Goal: Task Accomplishment & Management: Manage account settings

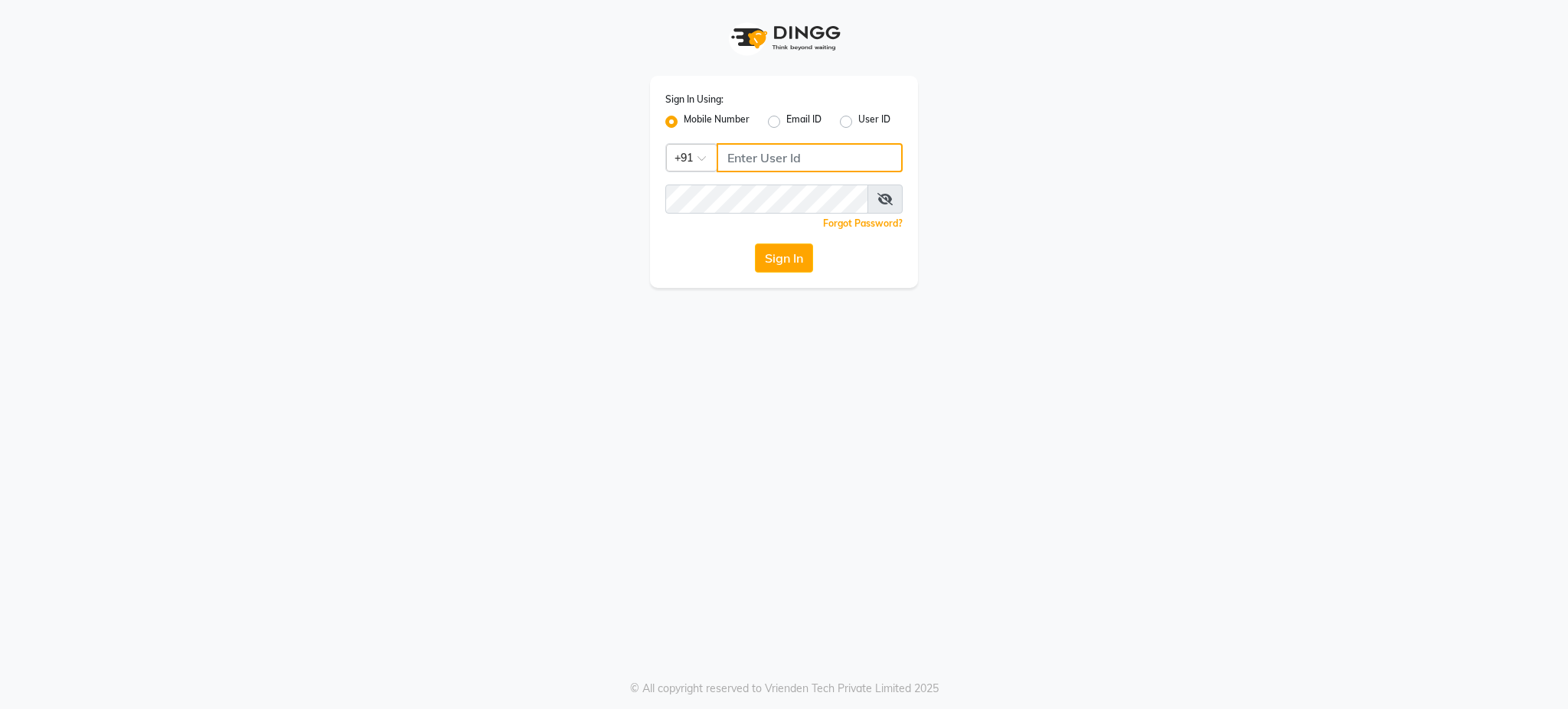
click at [763, 154] on input "Username" at bounding box center [810, 158] width 186 height 29
type input "1"
type input "8356935626"
click at [812, 153] on input "8356935626" at bounding box center [810, 158] width 186 height 29
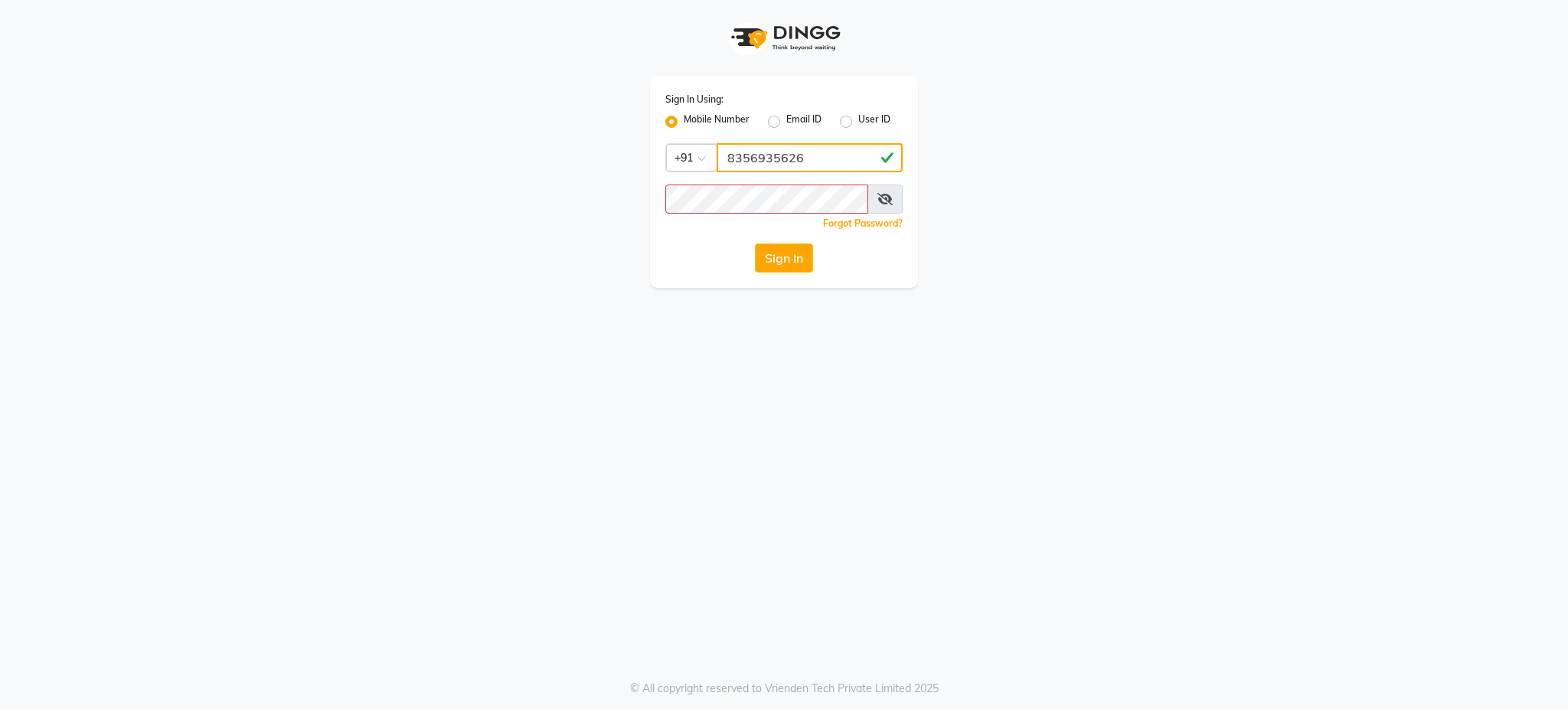
click at [812, 153] on input "8356935626" at bounding box center [810, 158] width 186 height 29
type input "9372533163"
click at [755, 244] on button "Sign In" at bounding box center [784, 258] width 58 height 29
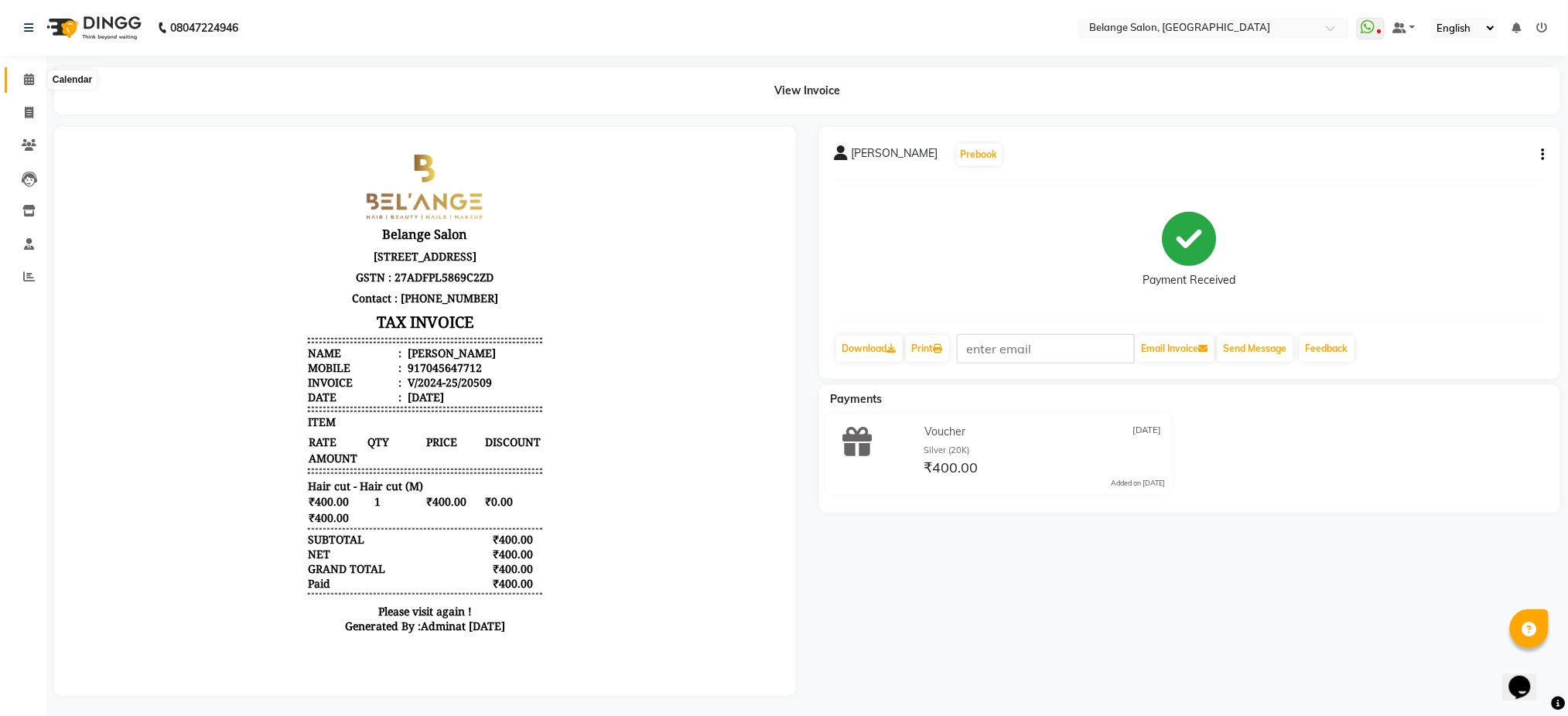
click at [26, 79] on icon at bounding box center [29, 79] width 10 height 11
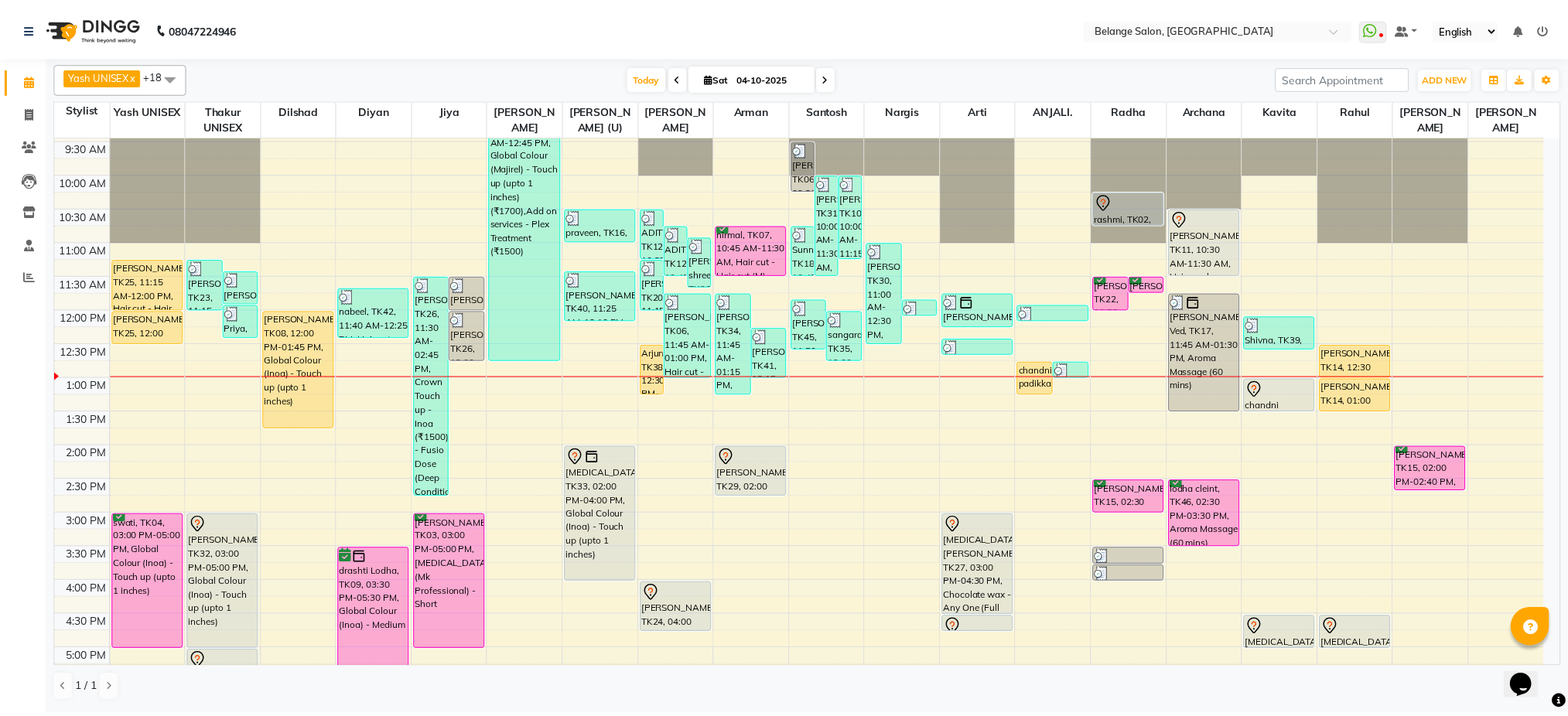
scroll to position [100, 0]
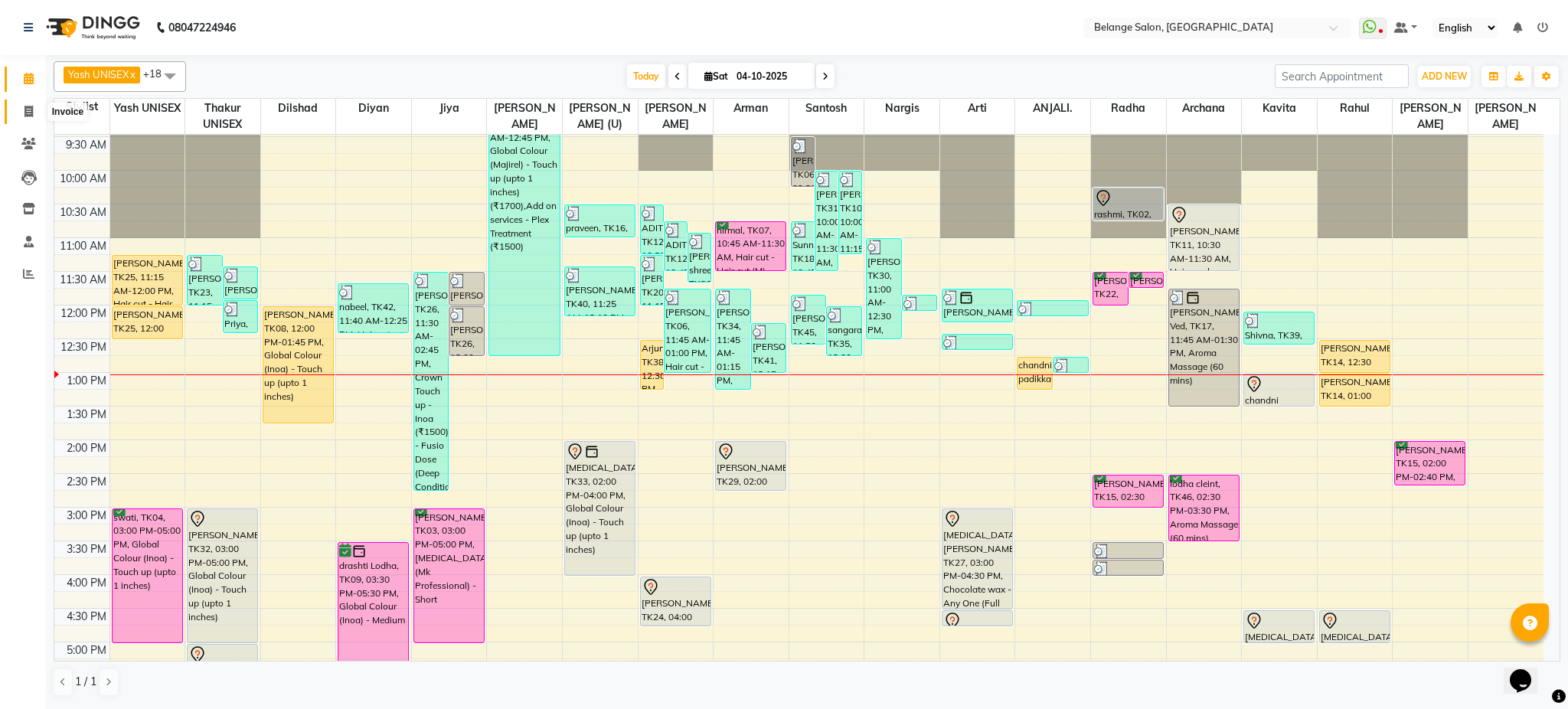
click at [27, 111] on icon at bounding box center [29, 111] width 9 height 11
select select "service"
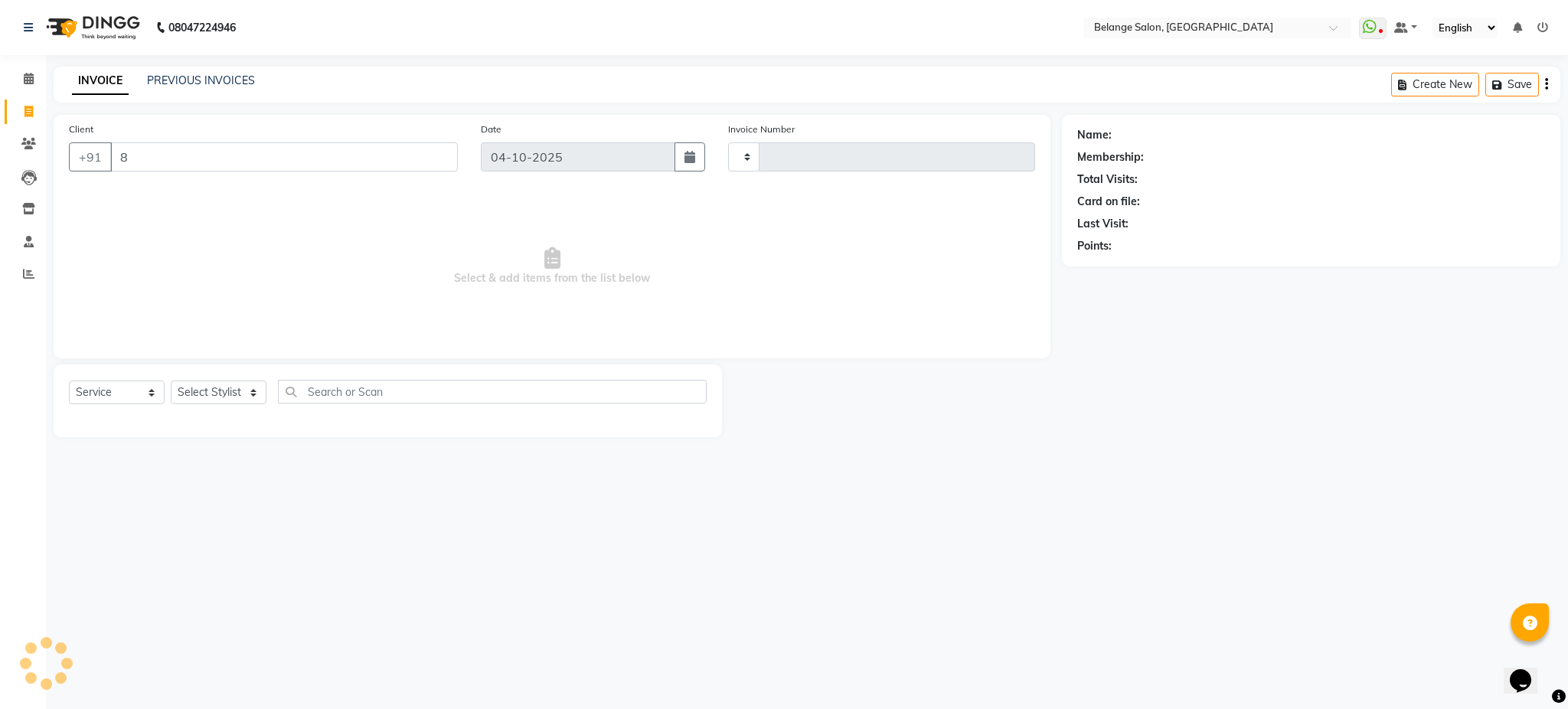
type input "82"
type input "13555"
select select "5076"
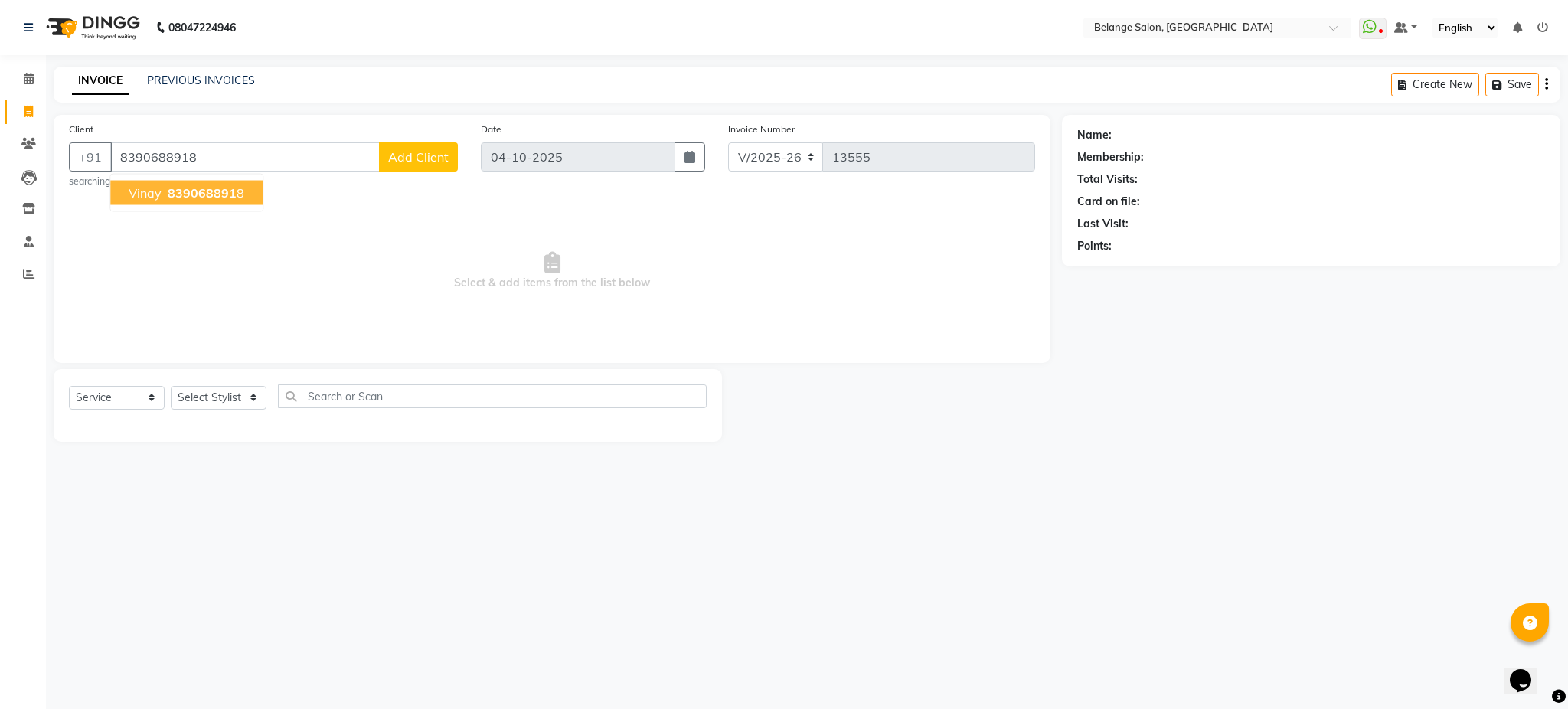
type input "8390688918"
select select "1: Object"
click at [199, 196] on span "8390688918" at bounding box center [206, 192] width 77 height 15
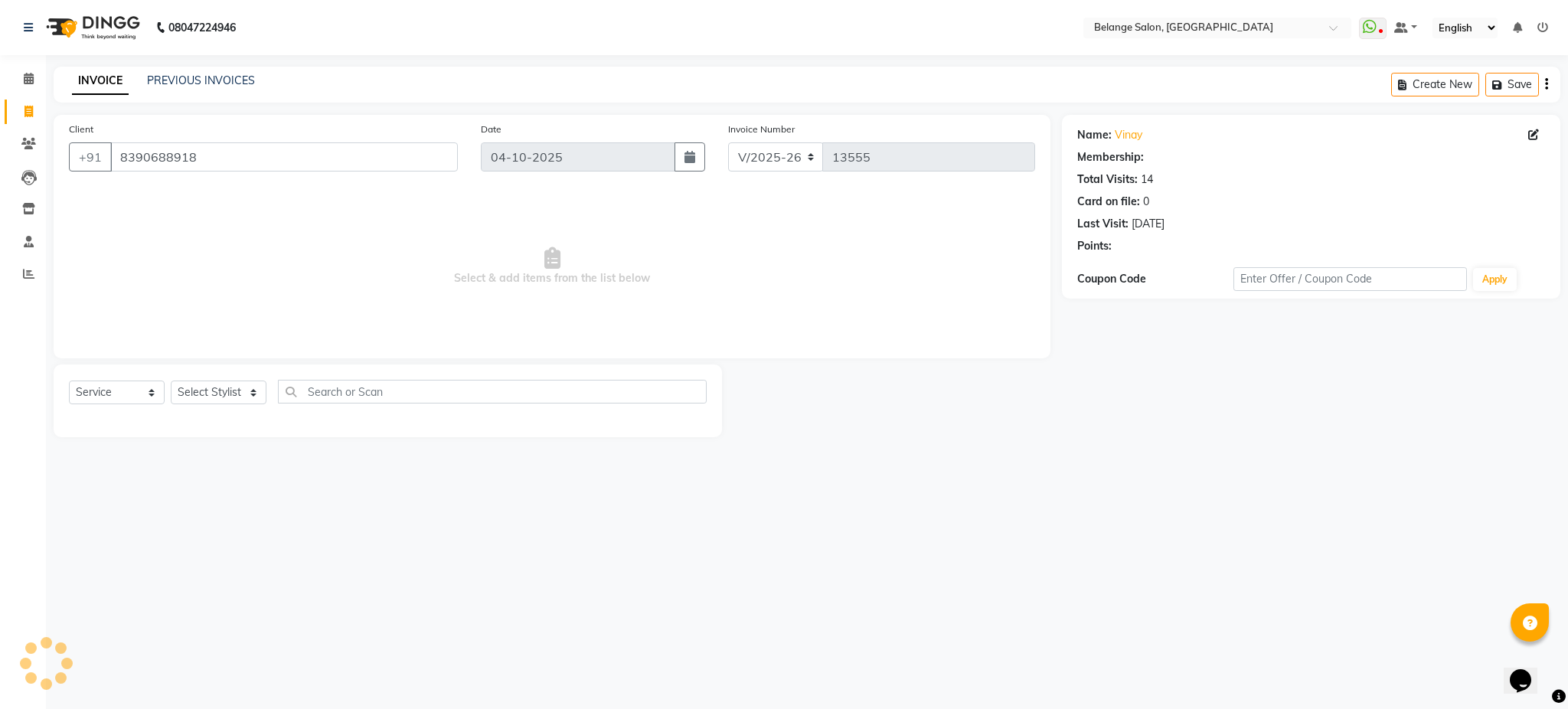
select select "1: Object"
click at [243, 393] on select "Select Stylist aftab (U) Ali amit ANJALI. Archana Arman Arti Belange Billing de…" at bounding box center [219, 393] width 96 height 24
select select "45203"
click at [171, 381] on select "Select Stylist aftab (U) Ali amit ANJALI. Archana Arman Arti Belange Billing de…" at bounding box center [219, 393] width 96 height 24
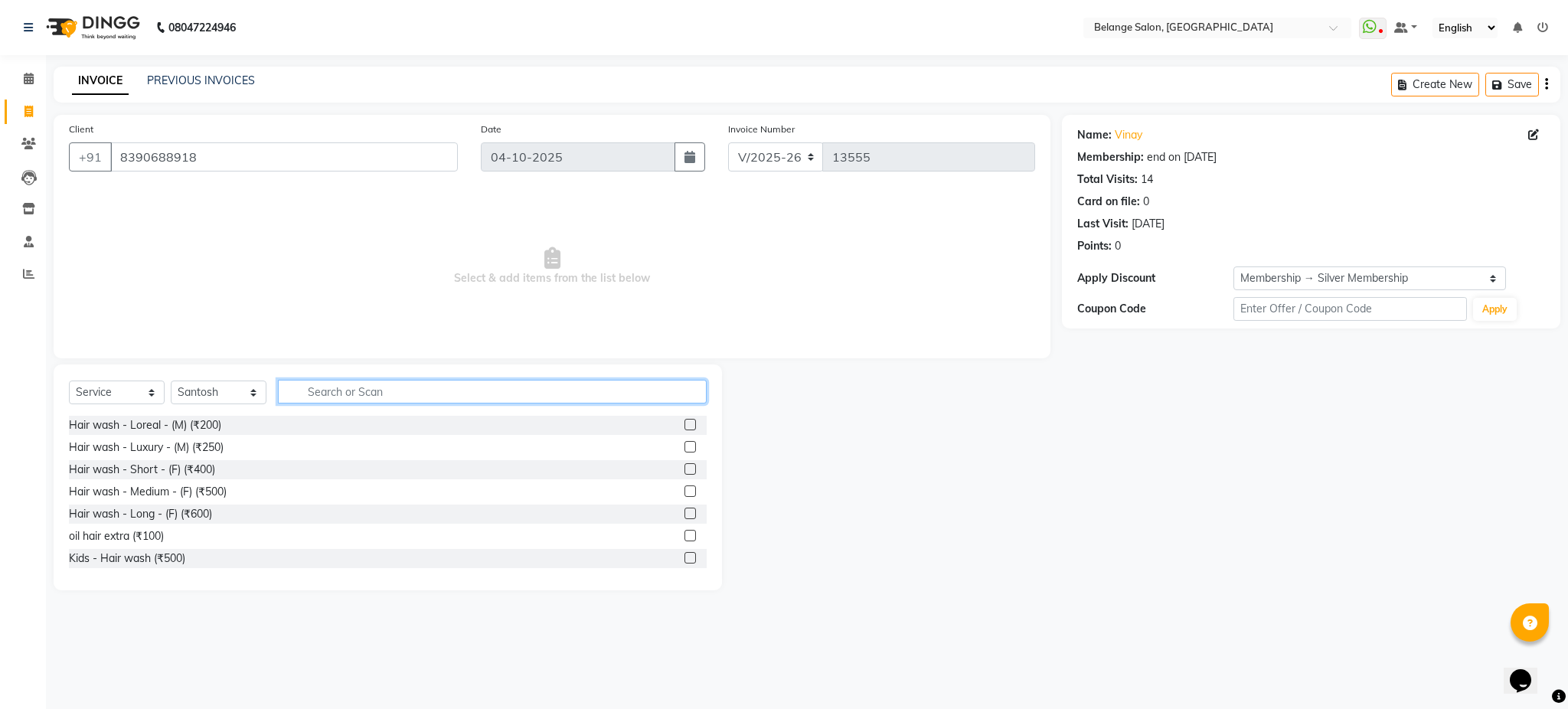
click at [376, 396] on input "text" at bounding box center [492, 392] width 428 height 24
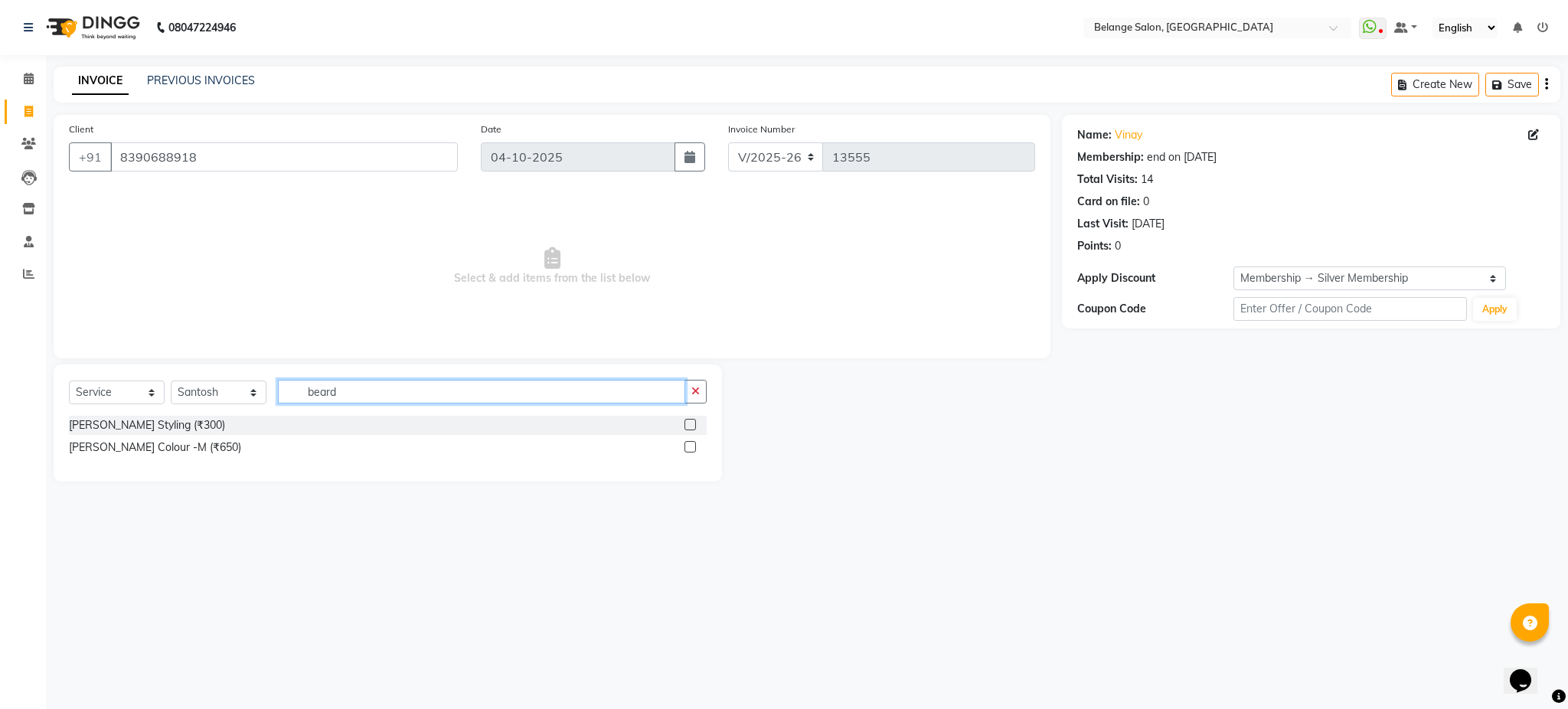
type input "beard"
click at [690, 424] on label at bounding box center [690, 425] width 11 height 11
click at [690, 424] on input "checkbox" at bounding box center [690, 425] width 10 height 10
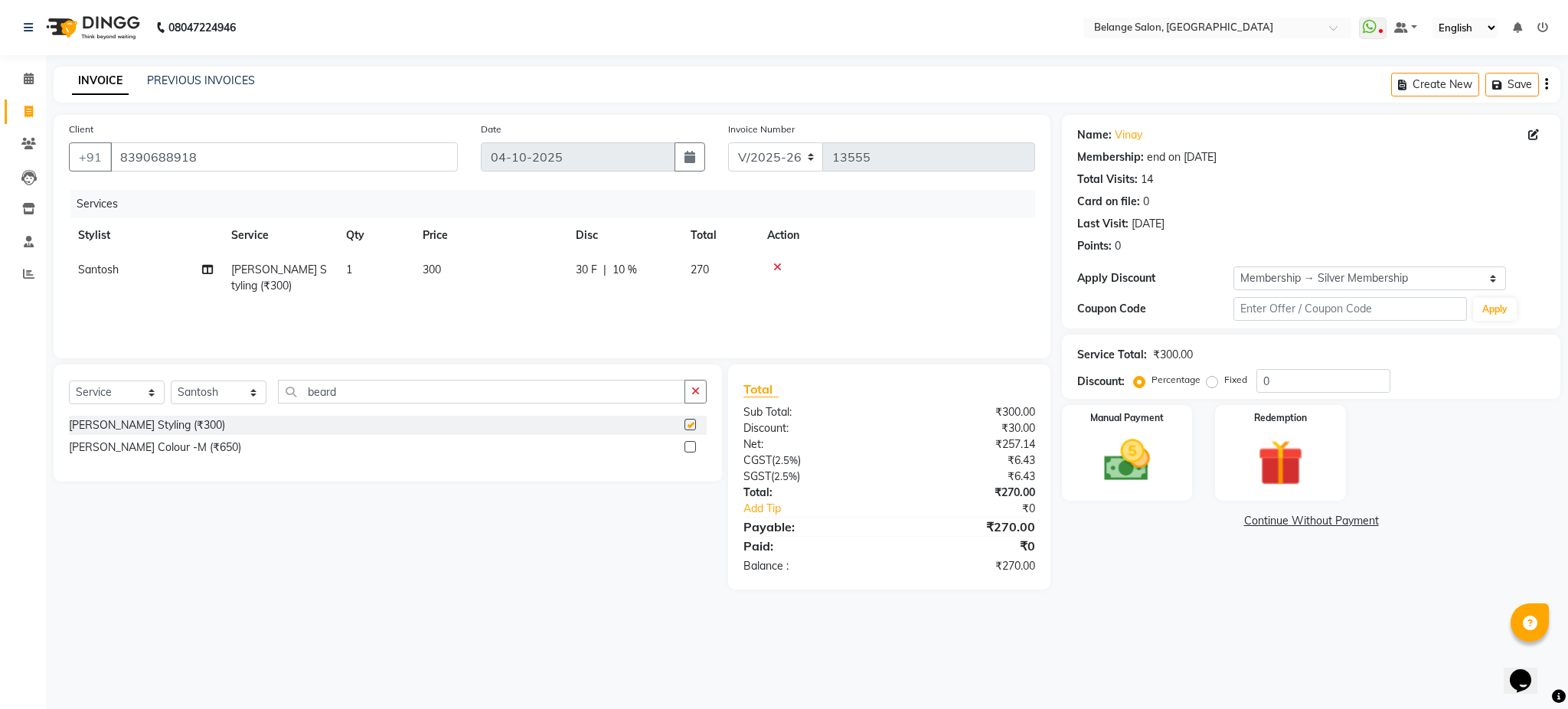
checkbox input "false"
click at [1128, 482] on img at bounding box center [1128, 461] width 78 height 55
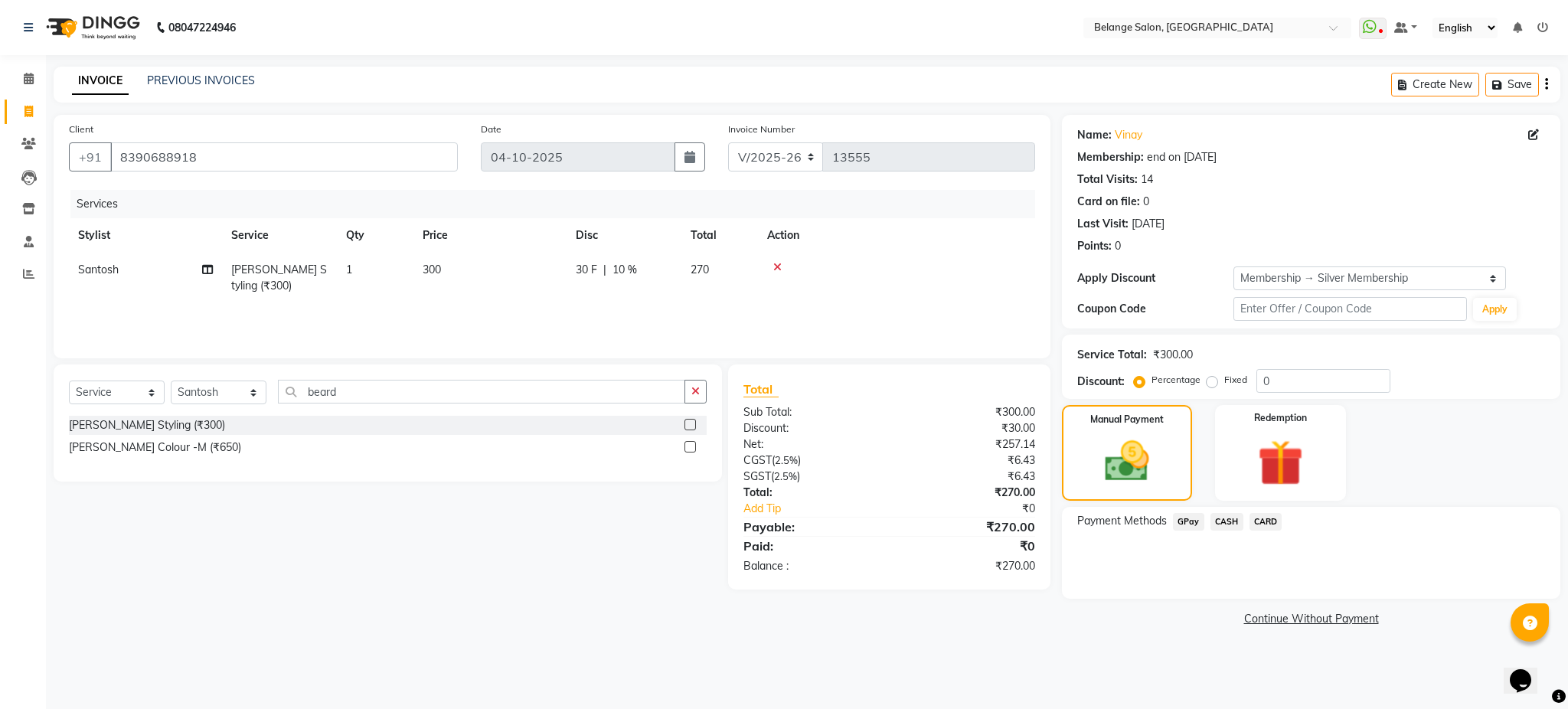
click at [1219, 519] on span "CASH" at bounding box center [1227, 522] width 33 height 18
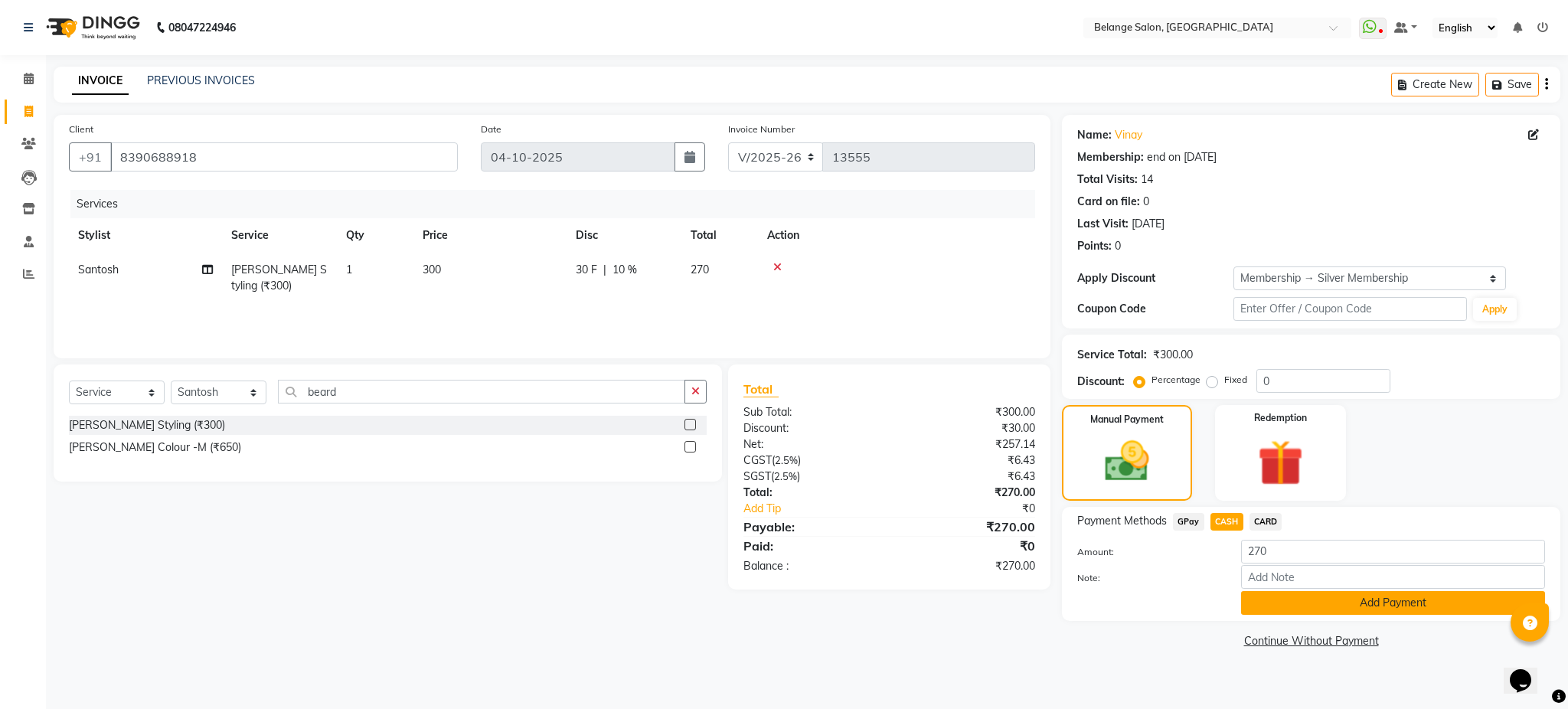
click at [1267, 609] on button "Add Payment" at bounding box center [1393, 603] width 304 height 24
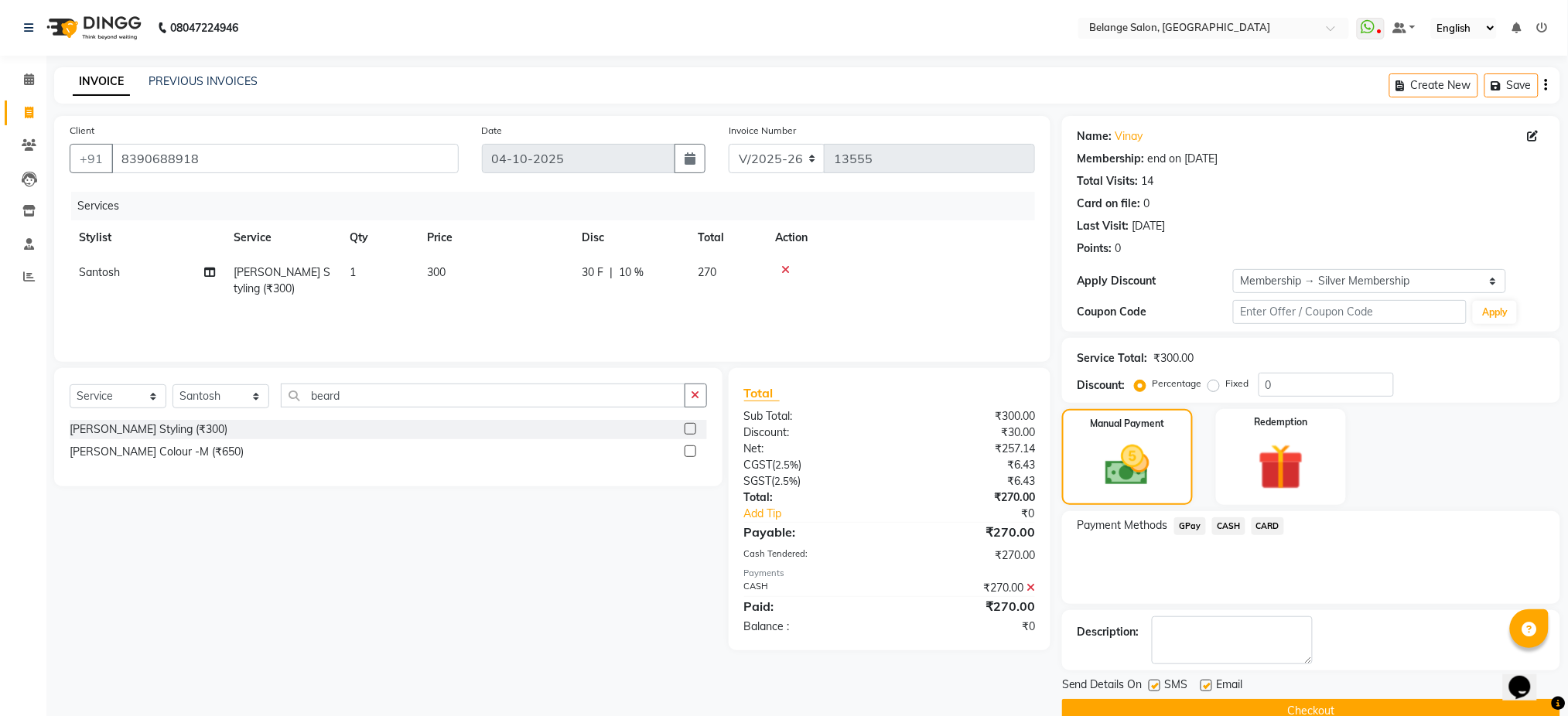
click at [1348, 709] on button "Checkout" at bounding box center [1312, 711] width 498 height 24
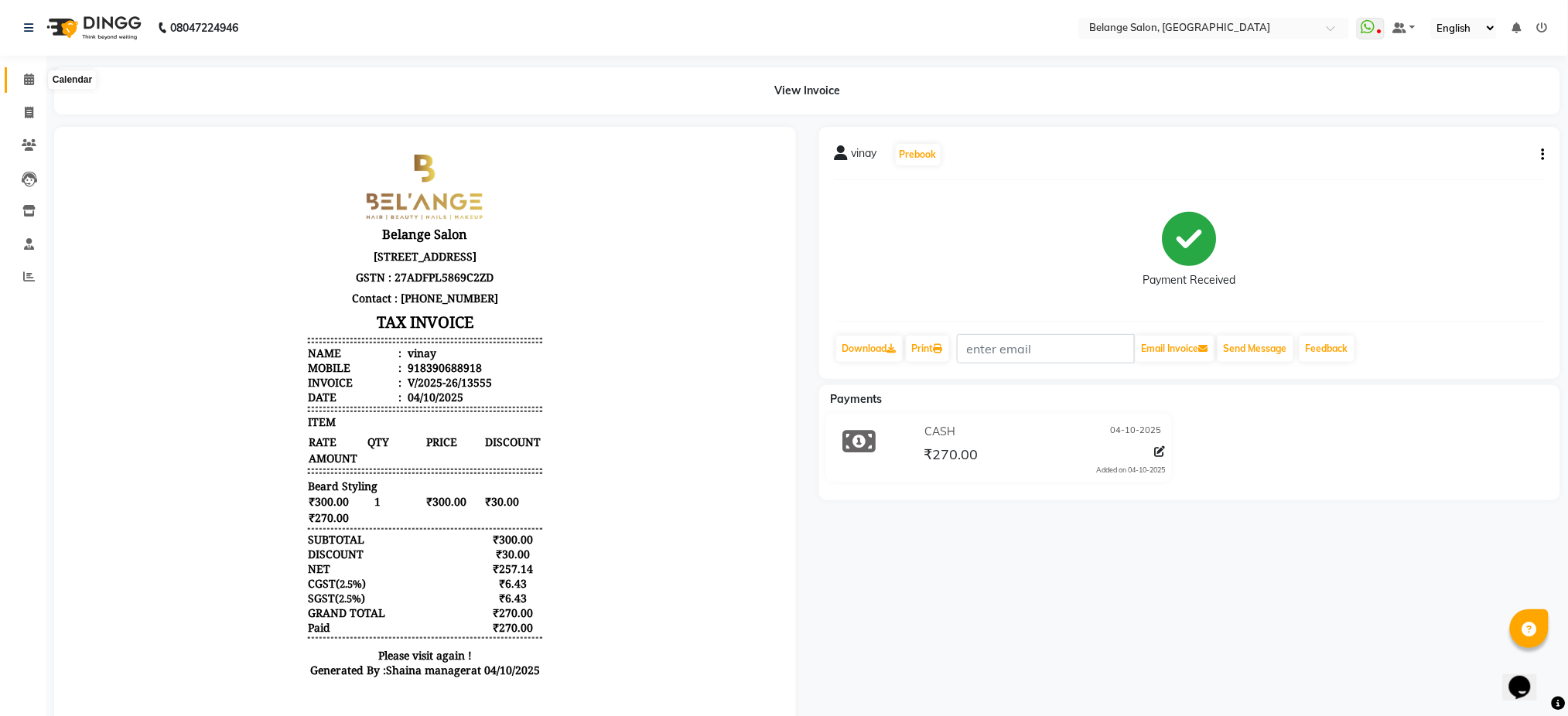
click at [34, 86] on span at bounding box center [28, 80] width 27 height 18
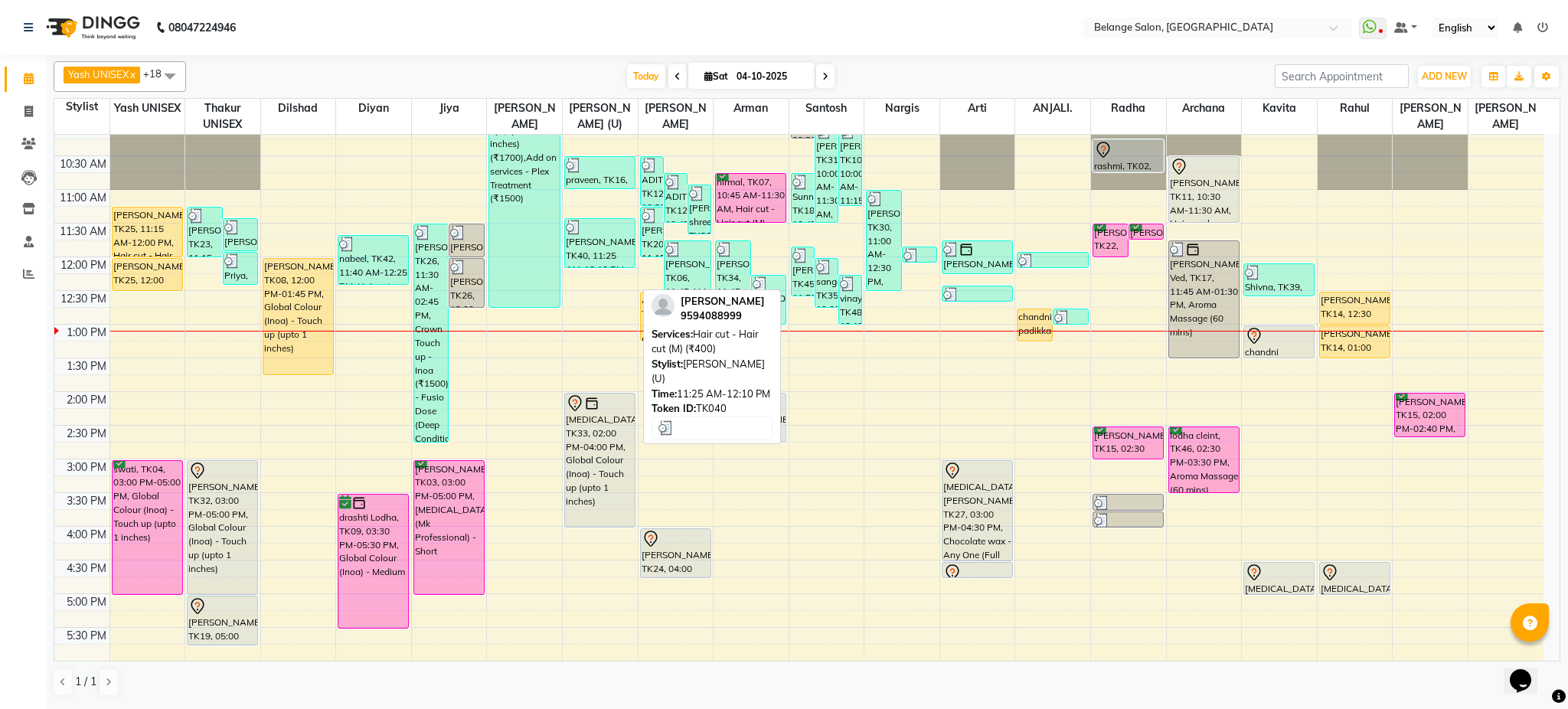
scroll to position [151, 0]
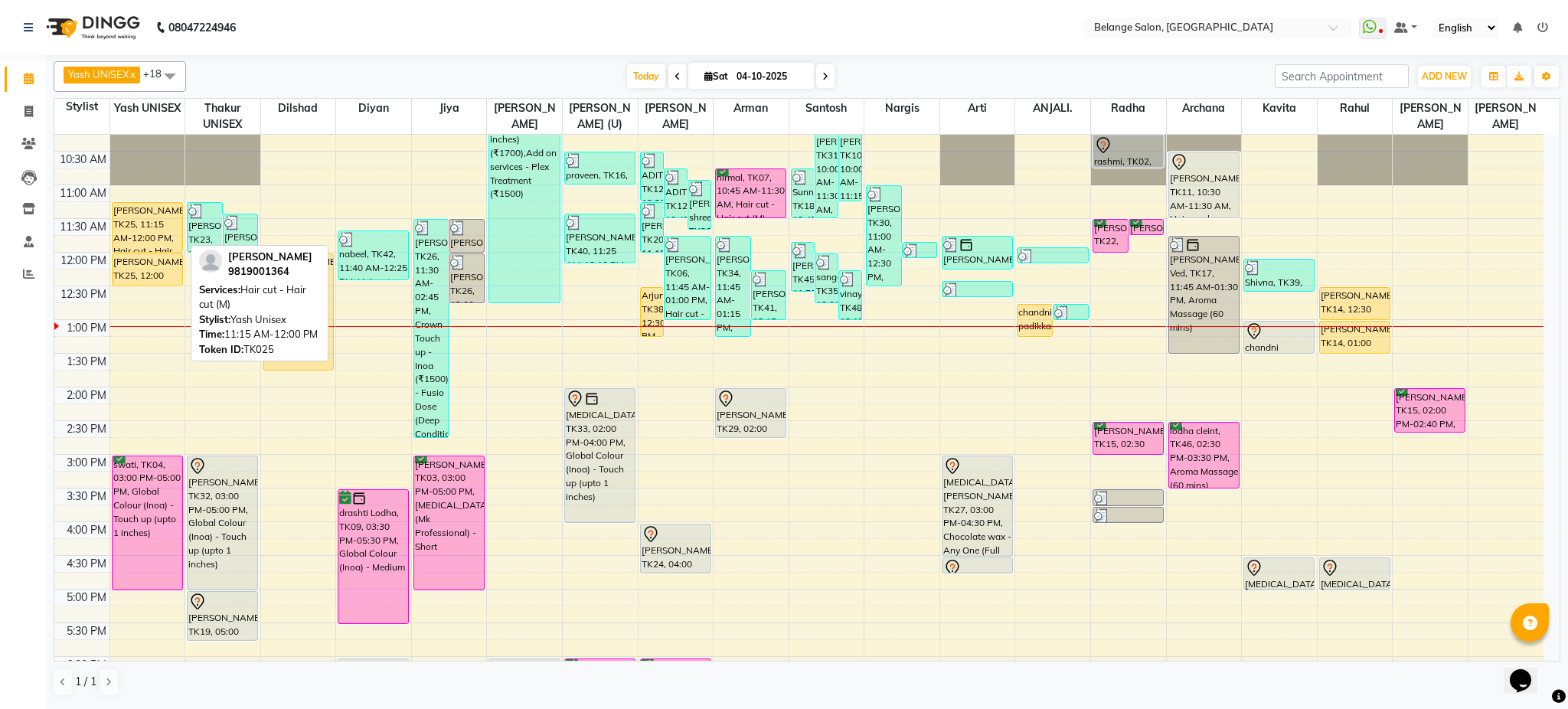
click at [179, 227] on div "[PERSON_NAME], TK25, 11:15 AM-12:00 PM, Hair cut - Hair cut (M)" at bounding box center [147, 227] width 70 height 49
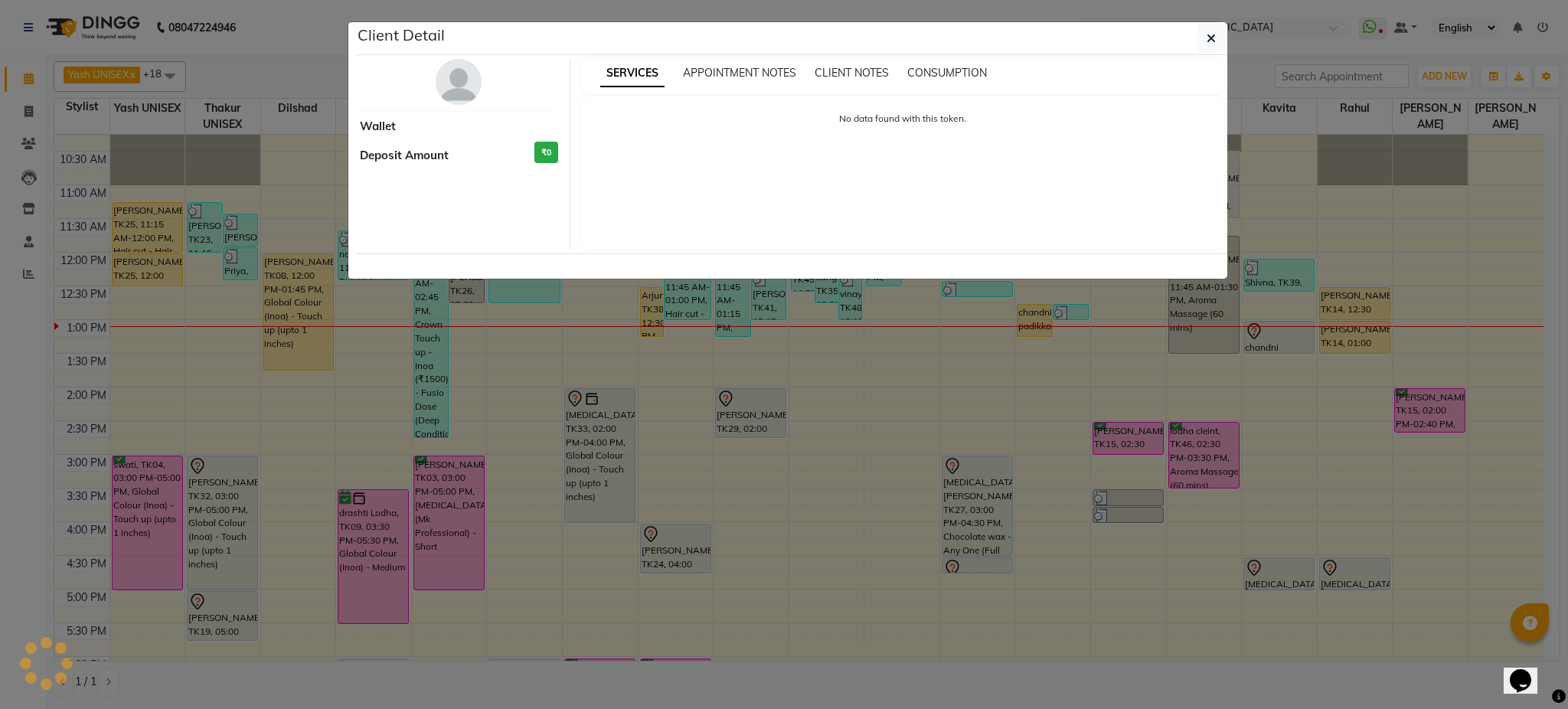
select select "1"
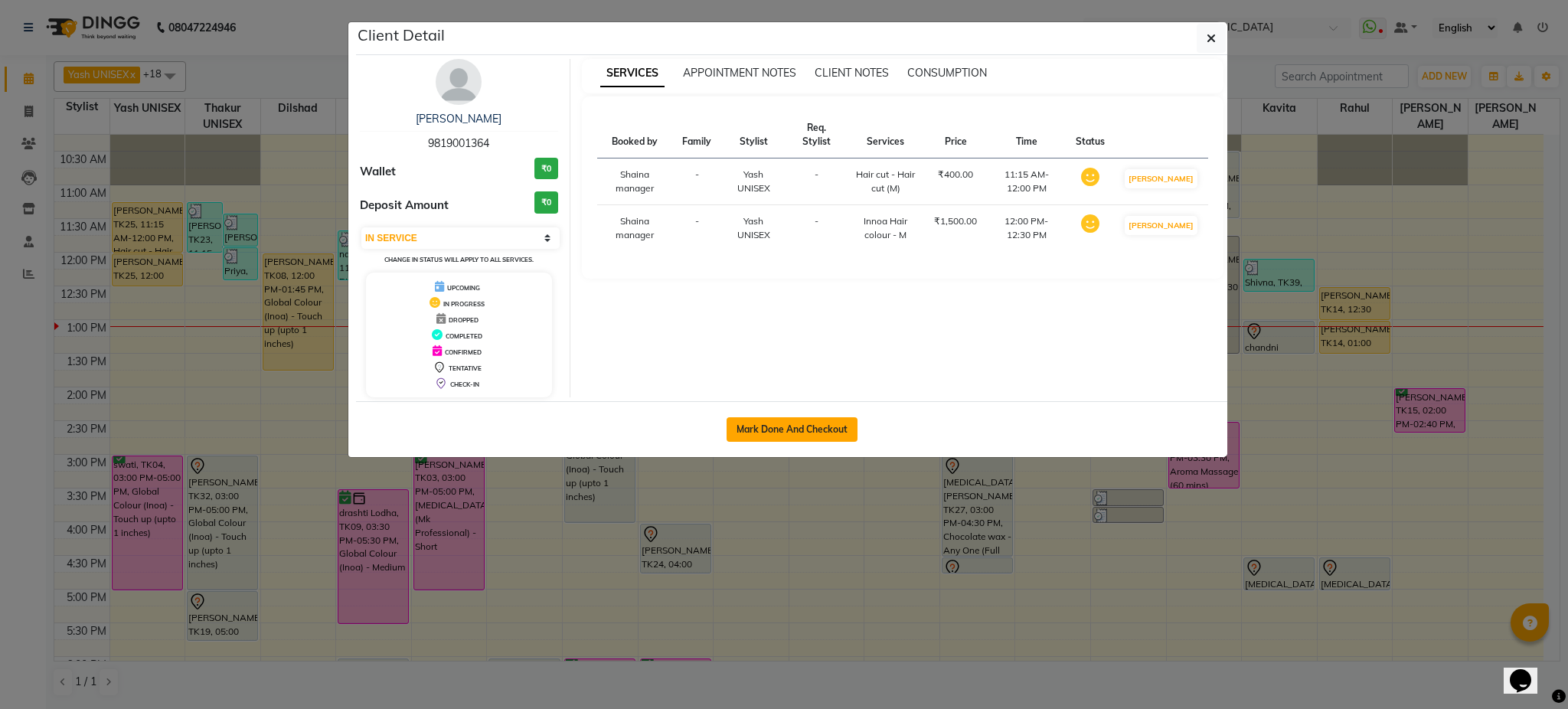
click at [791, 425] on button "Mark Done And Checkout" at bounding box center [792, 429] width 131 height 25
select select "service"
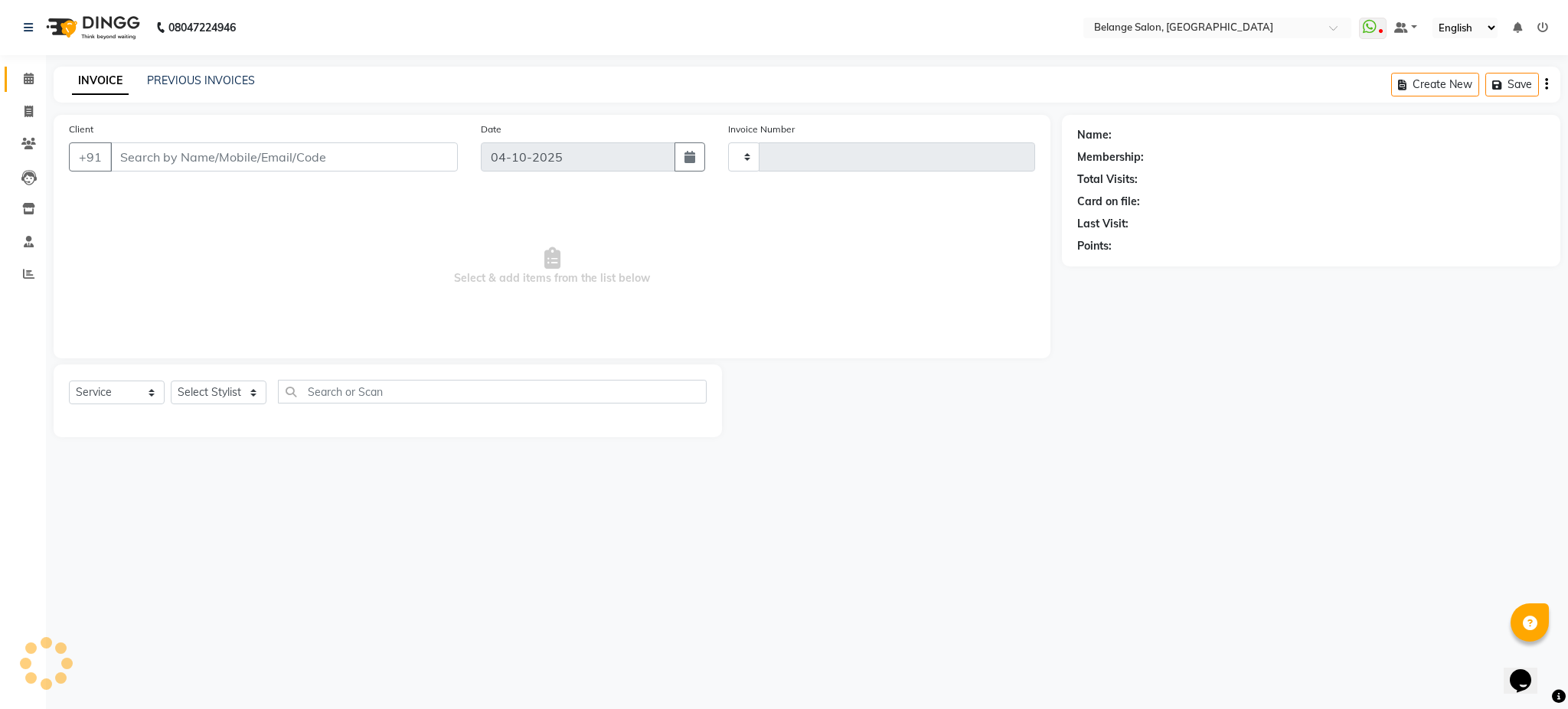
type input "13556"
select select "5076"
type input "9819001364"
select select "66547"
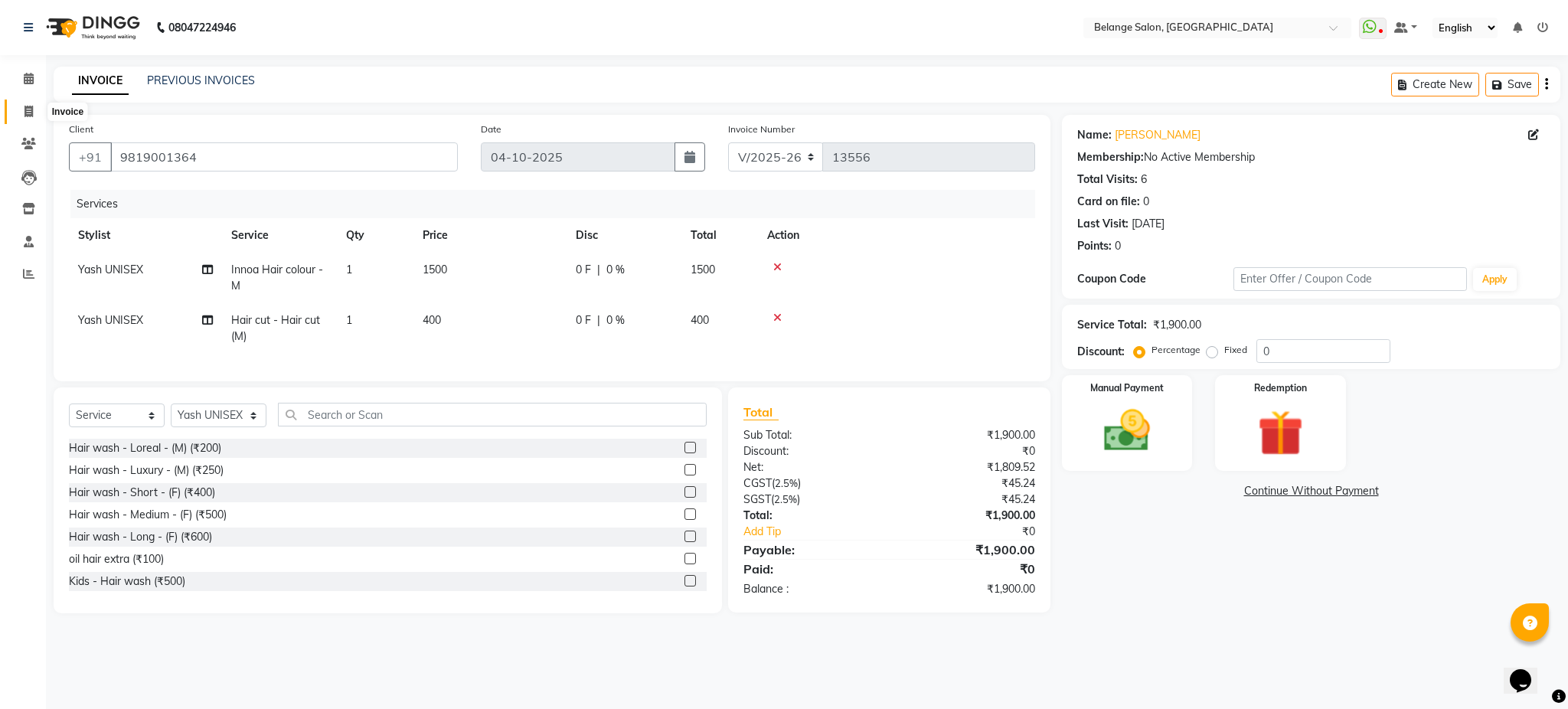
click at [34, 117] on span at bounding box center [28, 112] width 26 height 18
select select "service"
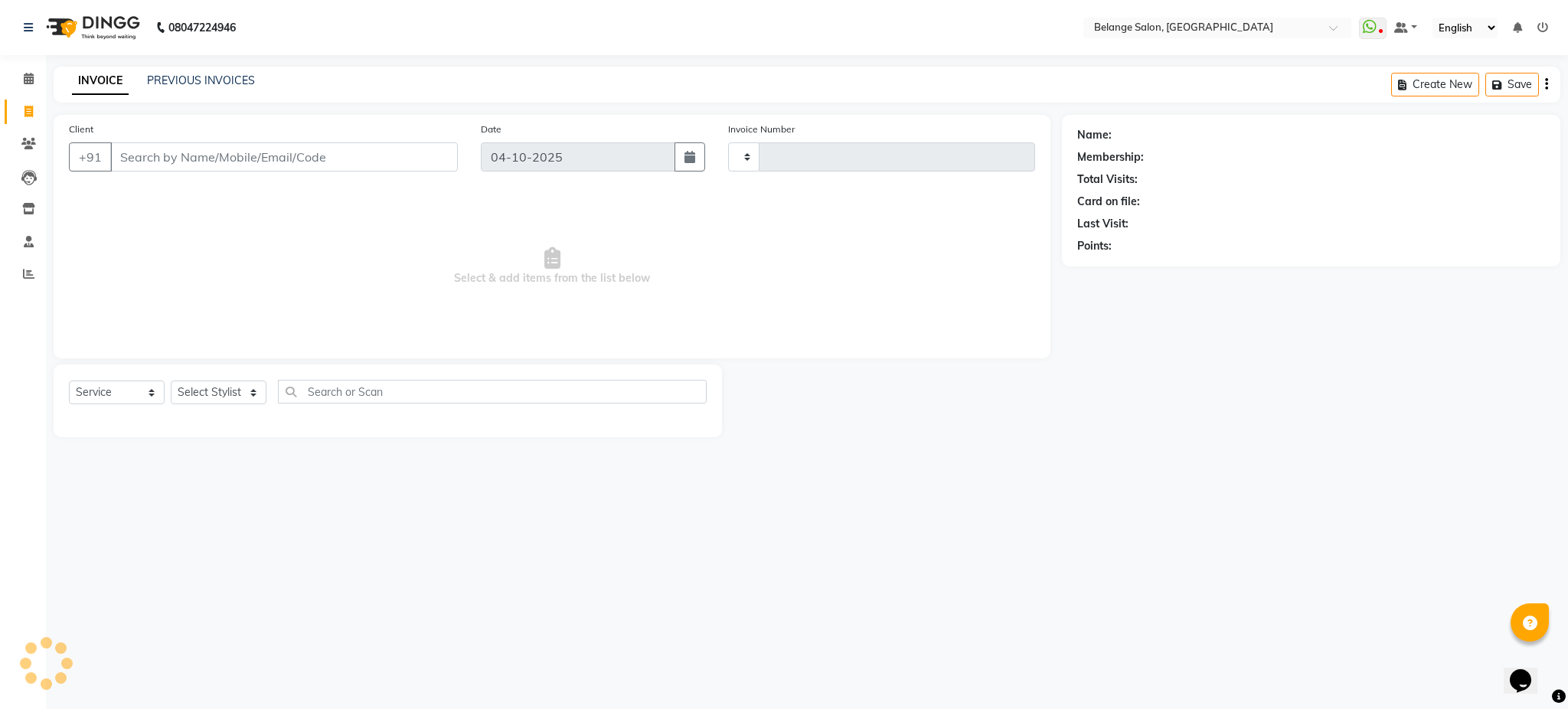
type input "13556"
select select "5076"
click at [159, 163] on input "Client" at bounding box center [284, 157] width 348 height 29
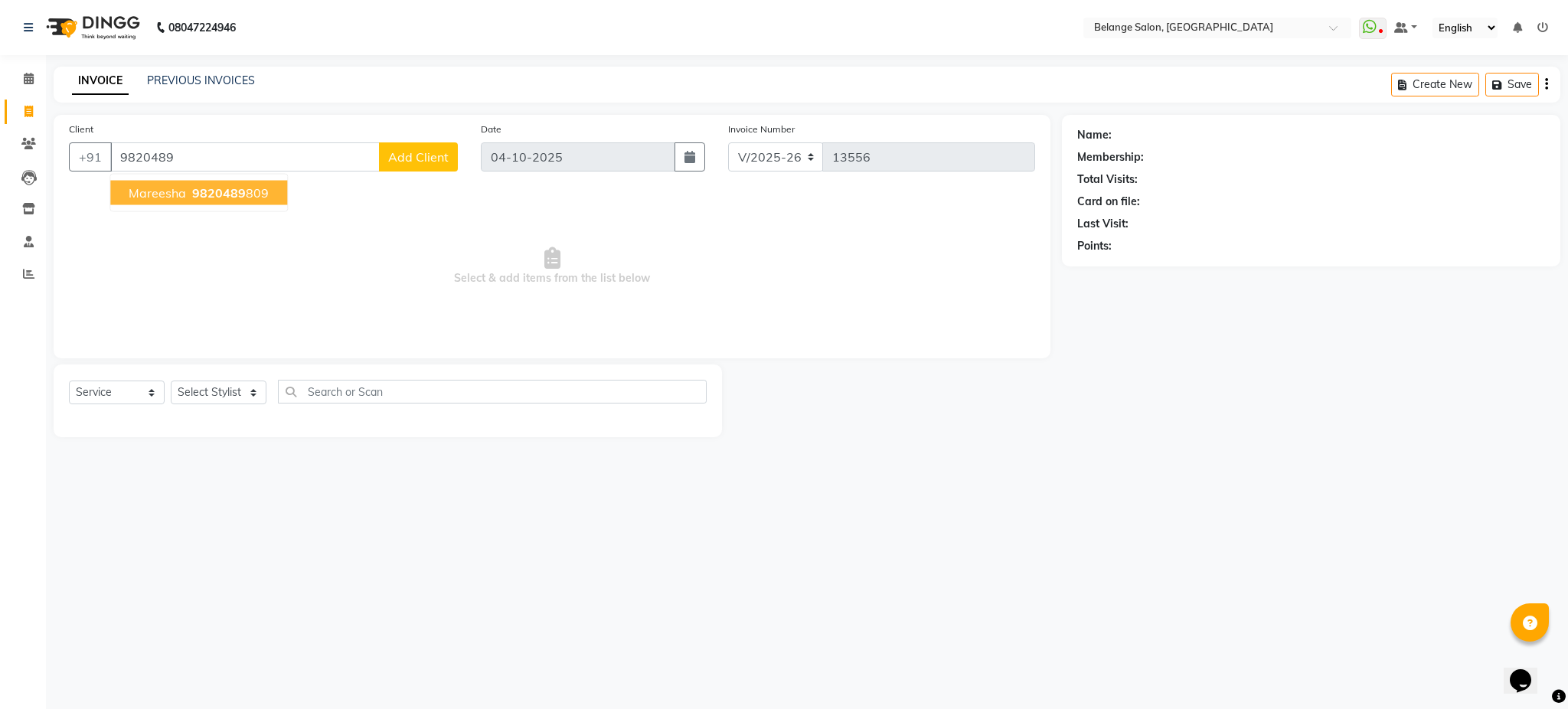
click at [205, 194] on span "9820489" at bounding box center [219, 192] width 54 height 15
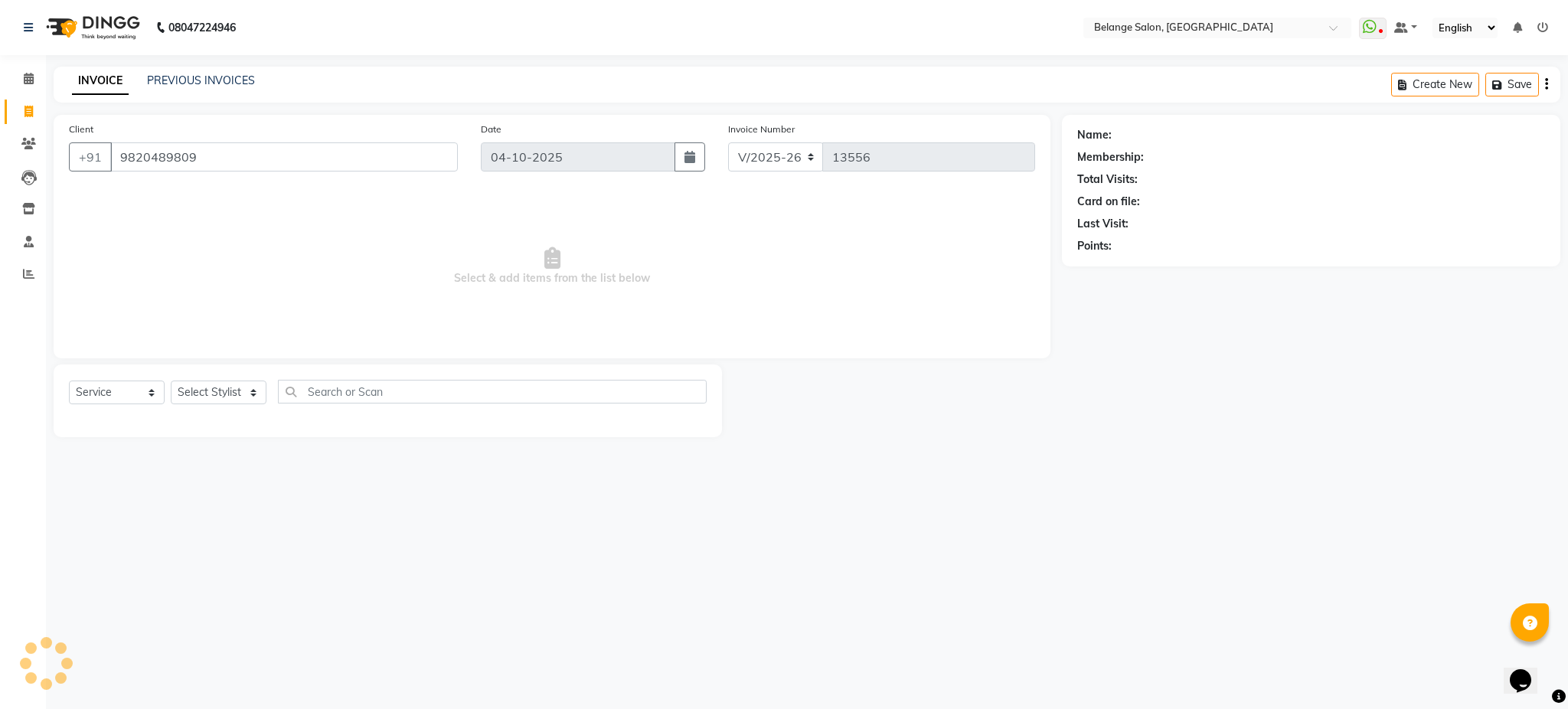
type input "9820489809"
select select "1: Object"
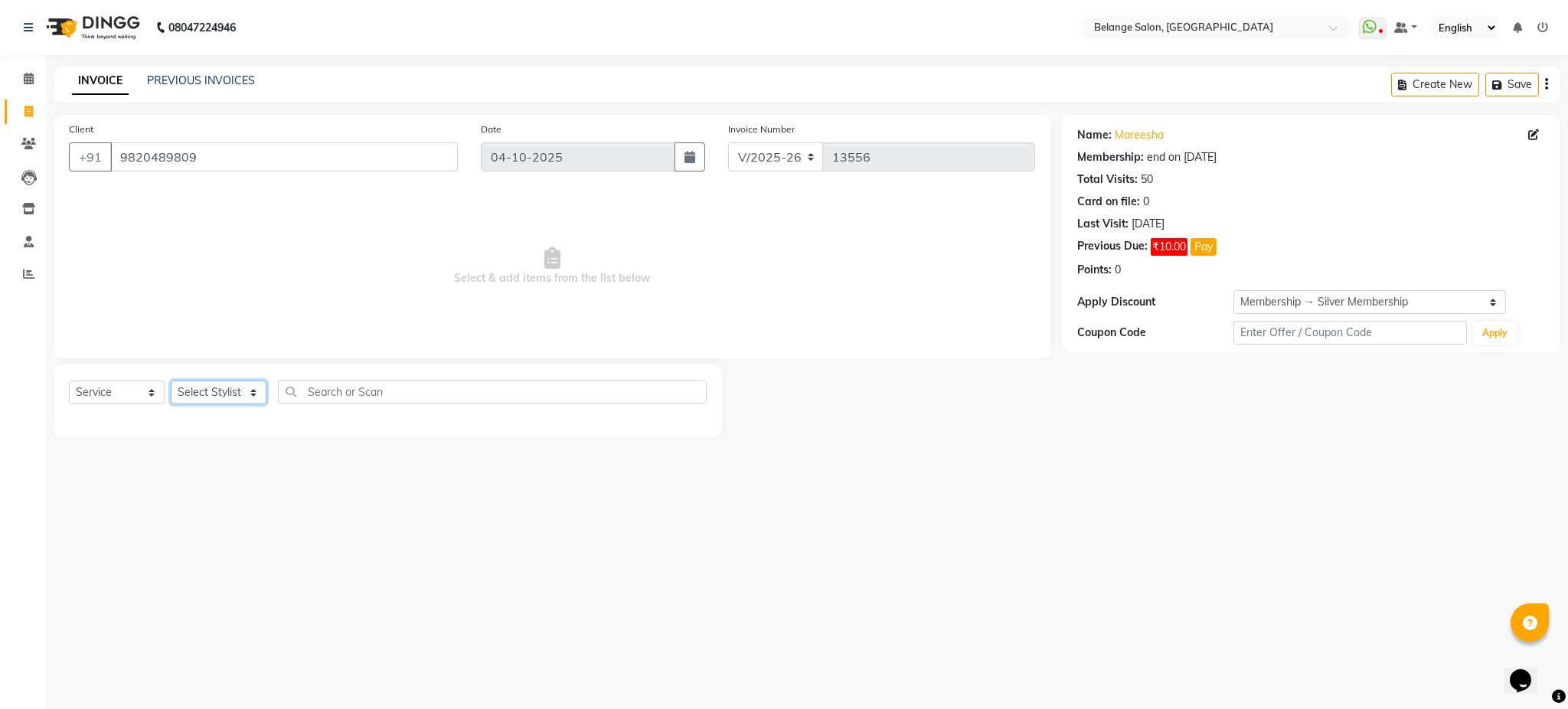
click at [220, 395] on select "Select Stylist aftab (U) Ali amit ANJALI. Archana Arman Arti Belange Billing de…" at bounding box center [219, 393] width 96 height 24
select select "66547"
click at [171, 381] on select "Select Stylist aftab (U) Ali amit ANJALI. Archana Arman Arti Belange Billing de…" at bounding box center [219, 393] width 96 height 24
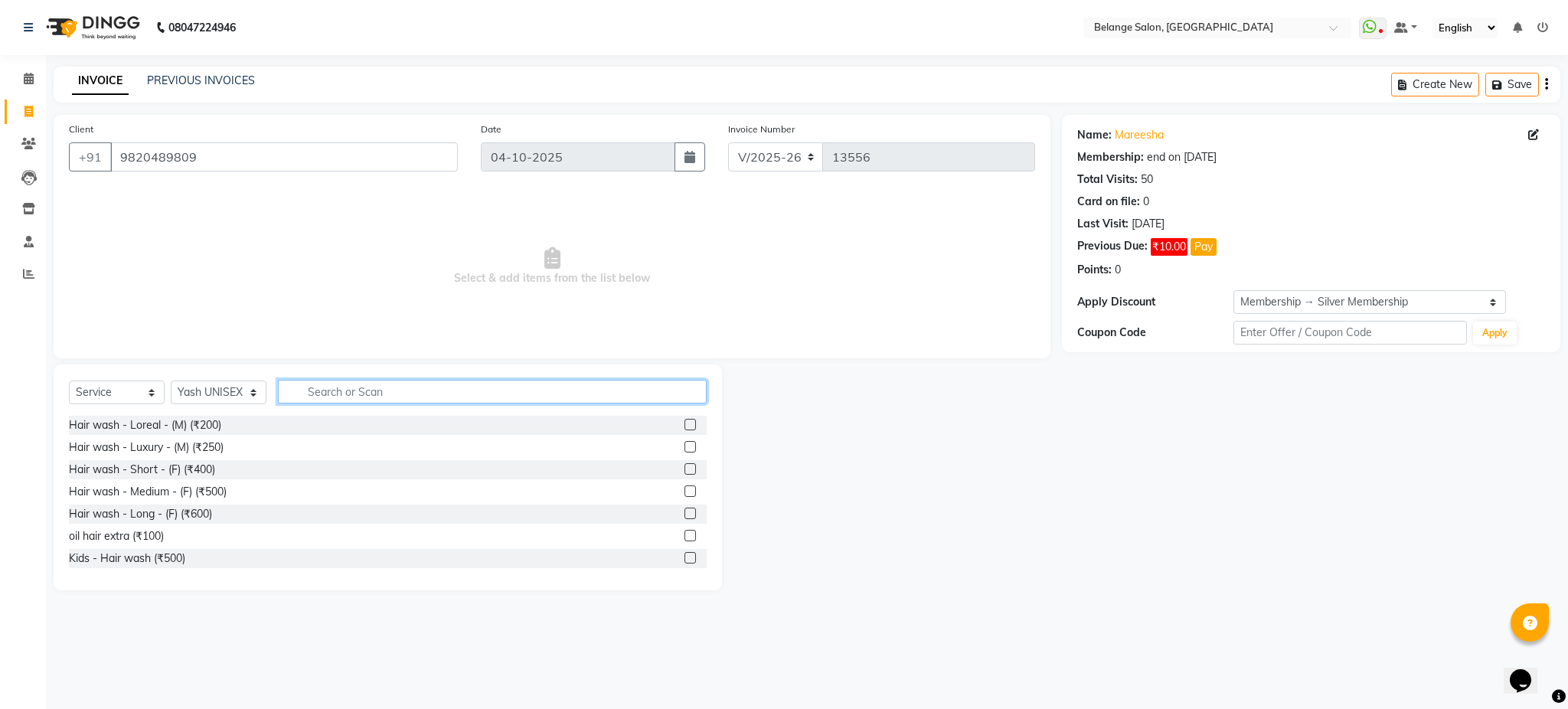
click at [500, 385] on input "text" at bounding box center [492, 392] width 428 height 24
type input "colo"
click at [685, 489] on label at bounding box center [690, 488] width 11 height 11
click at [685, 489] on input "checkbox" at bounding box center [690, 489] width 10 height 10
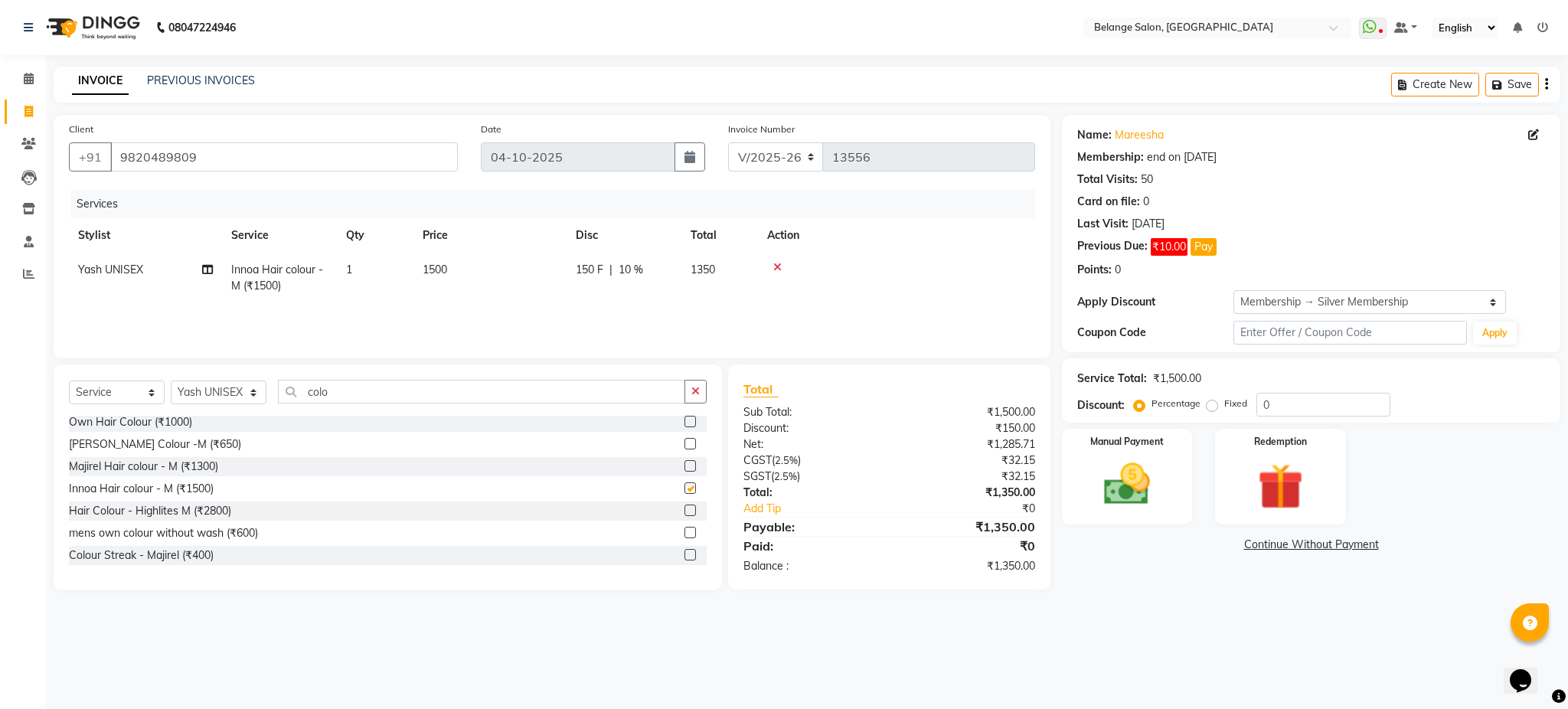
checkbox input "false"
click at [479, 395] on input "colo" at bounding box center [481, 392] width 408 height 24
type input "c"
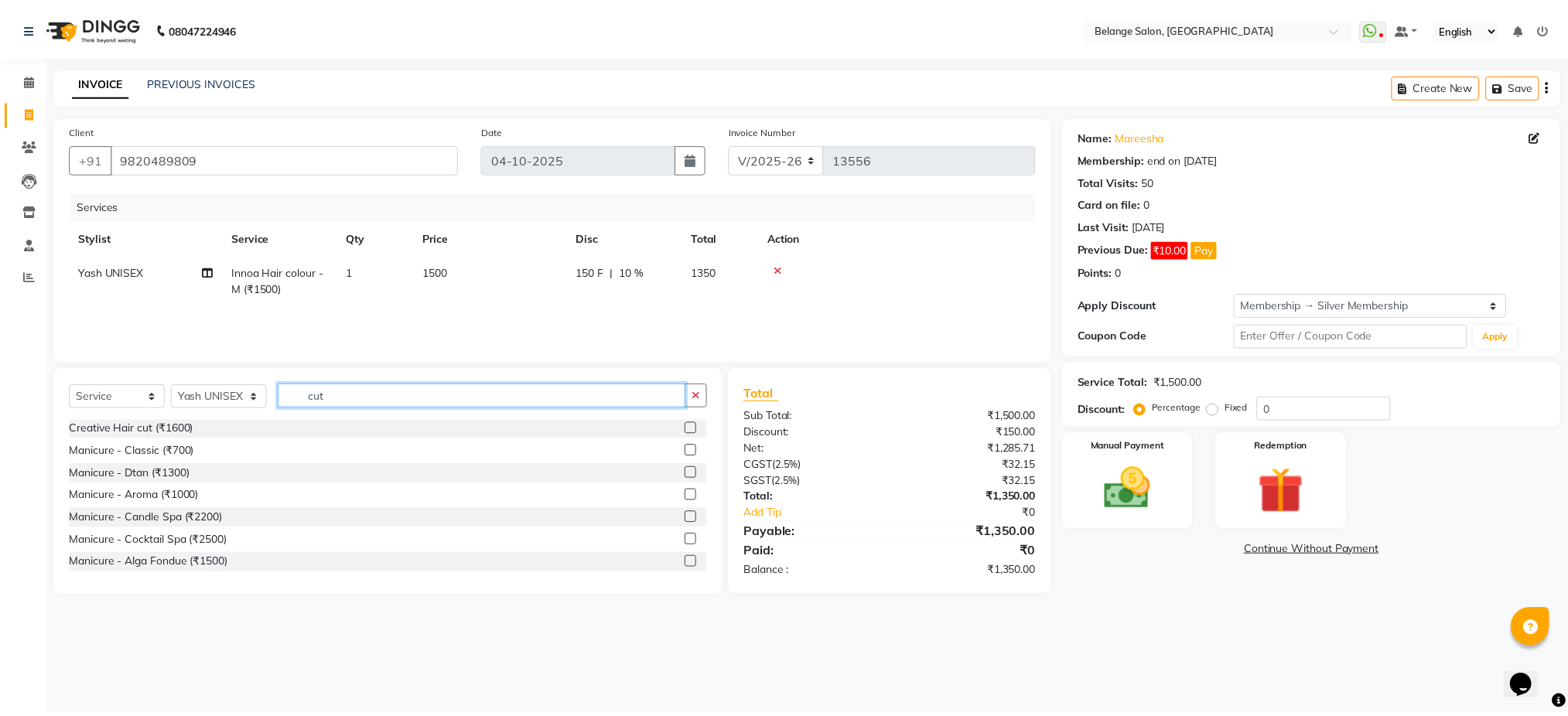
scroll to position [0, 0]
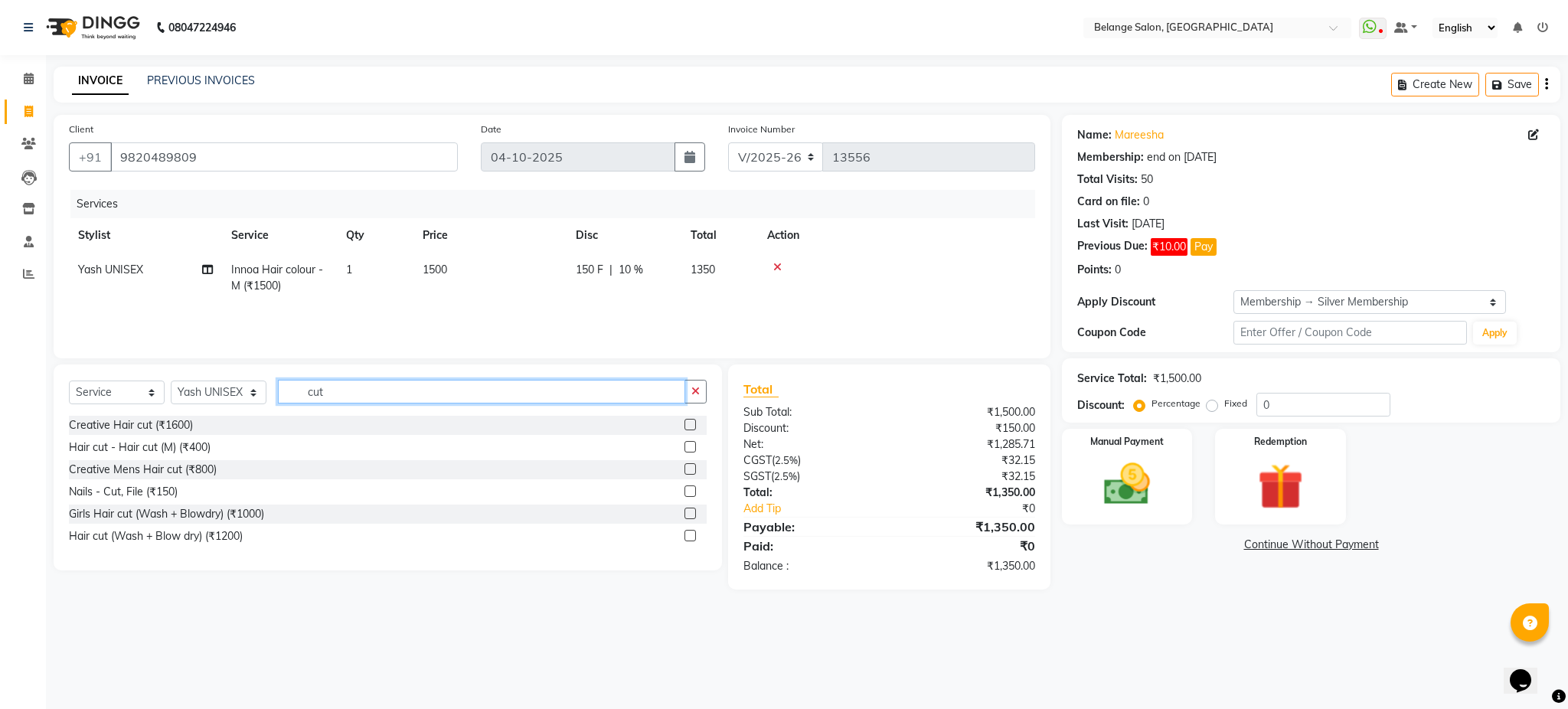
type input "cut"
click at [687, 446] on label at bounding box center [690, 447] width 11 height 11
click at [687, 446] on input "checkbox" at bounding box center [690, 448] width 10 height 10
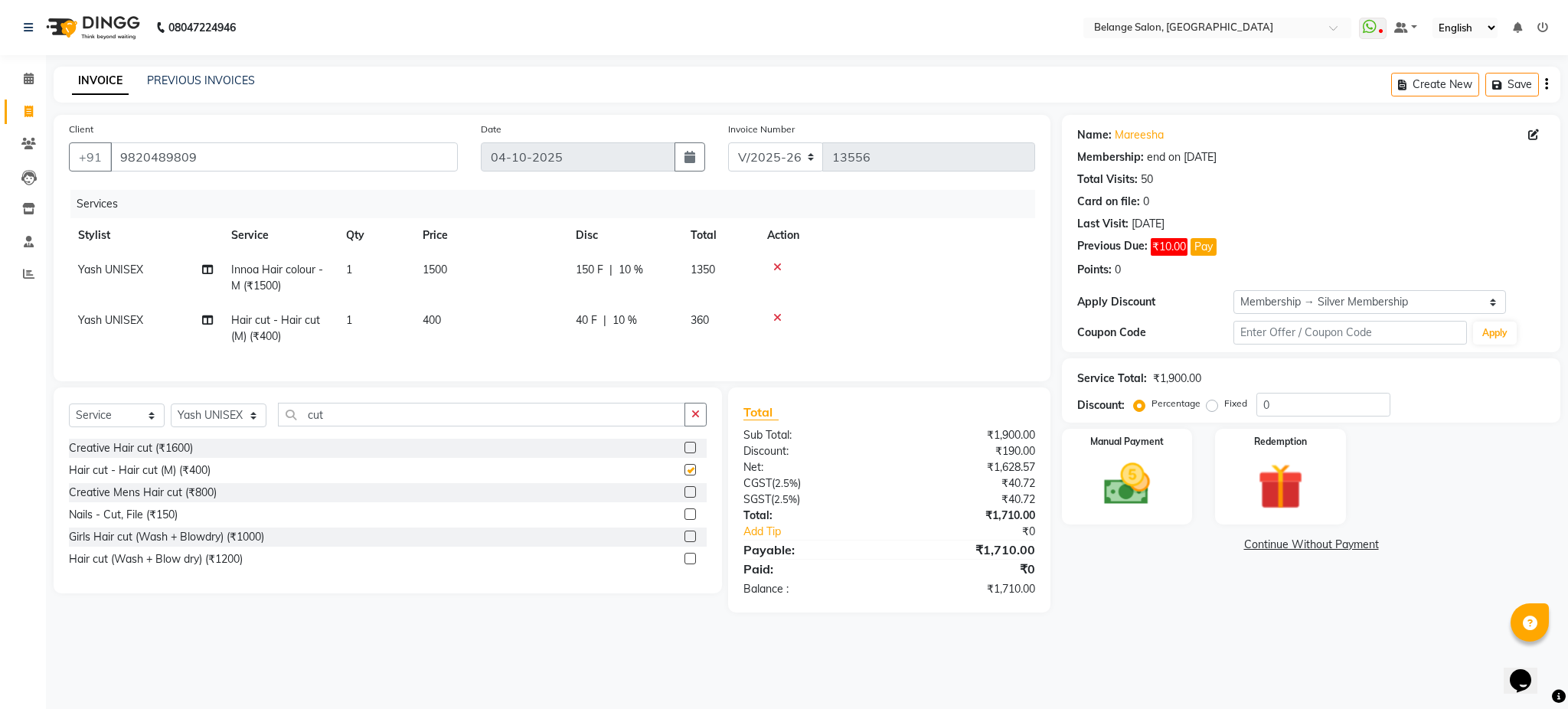
checkbox input "false"
click at [495, 427] on input "cut" at bounding box center [481, 415] width 408 height 24
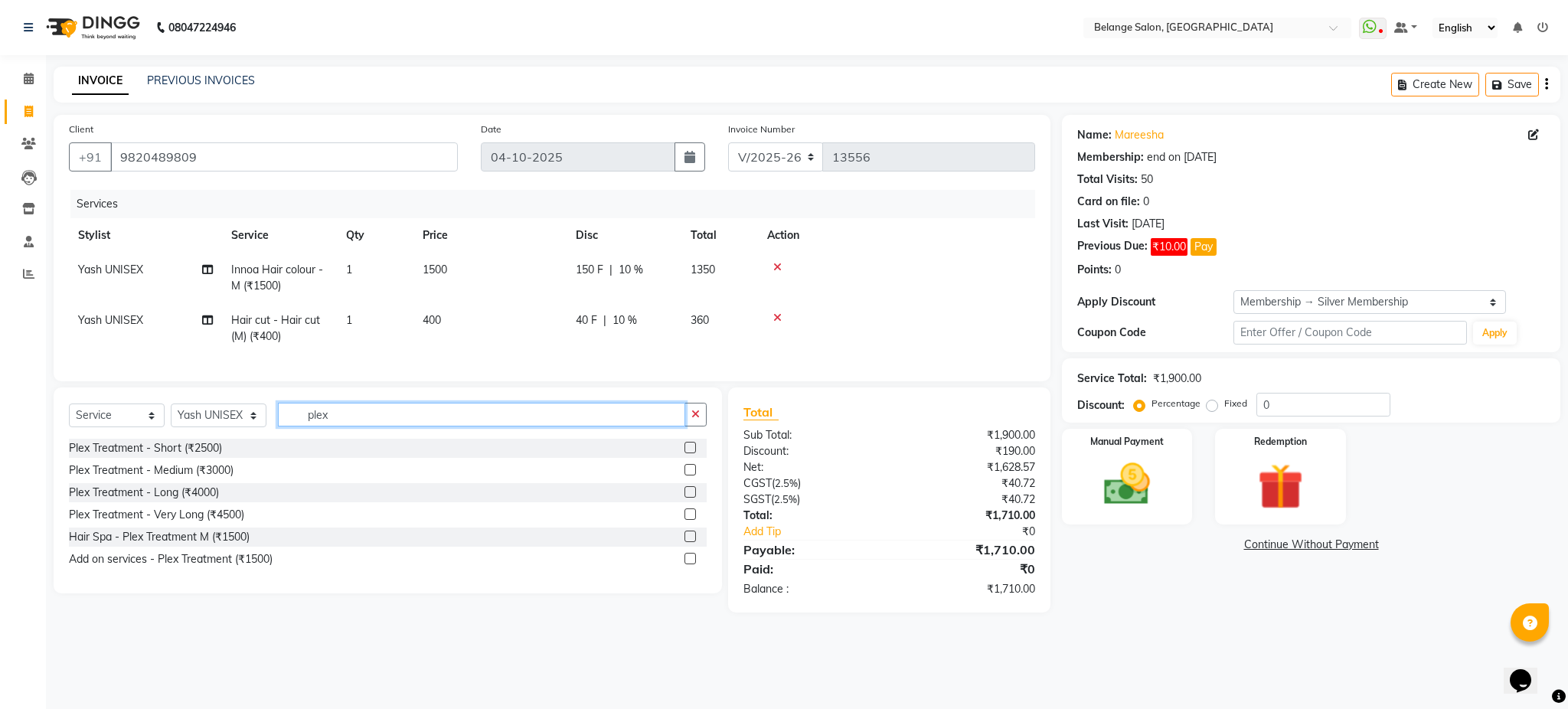
type input "plex"
click at [694, 542] on label at bounding box center [690, 537] width 11 height 11
click at [694, 542] on input "checkbox" at bounding box center [690, 538] width 10 height 10
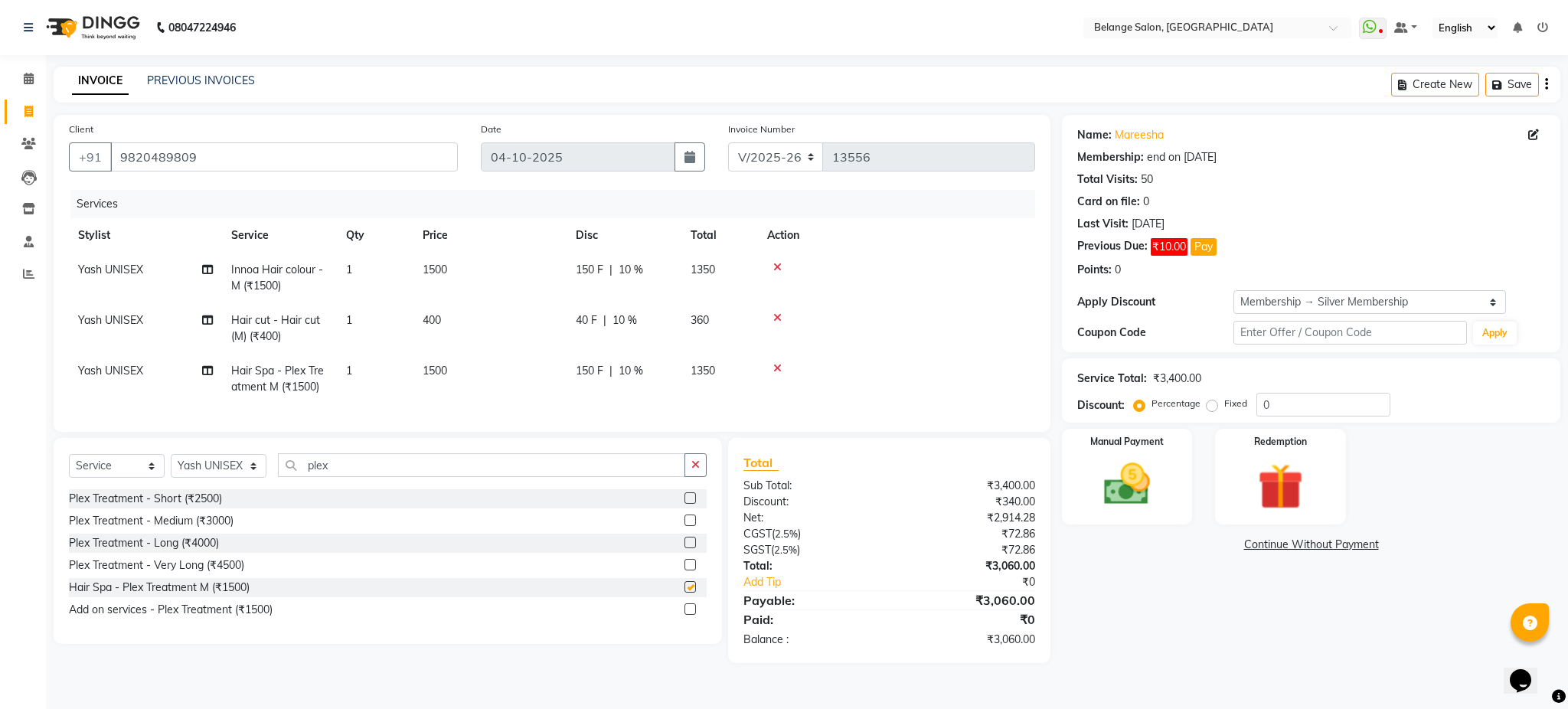
checkbox input "false"
click at [543, 477] on input "plex" at bounding box center [481, 465] width 408 height 24
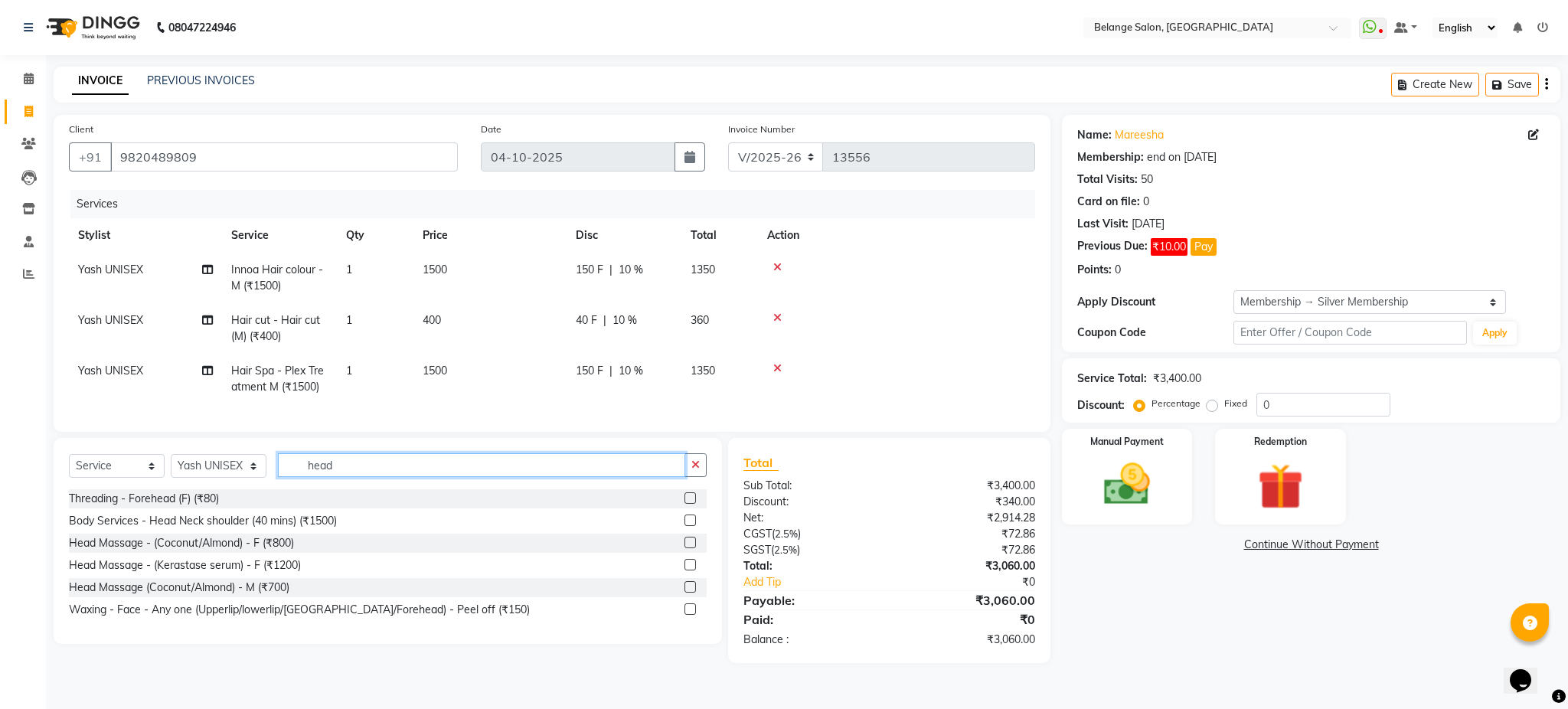
click at [467, 477] on input "head" at bounding box center [481, 465] width 408 height 24
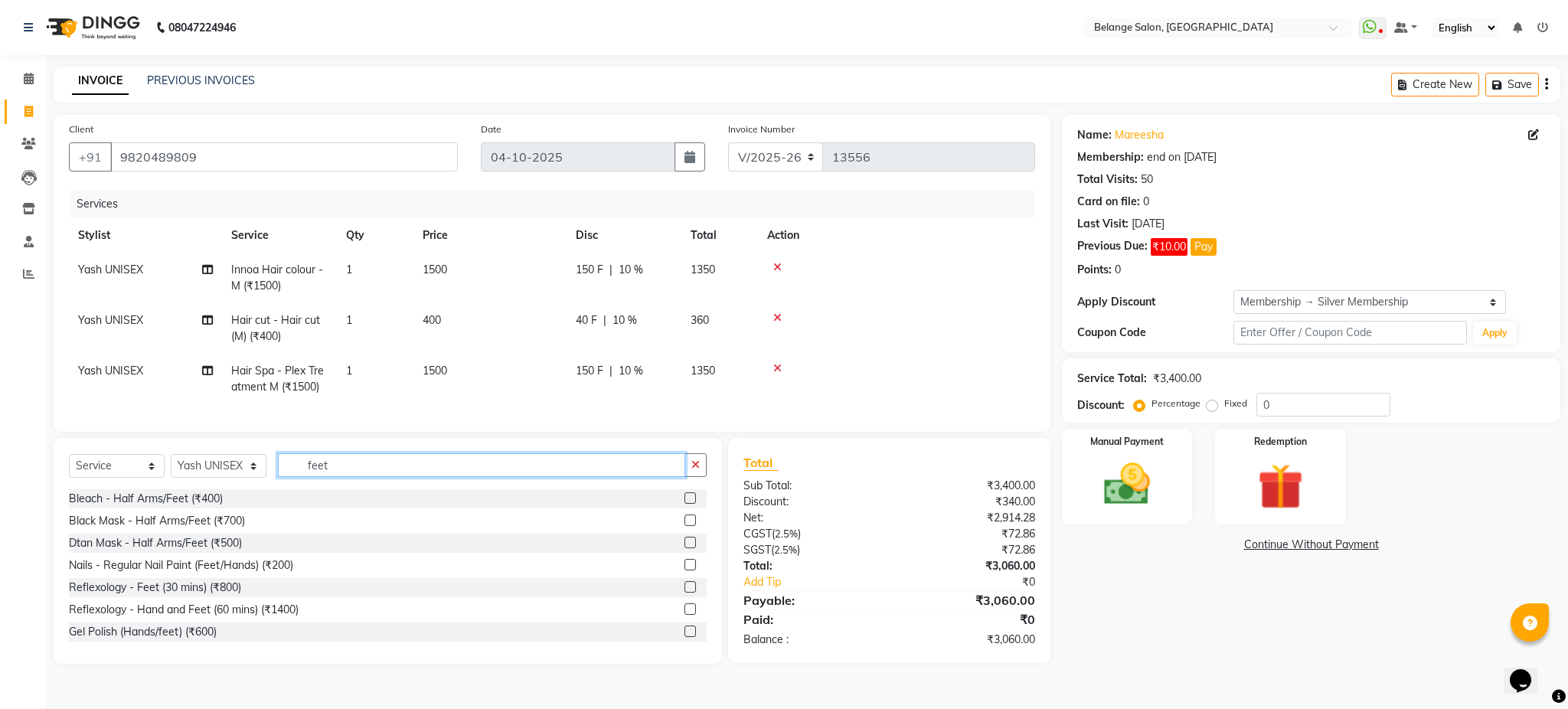
type input "feet"
click at [685, 593] on label at bounding box center [690, 587] width 11 height 11
click at [685, 593] on input "checkbox" at bounding box center [690, 588] width 10 height 10
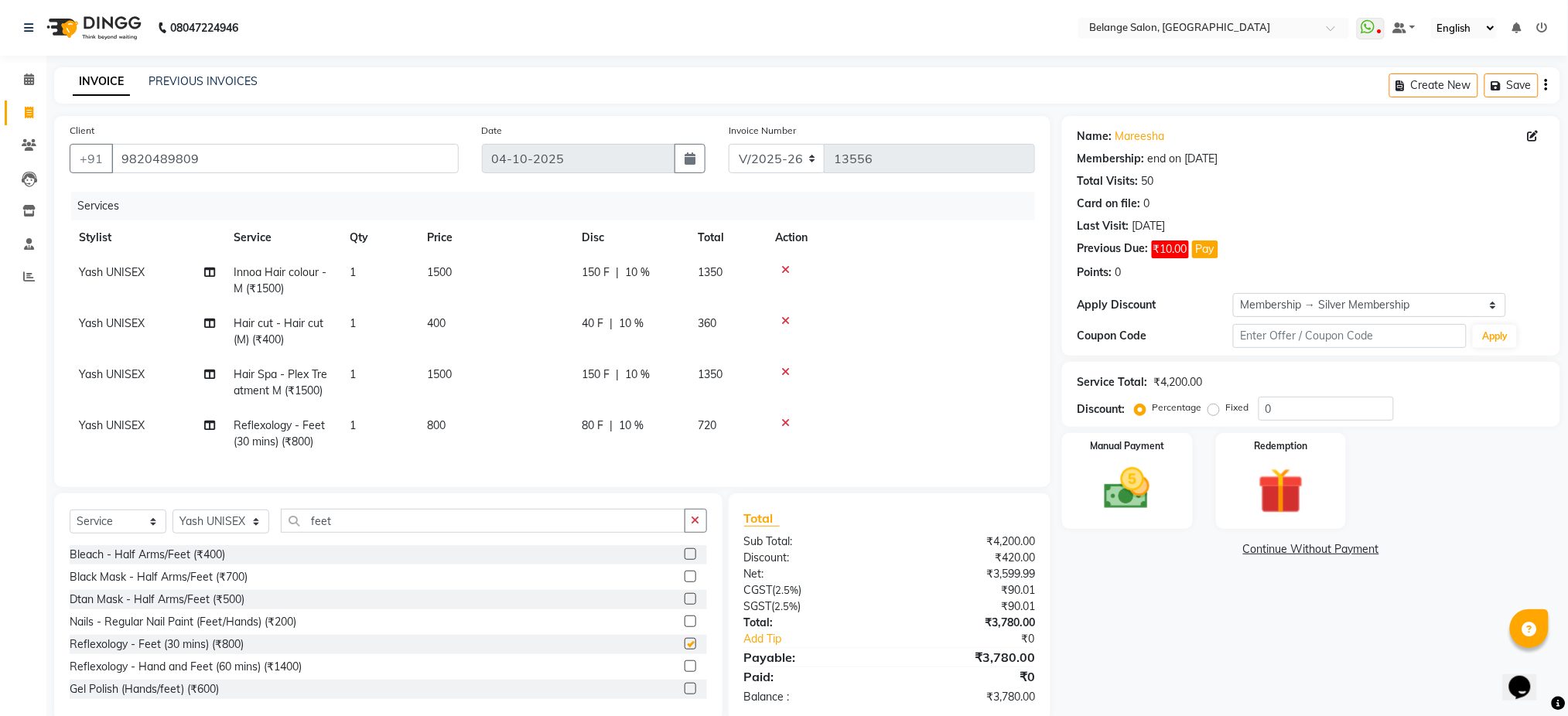
checkbox input "false"
click at [137, 437] on td "Yash UNISEX" at bounding box center [146, 434] width 155 height 51
select select "66547"
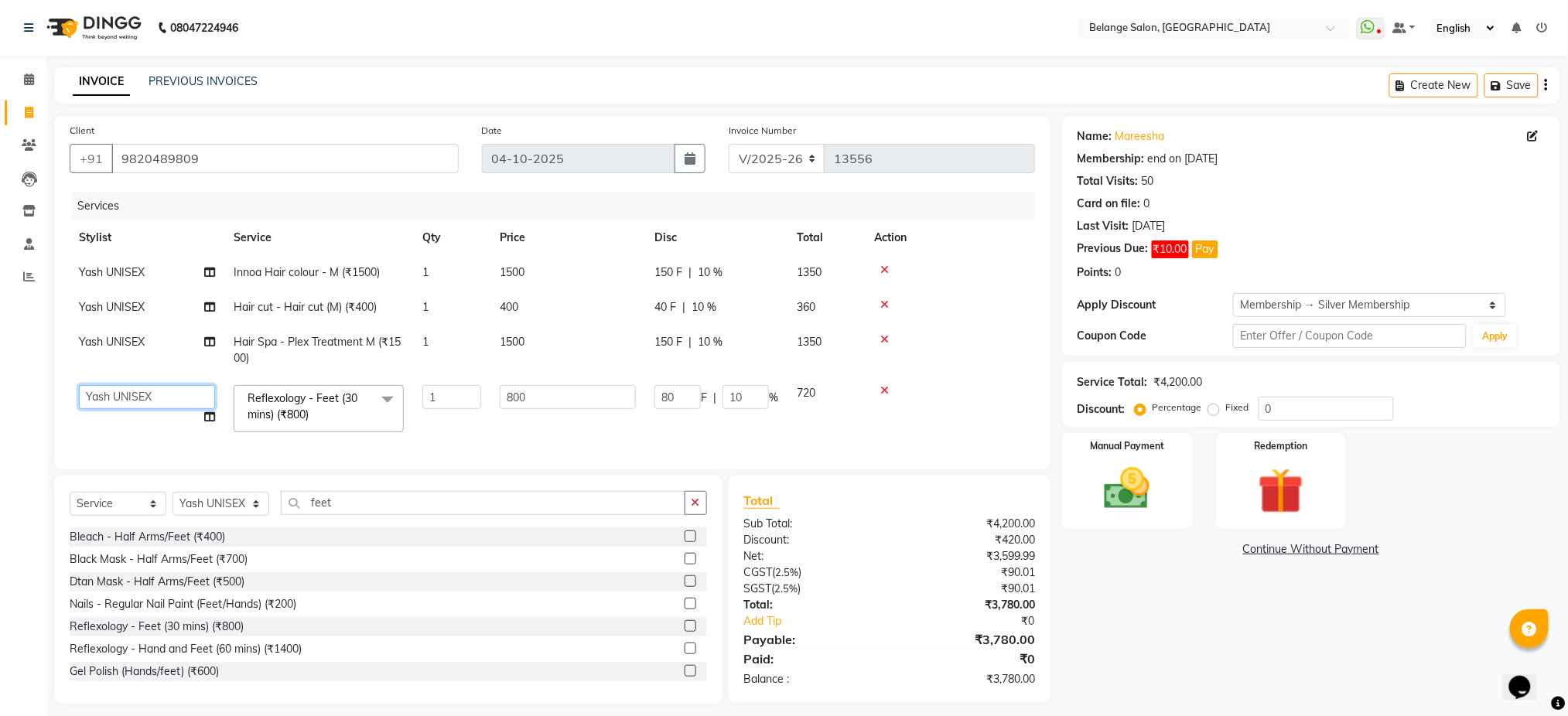
click at [155, 387] on select "aftab (U) Ali amit ANJALI. Archana Arman Arti Belange Billing deepali dilshad d…" at bounding box center [147, 397] width 136 height 24
select select "70102"
click at [176, 436] on td "aftab (U) Ali amit ANJALI. Archana Arman Arti Belange Billing deepali dilshad d…" at bounding box center [146, 409] width 155 height 66
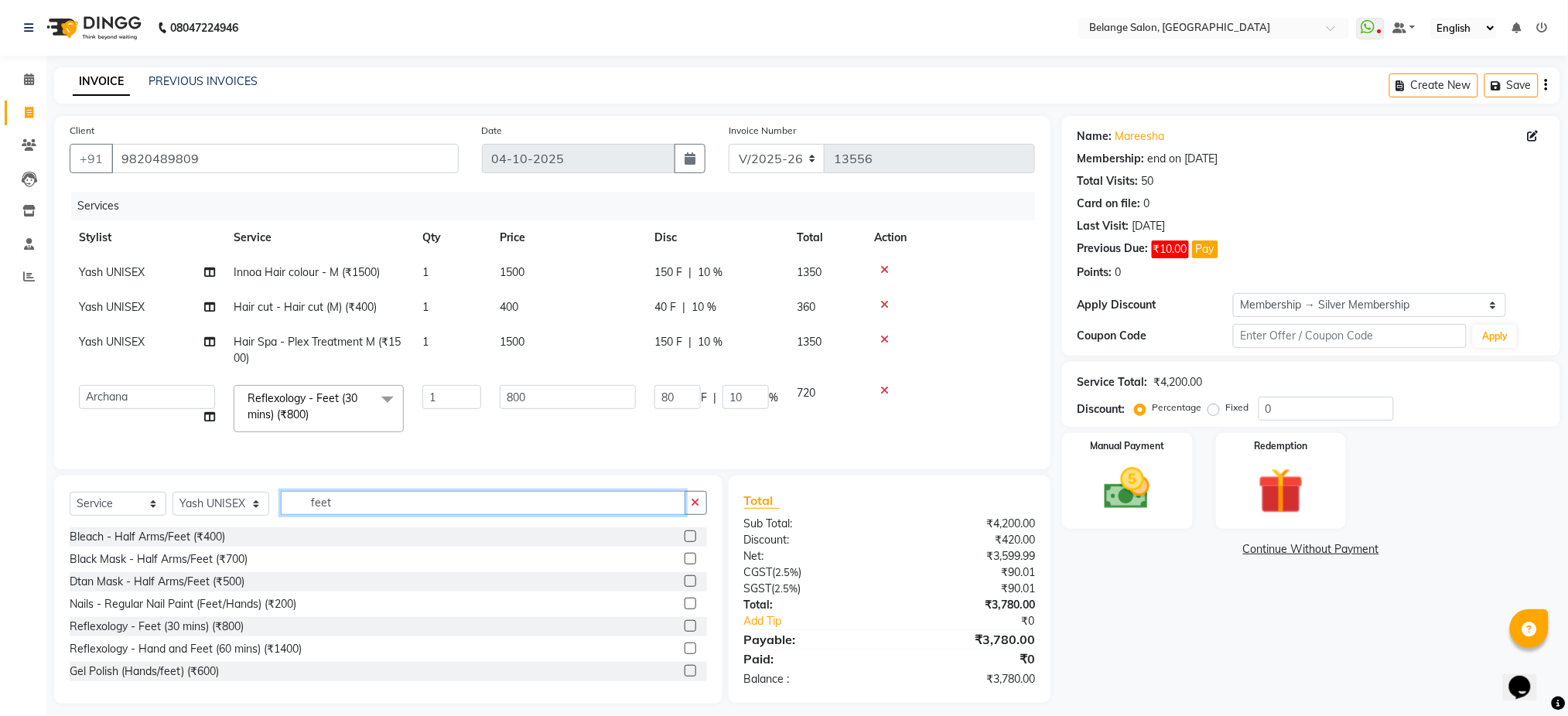
click at [344, 515] on input "feet" at bounding box center [483, 503] width 405 height 24
click at [141, 516] on select "Select Service Product Membership Package Voucher Prepaid Gift Card" at bounding box center [118, 504] width 97 height 24
select select "product"
click at [70, 508] on select "Select Service Product Membership Package Voucher Prepaid Gift Card" at bounding box center [118, 504] width 97 height 24
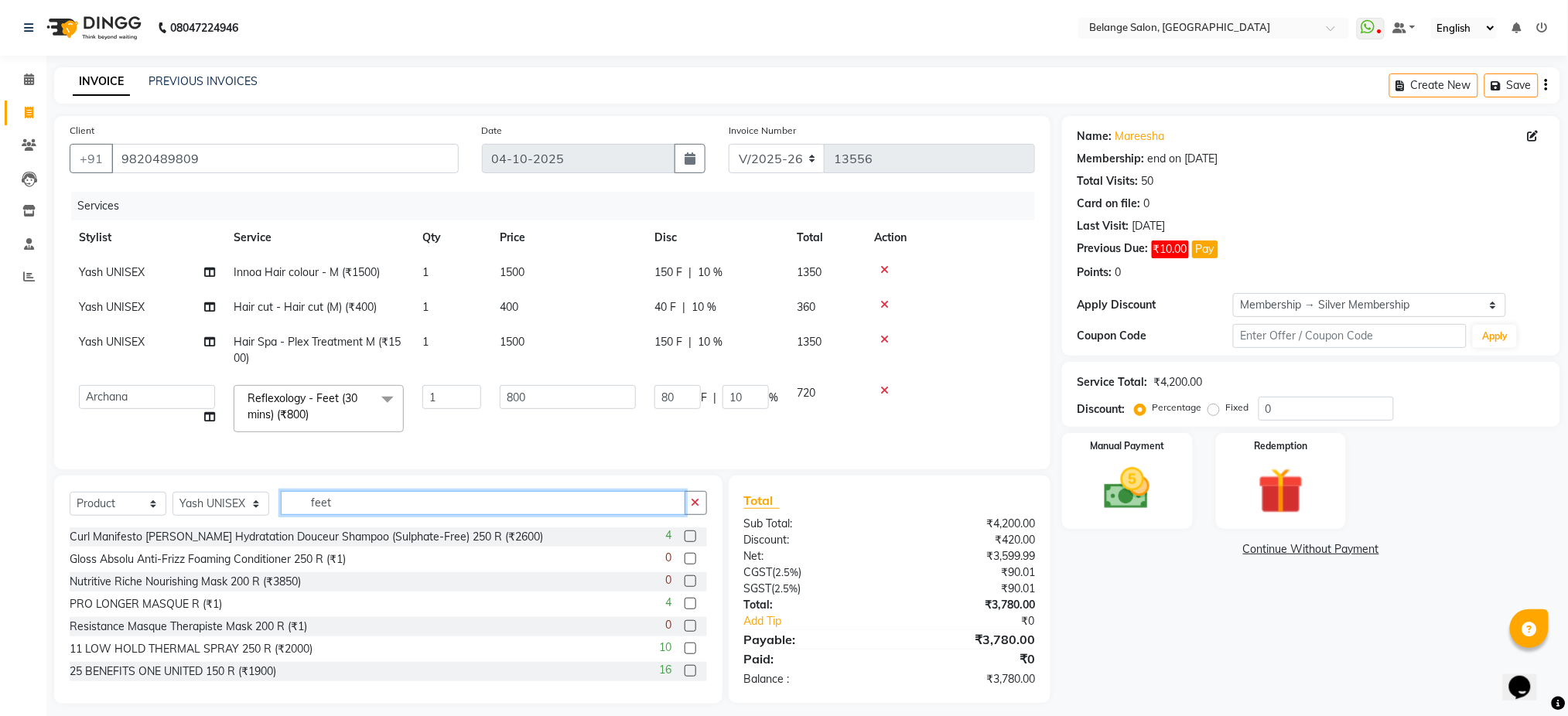
click at [392, 515] on input "feet" at bounding box center [483, 503] width 405 height 24
type input "f"
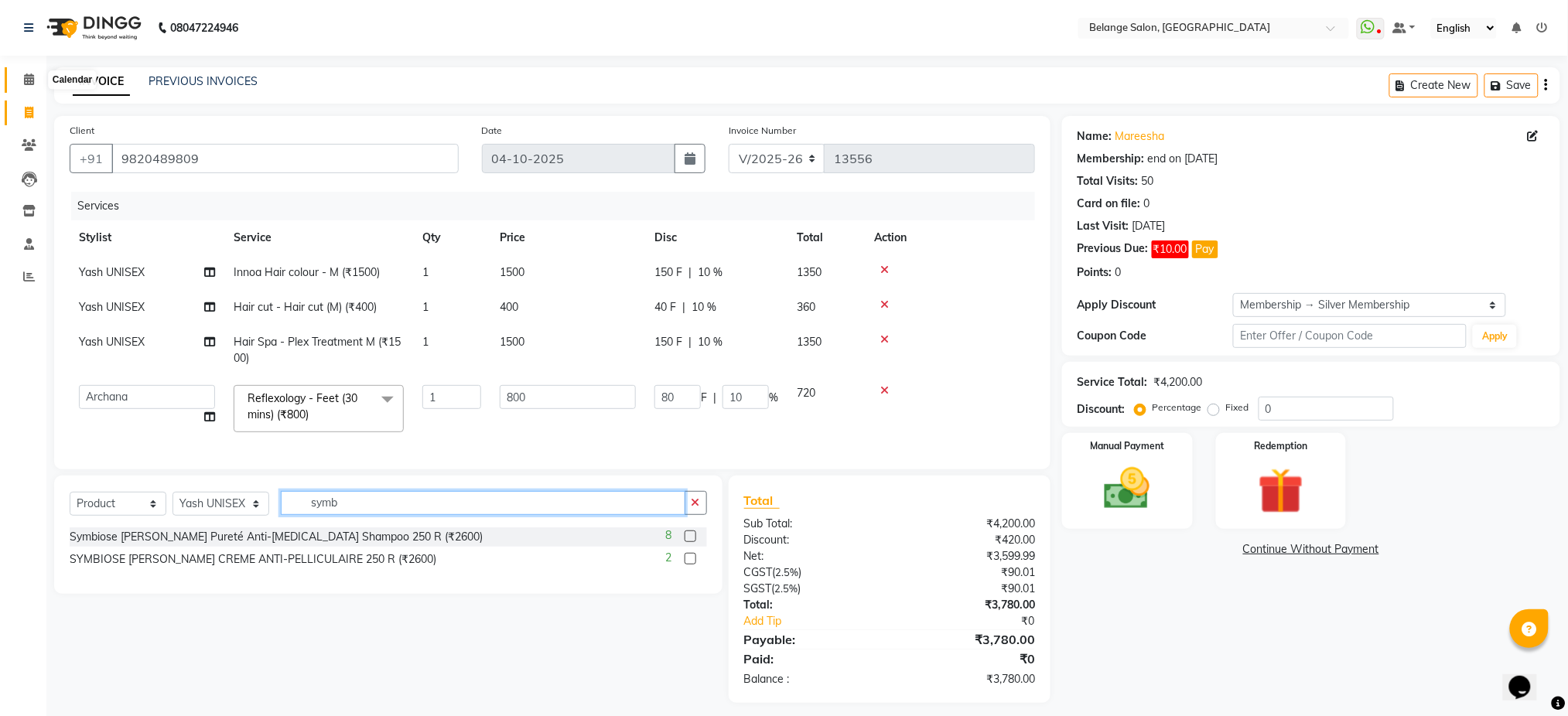
type input "symb"
click at [691, 542] on label at bounding box center [690, 536] width 11 height 11
click at [691, 542] on input "checkbox" at bounding box center [689, 537] width 10 height 10
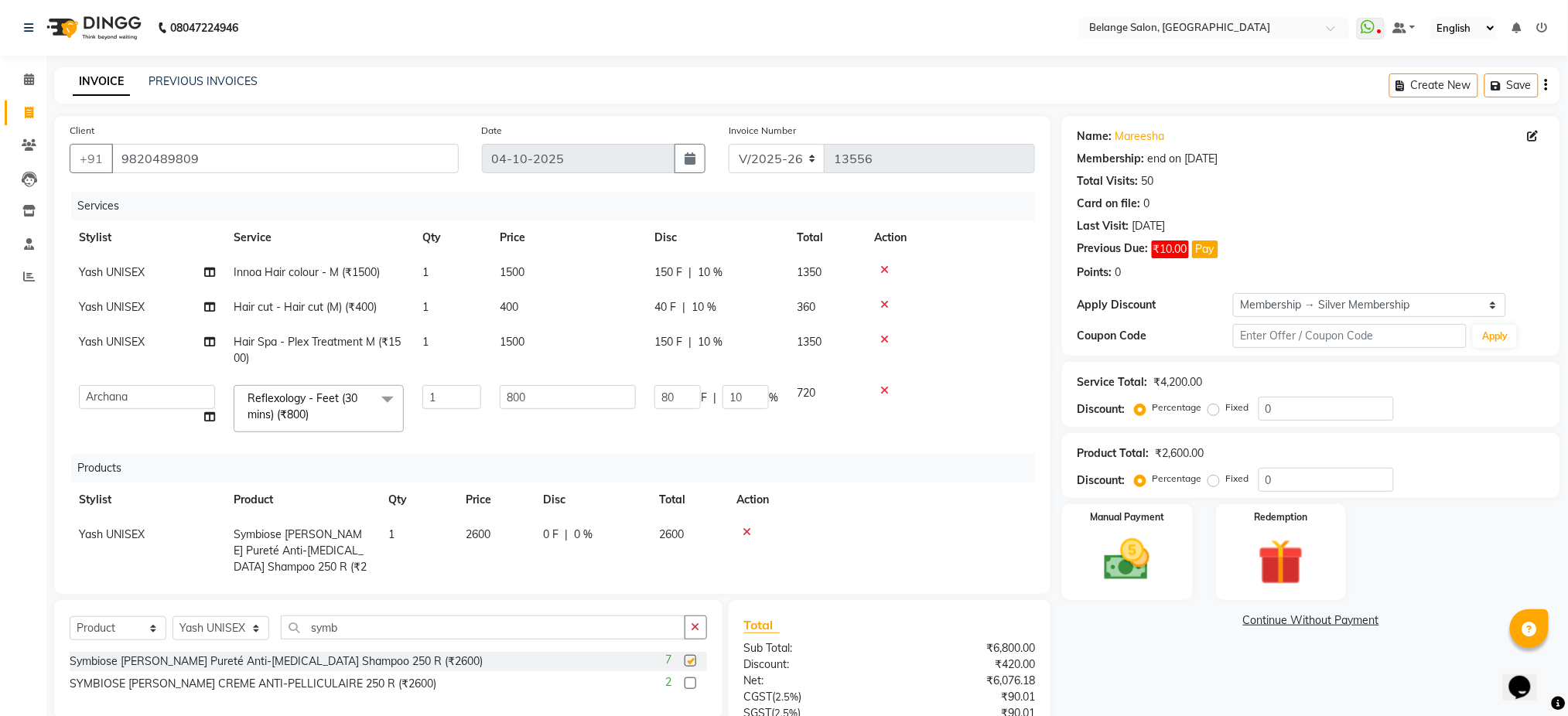
checkbox input "false"
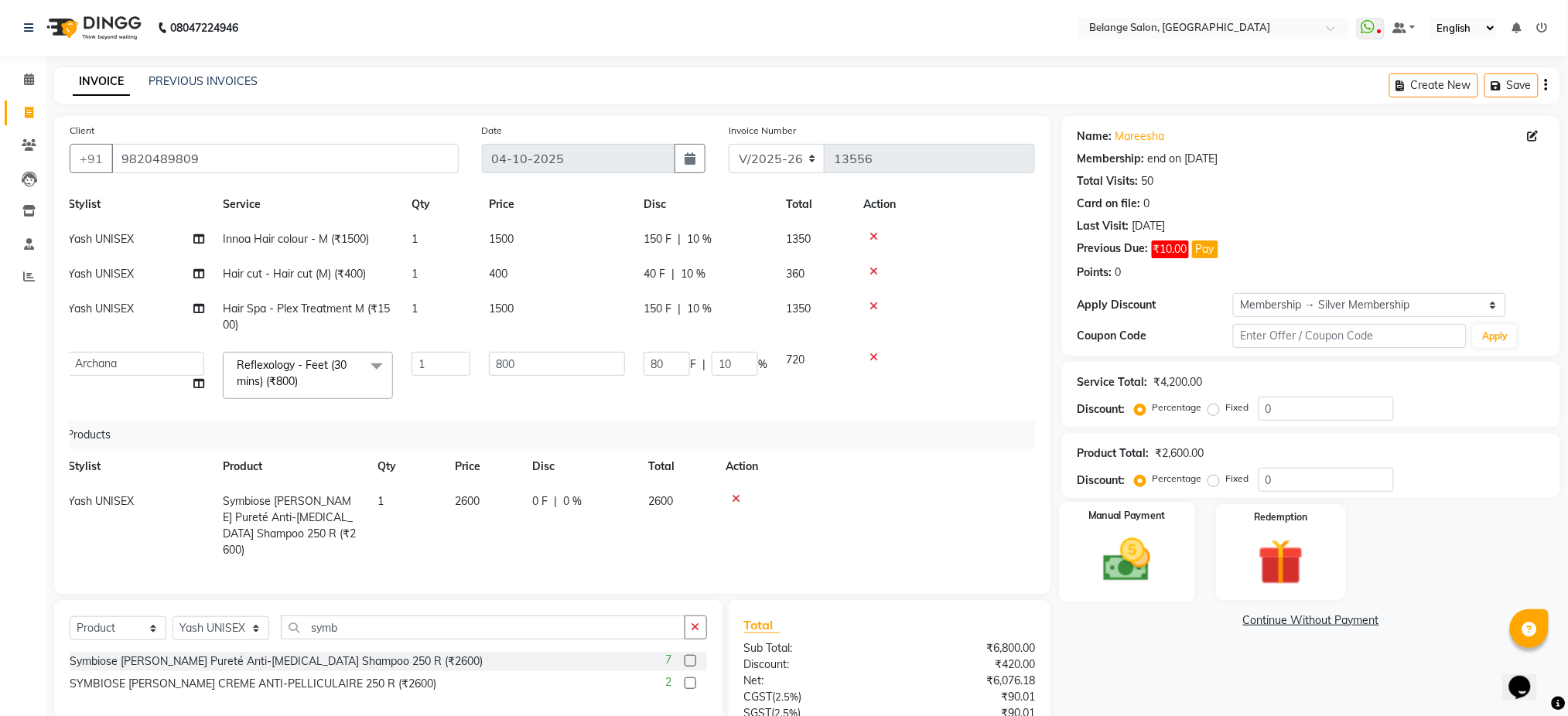
scroll to position [167, 0]
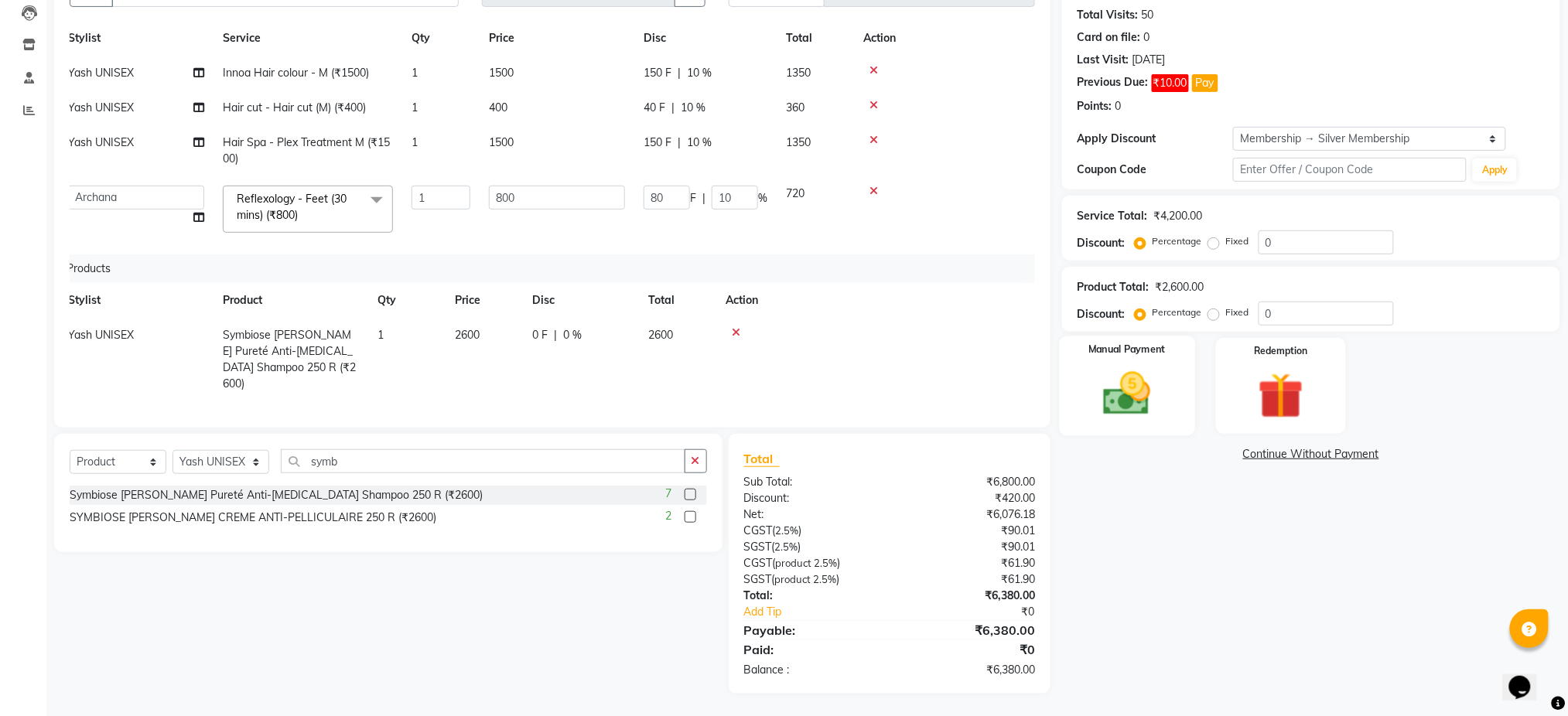
click at [1136, 415] on img at bounding box center [1127, 394] width 78 height 55
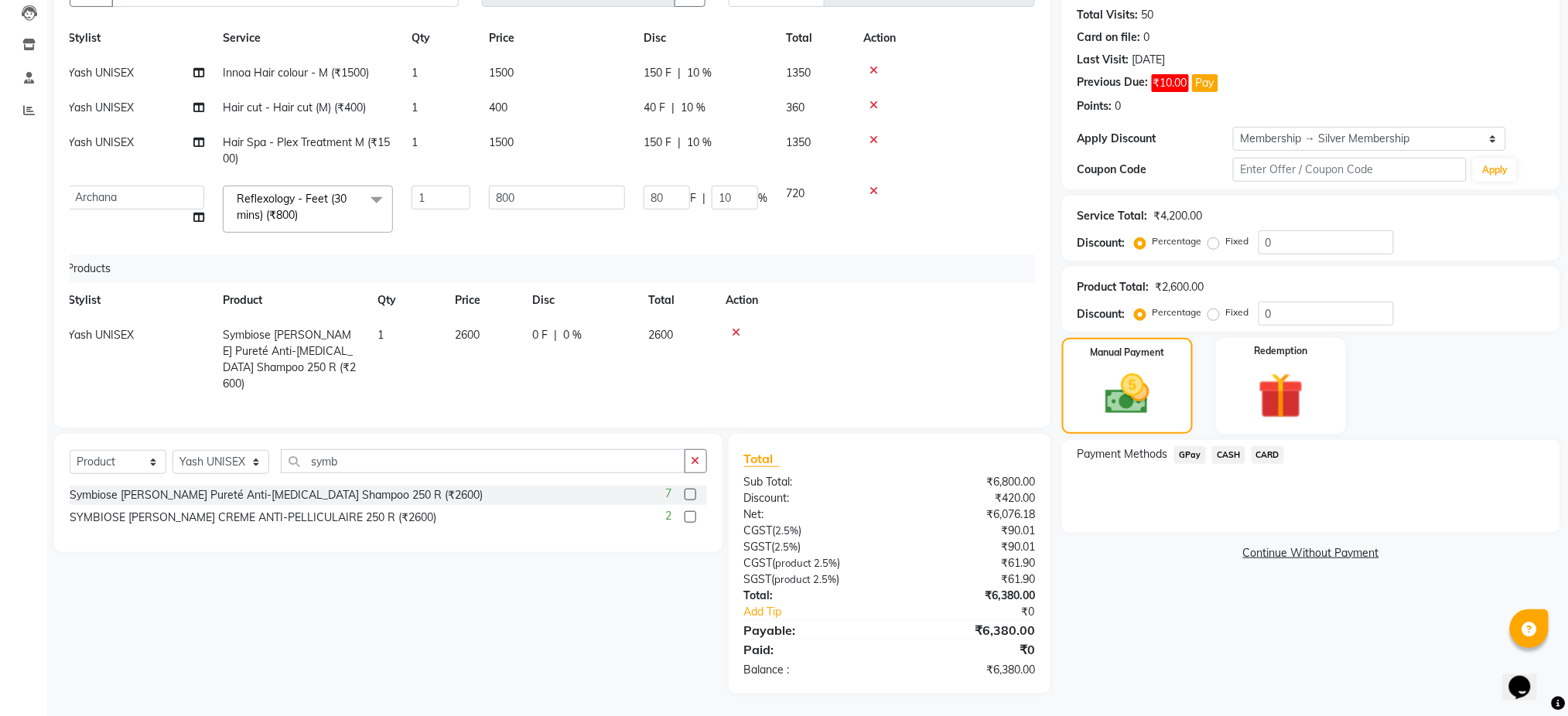
click at [1192, 456] on span "GPay" at bounding box center [1190, 455] width 32 height 18
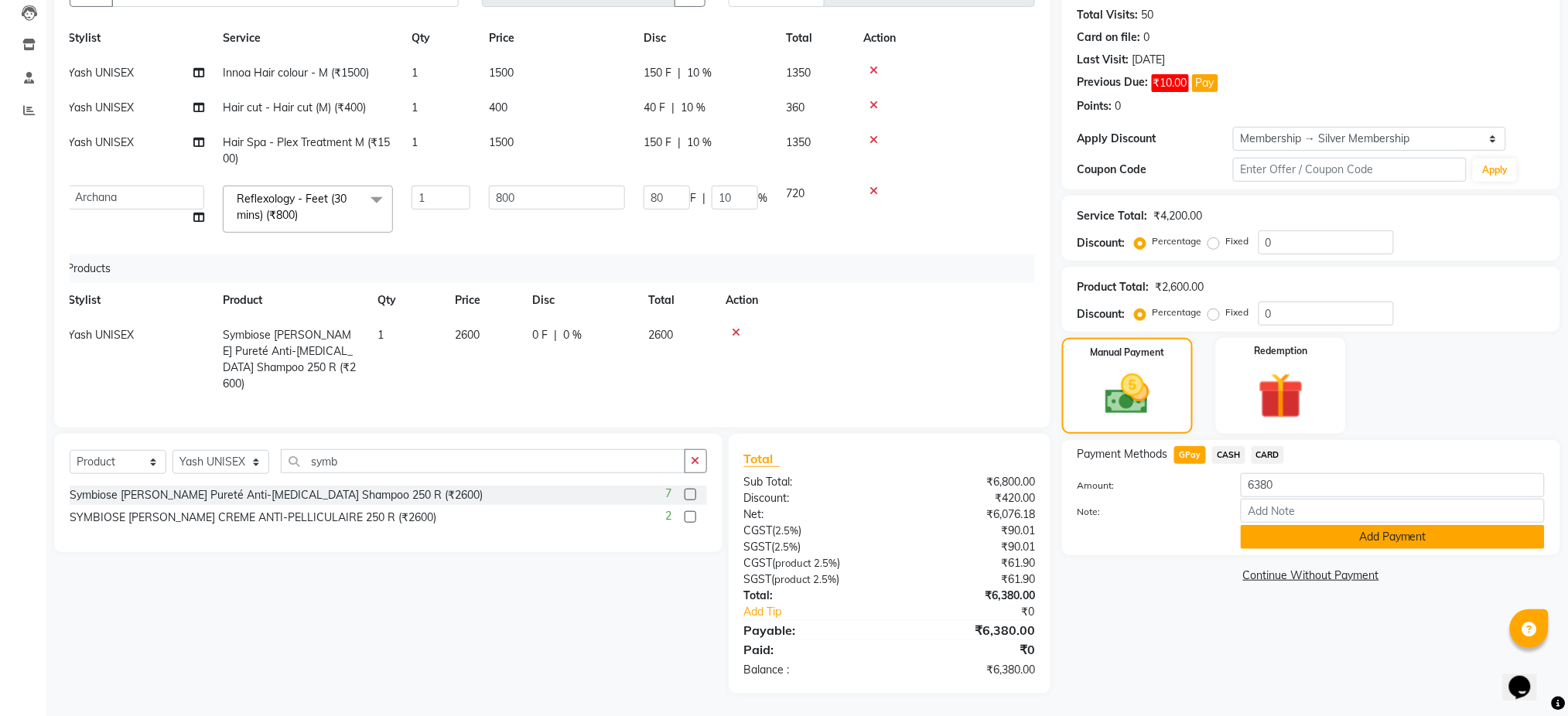
click at [1282, 541] on button "Add Payment" at bounding box center [1393, 537] width 304 height 24
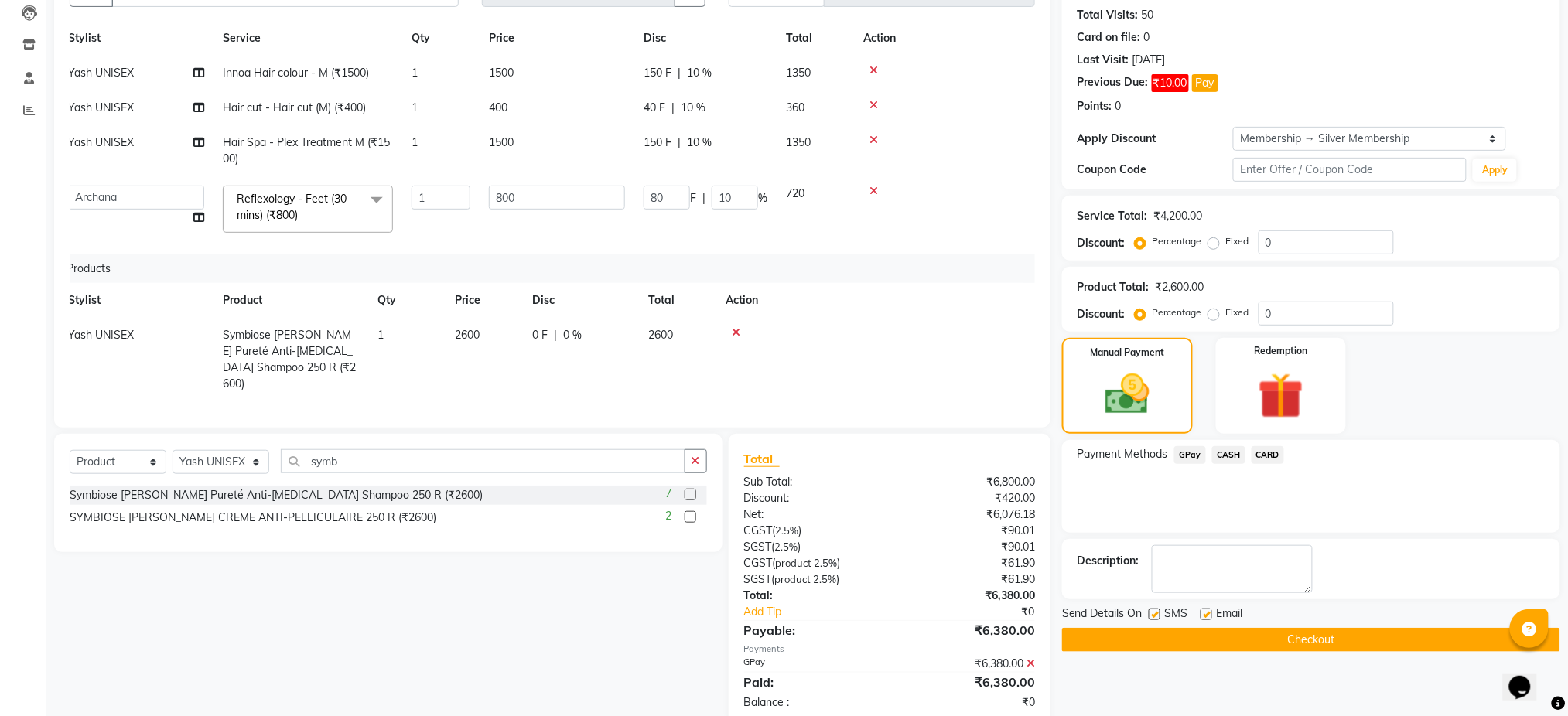
scroll to position [199, 0]
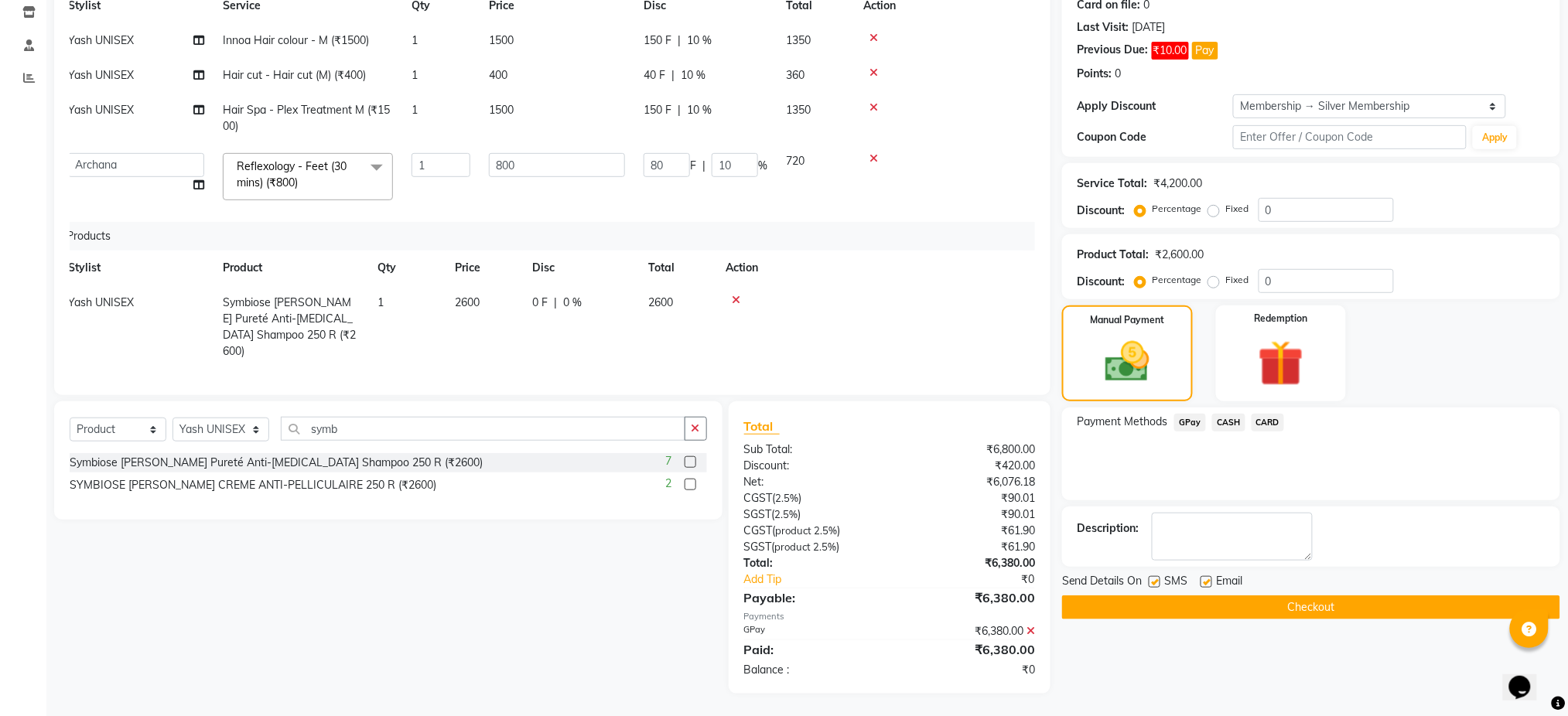
click at [1276, 607] on button "Checkout" at bounding box center [1312, 608] width 498 height 24
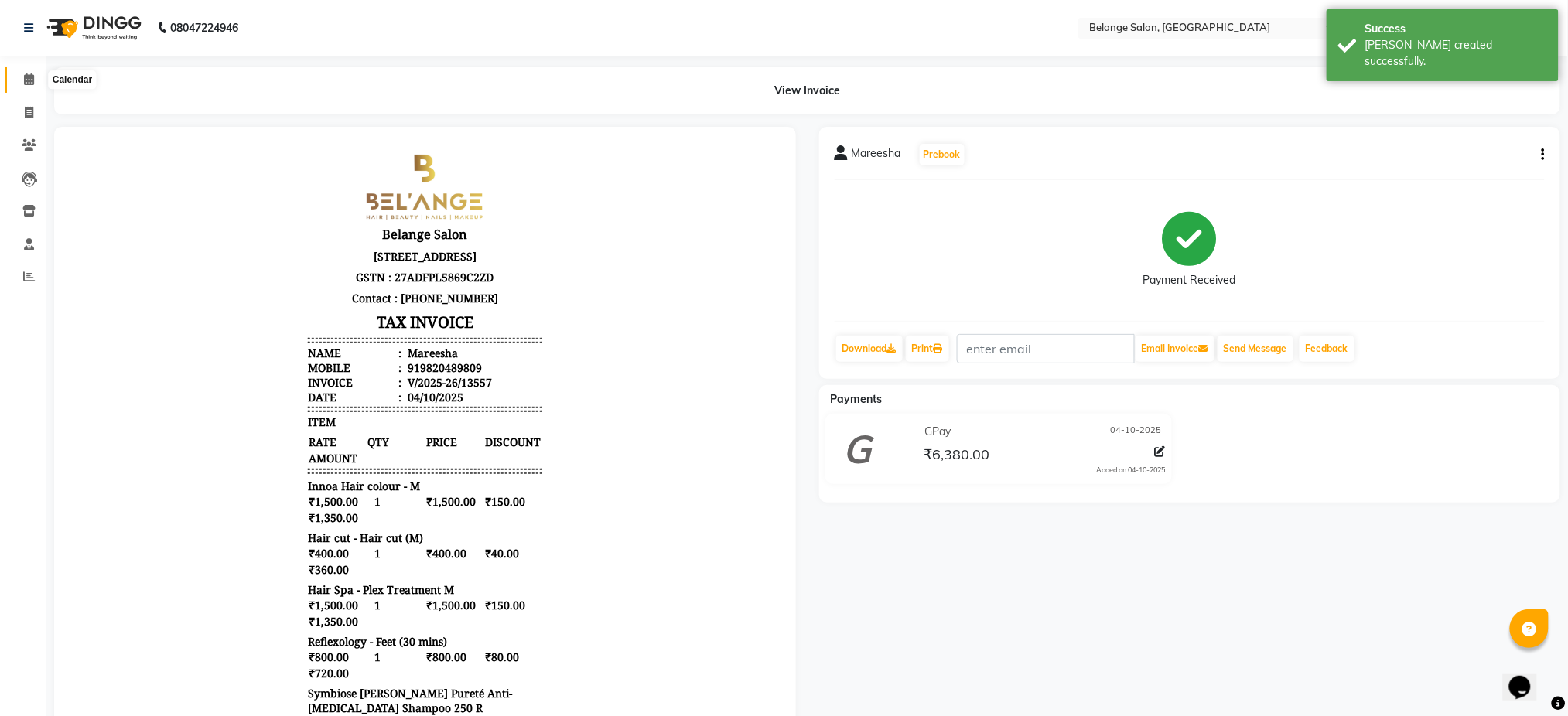
click at [32, 79] on icon at bounding box center [29, 79] width 10 height 11
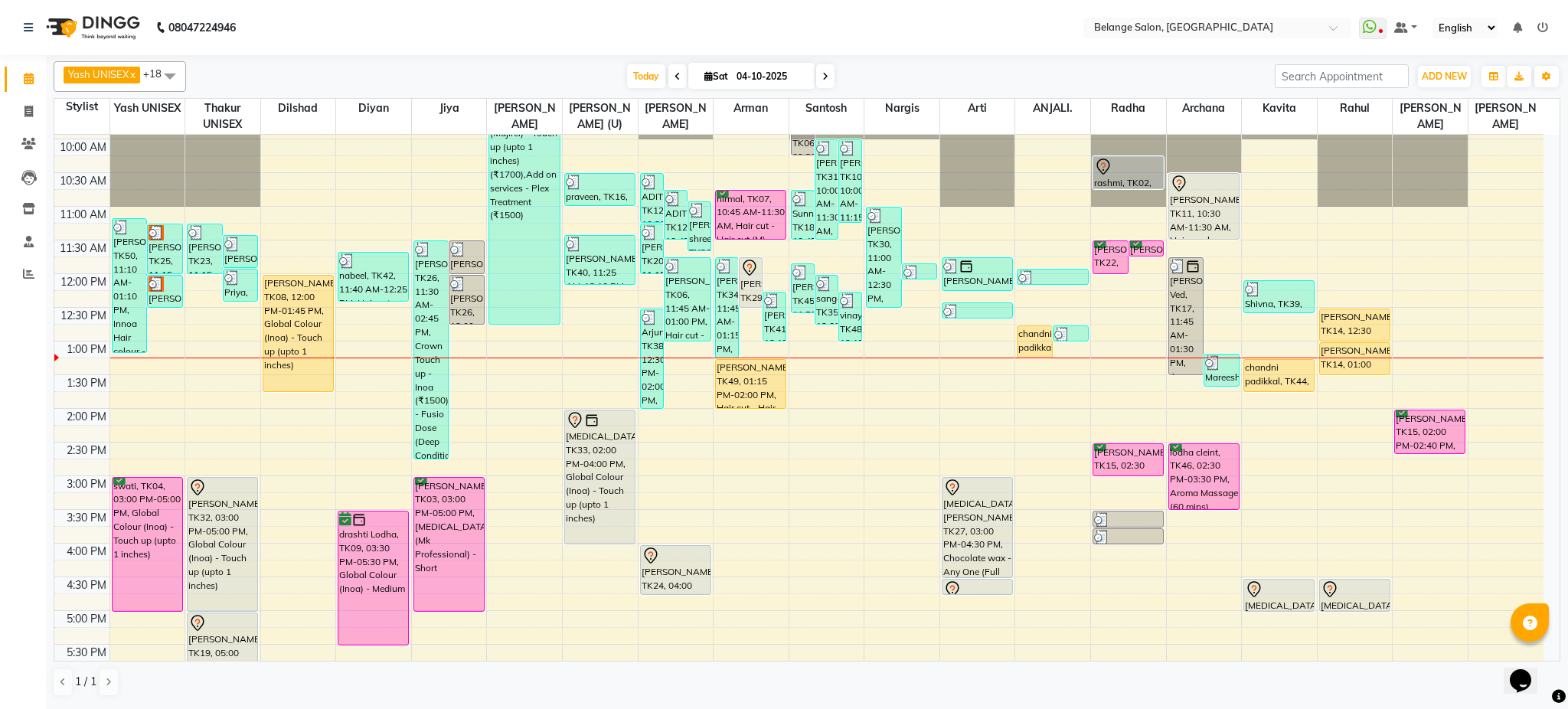
scroll to position [143, 0]
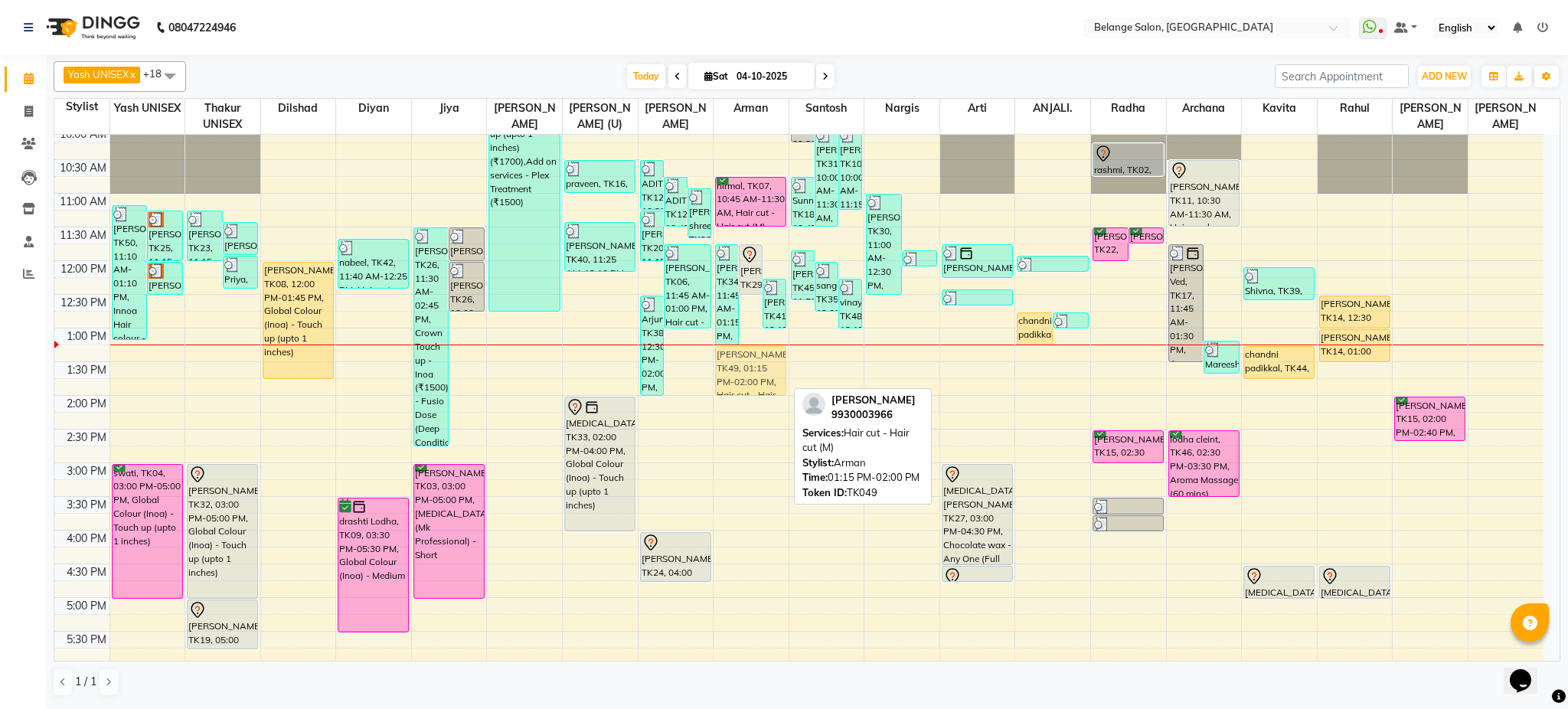
drag, startPoint x: 754, startPoint y: 380, endPoint x: 739, endPoint y: 385, distance: 15.8
click at [739, 385] on div "parshav, TK34, 11:45 AM-01:15 PM, Hair cut - Hair cut (M),Shaving (₹250) Anirud…" at bounding box center [751, 496] width 75 height 1010
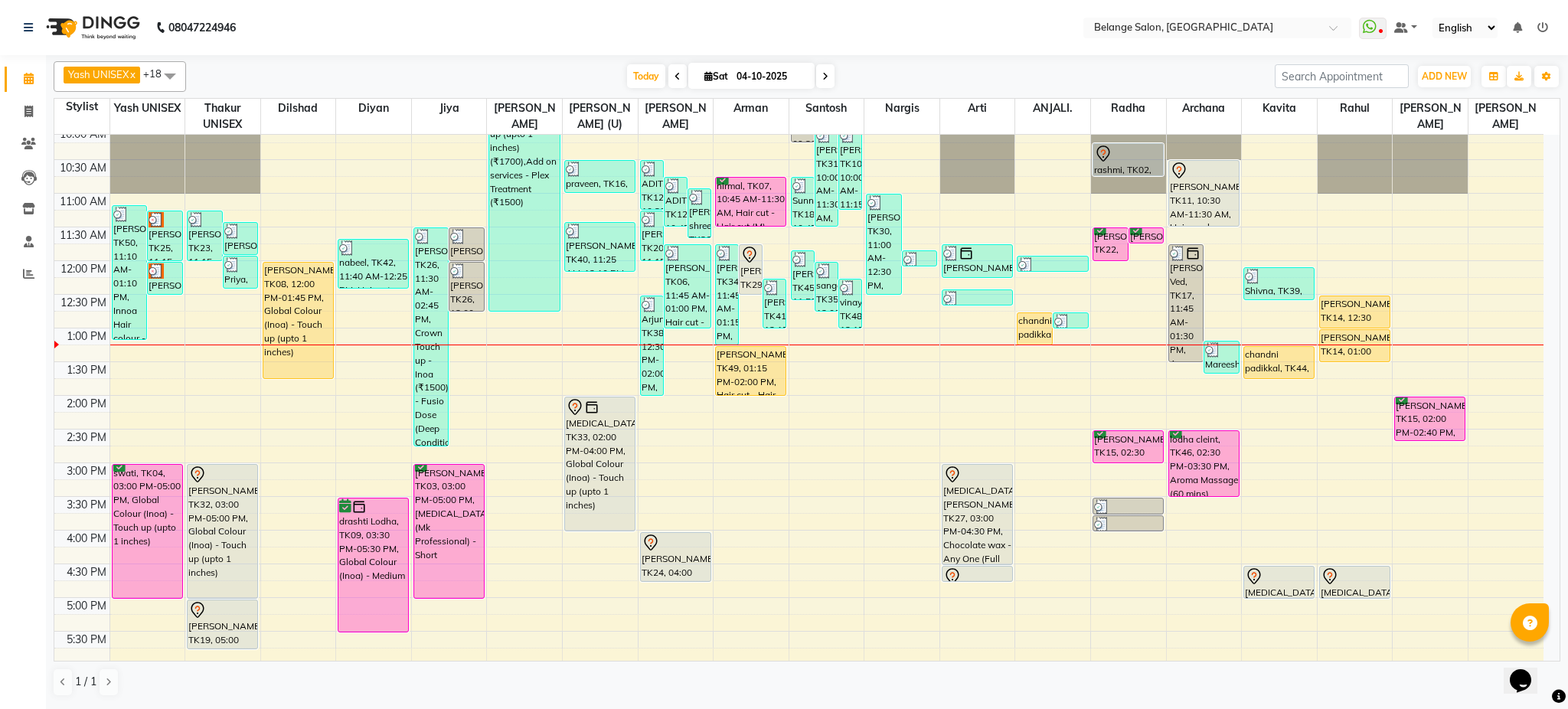
click at [866, 57] on div "Yash UNISEX x Thakur UNISEX x dilshad x diyan x Jiya x amit x aftab (U) x Ali x…" at bounding box center [807, 379] width 1507 height 648
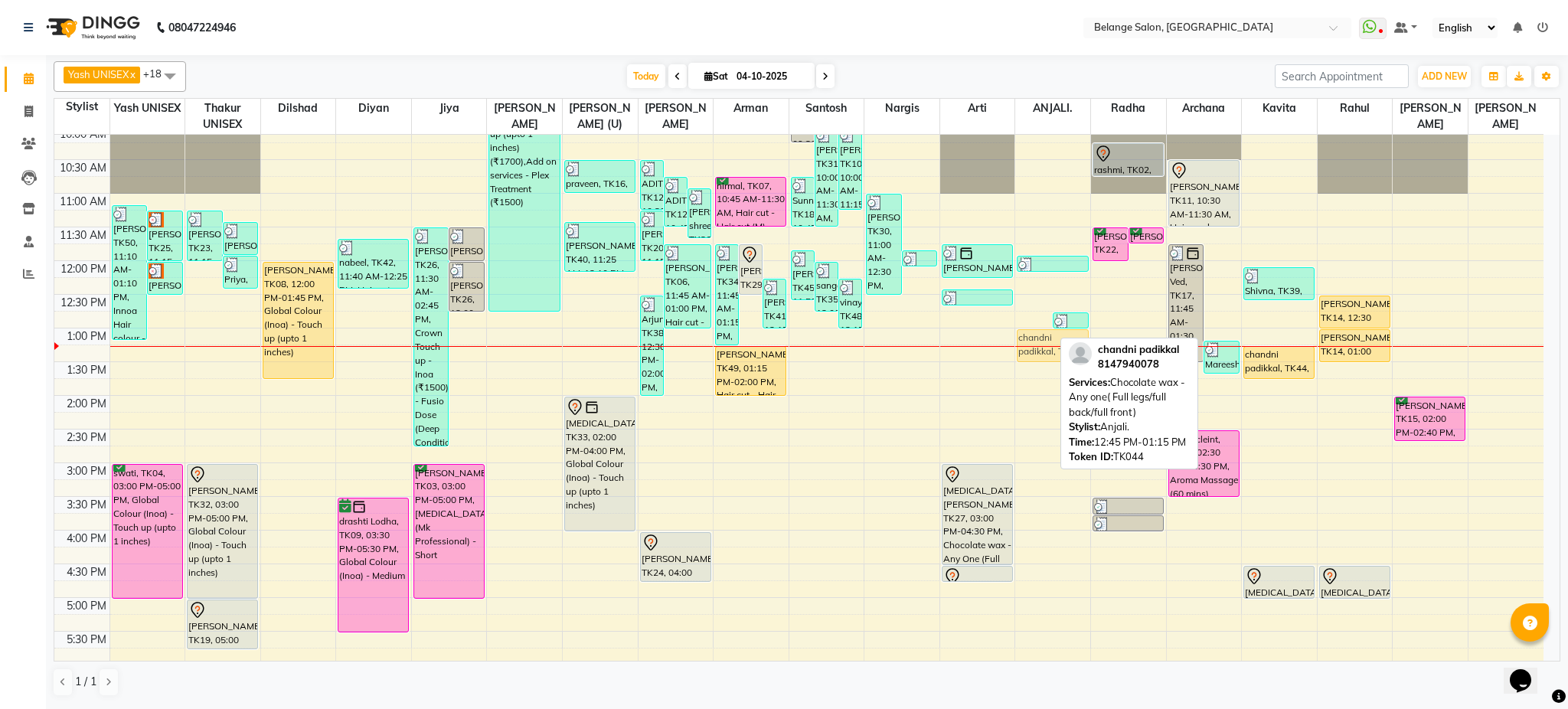
drag, startPoint x: 1043, startPoint y: 339, endPoint x: 1048, endPoint y: 360, distance: 21.6
click at [1048, 360] on div "chandni padikkal, TK44, 12:45 PM-01:15 PM, Chocolate wax - Any one( Full legs/f…" at bounding box center [1053, 496] width 75 height 1010
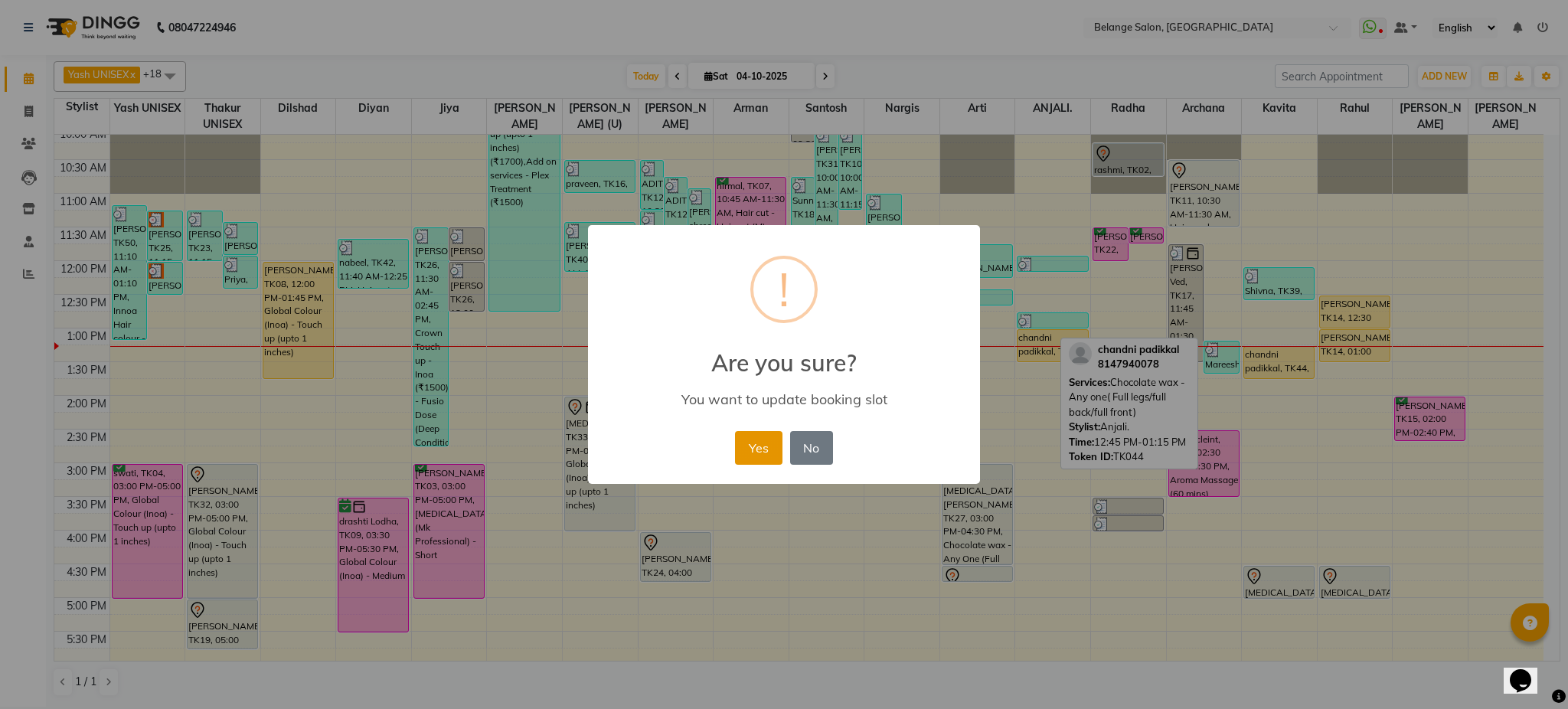
click at [761, 431] on button "Yes" at bounding box center [758, 448] width 46 height 34
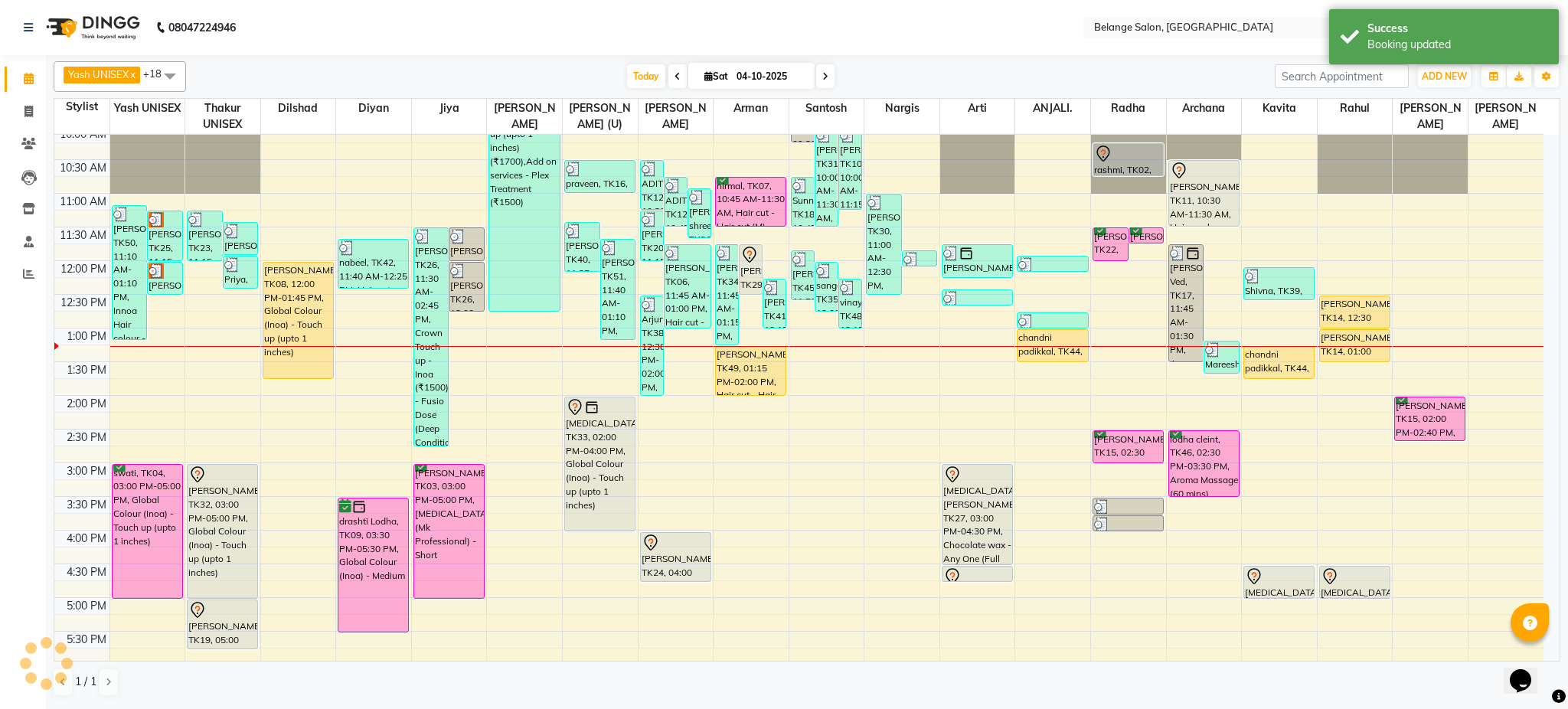
click at [1063, 66] on div "Today Sat 04-10-2025" at bounding box center [730, 76] width 1074 height 23
click at [1078, 72] on div "Today Sat 04-10-2025" at bounding box center [730, 76] width 1074 height 23
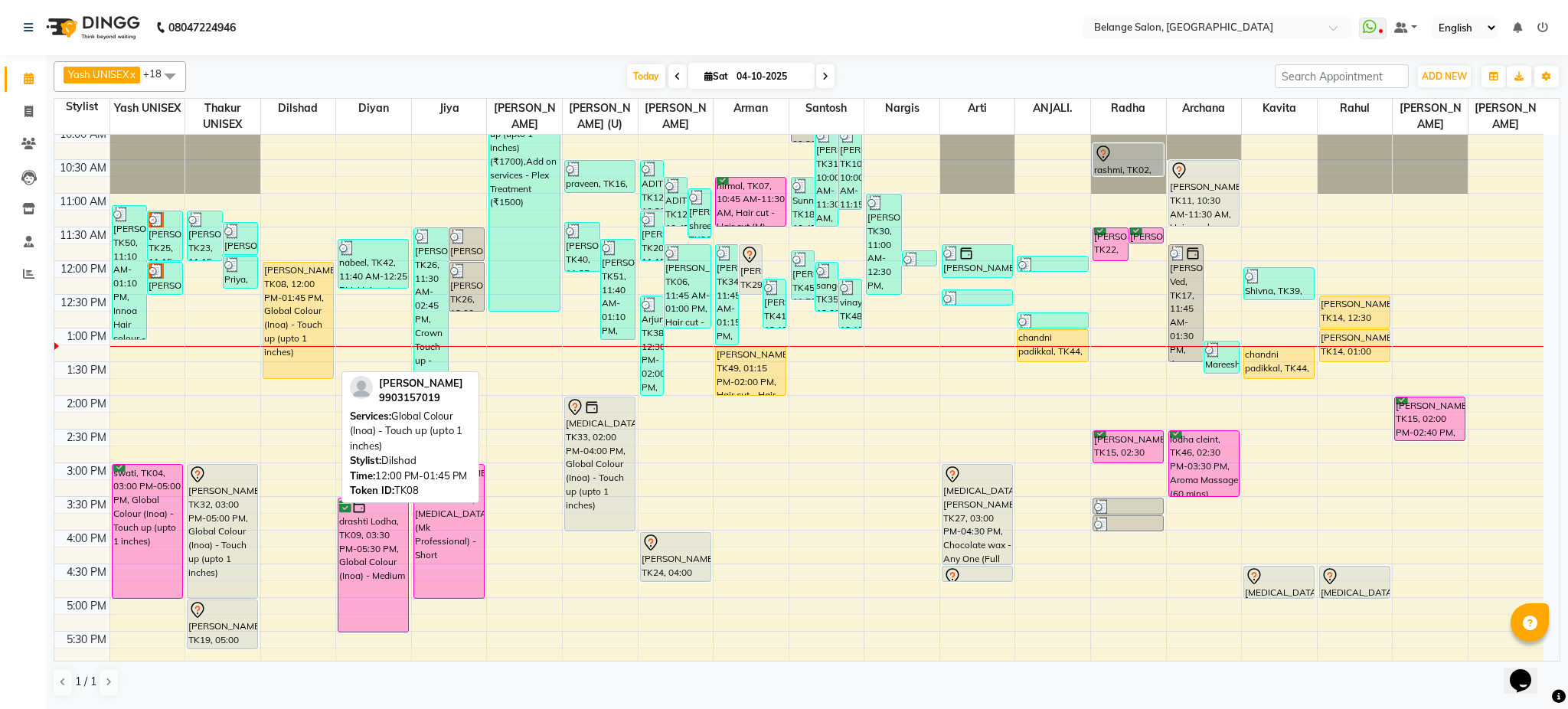
click at [307, 310] on div "Balvindar, TK08, 12:00 PM-01:45 PM, Global Colour (Inoa) - Touch up (upto 1 inc…" at bounding box center [298, 320] width 70 height 115
select select "1"
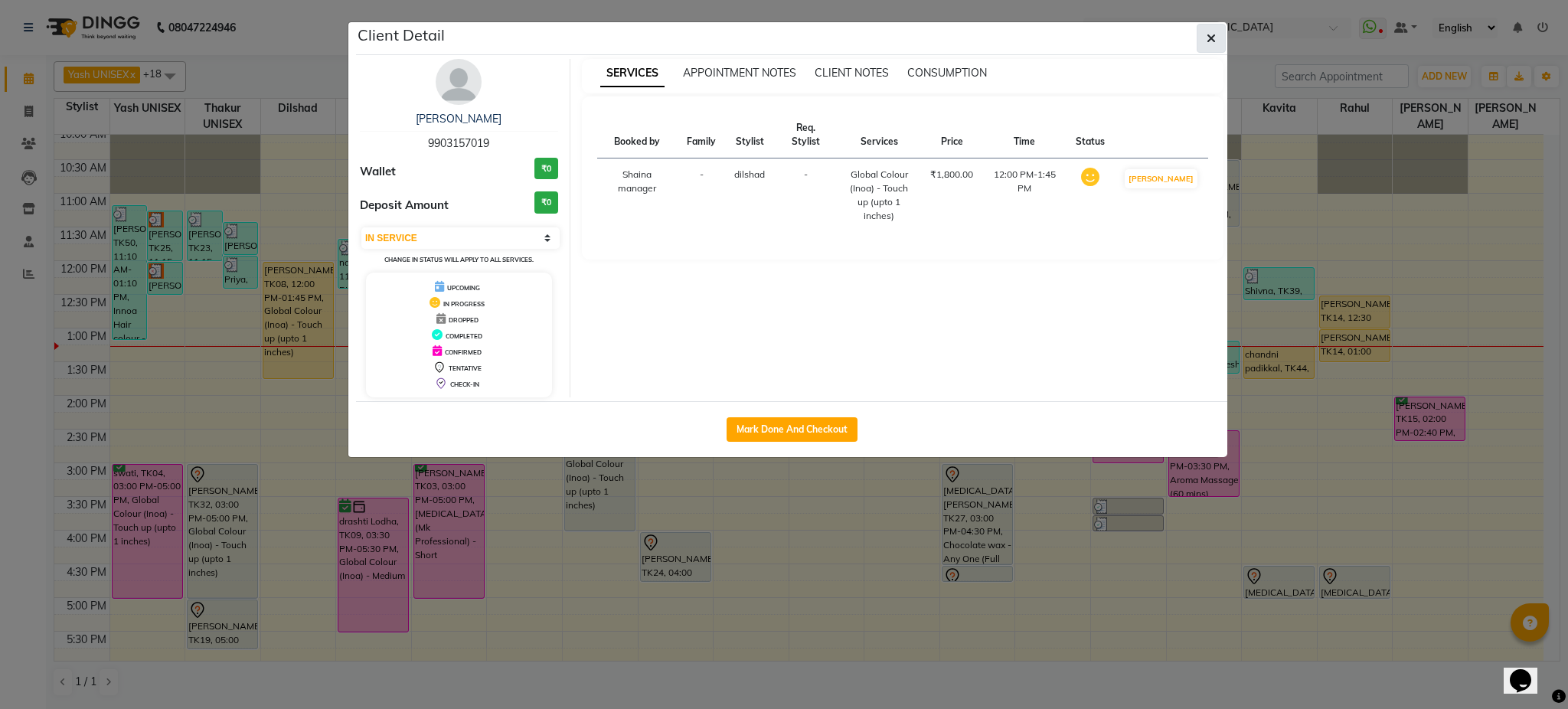
click at [1204, 44] on button "button" at bounding box center [1212, 38] width 29 height 29
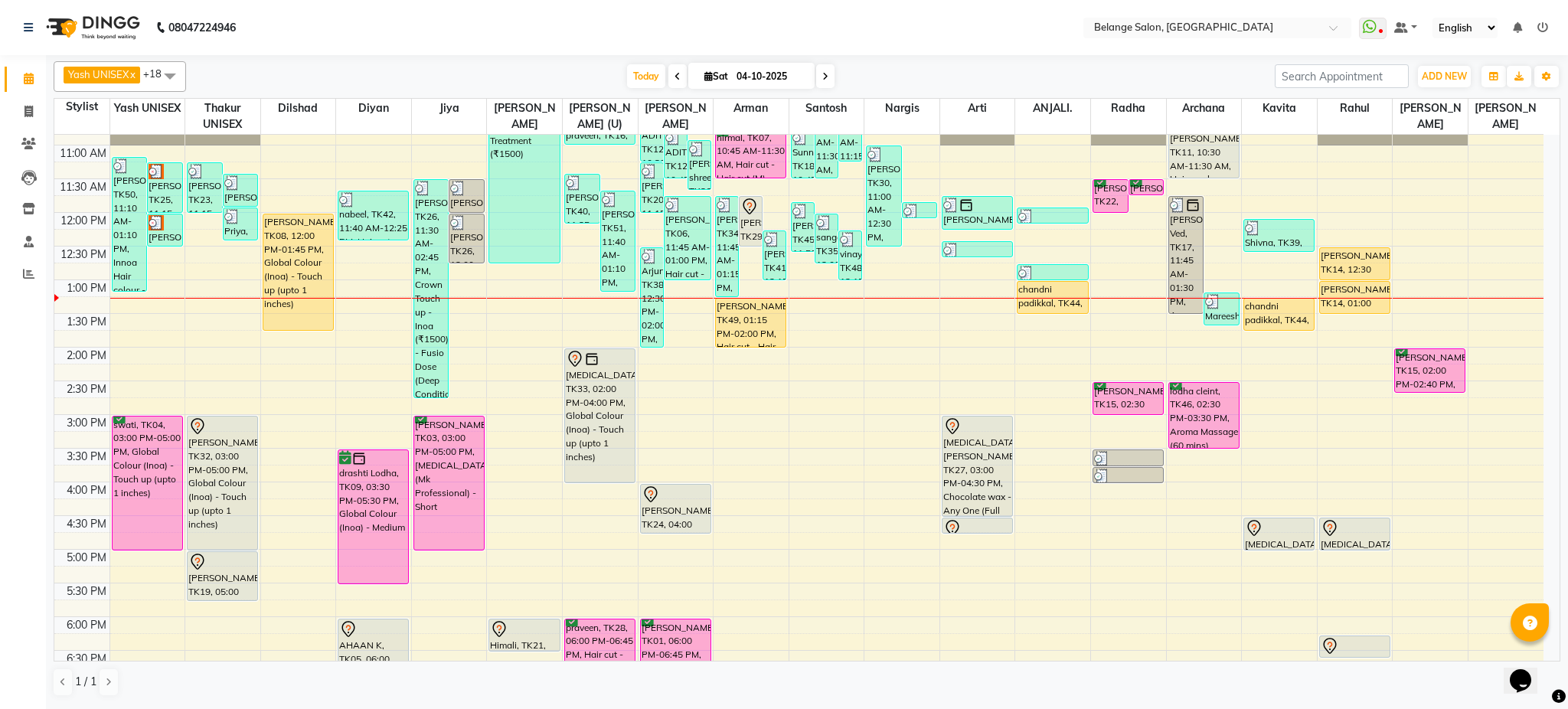
scroll to position [192, 0]
click at [372, 306] on div "8:00 AM 8:30 AM 9:00 AM 9:30 AM 10:00 AM 10:30 AM 11:00 AM 11:30 AM 12:00 PM 12…" at bounding box center [799, 447] width 1490 height 1010
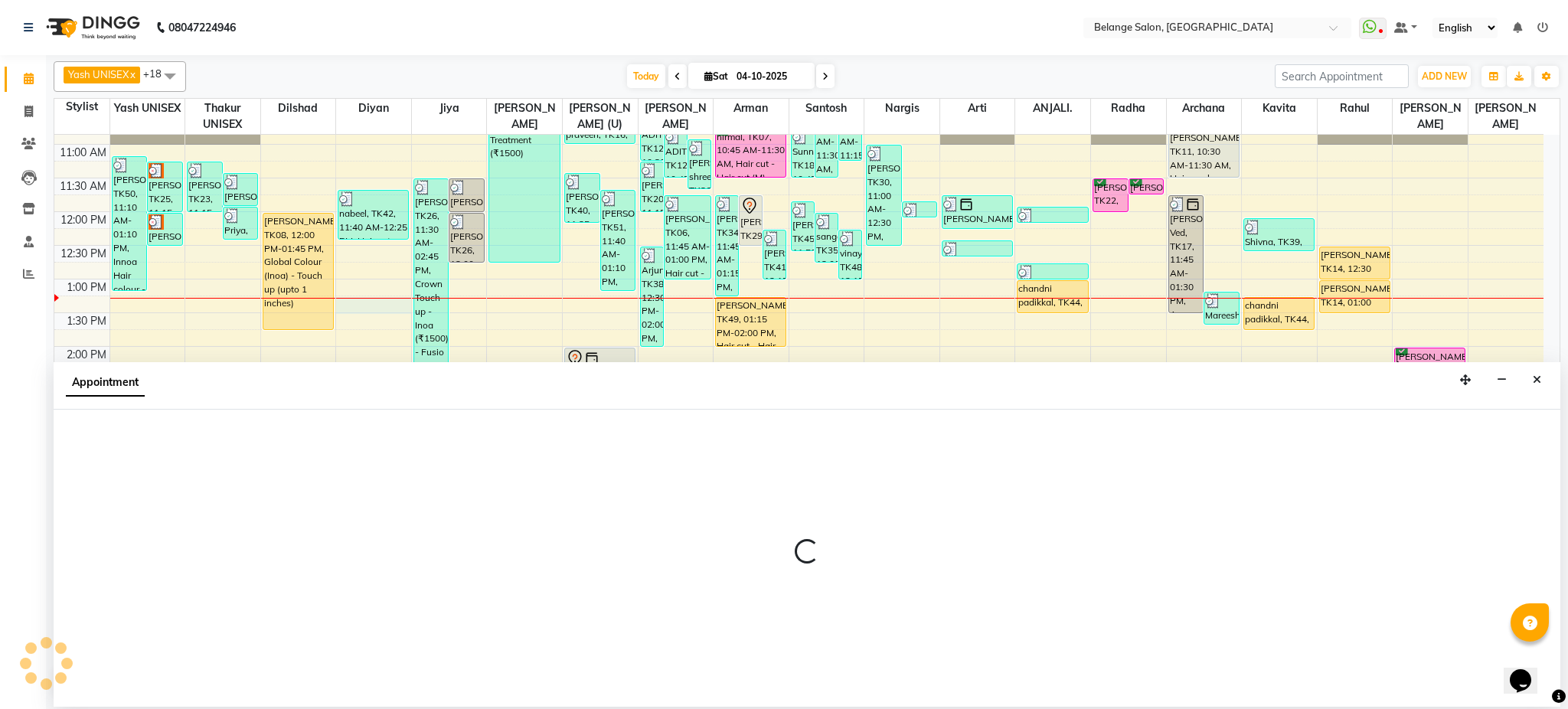
select select "91593"
select select "795"
select select "tentative"
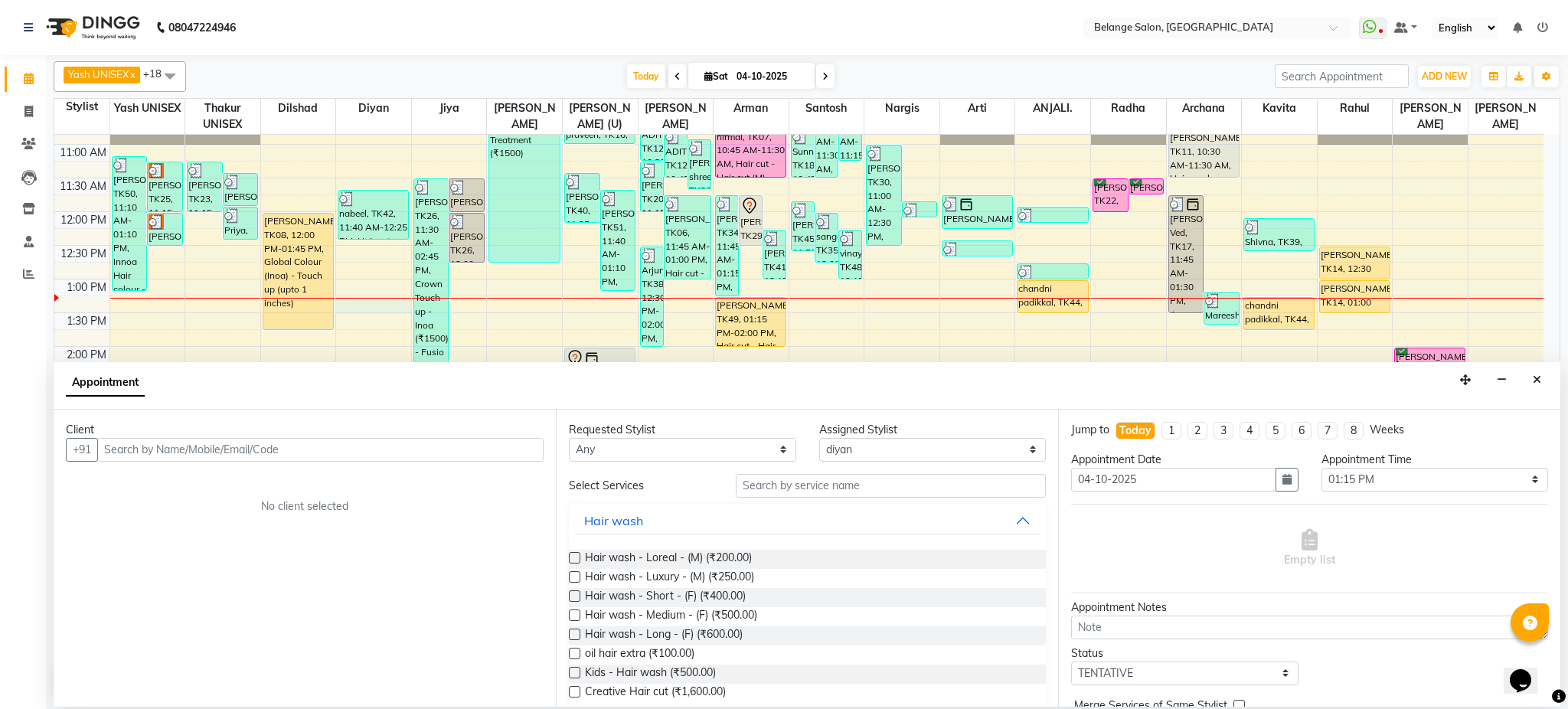
click at [156, 452] on input "text" at bounding box center [320, 450] width 446 height 24
click at [183, 482] on span "9462190" at bounding box center [176, 482] width 54 height 15
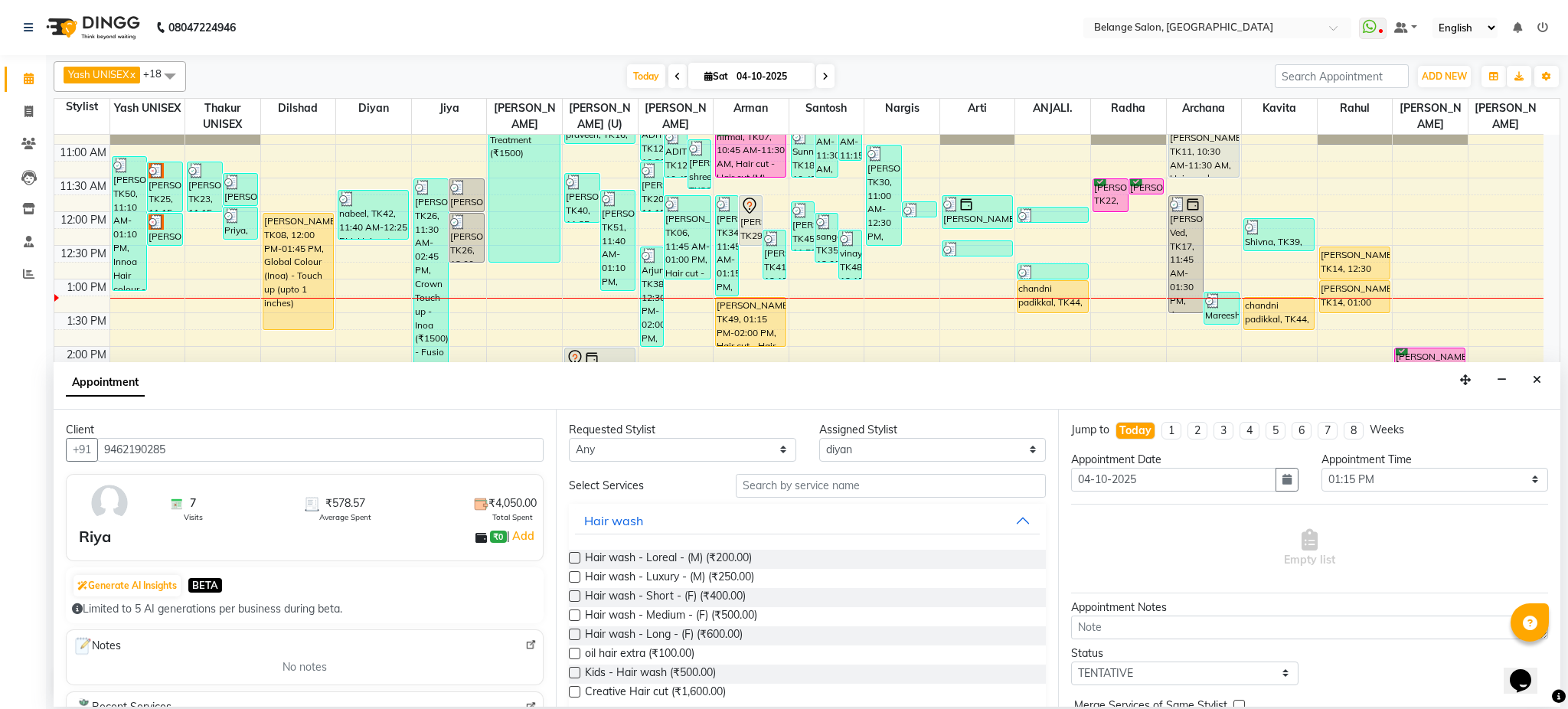
type input "9462190285"
click at [790, 480] on input "text" at bounding box center [891, 486] width 310 height 24
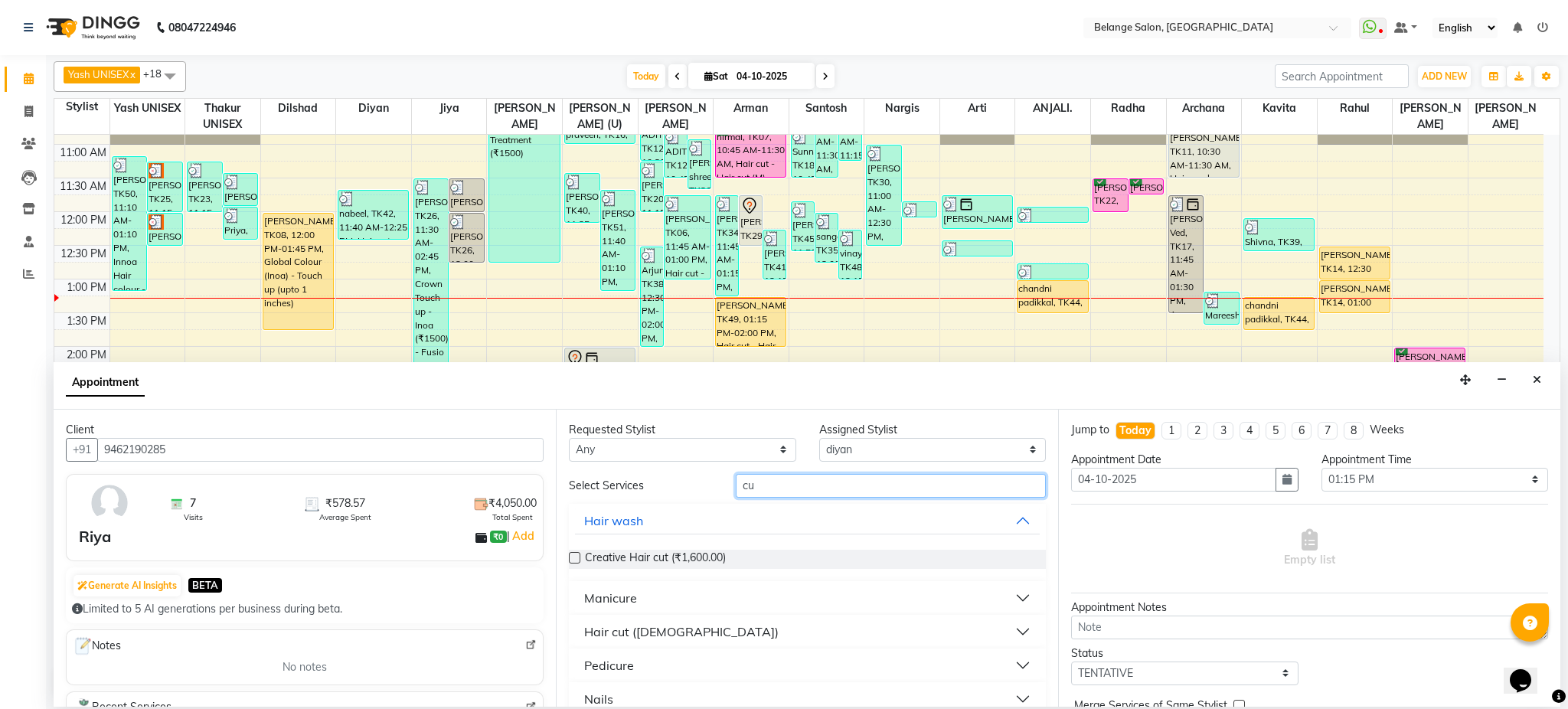
type input "cu"
click at [647, 632] on div "Hair cut (Male)" at bounding box center [681, 631] width 195 height 18
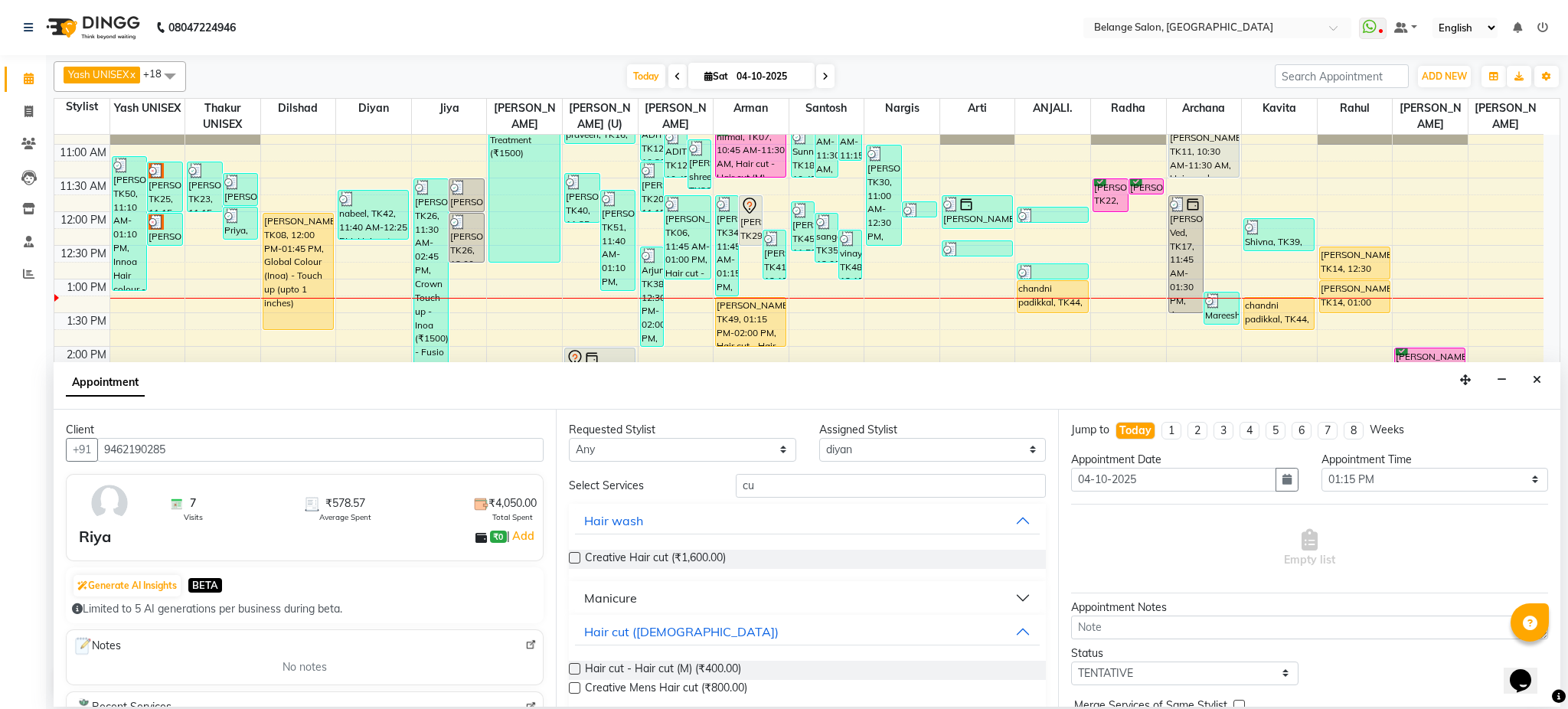
click at [576, 669] on label at bounding box center [574, 669] width 11 height 11
click at [576, 669] on input "checkbox" at bounding box center [573, 671] width 10 height 10
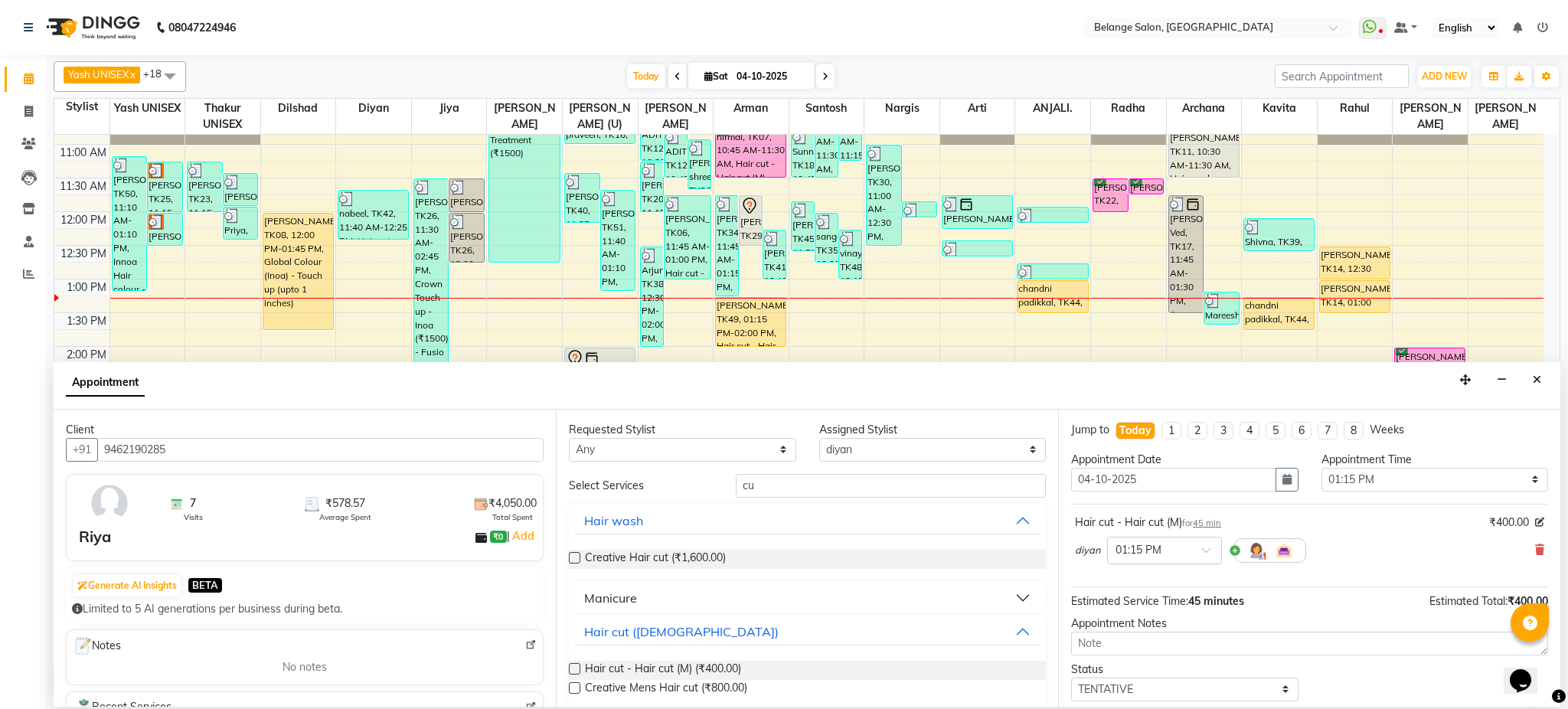
click at [573, 671] on label at bounding box center [574, 669] width 11 height 11
click at [573, 671] on input "checkbox" at bounding box center [573, 671] width 10 height 10
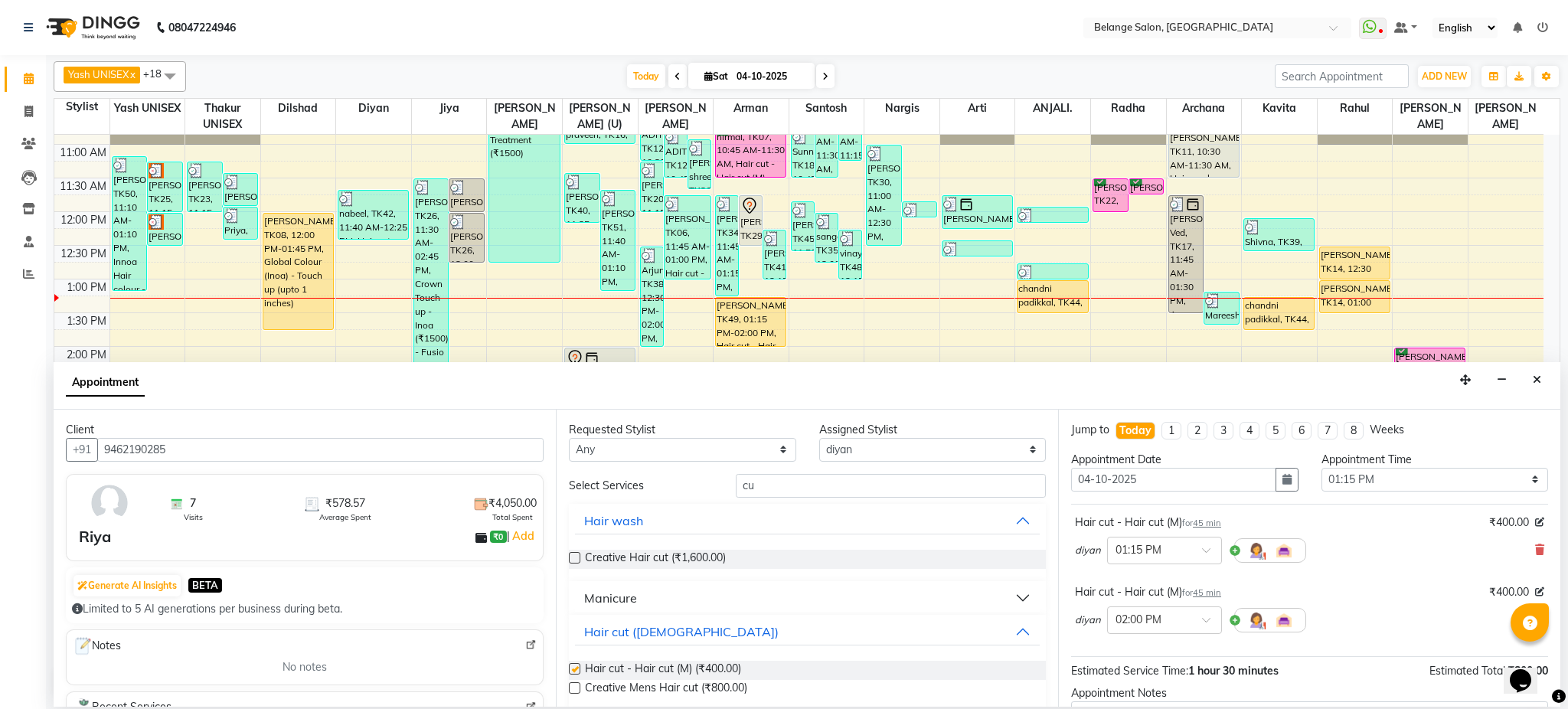
checkbox input "false"
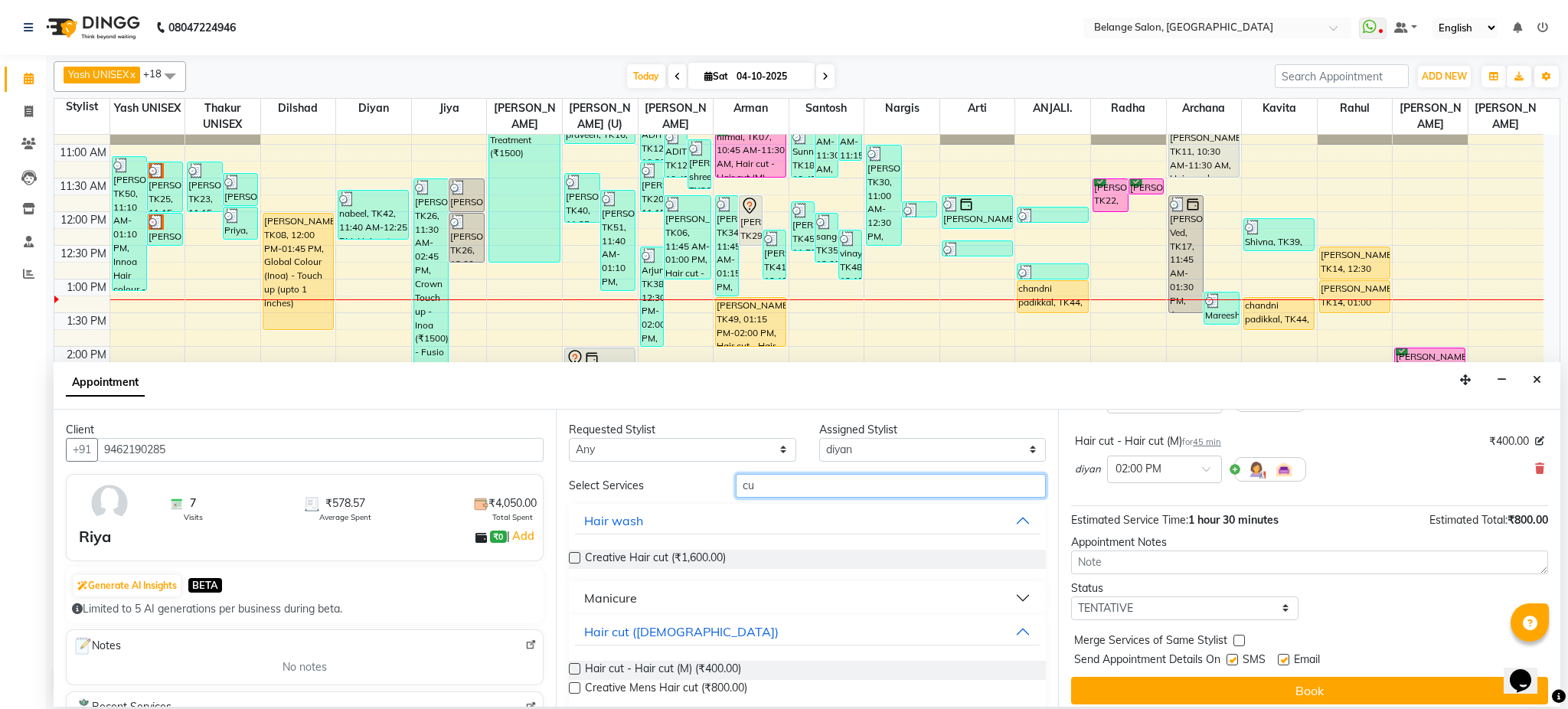
click at [916, 494] on input "cu" at bounding box center [891, 486] width 310 height 24
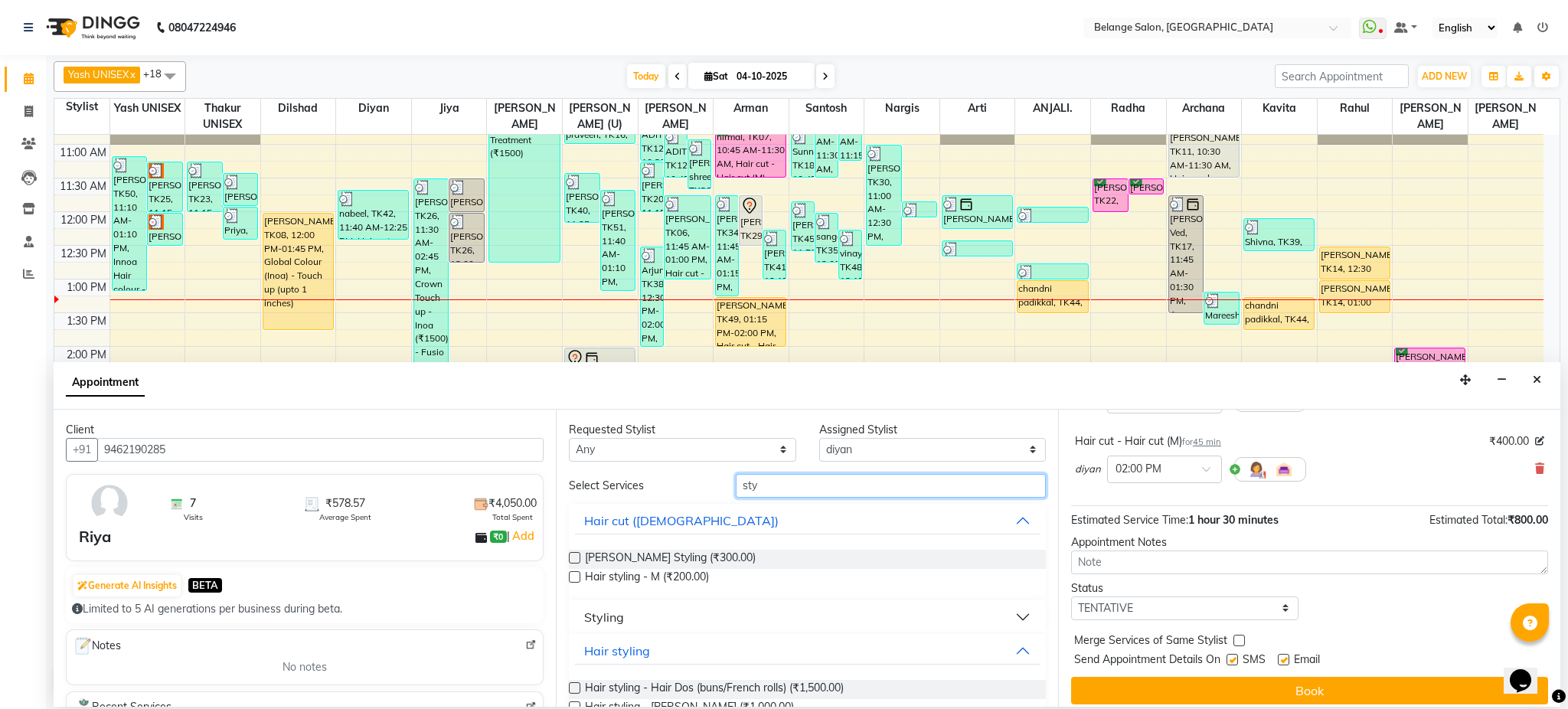
type input "sty"
click at [573, 559] on label at bounding box center [574, 558] width 11 height 11
click at [573, 559] on input "checkbox" at bounding box center [573, 559] width 10 height 10
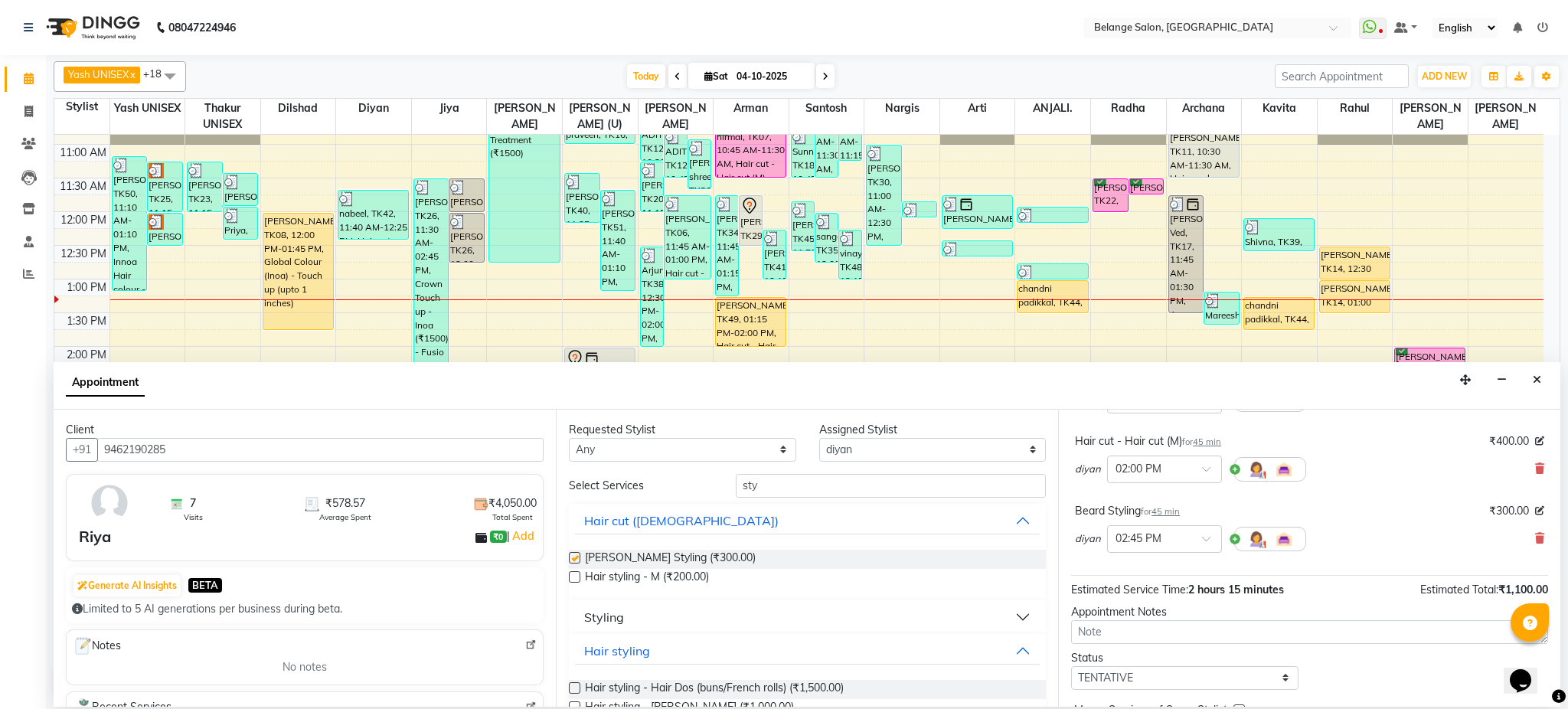
checkbox input "false"
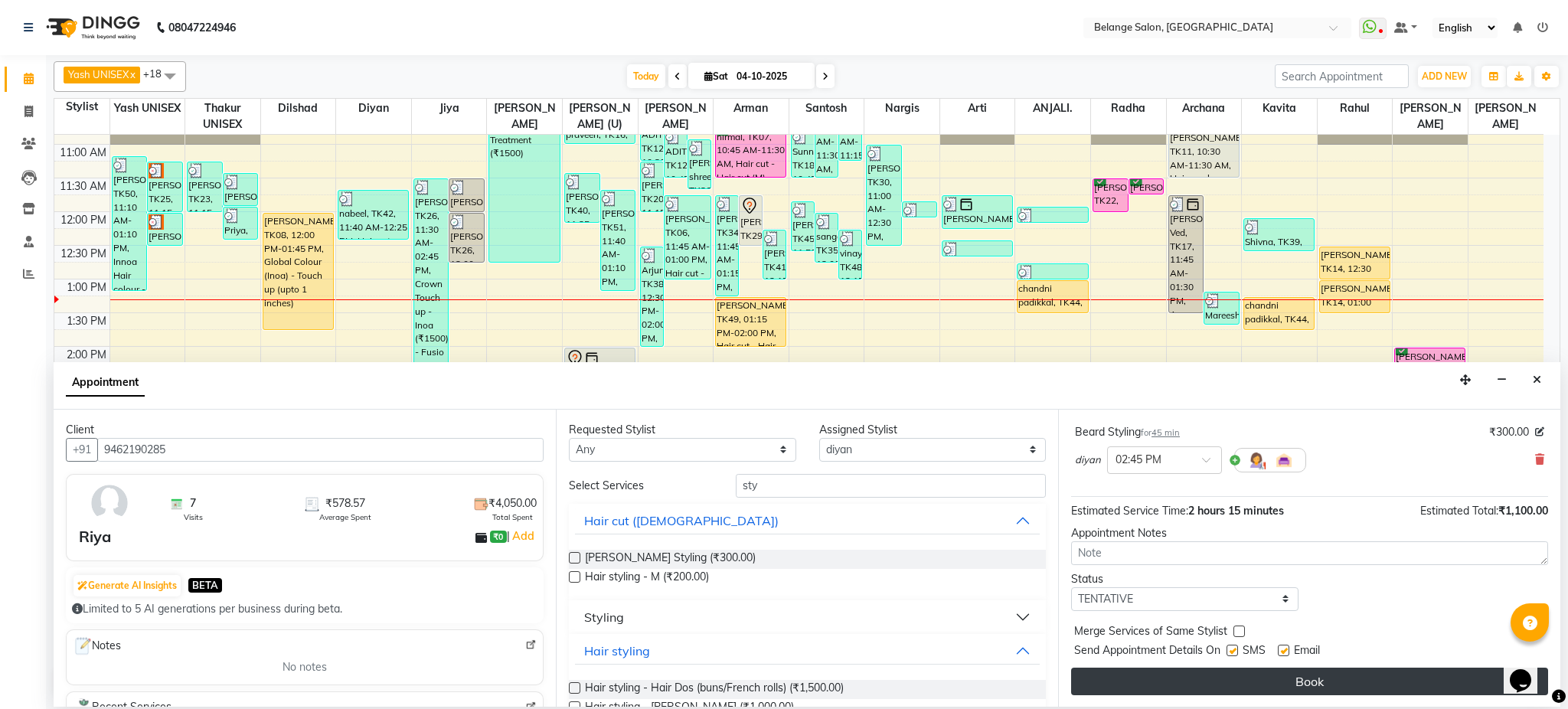
click at [1268, 671] on button "Book" at bounding box center [1310, 682] width 477 height 27
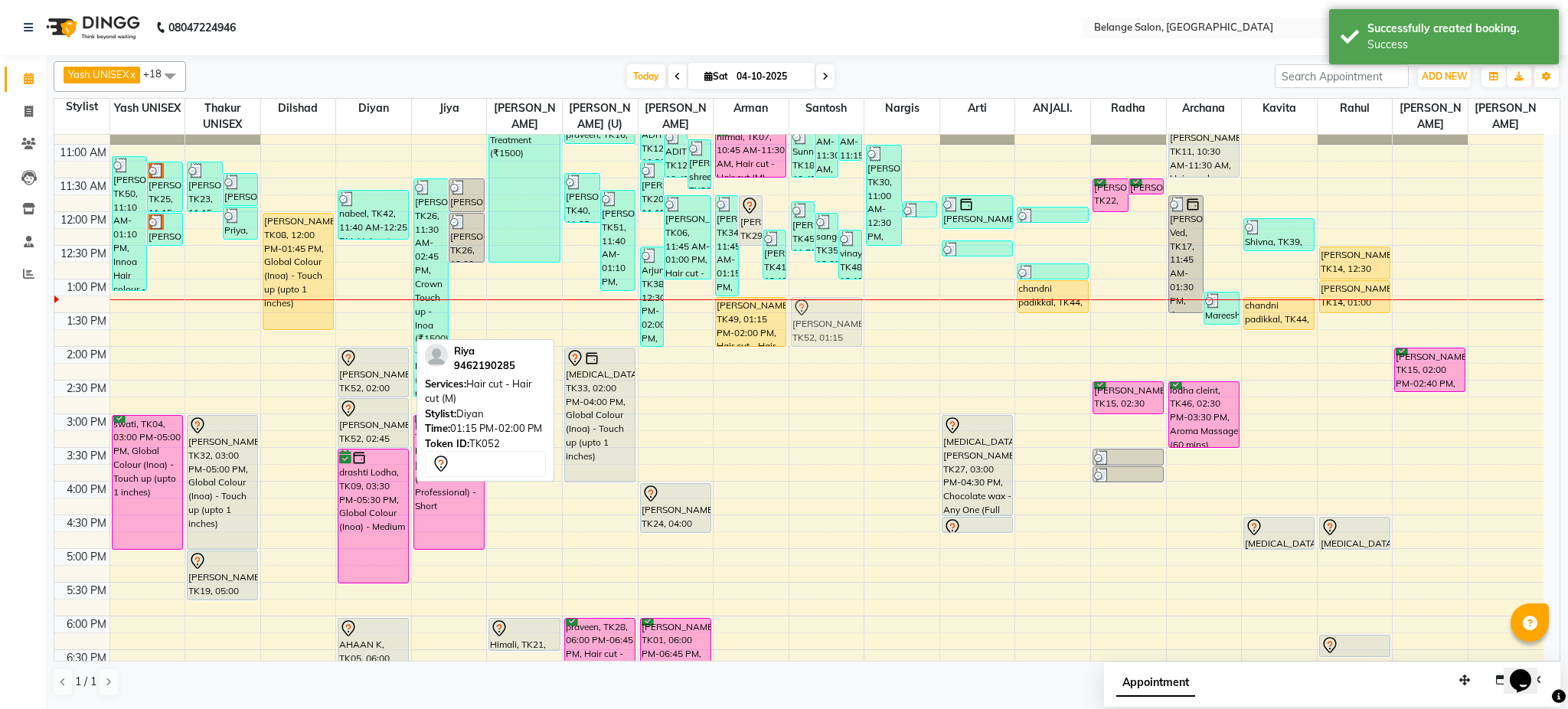
drag, startPoint x: 364, startPoint y: 310, endPoint x: 843, endPoint y: 312, distance: 479.0
click at [843, 312] on tr "Mareesha, TK50, 11:10 AM-01:10 PM, Innoa Hair colour - M (₹1500),Hair cut - Hai…" at bounding box center [799, 447] width 1490 height 1010
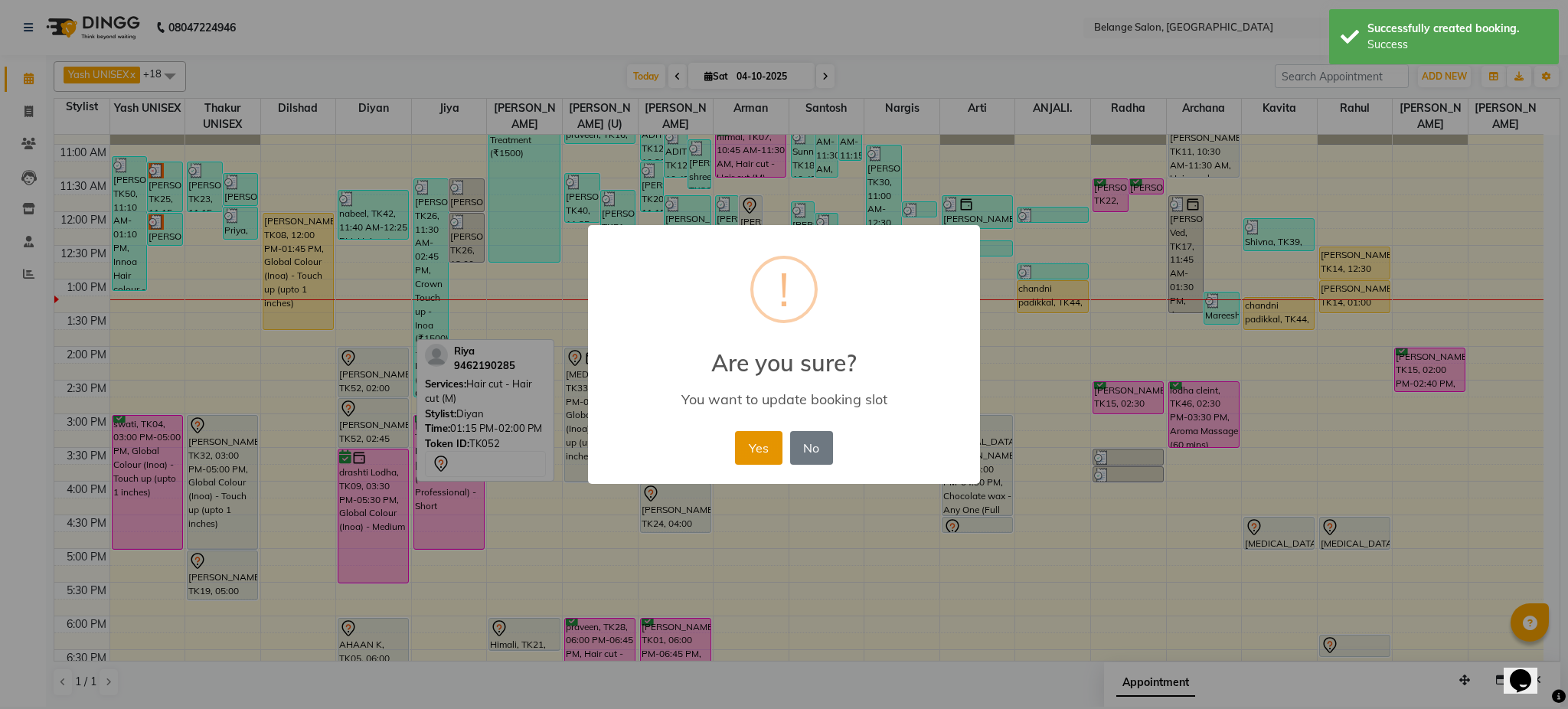
click at [767, 437] on button "Yes" at bounding box center [758, 448] width 46 height 34
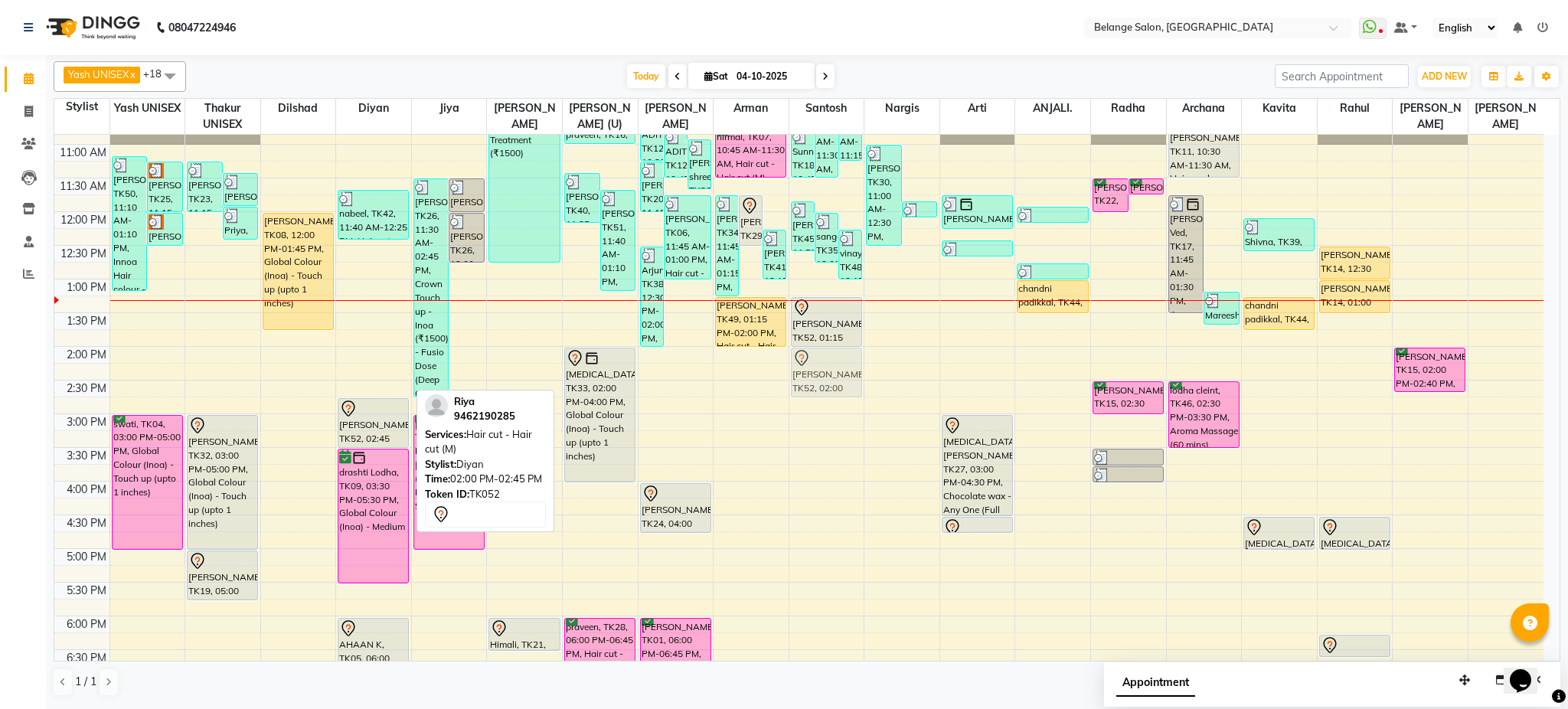
drag, startPoint x: 376, startPoint y: 365, endPoint x: 818, endPoint y: 371, distance: 442.0
click at [818, 371] on tr "Mareesha, TK50, 11:10 AM-01:10 PM, Innoa Hair colour - M (₹1500),Hair cut - Hai…" at bounding box center [799, 447] width 1490 height 1010
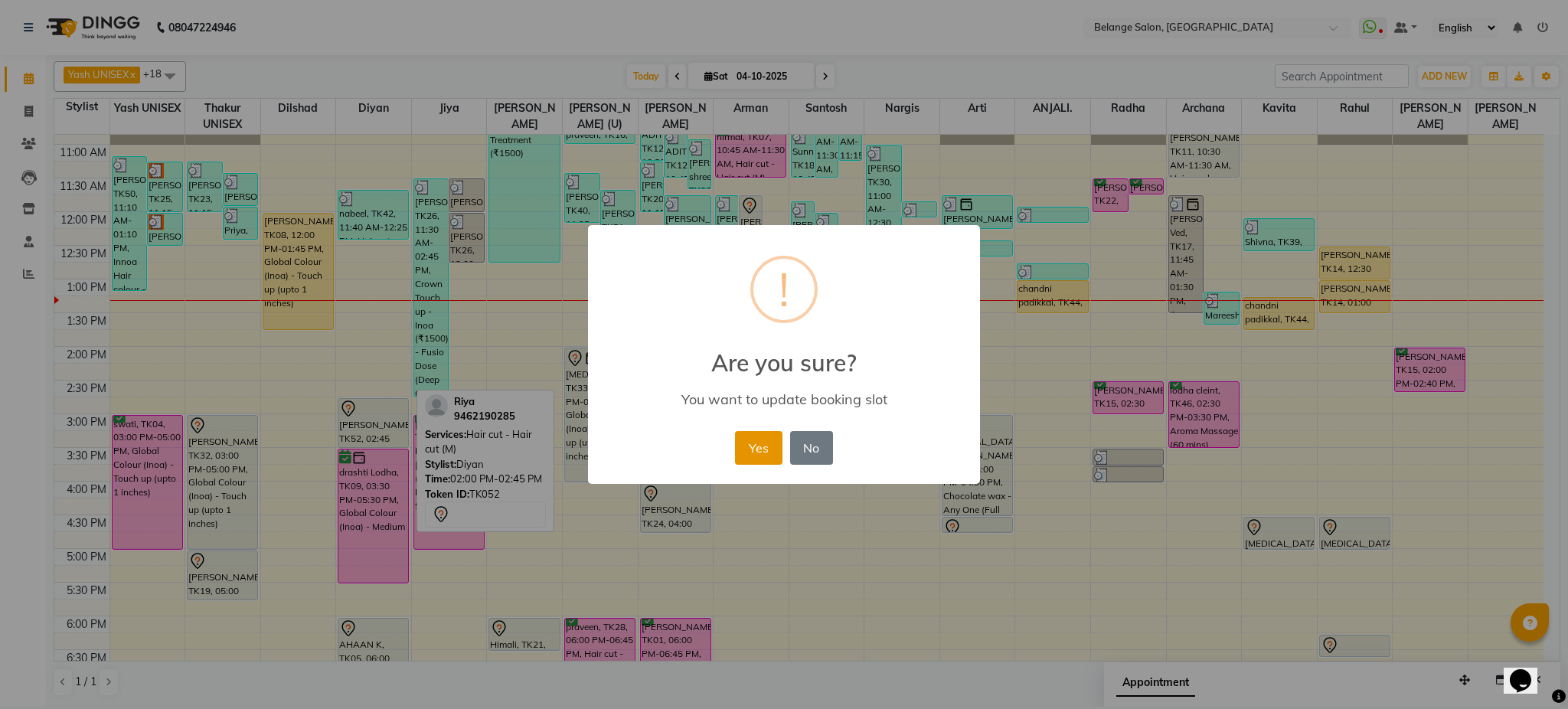
click at [766, 437] on button "Yes" at bounding box center [758, 448] width 46 height 34
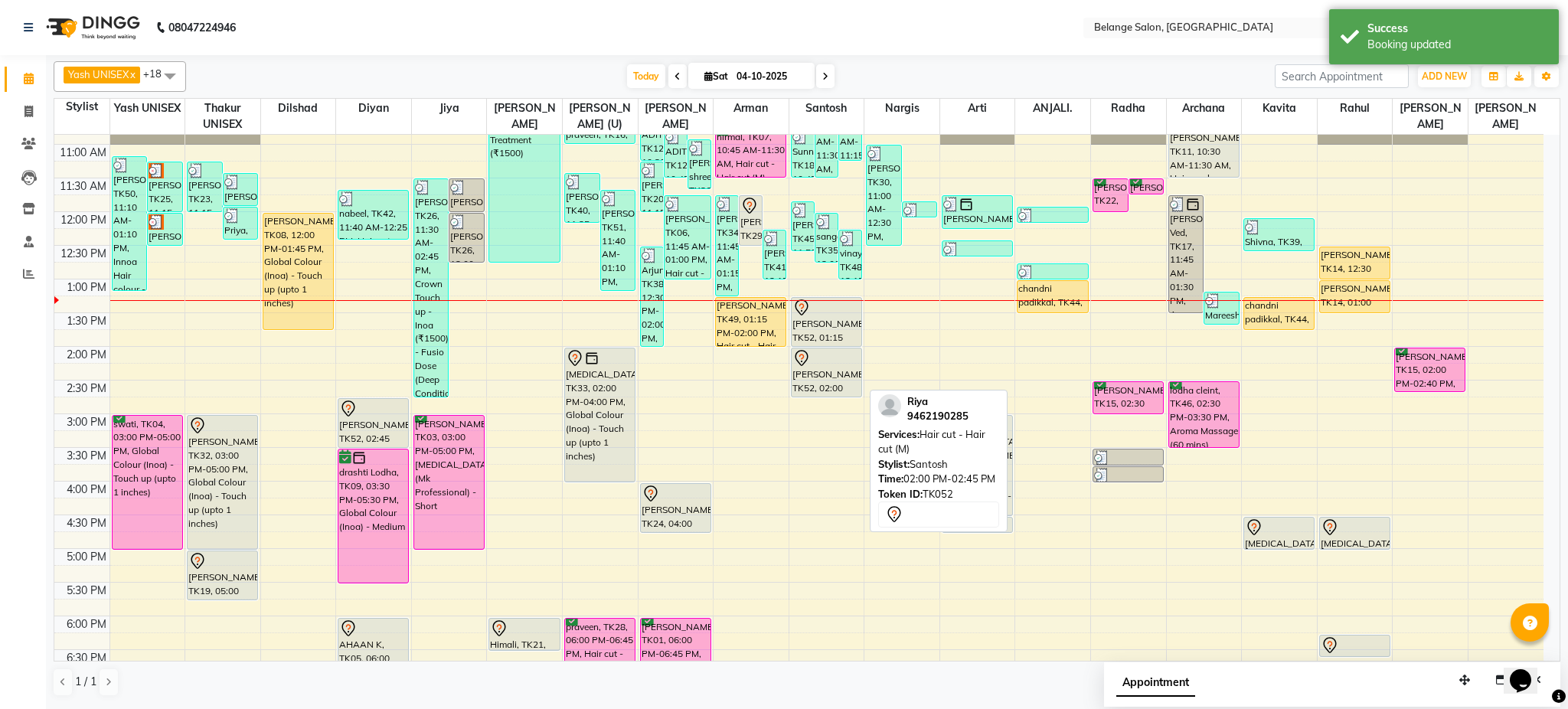
click at [828, 359] on div at bounding box center [826, 358] width 68 height 18
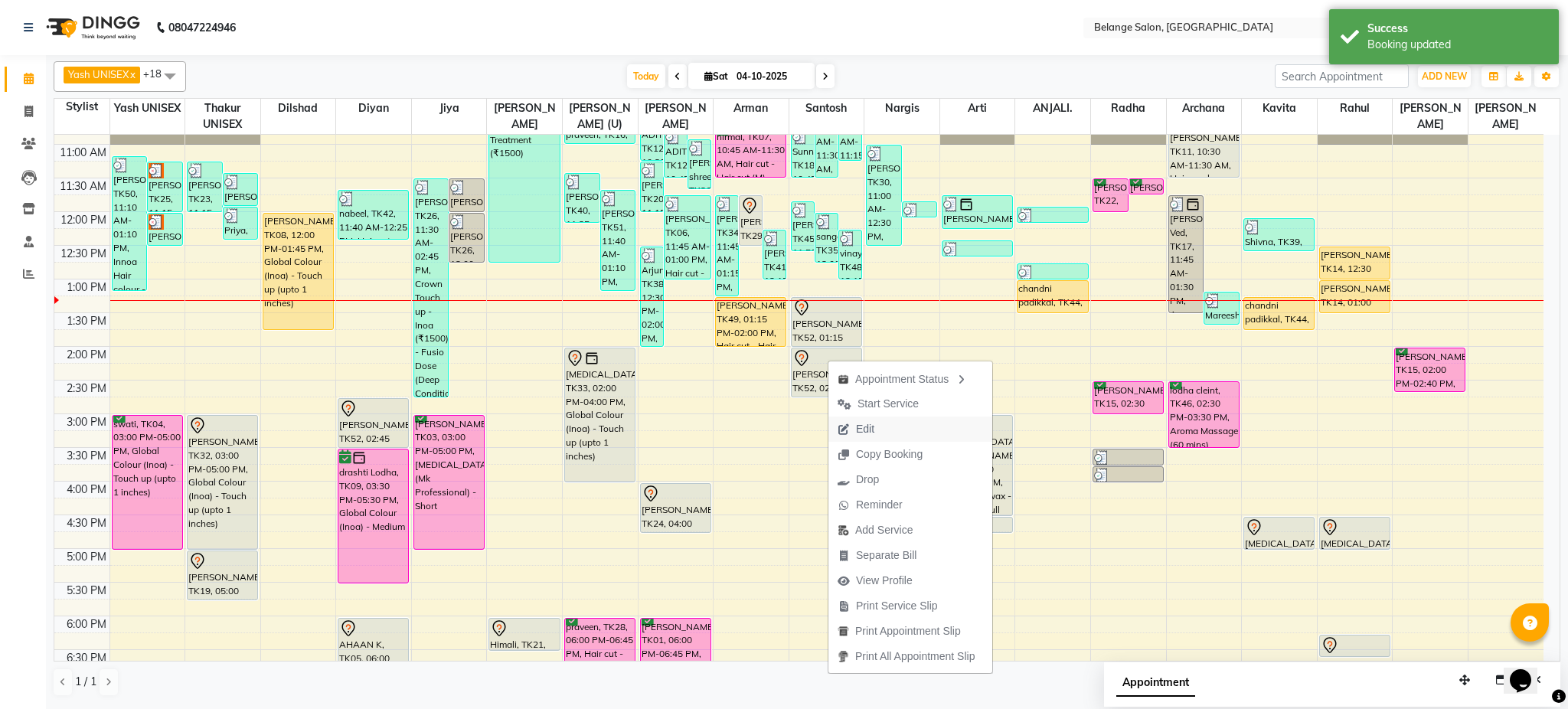
click at [873, 426] on span "Edit" at bounding box center [865, 429] width 18 height 16
select select "tentative"
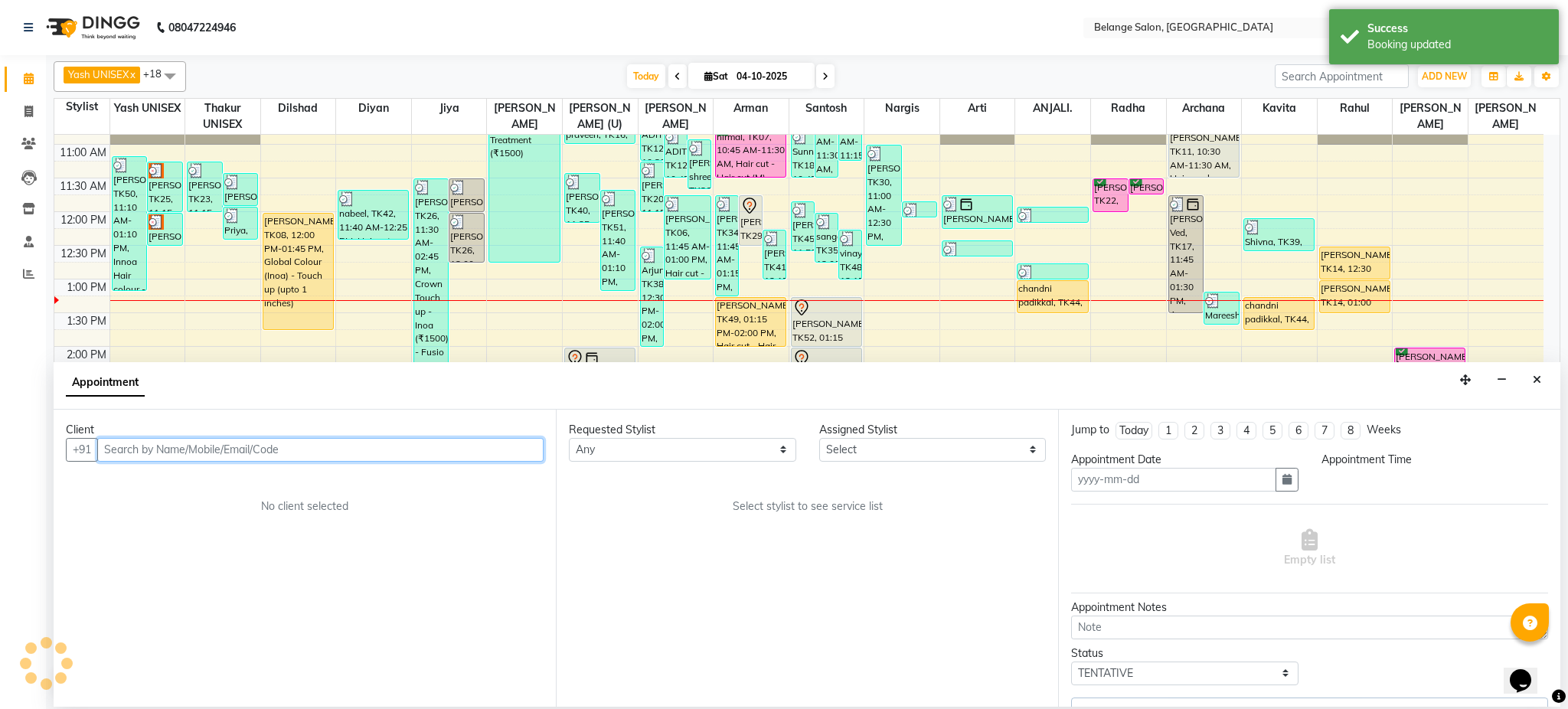
type input "04-10-2025"
select select "795"
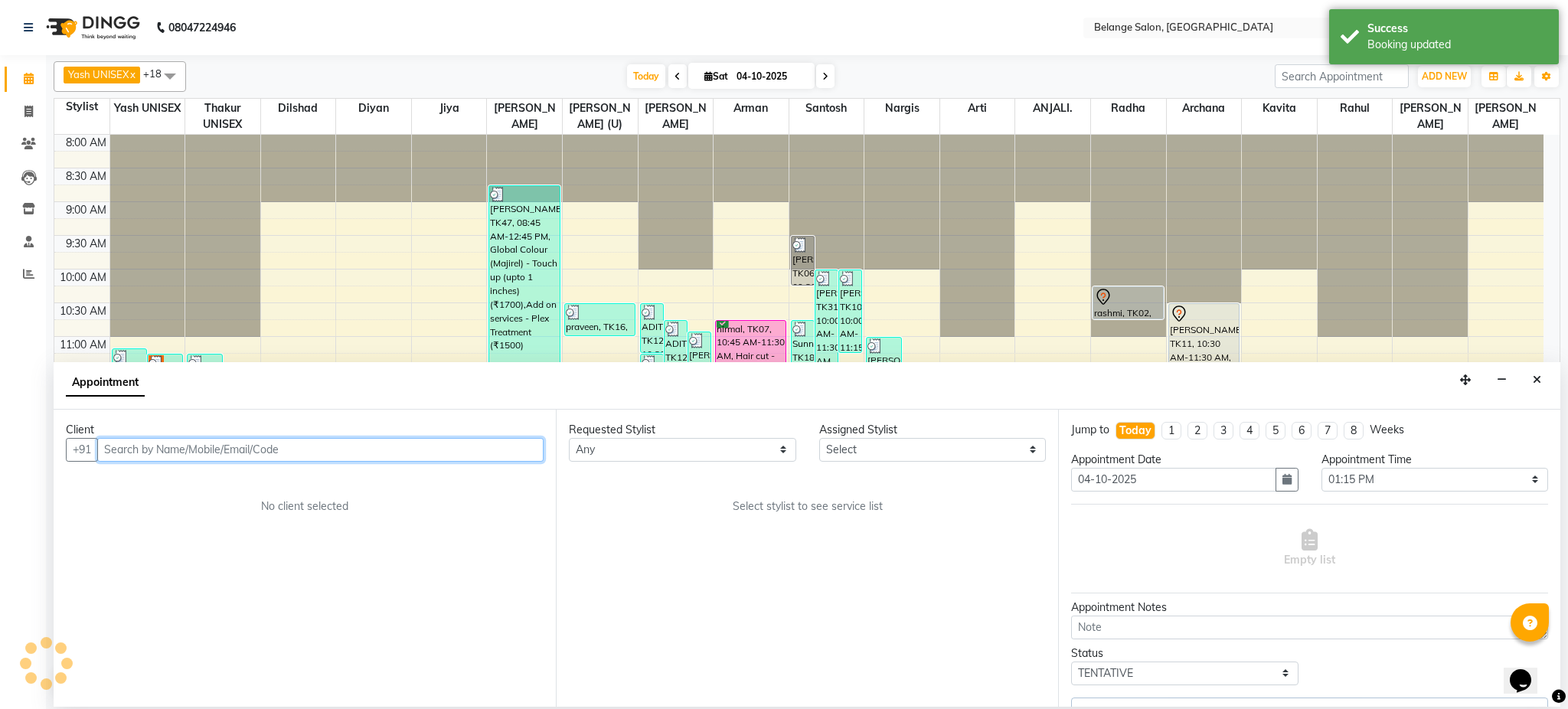
select select "91593"
select select "2821"
select select "2816"
select select "2823"
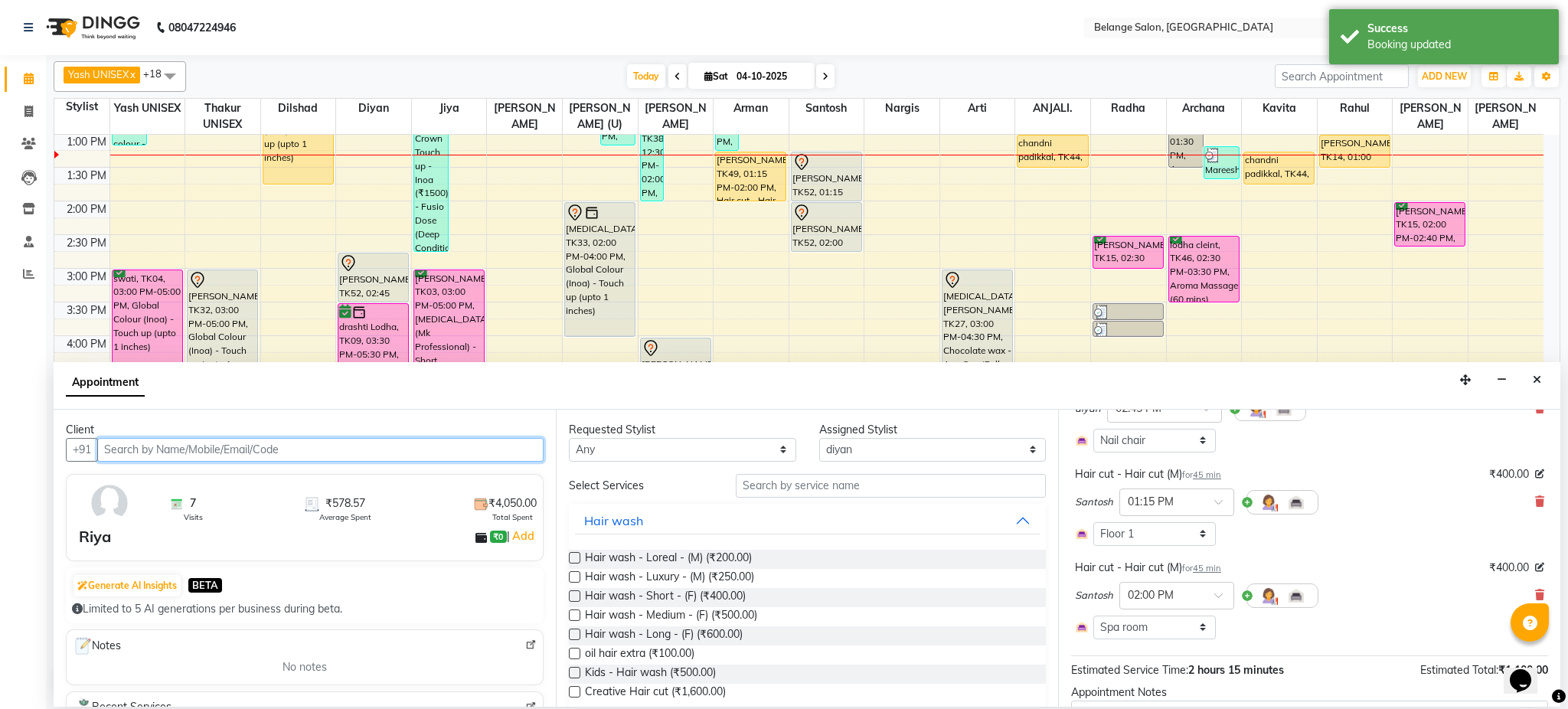
scroll to position [143, 0]
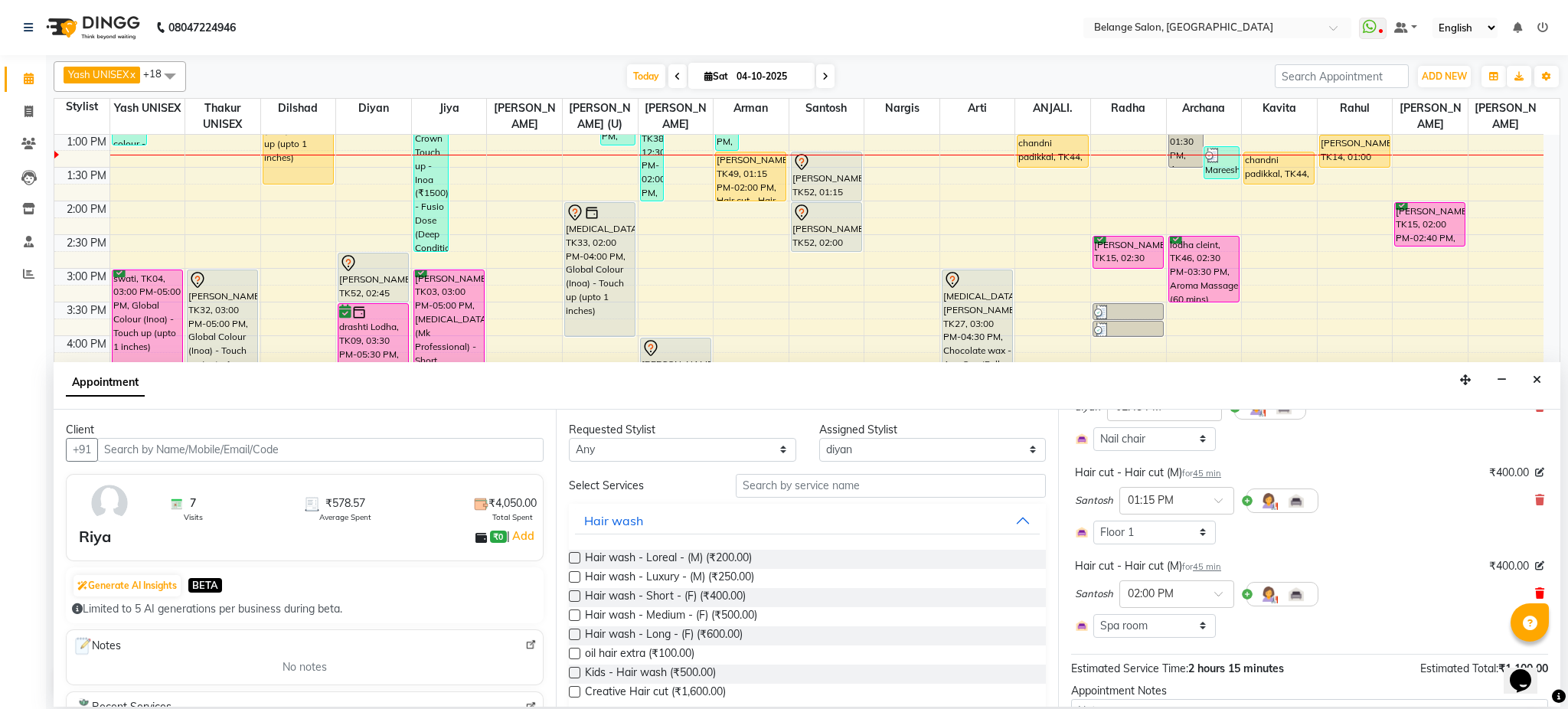
click at [1535, 594] on icon at bounding box center [1539, 593] width 9 height 10
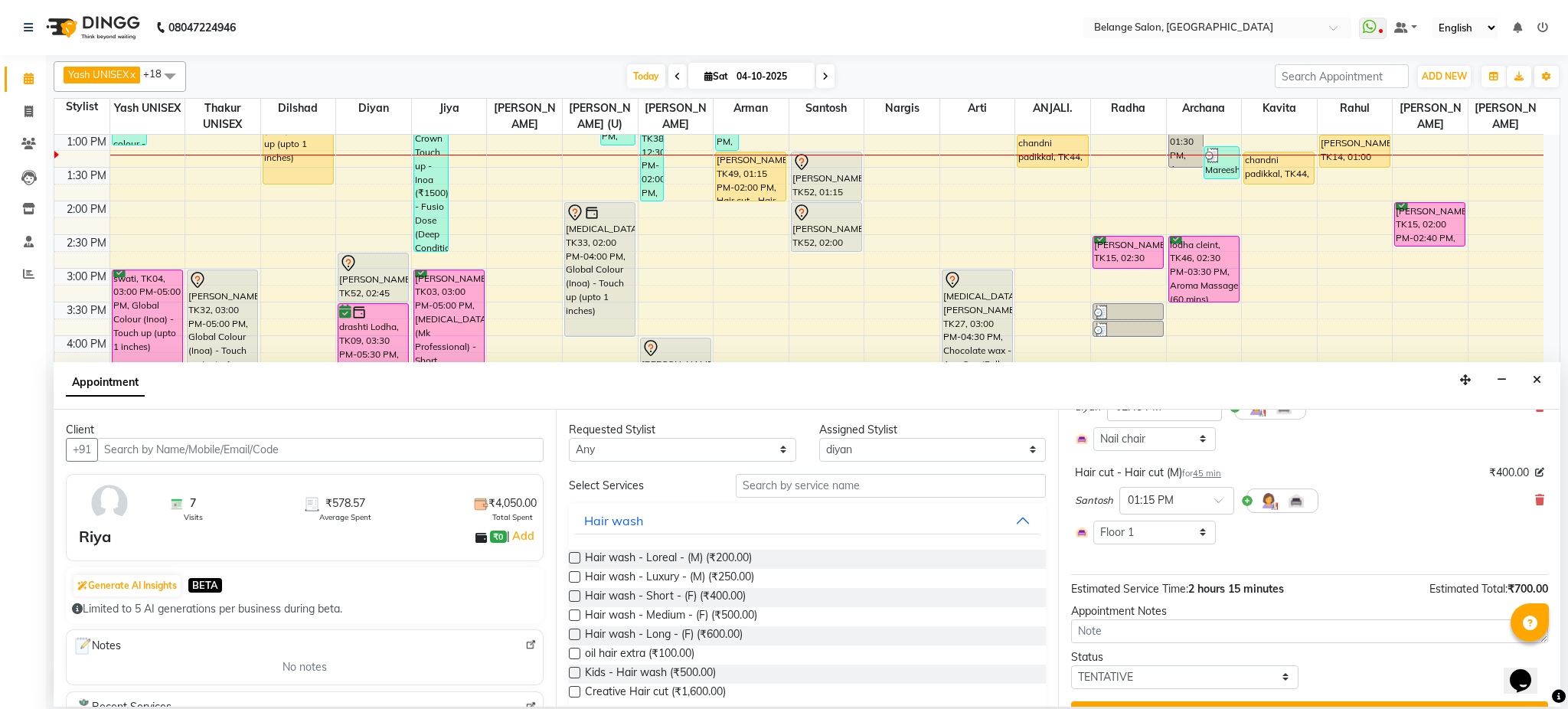
scroll to position [178, 0]
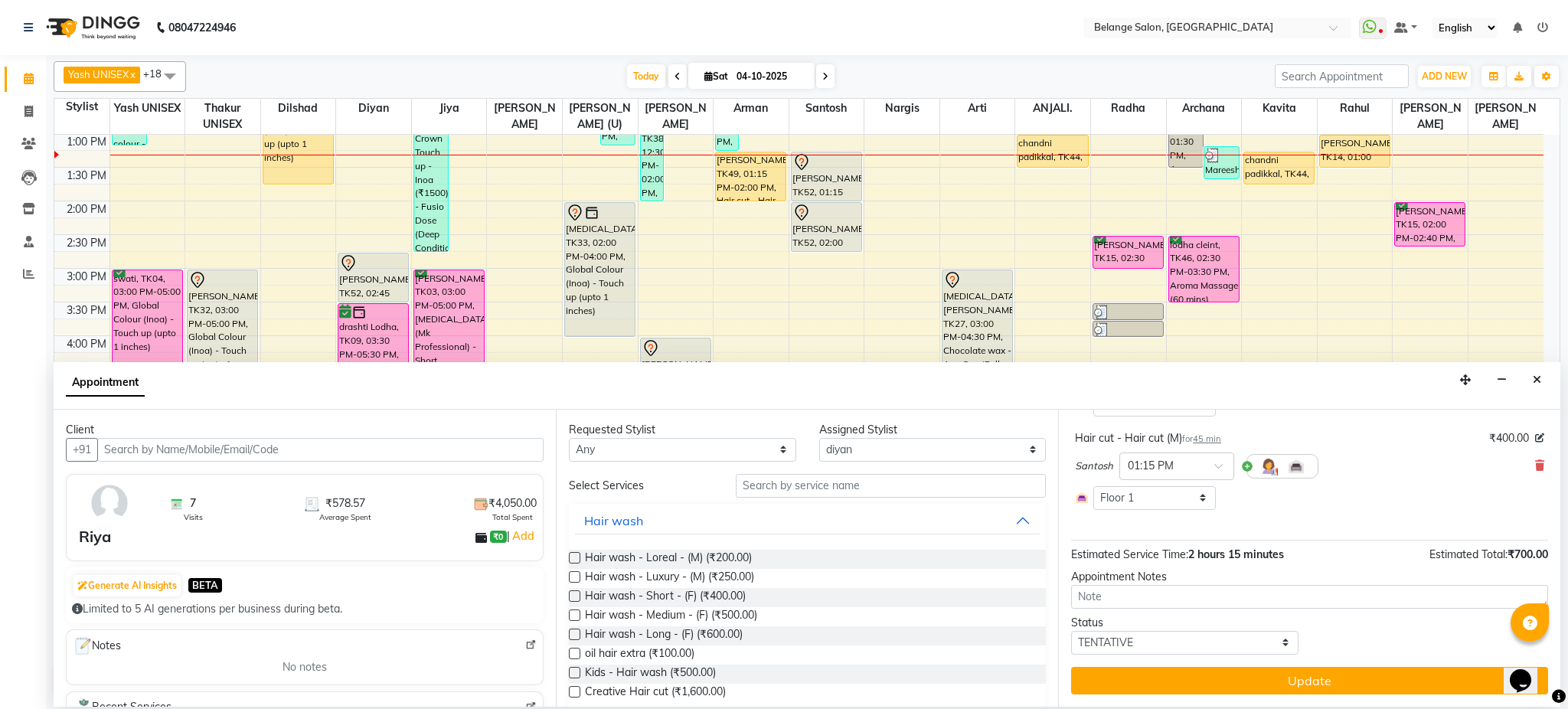
click at [1362, 691] on button "Update" at bounding box center [1310, 681] width 477 height 27
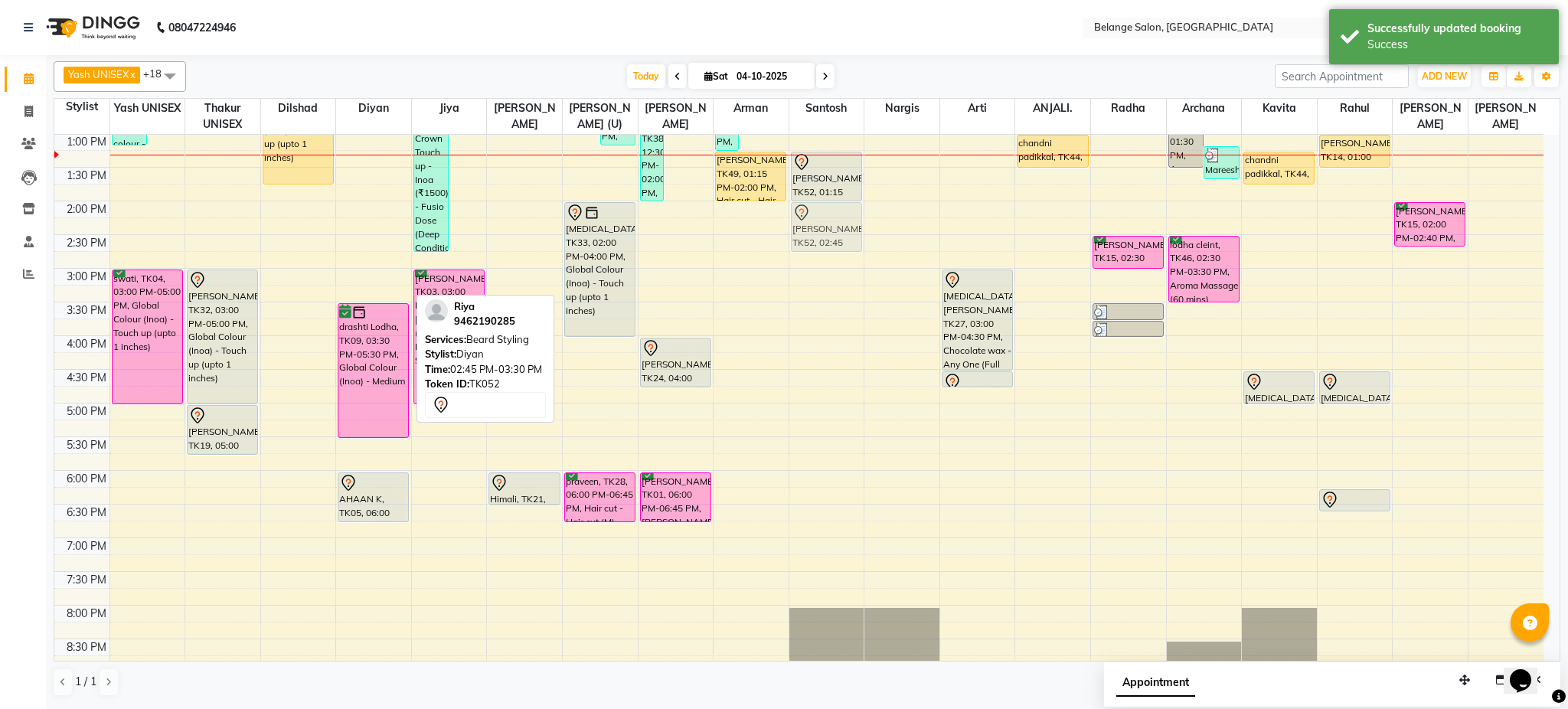
drag, startPoint x: 380, startPoint y: 274, endPoint x: 840, endPoint y: 224, distance: 462.7
click at [840, 224] on tr "Mareesha, TK50, 11:10 AM-01:10 PM, Innoa Hair colour - M (₹1500),Hair cut - Hai…" at bounding box center [799, 302] width 1490 height 1010
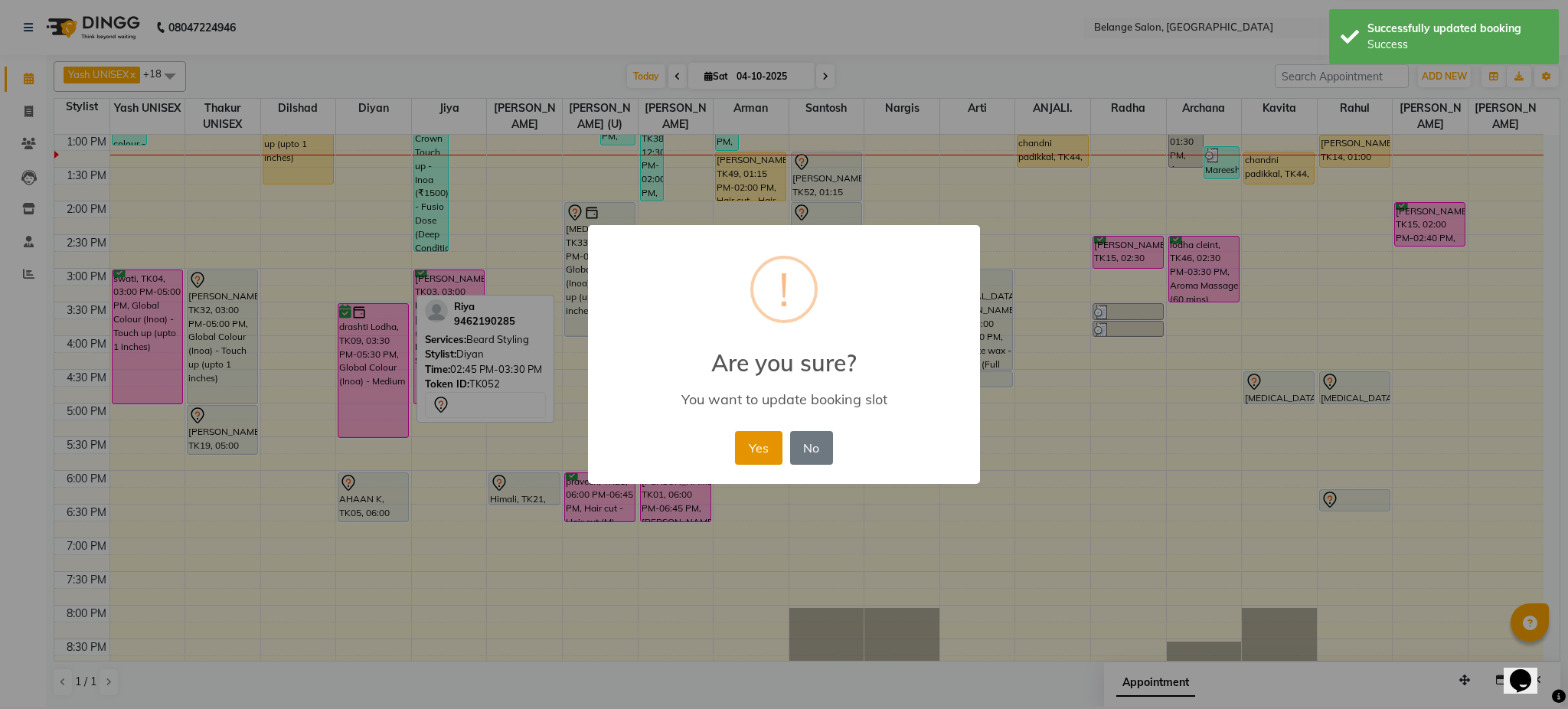
click at [763, 437] on button "Yes" at bounding box center [758, 448] width 46 height 34
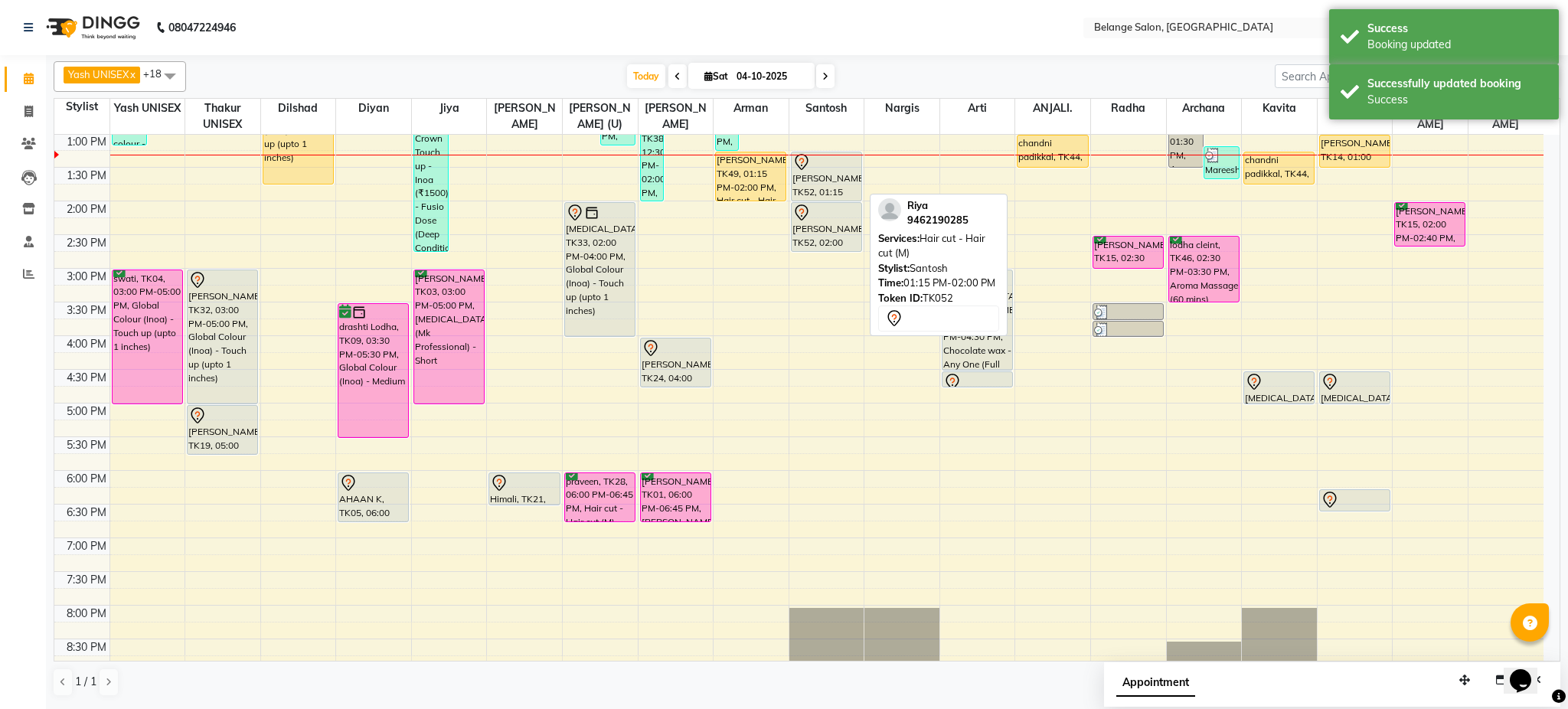
click at [823, 181] on div "Riya, TK52, 01:15 PM-02:00 PM, Hair cut - Hair cut (M)" at bounding box center [826, 176] width 70 height 48
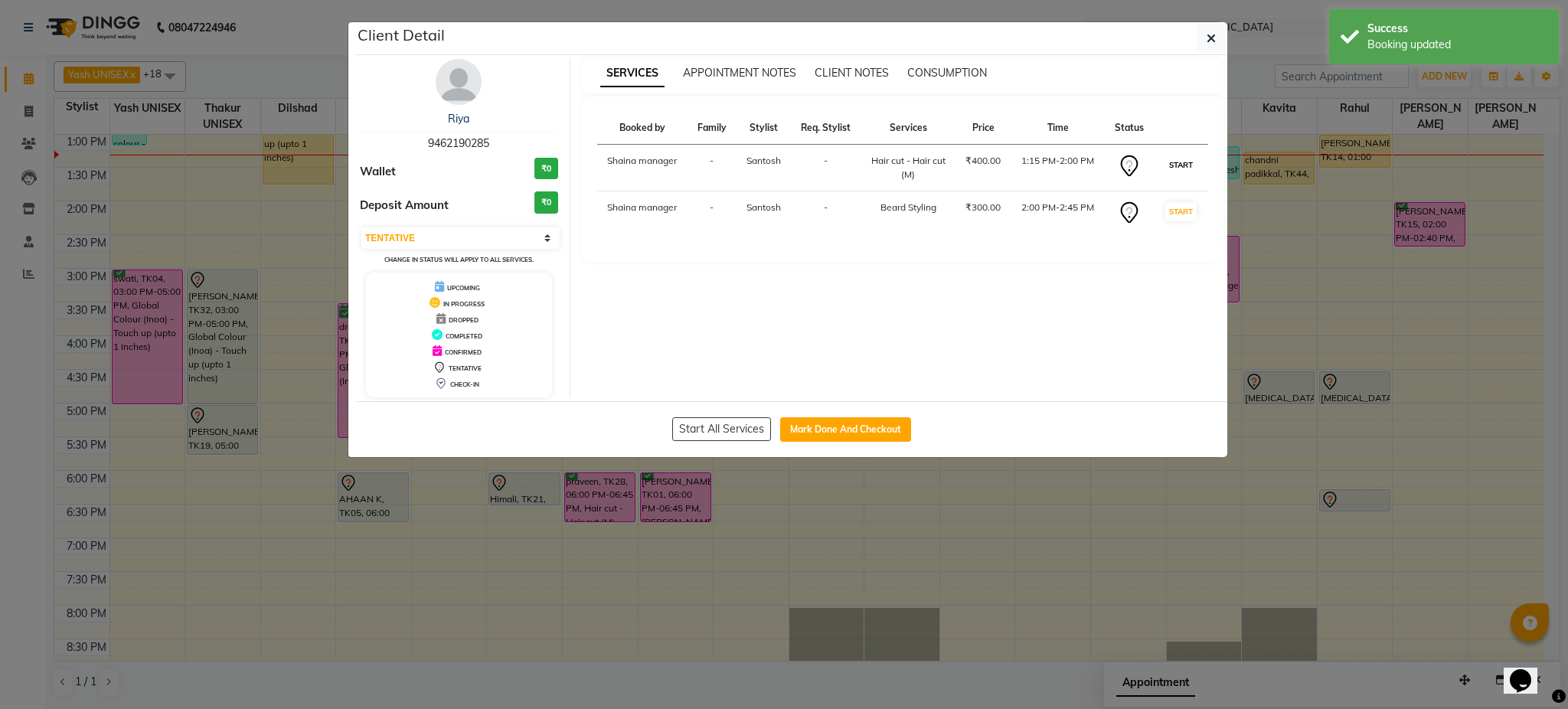
click at [1188, 167] on button "START" at bounding box center [1180, 165] width 31 height 19
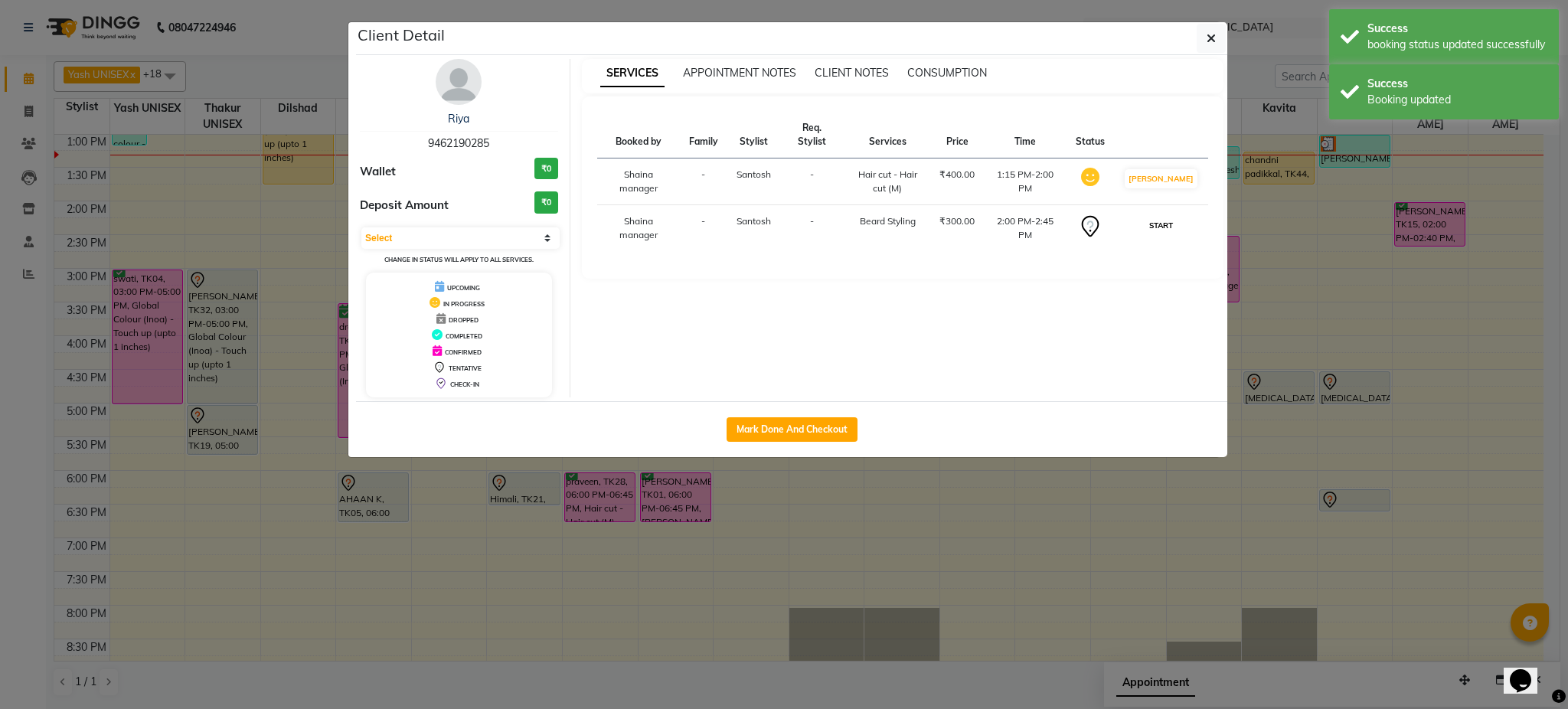
click at [1177, 236] on button "START" at bounding box center [1160, 226] width 31 height 19
select select "1"
click at [1295, 315] on ngb-modal-window "Client Detail Riya 9462190285 Wallet ₹0 Deposit Amount ₹0 Select IN SERVICE CON…" at bounding box center [784, 354] width 1568 height 709
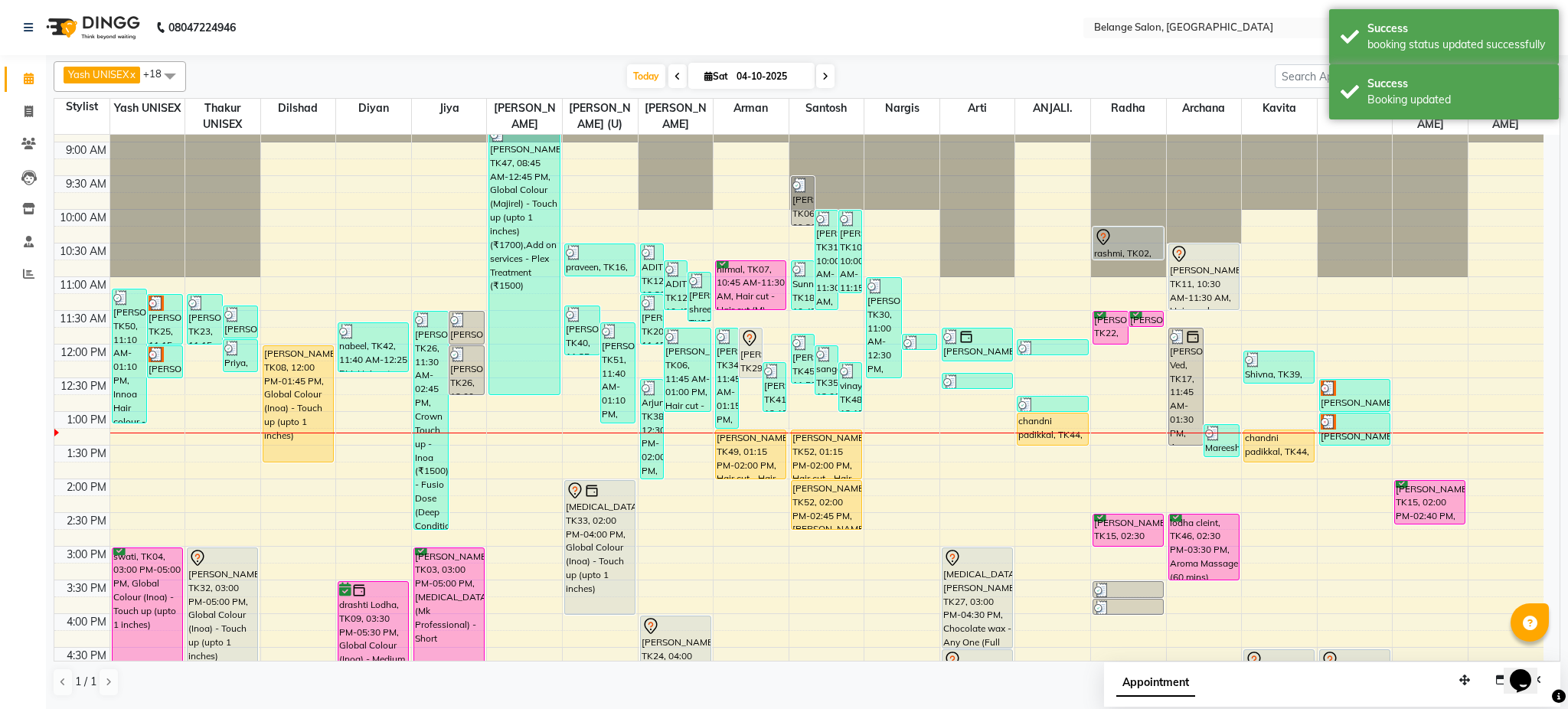
scroll to position [59, 0]
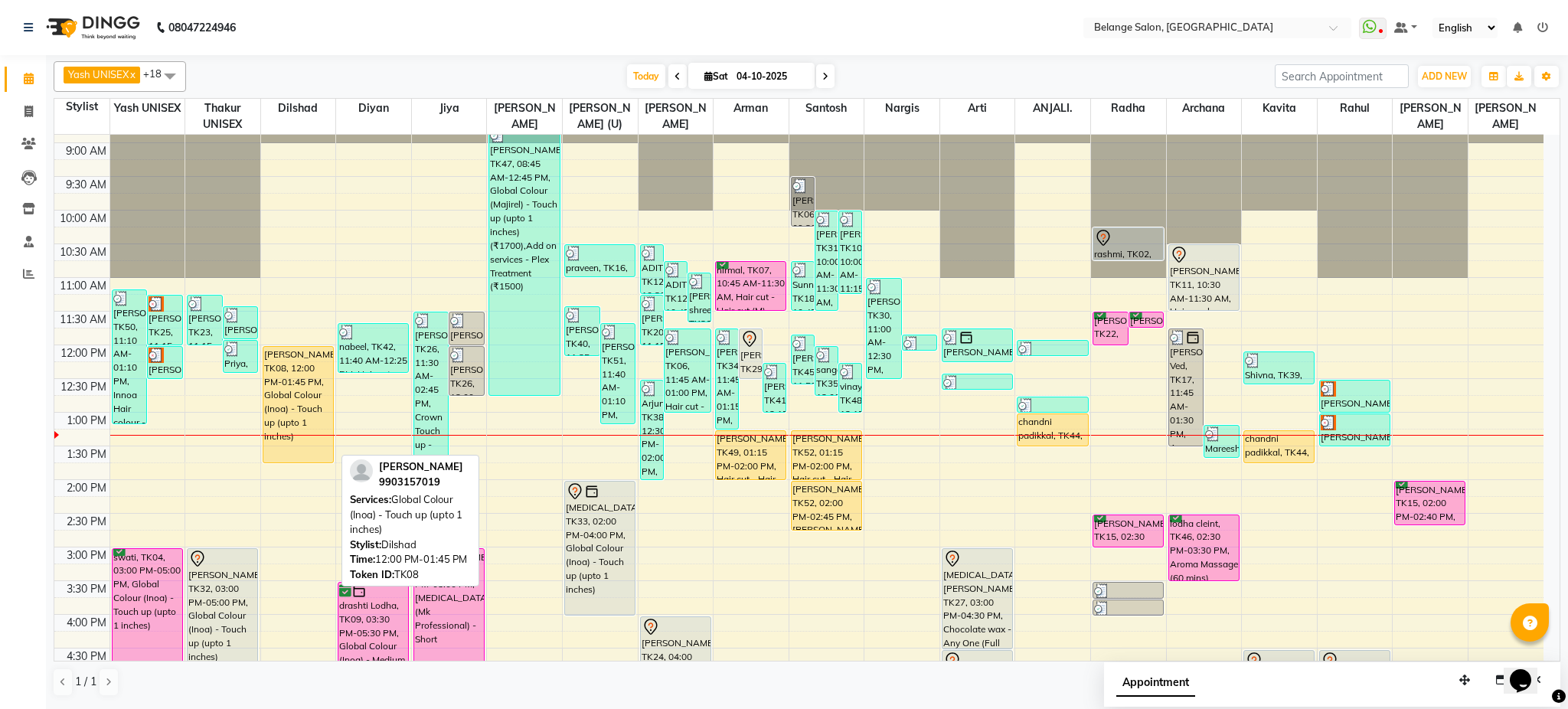
click at [271, 369] on div "Balvindar, TK08, 12:00 PM-01:45 PM, Global Colour (Inoa) - Touch up (upto 1 inc…" at bounding box center [298, 405] width 70 height 115
select select "1"
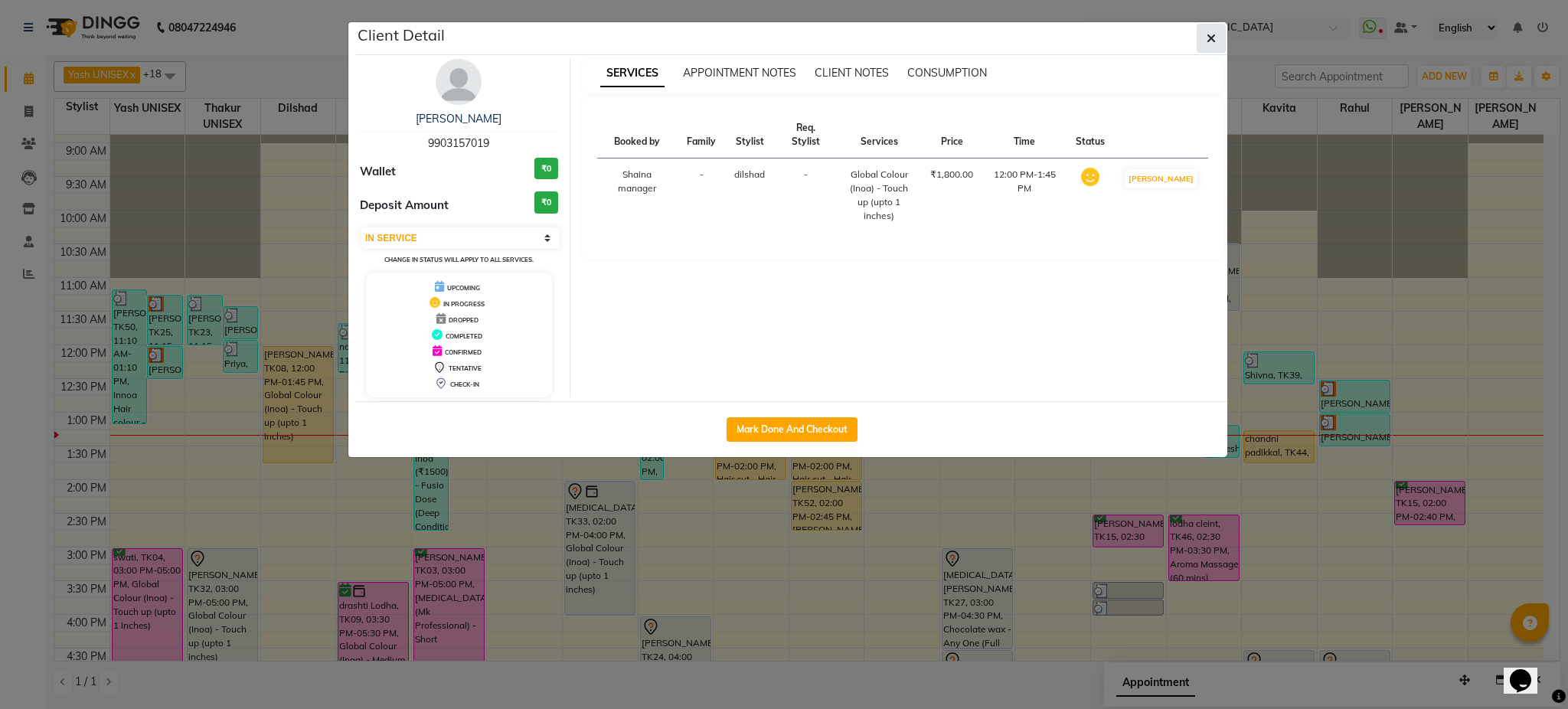
click at [1209, 34] on icon "button" at bounding box center [1211, 38] width 9 height 12
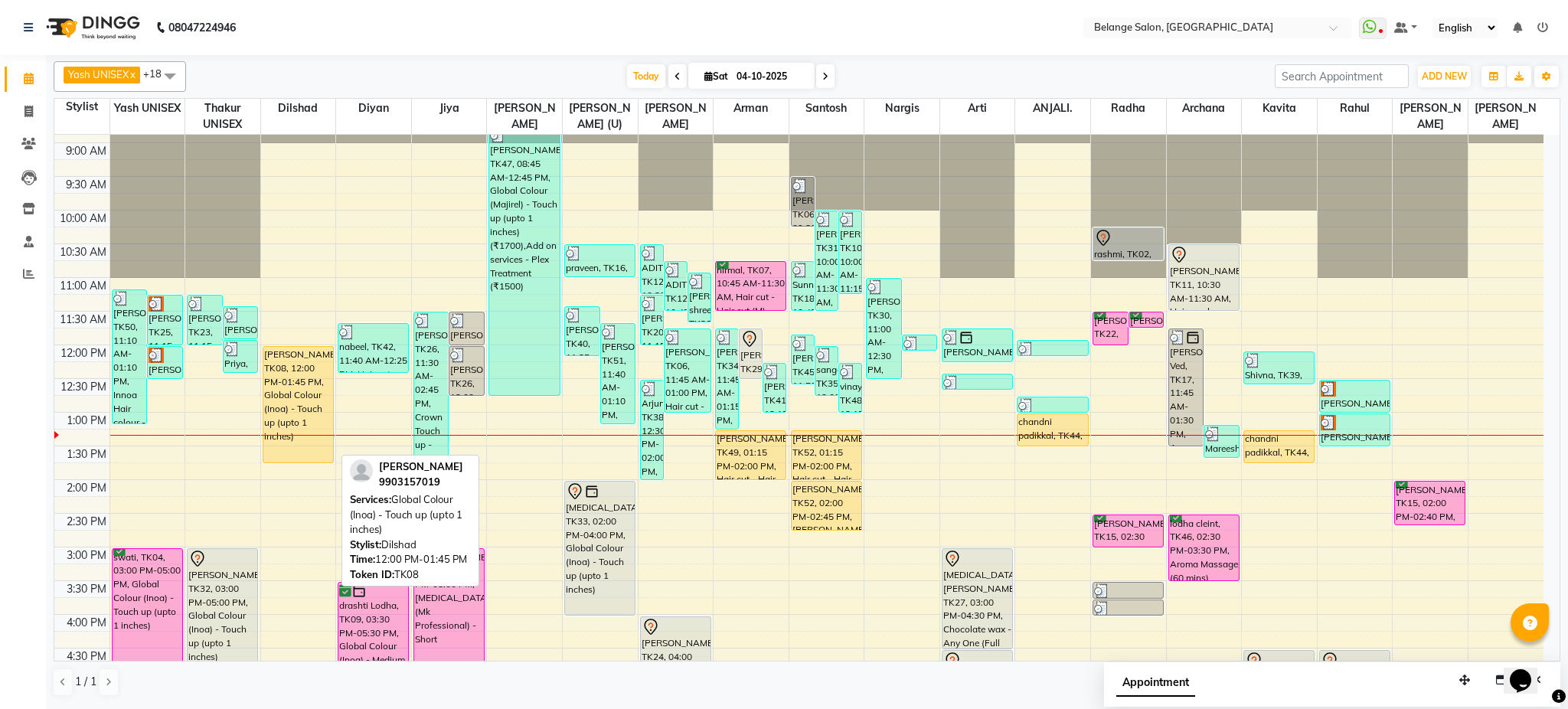
click at [292, 385] on div "Balvindar, TK08, 12:00 PM-01:45 PM, Global Colour (Inoa) - Touch up (upto 1 inc…" at bounding box center [298, 405] width 70 height 115
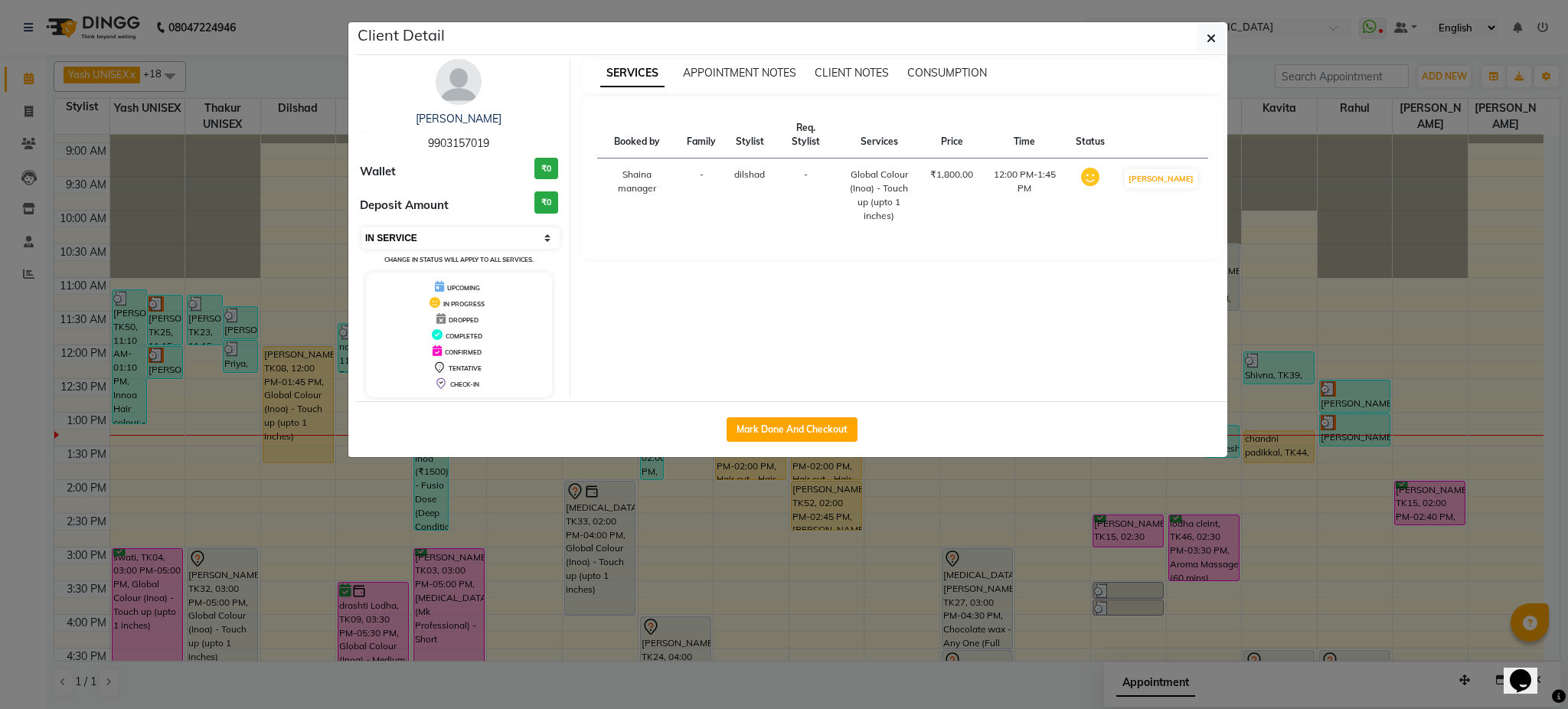
click at [500, 242] on select "Select IN SERVICE CONFIRMED TENTATIVE CHECK IN MARK DONE DROPPED UPCOMING" at bounding box center [460, 238] width 199 height 22
select select "7"
click at [361, 228] on select "Select IN SERVICE CONFIRMED TENTATIVE CHECK IN MARK DONE DROPPED UPCOMING" at bounding box center [460, 238] width 199 height 22
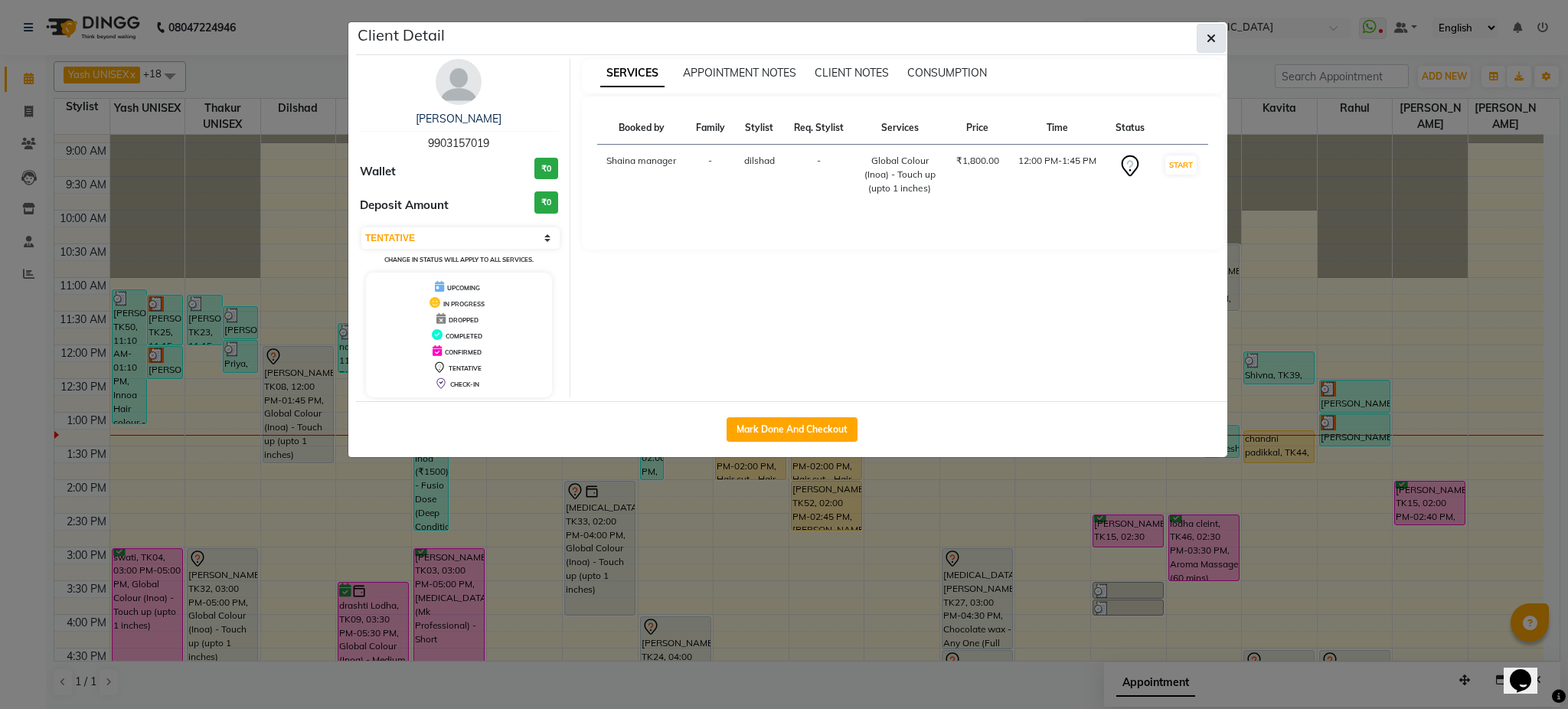
click at [1208, 38] on icon "button" at bounding box center [1211, 38] width 9 height 12
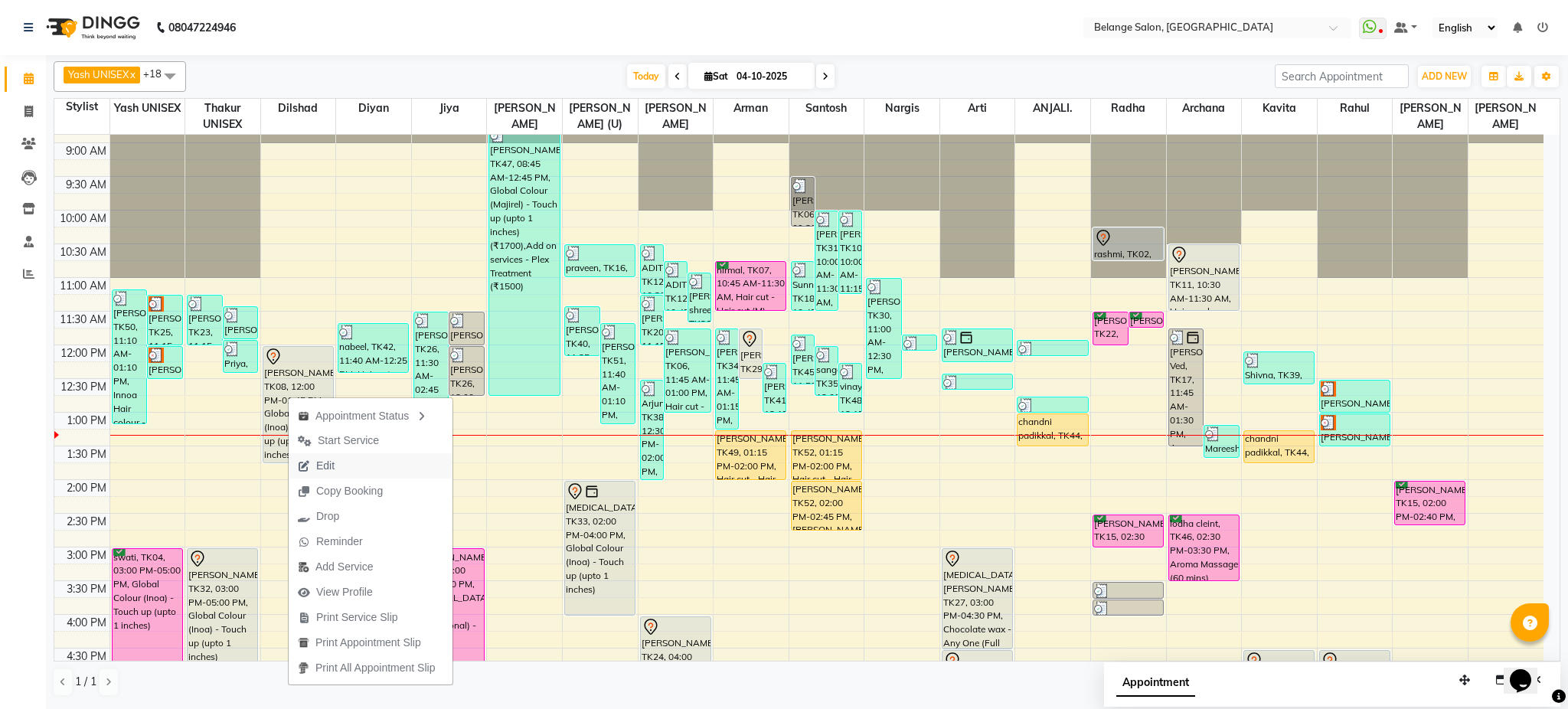
click at [357, 467] on button "Edit" at bounding box center [370, 466] width 164 height 26
select select "tentative"
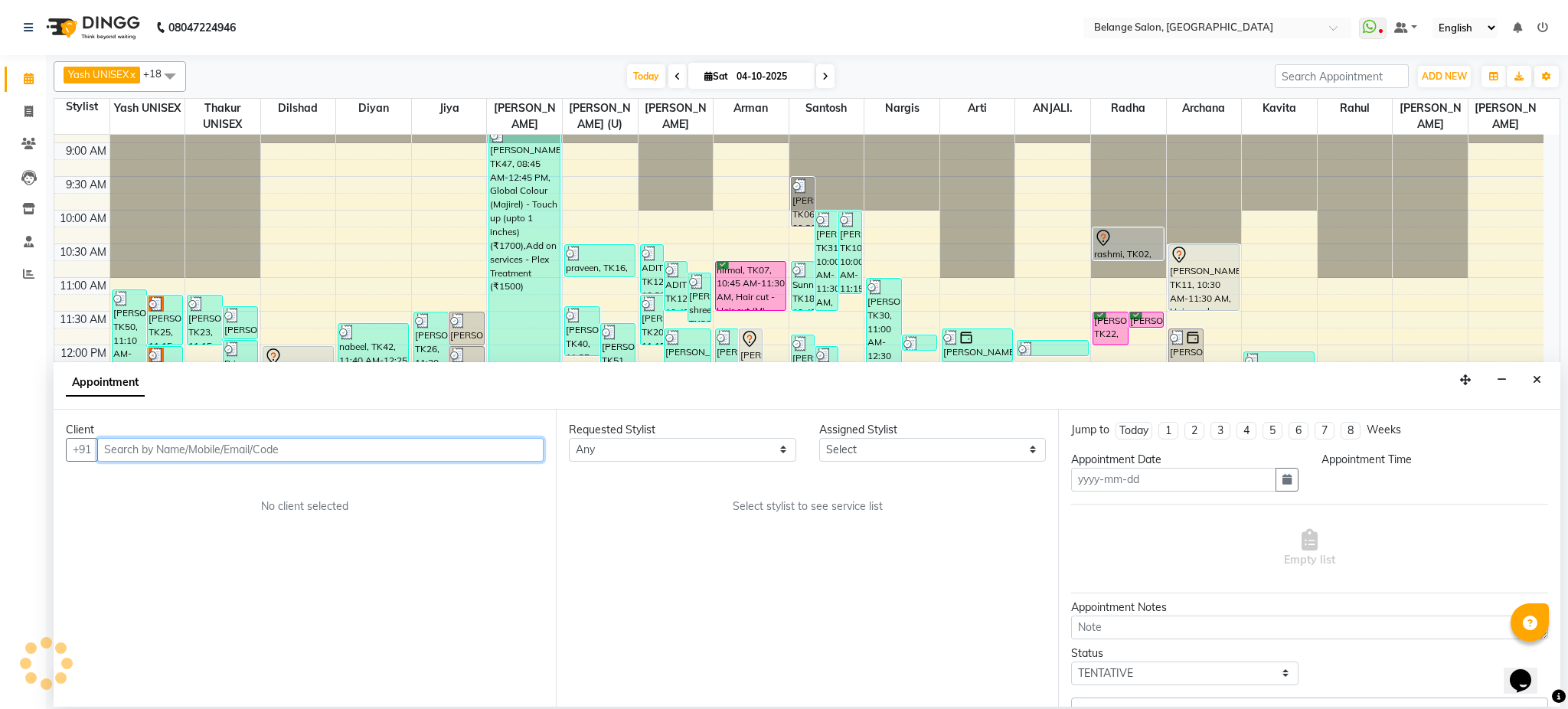
type input "04-10-2025"
select select "720"
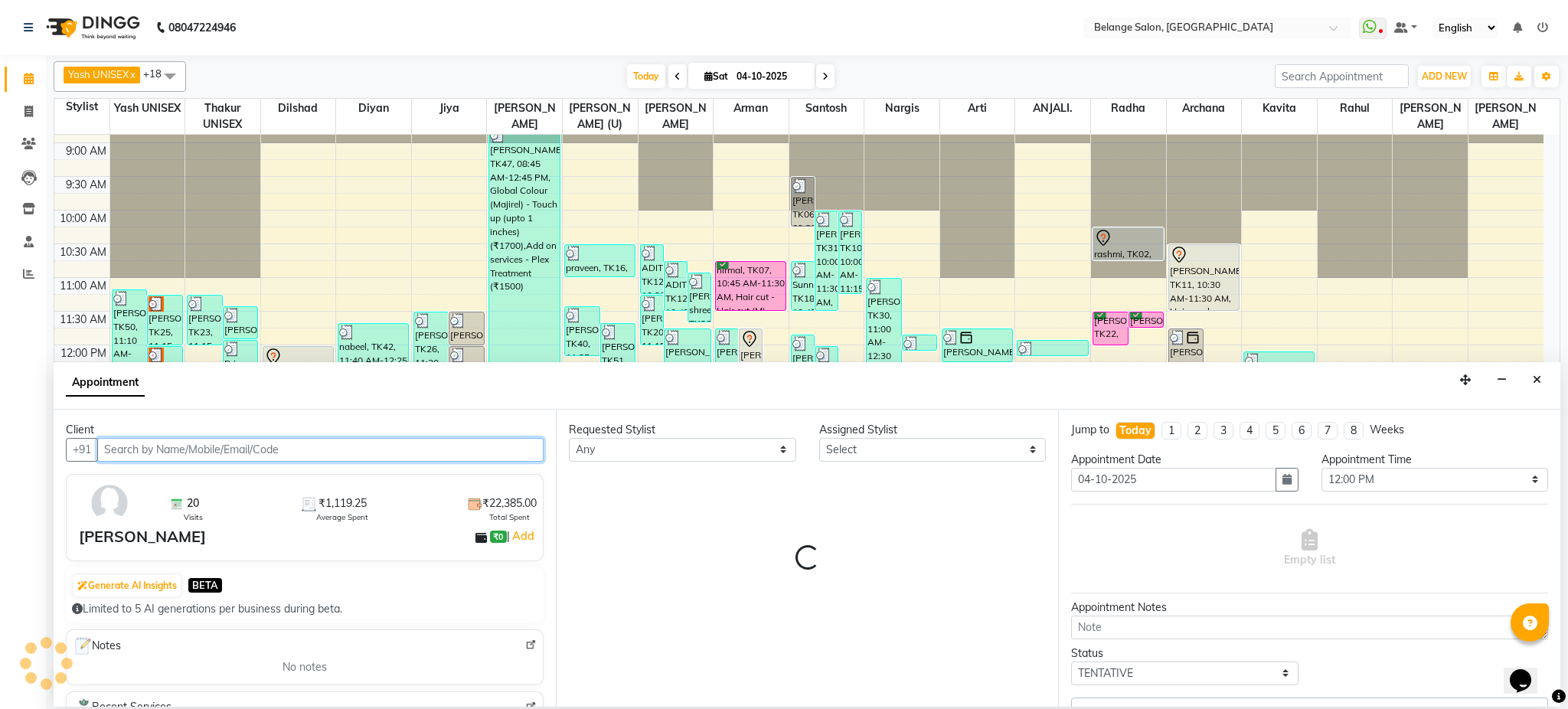
select select "87927"
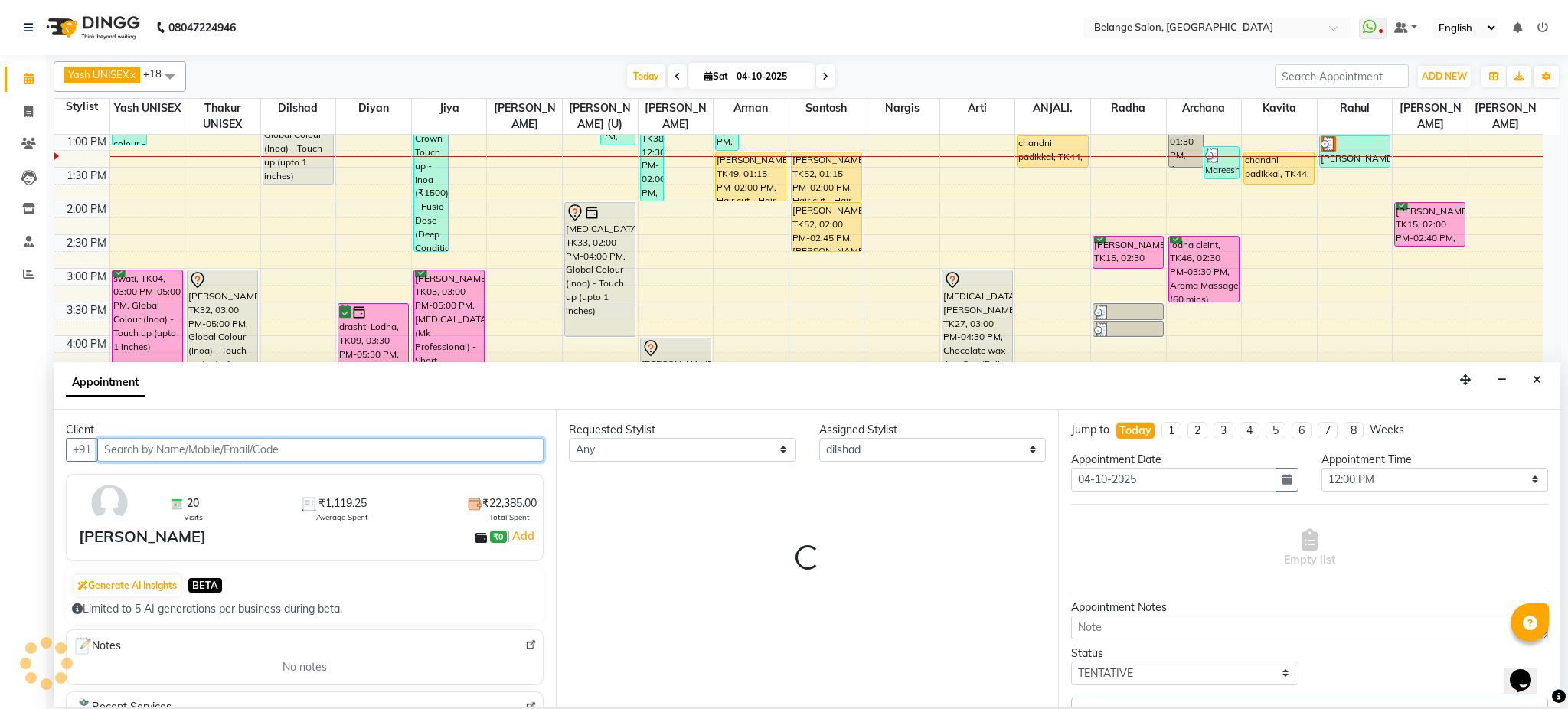
select select "2823"
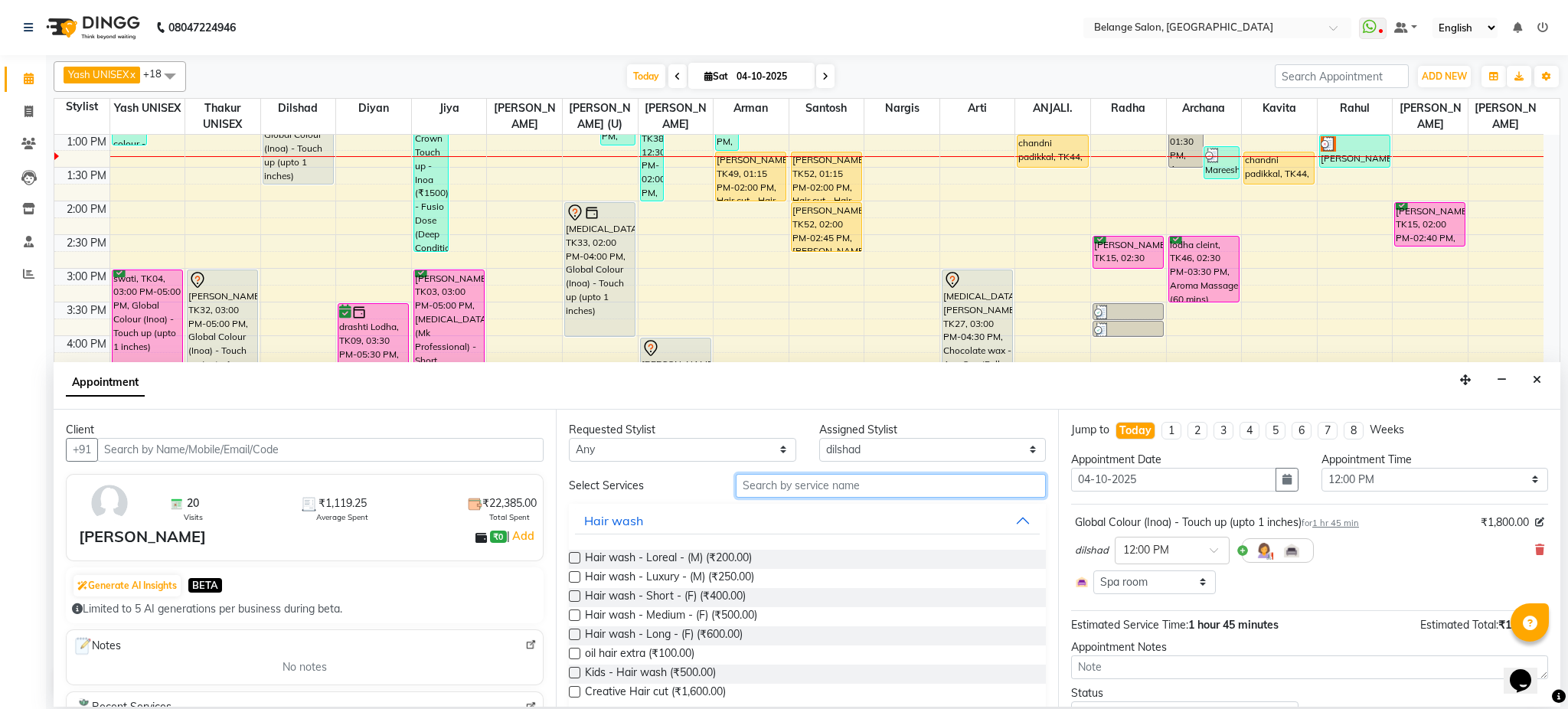
click at [828, 490] on input "text" at bounding box center [891, 486] width 310 height 24
click at [868, 451] on select "Select aftab (U) Ali amit ANJALI. Archana Arman Arti Belange Billing deepali di…" at bounding box center [933, 450] width 227 height 24
select select "84872"
click at [819, 438] on select "Select aftab (U) Ali amit ANJALI. Archana Arman Arti Belange Billing deepali di…" at bounding box center [933, 450] width 227 height 24
click at [830, 488] on input "text" at bounding box center [891, 486] width 310 height 24
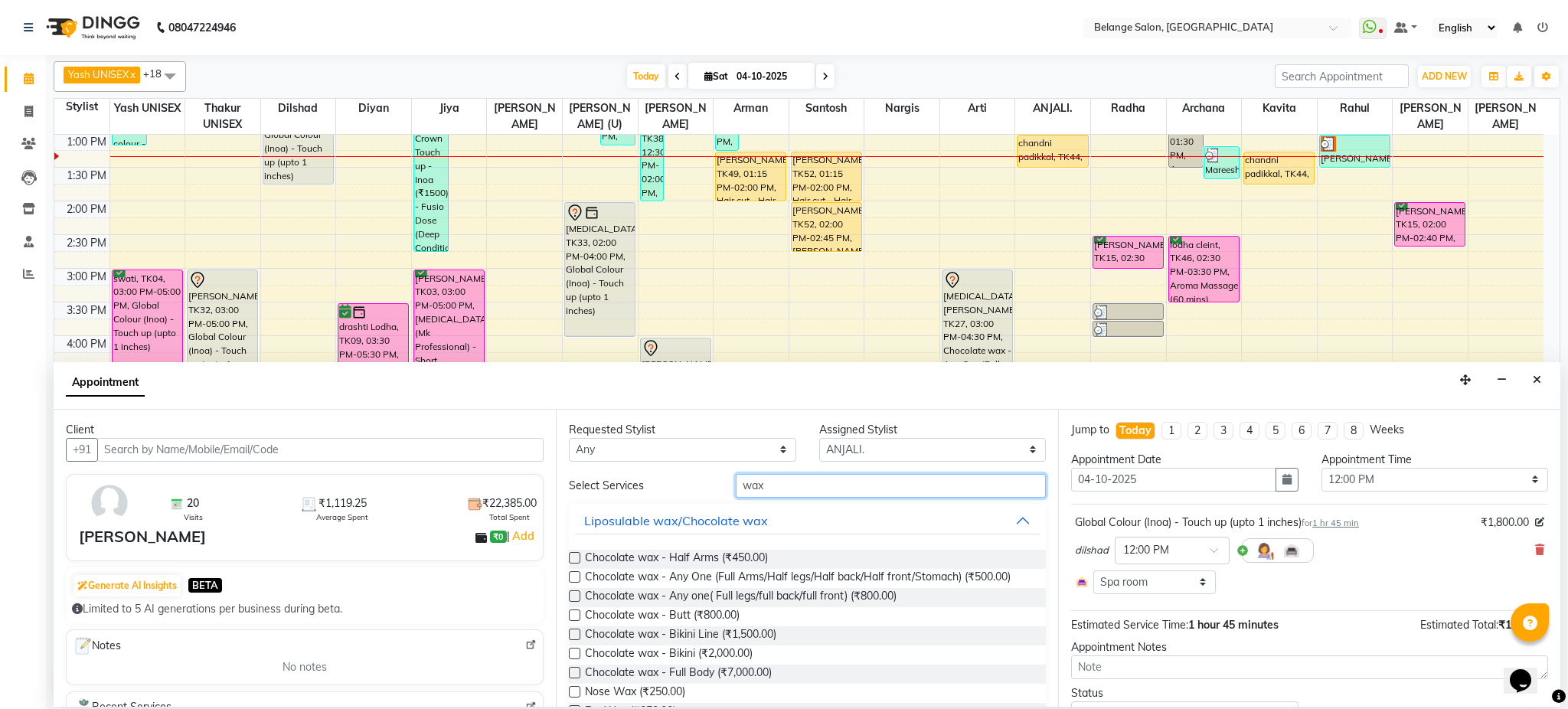
click at [812, 486] on input "wax" at bounding box center [891, 486] width 310 height 24
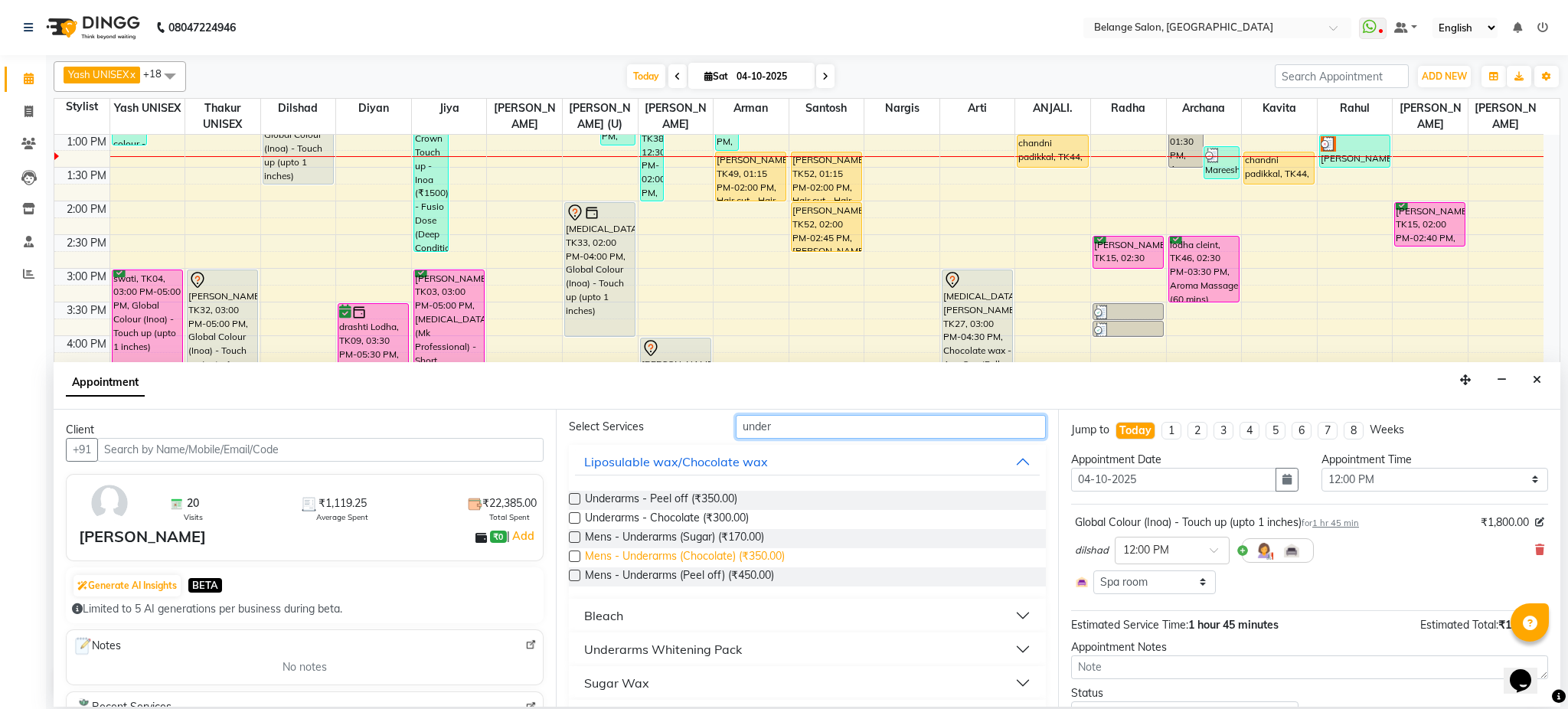
scroll to position [61, 0]
type input "under"
click at [574, 512] on label at bounding box center [574, 516] width 11 height 11
click at [574, 513] on input "checkbox" at bounding box center [573, 518] width 10 height 10
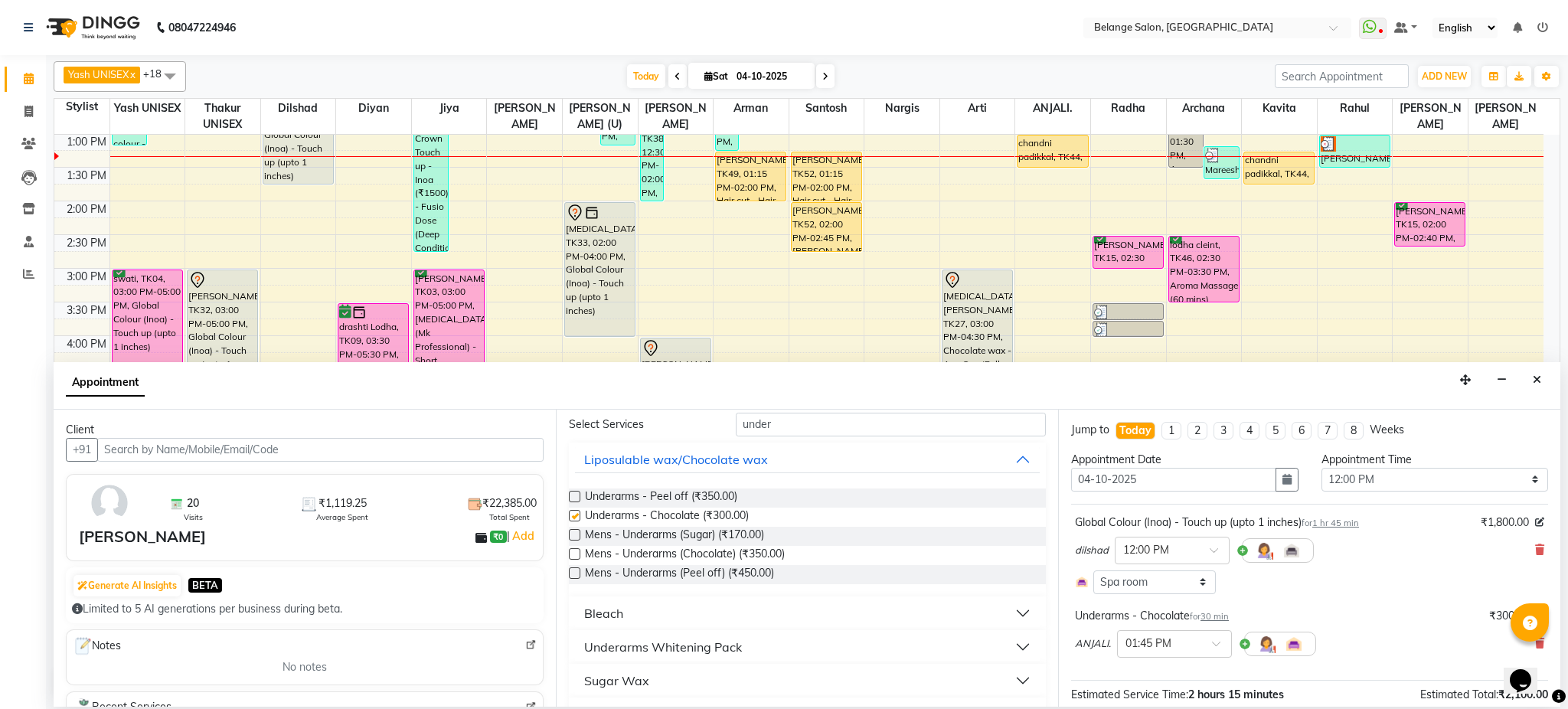
checkbox input "false"
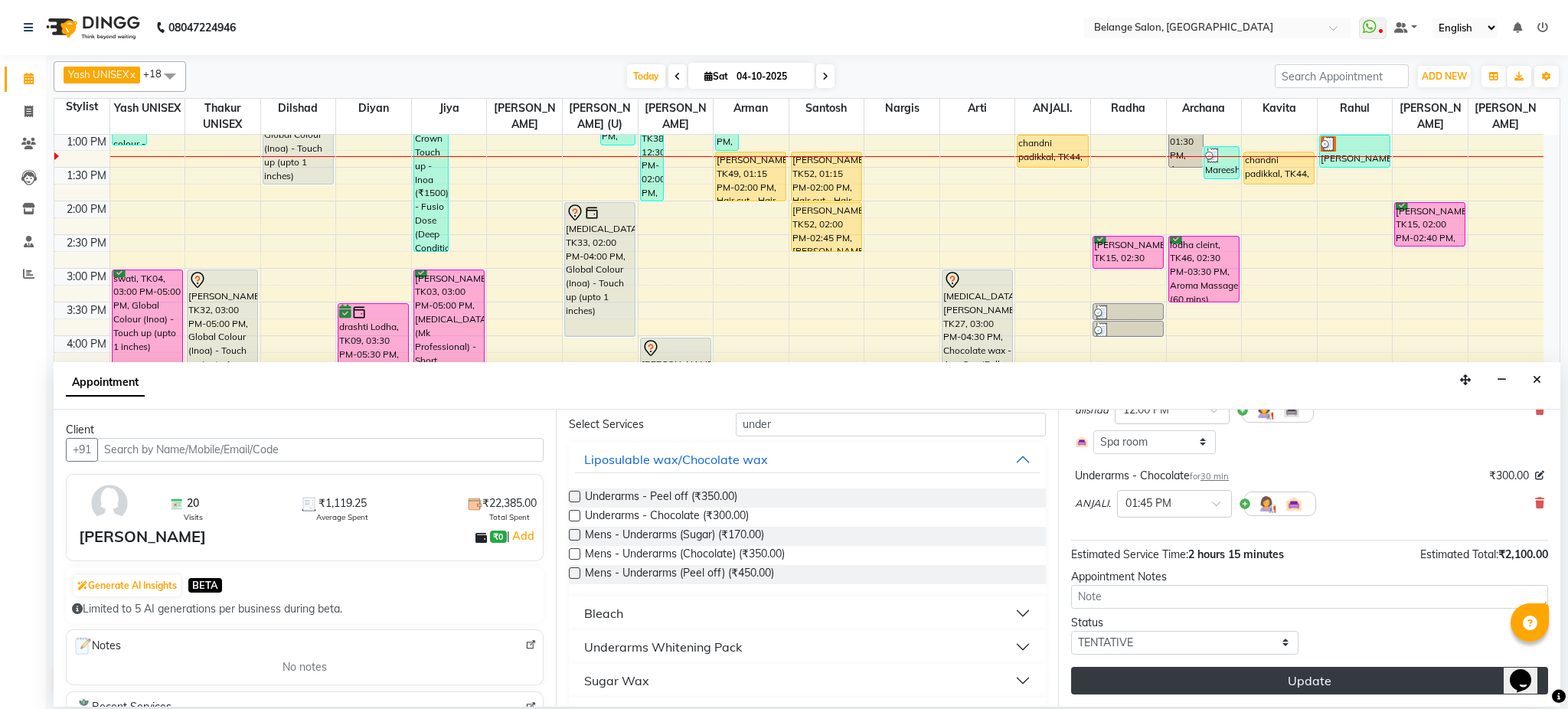
click at [1313, 682] on button "Update" at bounding box center [1310, 681] width 477 height 27
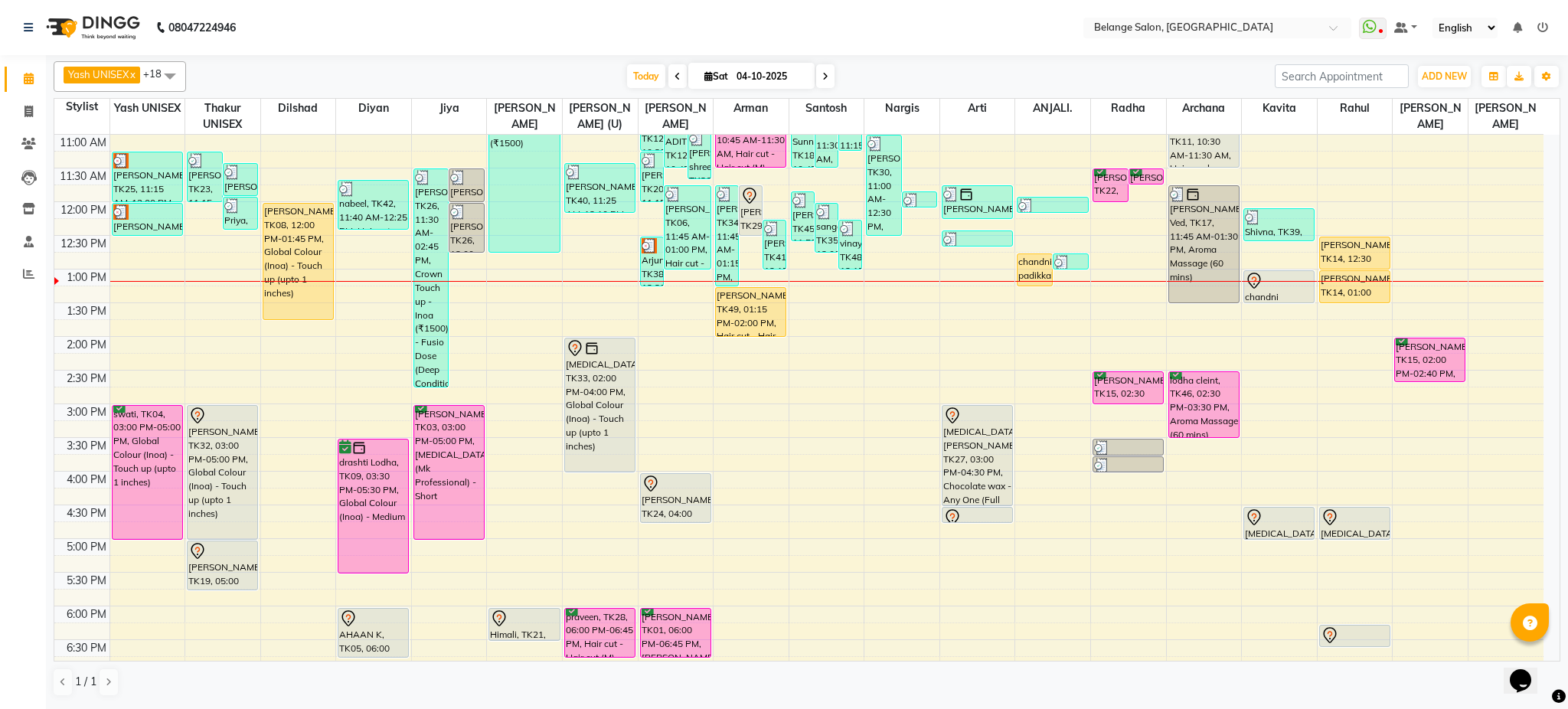
scroll to position [201, 0]
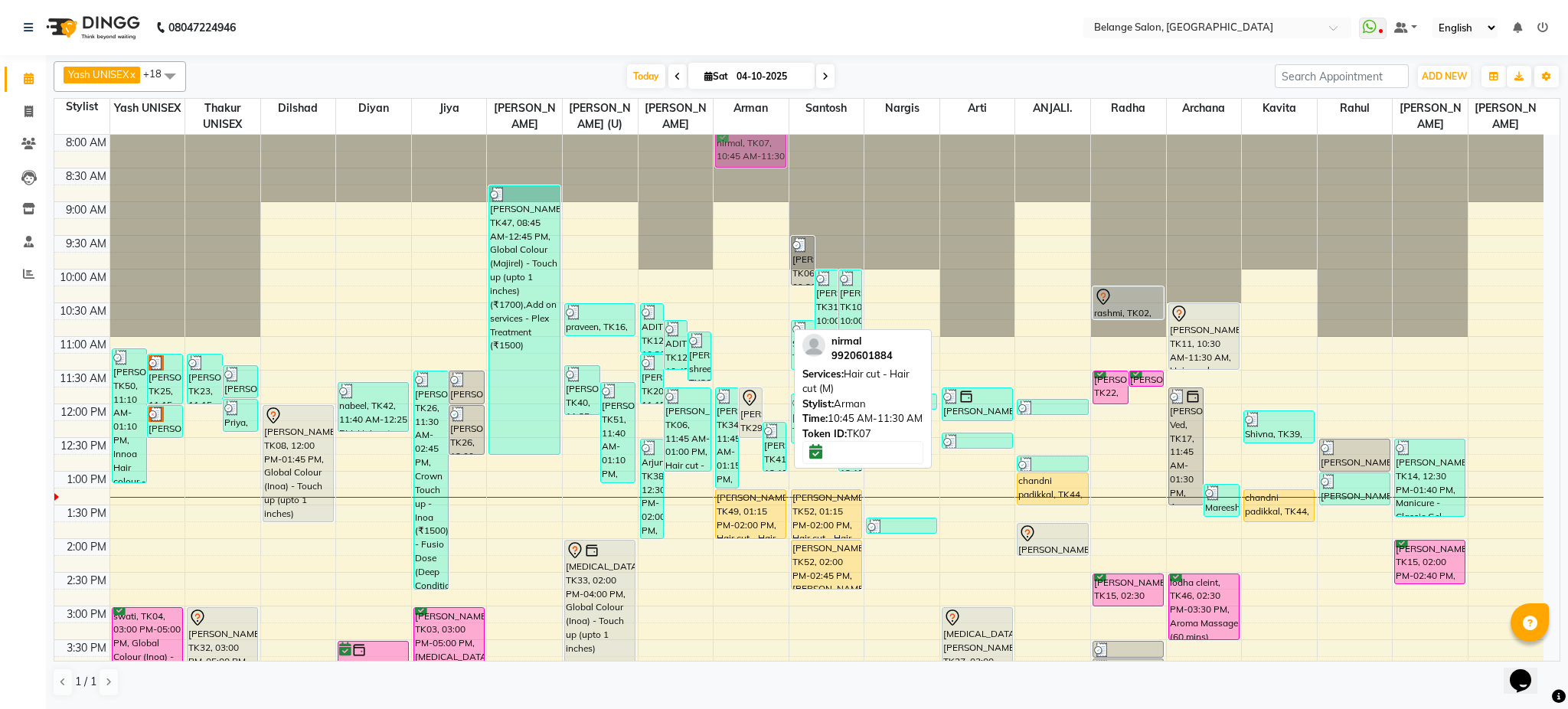
drag, startPoint x: 730, startPoint y: 316, endPoint x: 732, endPoint y: 139, distance: 177.0
click at [732, 141] on div "parshav, TK34, 11:45 AM-01:15 PM, Hair cut - Hair cut (M),Shaving (₹250) Anirud…" at bounding box center [751, 639] width 75 height 1010
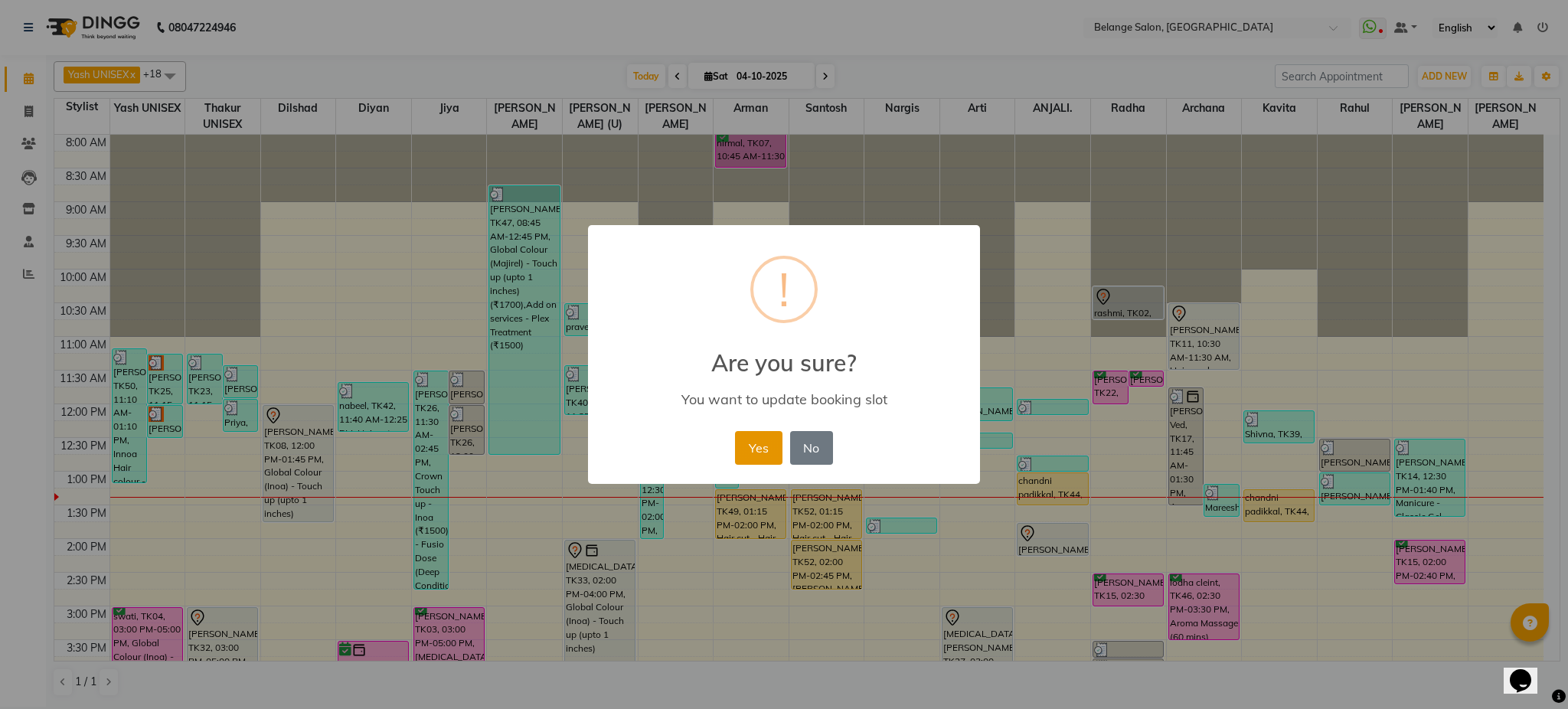
click at [761, 446] on button "Yes" at bounding box center [758, 448] width 46 height 34
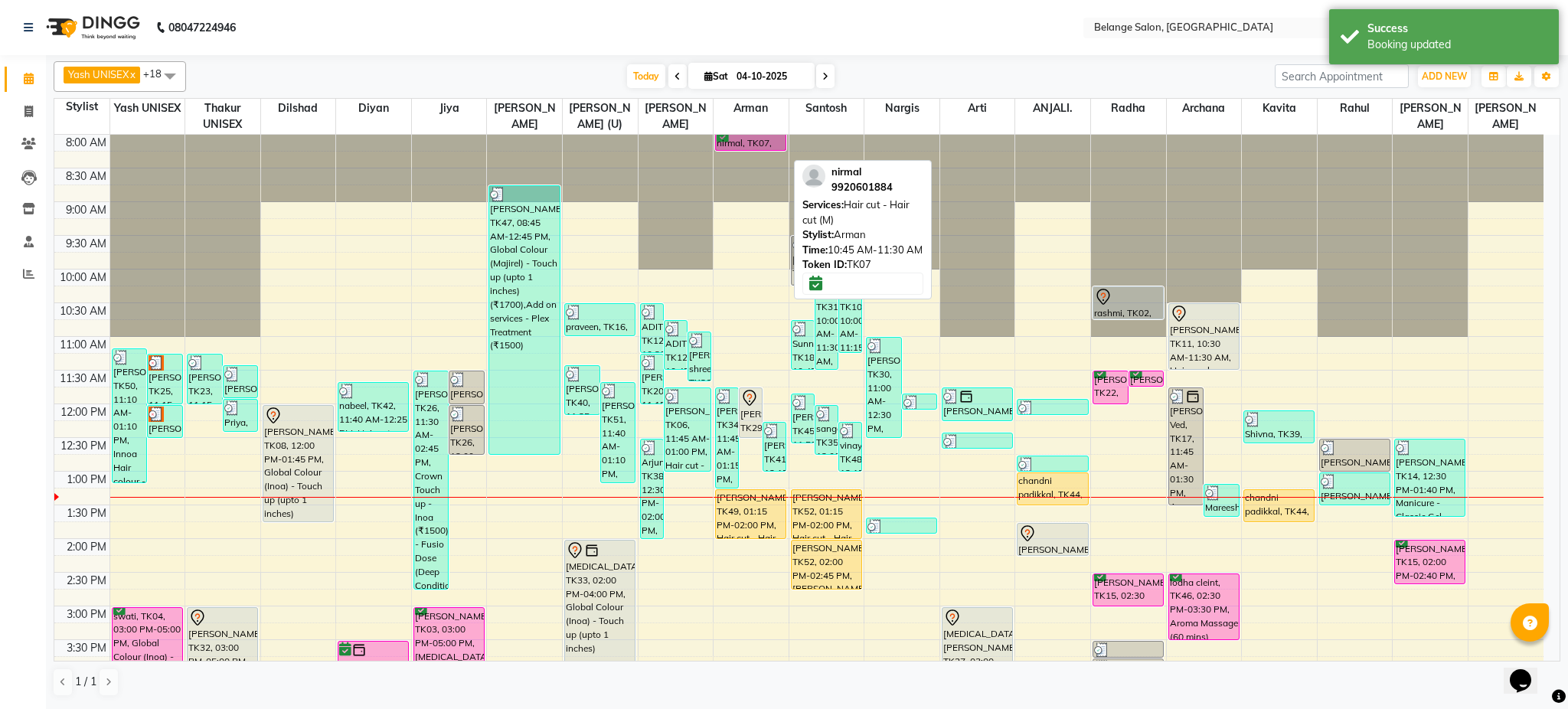
drag, startPoint x: 742, startPoint y: 164, endPoint x: 747, endPoint y: 147, distance: 17.7
click at [747, 147] on div "parshav, TK34, 11:45 AM-01:15 PM, Hair cut - Hair cut (M),Shaving (₹250) Anirud…" at bounding box center [751, 639] width 75 height 1010
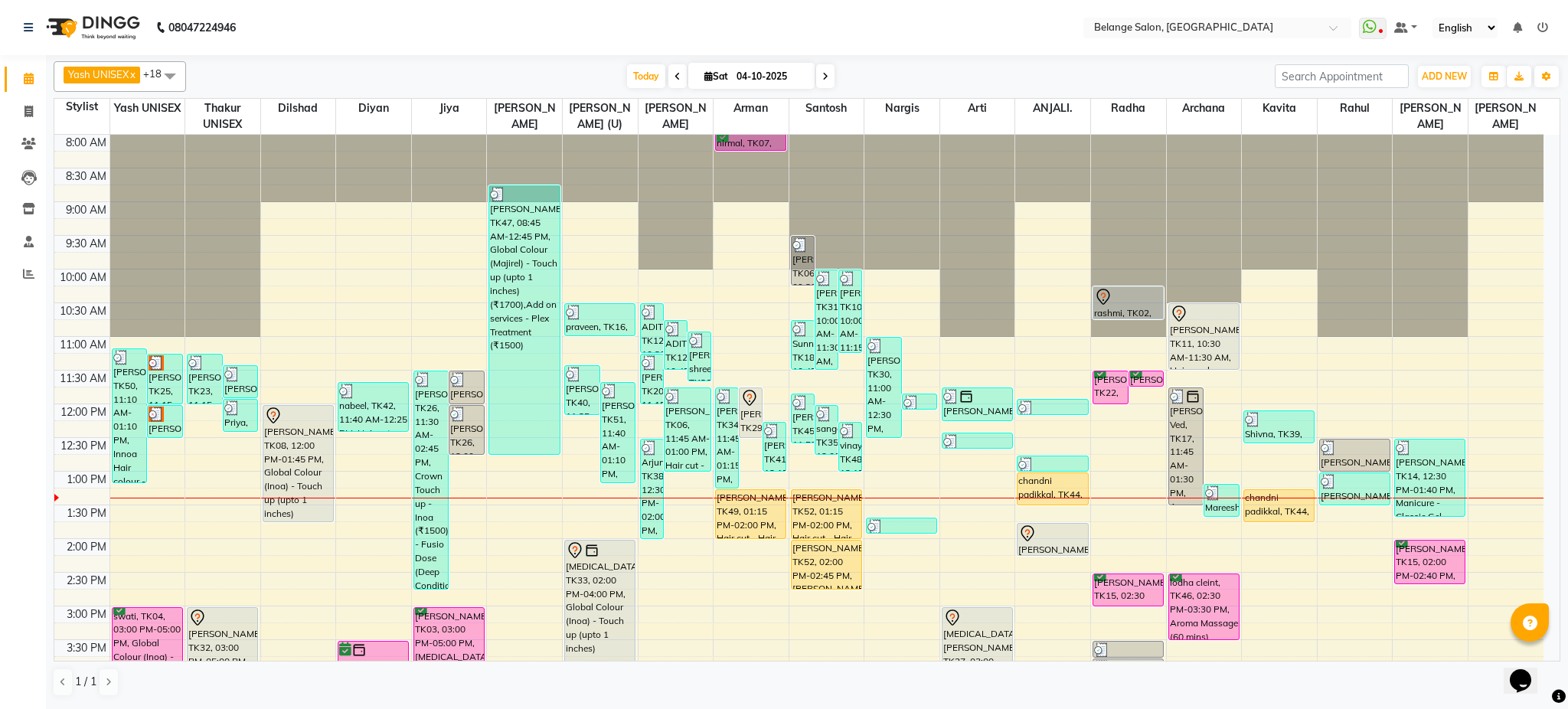
click at [533, 64] on div "Yash UNISEX x Thakur UNISEX x dilshad x diyan x Jiya x amit x aftab (U) x [PERS…" at bounding box center [807, 76] width 1507 height 30
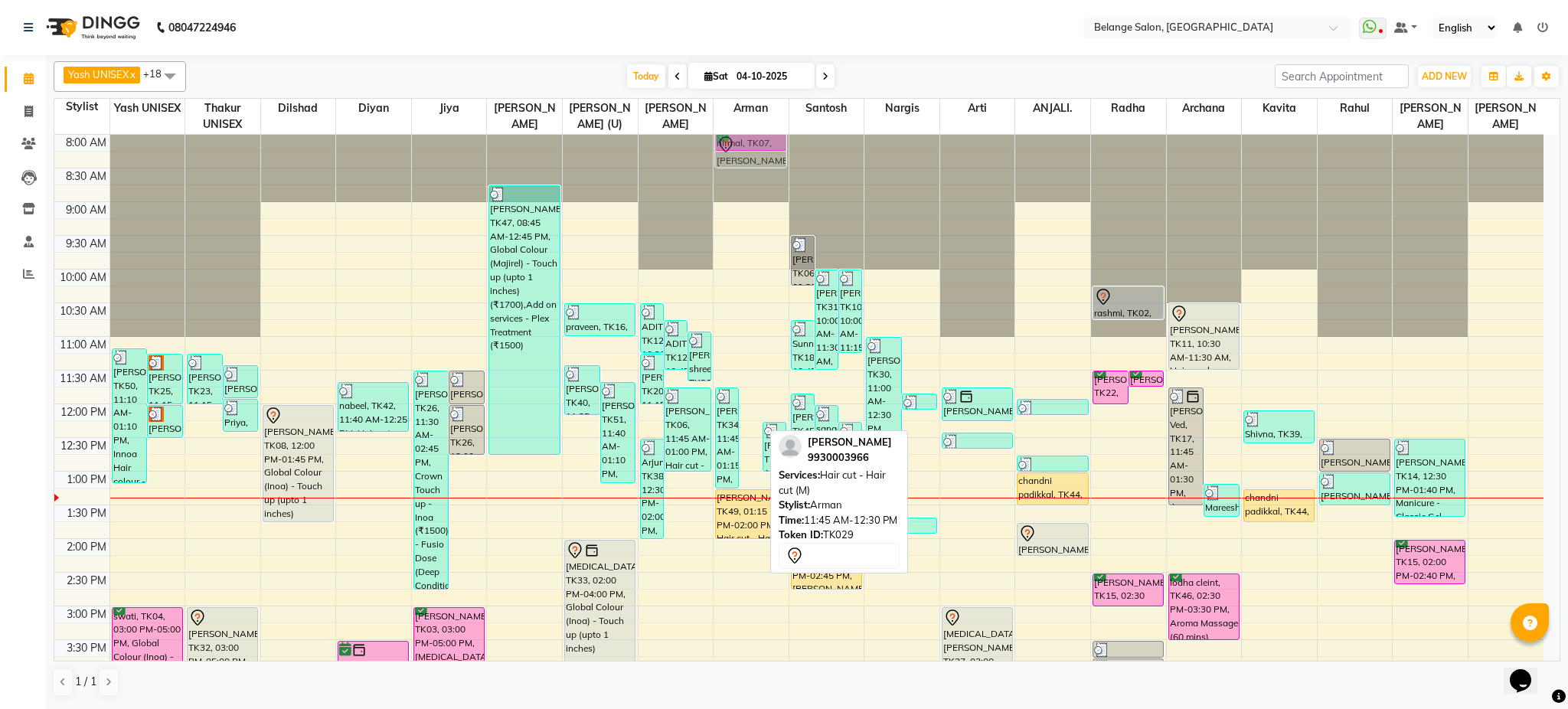
drag, startPoint x: 750, startPoint y: 421, endPoint x: 765, endPoint y: 153, distance: 268.4
click at [765, 153] on div "parshav, TK34, 11:45 AM-01:15 PM, Hair cut - Hair cut (M),Shaving (₹250) Anirud…" at bounding box center [751, 639] width 75 height 1010
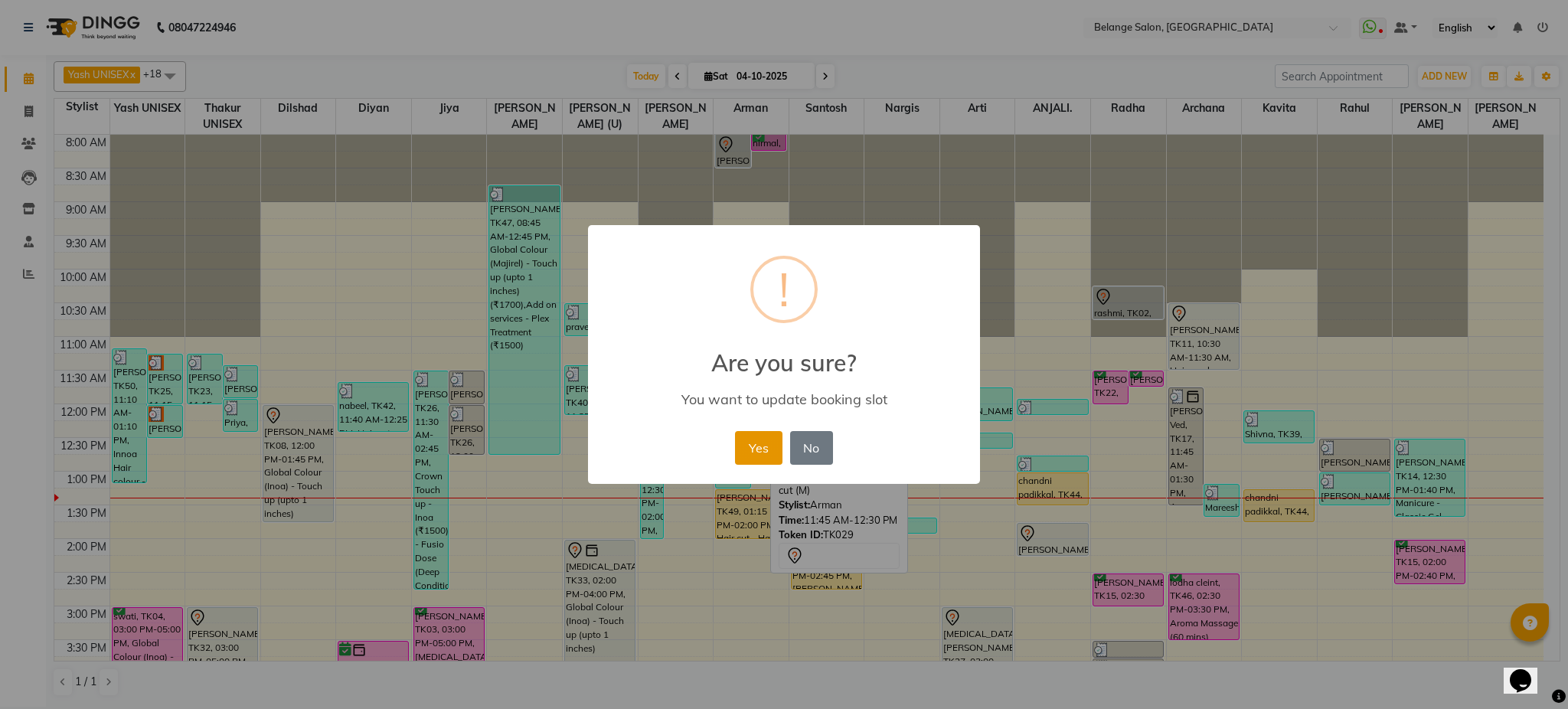
click at [762, 458] on button "Yes" at bounding box center [758, 448] width 46 height 34
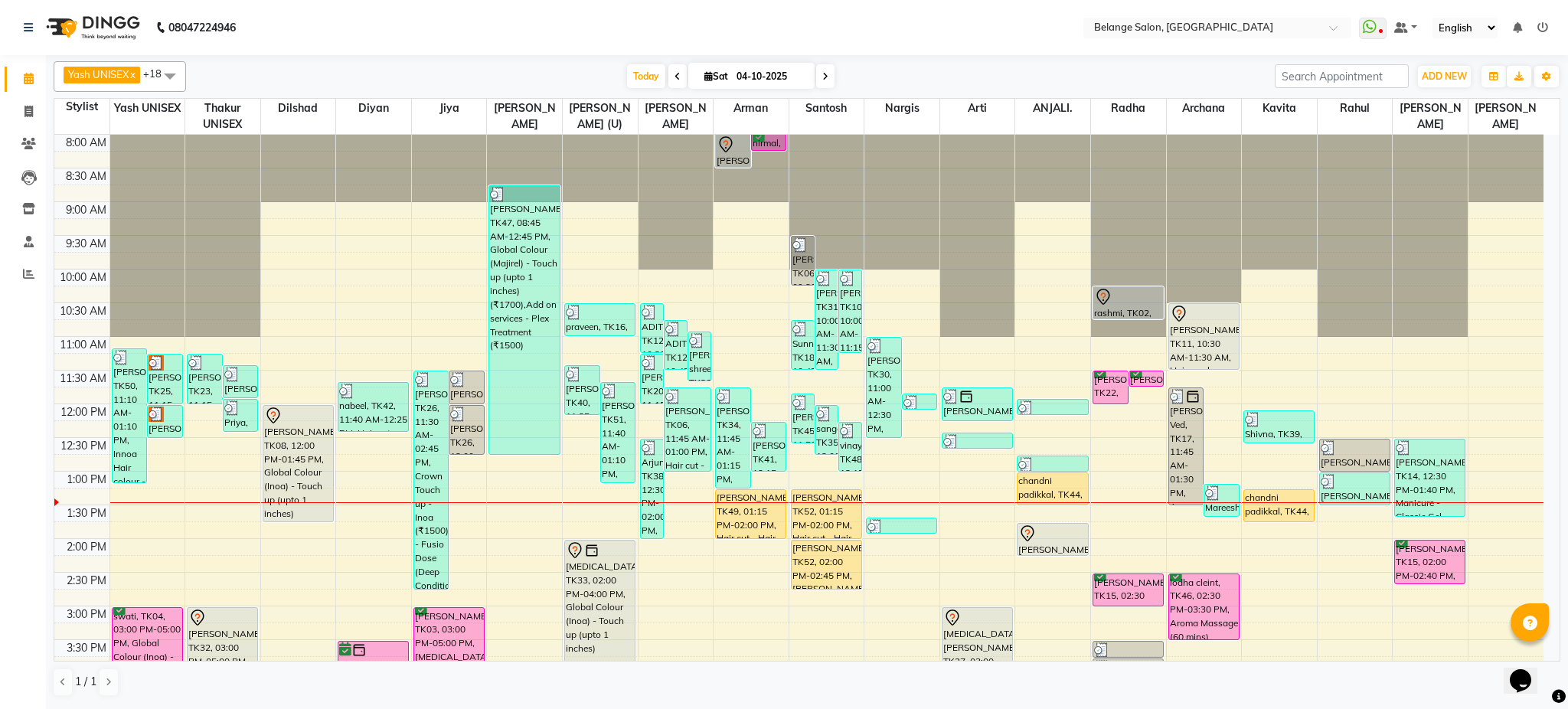
click at [871, 23] on nav "08047224946 Select Location × Belange Salon, Wadala East WhatsApp Status ✕ Stat…" at bounding box center [784, 27] width 1568 height 55
click at [525, 79] on div "[DATE] [DATE]" at bounding box center [730, 76] width 1074 height 23
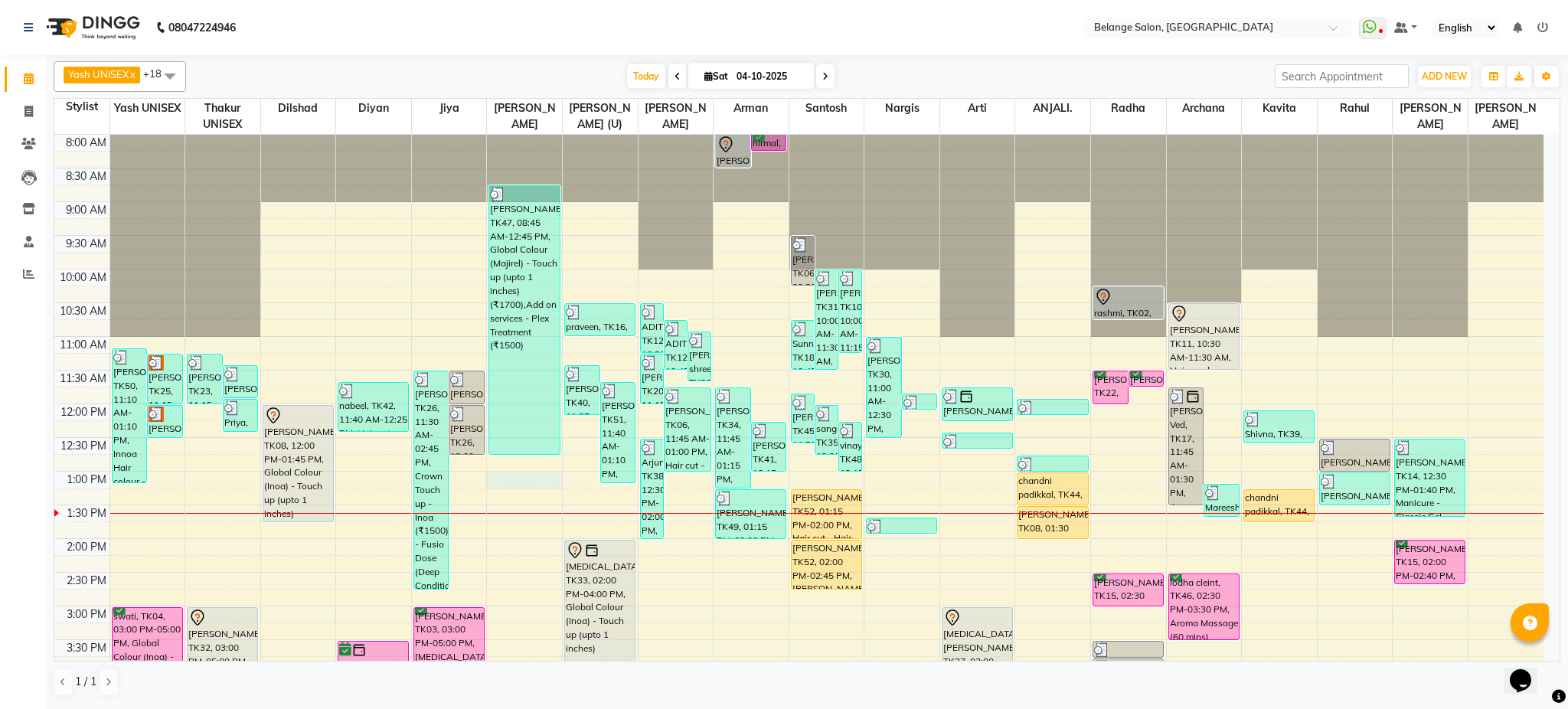
click at [516, 475] on div "8:00 AM 8:30 AM 9:00 AM 9:30 AM 10:00 AM 10:30 AM 11:00 AM 11:30 AM 12:00 PM 12…" at bounding box center [799, 639] width 1490 height 1010
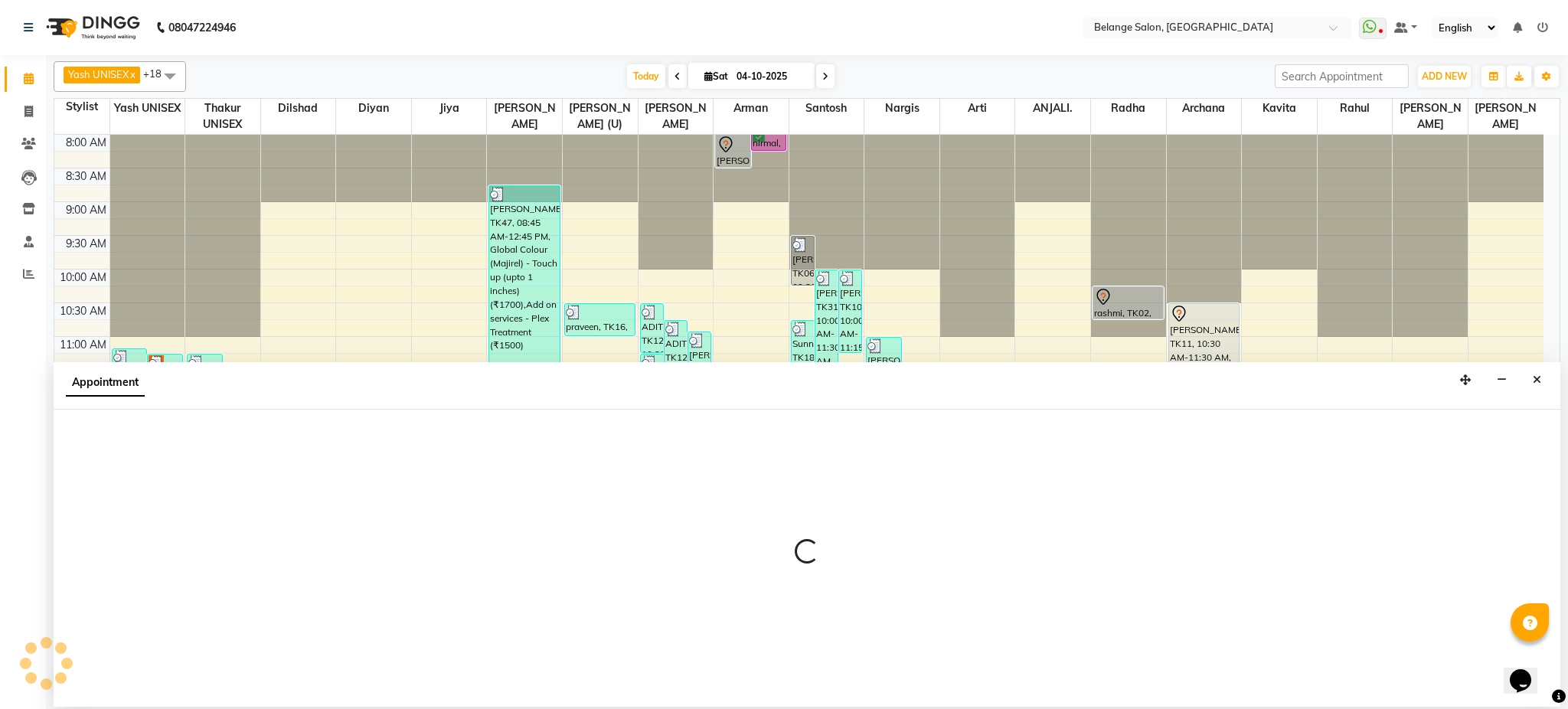
select select "82348"
select select "780"
select select "tentative"
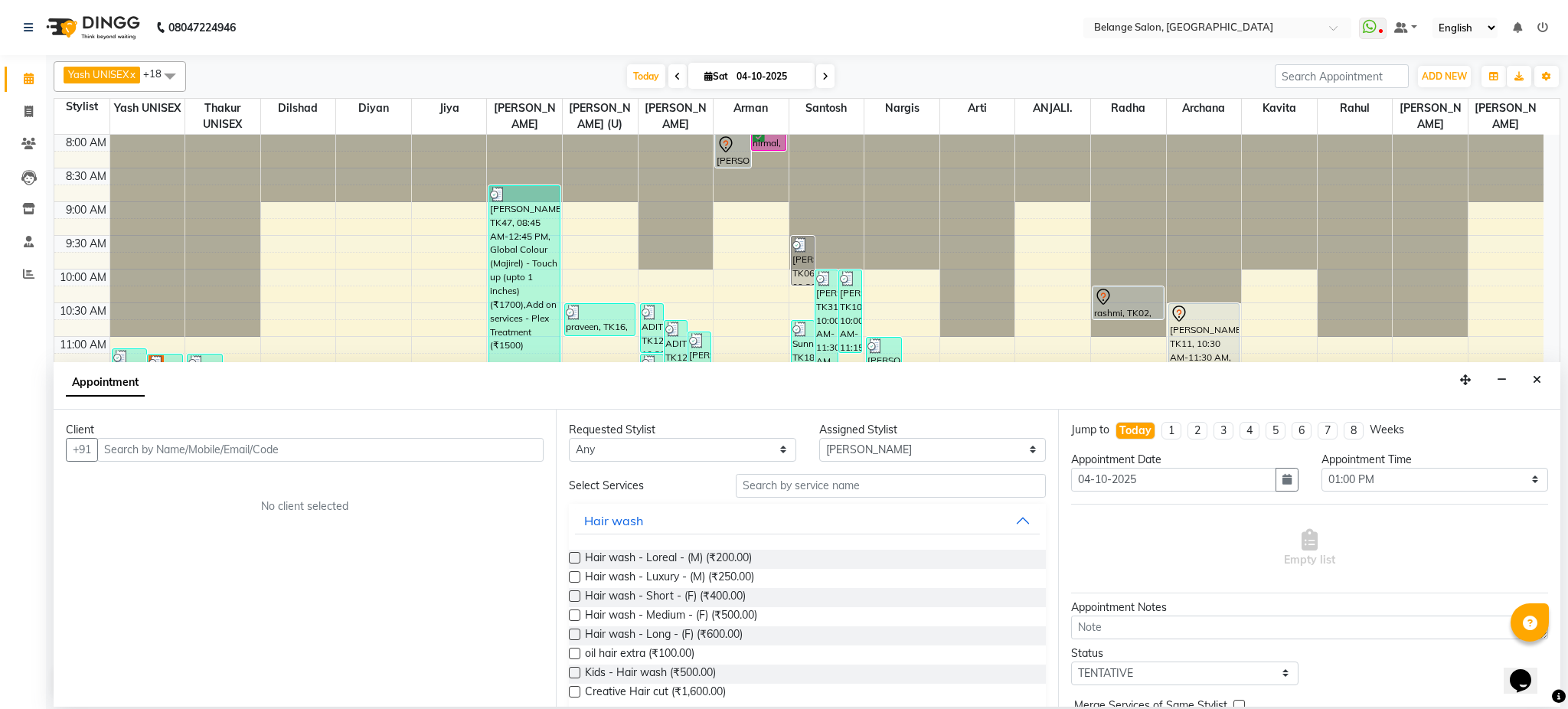
click at [255, 451] on input "text" at bounding box center [320, 450] width 446 height 24
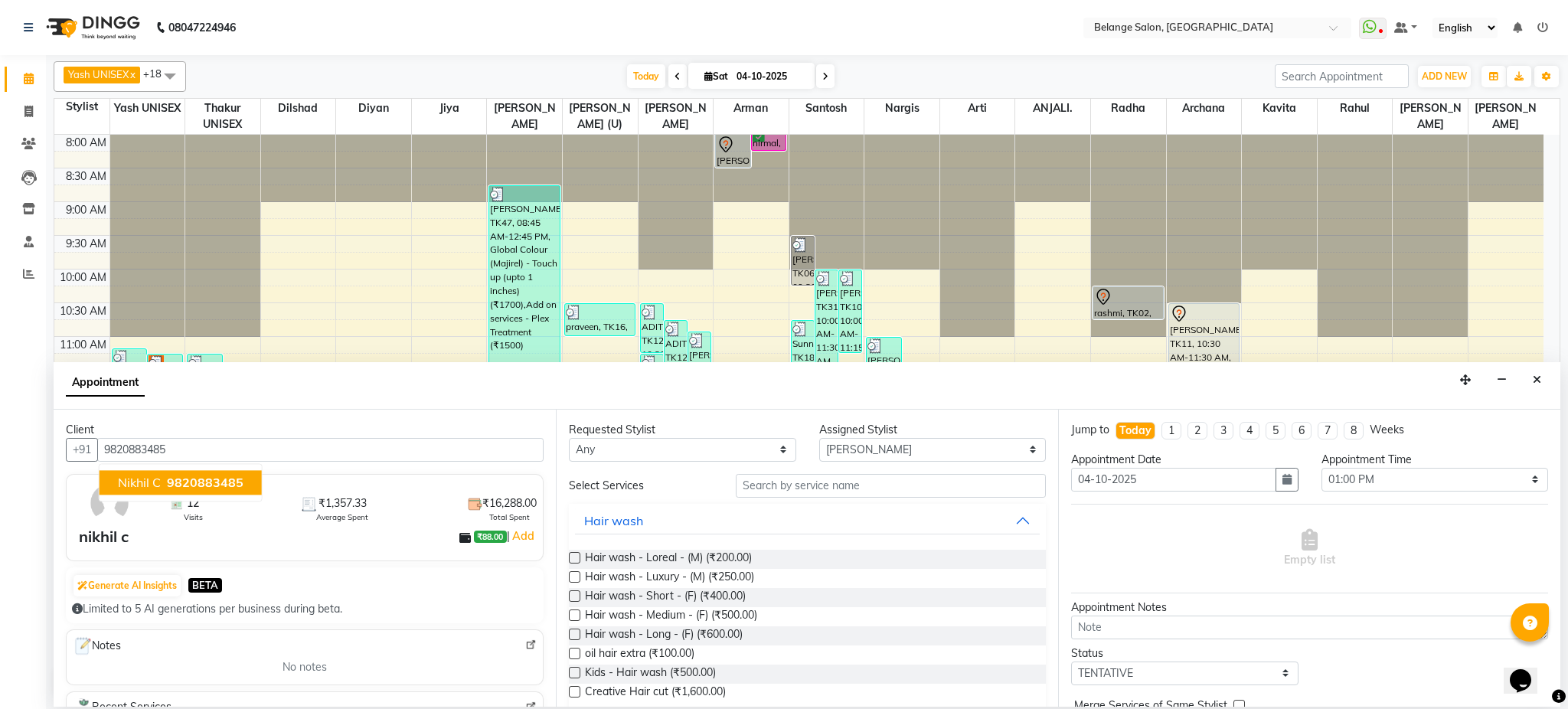
click at [217, 489] on span "9820883485" at bounding box center [205, 482] width 77 height 15
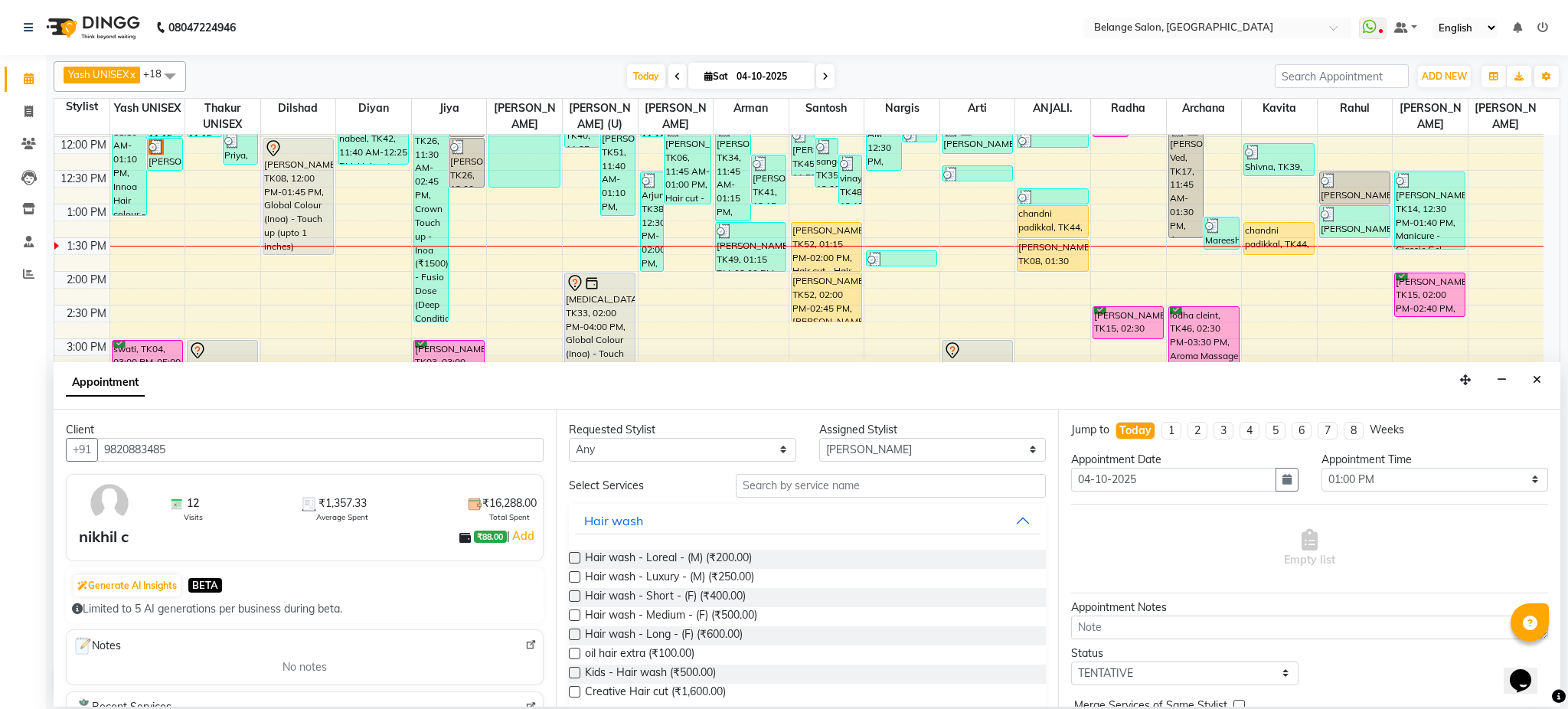
scroll to position [270, 0]
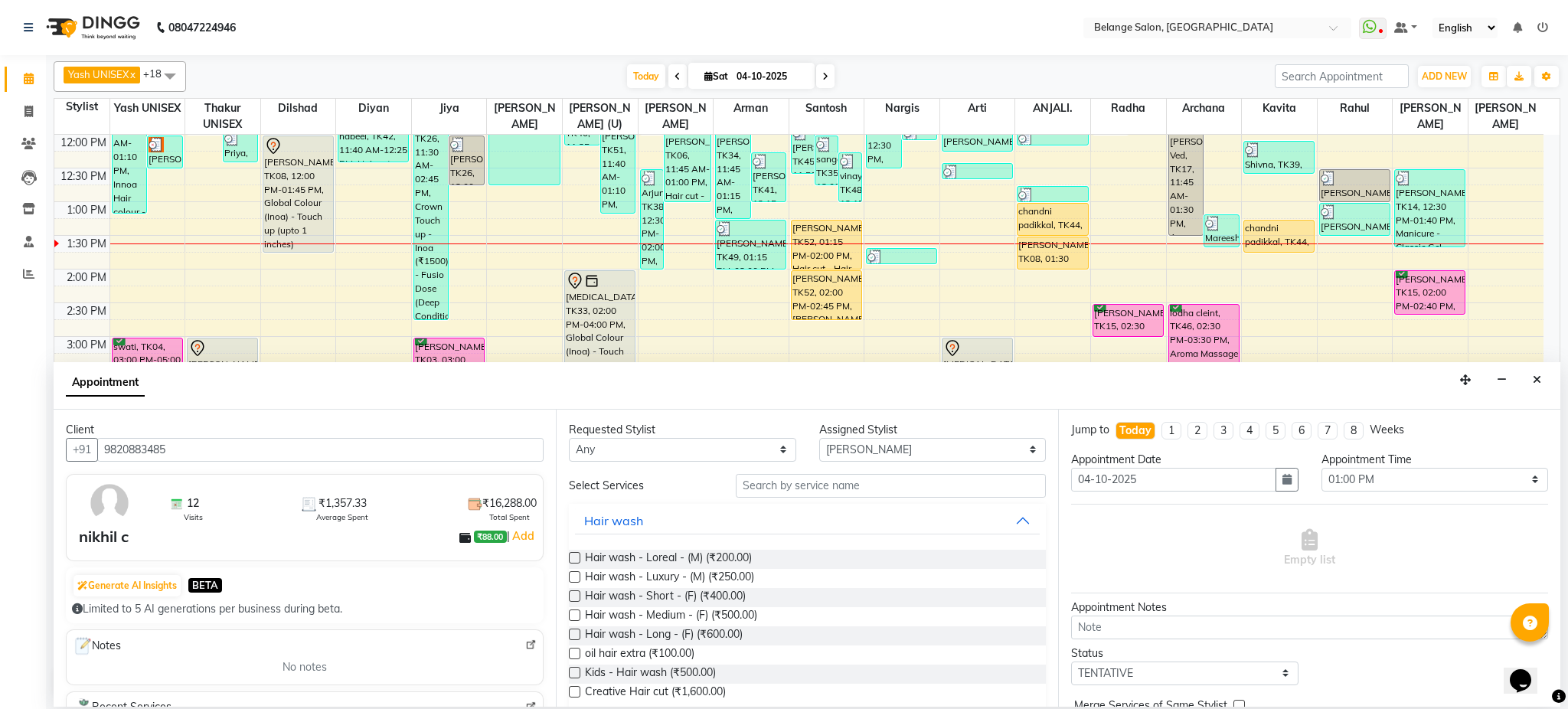
type input "9820883485"
click at [837, 449] on select "Select aftab (U) Ali amit ANJALI. Archana Arman Arti Belange Billing deepali di…" at bounding box center [933, 450] width 227 height 24
select select "78262"
click at [819, 438] on select "Select aftab (U) Ali amit ANJALI. Archana Arman Arti Belange Billing deepali di…" at bounding box center [933, 450] width 227 height 24
click at [826, 493] on input "text" at bounding box center [891, 486] width 310 height 24
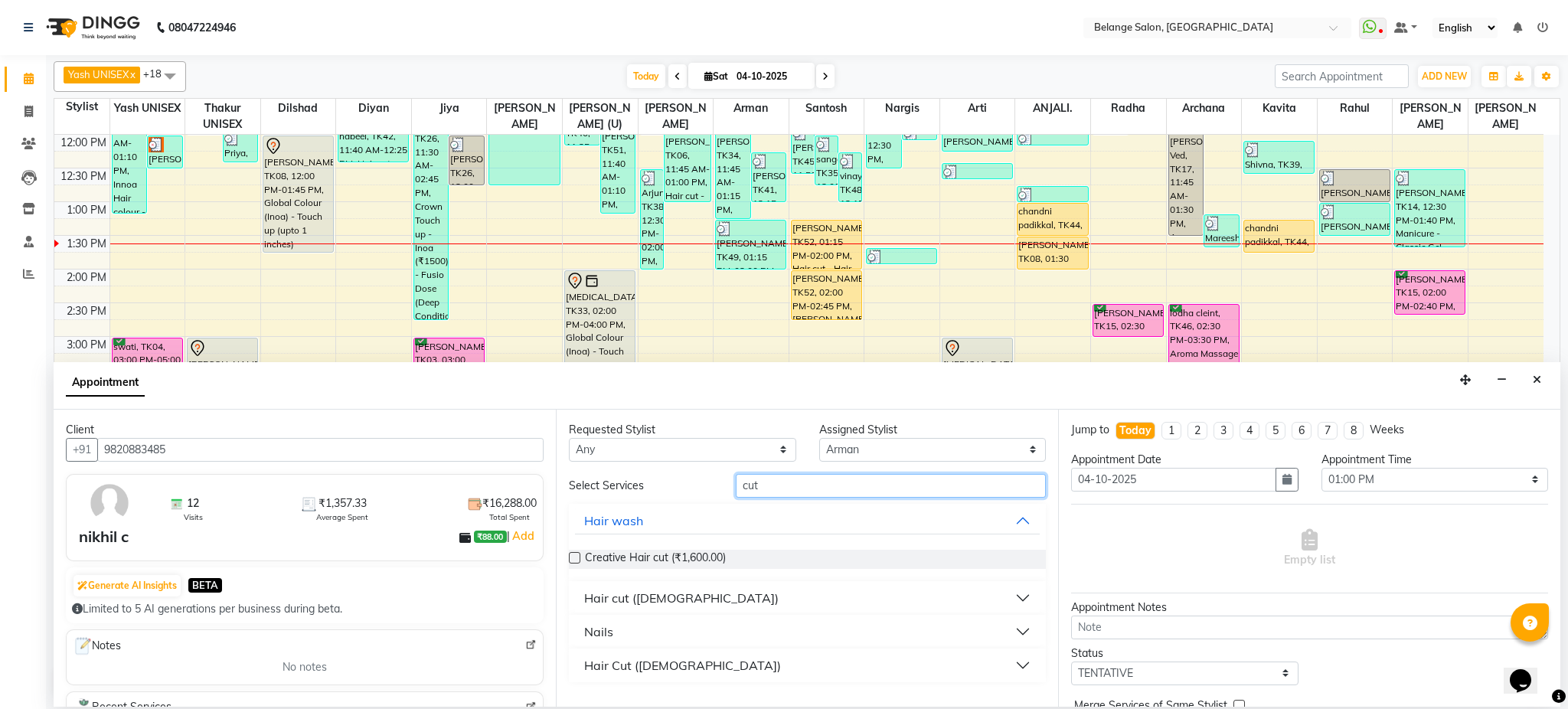
type input "cut"
click at [583, 599] on button "Hair cut ([DEMOGRAPHIC_DATA])" at bounding box center [807, 598] width 464 height 27
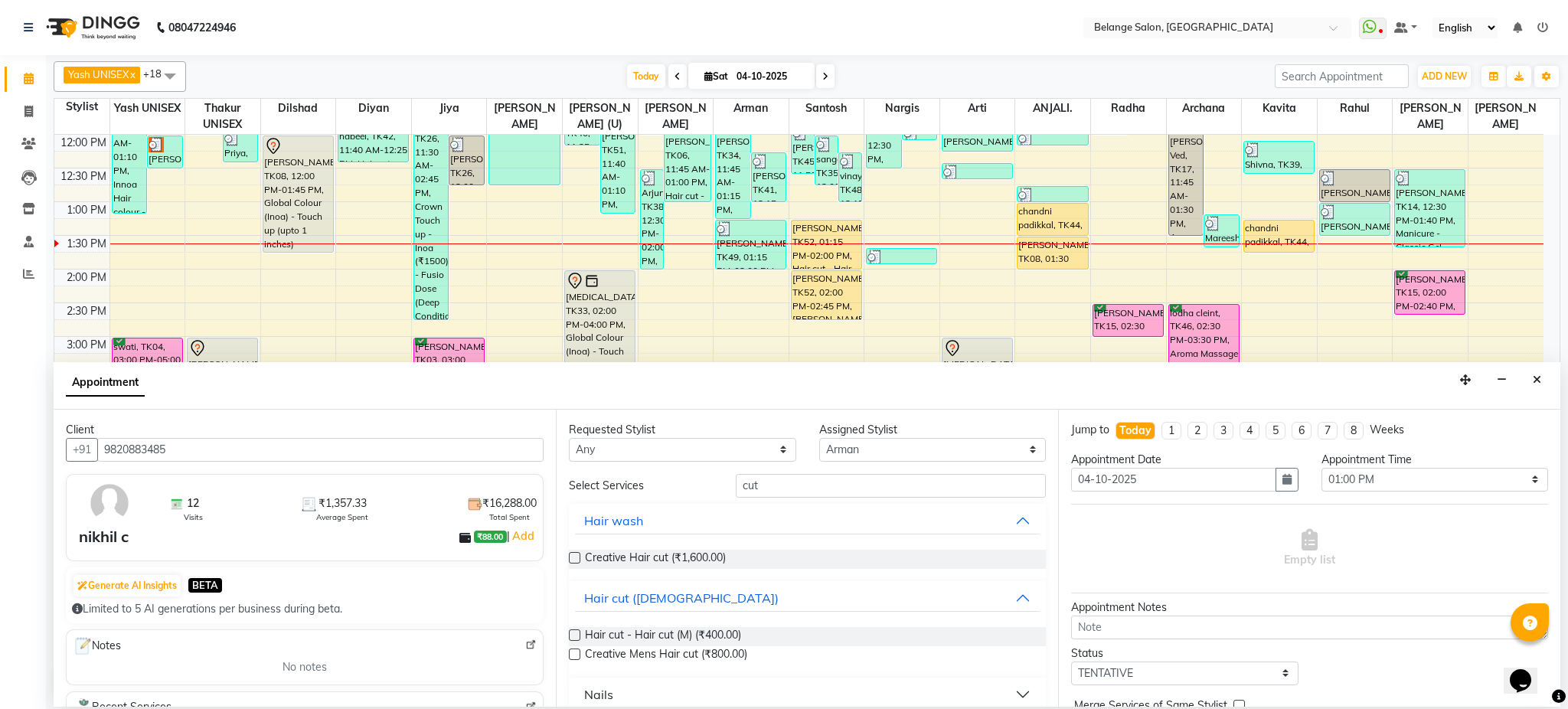
click at [577, 636] on label at bounding box center [574, 635] width 11 height 11
click at [577, 636] on input "checkbox" at bounding box center [573, 637] width 10 height 10
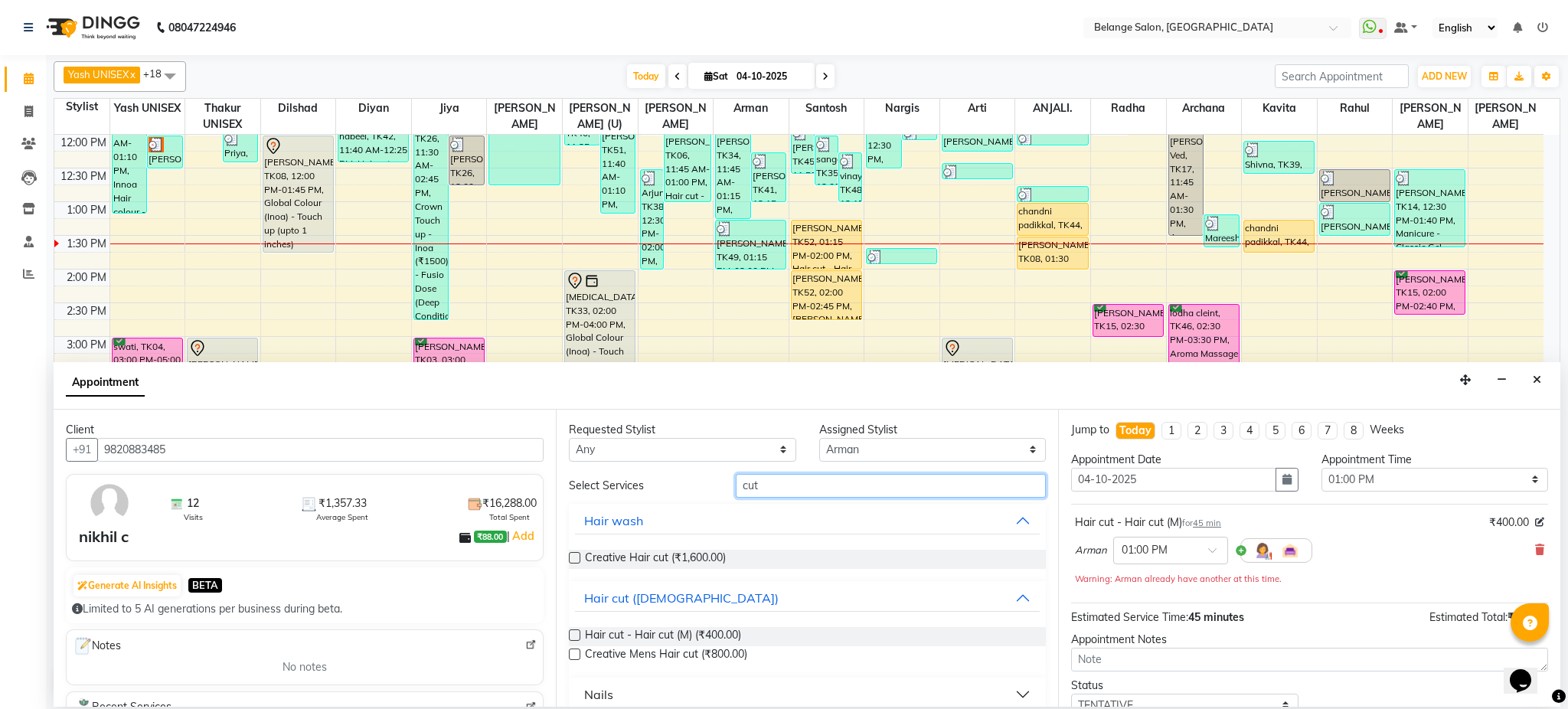
click at [850, 495] on input "cut" at bounding box center [891, 486] width 310 height 24
click at [576, 637] on label at bounding box center [574, 635] width 11 height 11
click at [576, 637] on input "checkbox" at bounding box center [573, 637] width 10 height 10
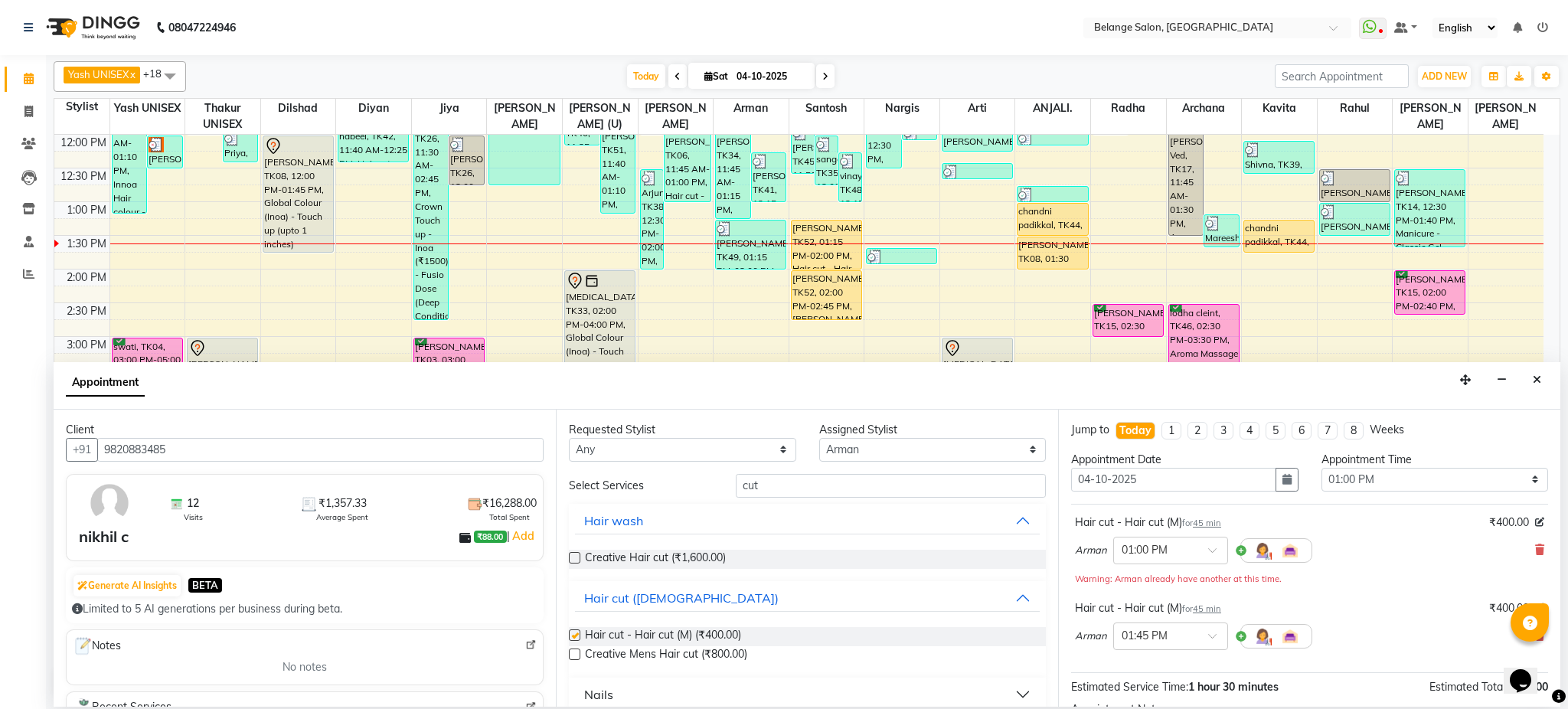
checkbox input "false"
click at [951, 482] on input "cut" at bounding box center [891, 486] width 310 height 24
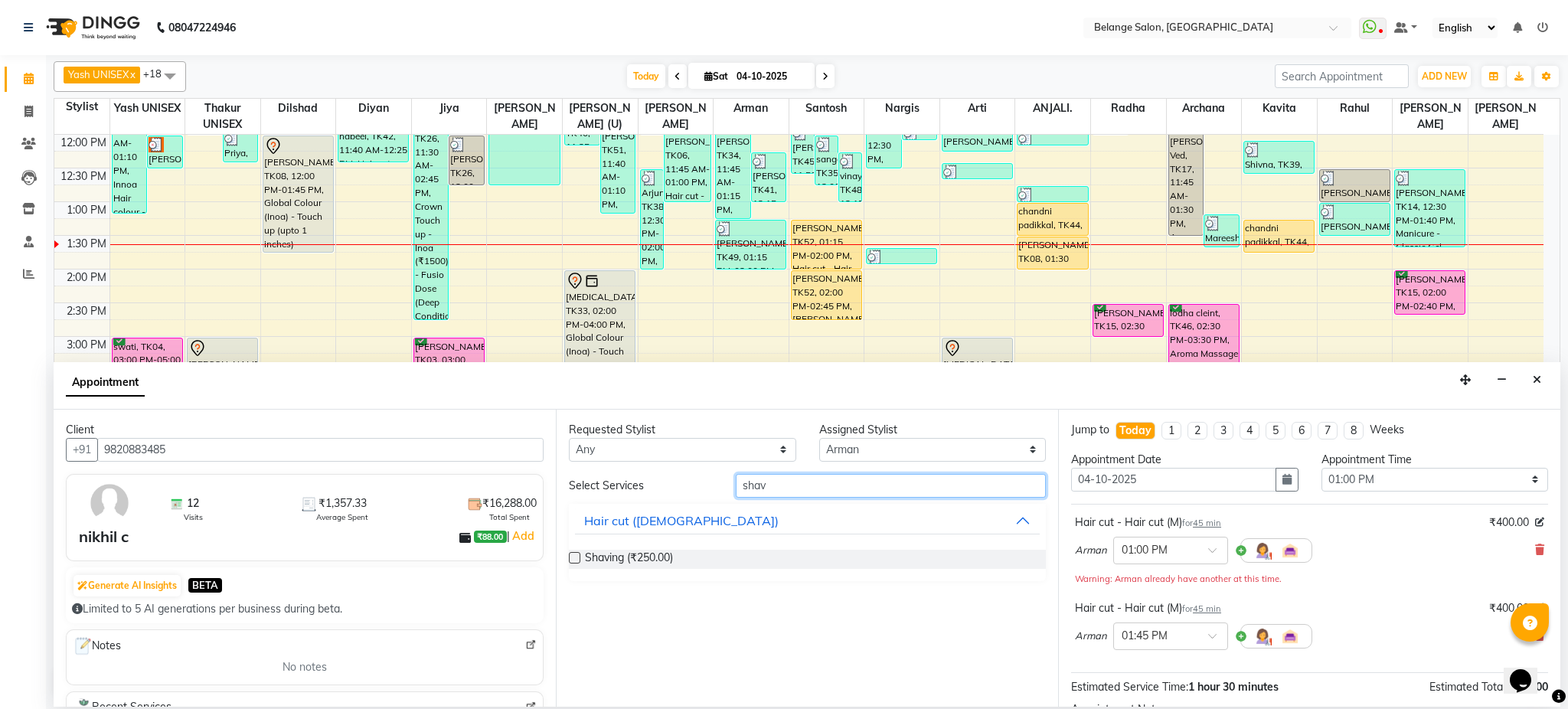
click at [813, 485] on input "shav" at bounding box center [891, 486] width 310 height 24
type input "beard"
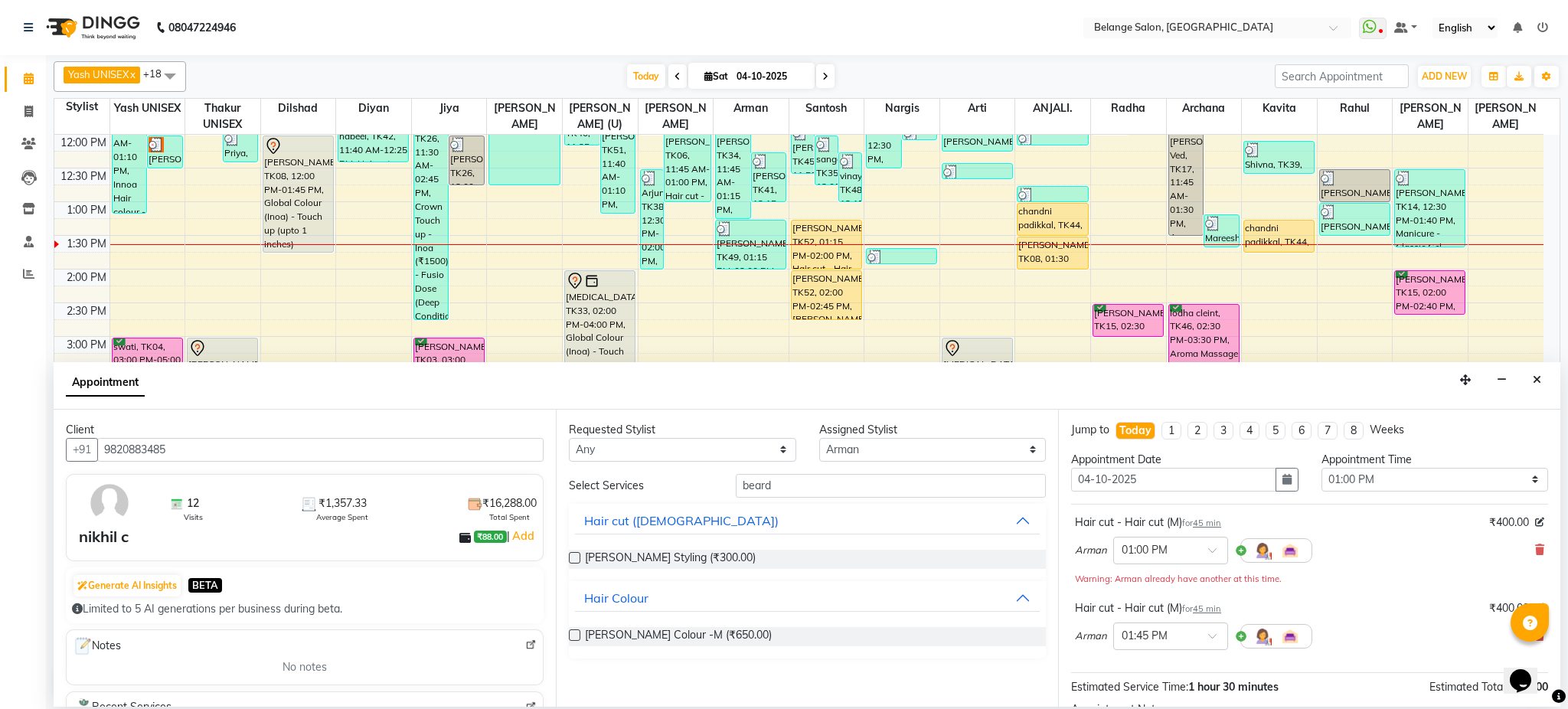
click at [571, 559] on label at bounding box center [574, 558] width 11 height 11
click at [571, 559] on input "checkbox" at bounding box center [573, 559] width 10 height 10
checkbox input "false"
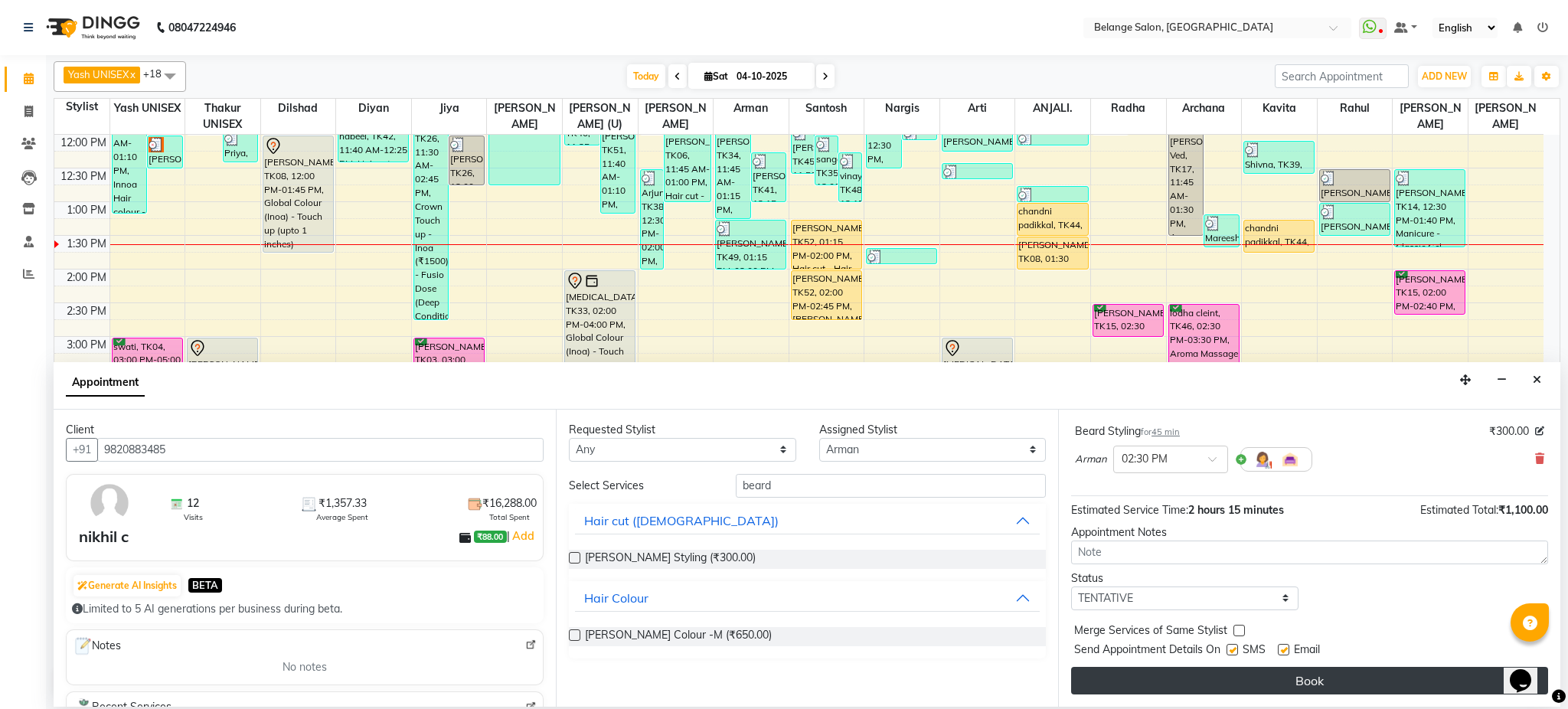
click at [1389, 683] on button "Book" at bounding box center [1310, 681] width 477 height 27
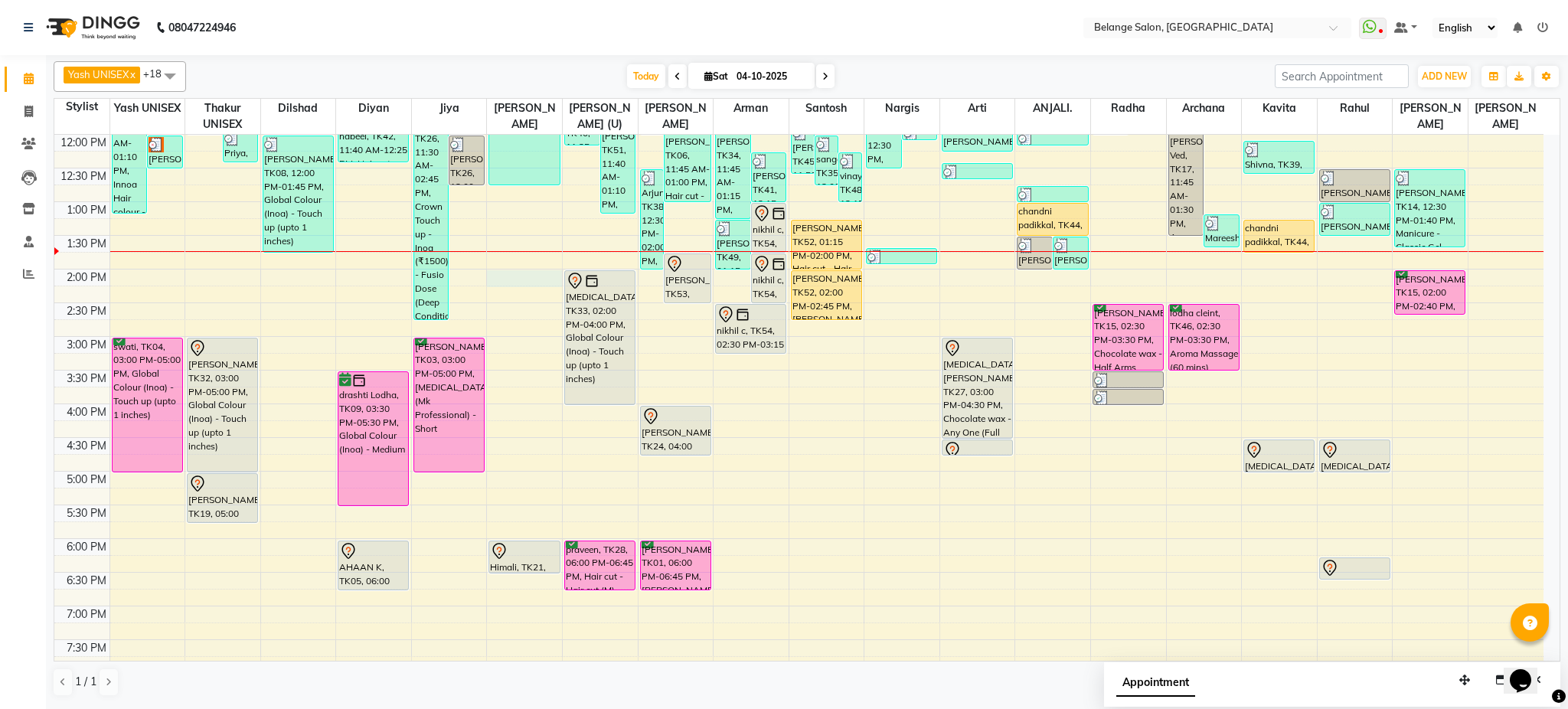
click at [509, 283] on div "8:00 AM 8:30 AM 9:00 AM 9:30 AM 10:00 AM 10:30 AM 11:00 AM 11:30 AM 12:00 PM 12…" at bounding box center [799, 370] width 1490 height 1010
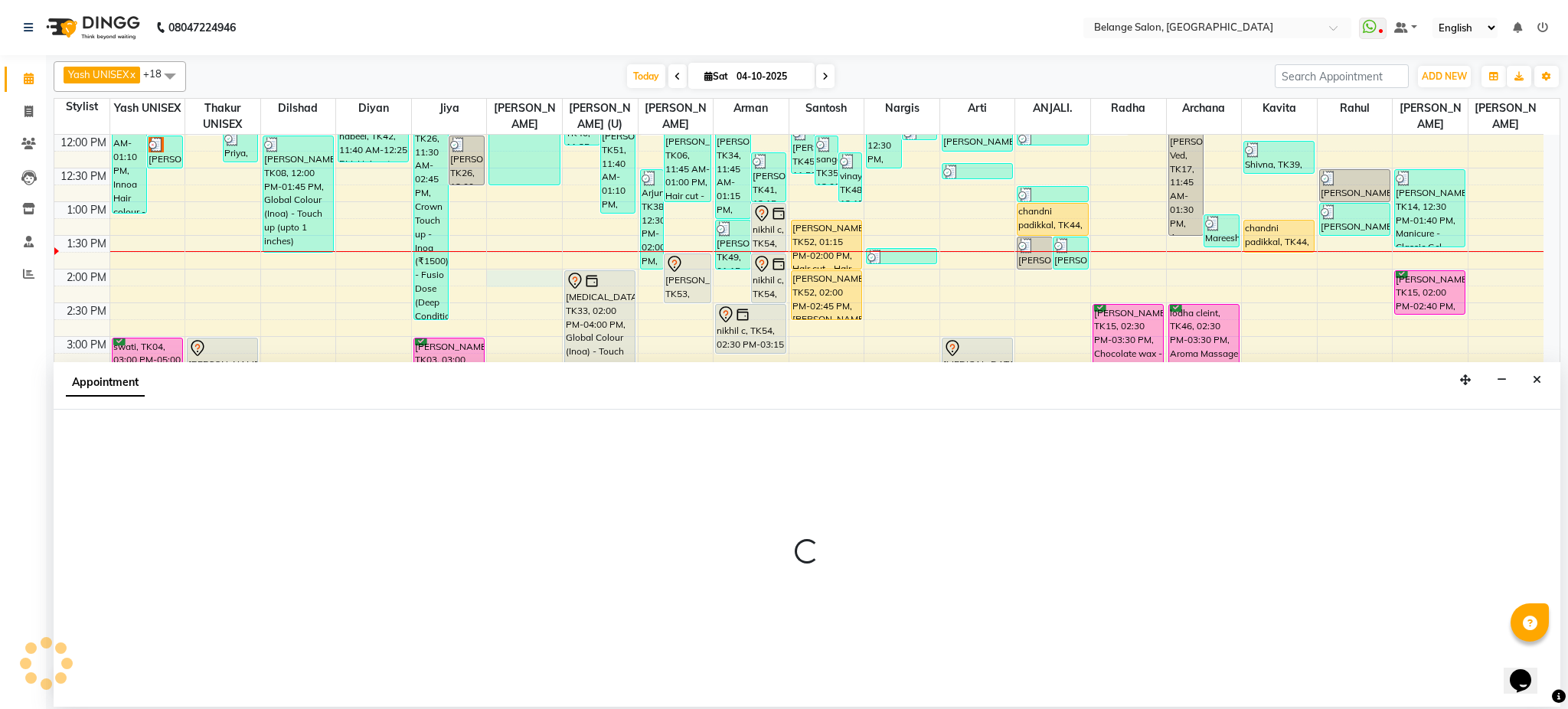
select select "82348"
select select "840"
select select "tentative"
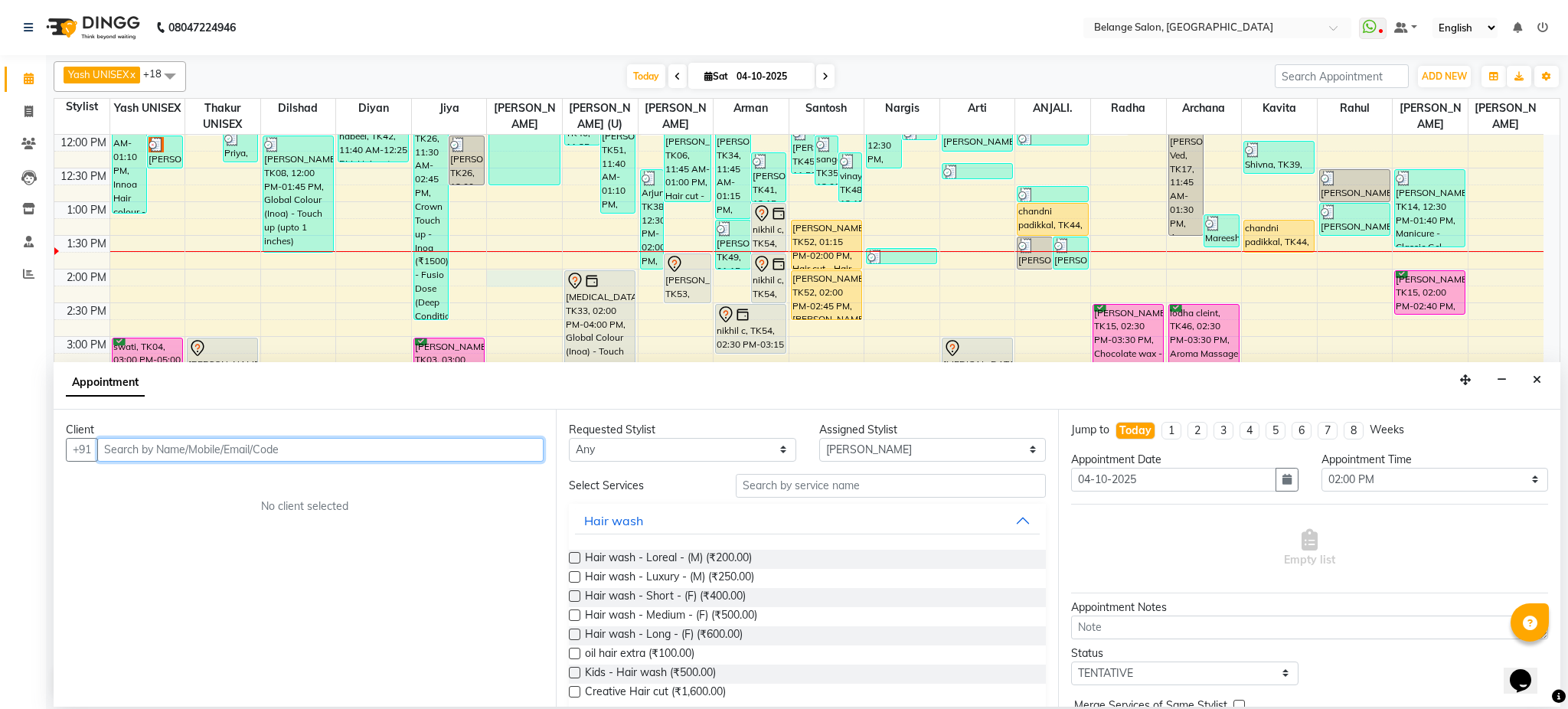
click at [384, 449] on input "text" at bounding box center [320, 450] width 446 height 24
type input "7905198417"
click at [509, 440] on button "Add Client" at bounding box center [512, 450] width 63 height 24
select select "22"
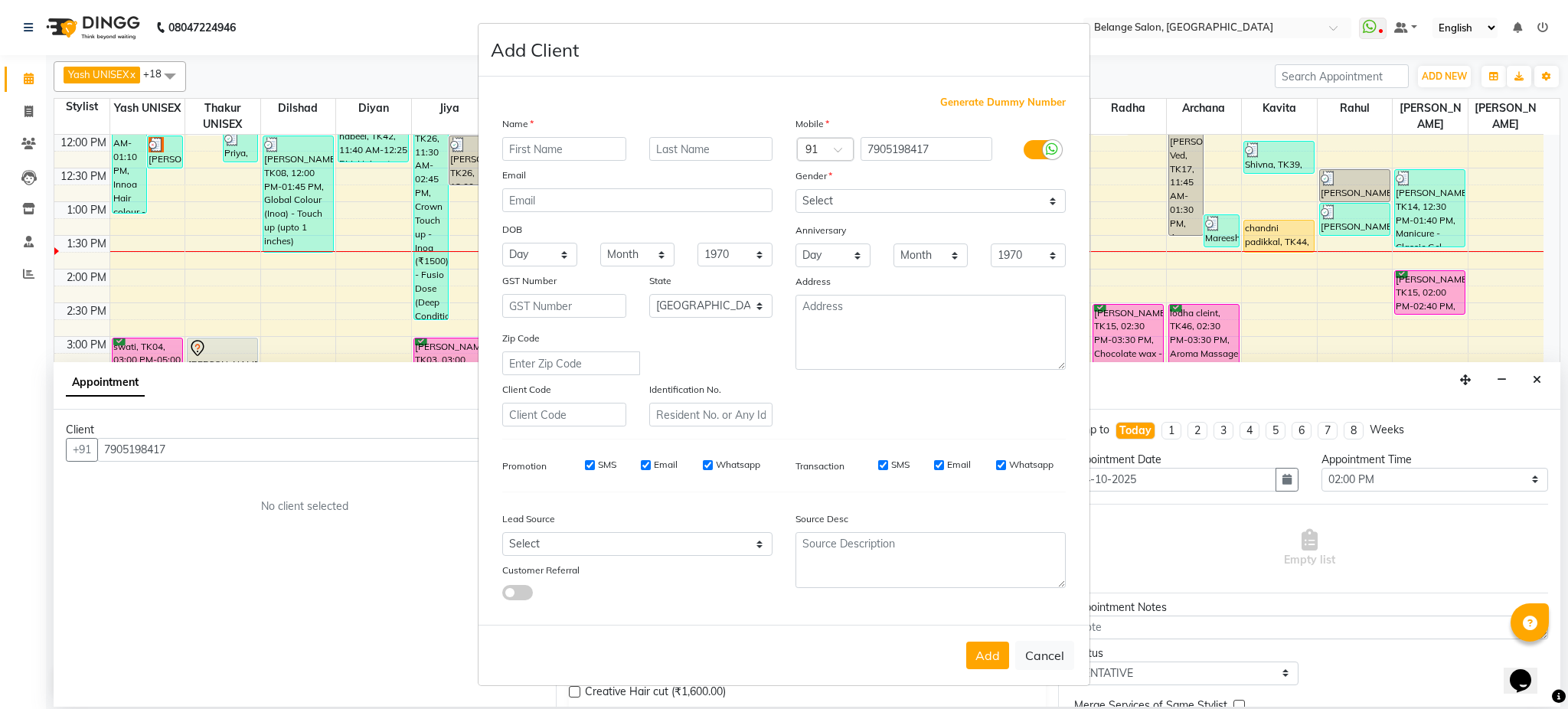
click at [589, 141] on input "text" at bounding box center [564, 149] width 124 height 24
type input "master"
click at [738, 143] on input "text" at bounding box center [711, 149] width 124 height 24
type input "ji"
click at [926, 474] on div "SMS Email Whatsapp" at bounding box center [955, 469] width 244 height 22
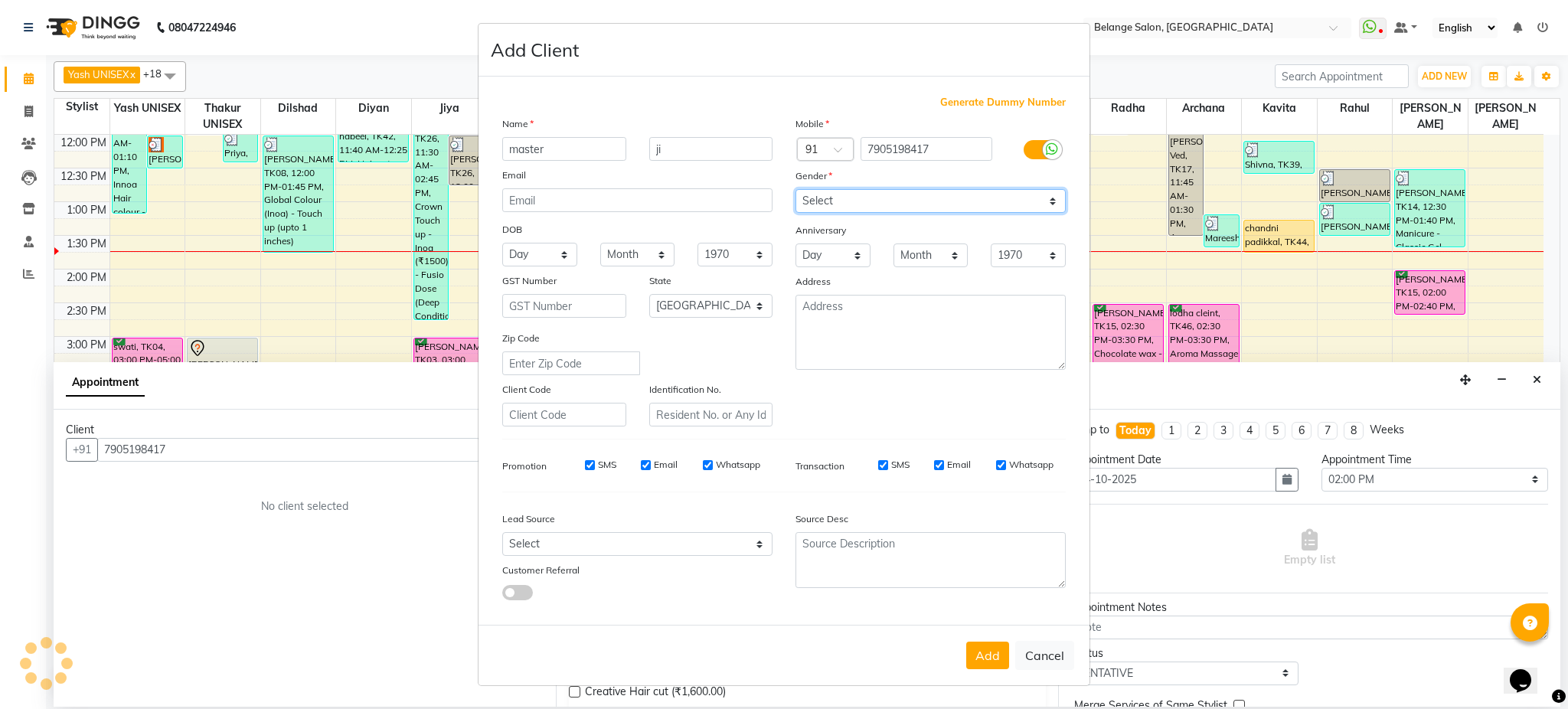
click at [950, 194] on select "Select Male Female Other Prefer Not To Say" at bounding box center [931, 201] width 271 height 24
select select "male"
click at [795, 189] on select "Select Male Female Other Prefer Not To Say" at bounding box center [931, 201] width 271 height 24
click at [983, 665] on button "Add" at bounding box center [988, 655] width 43 height 27
select select
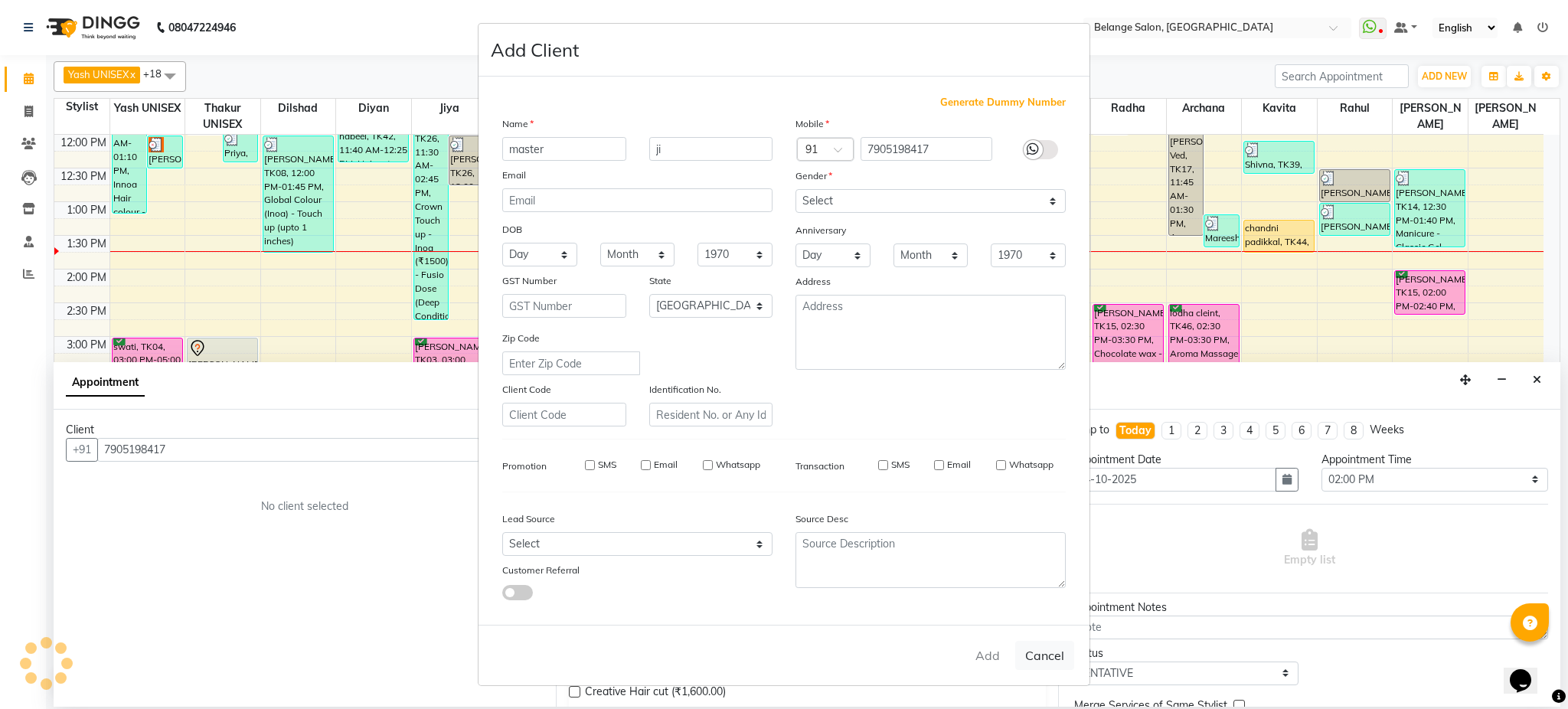
select select
select select "null"
select select
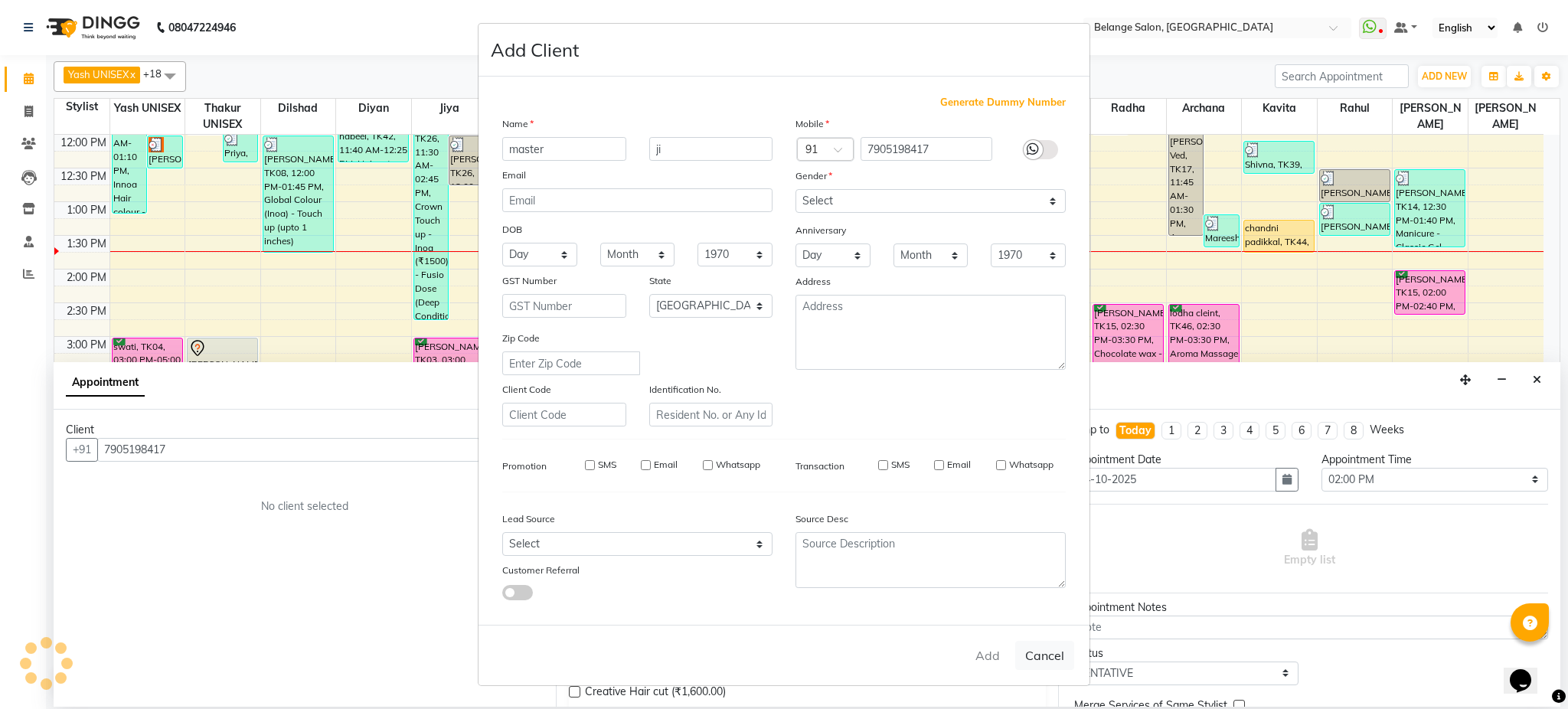
select select
checkbox input "false"
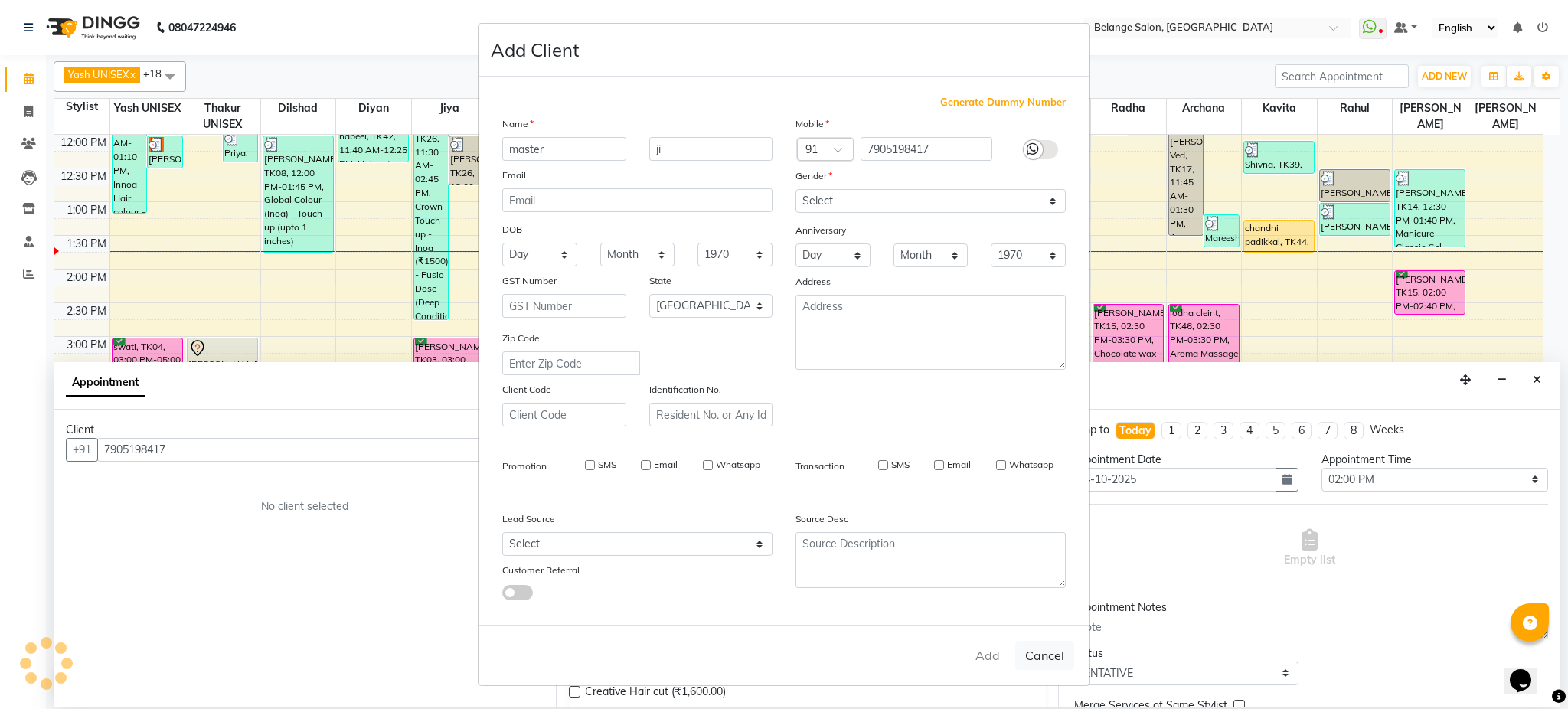
checkbox input "false"
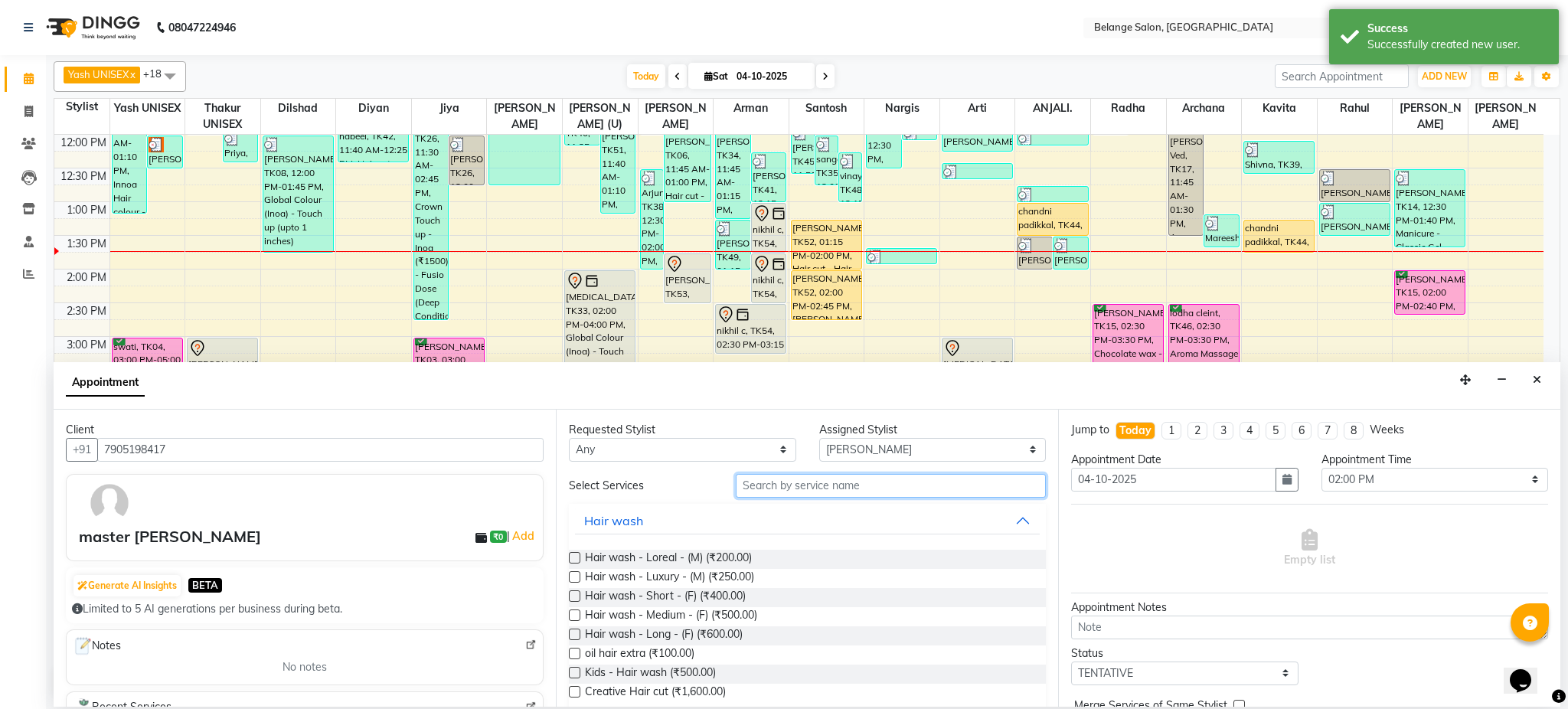
click at [814, 493] on input "text" at bounding box center [891, 486] width 310 height 24
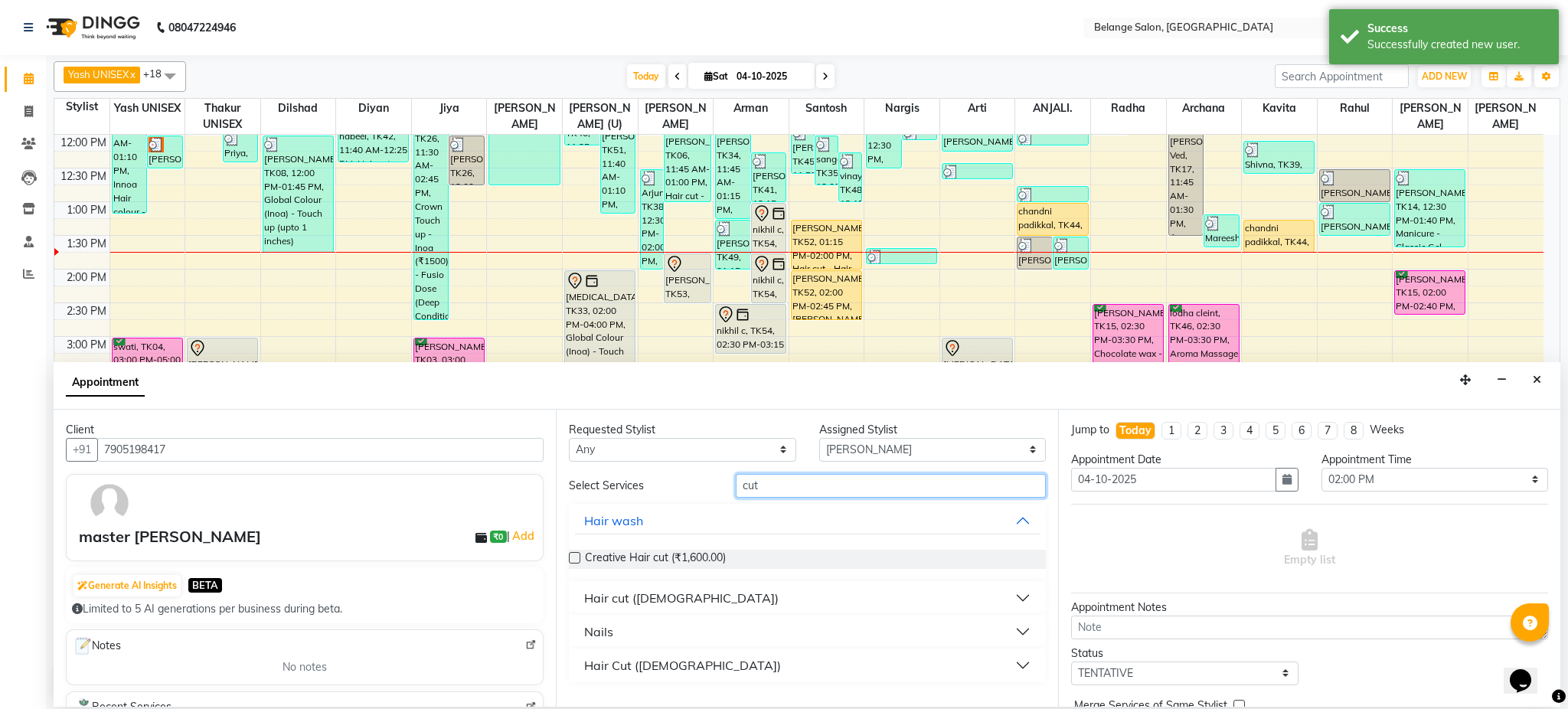
type input "cut"
click at [636, 601] on div "Hair cut ([DEMOGRAPHIC_DATA])" at bounding box center [681, 598] width 195 height 18
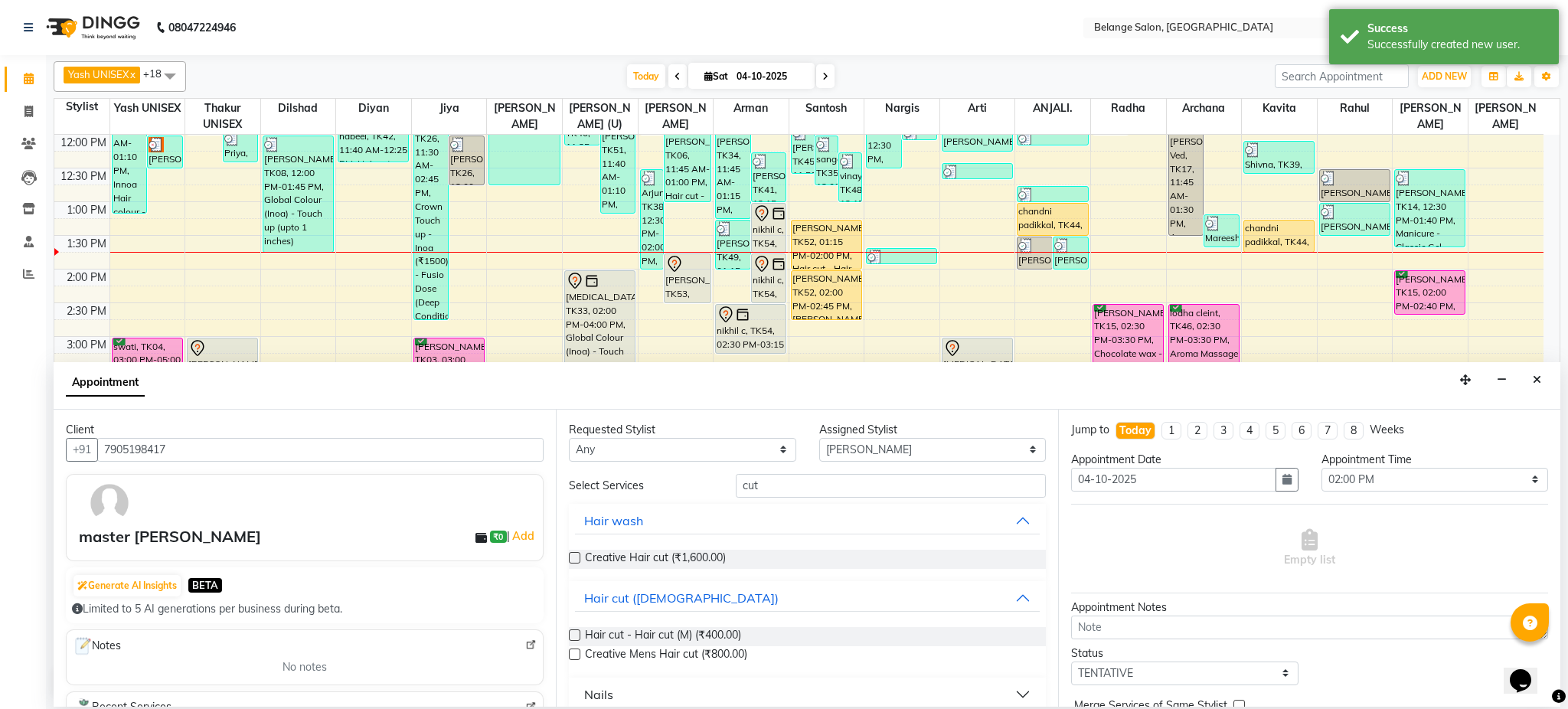
click at [573, 634] on label at bounding box center [574, 635] width 11 height 11
click at [573, 634] on input "checkbox" at bounding box center [573, 637] width 10 height 10
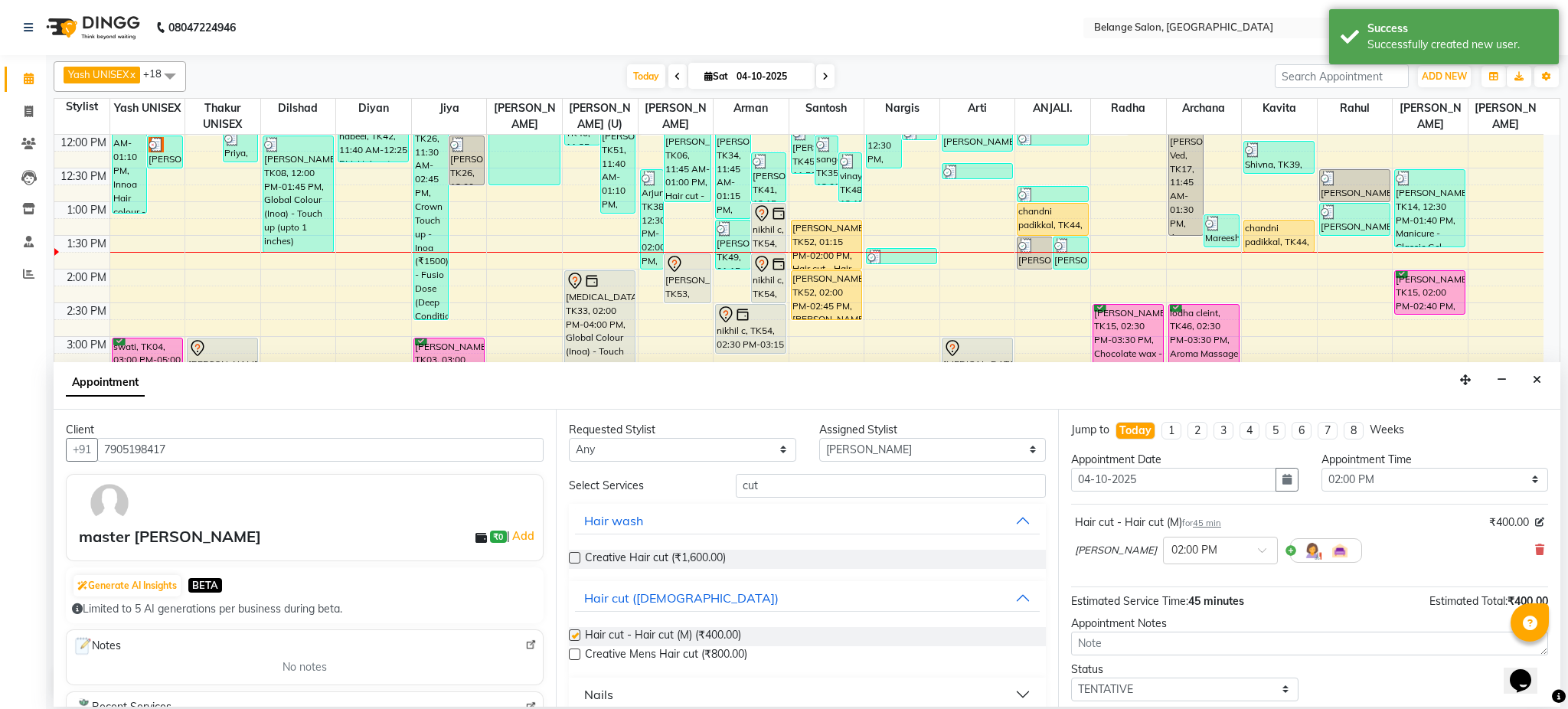
checkbox input "false"
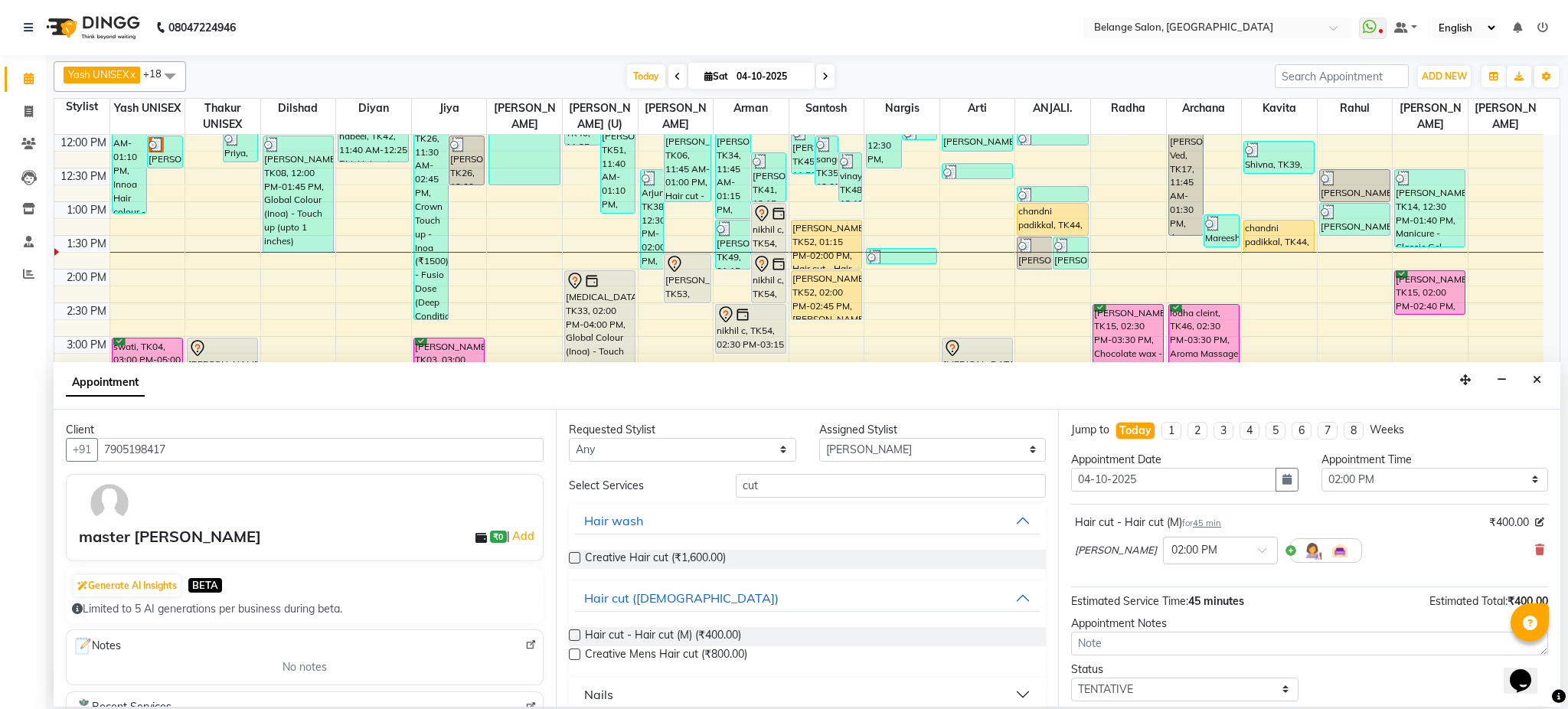
scroll to position [91, 0]
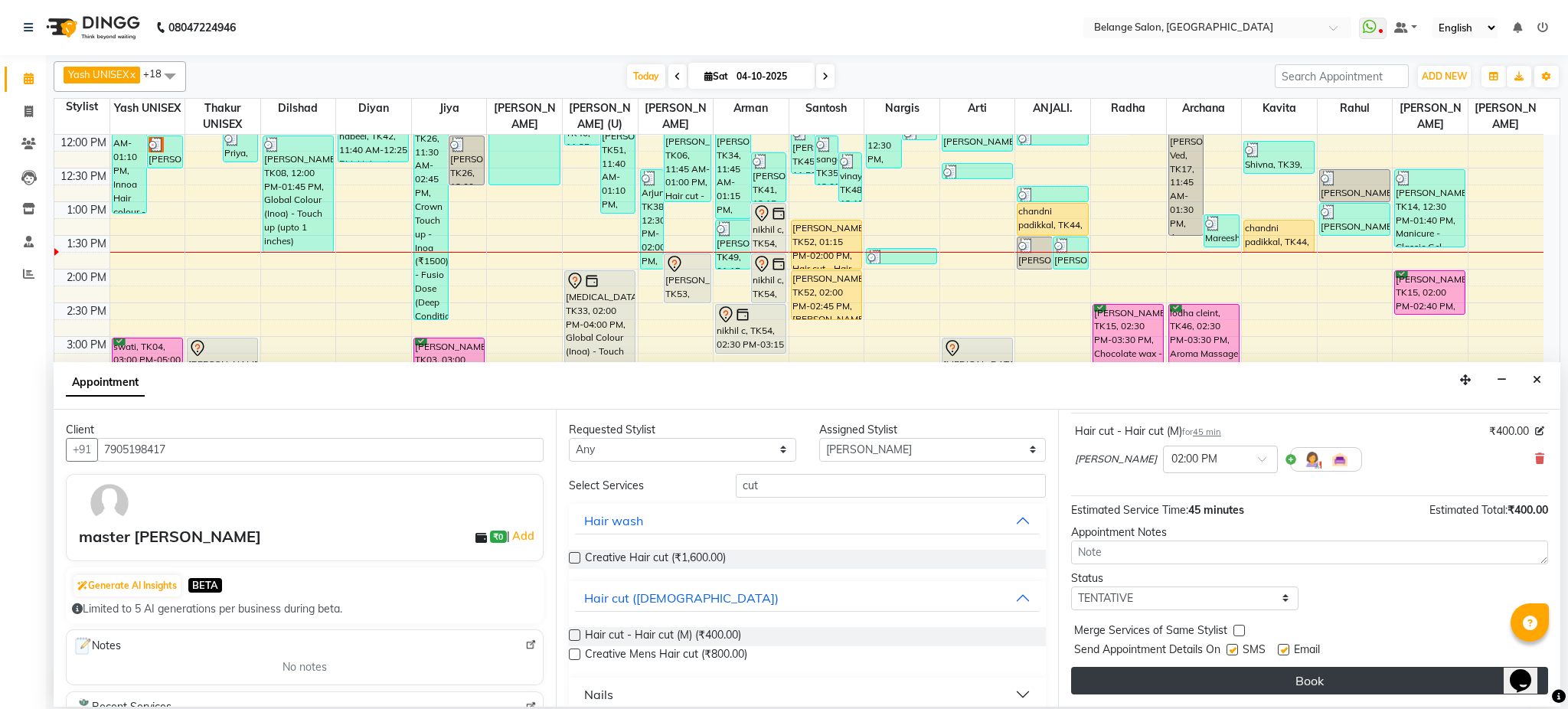
click at [1256, 679] on button "Book" at bounding box center [1310, 681] width 477 height 27
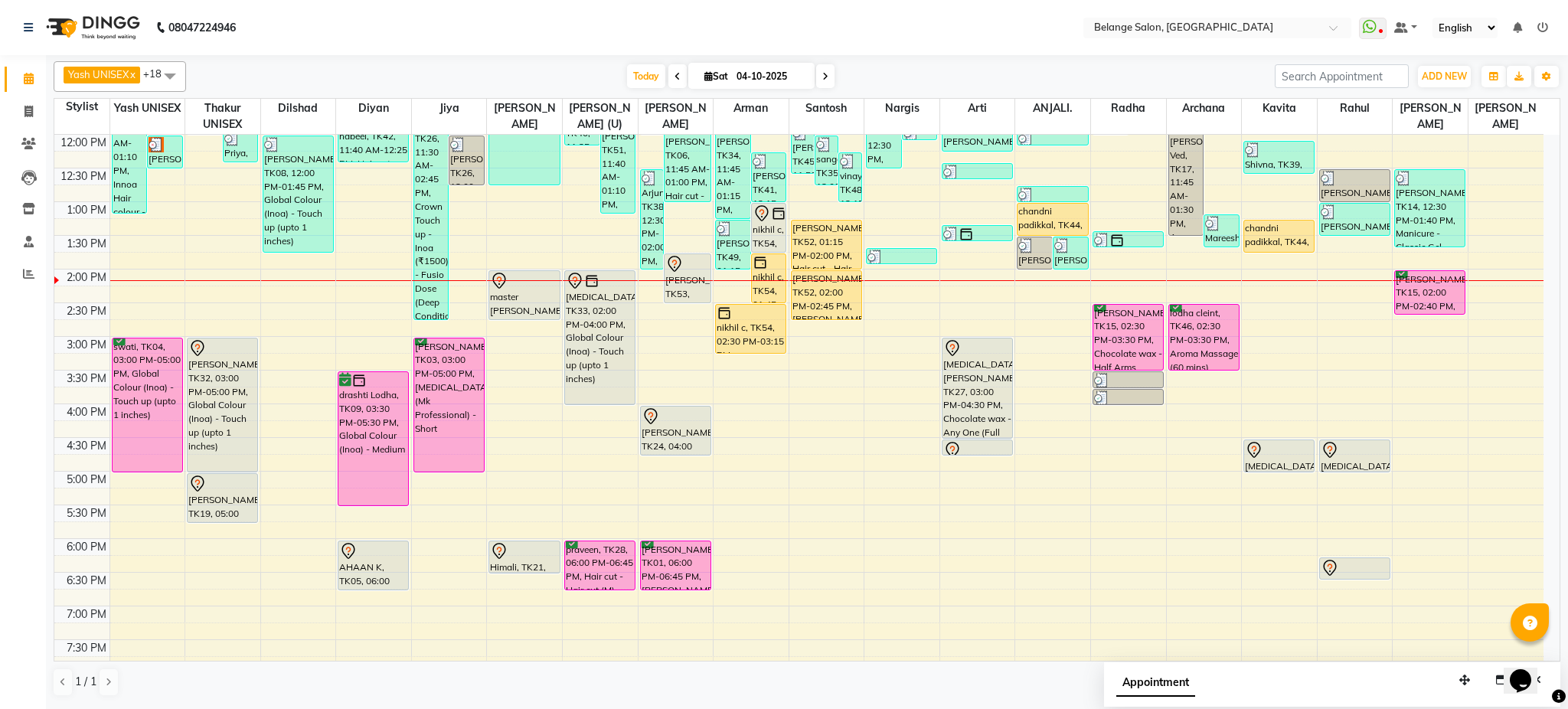
click at [827, 72] on span at bounding box center [825, 76] width 18 height 24
type input "05-10-2025"
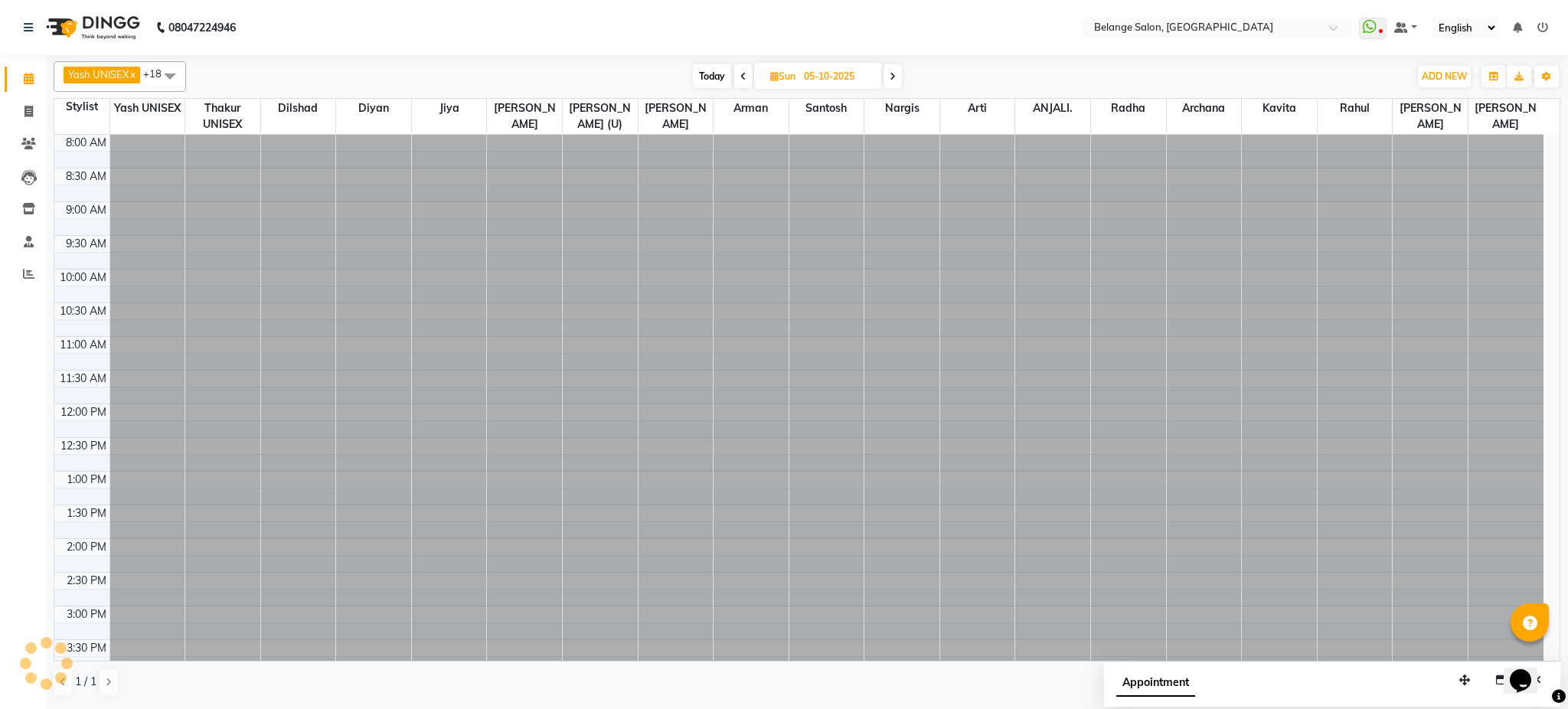
scroll to position [407, 0]
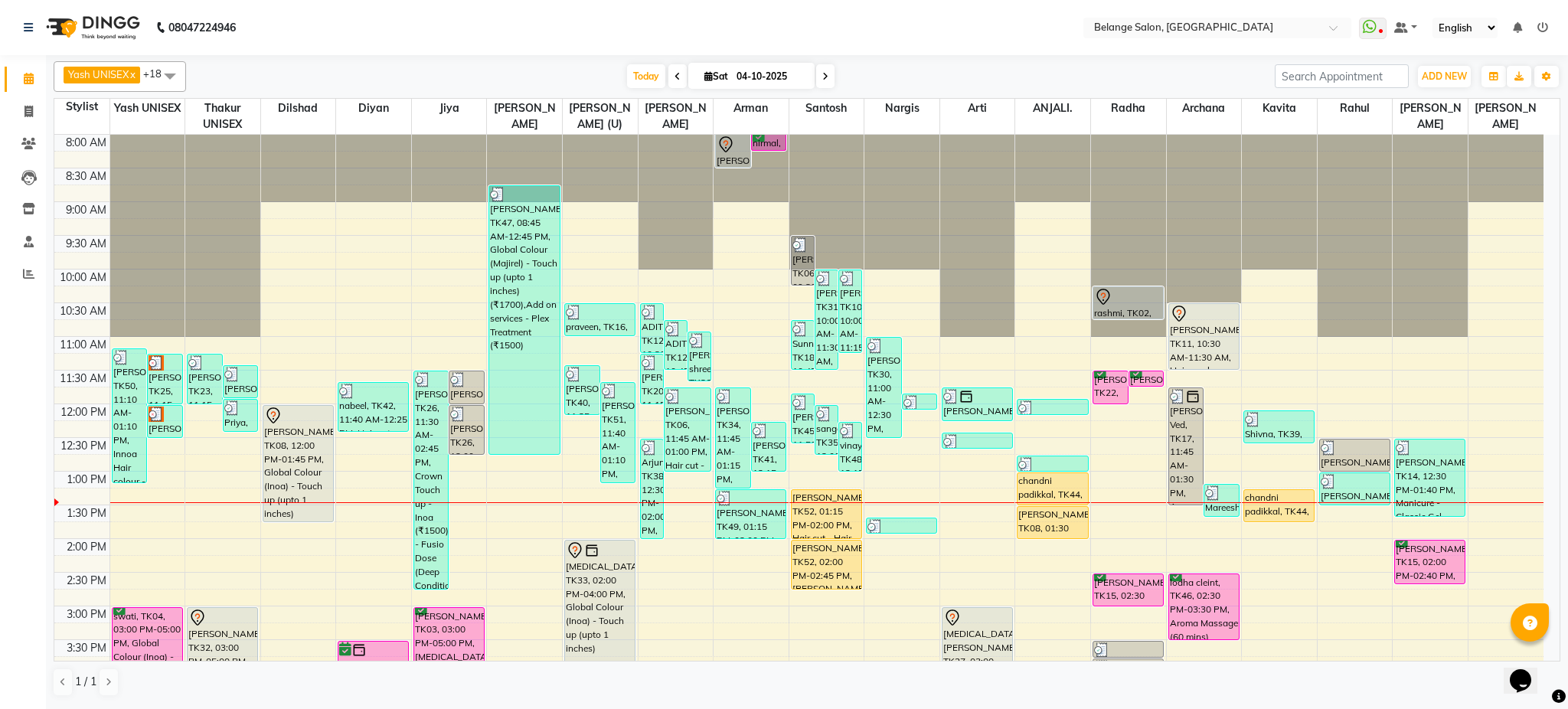
click at [957, 61] on div "Yash UNISEX x Thakur UNISEX x dilshad x diyan x Jiya x amit x aftab (U) x [PERS…" at bounding box center [807, 76] width 1507 height 30
click at [953, 83] on div "[DATE] [DATE]" at bounding box center [730, 76] width 1074 height 23
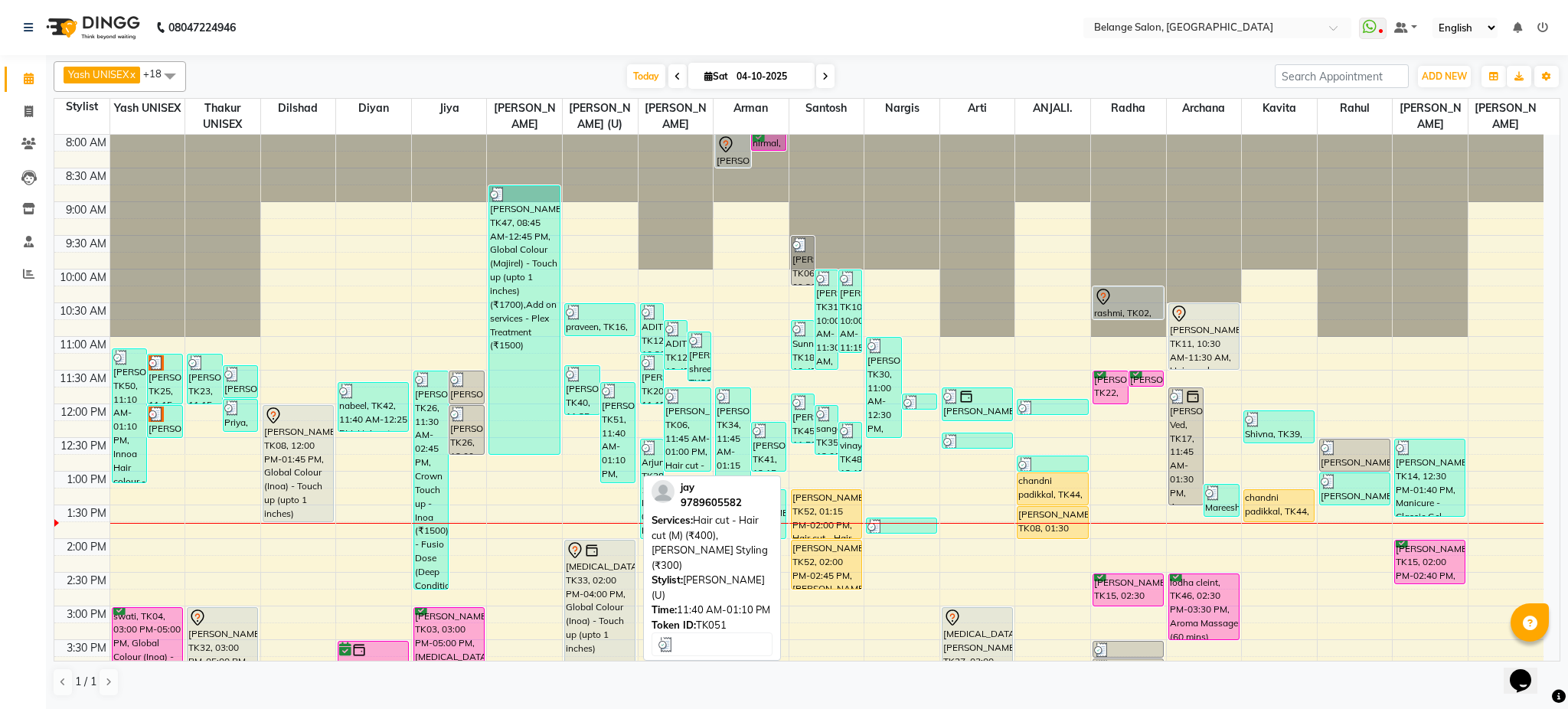
click at [627, 403] on div "[PERSON_NAME], TK51, 11:40 AM-01:10 PM, Hair cut - Hair cut (M) (₹400),[PERSON_…" at bounding box center [618, 433] width 34 height 99
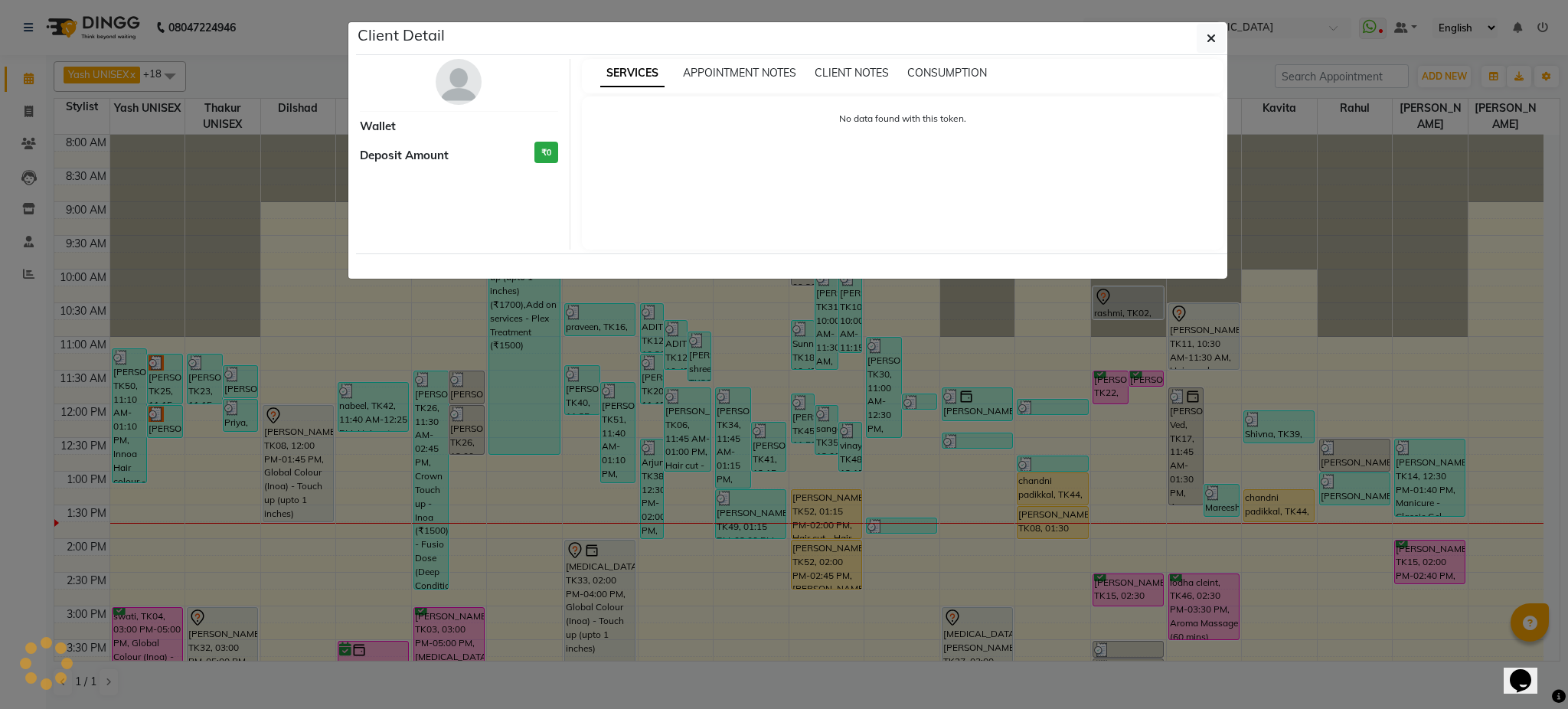
select select "3"
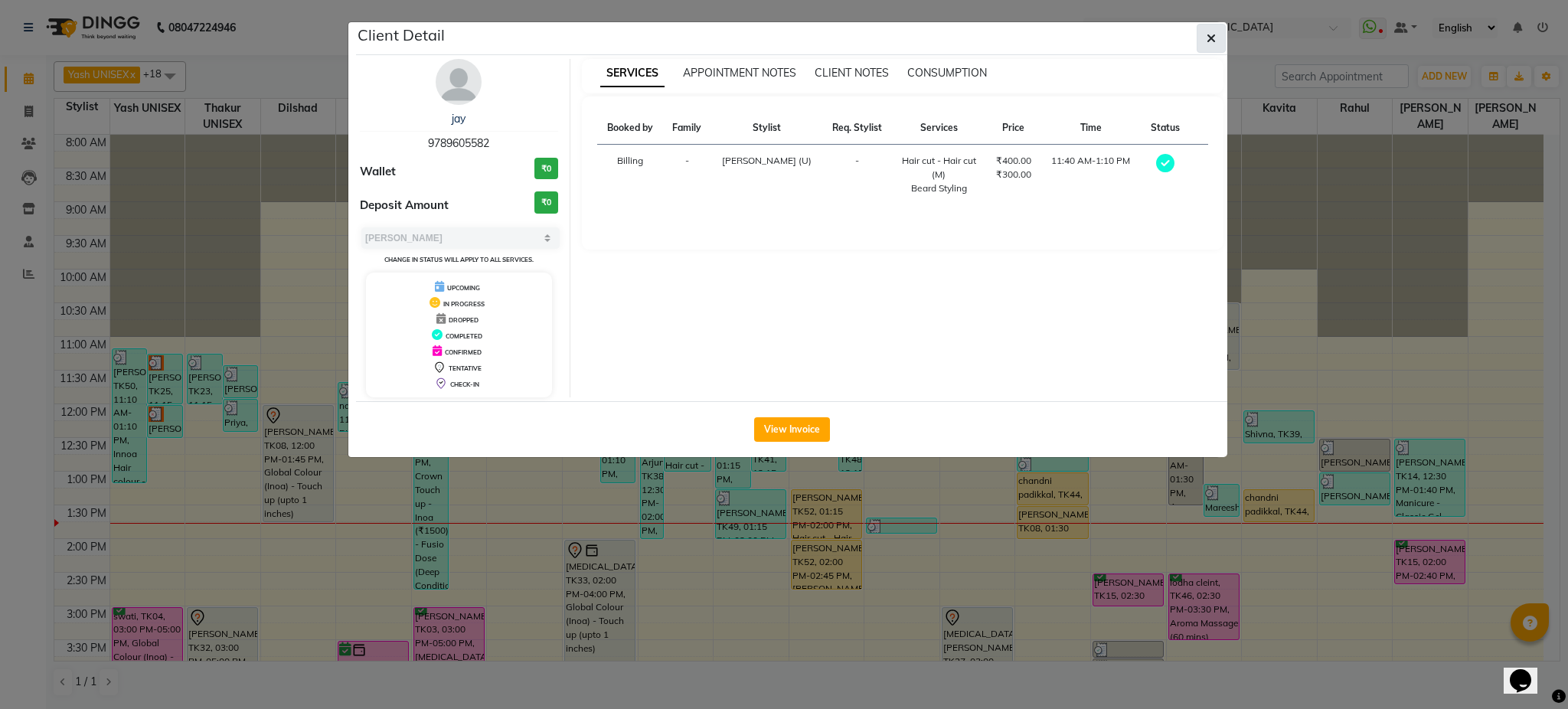
click at [1209, 28] on button "button" at bounding box center [1212, 38] width 29 height 29
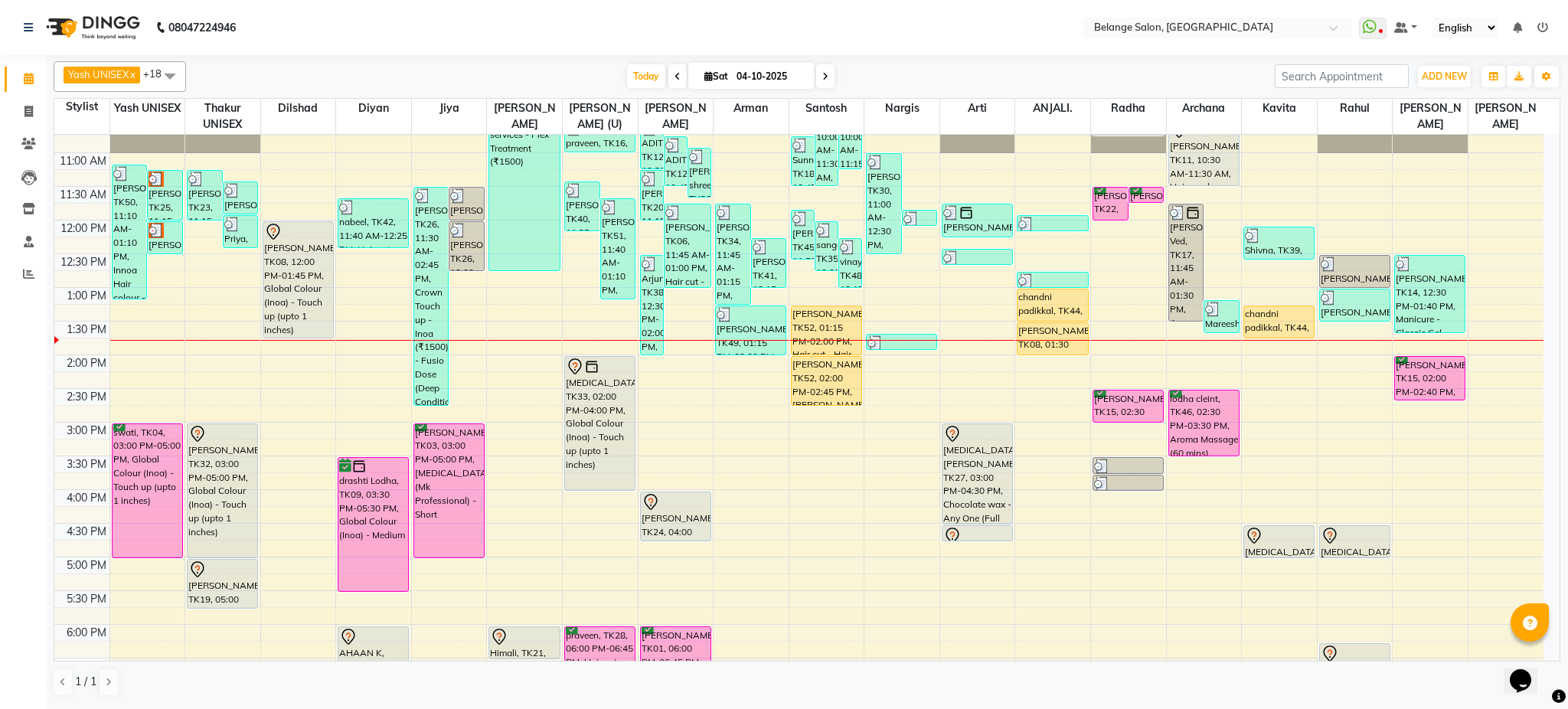
scroll to position [186, 0]
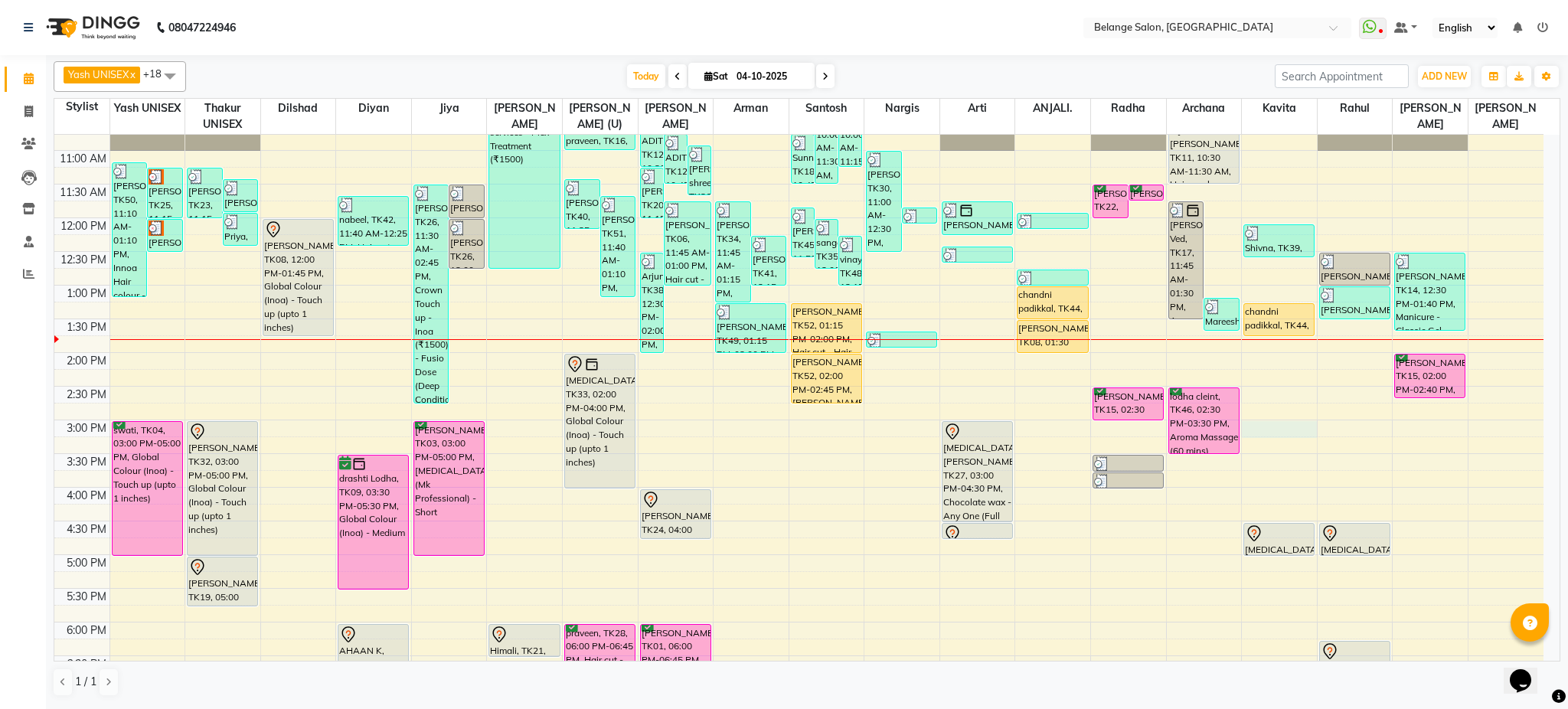
click at [1293, 429] on div "8:00 AM 8:30 AM 9:00 AM 9:30 AM 10:00 AM 10:30 AM 11:00 AM 11:30 AM 12:00 PM 12…" at bounding box center [799, 453] width 1490 height 1010
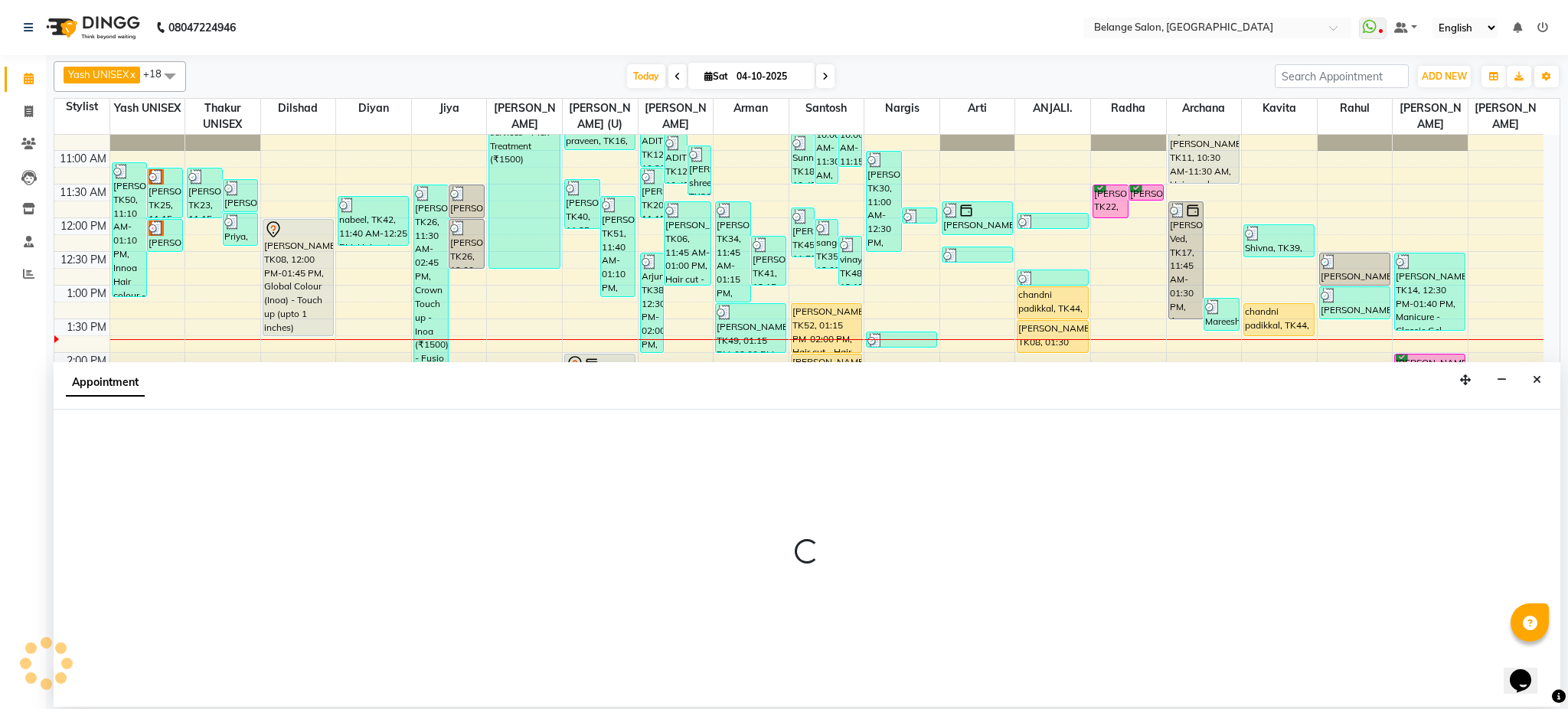
select select "60057"
select select "tentative"
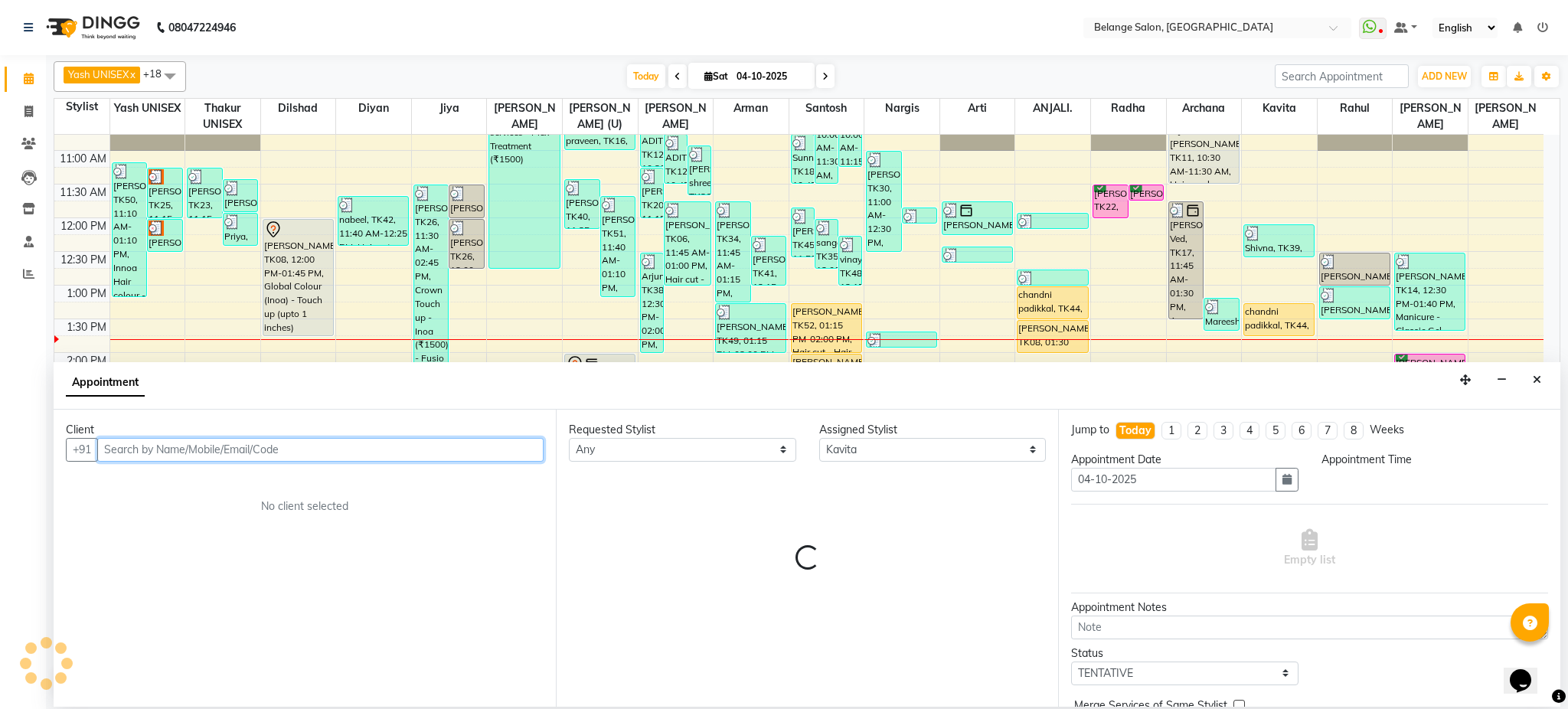
select select "900"
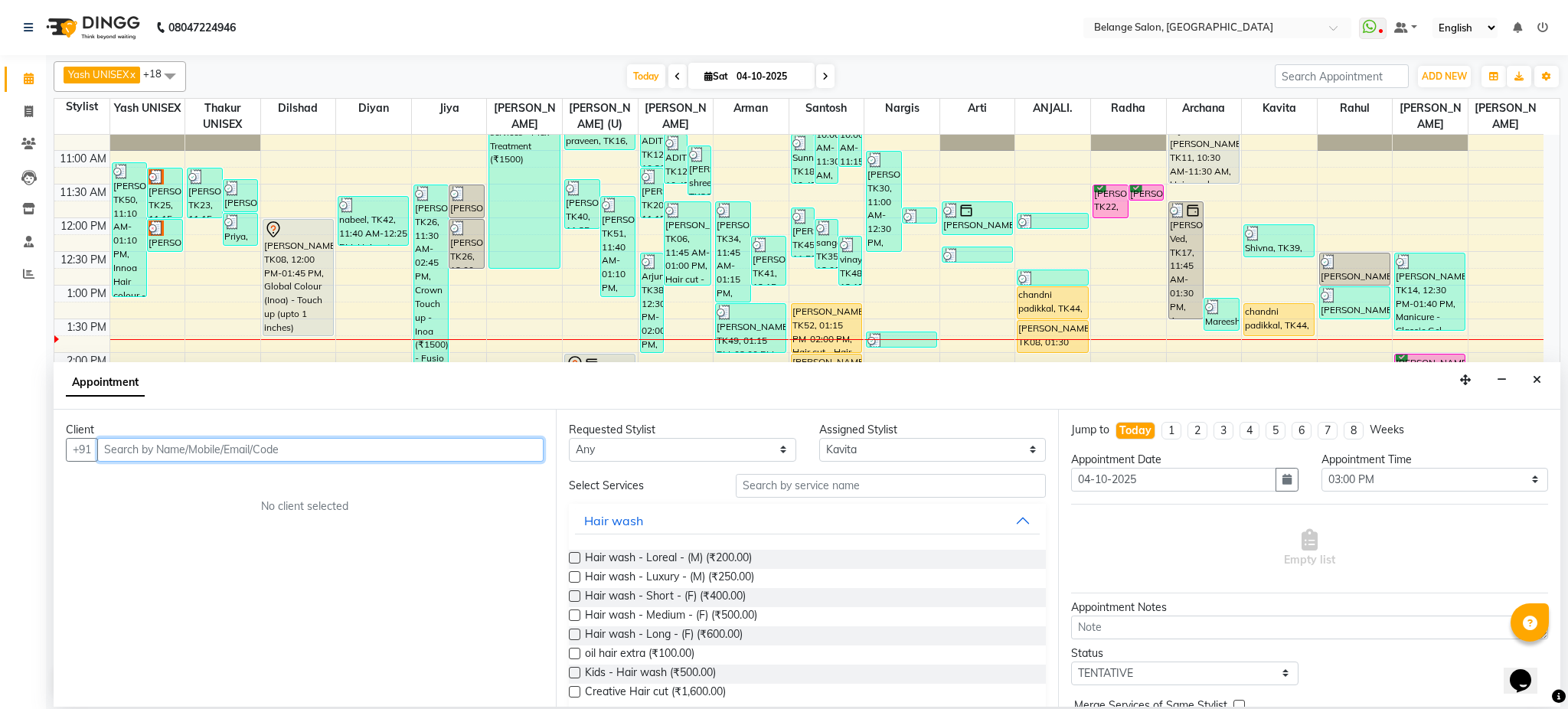
click at [472, 451] on input "text" at bounding box center [320, 450] width 446 height 24
type input "9841502"
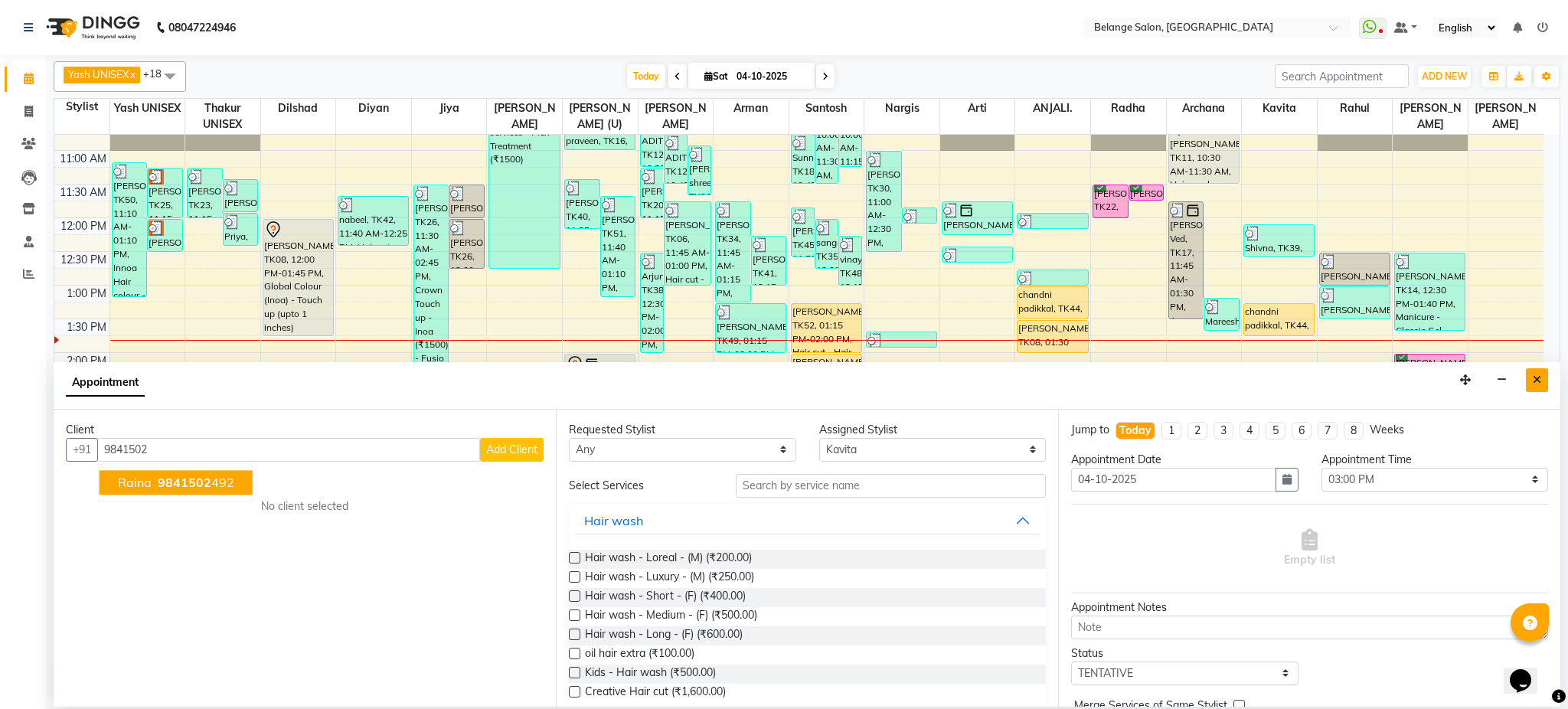
click at [1542, 380] on button "Close" at bounding box center [1538, 381] width 22 height 24
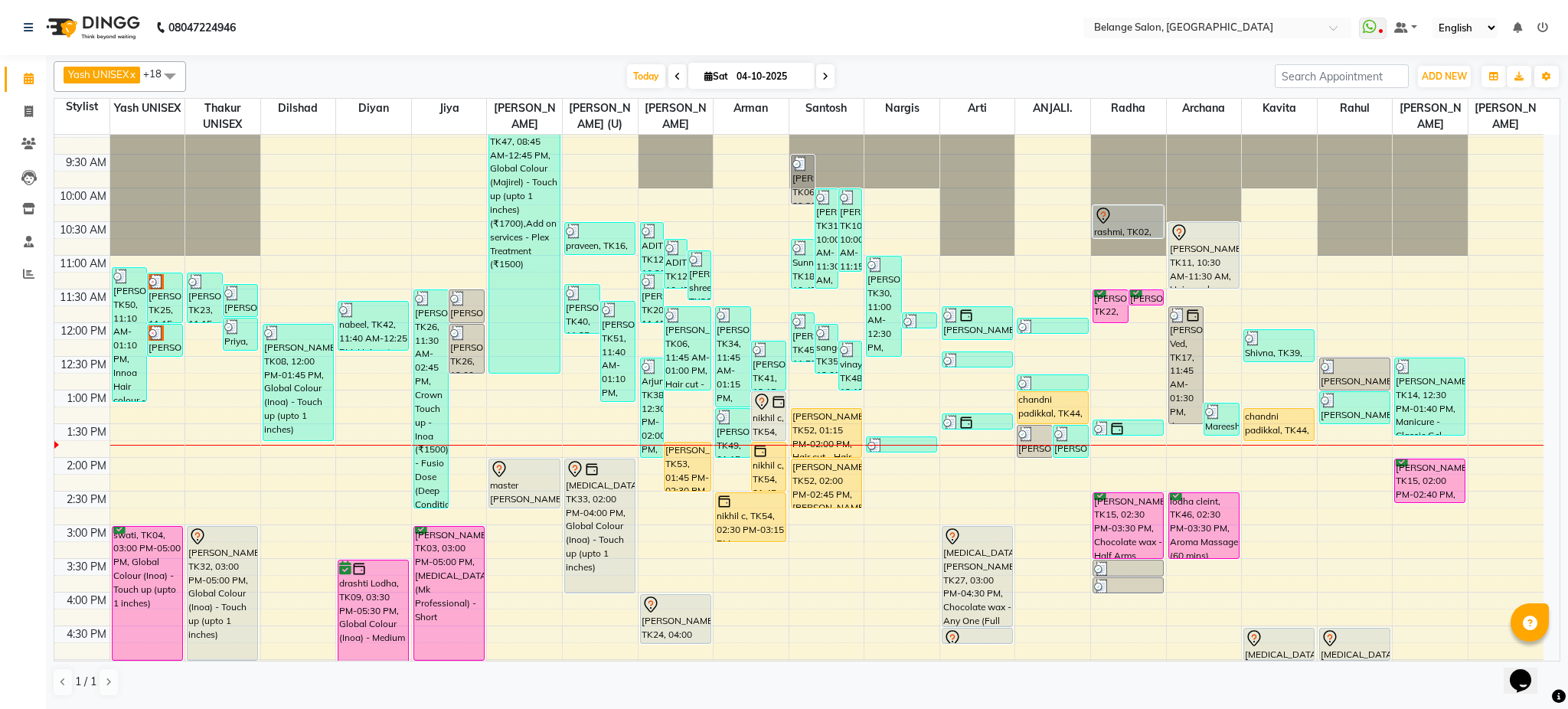
scroll to position [102, 0]
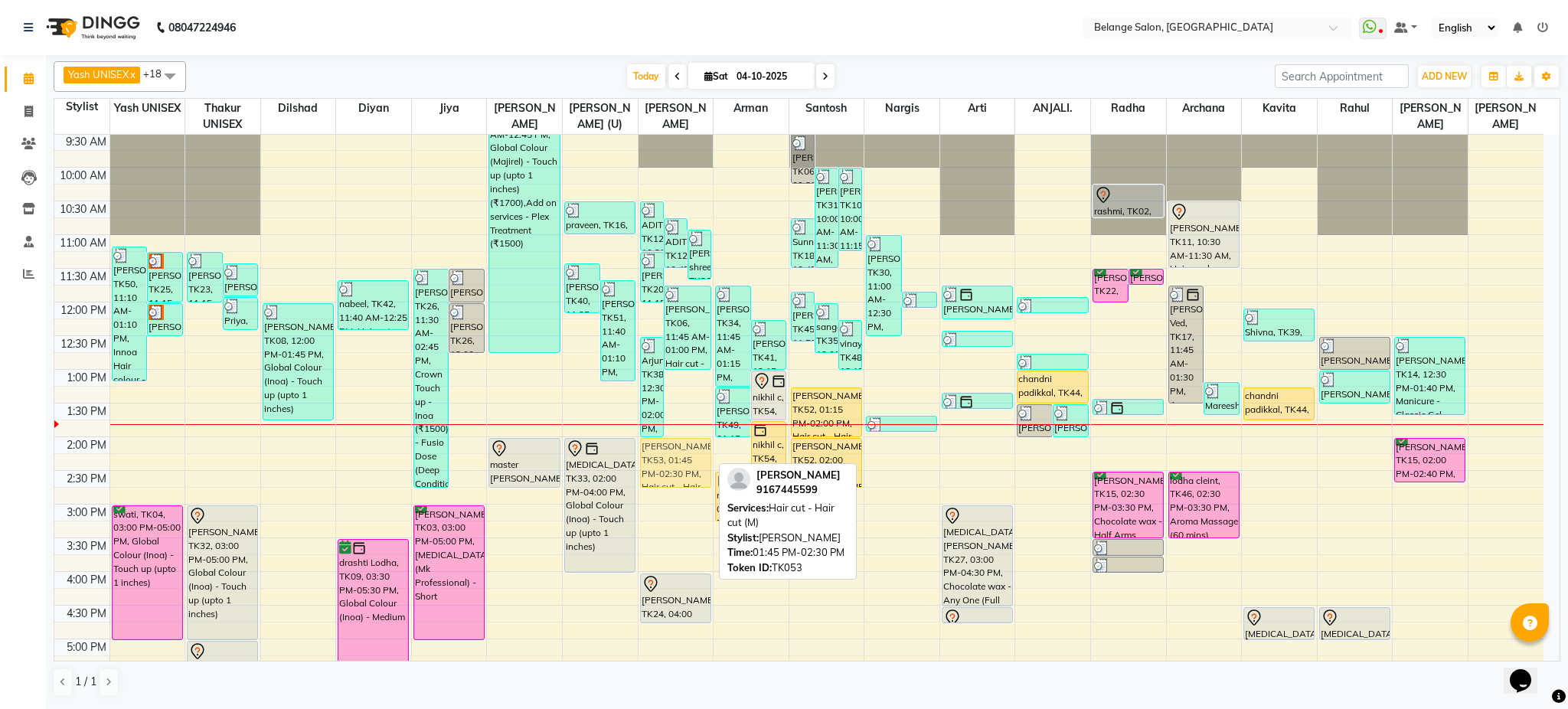
drag, startPoint x: 690, startPoint y: 449, endPoint x: 692, endPoint y: 461, distance: 12.2
click at [692, 461] on div "ADITYA, TK12, 10:30 AM-11:15 AM, Hair cut - Hair cut (M) ADITYA, TK12, 10:45 AM…" at bounding box center [676, 538] width 75 height 1010
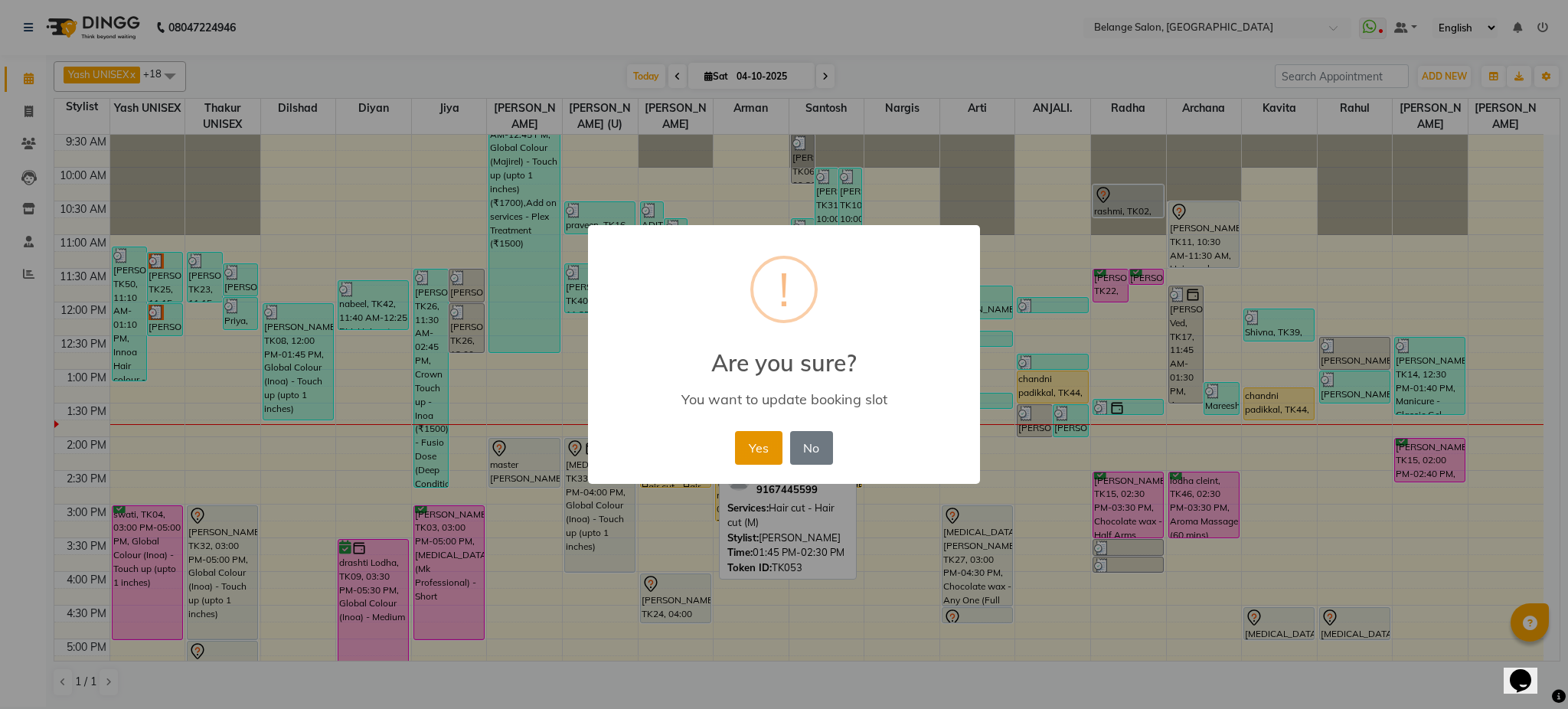
drag, startPoint x: 782, startPoint y: 429, endPoint x: 773, endPoint y: 435, distance: 10.8
click at [773, 435] on div "Yes No No" at bounding box center [783, 449] width 105 height 42
click at [773, 435] on button "Yes" at bounding box center [758, 448] width 46 height 34
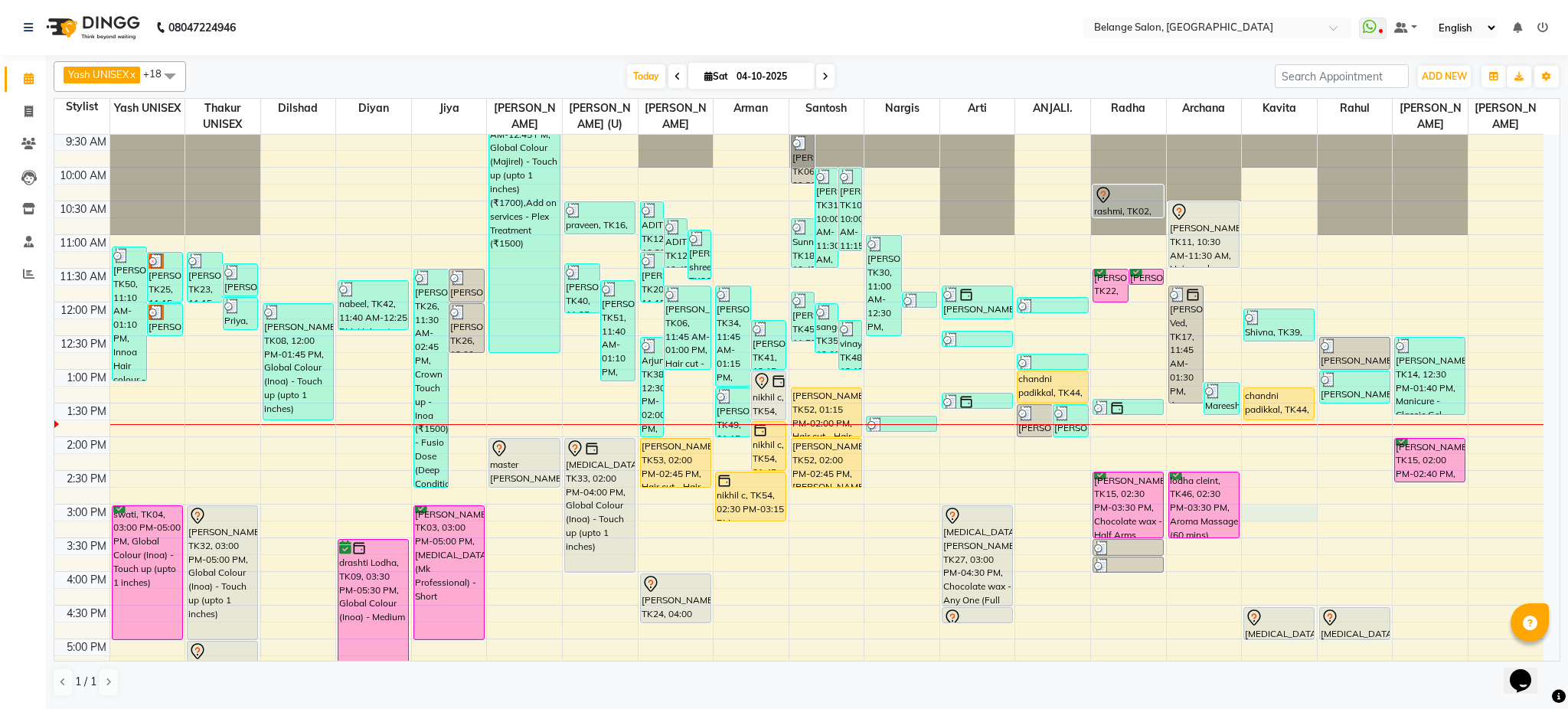
click at [1293, 514] on div "8:00 AM 8:30 AM 9:00 AM 9:30 AM 10:00 AM 10:30 AM 11:00 AM 11:30 AM 12:00 PM 12…" at bounding box center [799, 538] width 1490 height 1010
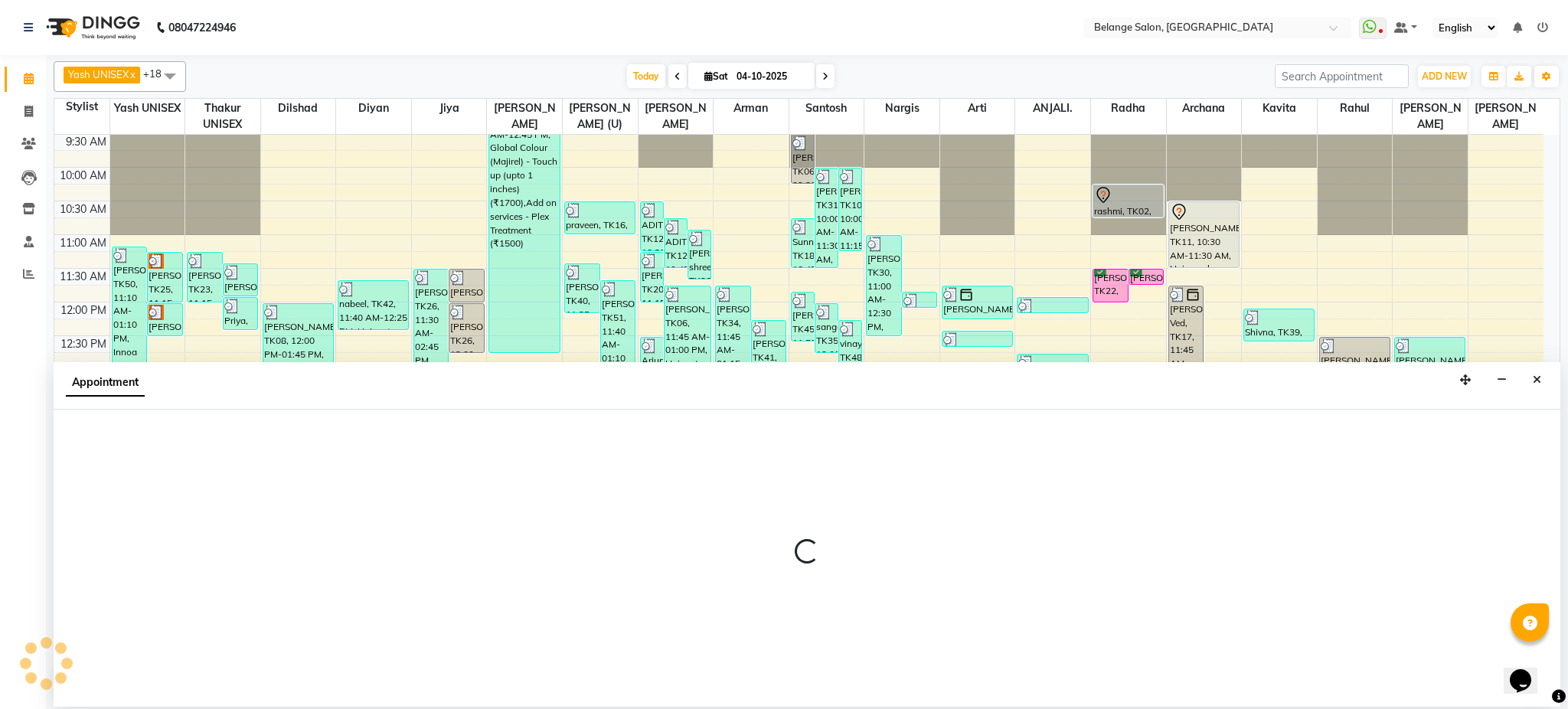
select select "60057"
select select "tentative"
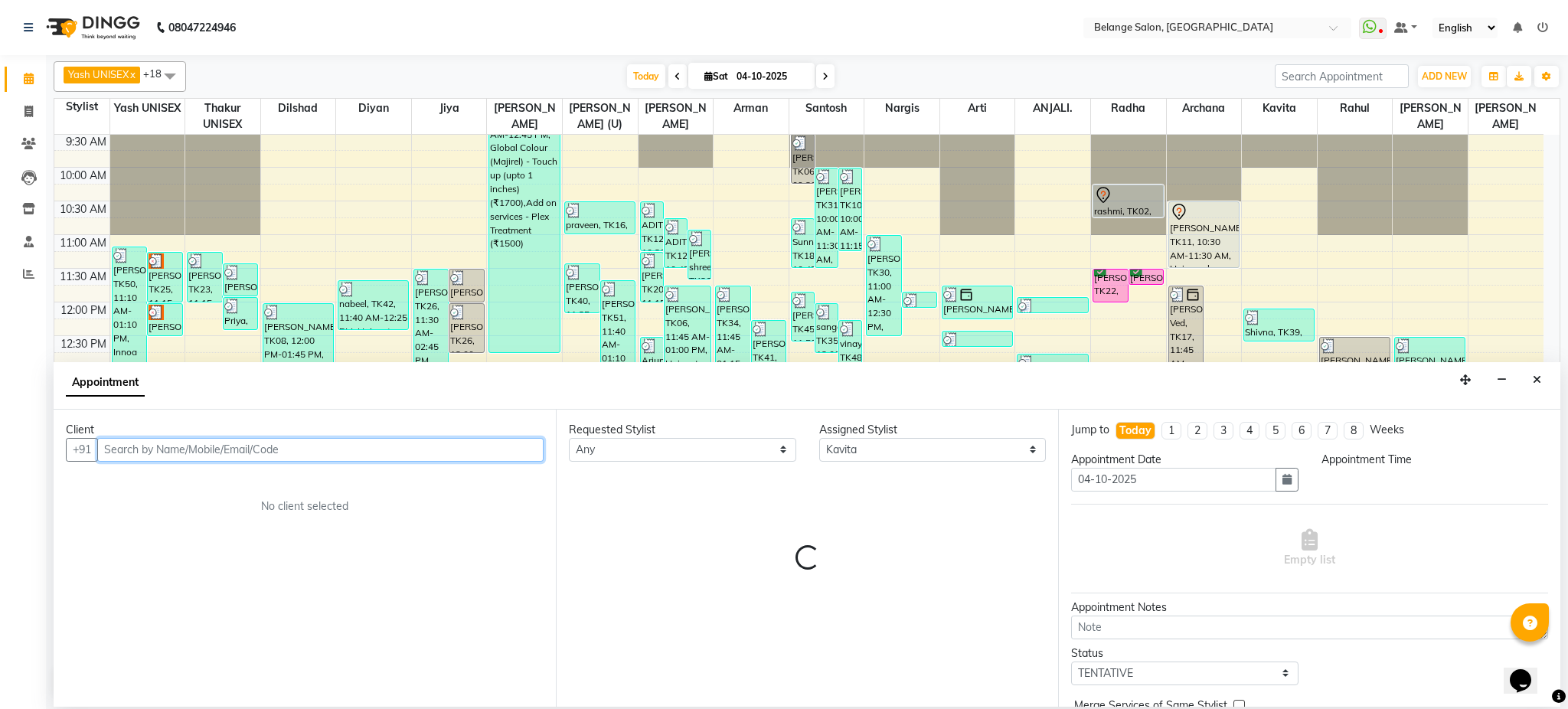
select select "900"
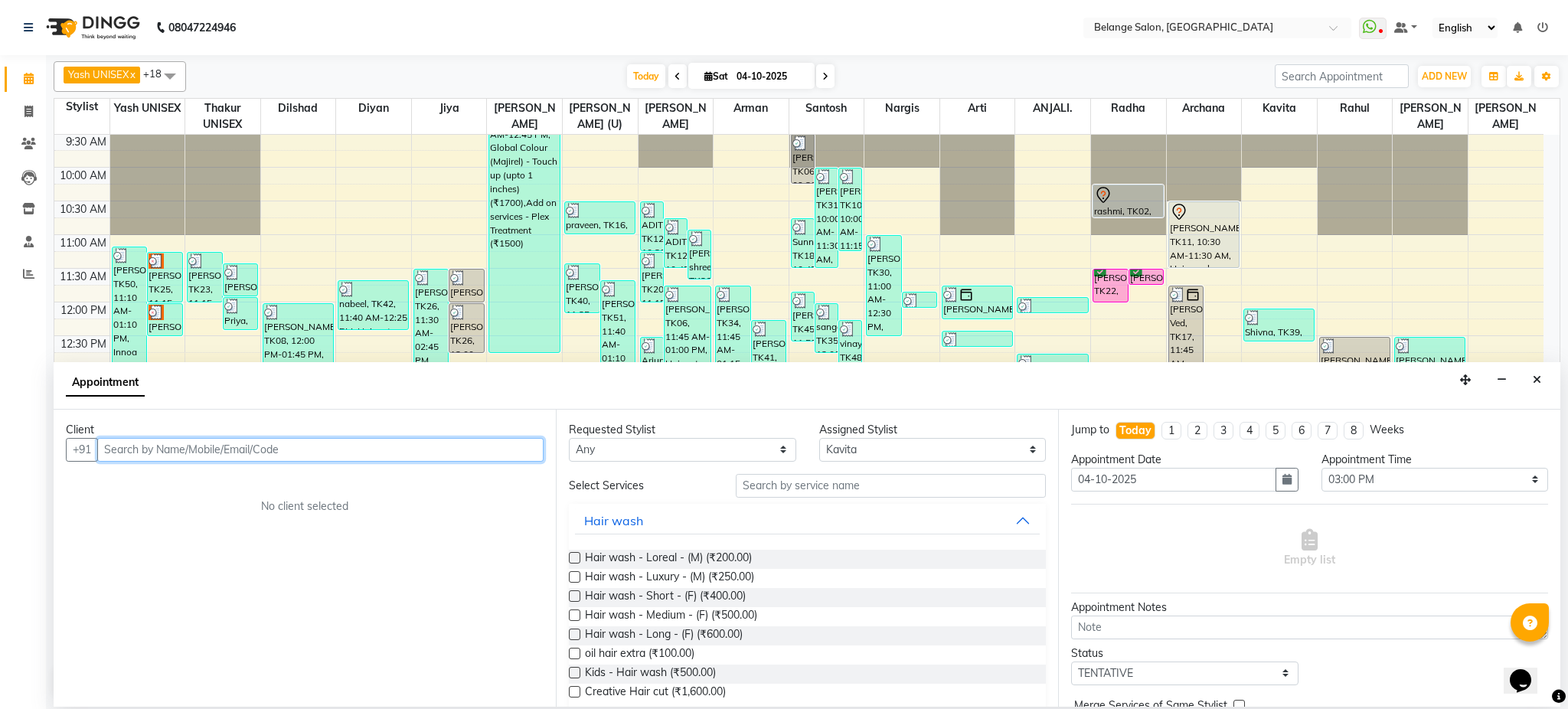
click at [314, 446] on input "text" at bounding box center [320, 450] width 446 height 24
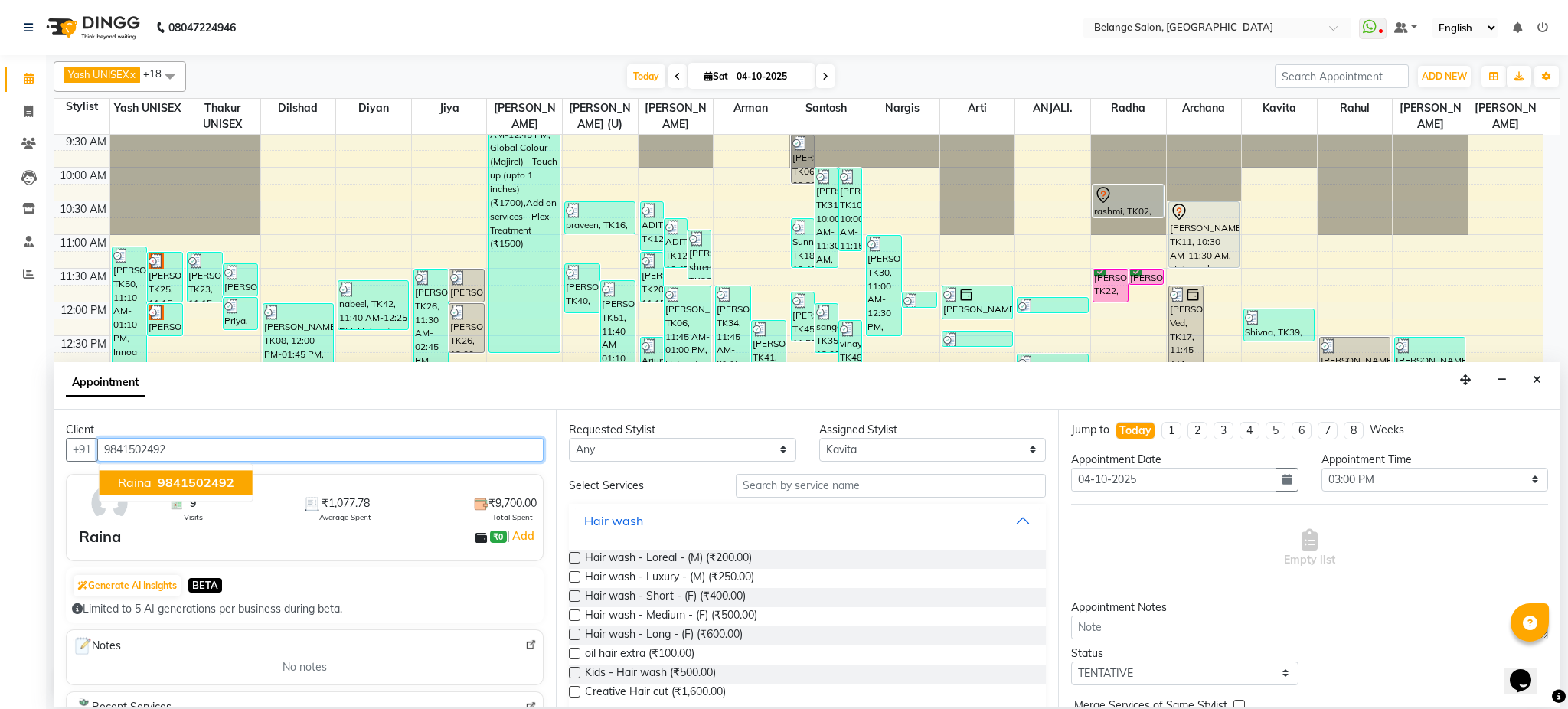
click at [223, 497] on ngb-typeahead-window "Raina 9841502492" at bounding box center [175, 482] width 155 height 38
click at [225, 485] on span "9841502492" at bounding box center [196, 482] width 77 height 15
type input "9841502492"
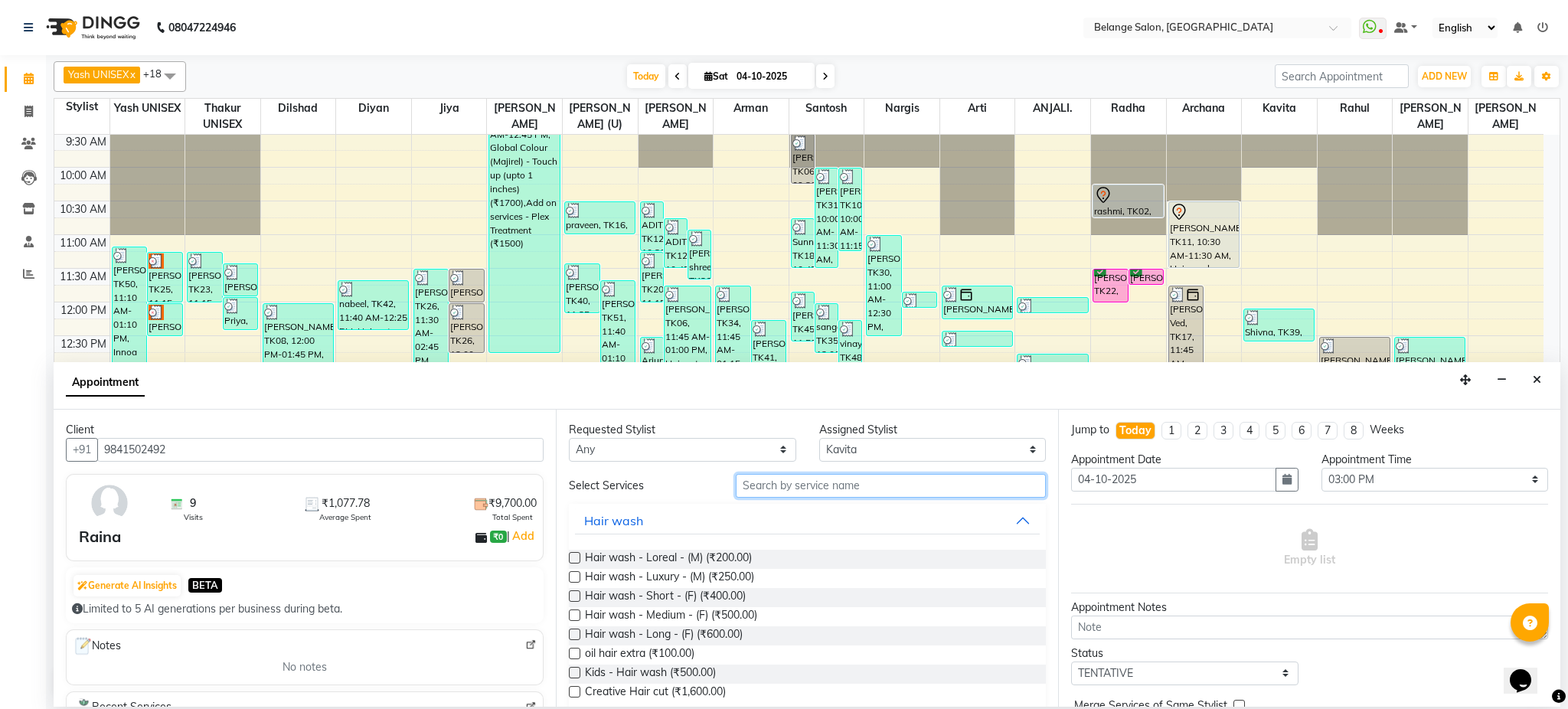
click at [788, 481] on input "text" at bounding box center [891, 486] width 310 height 24
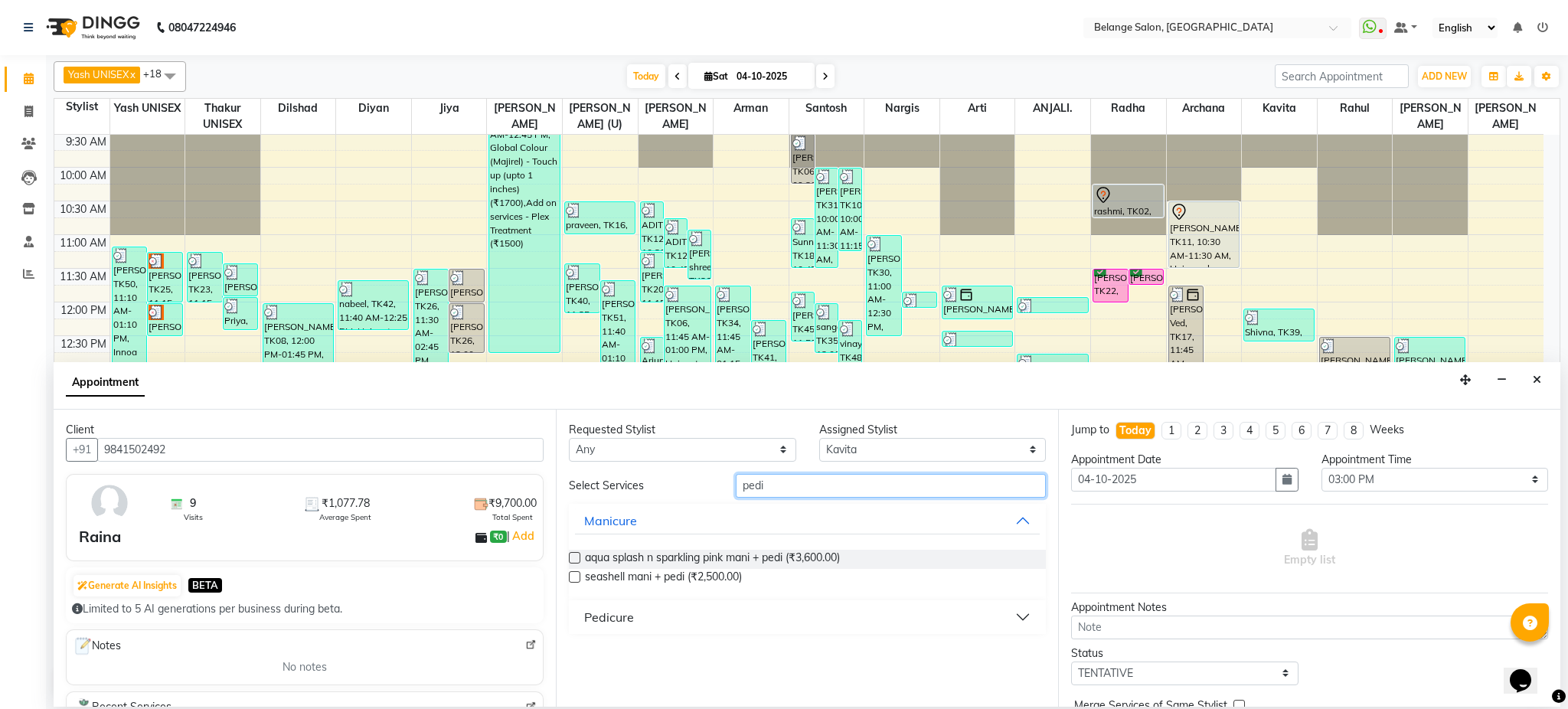
type input "pedi"
click at [605, 614] on div "Pedicure" at bounding box center [609, 617] width 50 height 18
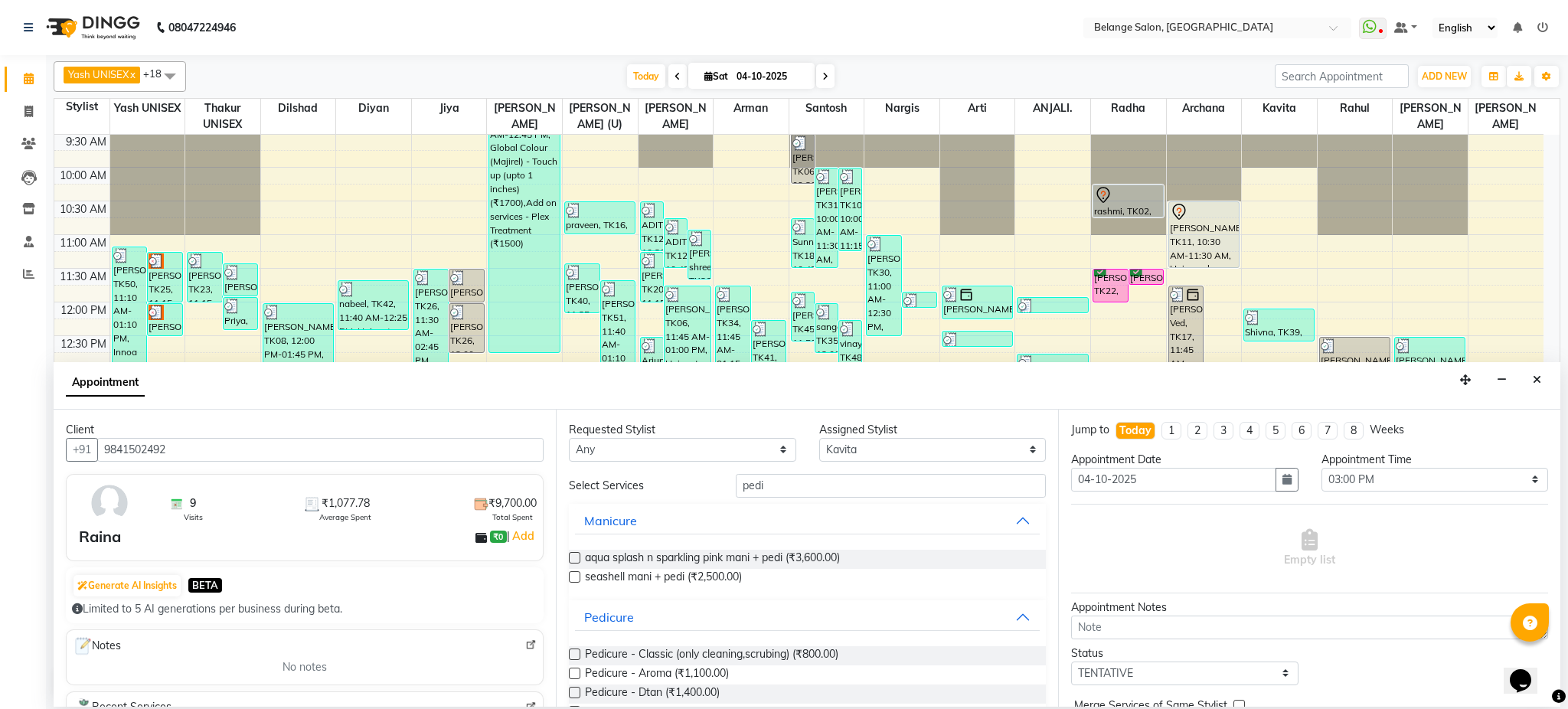
click at [579, 656] on label at bounding box center [574, 655] width 11 height 11
click at [579, 656] on input "checkbox" at bounding box center [573, 656] width 10 height 10
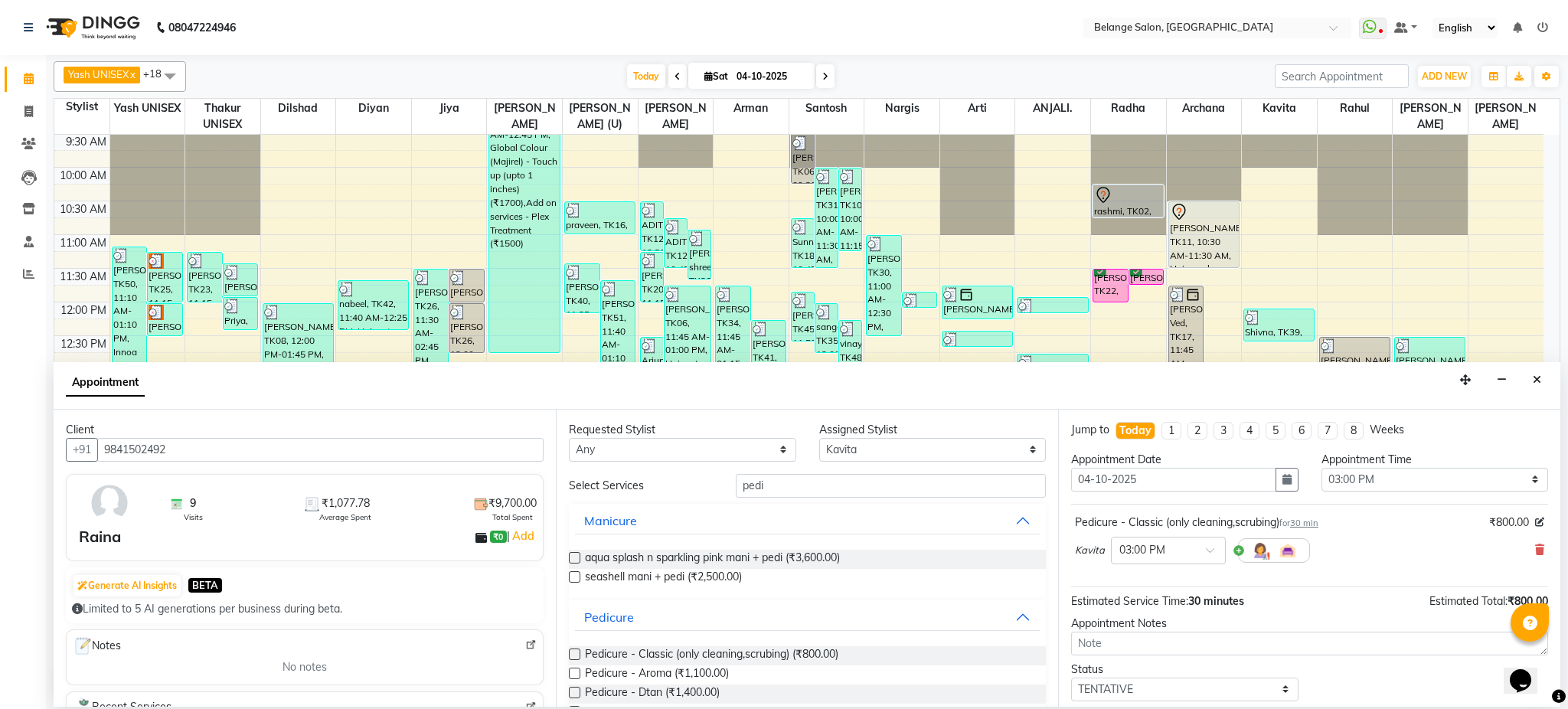
click at [579, 656] on label at bounding box center [574, 655] width 11 height 11
click at [579, 656] on input "checkbox" at bounding box center [573, 656] width 10 height 10
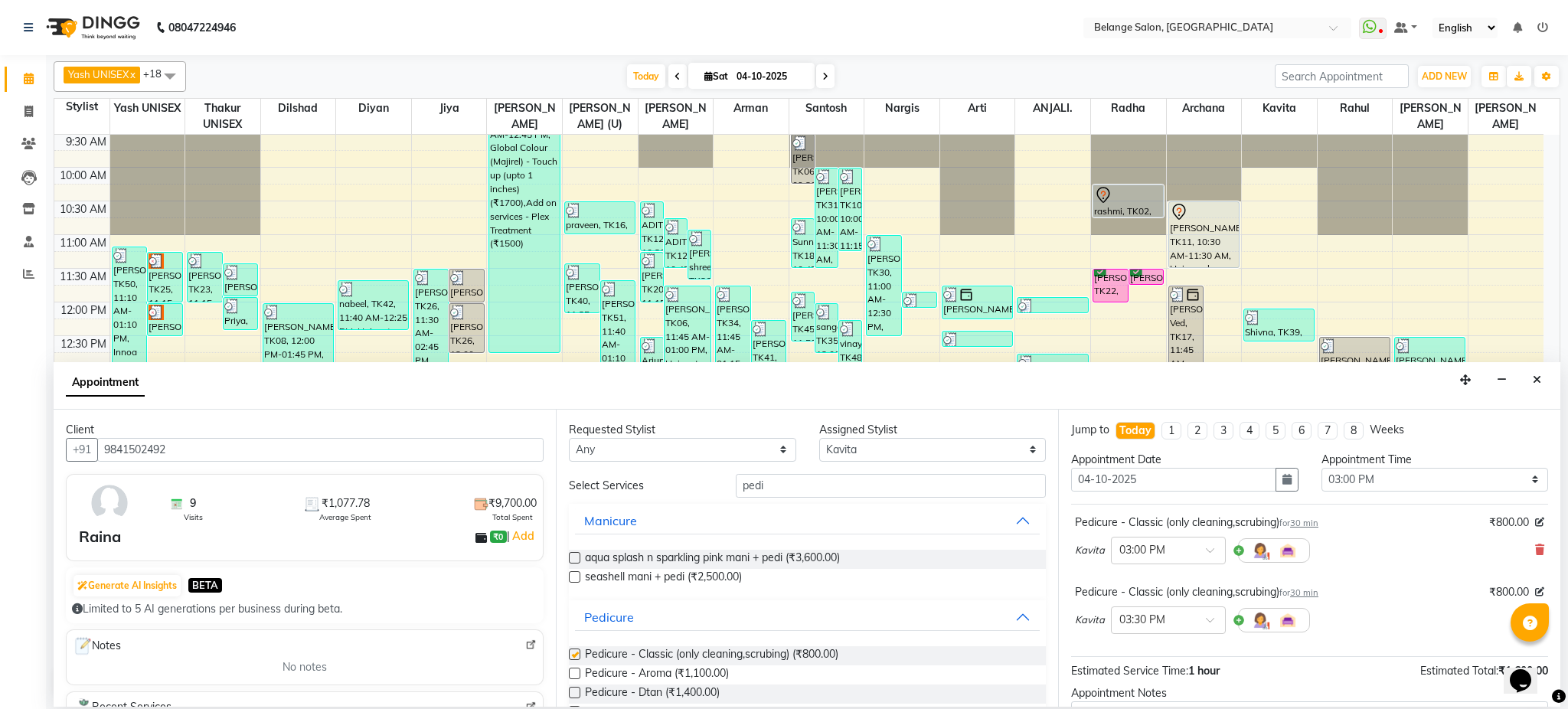
checkbox input "false"
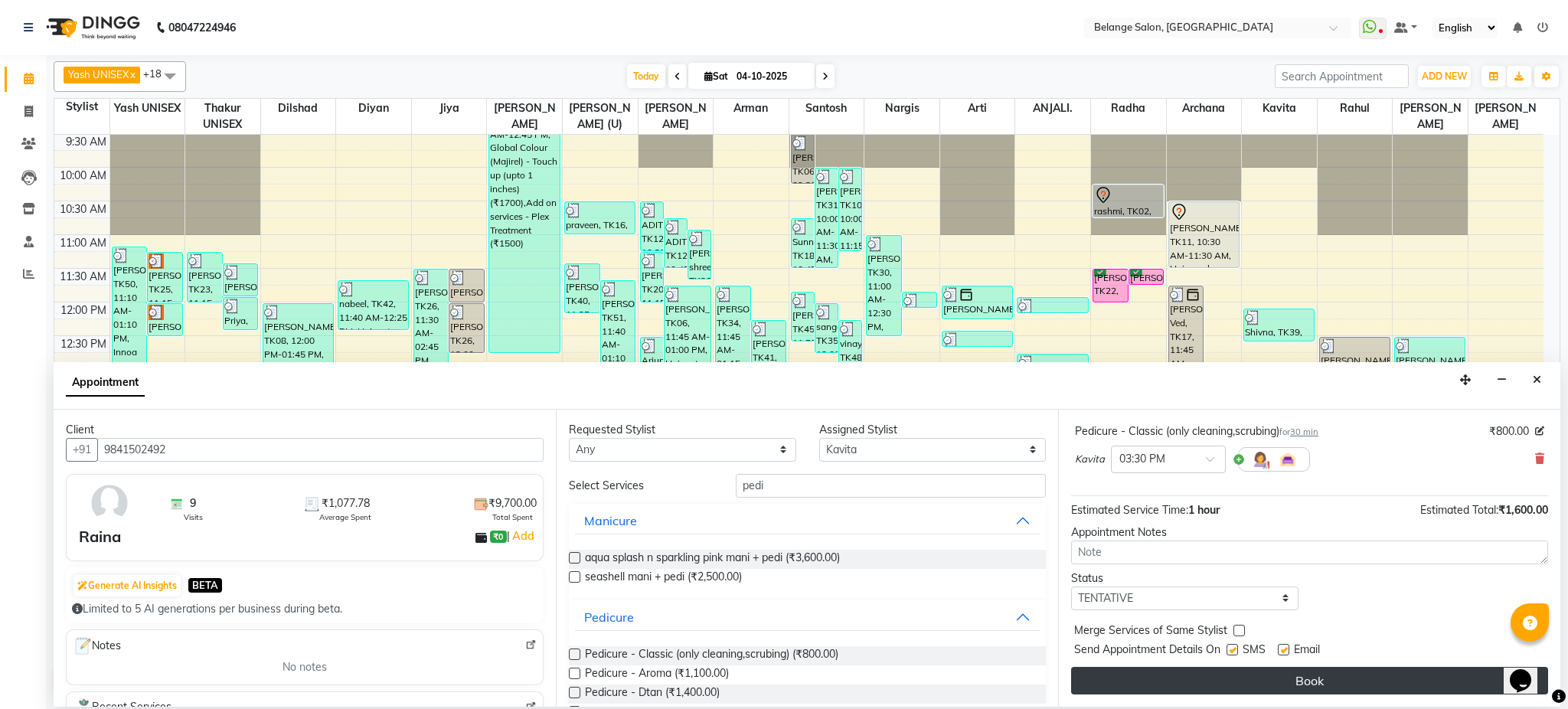
click at [1244, 687] on button "Book" at bounding box center [1310, 681] width 477 height 27
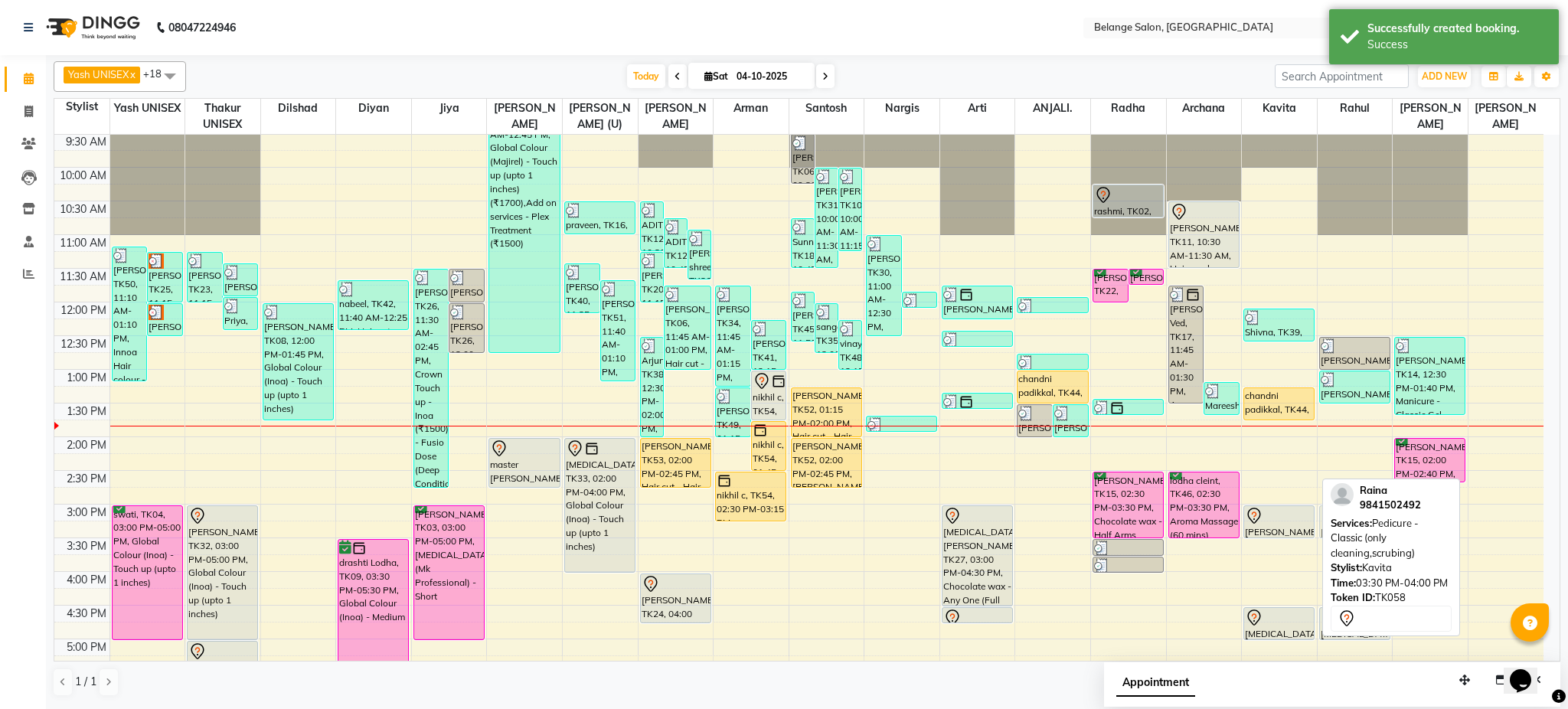
drag, startPoint x: 1281, startPoint y: 558, endPoint x: 1374, endPoint y: 528, distance: 97.7
click at [1374, 528] on div "Yash UNISEX x Thakur UNISEX x dilshad x diyan x Jiya x amit x aftab (U) x Ali x…" at bounding box center [807, 379] width 1507 height 648
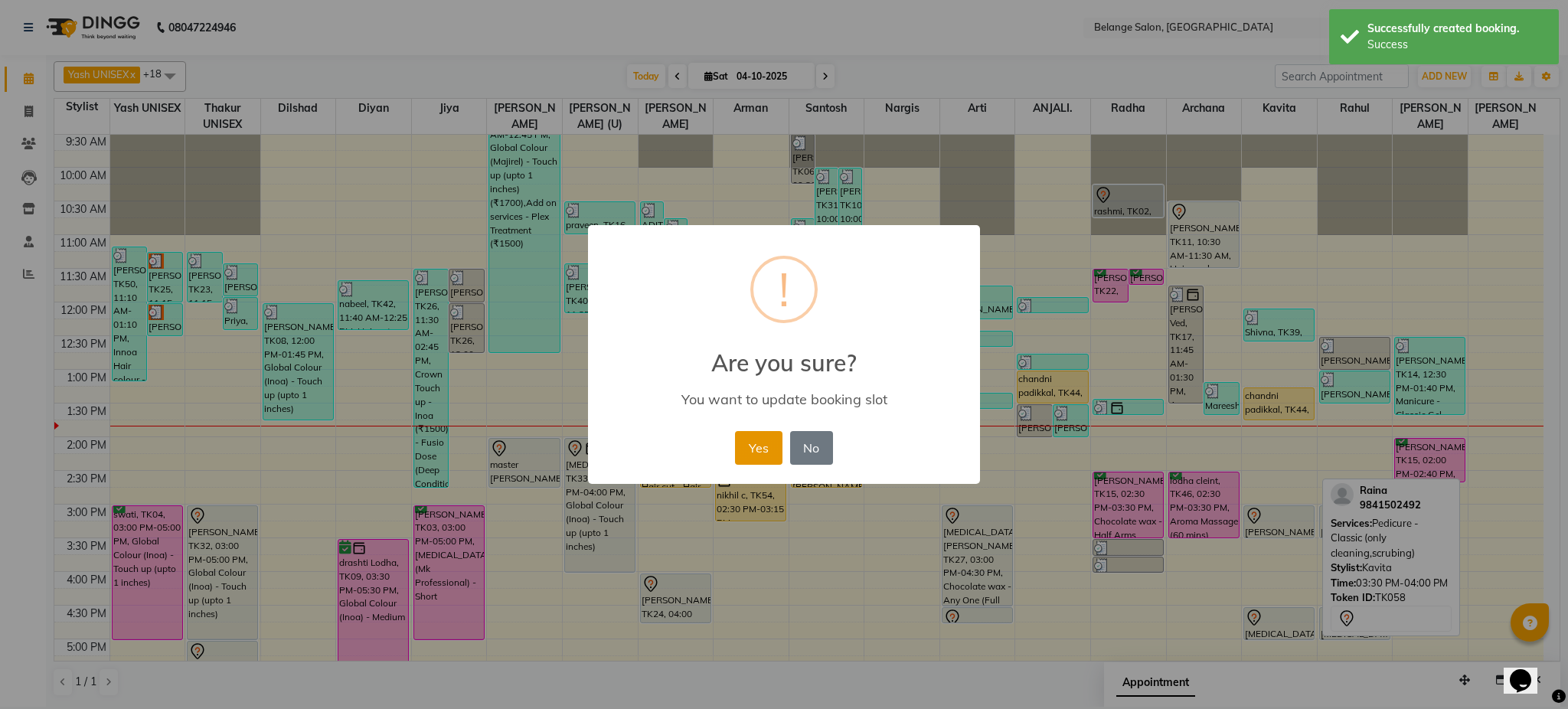
click at [754, 449] on button "Yes" at bounding box center [758, 448] width 46 height 34
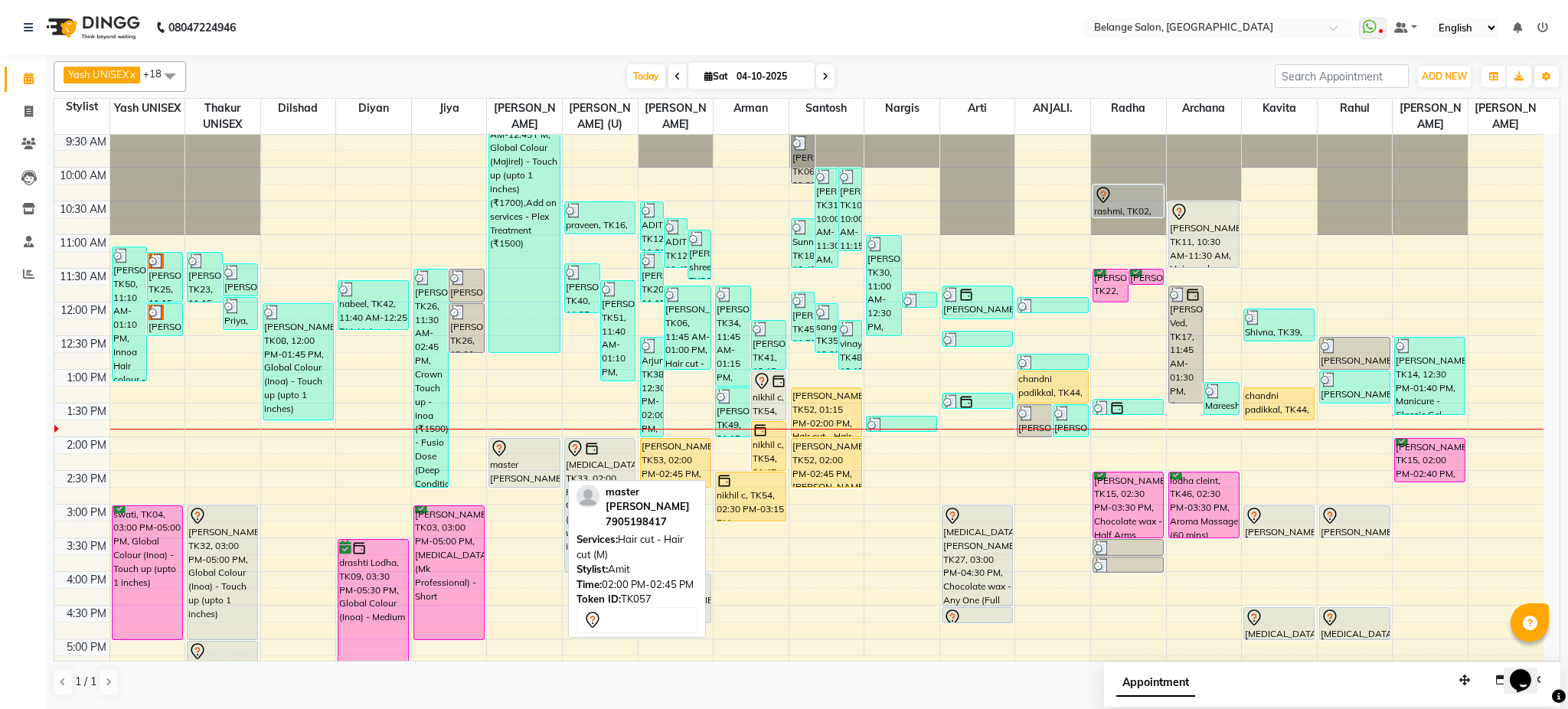
click at [546, 461] on div "master ji, TK57, 02:00 PM-02:45 PM, Hair cut - Hair cut (M)" at bounding box center [524, 463] width 70 height 48
select select "7"
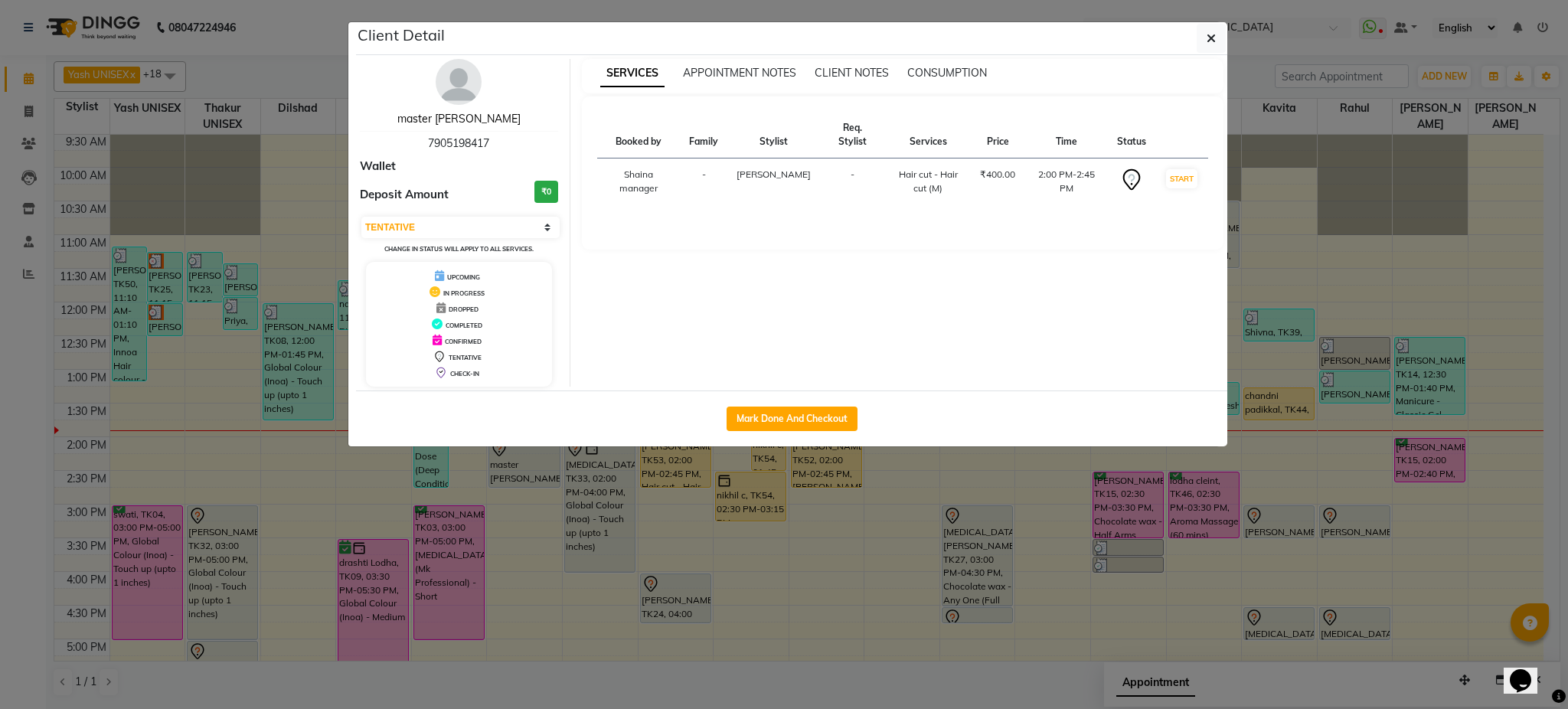
click at [476, 122] on link "master ji" at bounding box center [459, 119] width 123 height 14
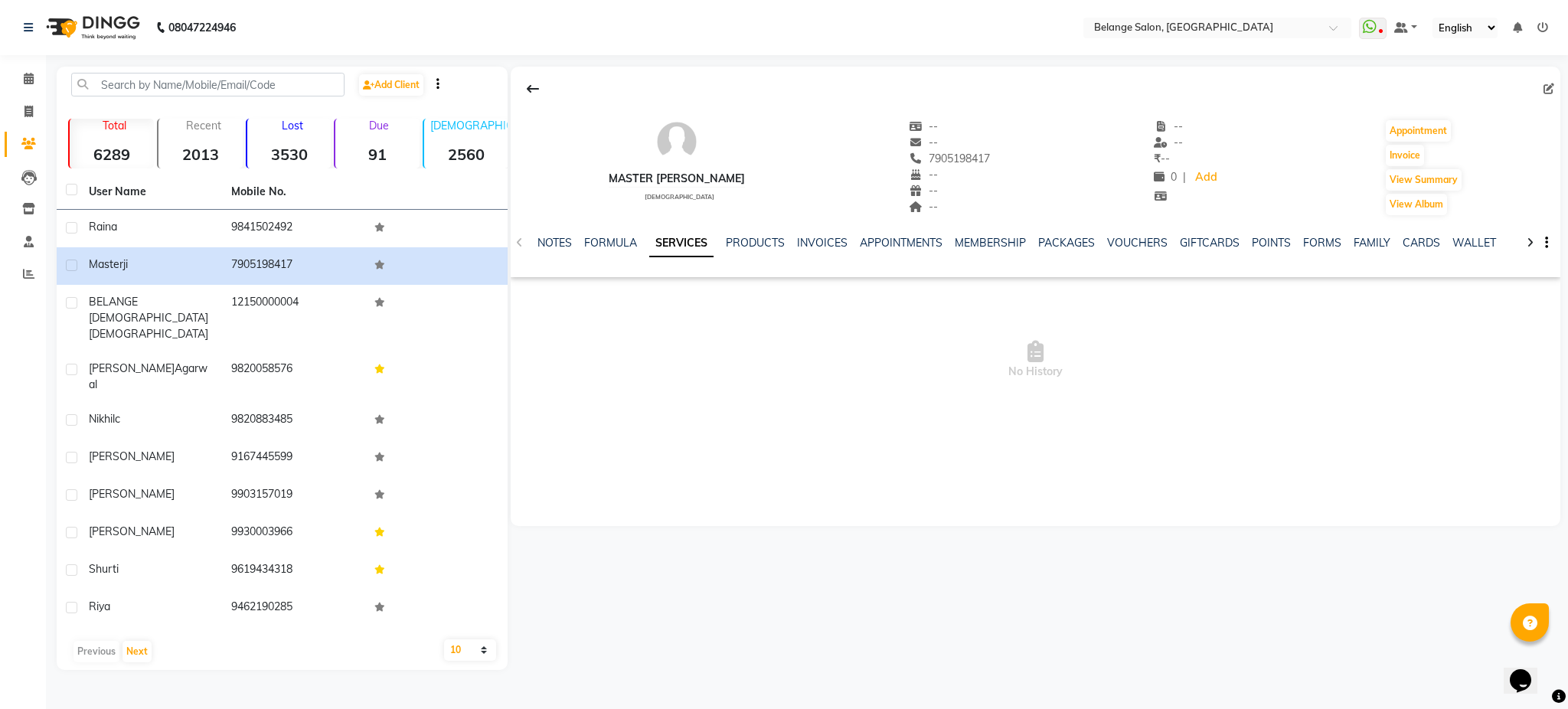
click at [1542, 87] on div at bounding box center [1035, 89] width 1050 height 29
click at [1551, 87] on icon at bounding box center [1549, 88] width 10 height 10
select select
select select "male"
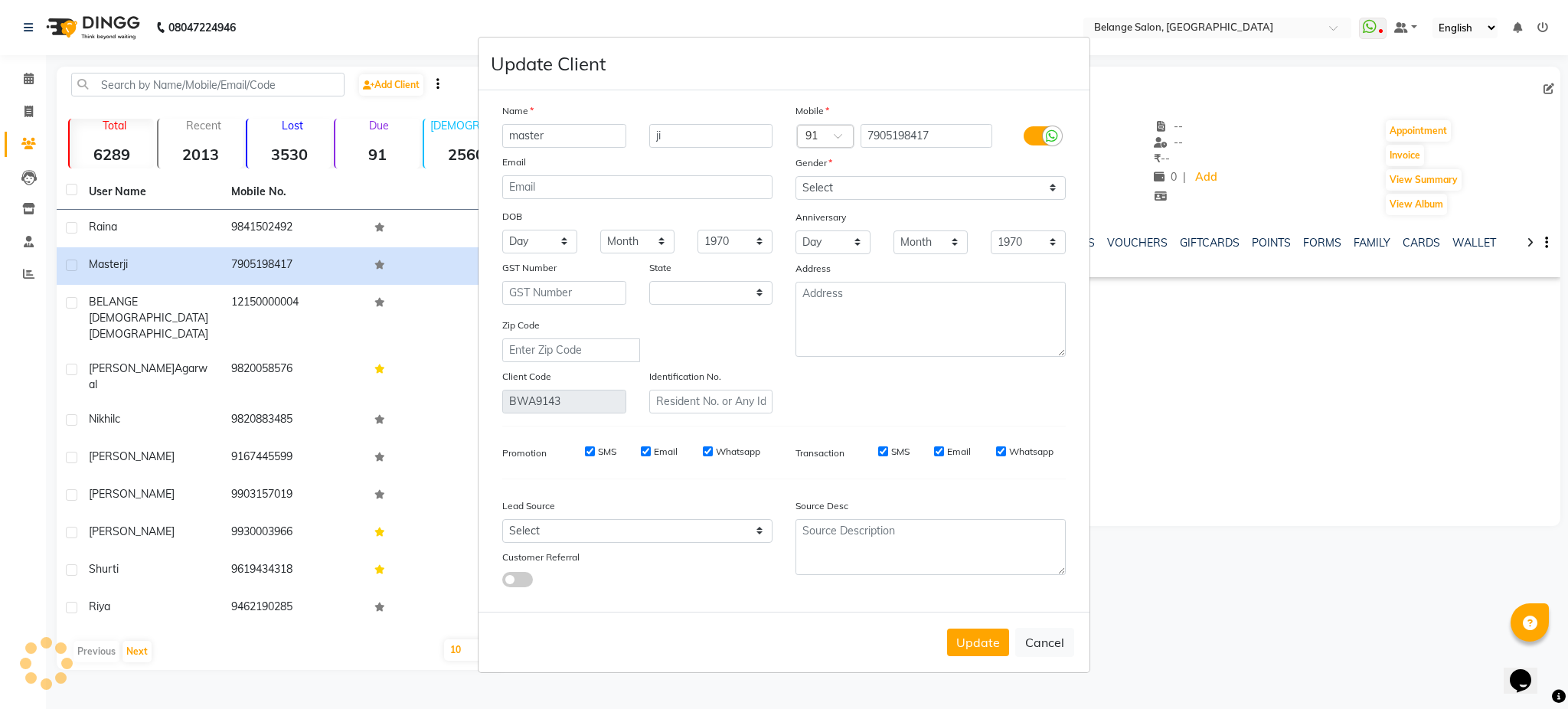
select select "22"
click at [585, 143] on input "master" at bounding box center [564, 136] width 124 height 24
click at [516, 131] on input "ashutosh" at bounding box center [564, 136] width 124 height 24
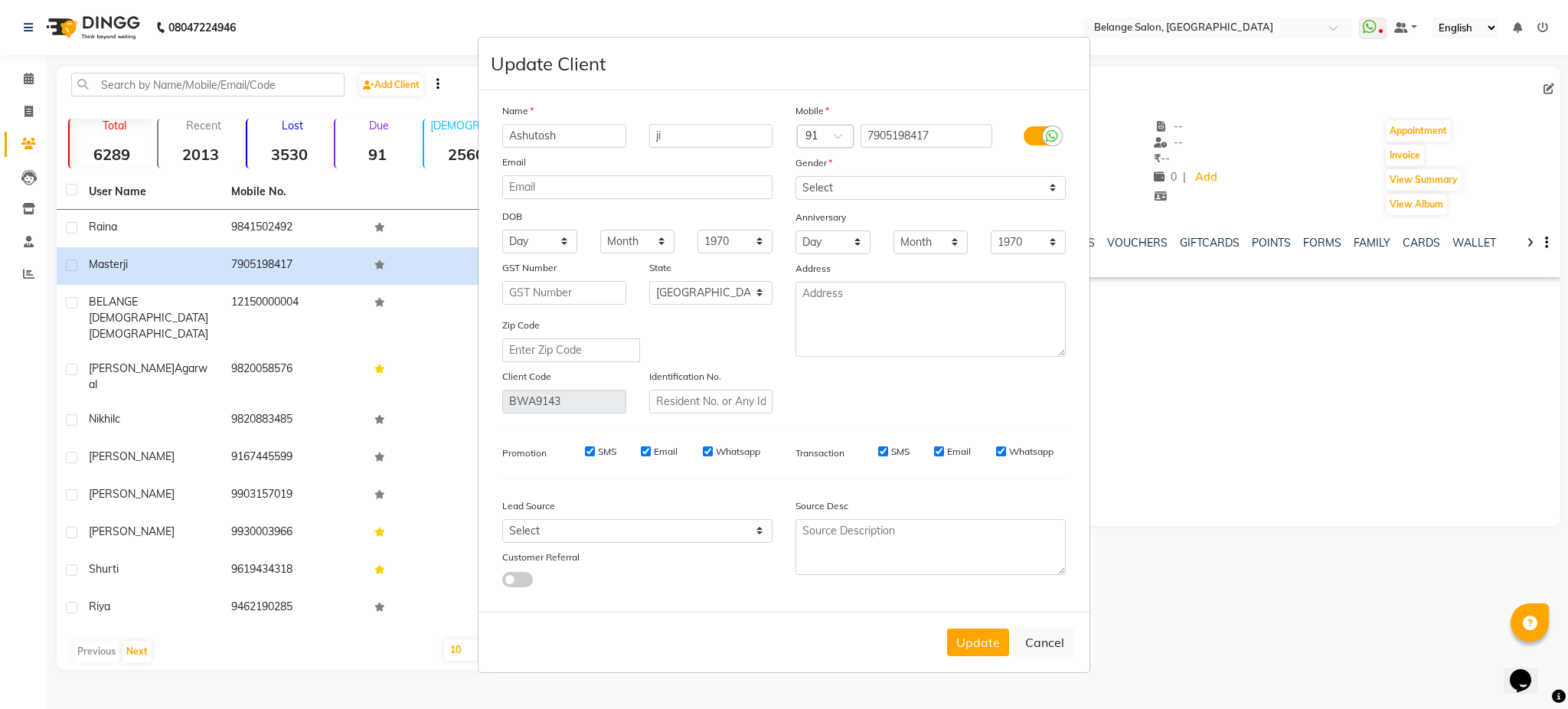
type input "Ashutosh"
click at [718, 132] on input "ji" at bounding box center [711, 136] width 124 height 24
type input "j"
click at [996, 639] on button "Update" at bounding box center [978, 643] width 62 height 27
select select
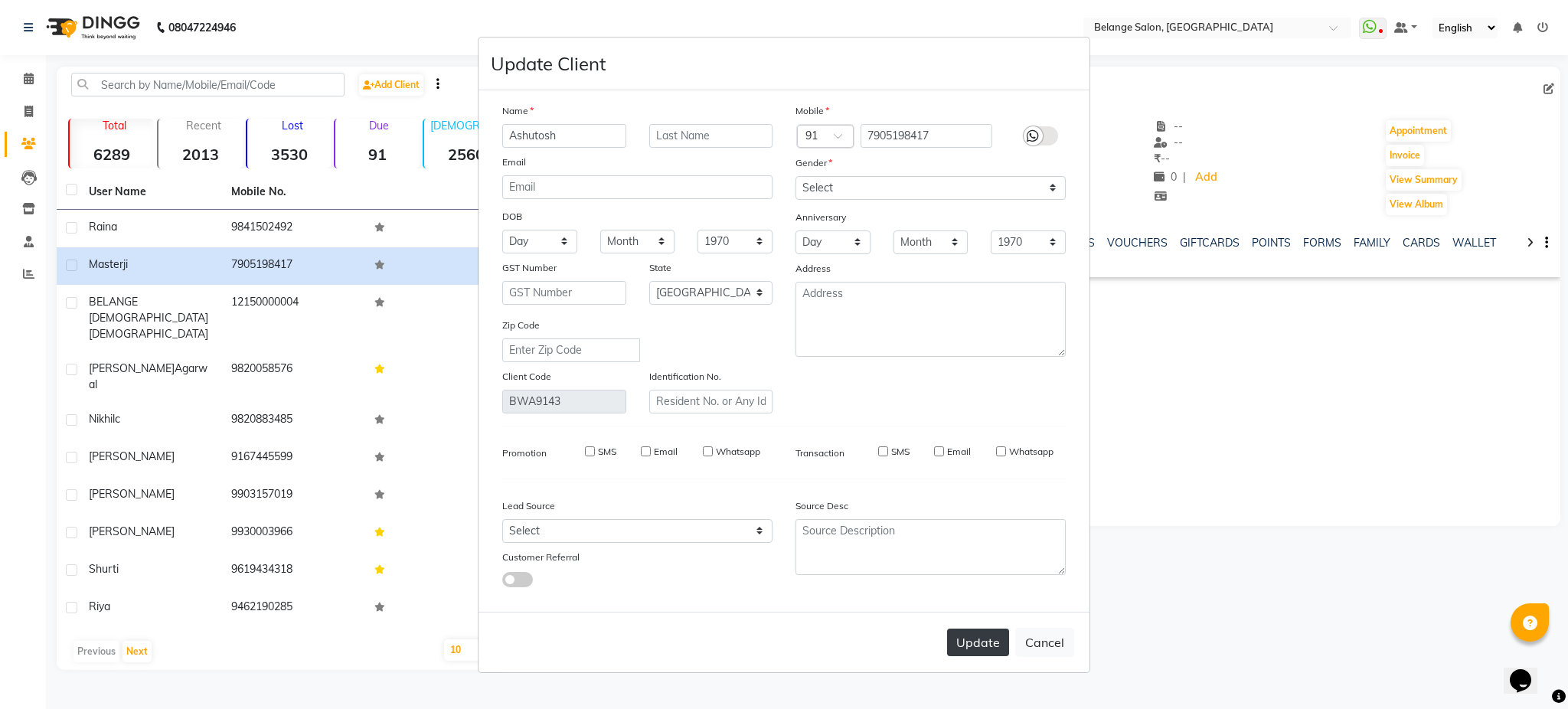
select select
select select "null"
select select
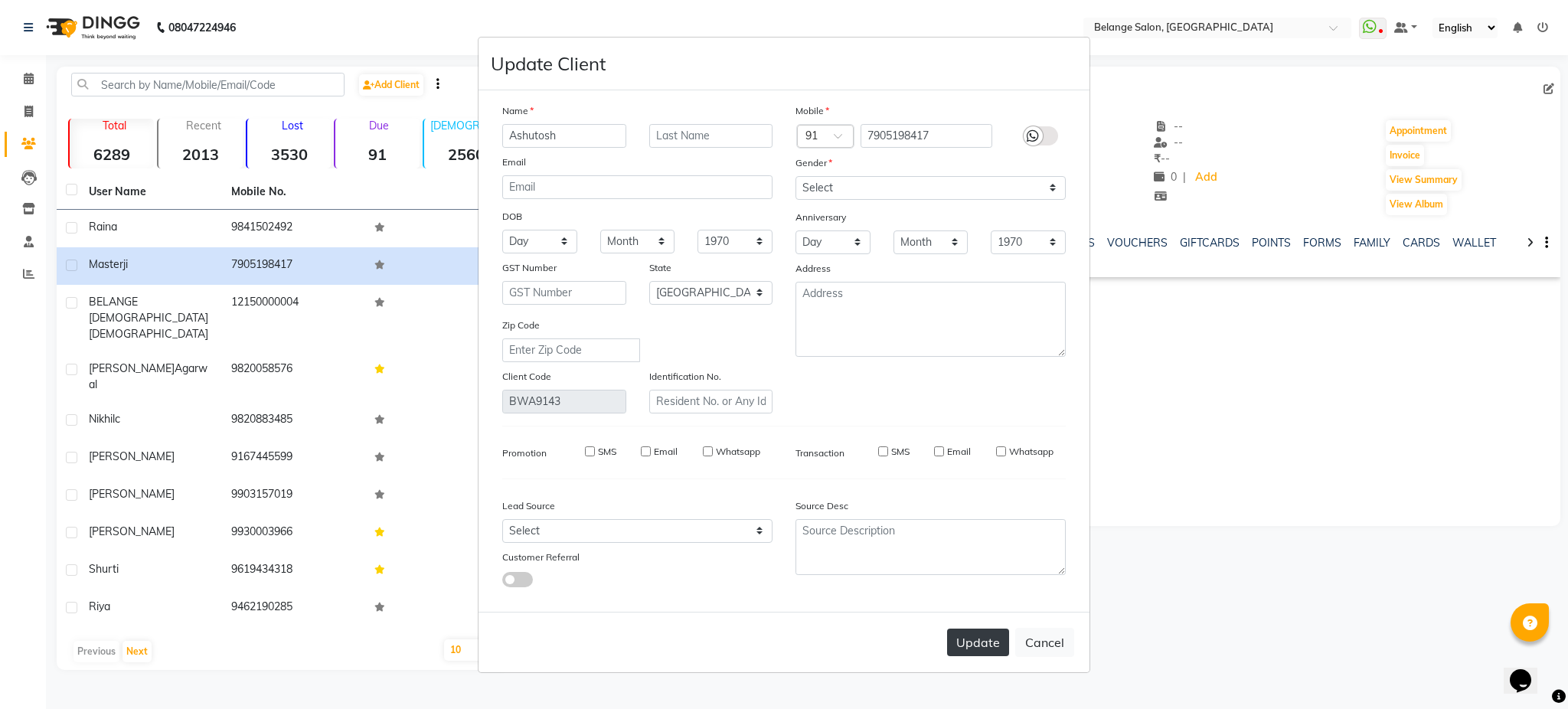
select select
checkbox input "false"
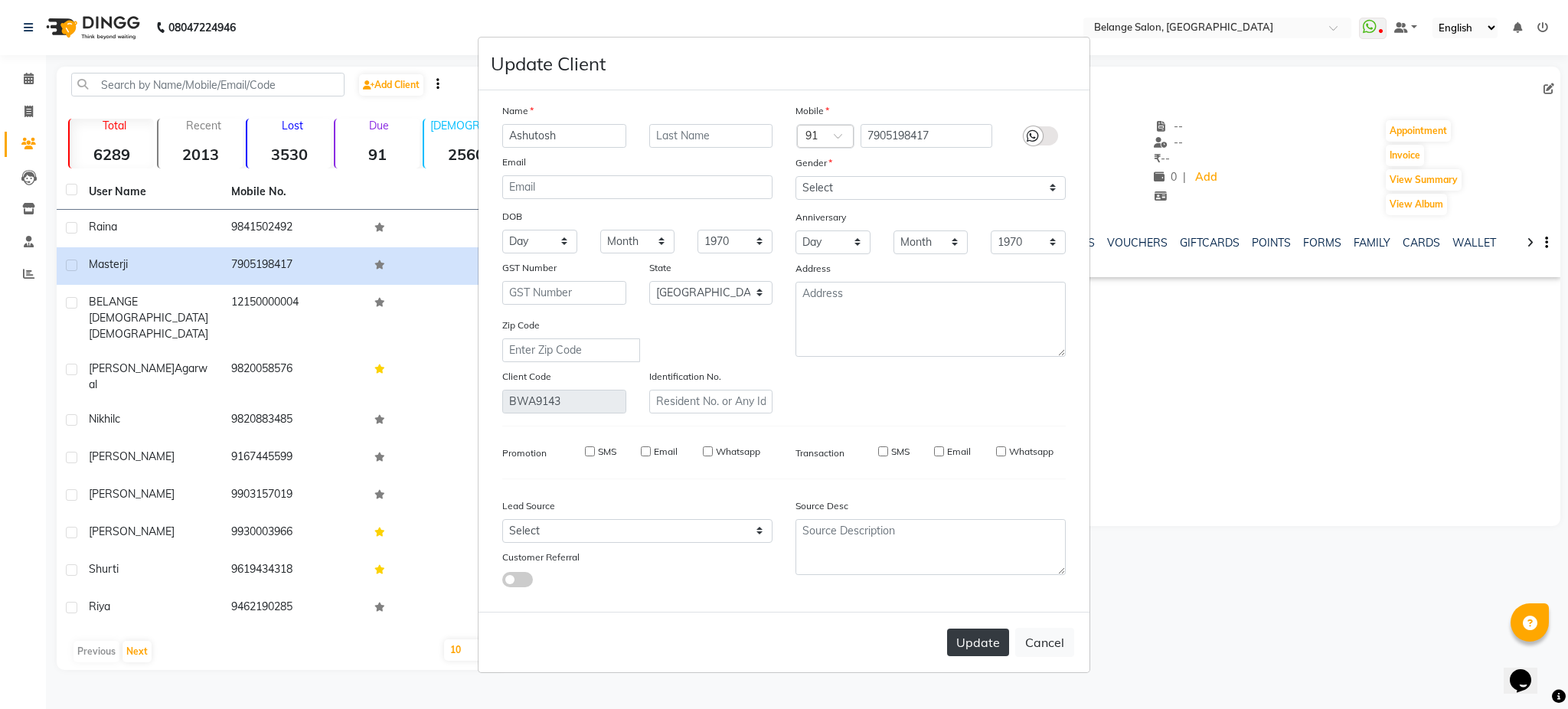
checkbox input "false"
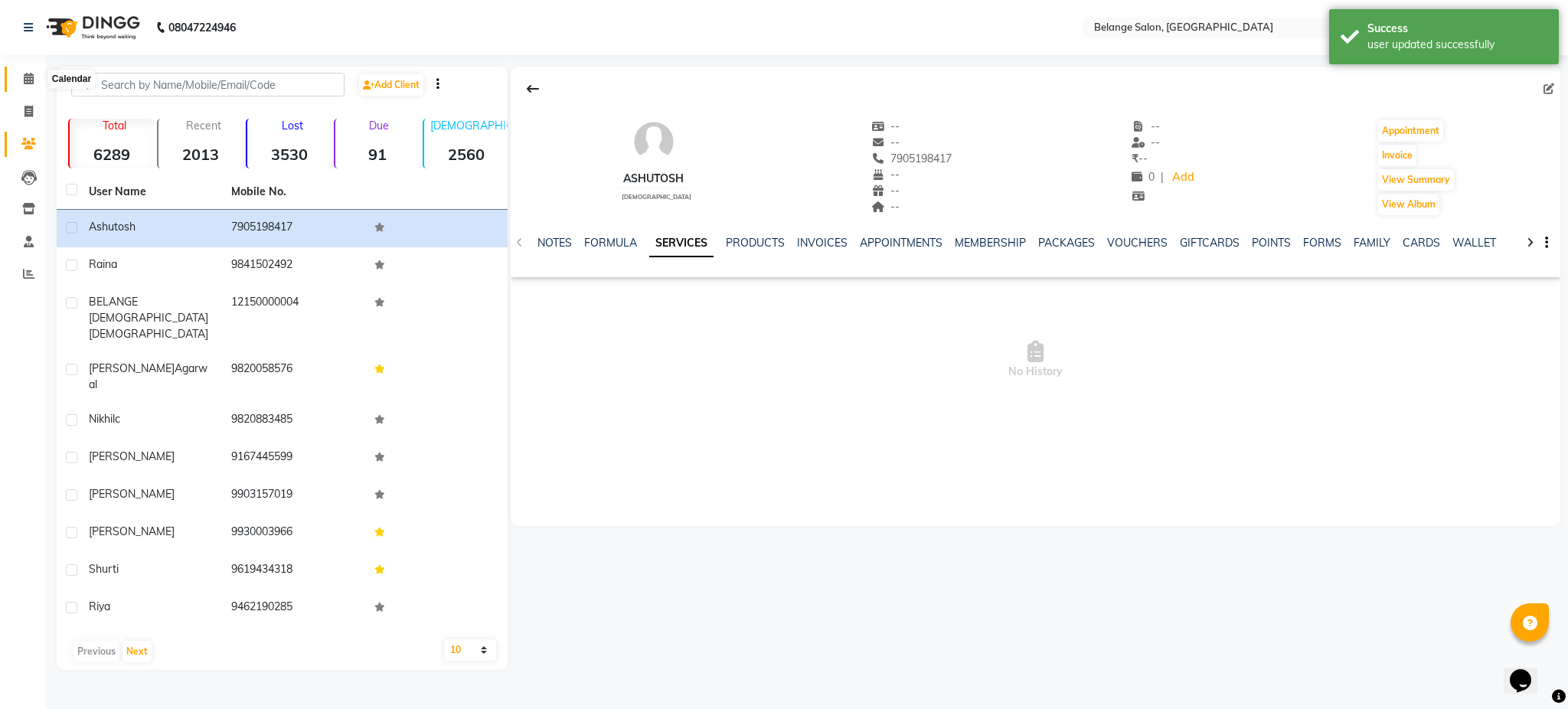
click at [30, 79] on icon at bounding box center [29, 79] width 10 height 11
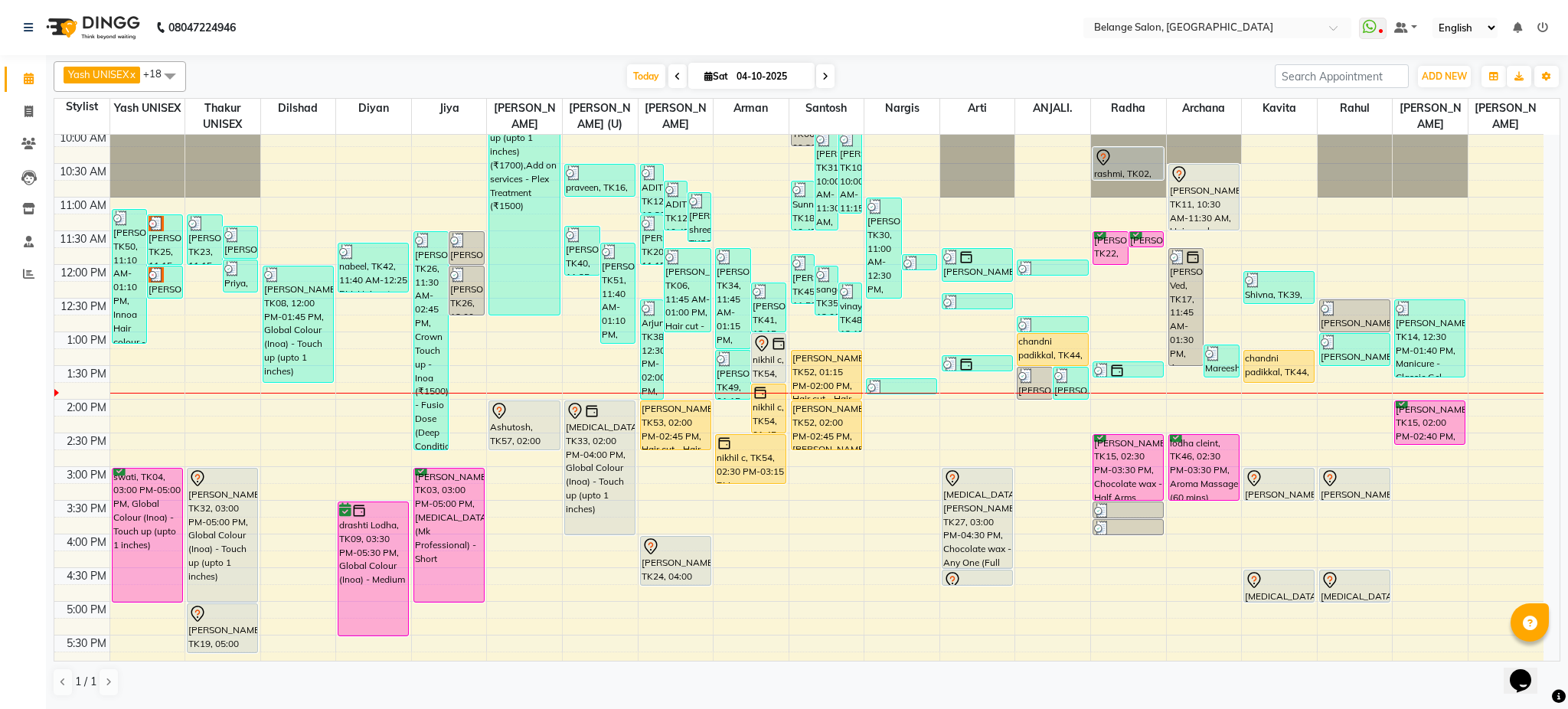
scroll to position [158, 0]
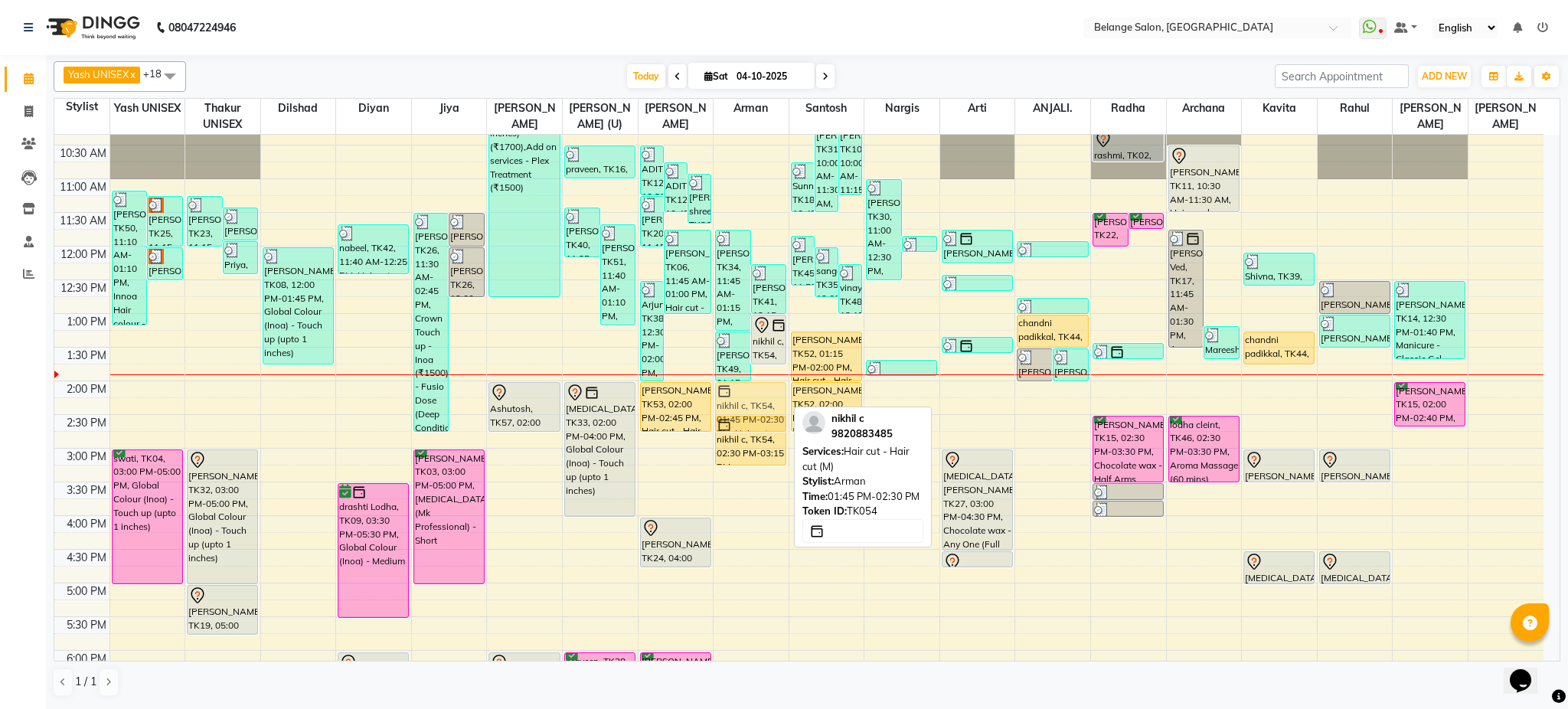
drag, startPoint x: 764, startPoint y: 396, endPoint x: 764, endPoint y: 413, distance: 17.0
click at [764, 413] on div "Anirudh, TK29, 07:45 AM-08:30 AM, Hair cut - Hair cut (M) nirmal, TK07, 07:45 A…" at bounding box center [751, 481] width 75 height 1010
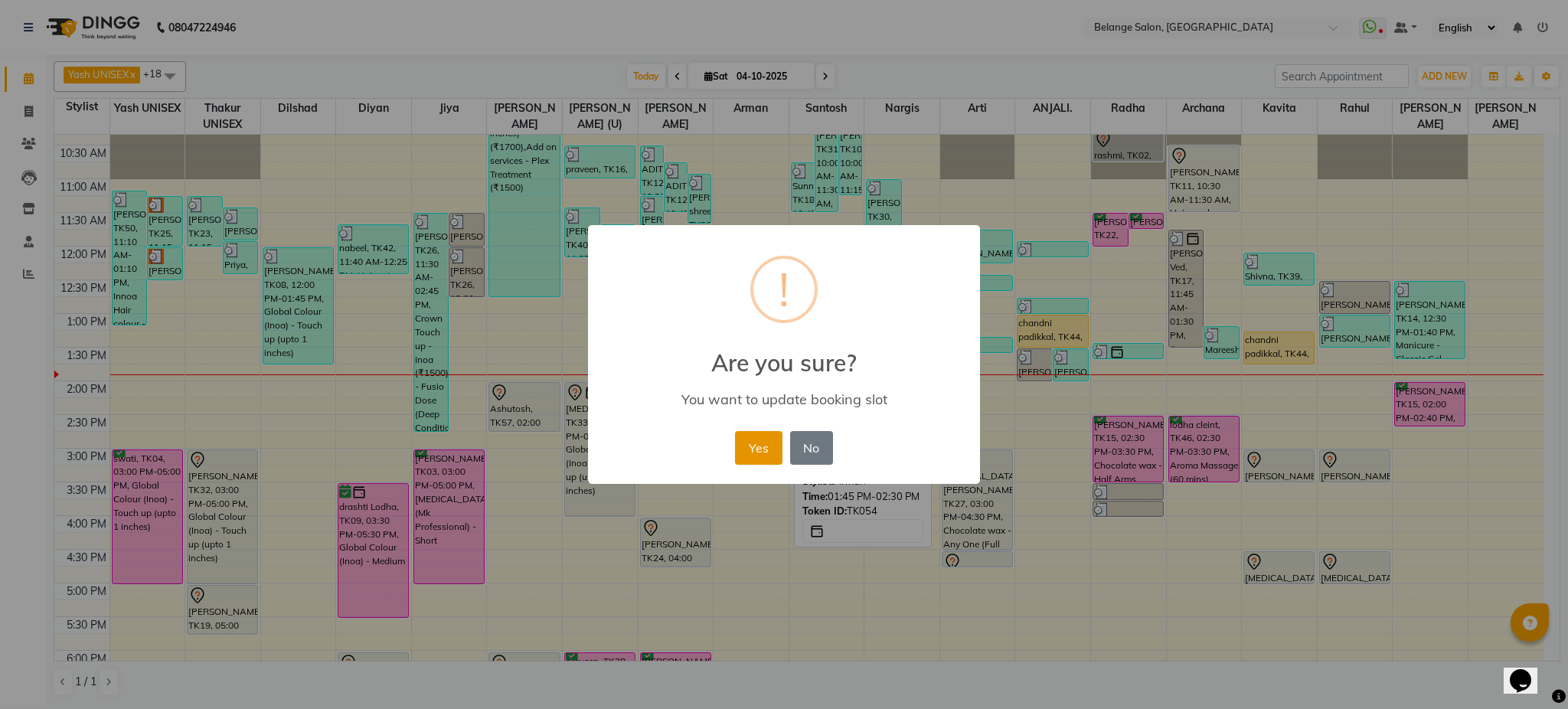
click at [765, 441] on button "Yes" at bounding box center [758, 448] width 46 height 34
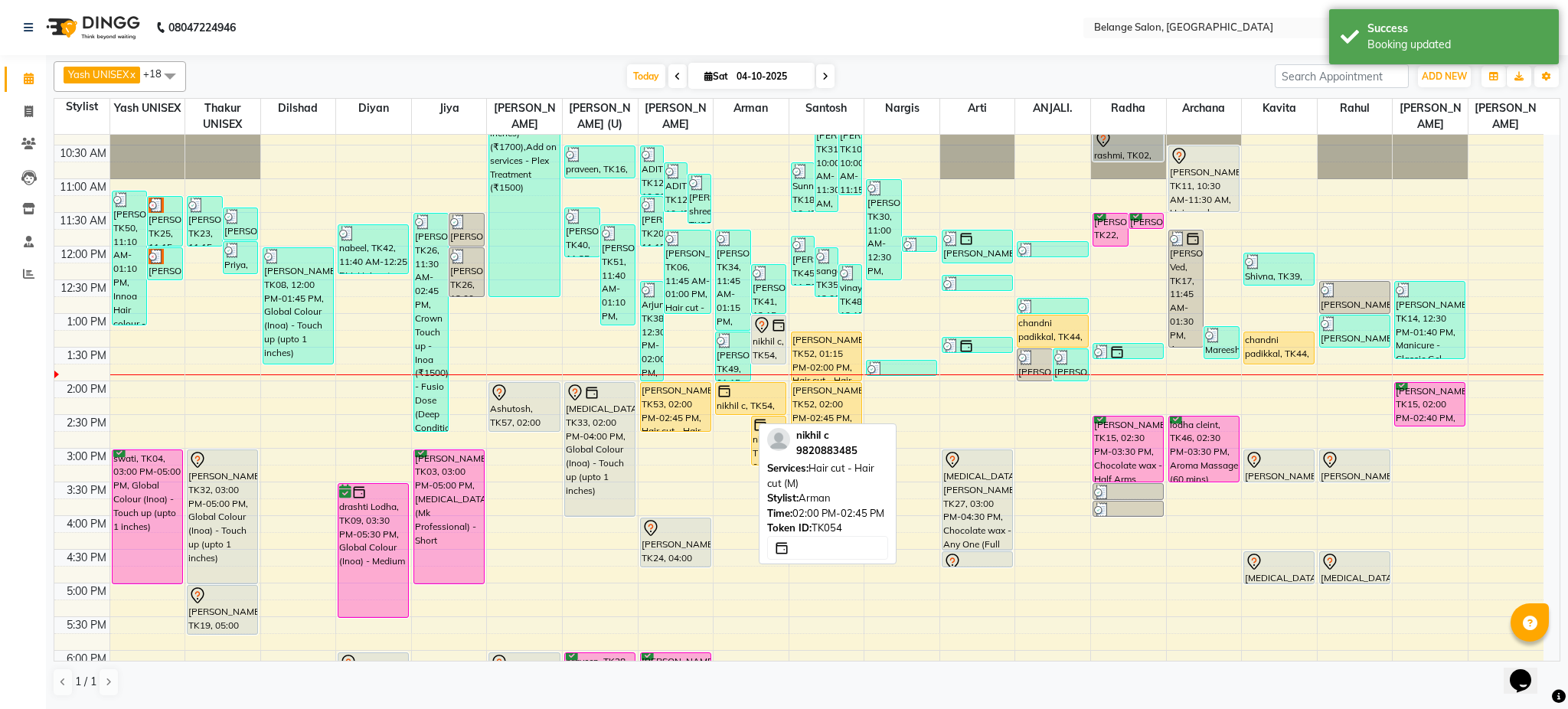
drag, startPoint x: 733, startPoint y: 430, endPoint x: 738, endPoint y: 406, distance: 24.5
click at [738, 406] on div "Anirudh, TK29, 07:45 AM-08:30 AM, Hair cut - Hair cut (M) nirmal, TK07, 07:45 A…" at bounding box center [751, 481] width 75 height 1010
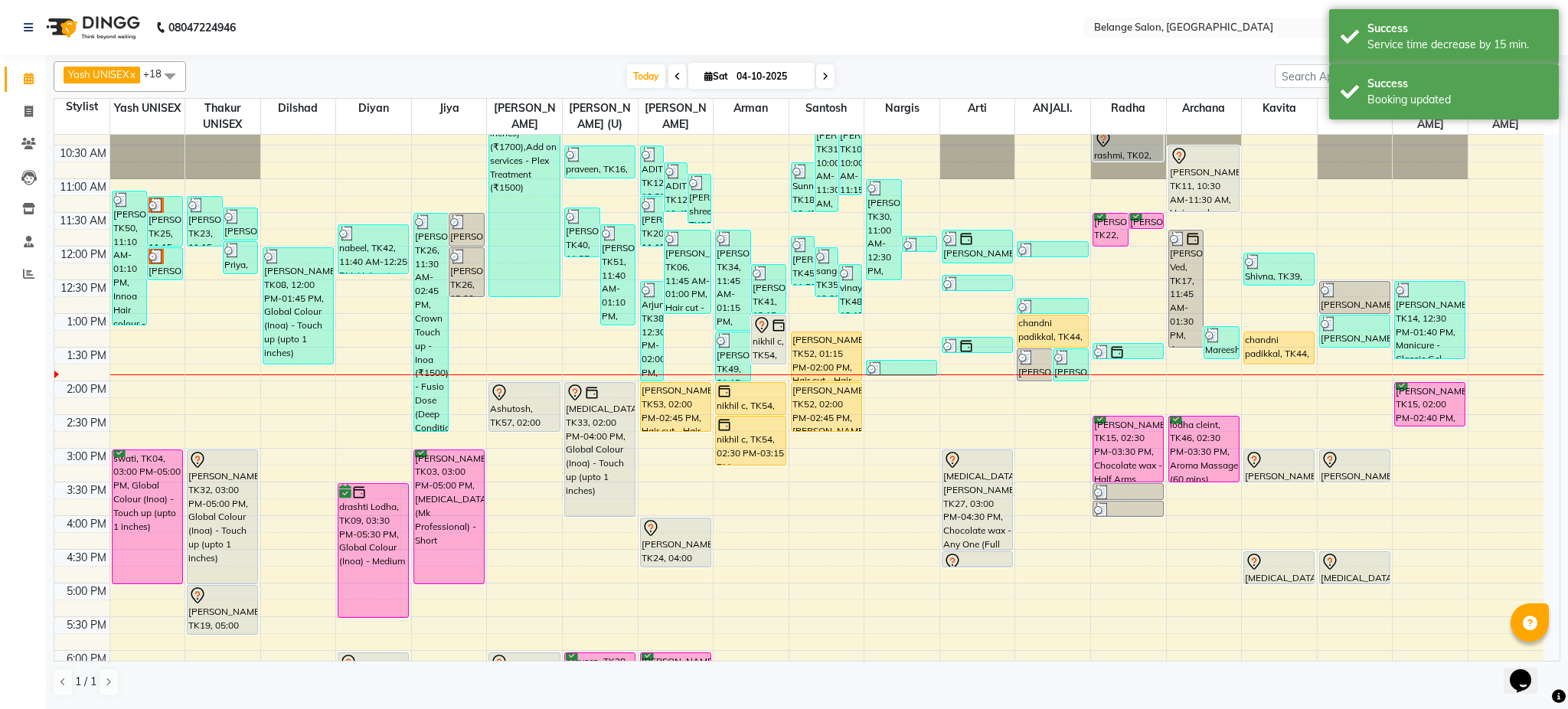
click at [924, 66] on div "Today Sat 04-10-2025" at bounding box center [730, 76] width 1074 height 23
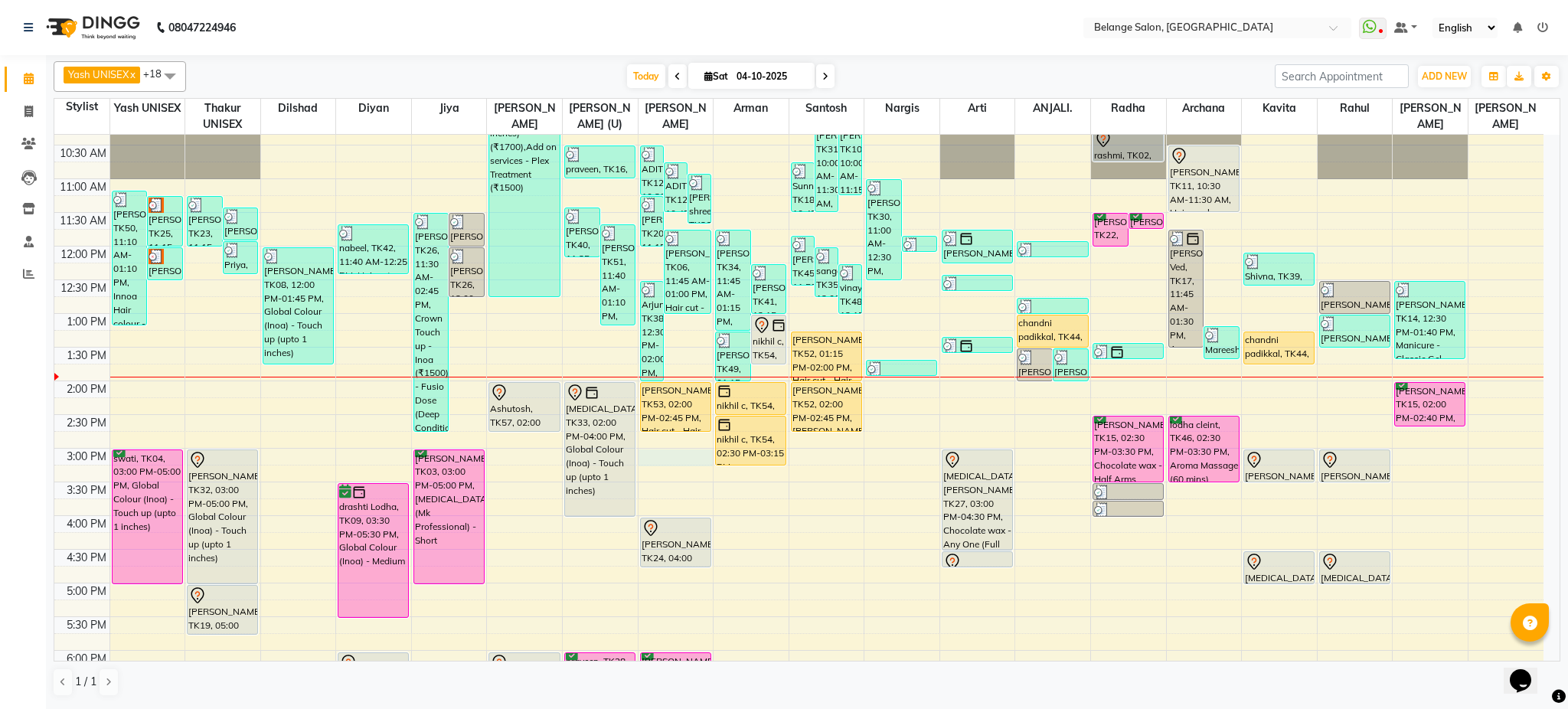
click at [674, 460] on div "8:00 AM 8:30 AM 9:00 AM 9:30 AM 10:00 AM 10:30 AM 11:00 AM 11:30 AM 12:00 PM 12…" at bounding box center [799, 481] width 1490 height 1010
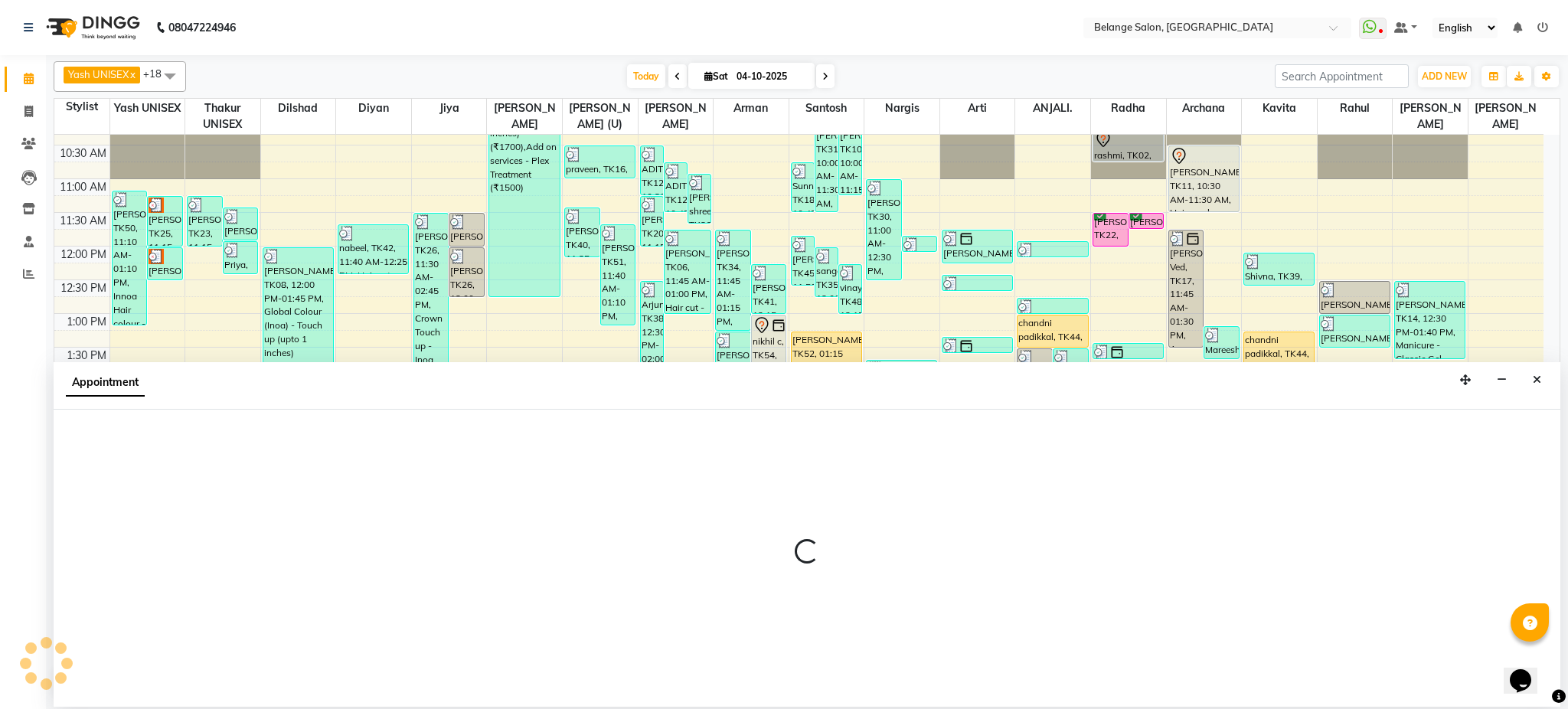
select select "54495"
select select "tentative"
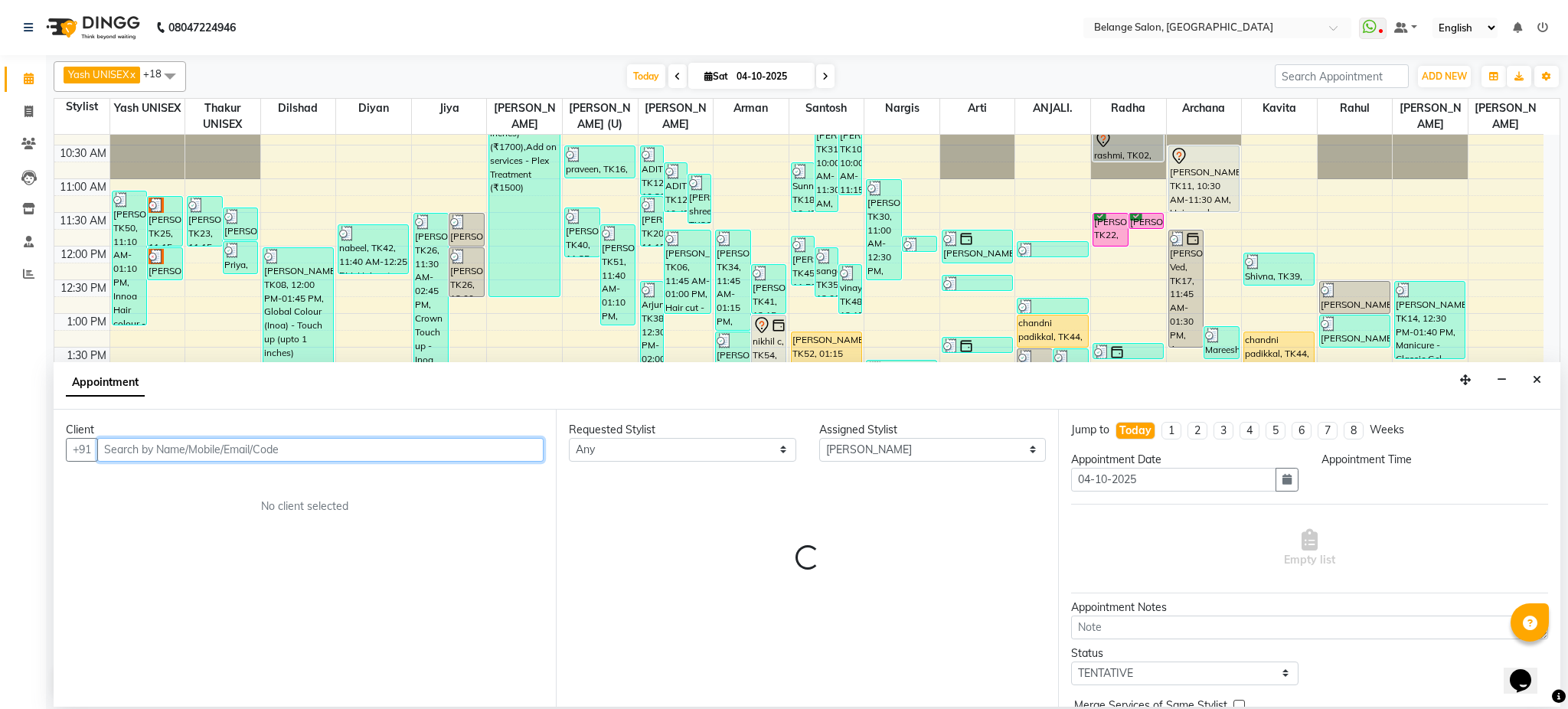
select select "900"
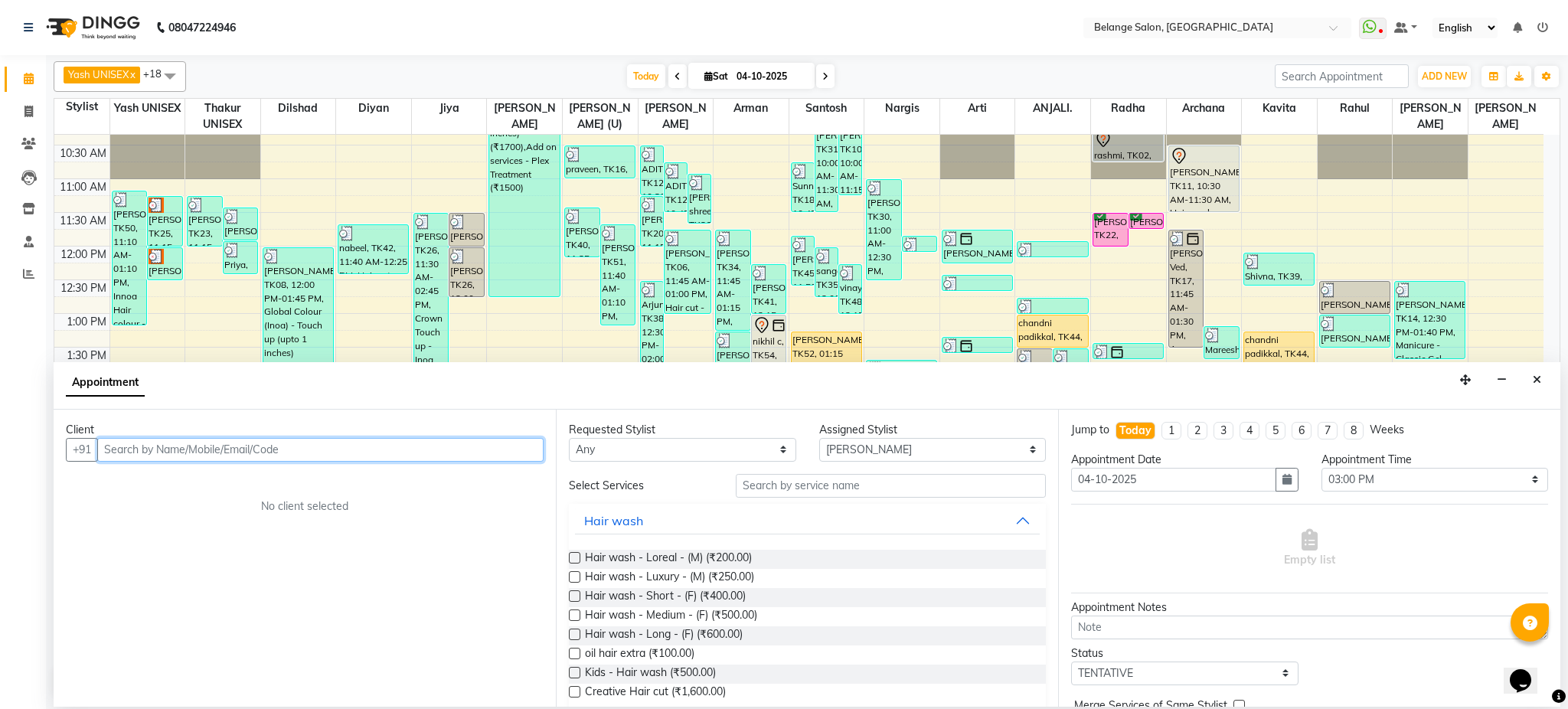
click at [242, 449] on input "text" at bounding box center [320, 450] width 446 height 24
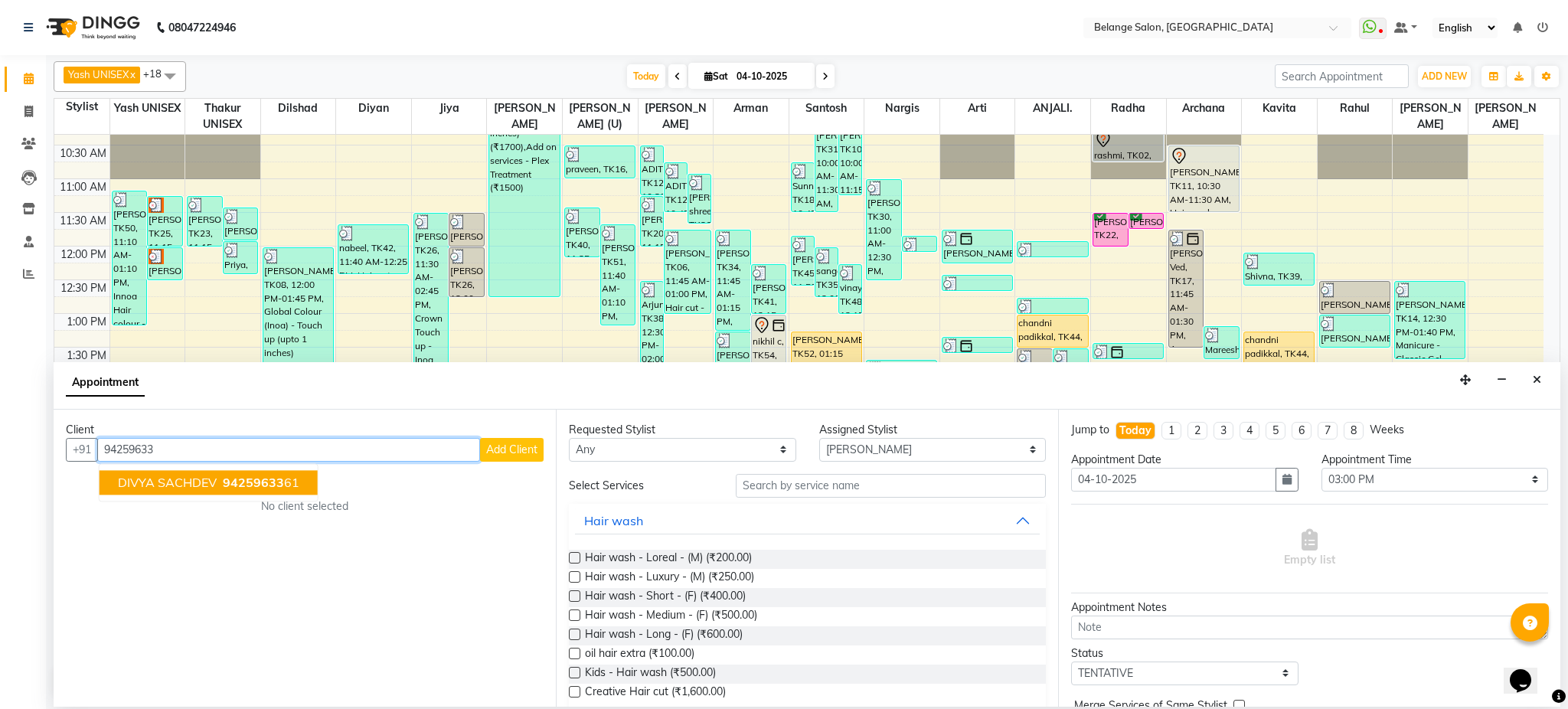
click at [227, 488] on span "94259633" at bounding box center [253, 482] width 61 height 15
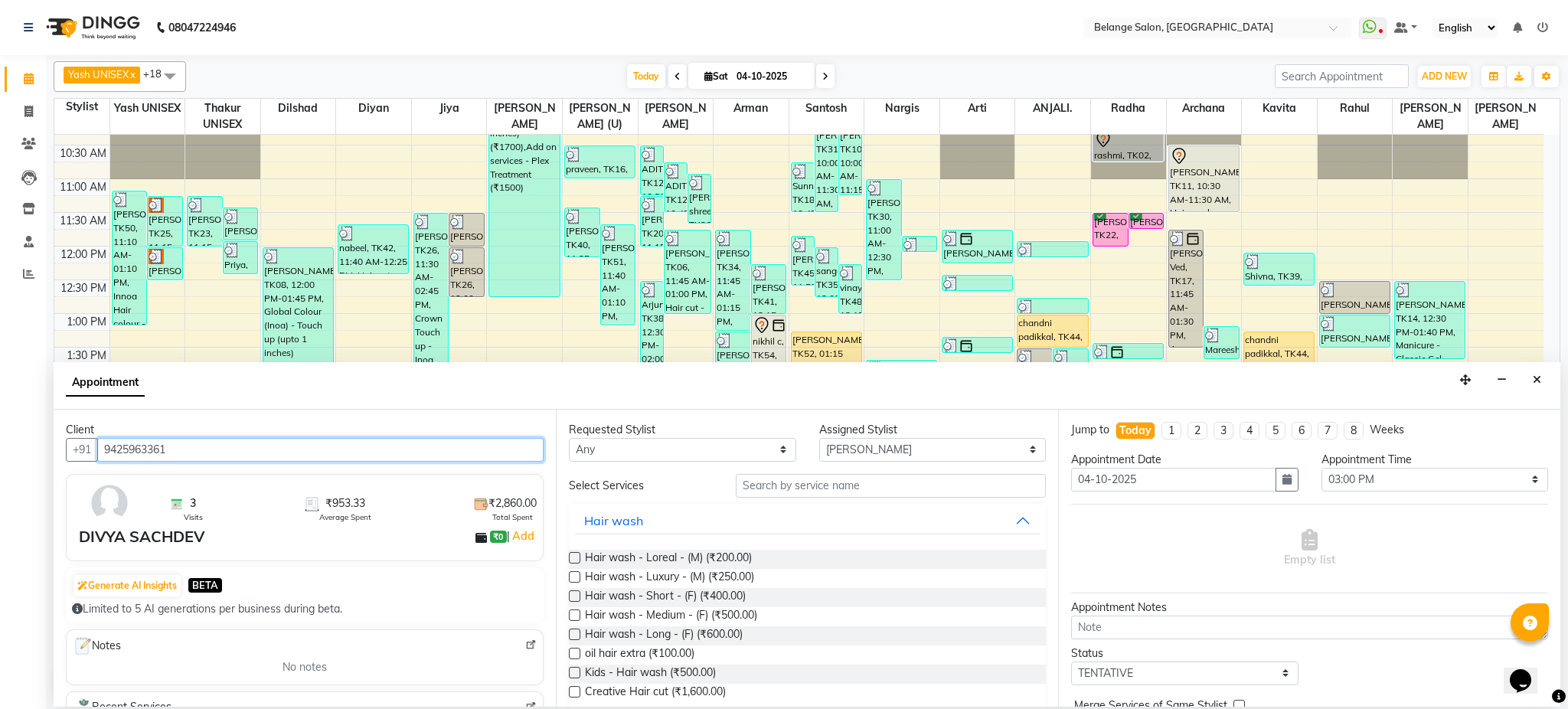
type input "9425963361"
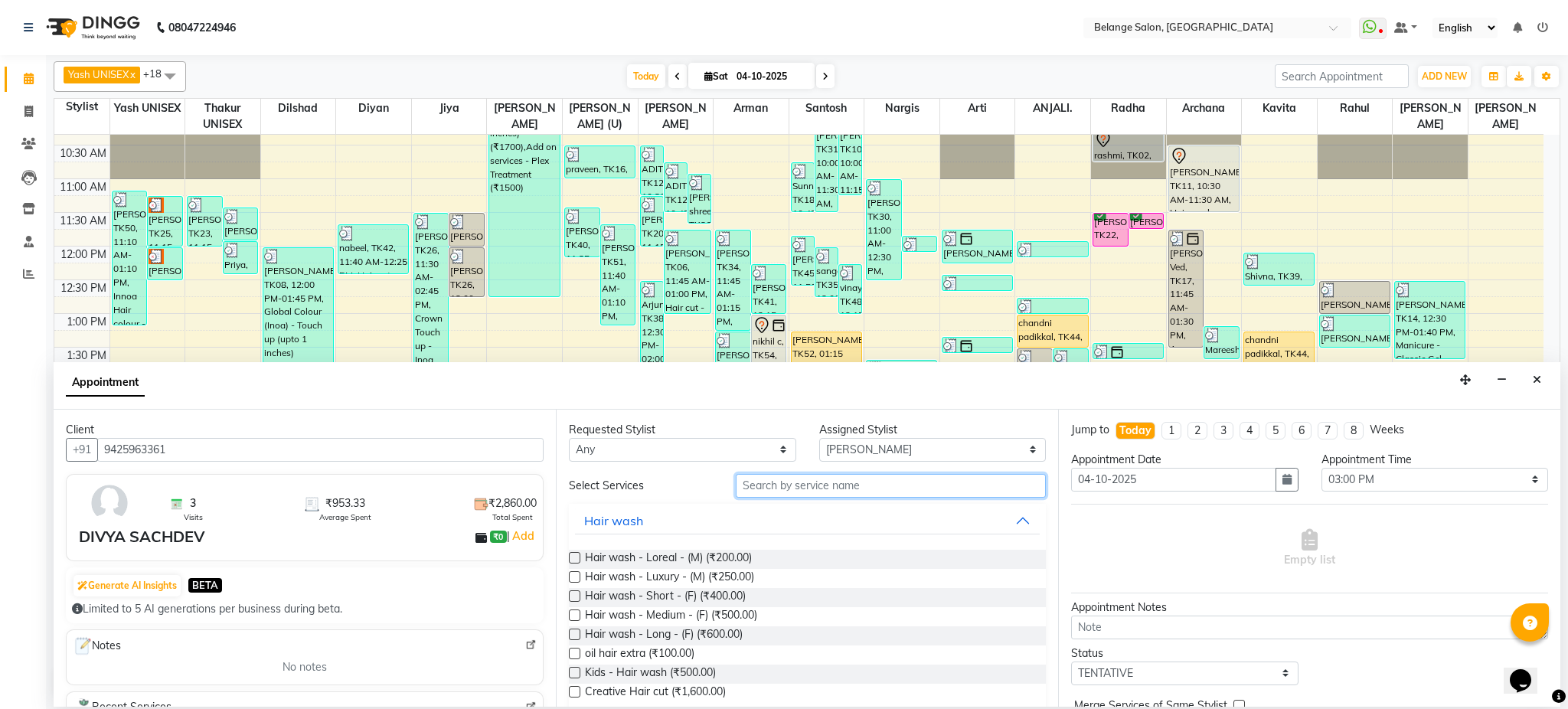
click at [778, 483] on input "text" at bounding box center [891, 486] width 310 height 24
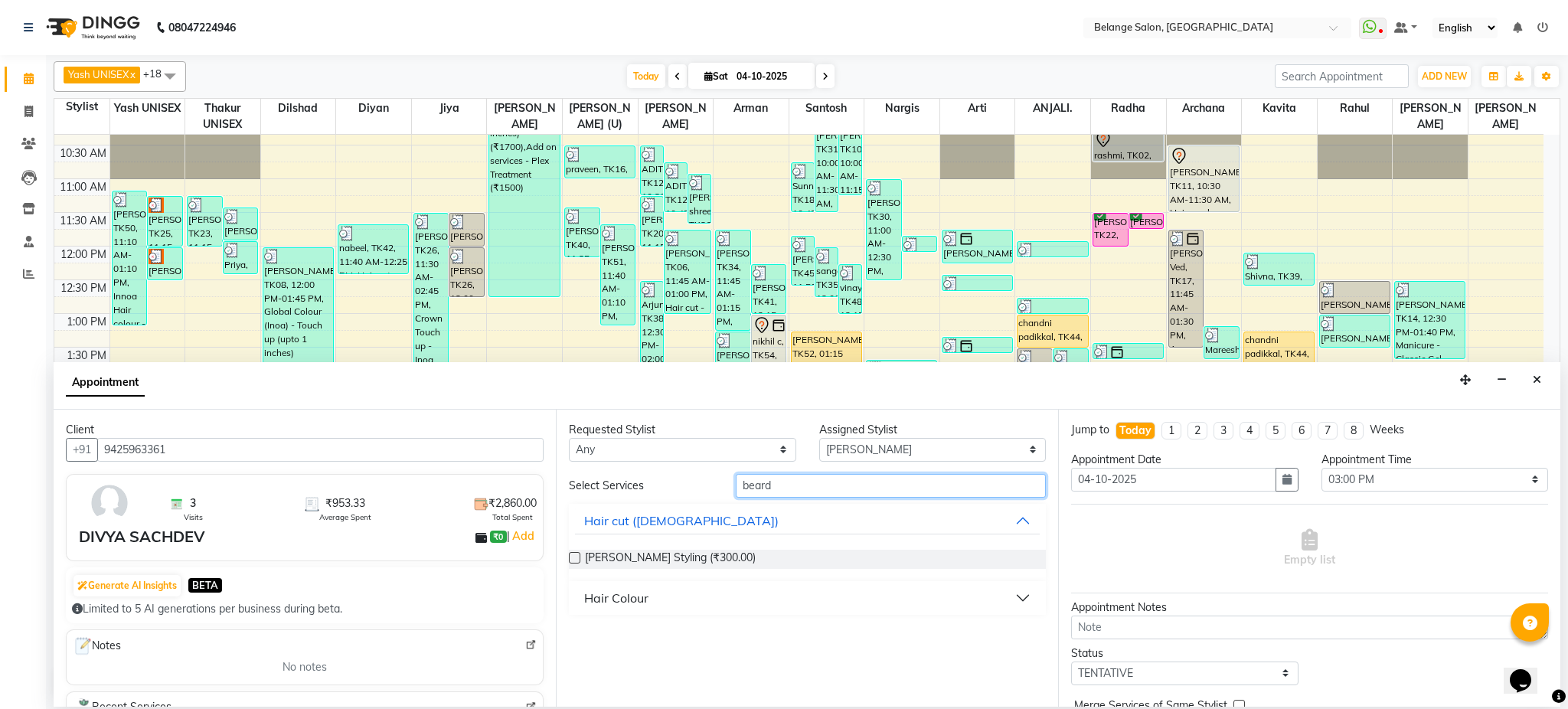
type input "beard"
click at [573, 561] on label at bounding box center [574, 558] width 11 height 11
click at [573, 561] on input "checkbox" at bounding box center [573, 559] width 10 height 10
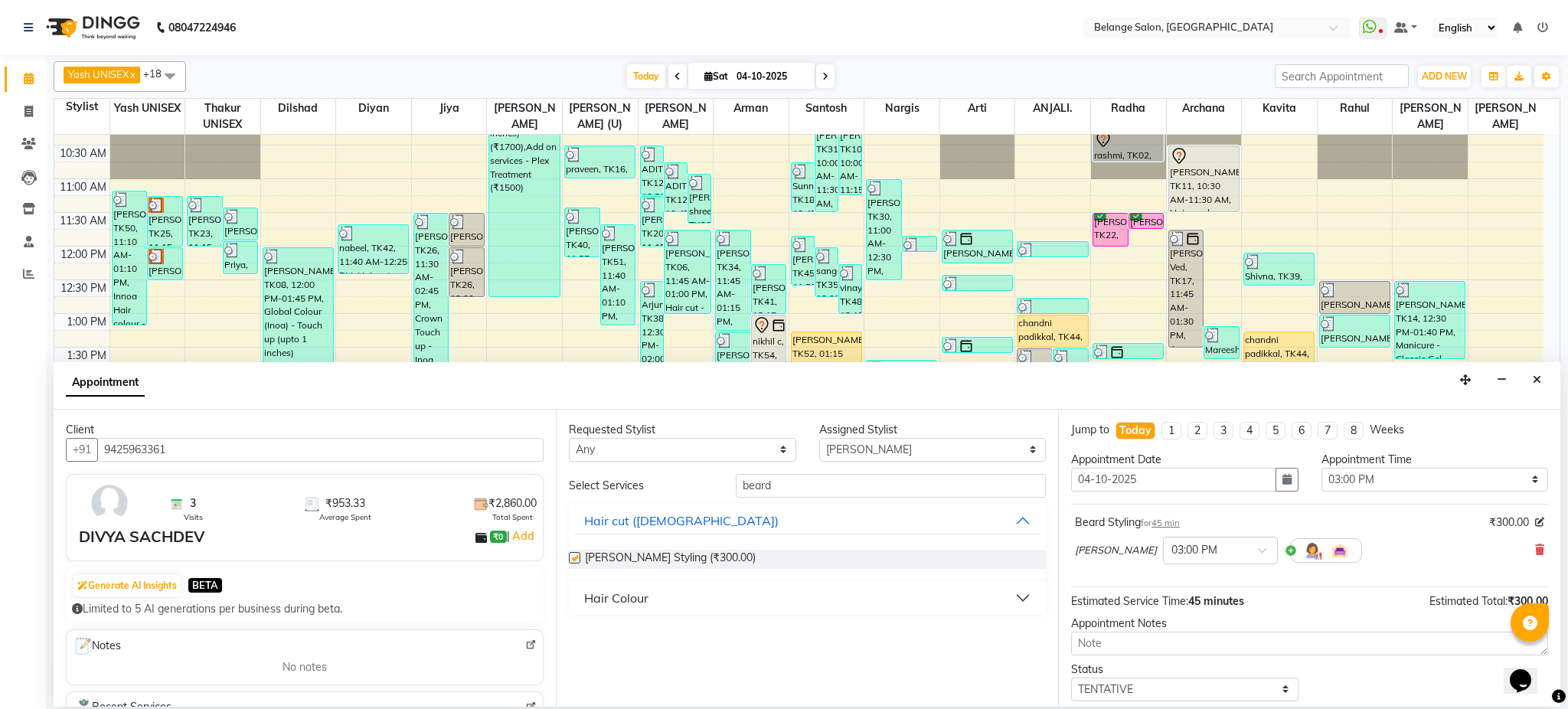
checkbox input "false"
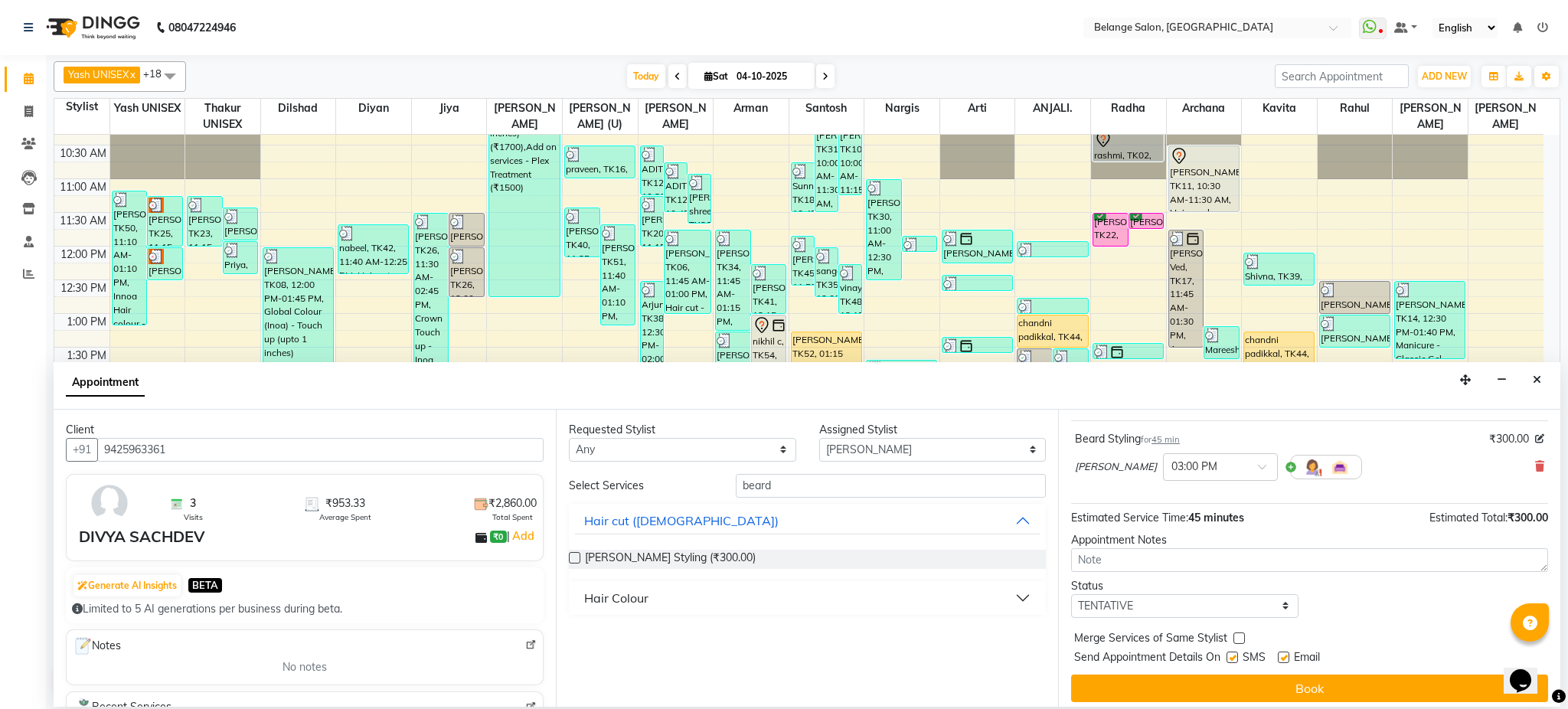
scroll to position [86, 0]
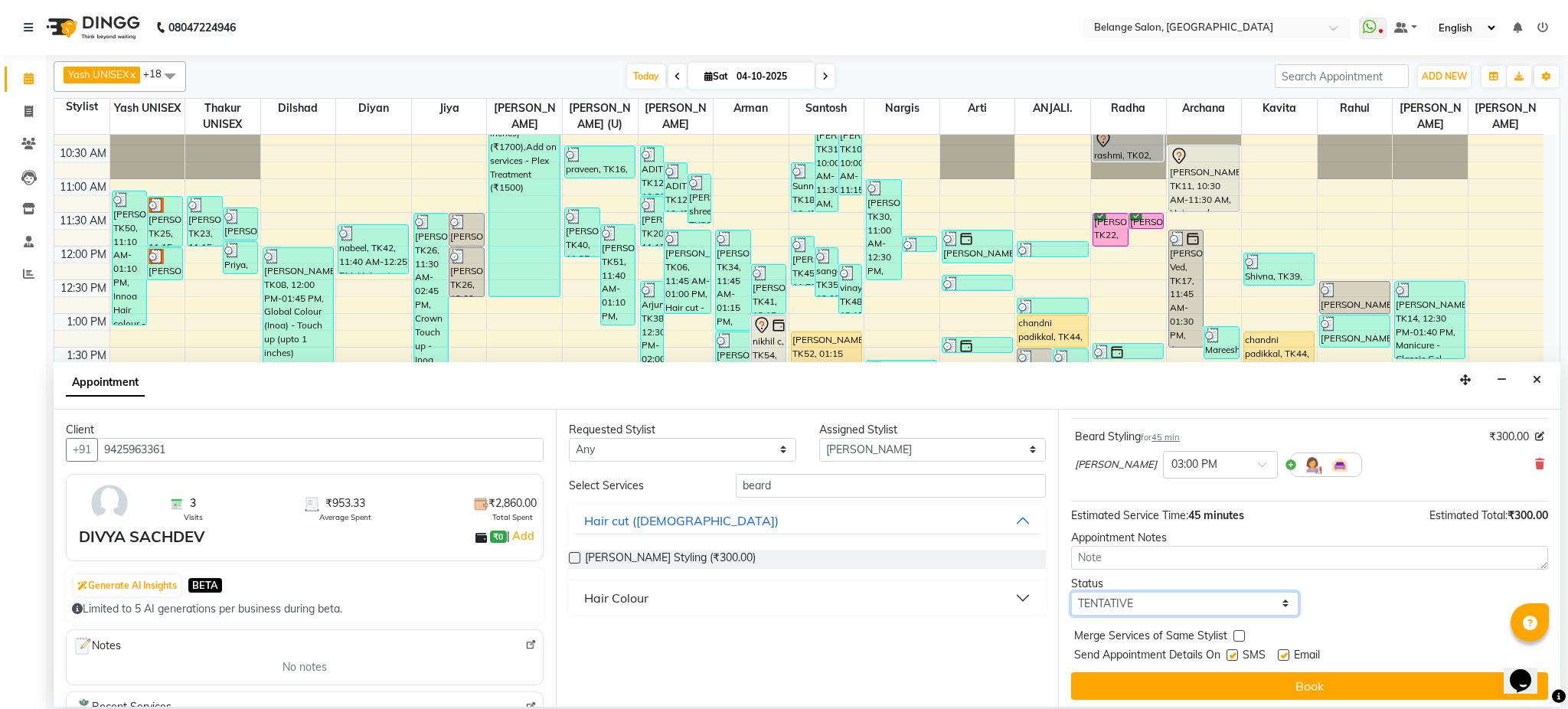
click at [1267, 592] on select "Select TENTATIVE CONFIRM CHECK-IN UPCOMING" at bounding box center [1185, 604] width 227 height 24
select select "confirm booking"
click at [1071, 592] on select "Select TENTATIVE CONFIRM CHECK-IN UPCOMING" at bounding box center [1185, 604] width 227 height 24
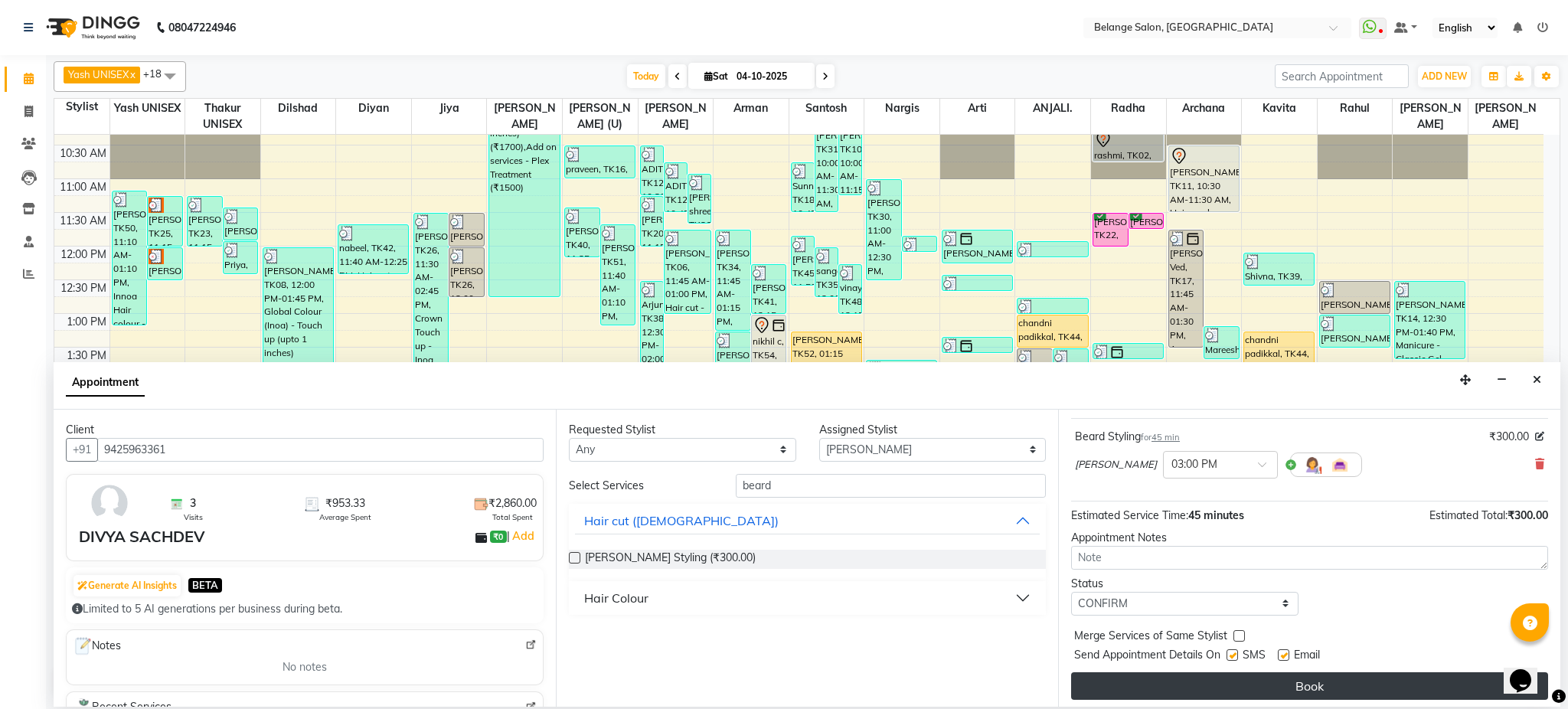
click at [1260, 692] on button "Book" at bounding box center [1310, 687] width 477 height 27
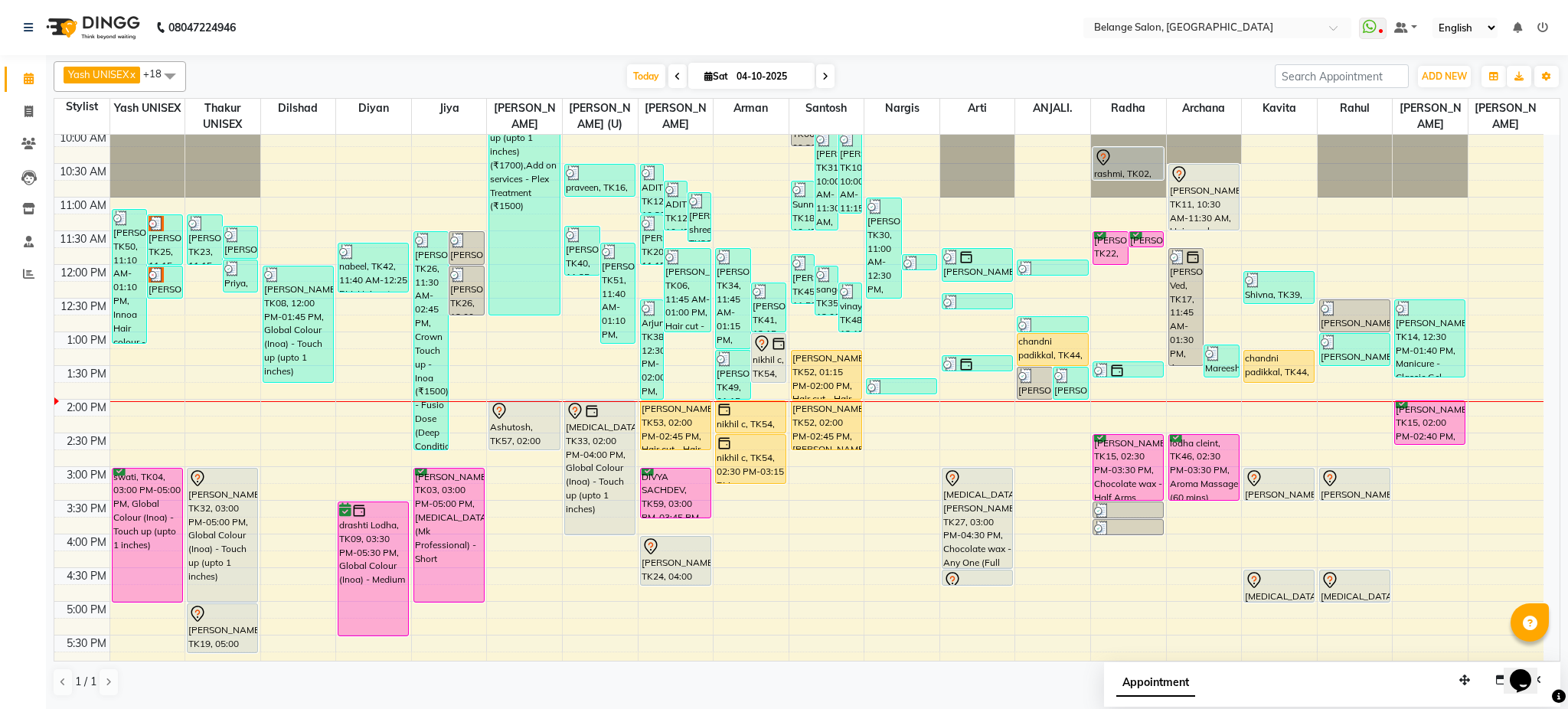
scroll to position [155, 0]
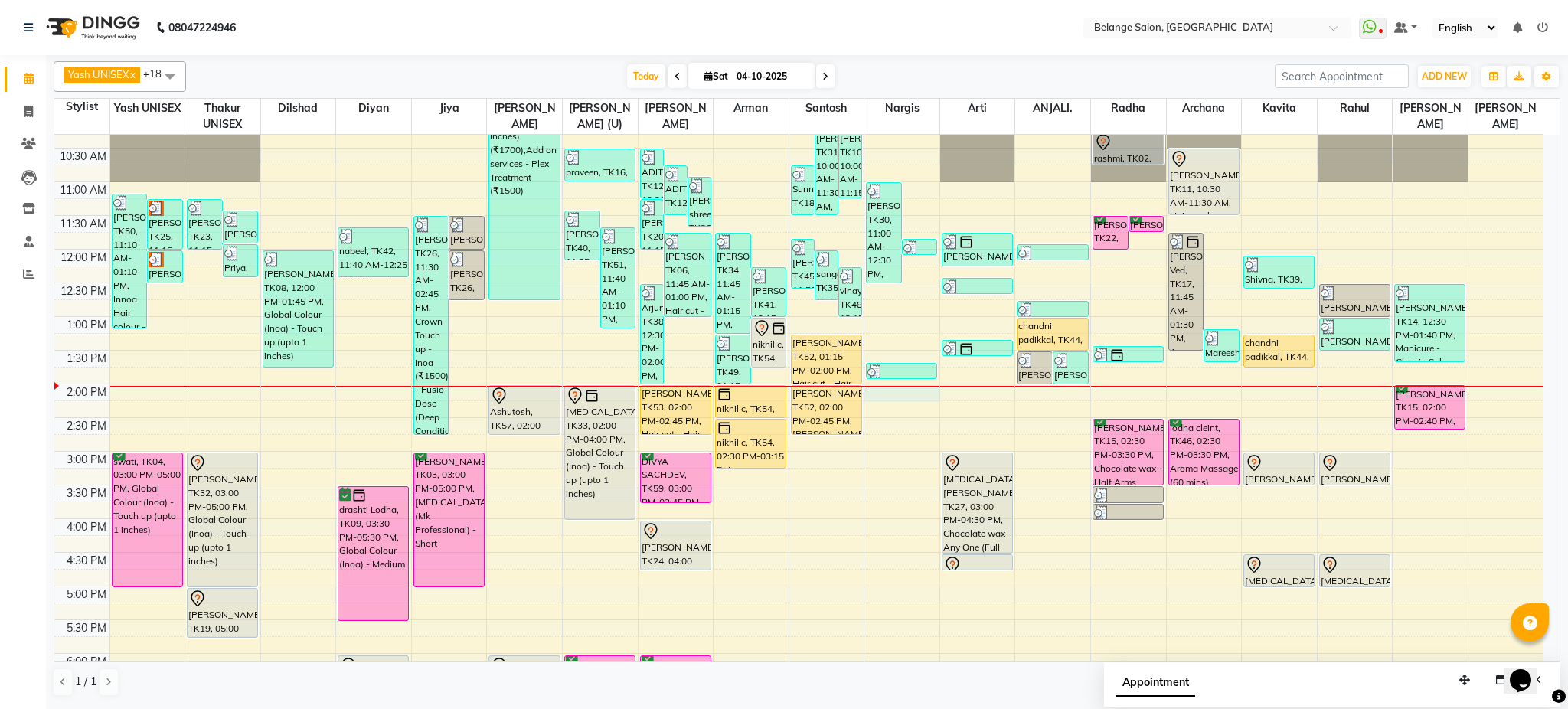
click at [915, 400] on div "8:00 AM 8:30 AM 9:00 AM 9:30 AM 10:00 AM 10:30 AM 11:00 AM 11:30 AM 12:00 PM 12…" at bounding box center [799, 485] width 1490 height 1010
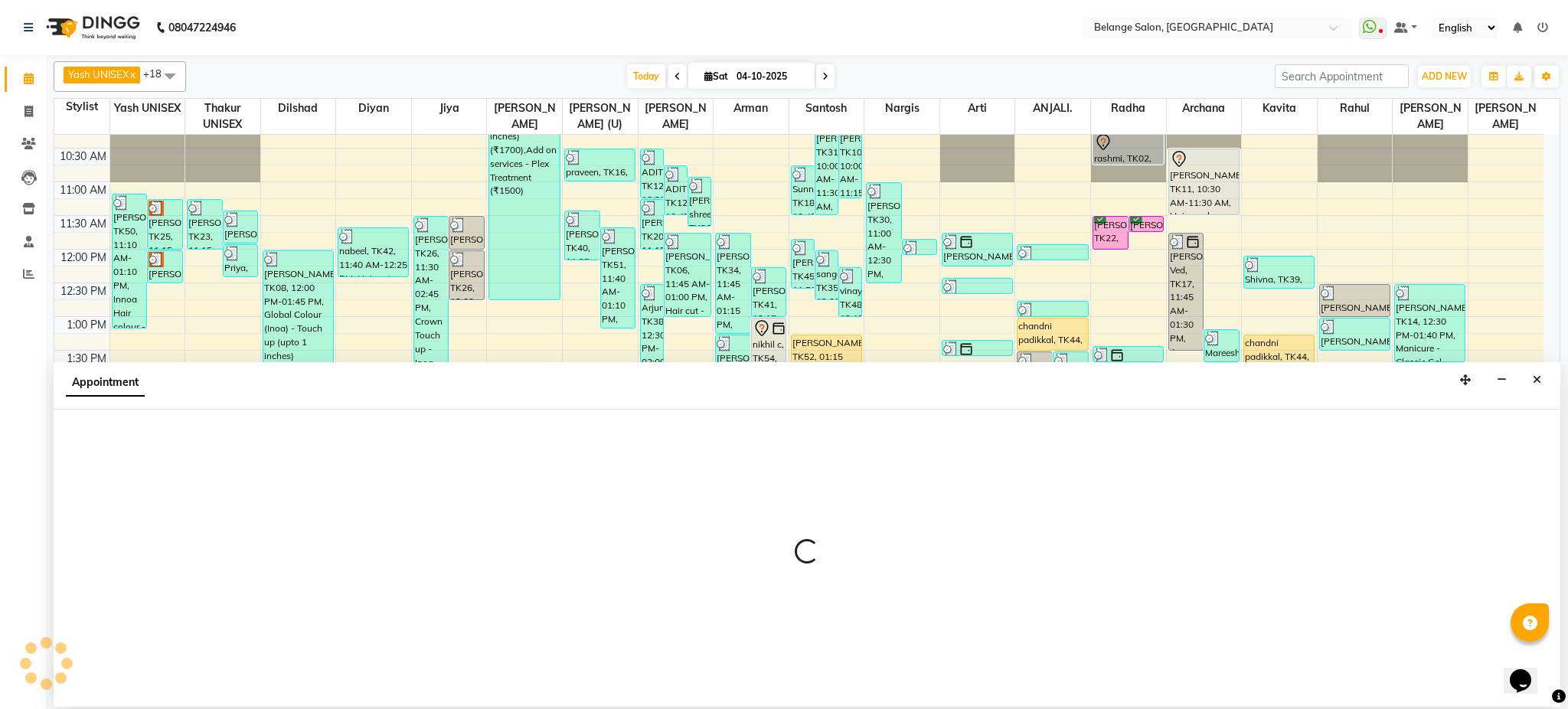
select select "33845"
select select "840"
select select "tentative"
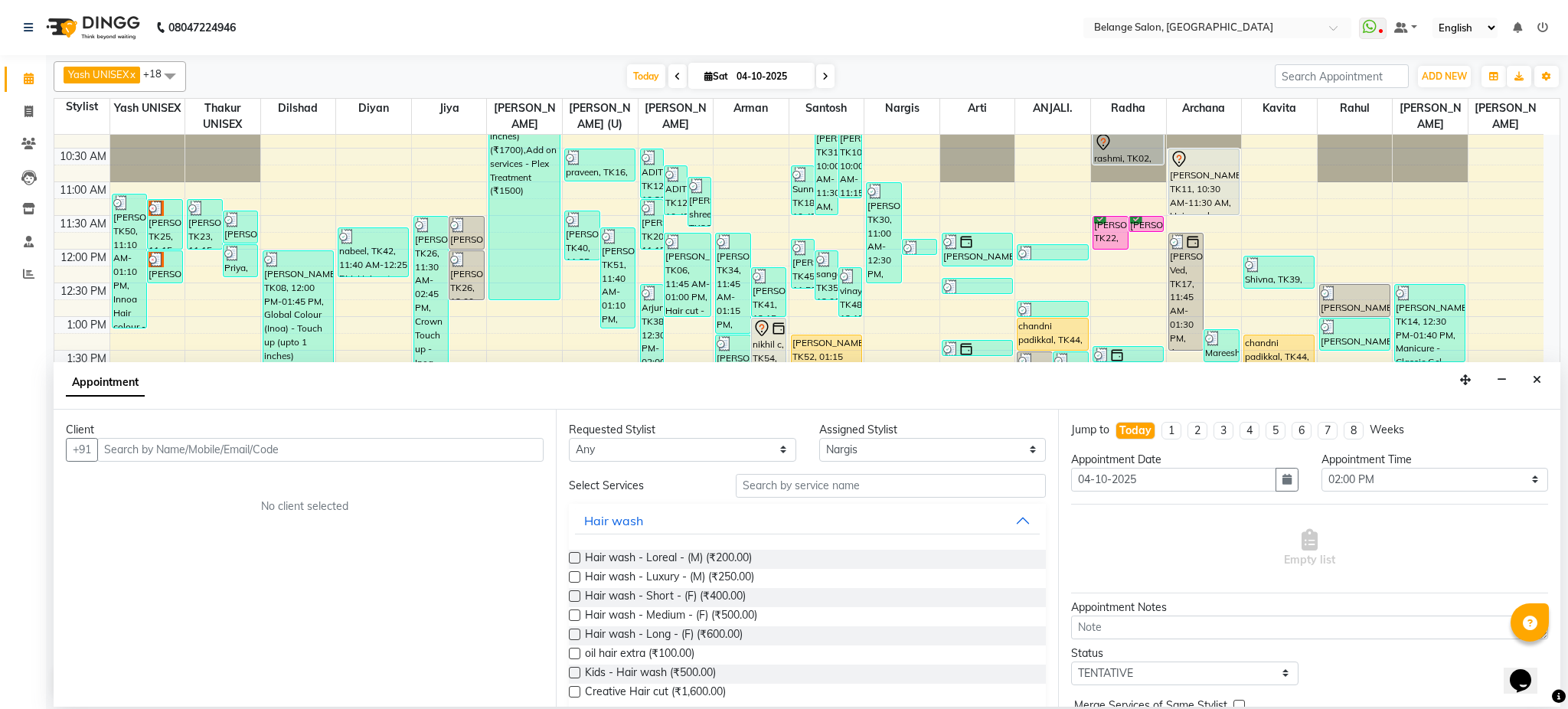
click at [191, 448] on input "text" at bounding box center [320, 450] width 446 height 24
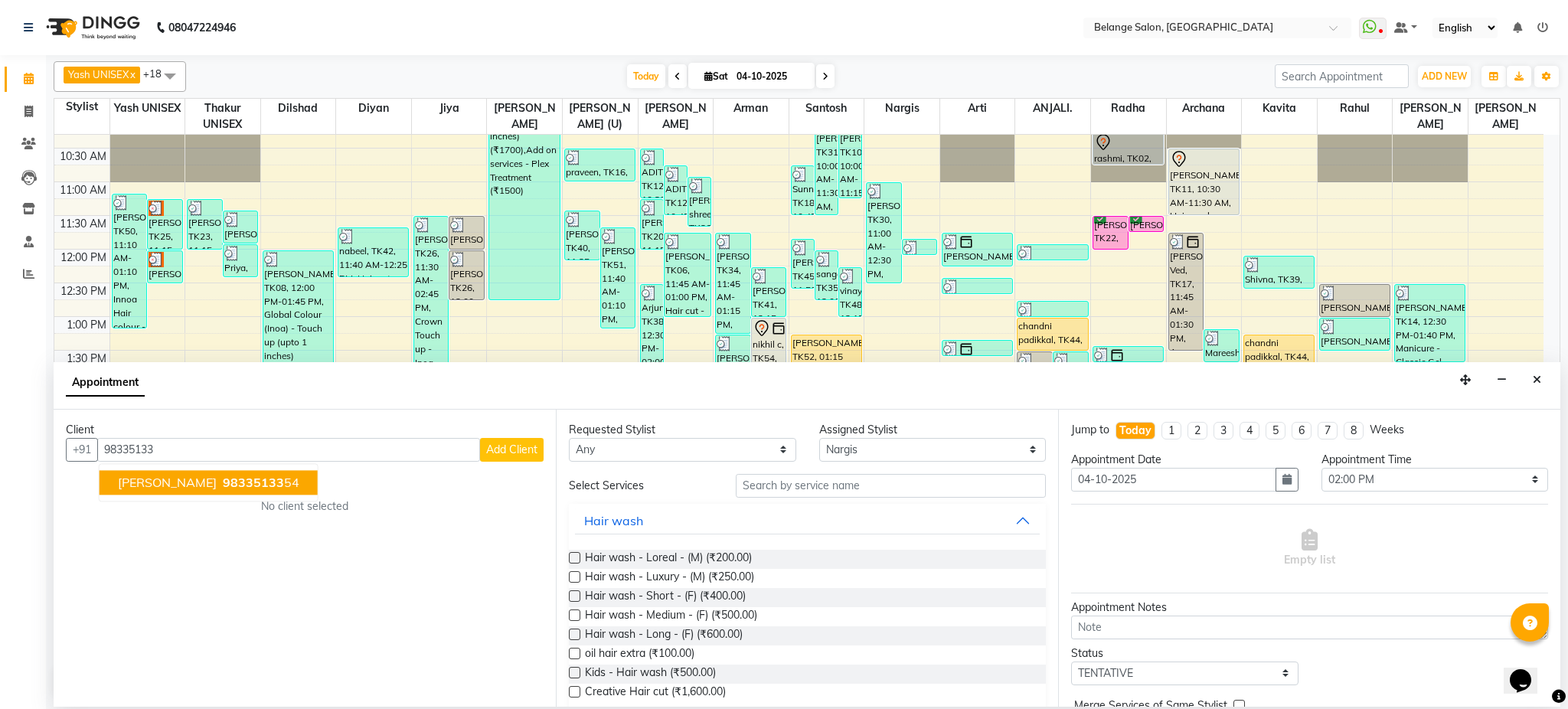
click at [227, 477] on span "98335133" at bounding box center [253, 482] width 61 height 15
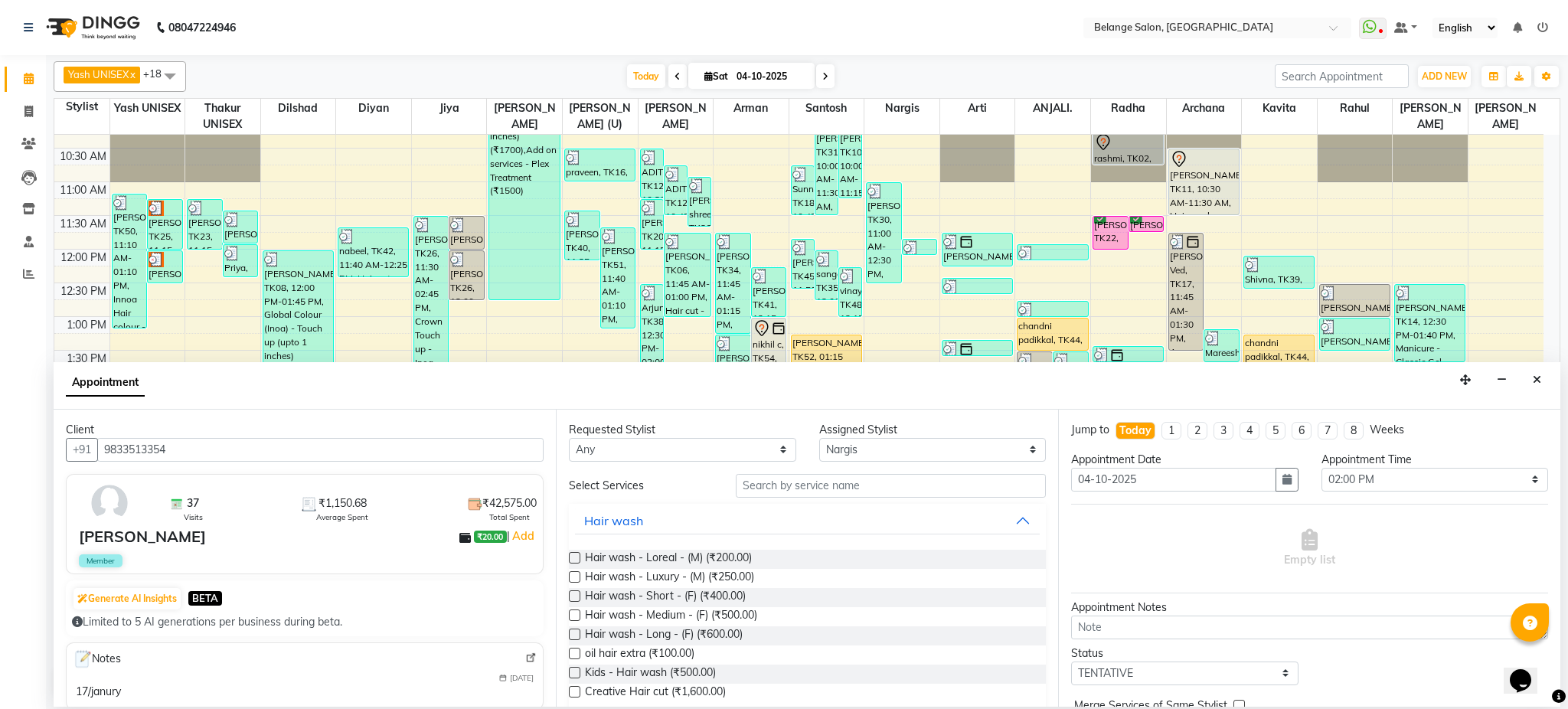
type input "9833513354"
click at [762, 491] on input "text" at bounding box center [891, 486] width 310 height 24
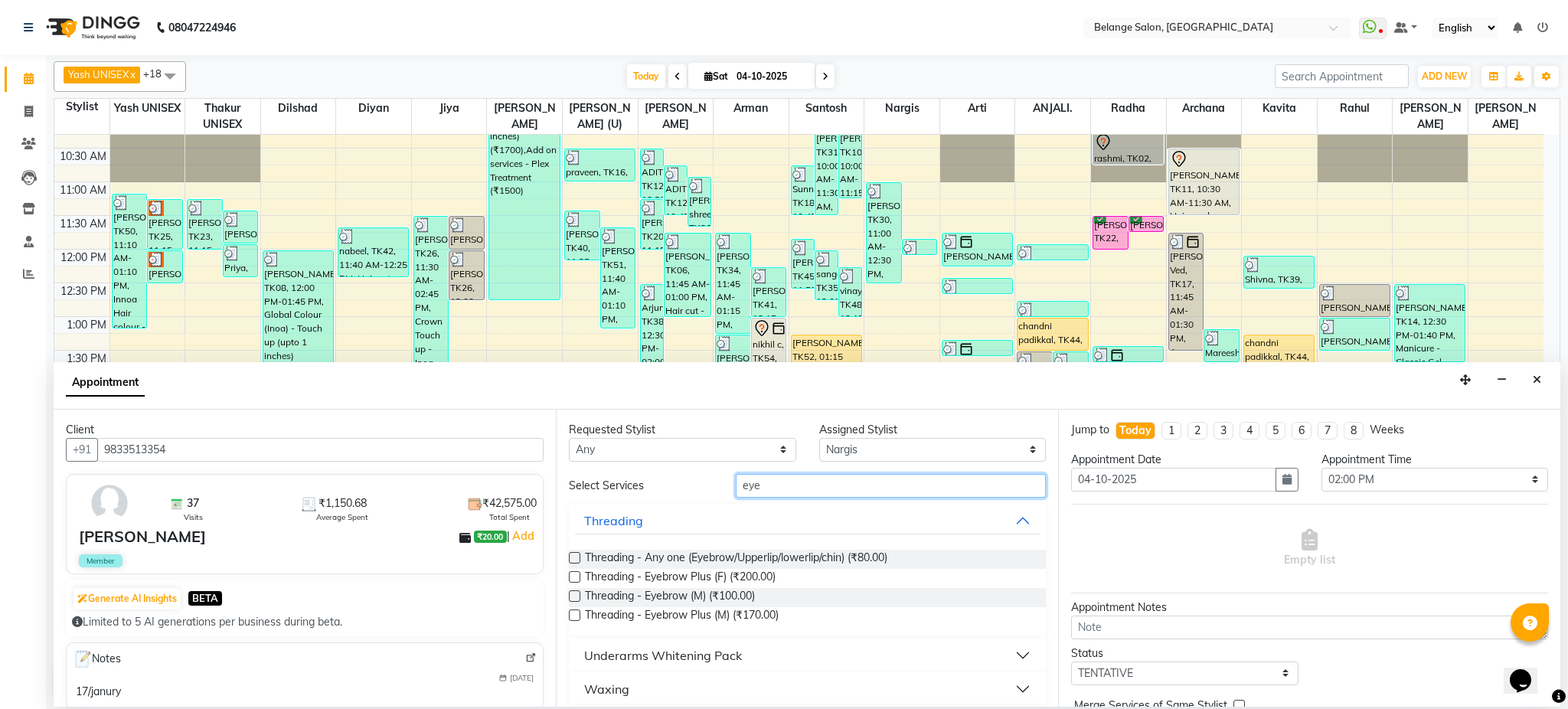
type input "eye"
click at [573, 554] on label at bounding box center [574, 558] width 11 height 11
click at [573, 554] on input "checkbox" at bounding box center [573, 559] width 10 height 10
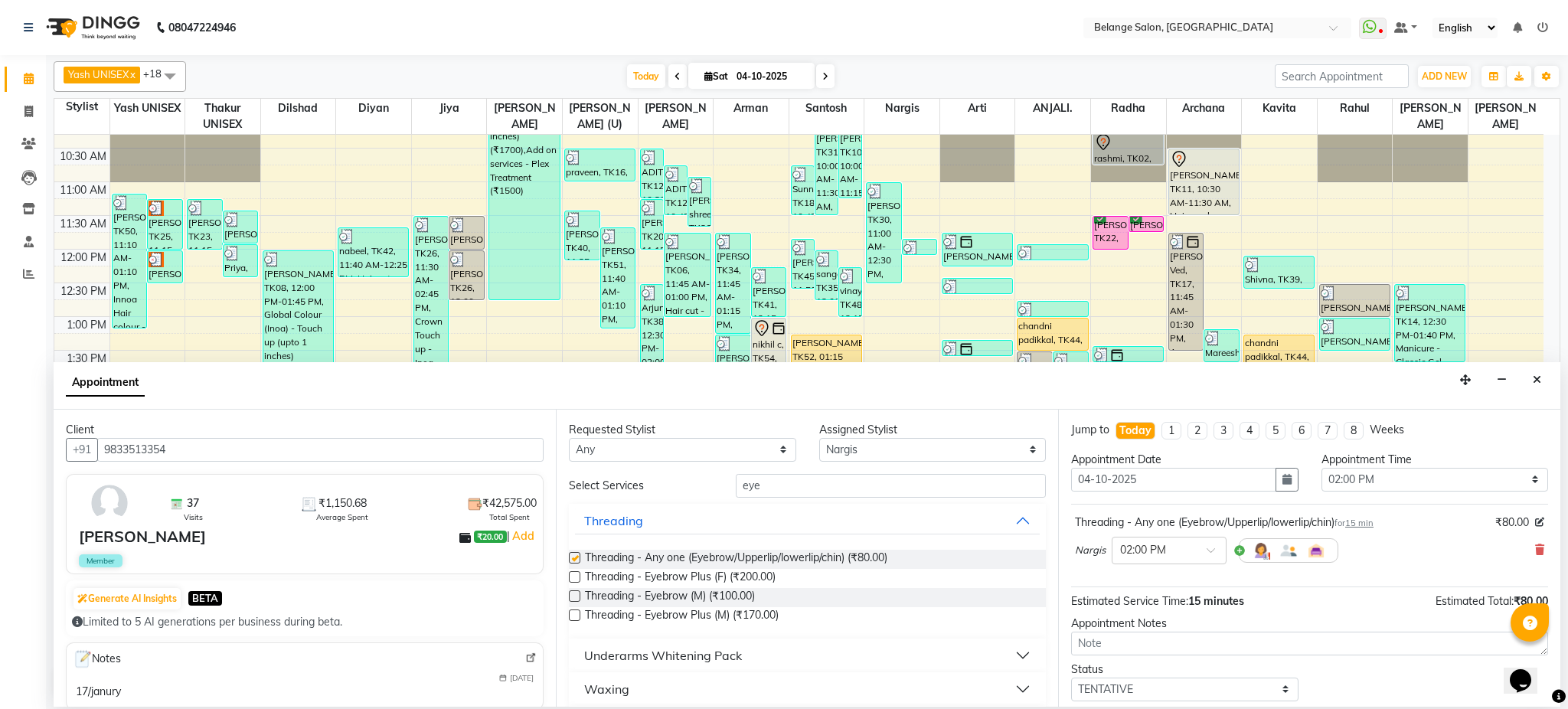
checkbox input "false"
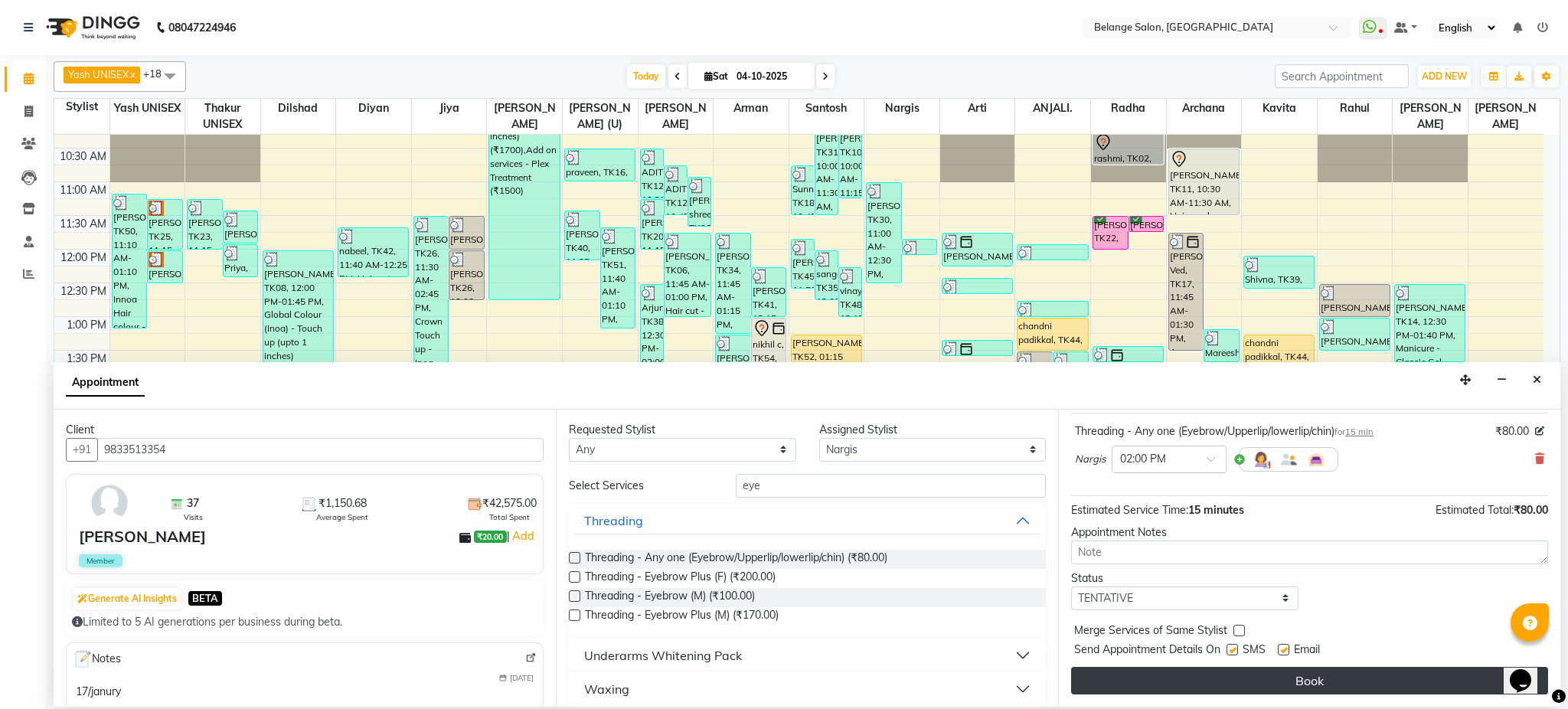
click at [1305, 683] on button "Book" at bounding box center [1310, 681] width 477 height 27
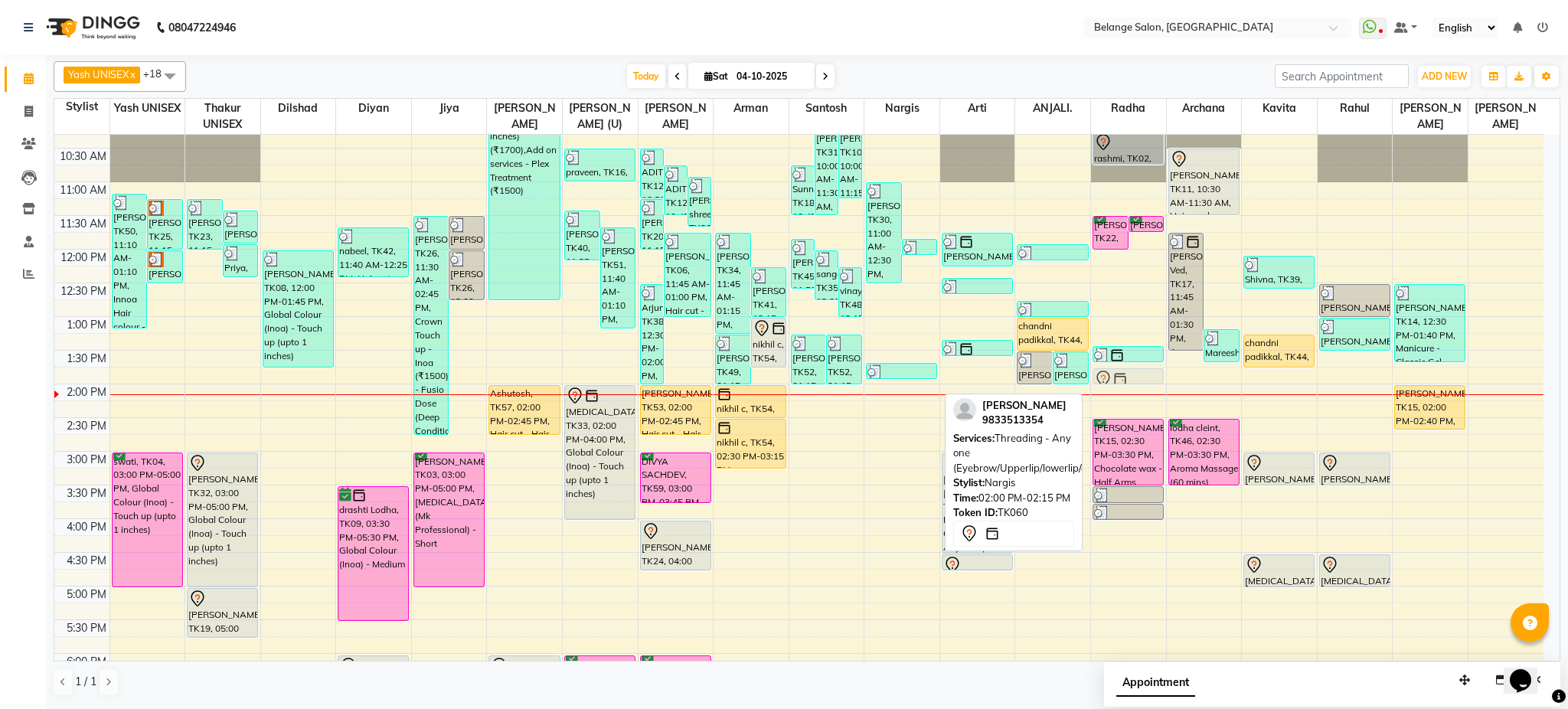
drag, startPoint x: 883, startPoint y: 396, endPoint x: 1122, endPoint y: 384, distance: 239.3
click at [1122, 384] on tr "Mareesha, TK50, 11:10 AM-01:10 PM, Innoa Hair colour - M (₹1500),Hair cut - Hai…" at bounding box center [799, 485] width 1490 height 1010
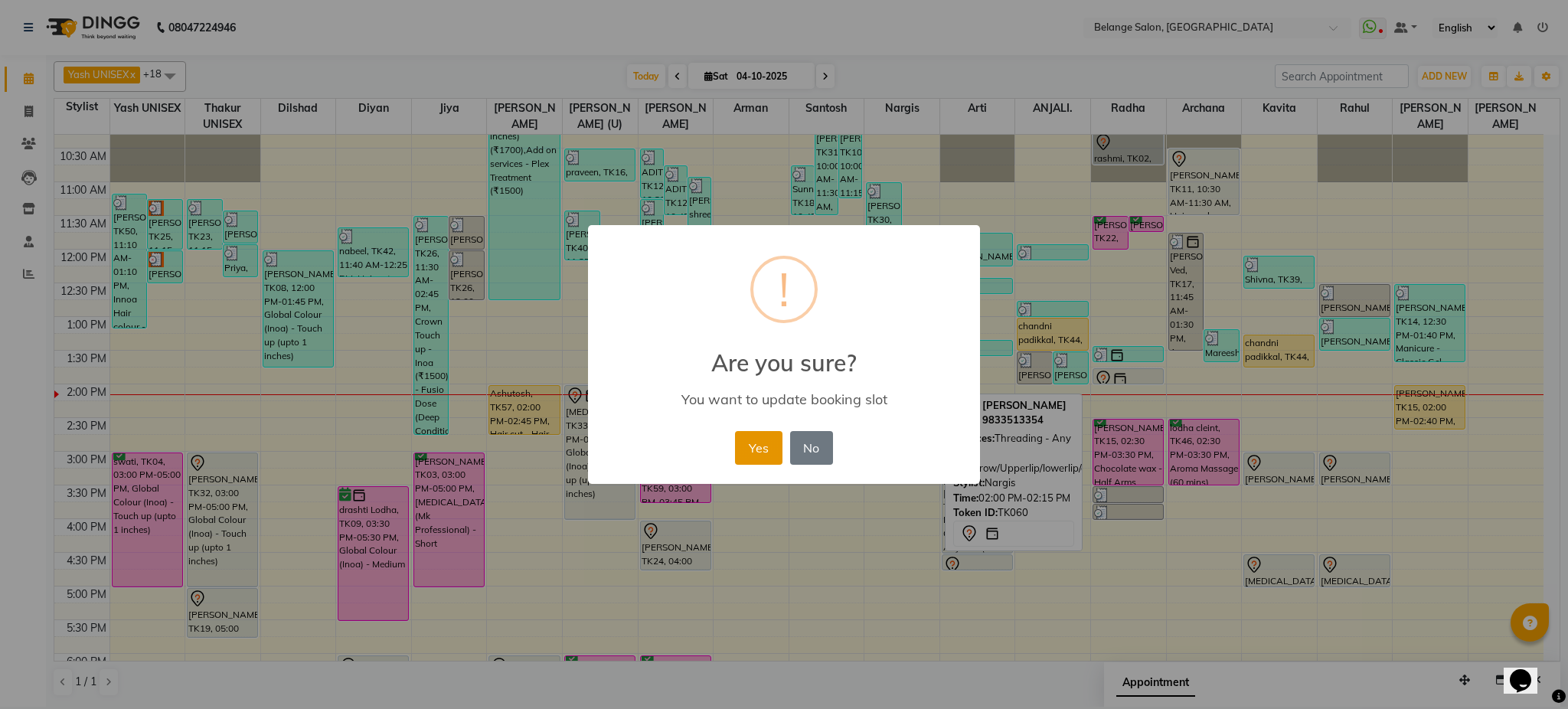
click at [746, 453] on button "Yes" at bounding box center [758, 448] width 46 height 34
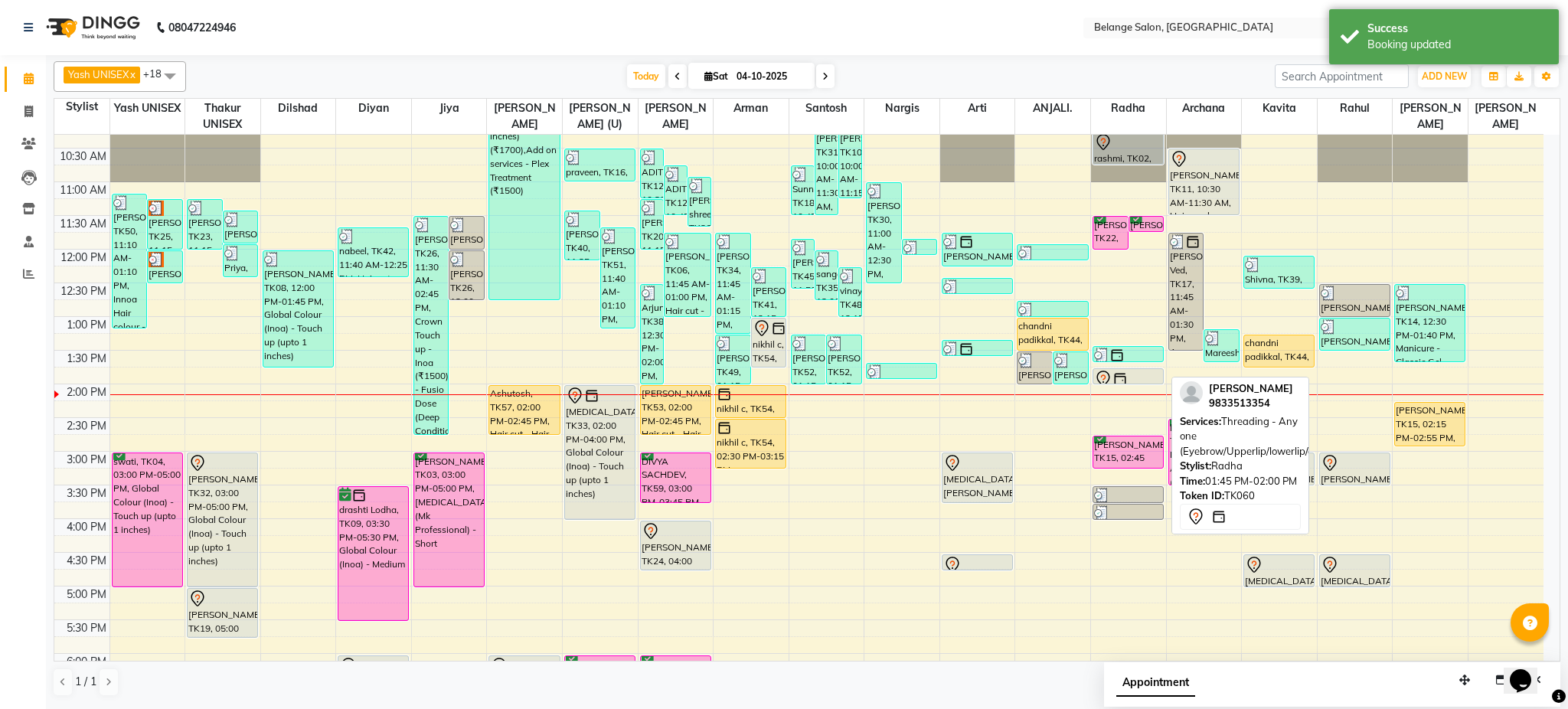
click at [1141, 370] on div at bounding box center [1128, 379] width 68 height 18
click at [1133, 377] on div at bounding box center [1128, 379] width 68 height 18
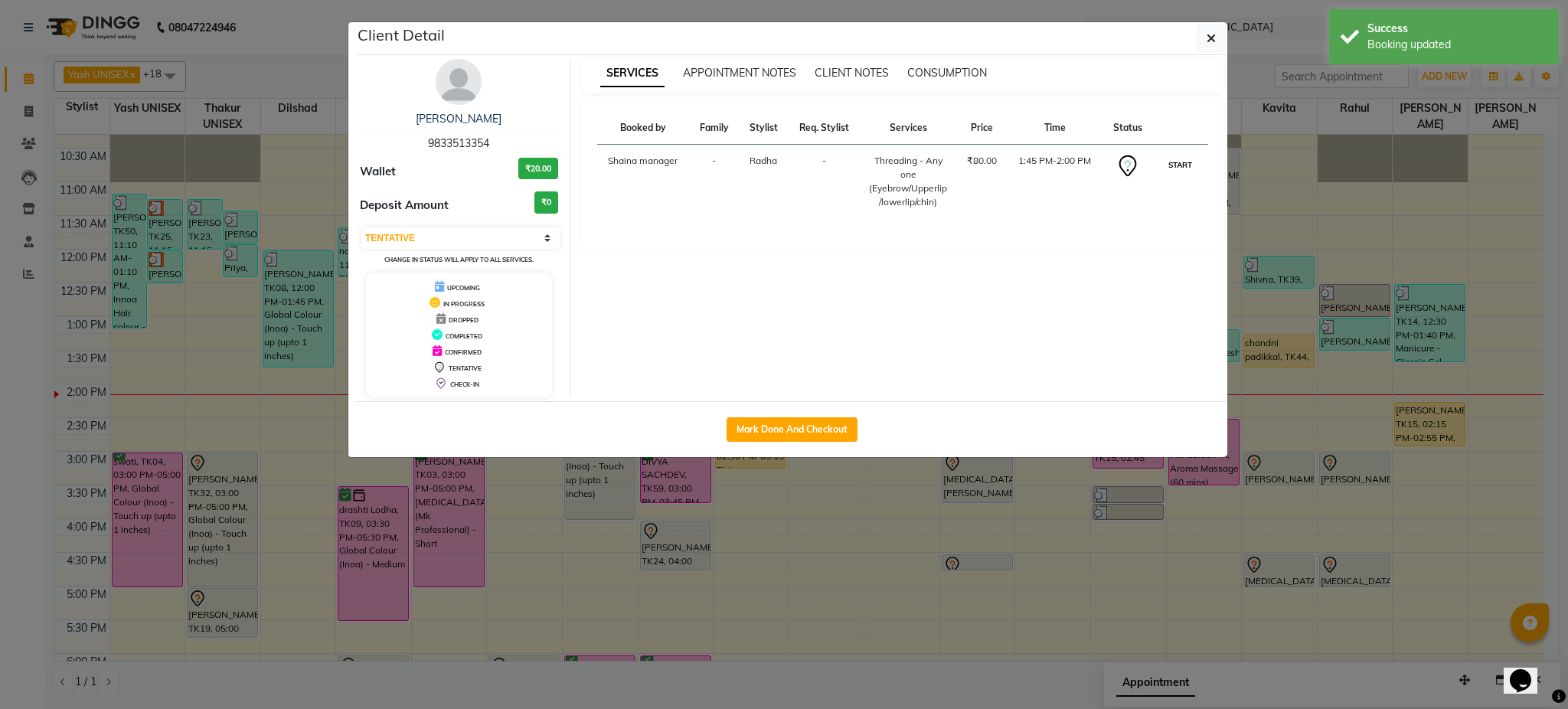
click at [1178, 167] on button "START" at bounding box center [1180, 165] width 31 height 19
select select "1"
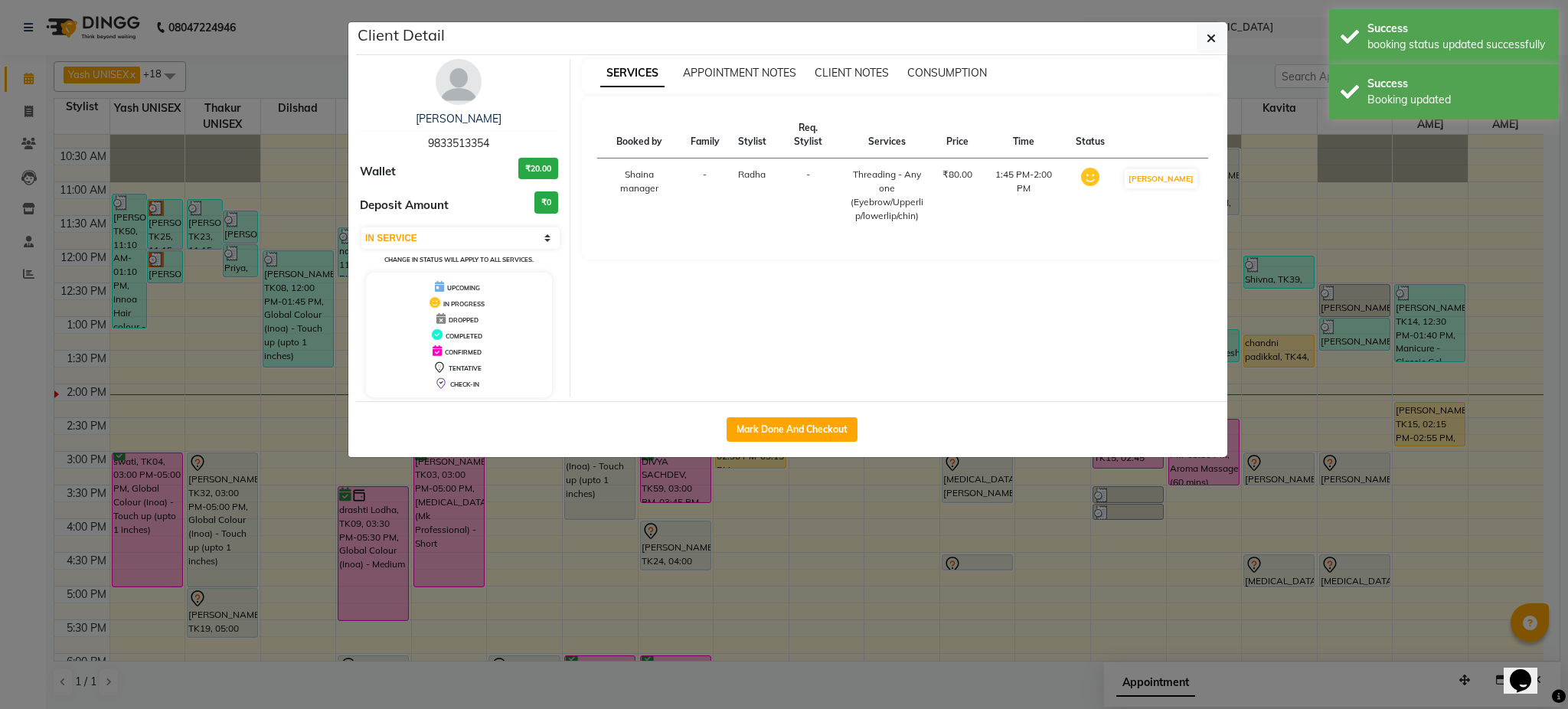
click at [1313, 202] on ngb-modal-window "Client Detail Aayushi Gandhi 9833513354 Wallet ₹20.00 Deposit Amount ₹0 Select …" at bounding box center [784, 354] width 1568 height 709
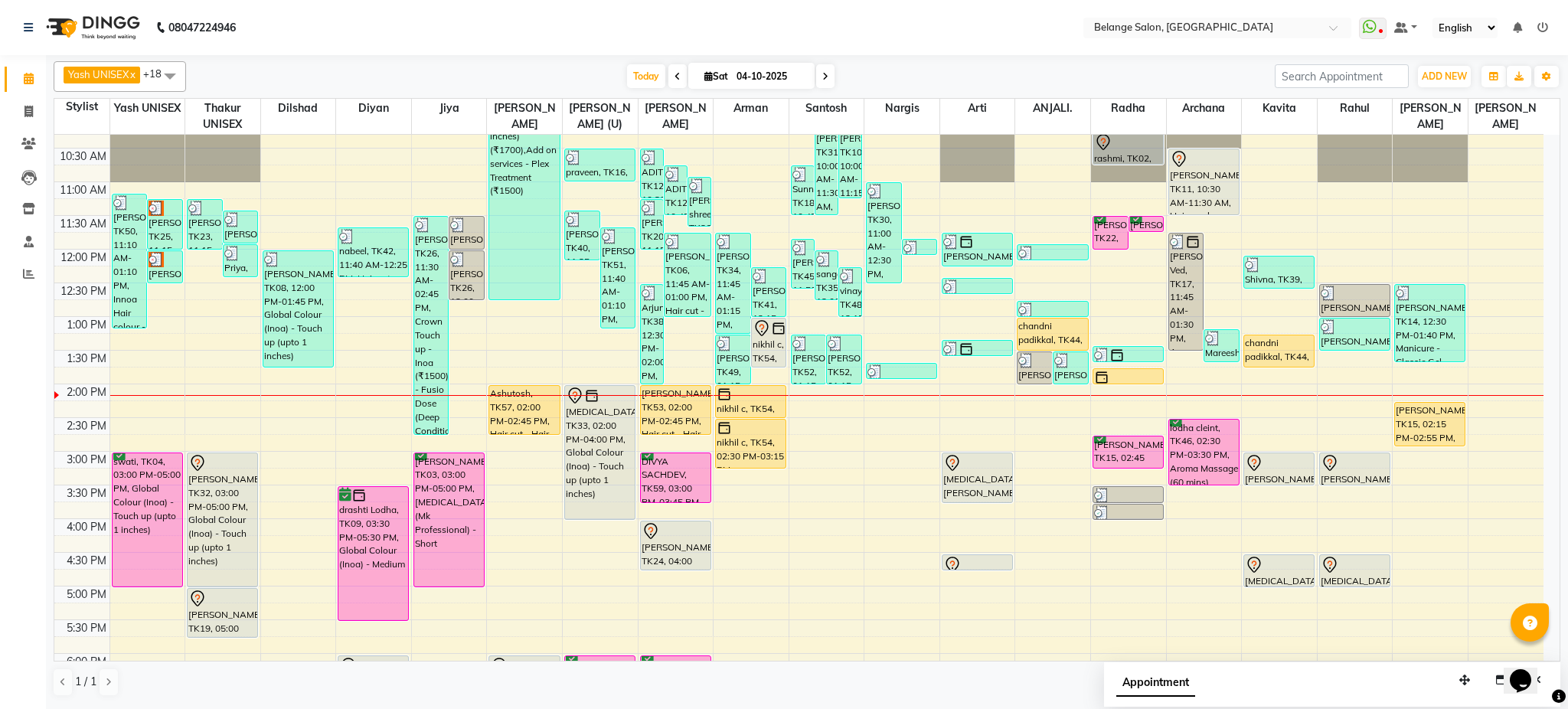
click at [922, 55] on div "Yash UNISEX x Thakur UNISEX x dilshad x diyan x Jiya x amit x aftab (U) x Ali x…" at bounding box center [807, 379] width 1507 height 648
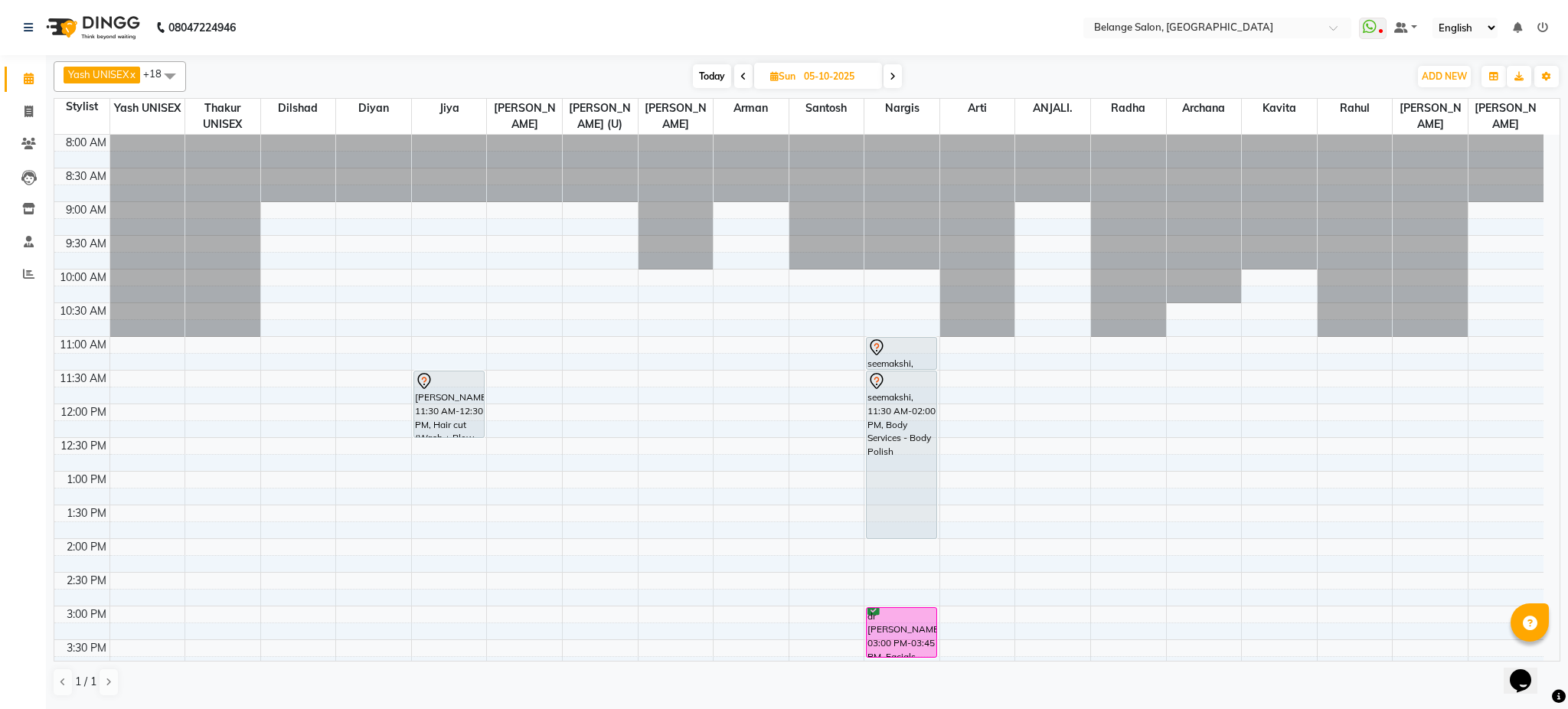
click at [710, 86] on span "Today" at bounding box center [712, 76] width 38 height 24
type input "04-10-2025"
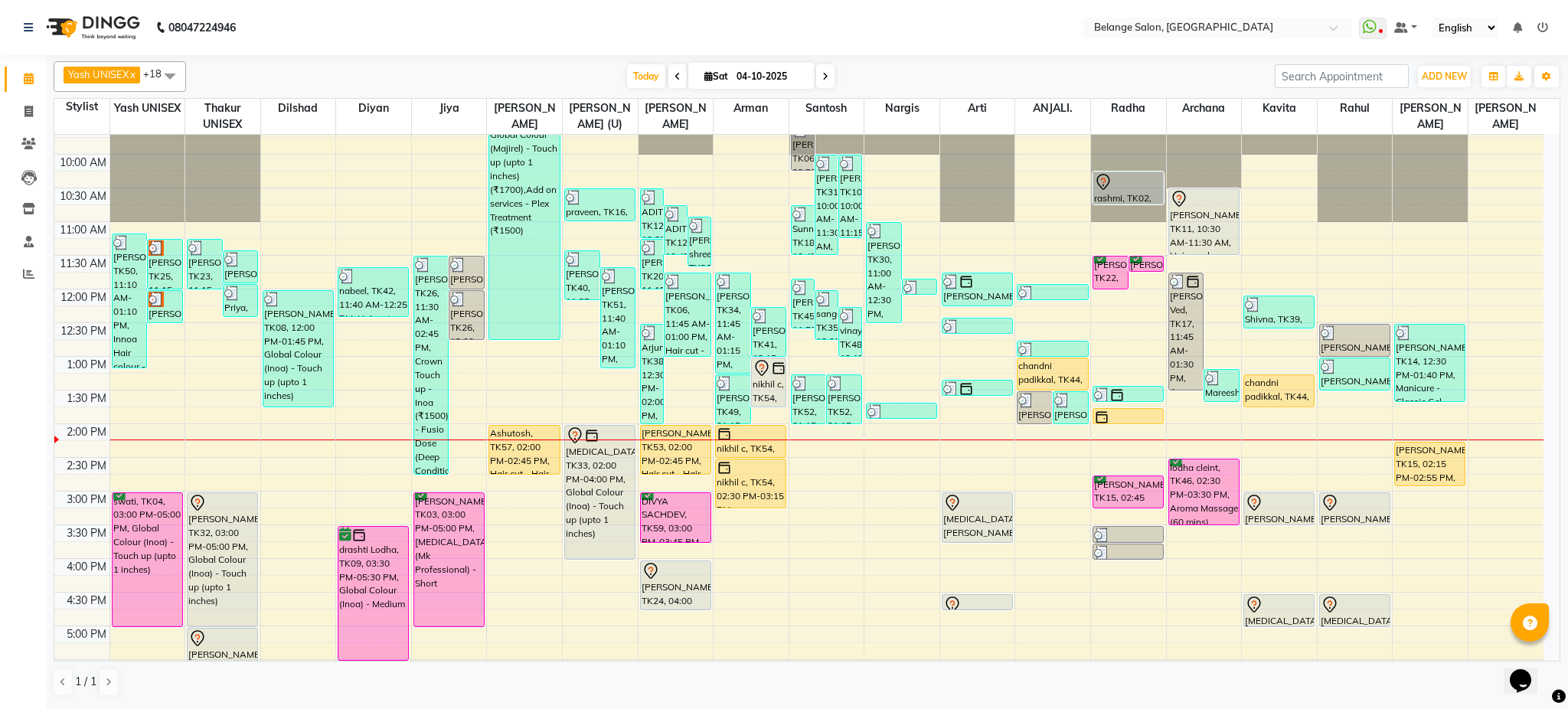
scroll to position [114, 0]
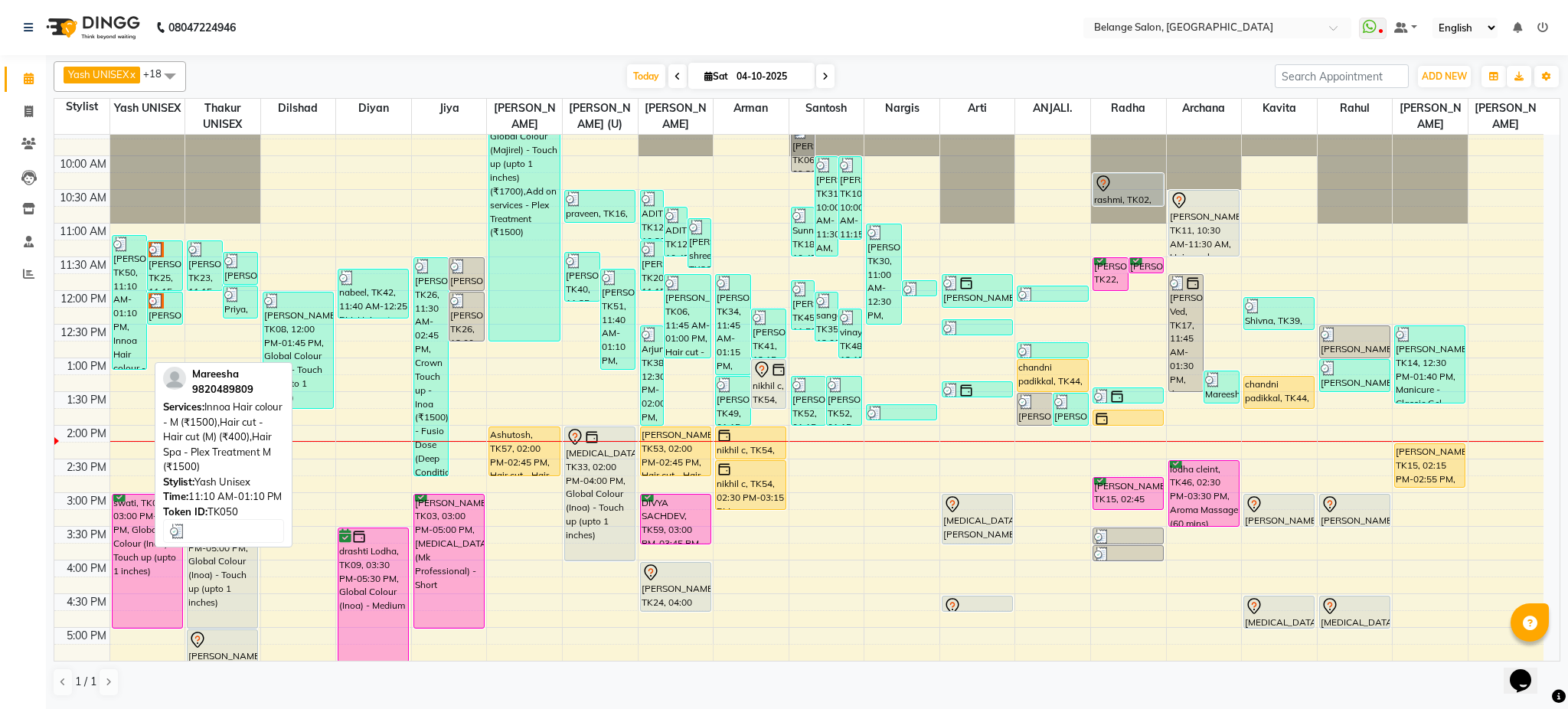
click at [127, 279] on div "[PERSON_NAME], TK50, 11:10 AM-01:10 PM, Innoa Hair colour - M (₹1500),Hair cut …" at bounding box center [130, 303] width 34 height 133
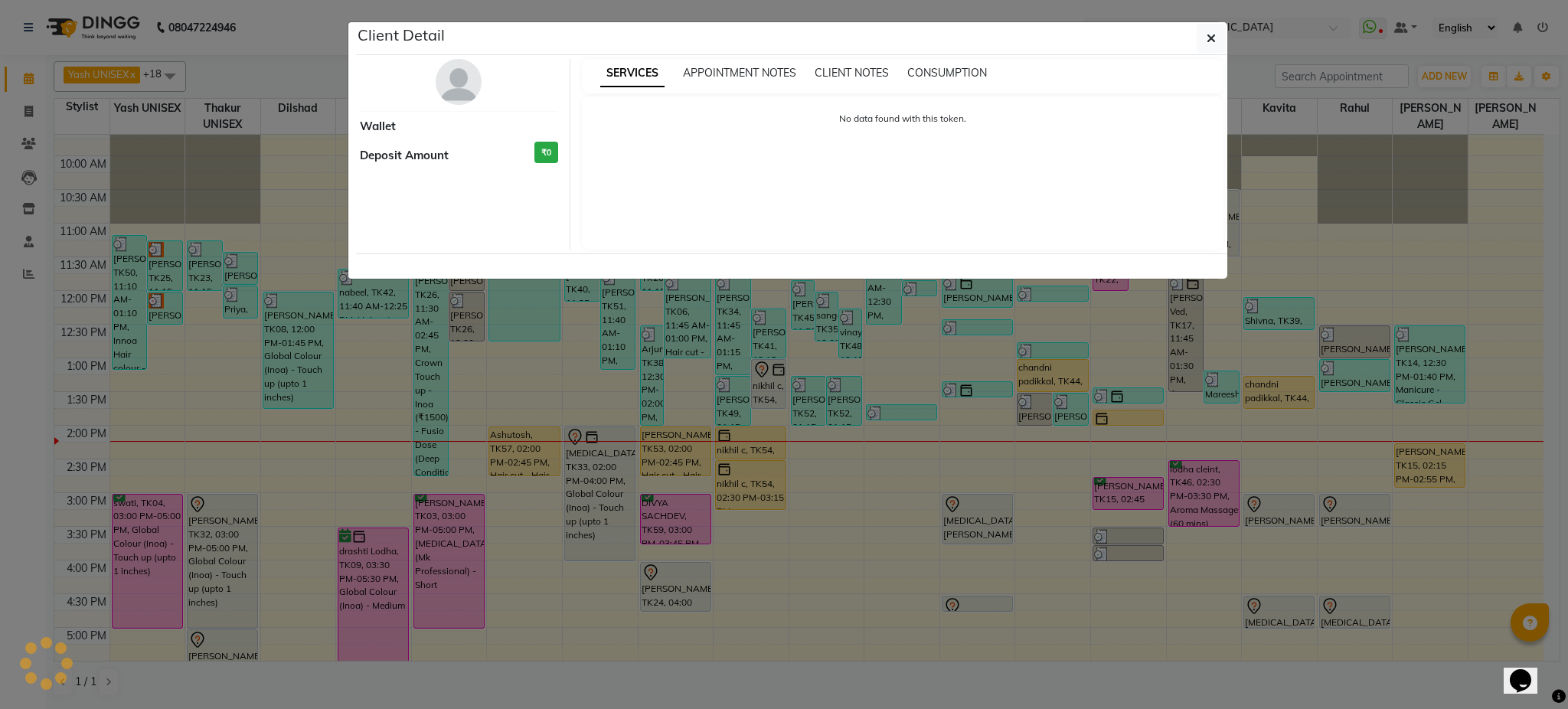
select select "3"
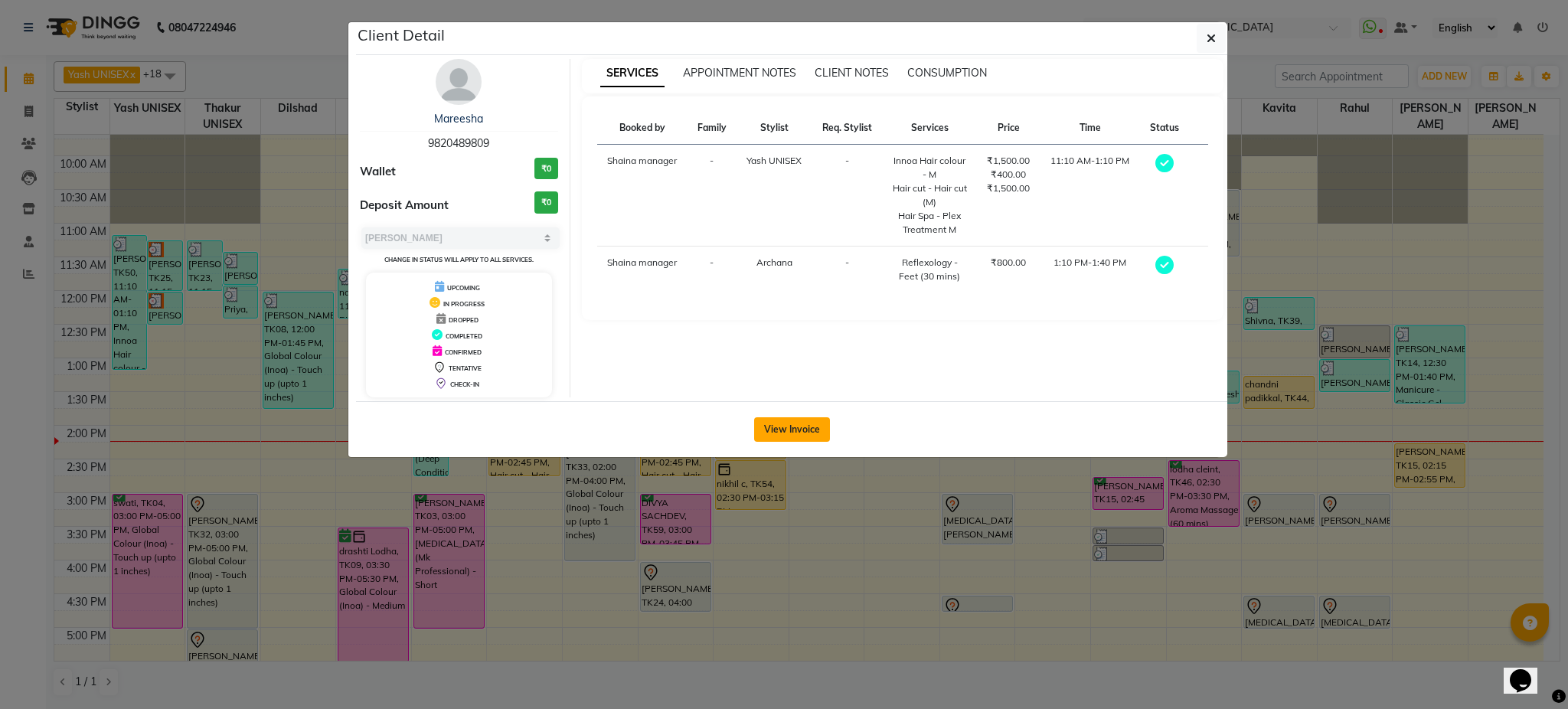
click at [782, 428] on button "View Invoice" at bounding box center [792, 429] width 76 height 25
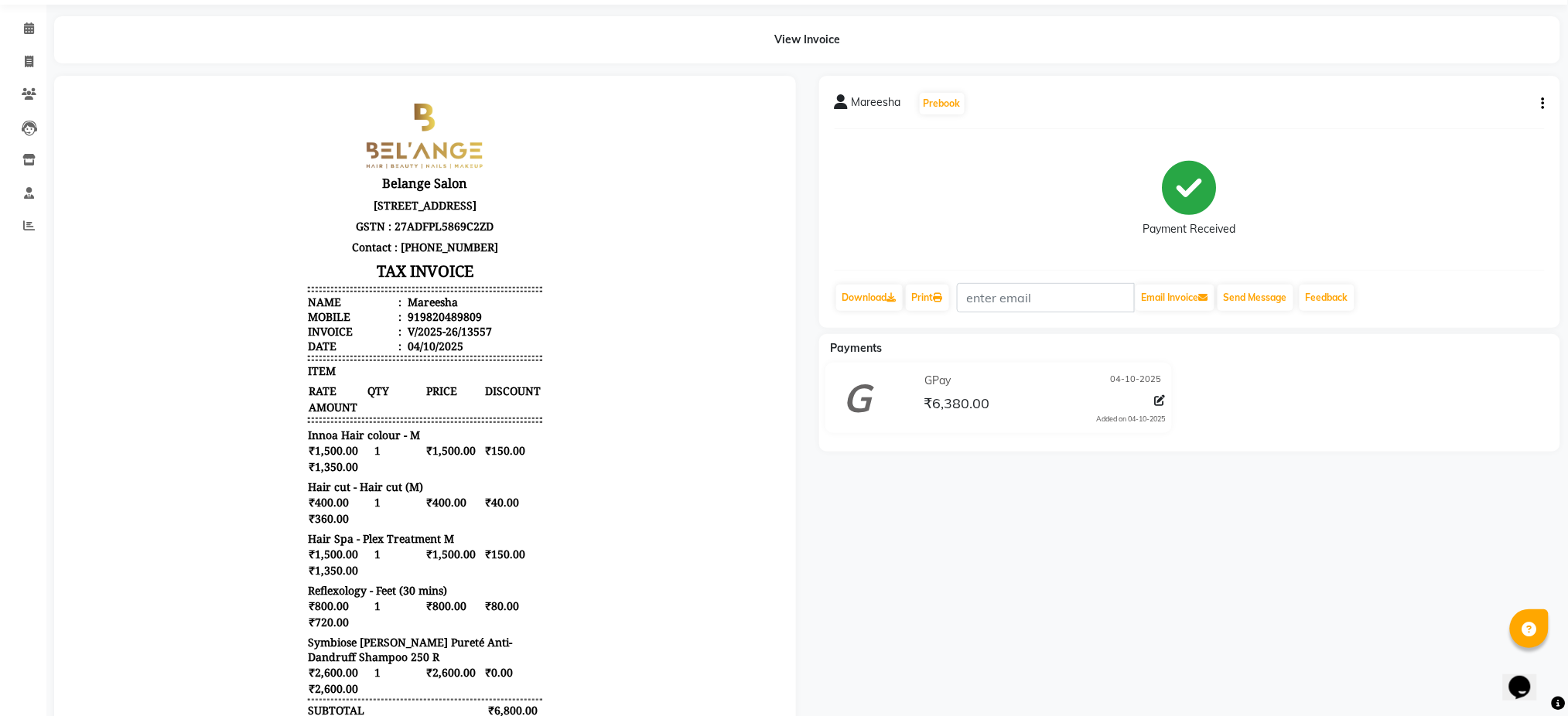
scroll to position [48, 0]
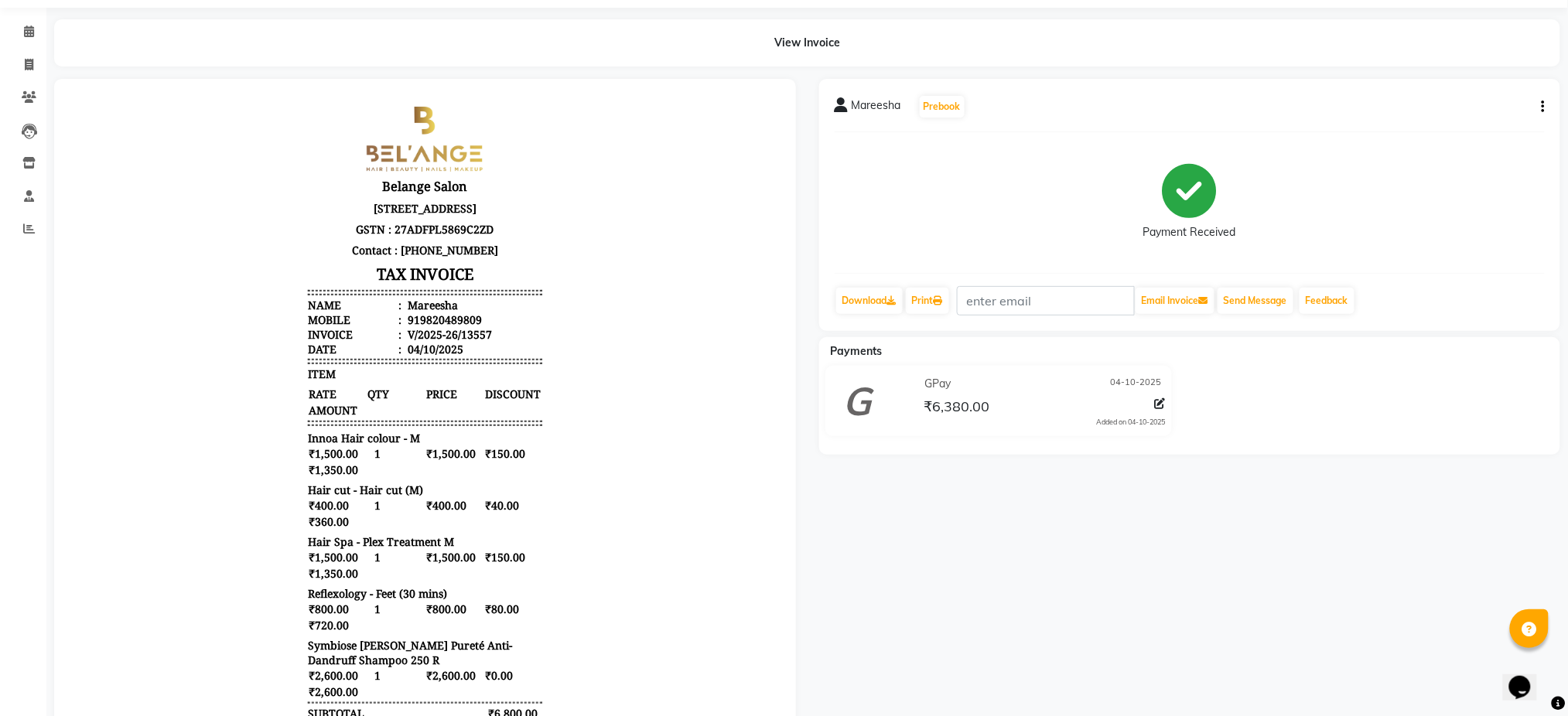
click at [0, 100] on li "Clients" at bounding box center [23, 97] width 46 height 33
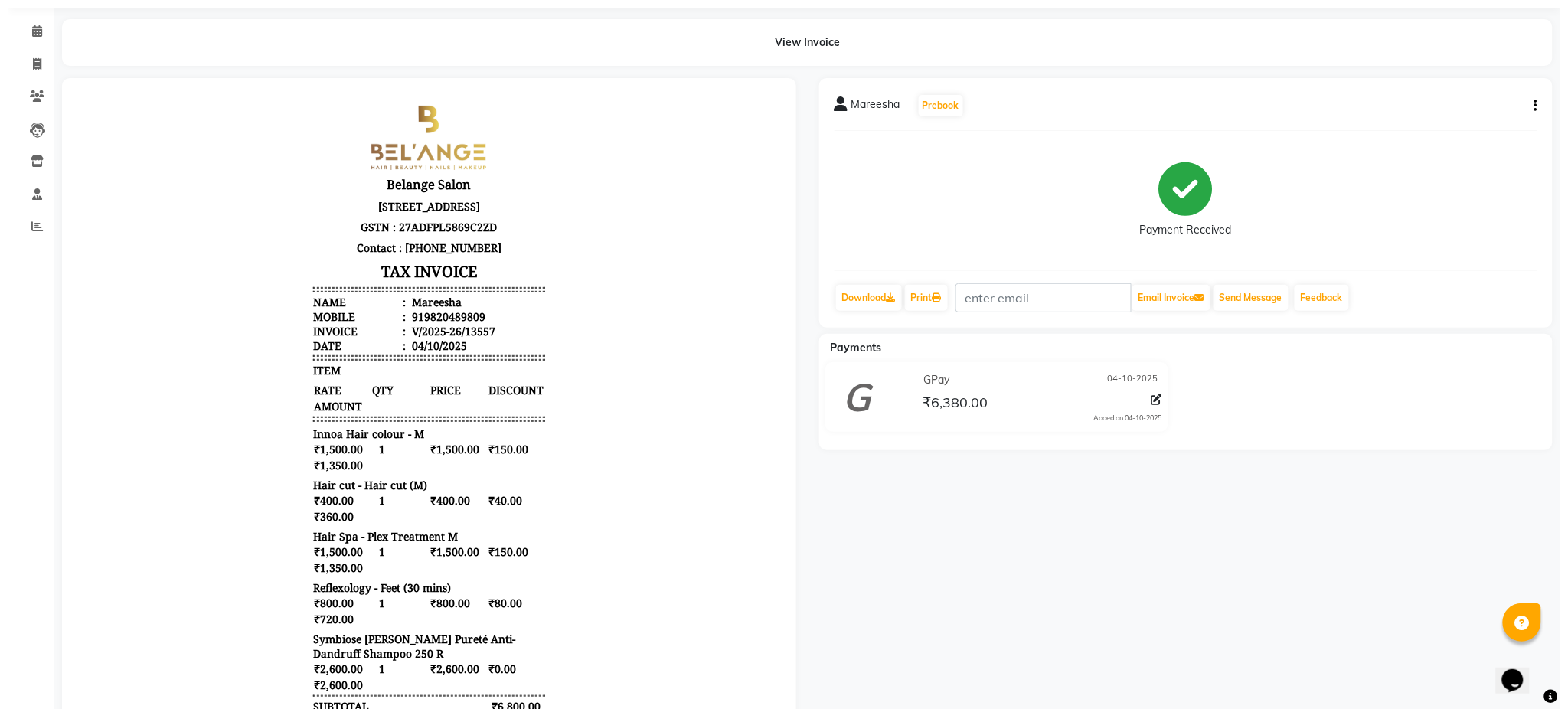
scroll to position [0, 0]
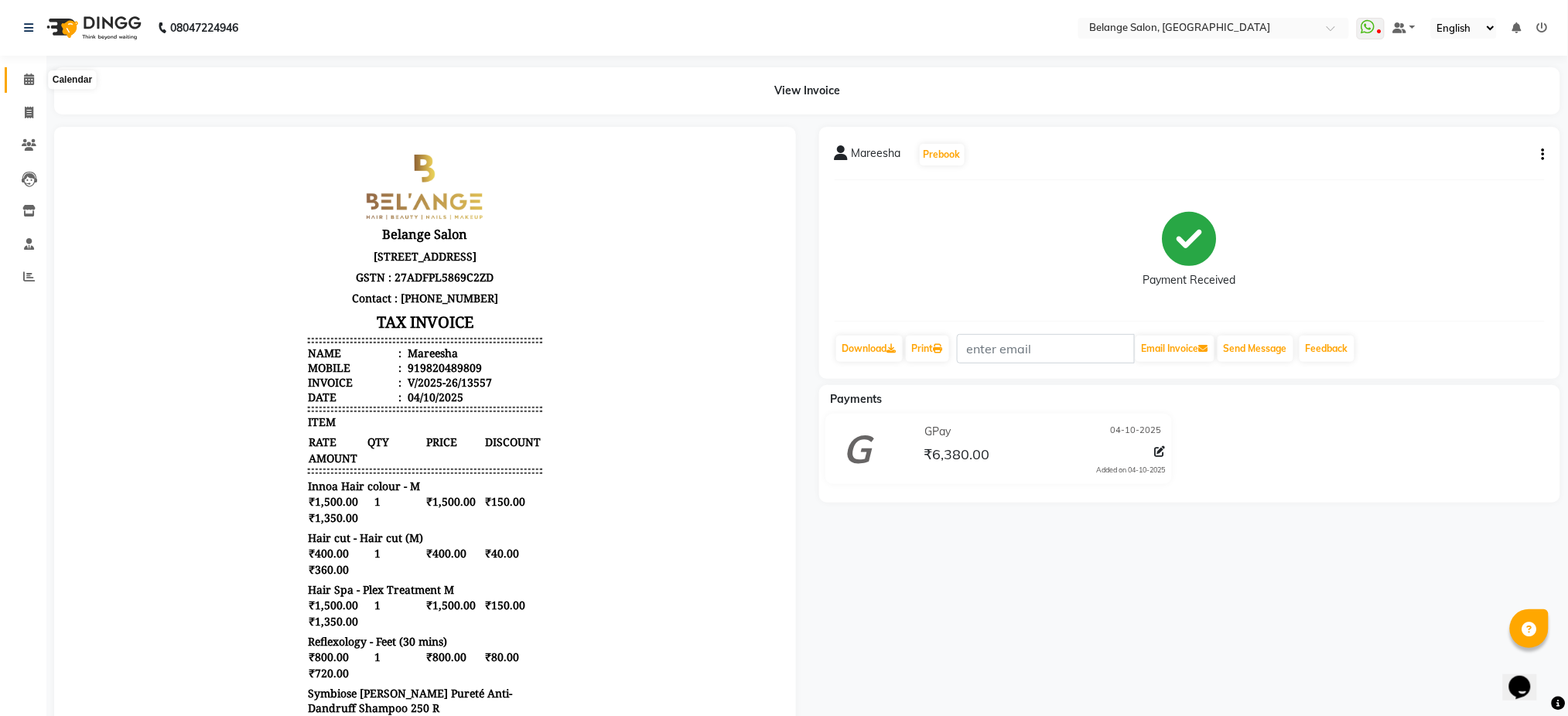
click at [32, 83] on icon at bounding box center [29, 79] width 10 height 11
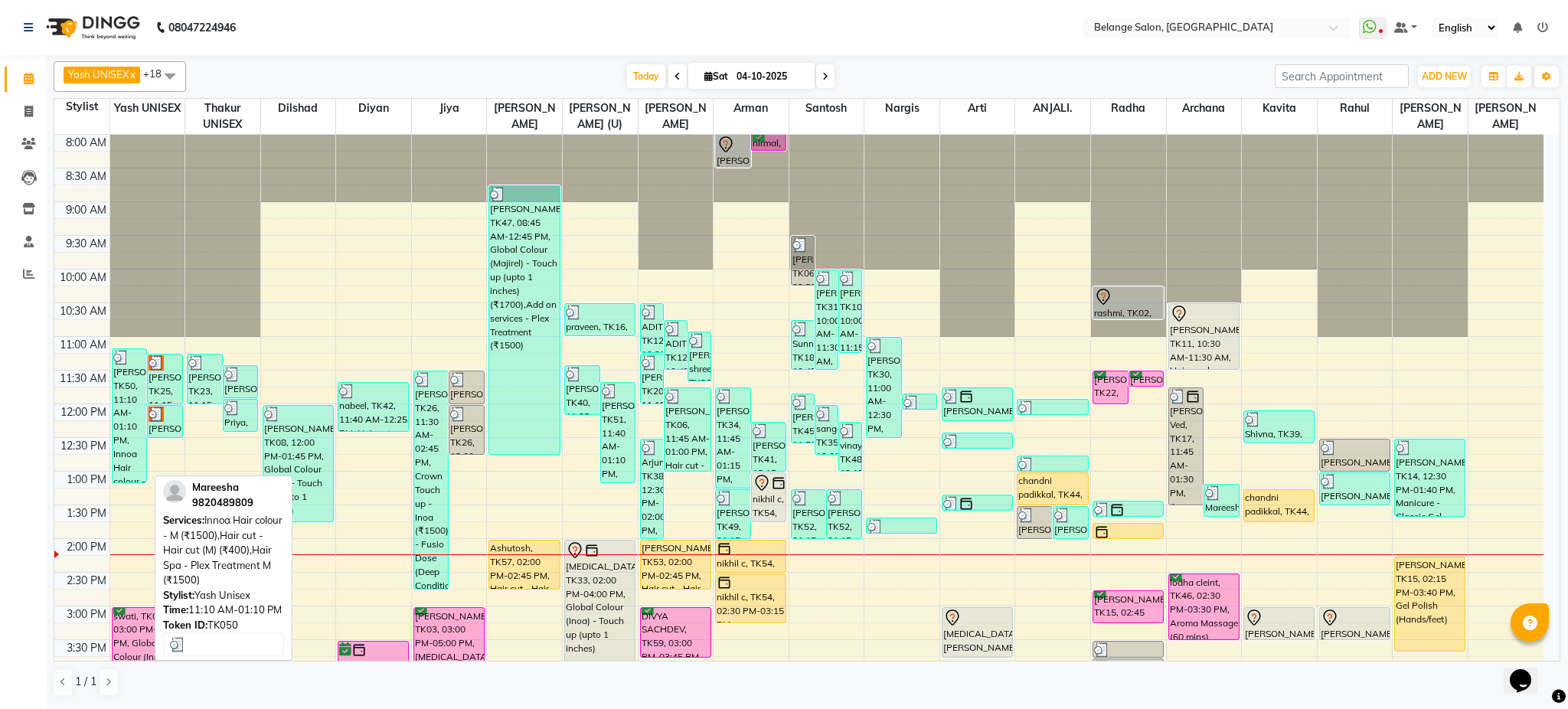
click at [136, 390] on div "[PERSON_NAME], TK50, 11:10 AM-01:10 PM, Innoa Hair colour - M (₹1500),Hair cut …" at bounding box center [130, 416] width 34 height 133
select select "3"
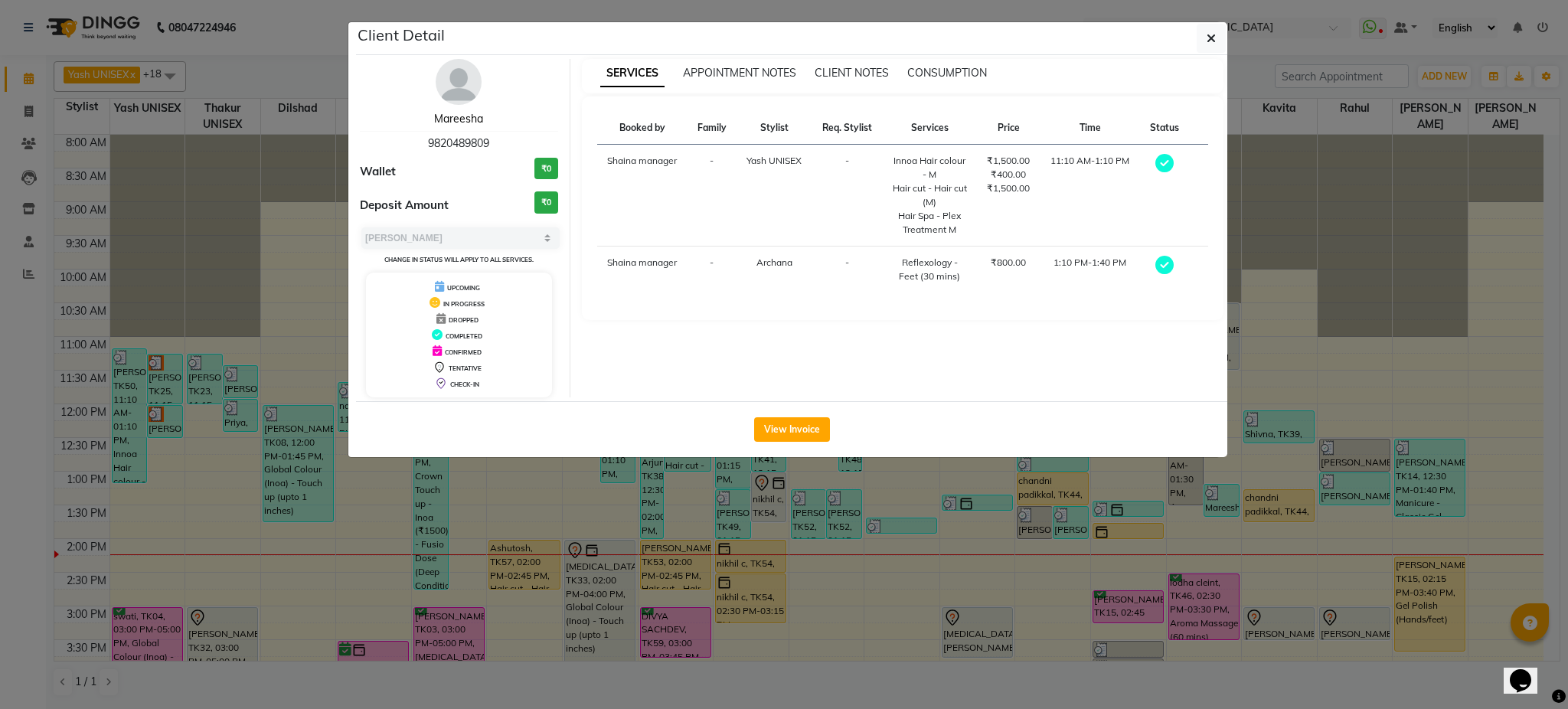
click at [464, 119] on link "Mareesha" at bounding box center [458, 119] width 49 height 14
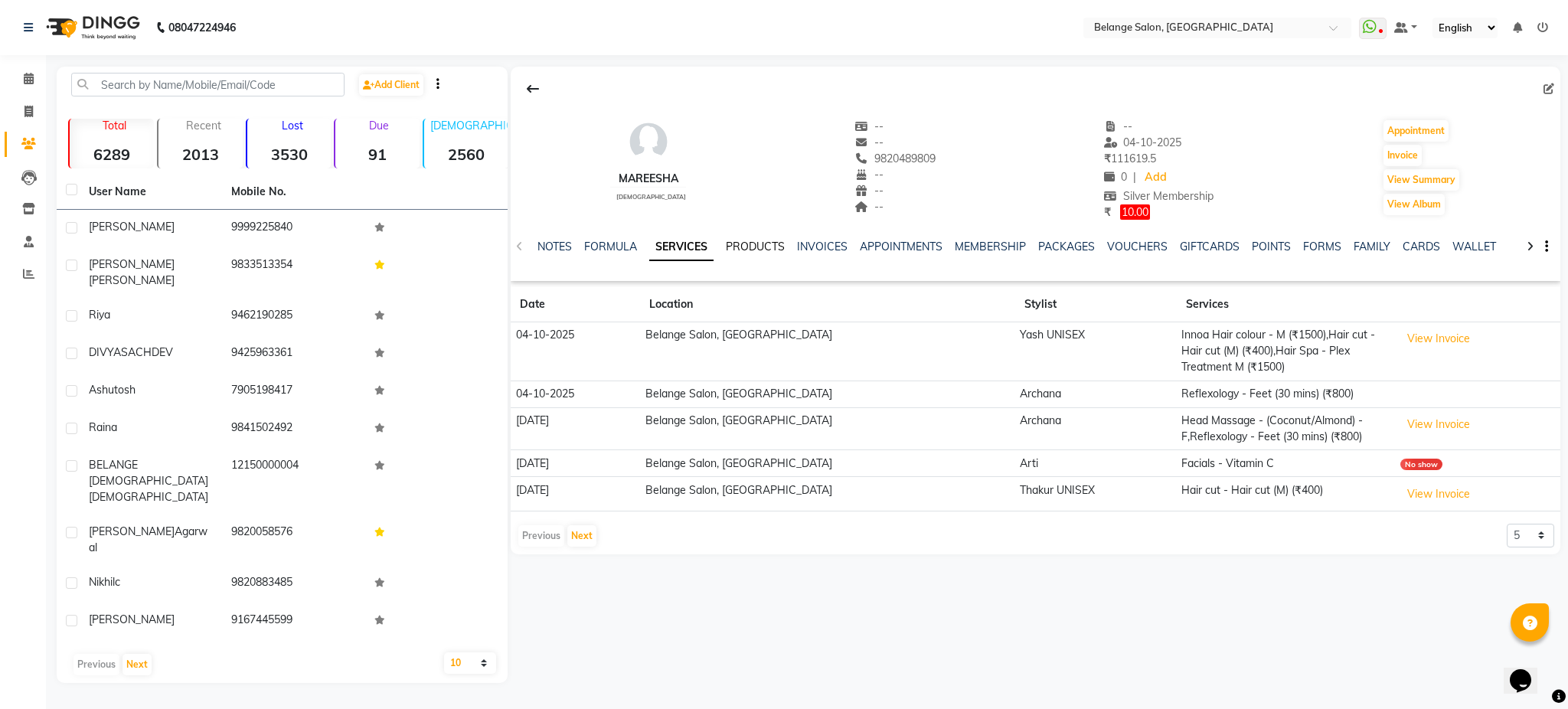
click at [754, 243] on link "PRODUCTS" at bounding box center [755, 246] width 59 height 14
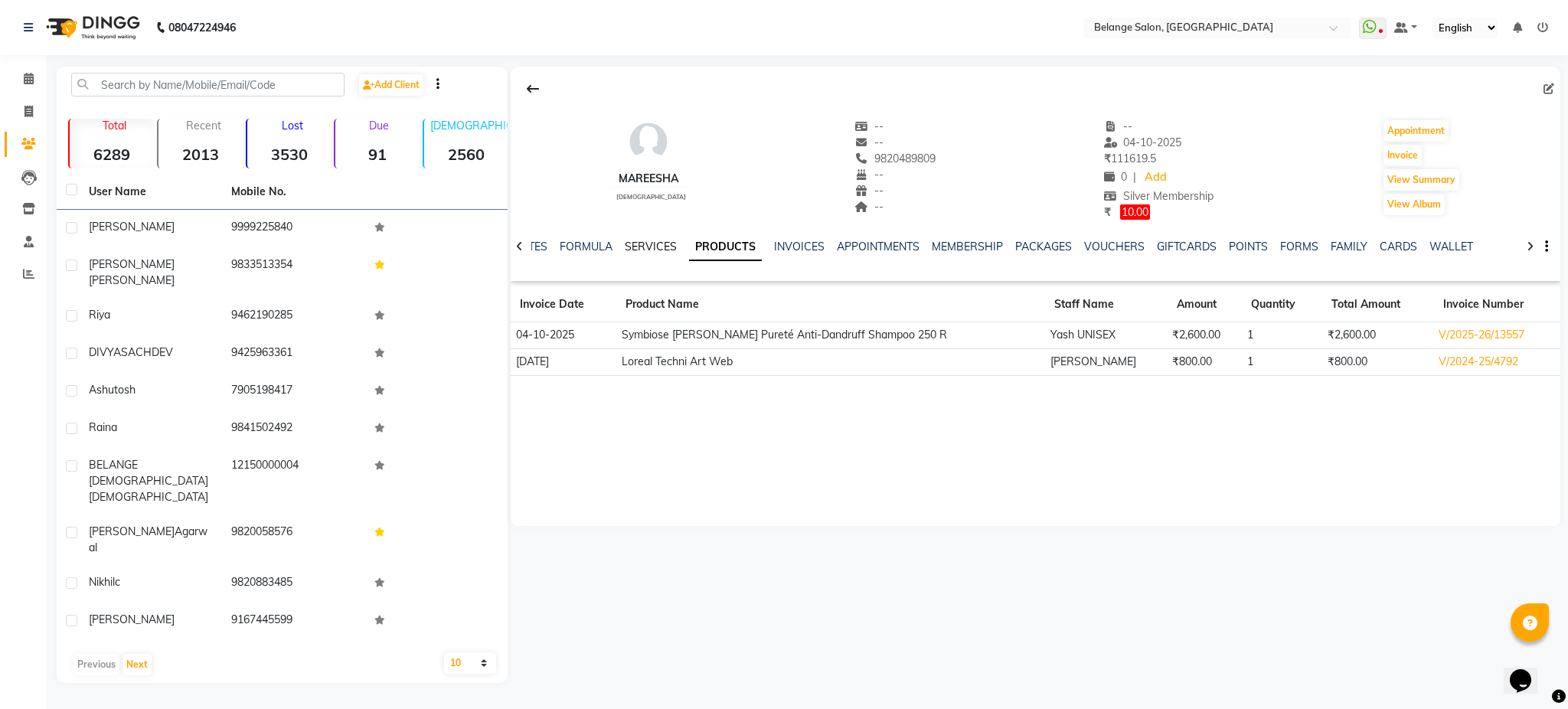
click at [645, 244] on link "SERVICES" at bounding box center [650, 246] width 52 height 14
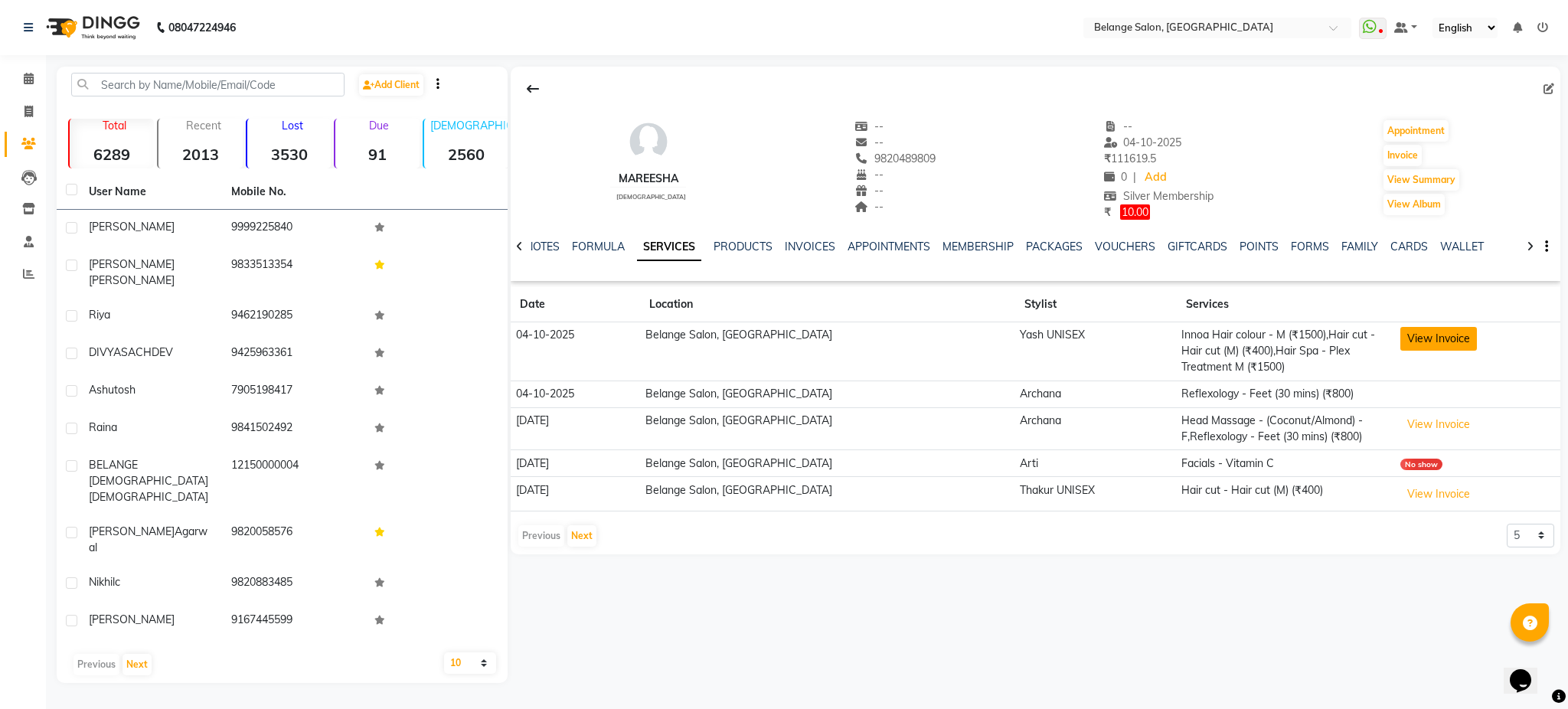
click at [1409, 340] on button "View Invoice" at bounding box center [1439, 339] width 77 height 24
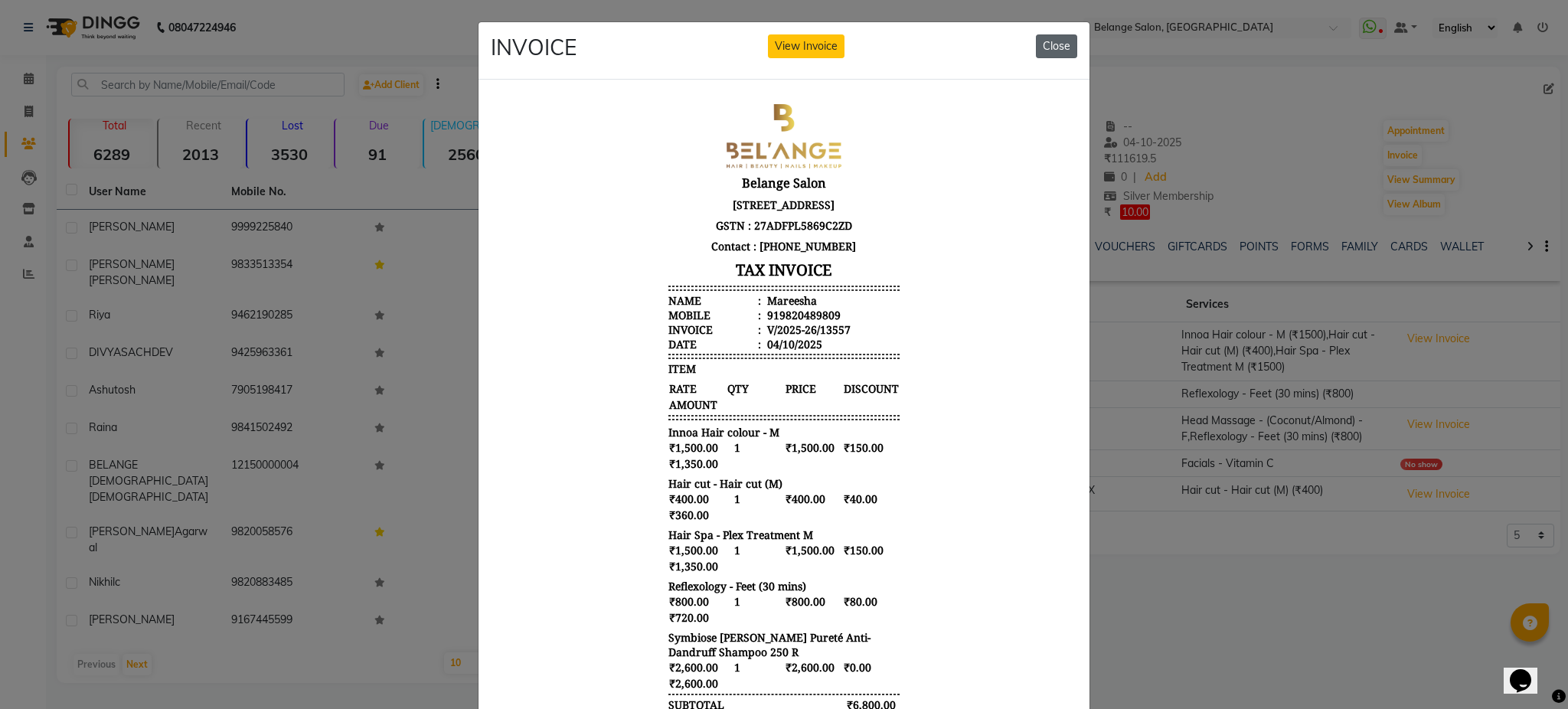
click at [1049, 42] on button "Close" at bounding box center [1057, 46] width 42 height 24
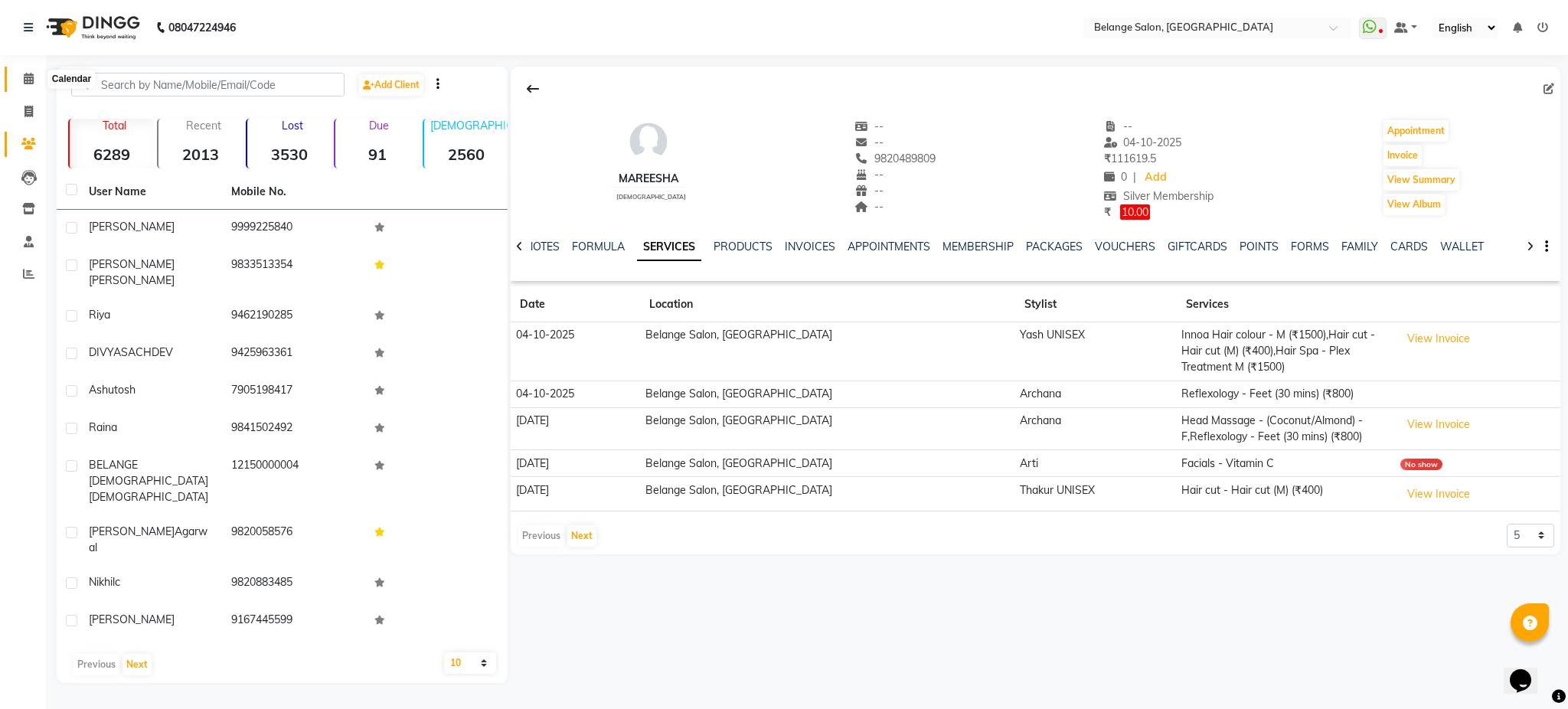
click at [24, 78] on icon at bounding box center [29, 79] width 10 height 11
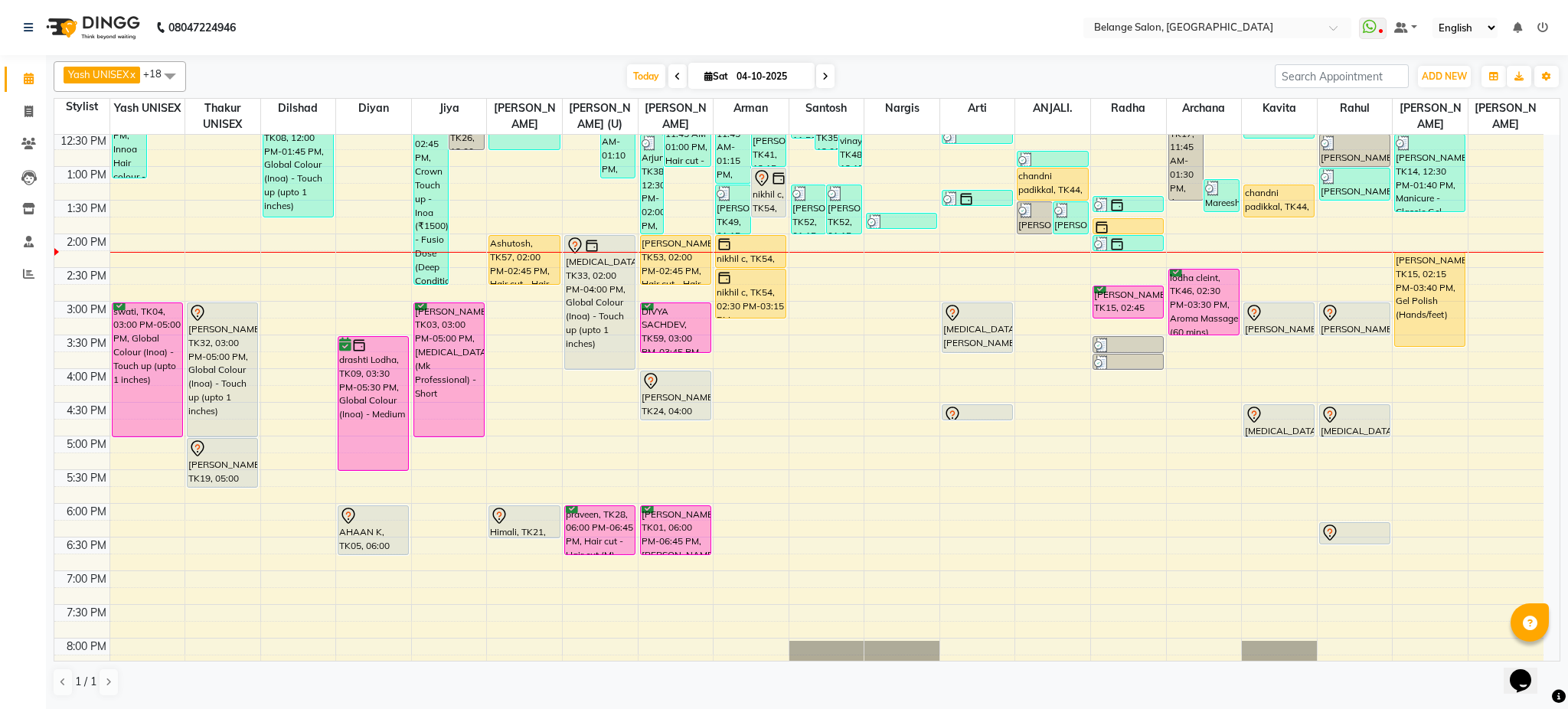
scroll to position [306, 0]
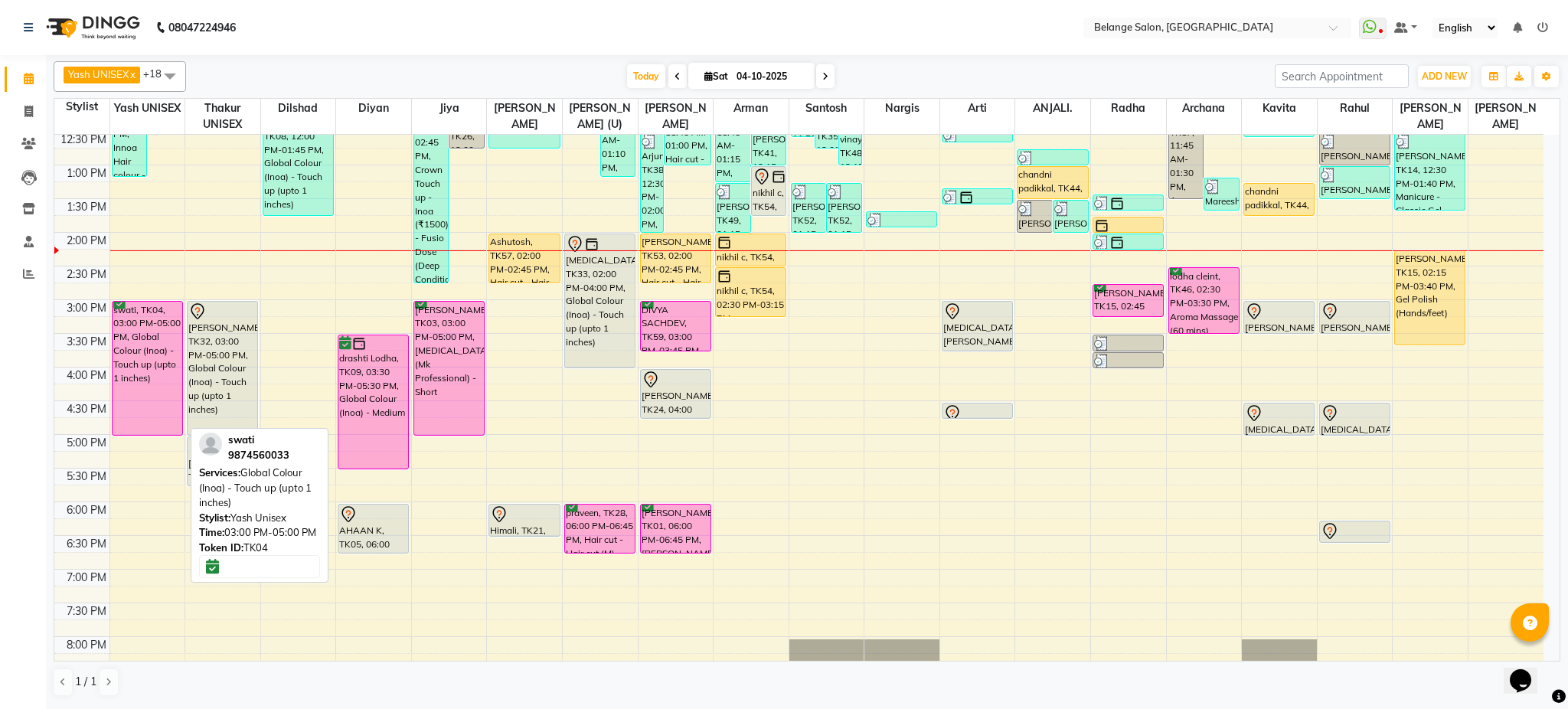
click at [139, 338] on div "swati, TK04, 03:00 PM-05:00 PM, Global Colour (Inoa) - Touch up (upto 1 inches)" at bounding box center [147, 369] width 70 height 133
select select "6"
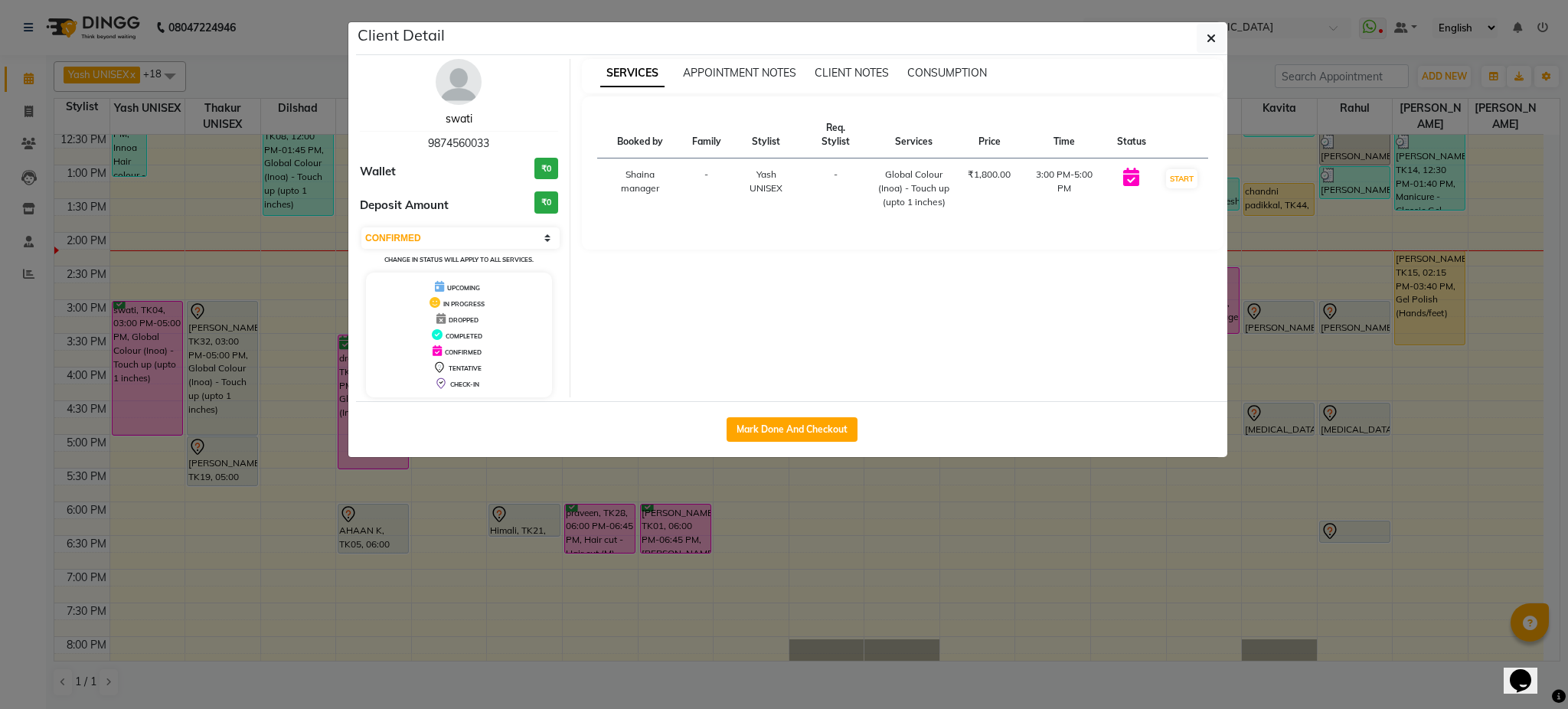
click at [462, 119] on link "swati" at bounding box center [459, 119] width 26 height 14
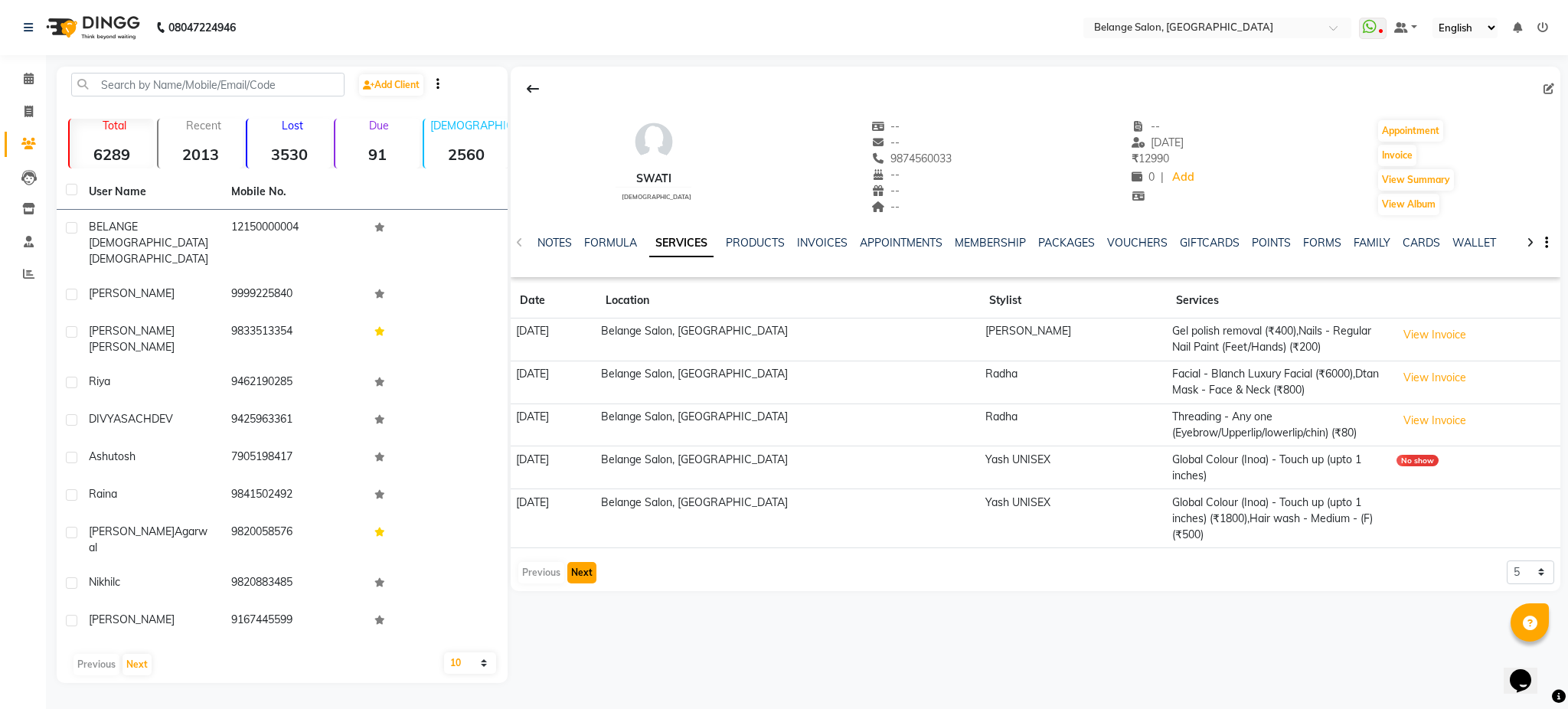
click at [569, 562] on button "Next" at bounding box center [582, 573] width 29 height 22
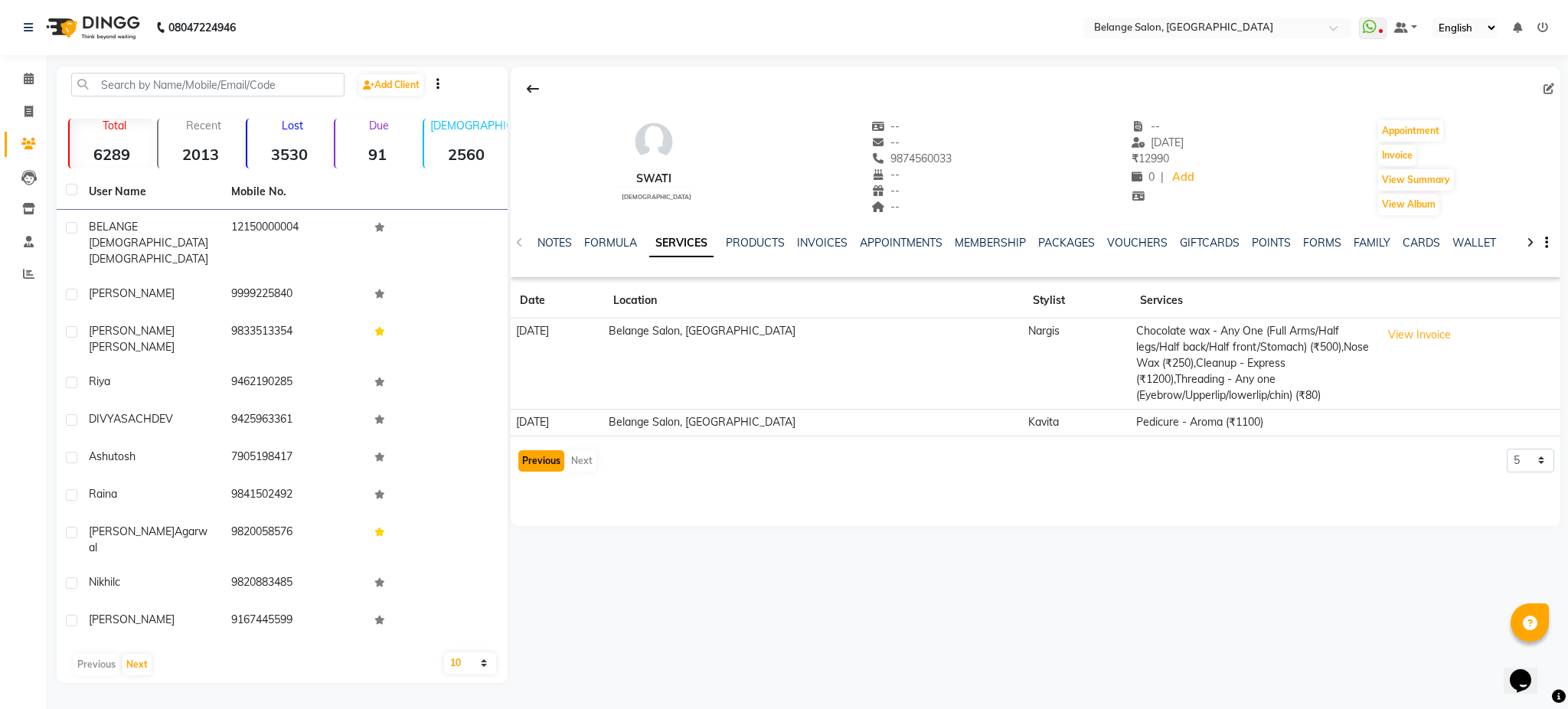
click at [539, 450] on button "Previous" at bounding box center [541, 461] width 46 height 22
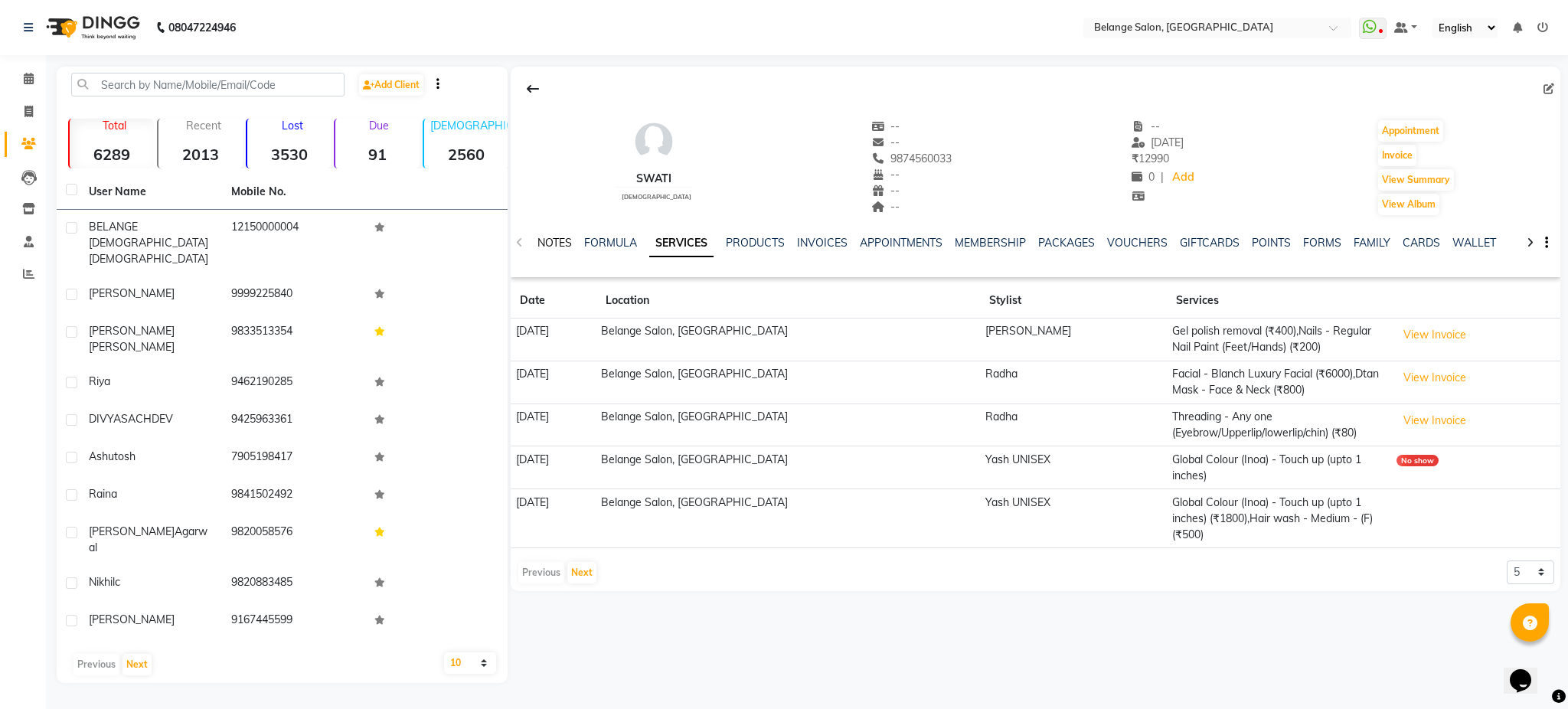
click at [537, 236] on link "NOTES" at bounding box center [554, 243] width 34 height 14
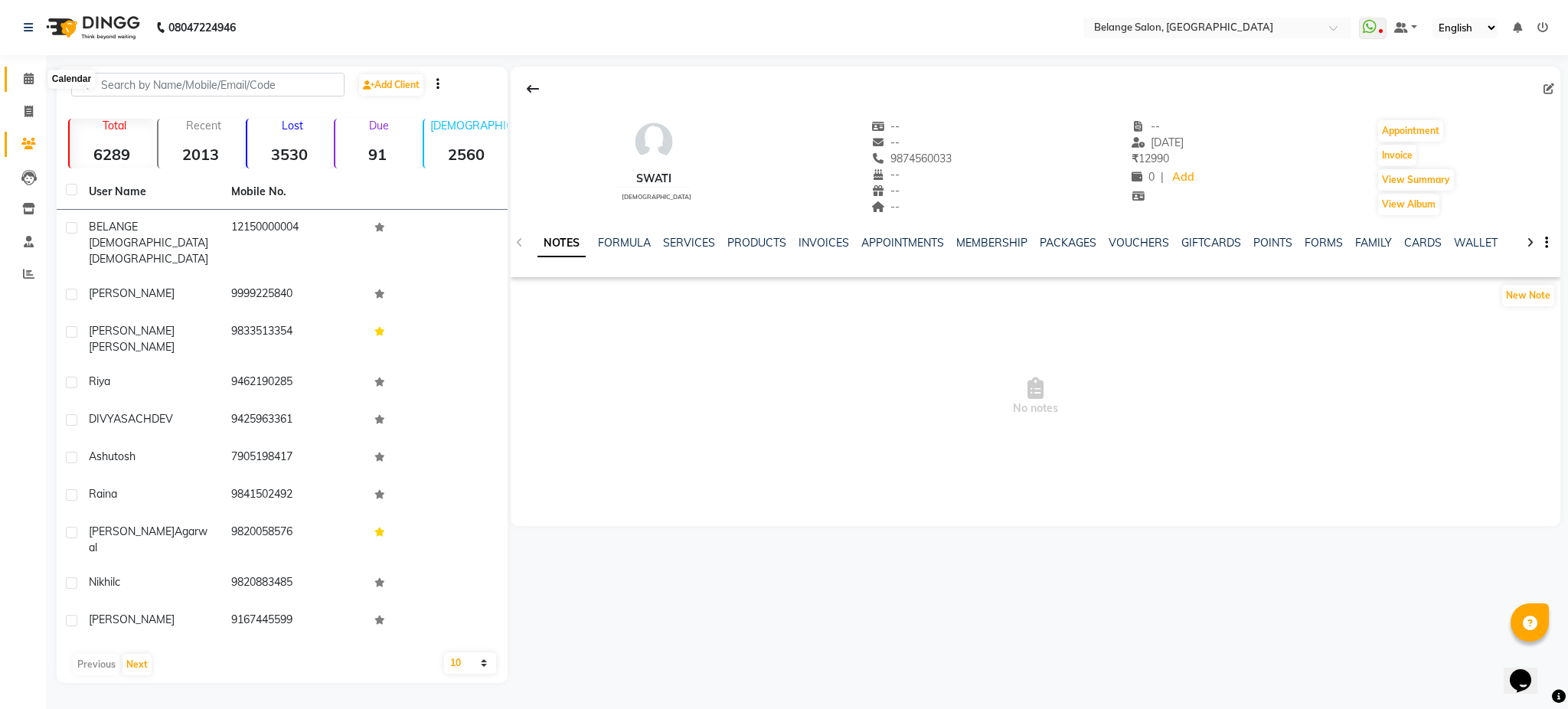
click at [21, 75] on span at bounding box center [28, 79] width 26 height 18
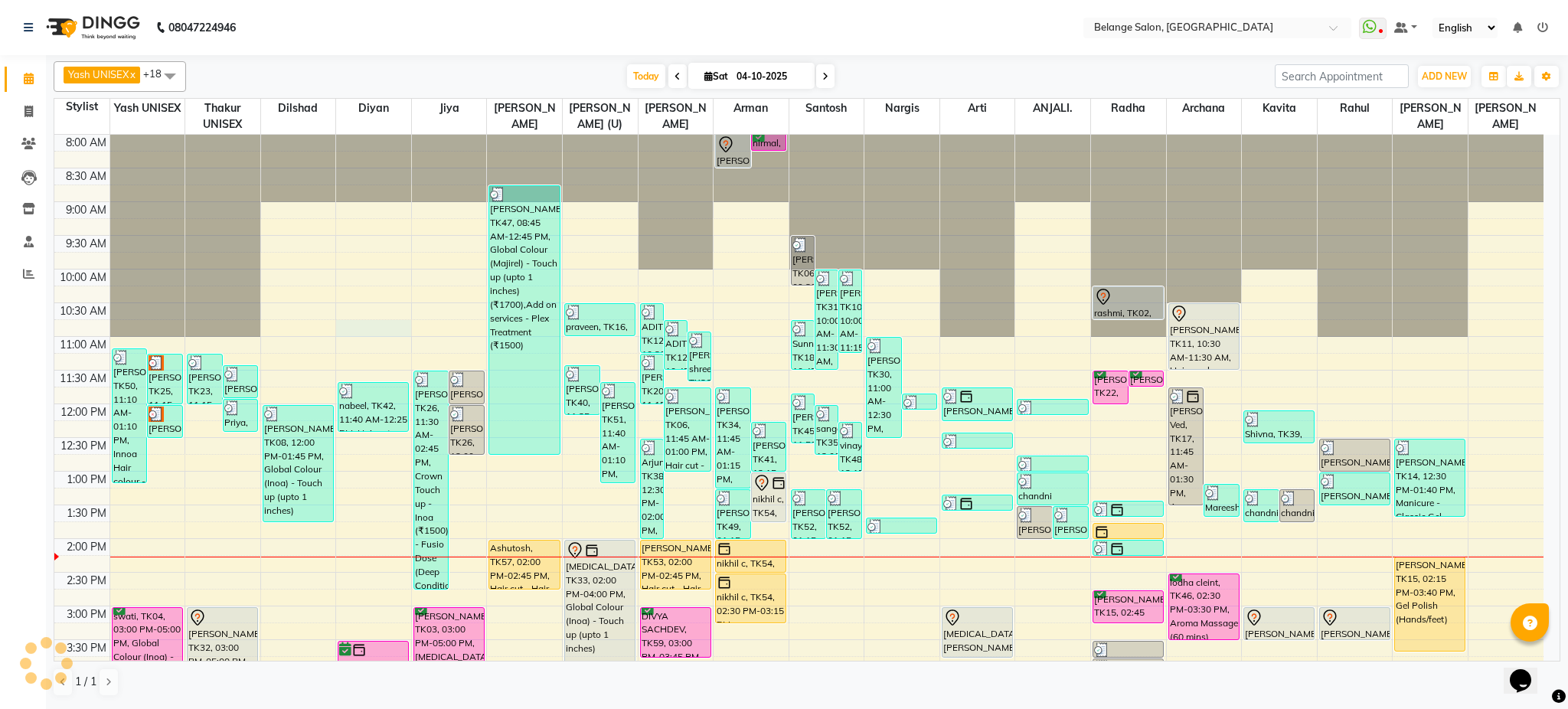
click at [344, 323] on div "8:00 AM 8:30 AM 9:00 AM 9:30 AM 10:00 AM 10:30 AM 11:00 AM 11:30 AM 12:00 PM 12…" at bounding box center [799, 538] width 1490 height 808
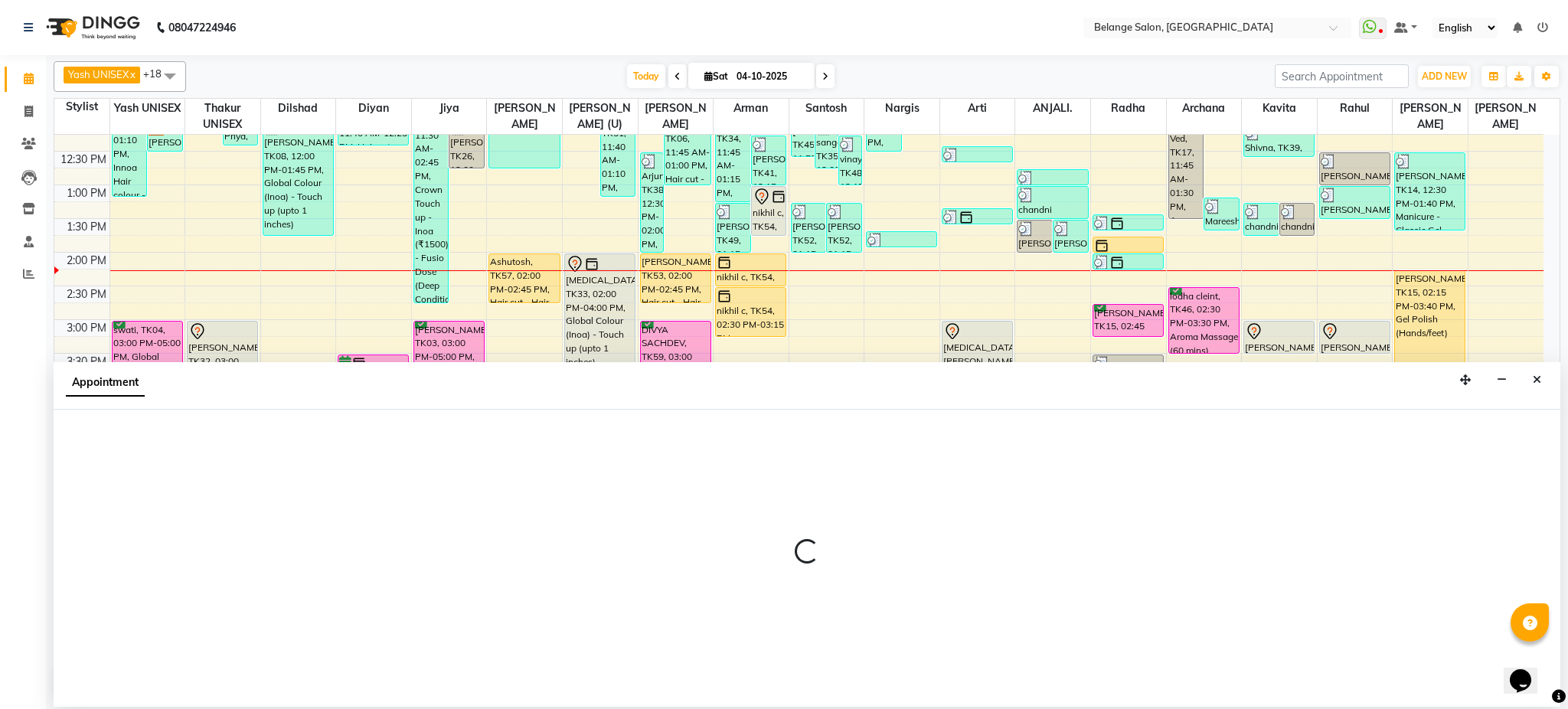
select select "91593"
select select "645"
select select "tentative"
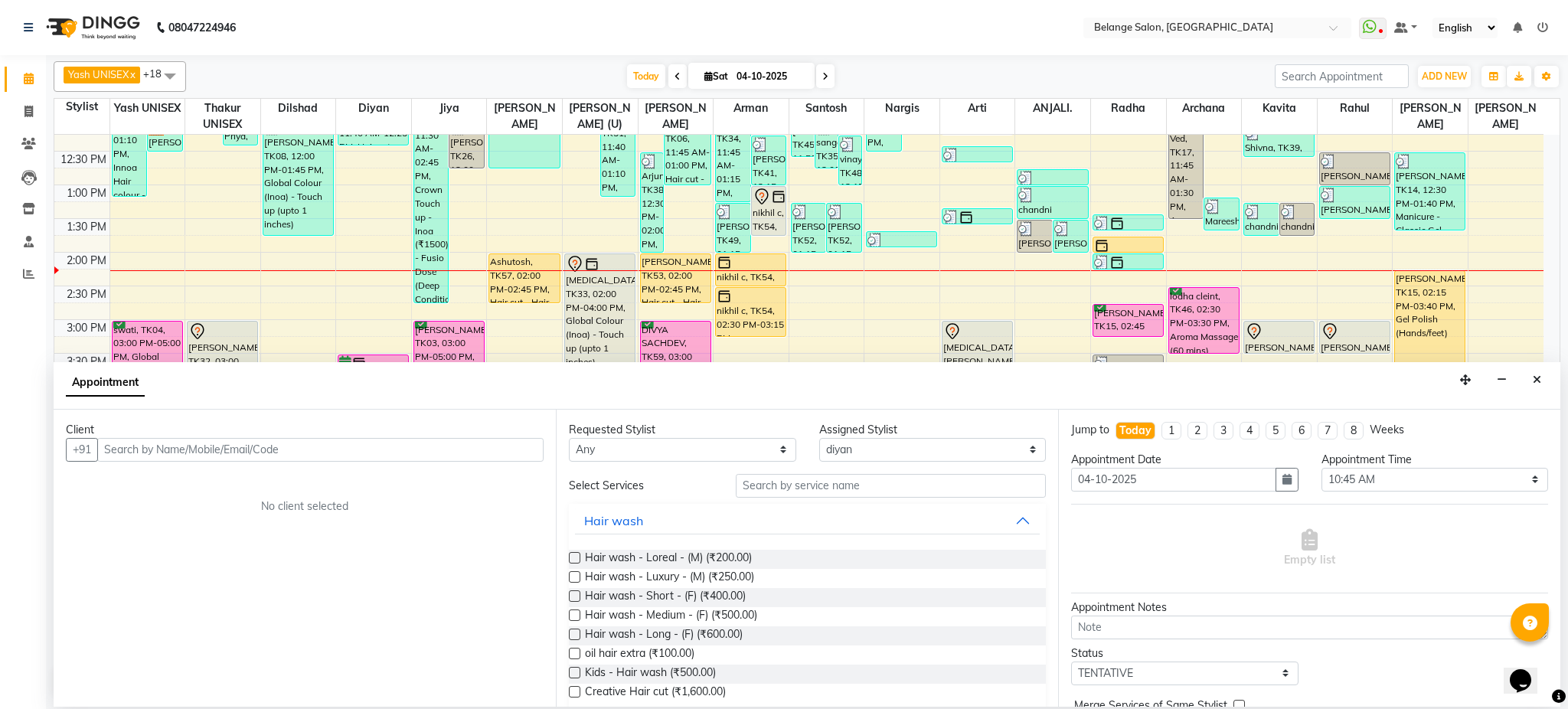
scroll to position [288, 0]
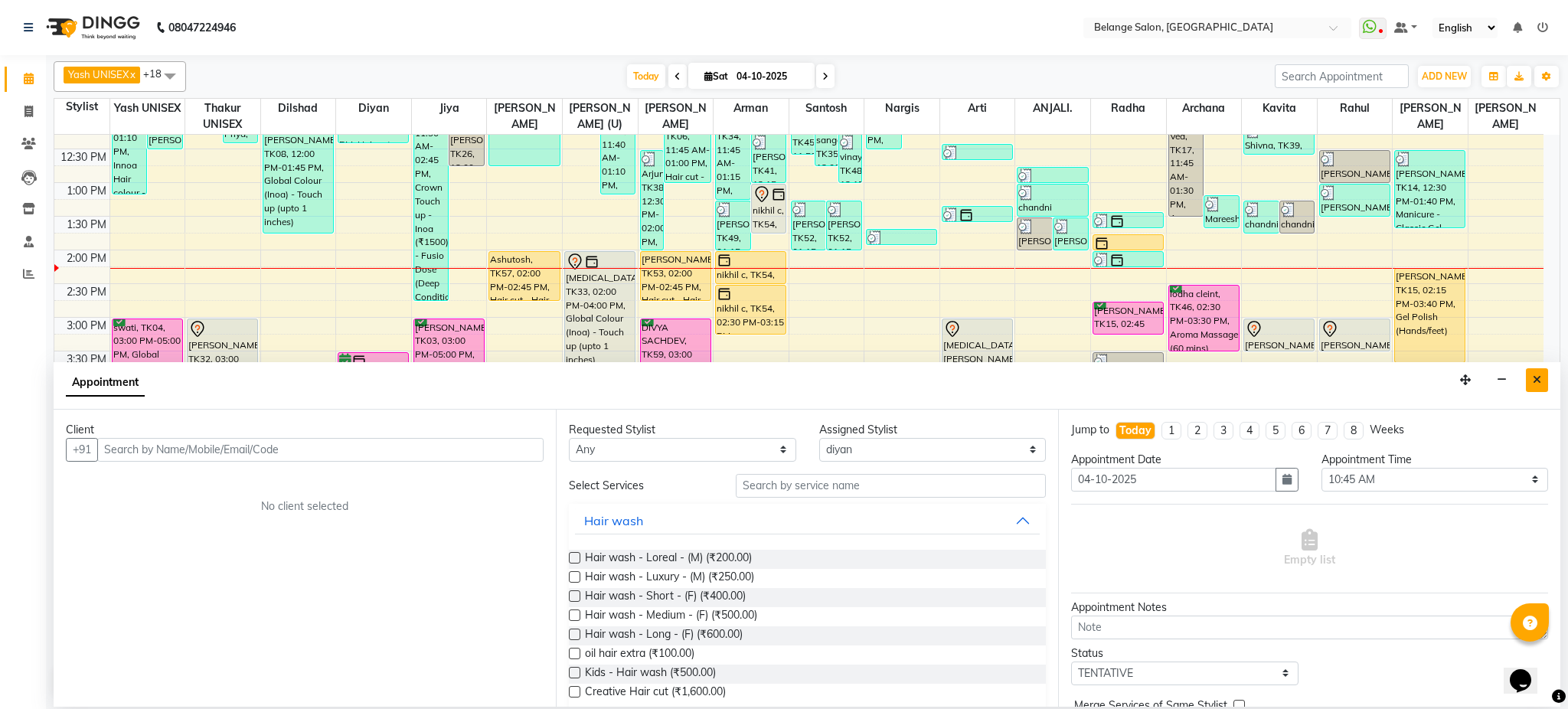
click at [1544, 377] on button "Close" at bounding box center [1538, 381] width 22 height 24
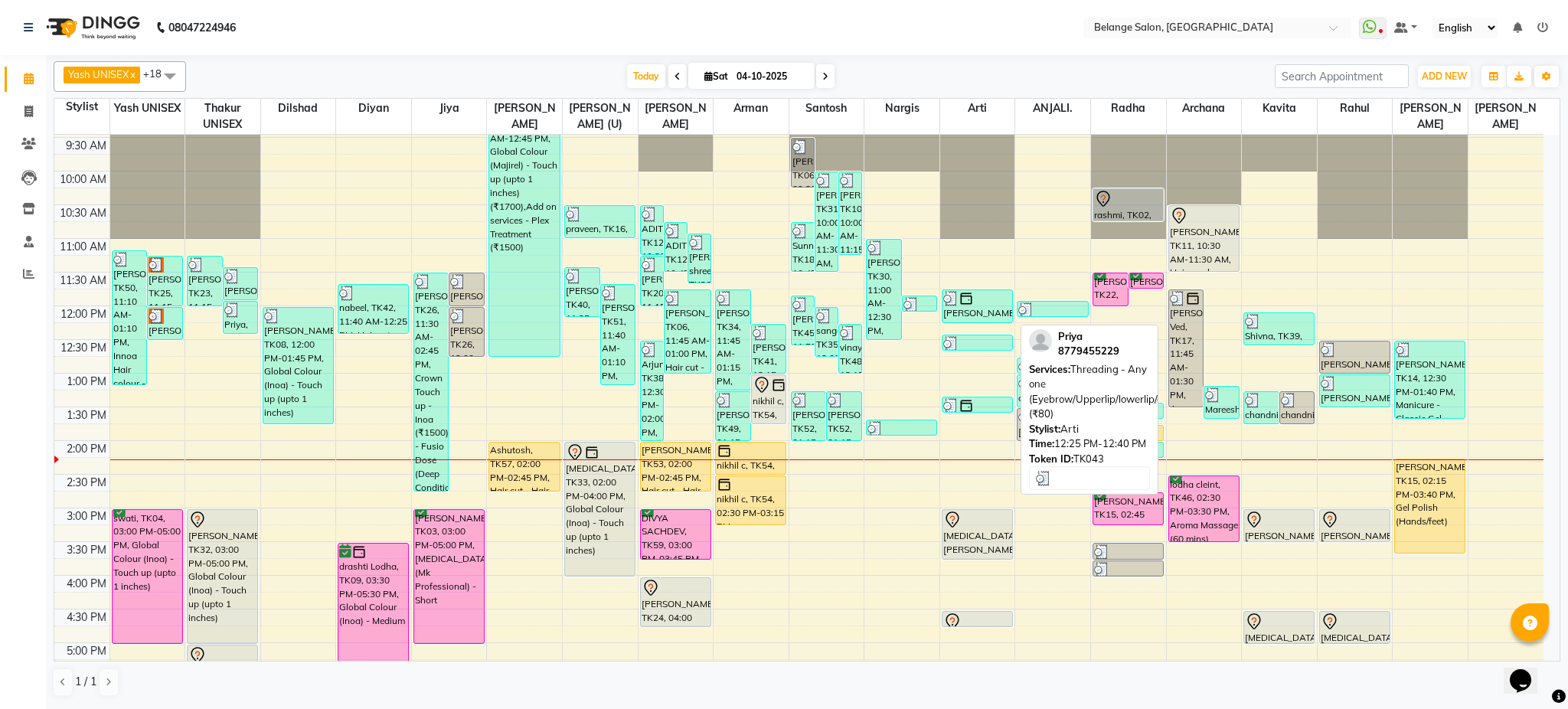
scroll to position [96, 0]
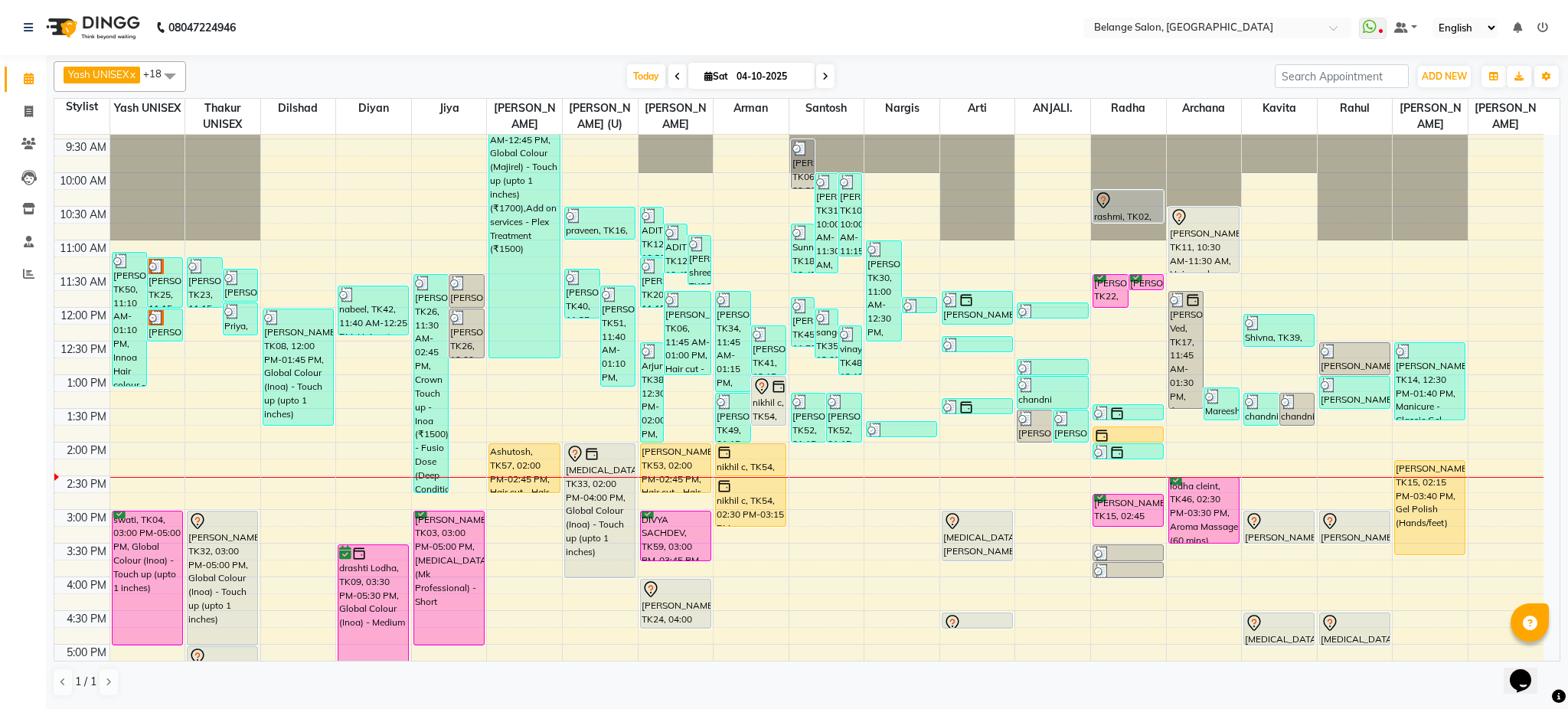
click at [825, 79] on icon at bounding box center [826, 76] width 6 height 9
type input "05-10-2025"
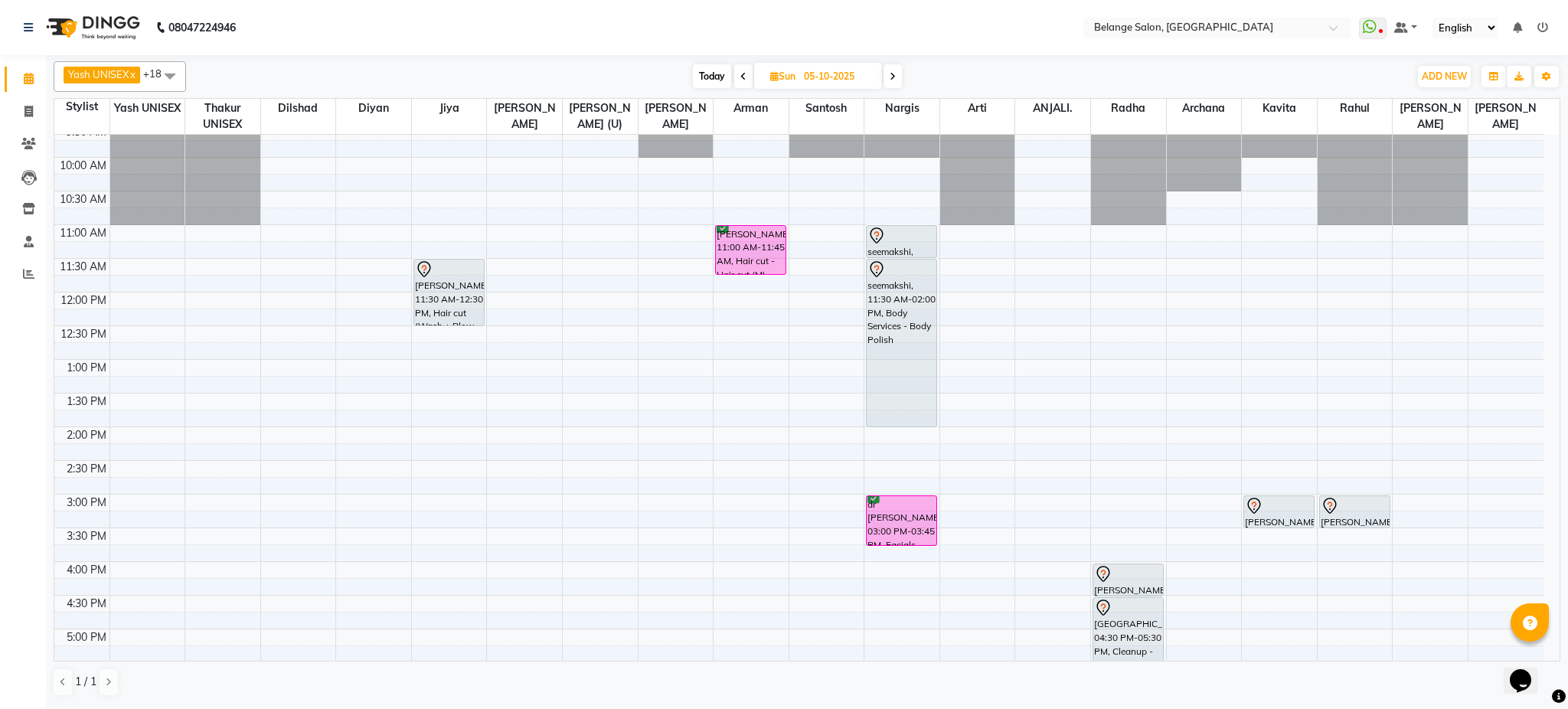
scroll to position [107, 0]
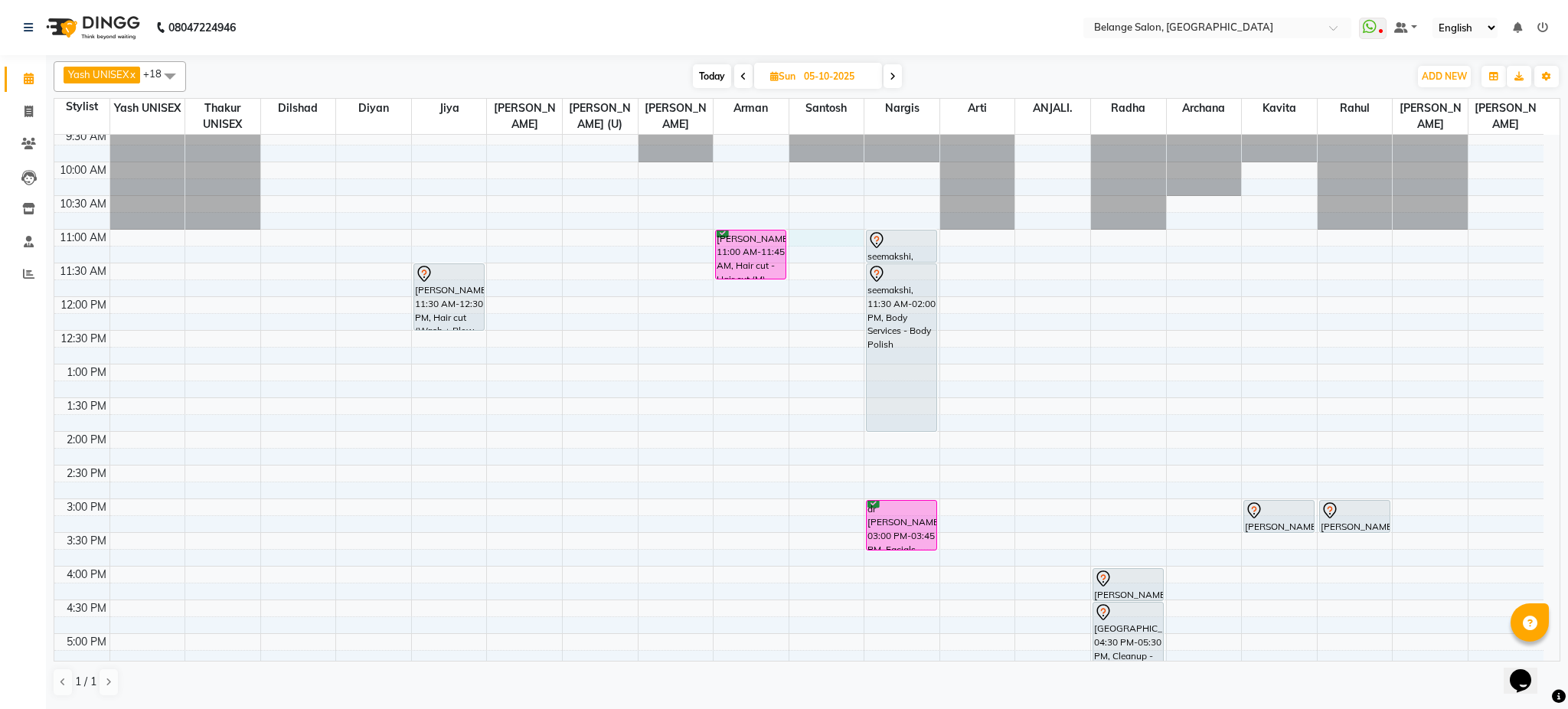
click at [824, 238] on div "8:00 AM 8:30 AM 9:00 AM 9:30 AM 10:00 AM 10:30 AM 11:00 AM 11:30 AM 12:00 PM 12…" at bounding box center [799, 532] width 1490 height 1010
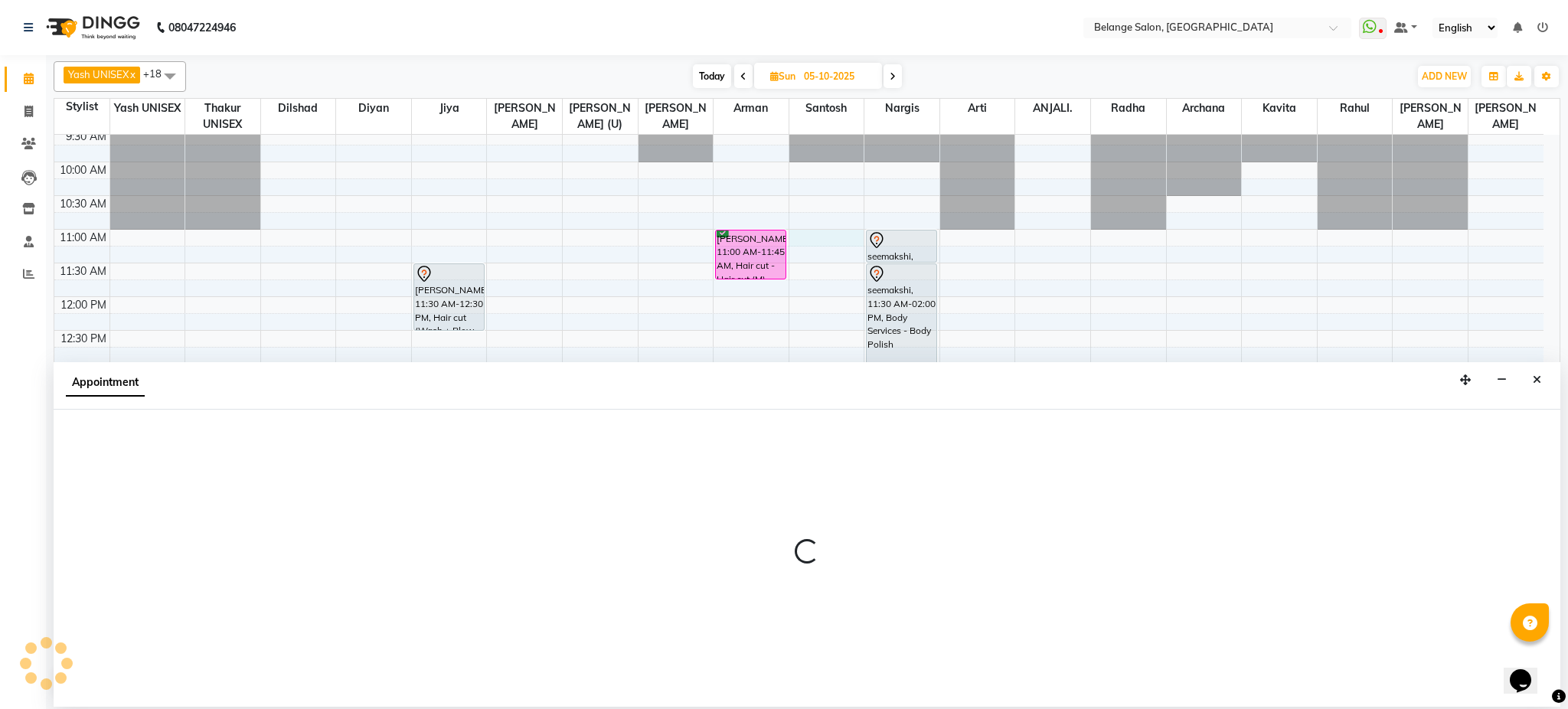
select select "45203"
select select "660"
select select "tentative"
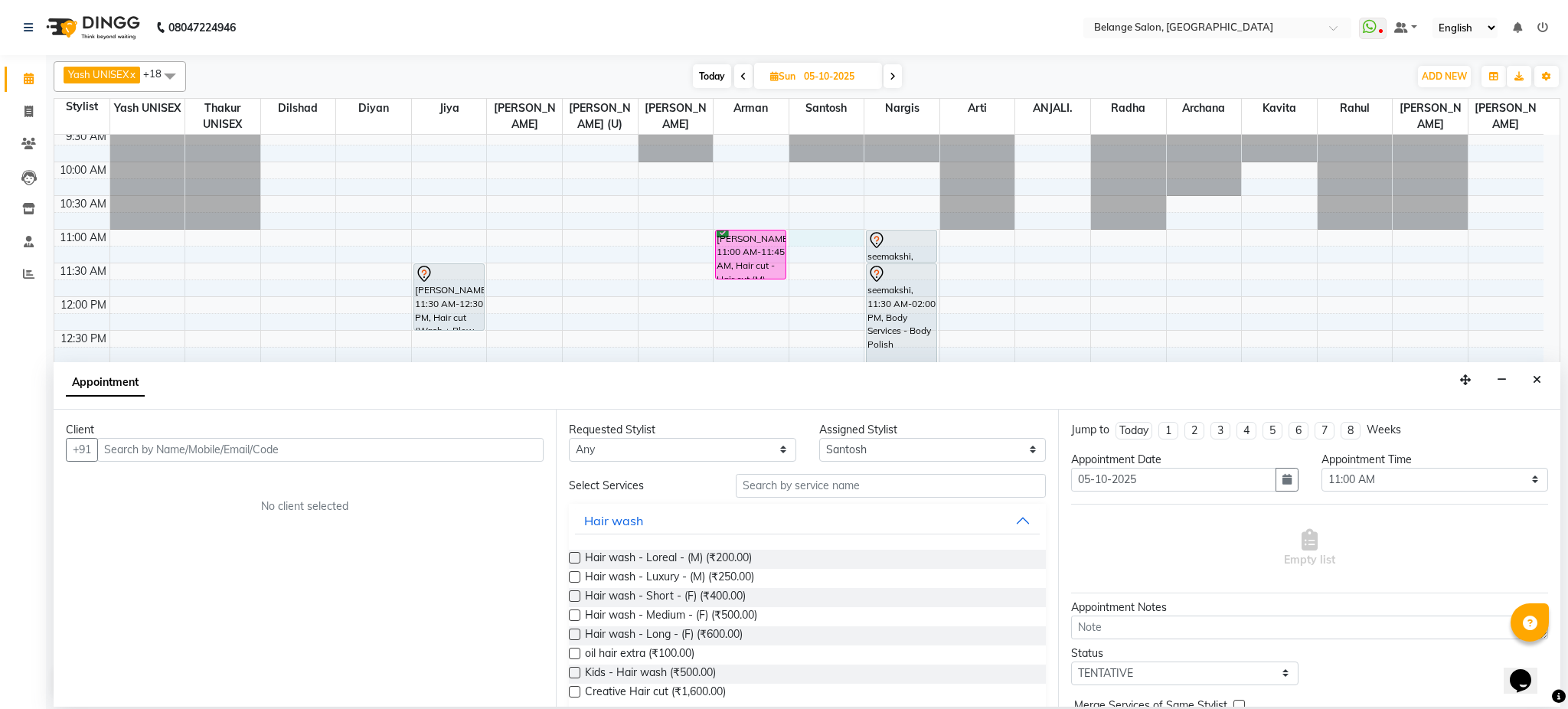
click at [420, 447] on input "text" at bounding box center [320, 450] width 446 height 24
click at [121, 452] on input "98002233" at bounding box center [288, 450] width 383 height 24
click at [237, 452] on input "982002233" at bounding box center [288, 450] width 383 height 24
click at [141, 453] on input "982002233" at bounding box center [288, 450] width 383 height 24
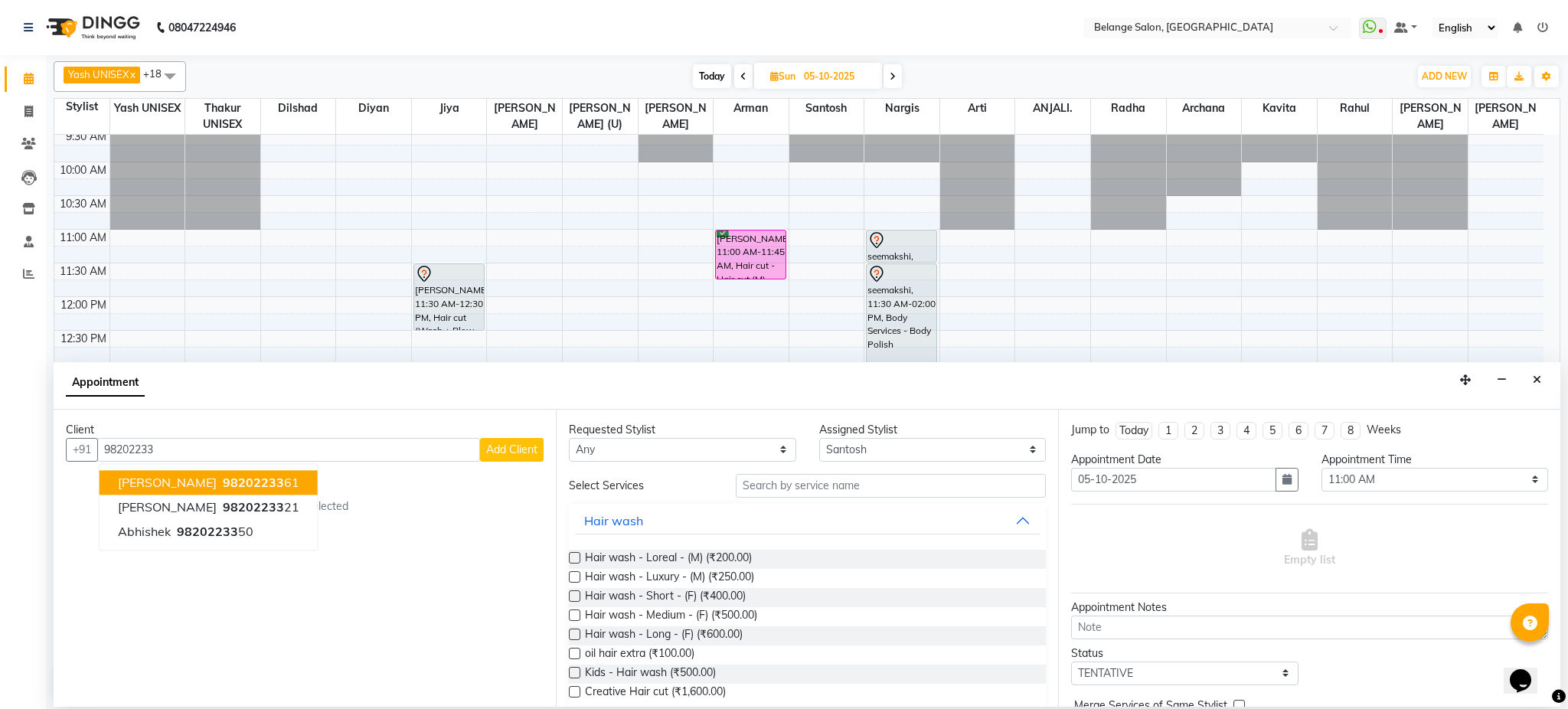
click at [251, 484] on button "Yatin 98202233 61" at bounding box center [208, 482] width 219 height 25
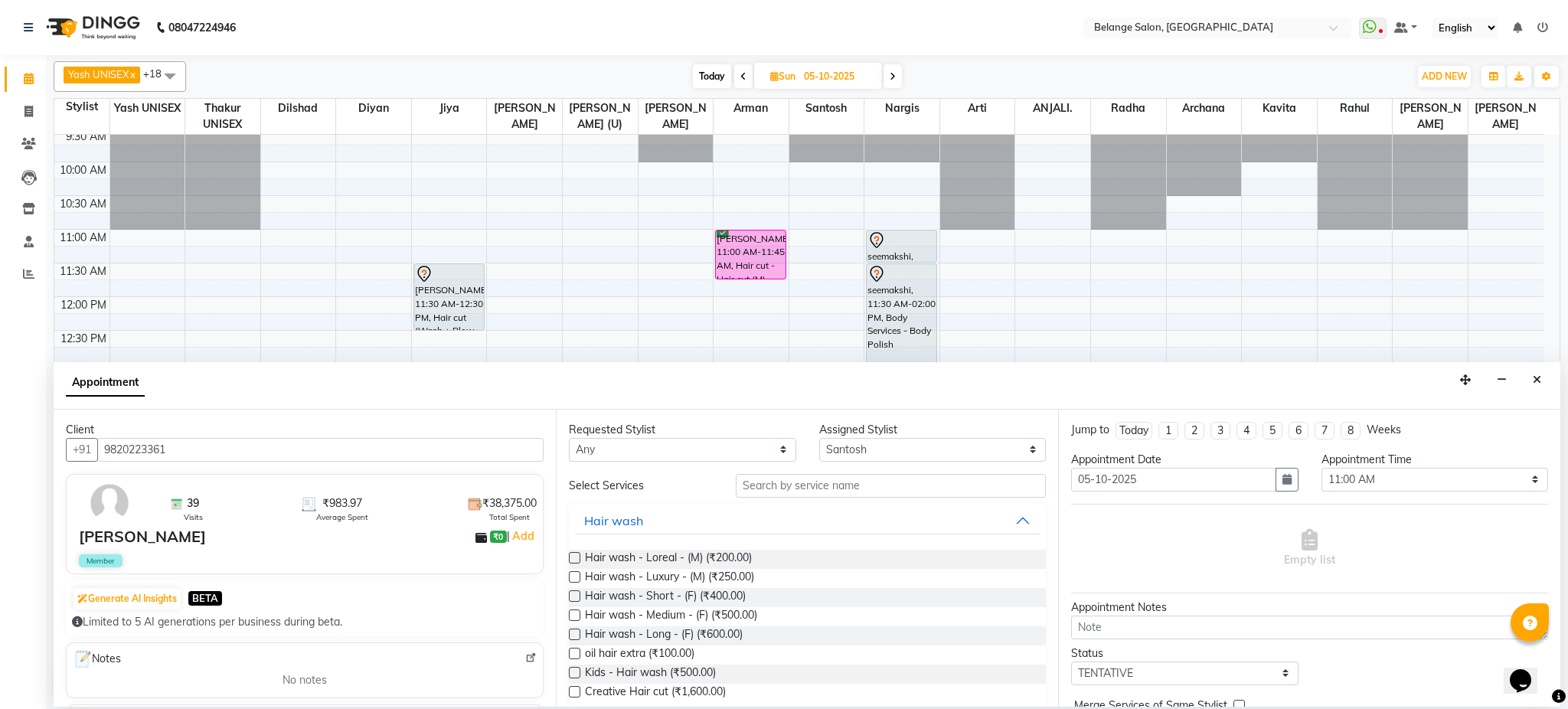
type input "9820223361"
click at [799, 486] on input "text" at bounding box center [891, 486] width 310 height 24
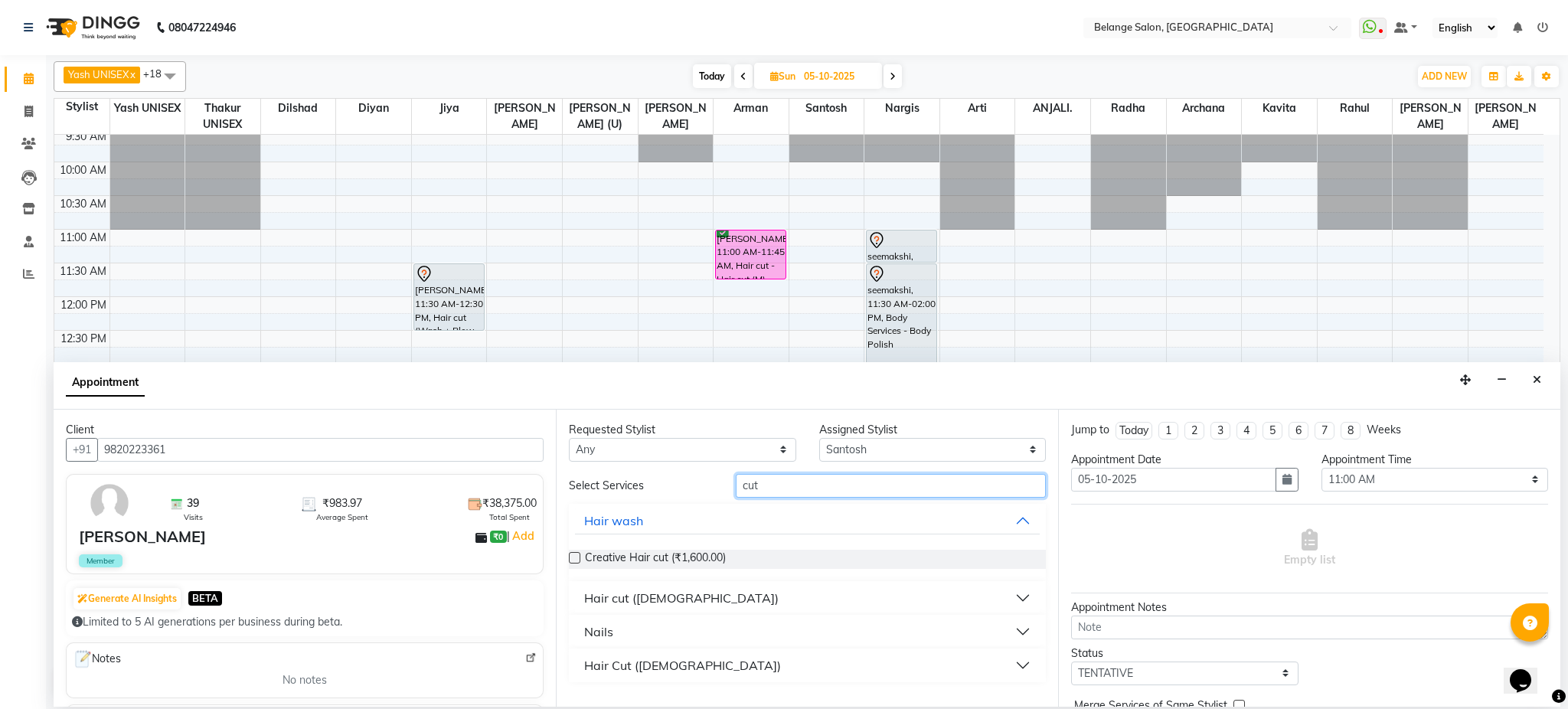
type input "cut"
click at [621, 593] on div "Hair cut (Male)" at bounding box center [681, 598] width 195 height 18
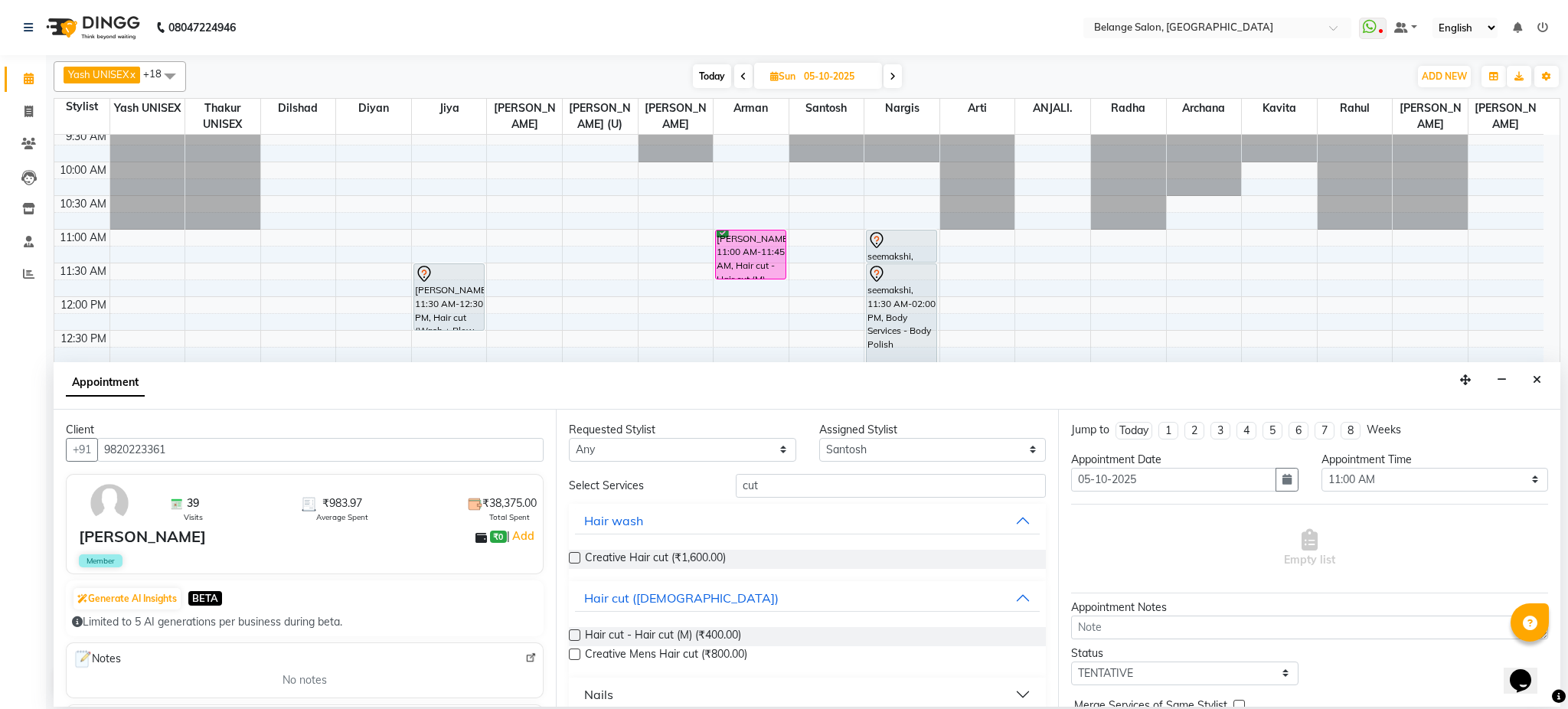
click at [572, 636] on label at bounding box center [574, 635] width 11 height 11
click at [572, 636] on input "checkbox" at bounding box center [573, 637] width 10 height 10
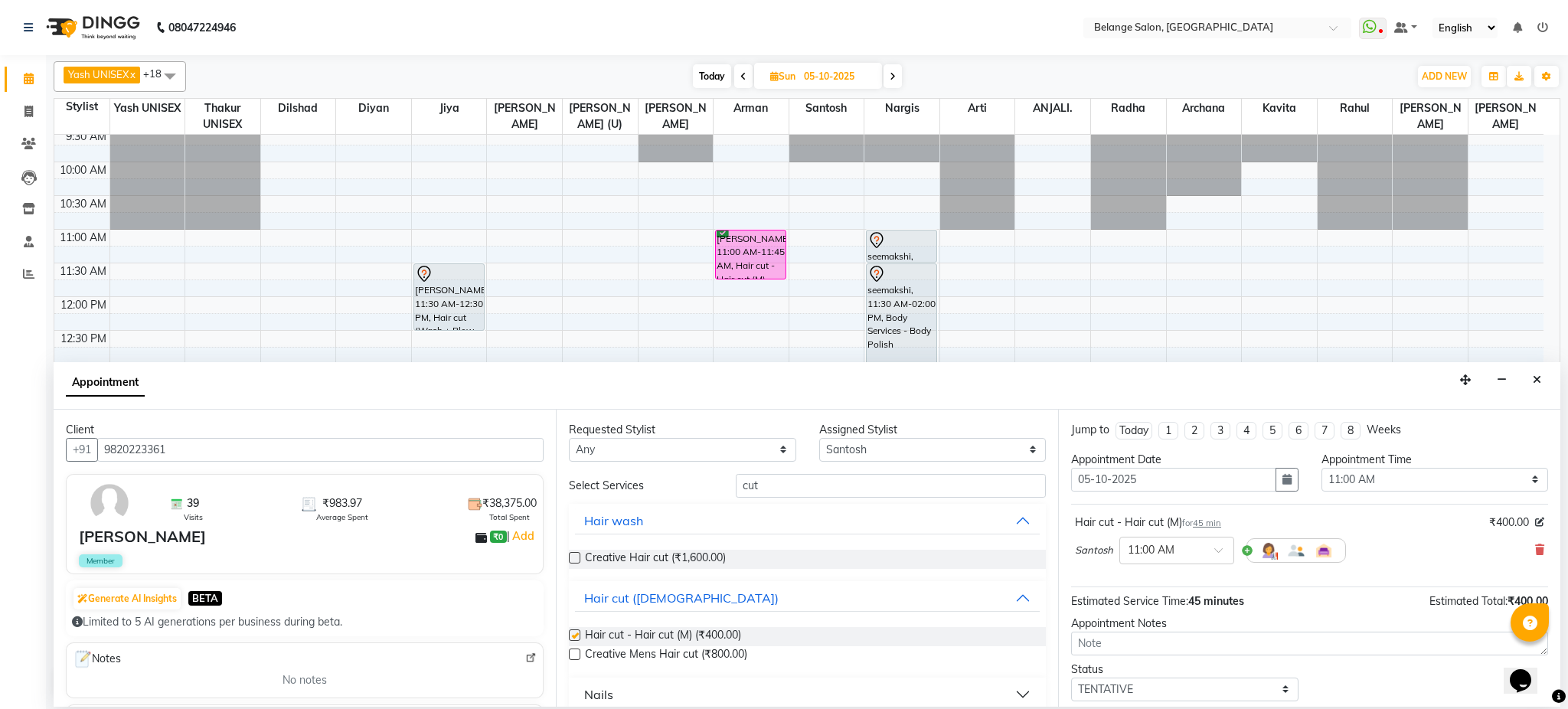
checkbox input "false"
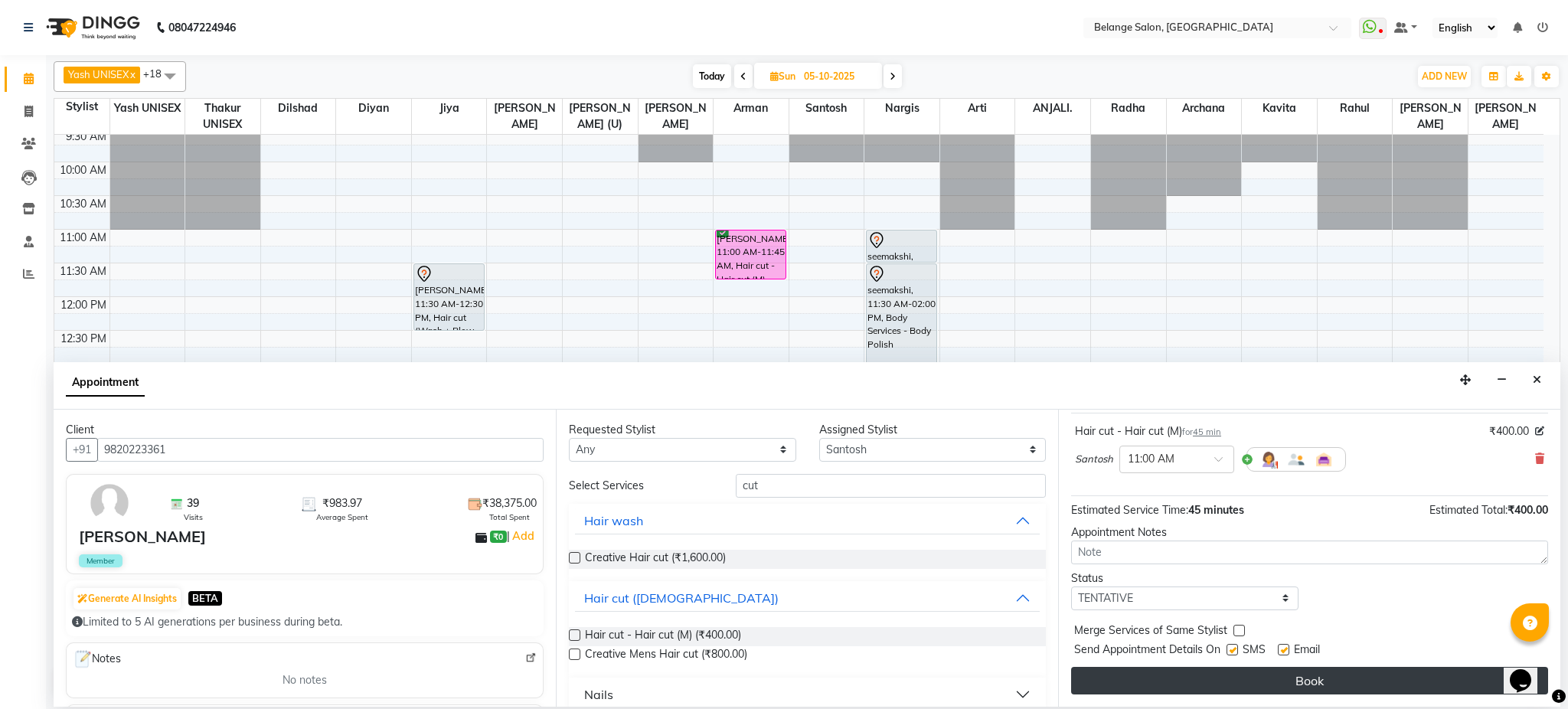
click at [1281, 675] on button "Book" at bounding box center [1310, 681] width 477 height 27
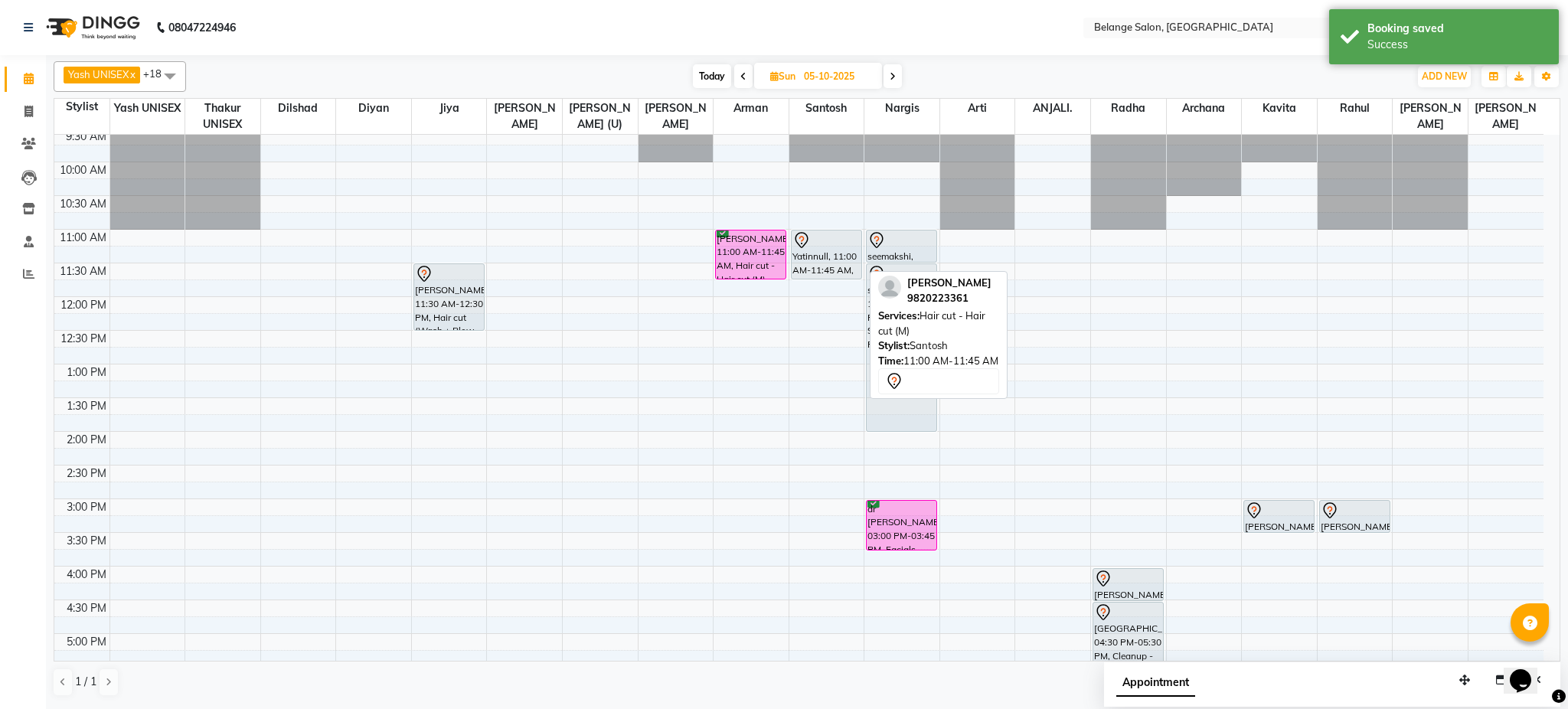
click at [818, 255] on div "Yatinnull, 11:00 AM-11:45 AM, Hair cut - Hair cut (M)" at bounding box center [826, 255] width 70 height 48
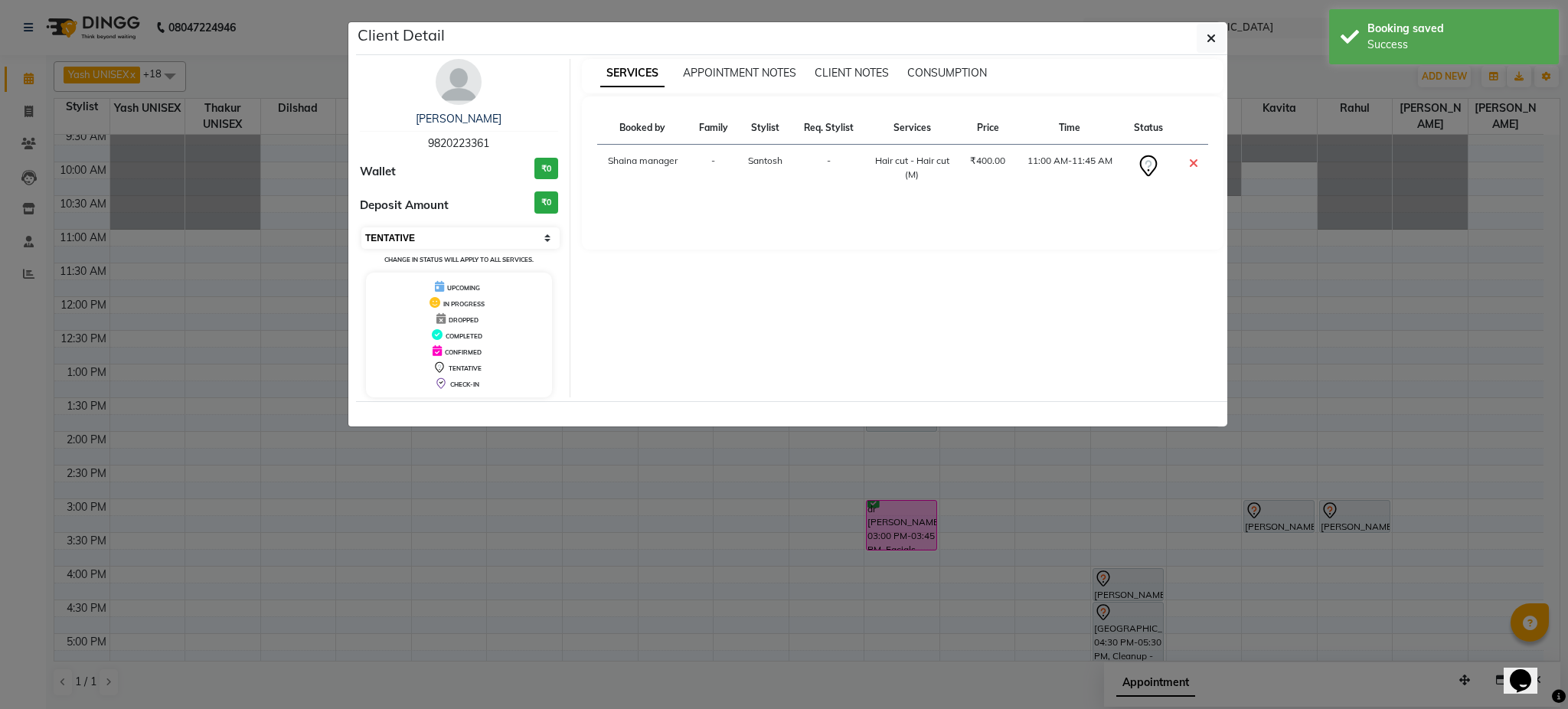
click at [466, 233] on select "Select CONFIRMED TENTATIVE" at bounding box center [460, 238] width 199 height 22
select select "6"
click at [361, 228] on select "Select CONFIRMED TENTATIVE" at bounding box center [460, 238] width 199 height 22
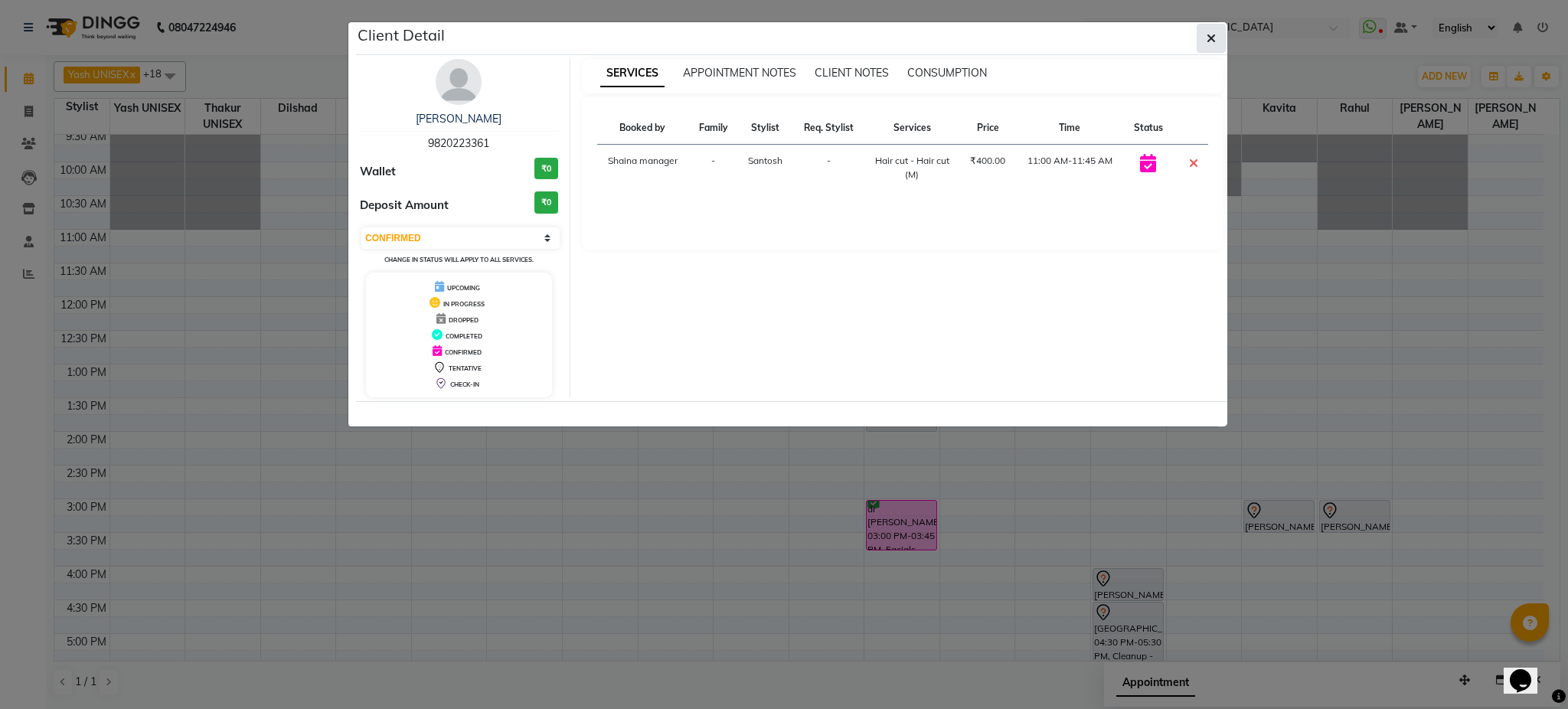
click at [1208, 44] on span "button" at bounding box center [1211, 38] width 9 height 15
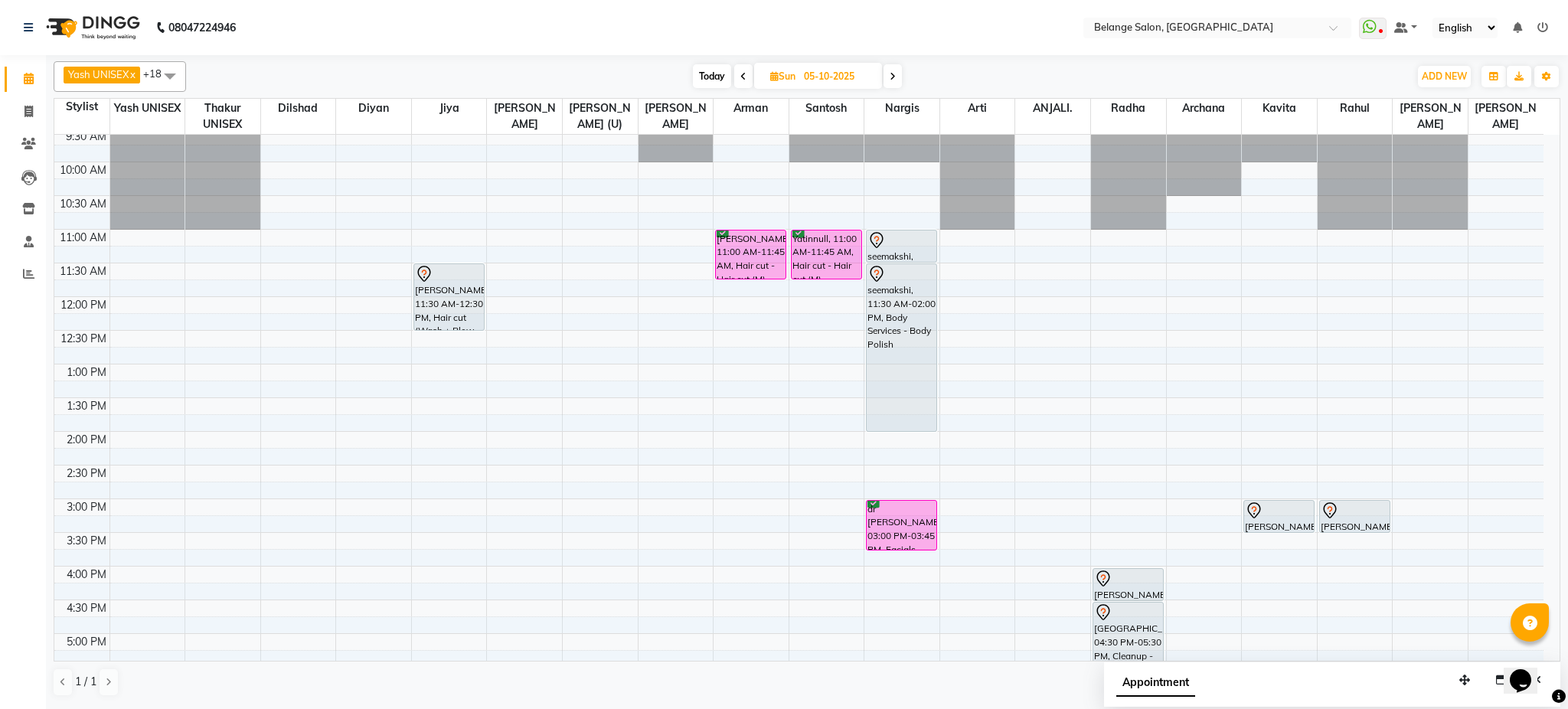
click at [714, 84] on span "Today" at bounding box center [712, 76] width 38 height 24
type input "04-10-2025"
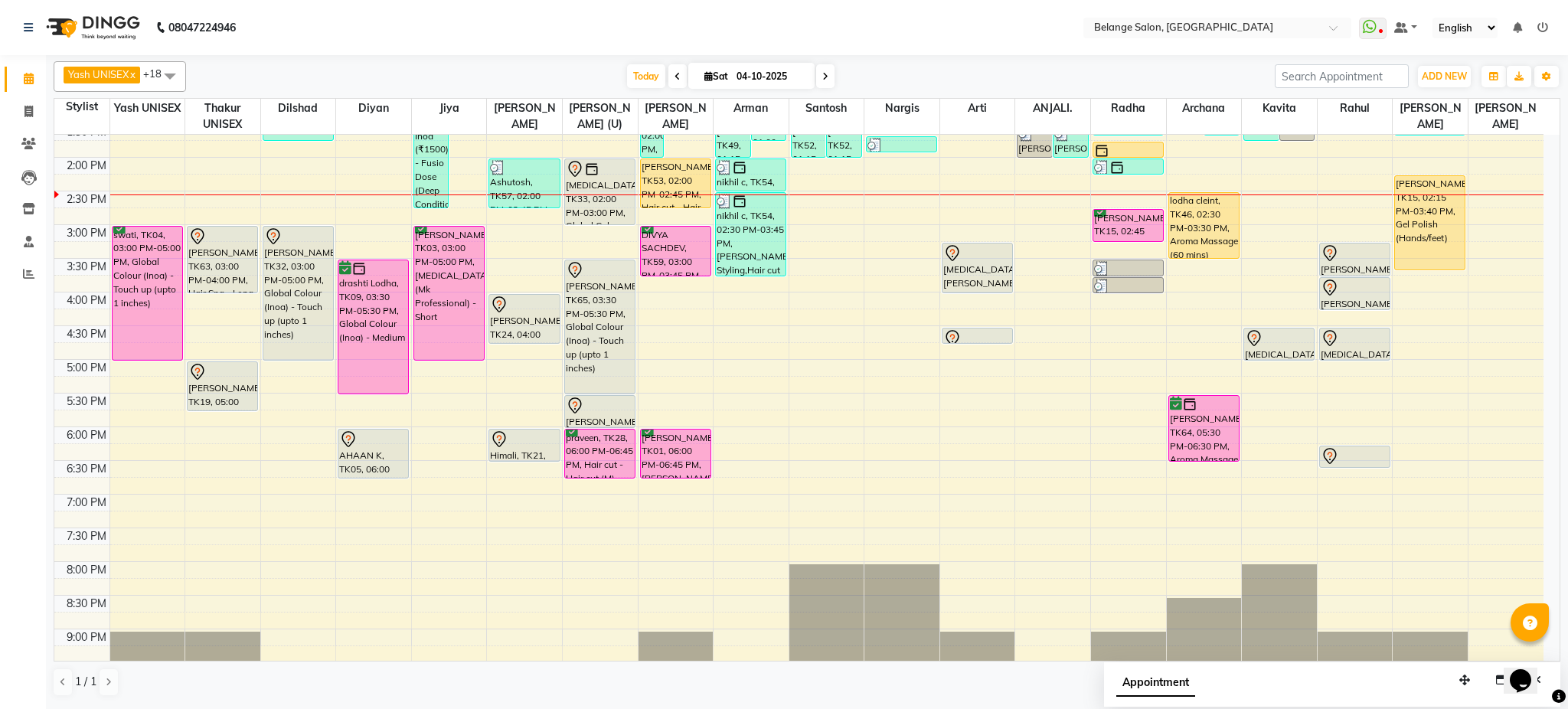
scroll to position [378, 0]
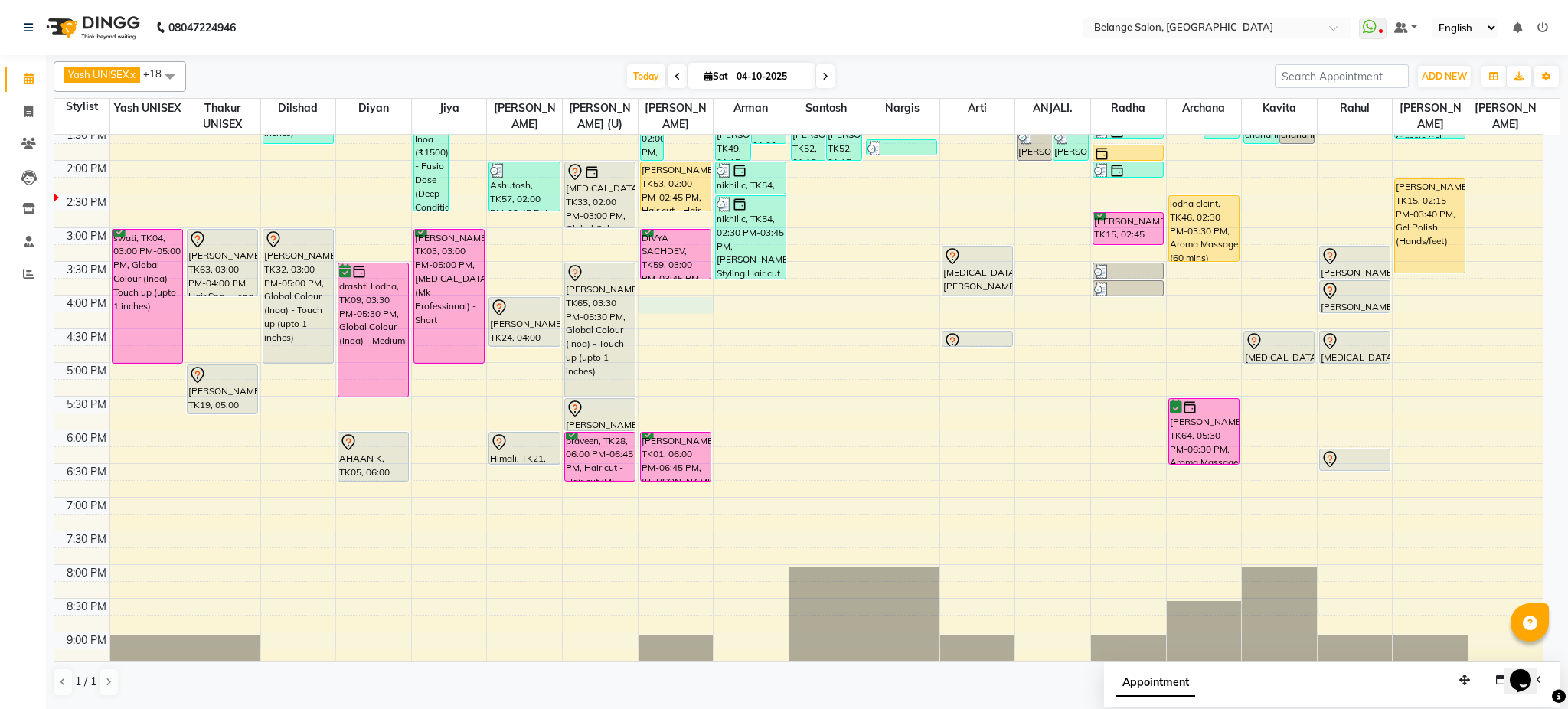
click at [677, 306] on div "8:00 AM 8:30 AM 9:00 AM 9:30 AM 10:00 AM 10:30 AM 11:00 AM 11:30 AM 12:00 PM 12…" at bounding box center [799, 261] width 1490 height 1010
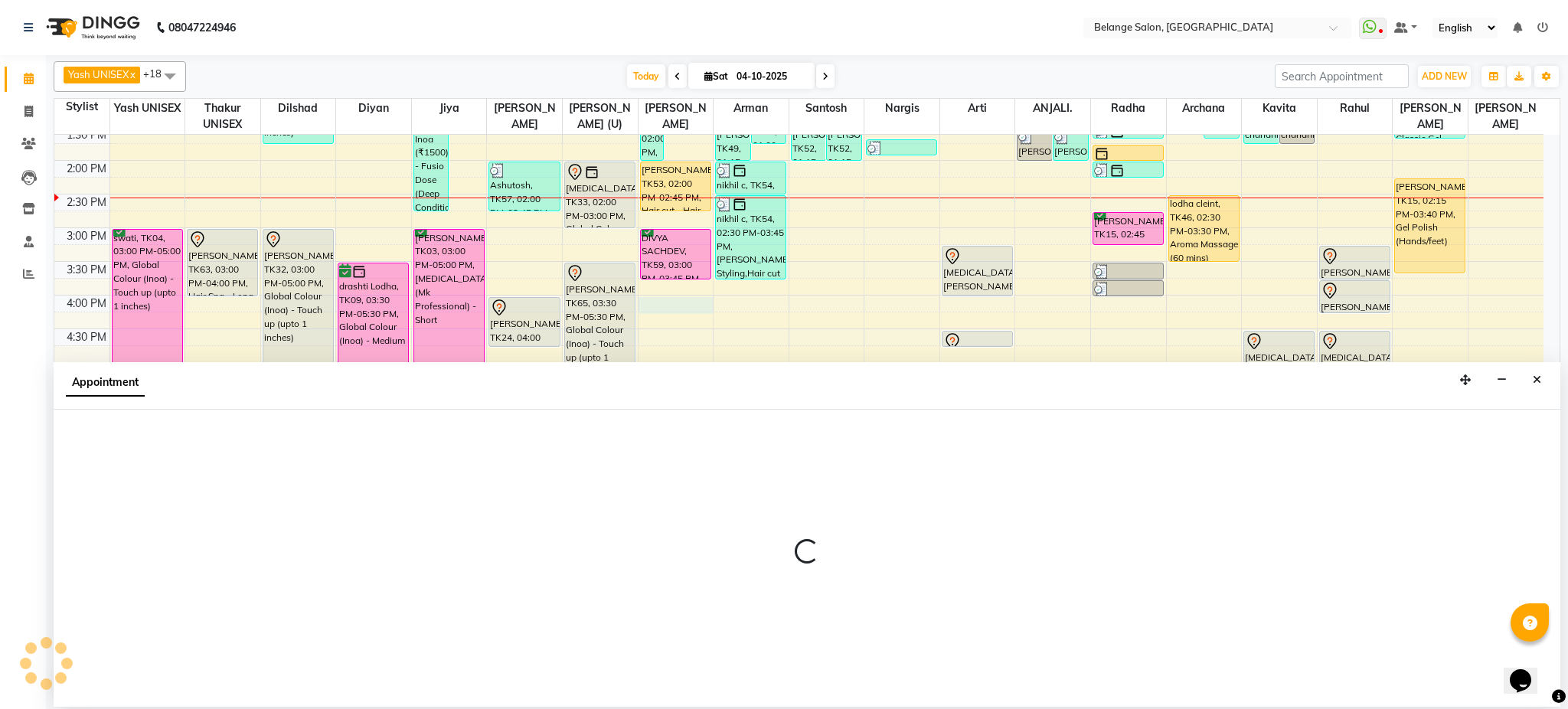
select select "54495"
select select "960"
select select "tentative"
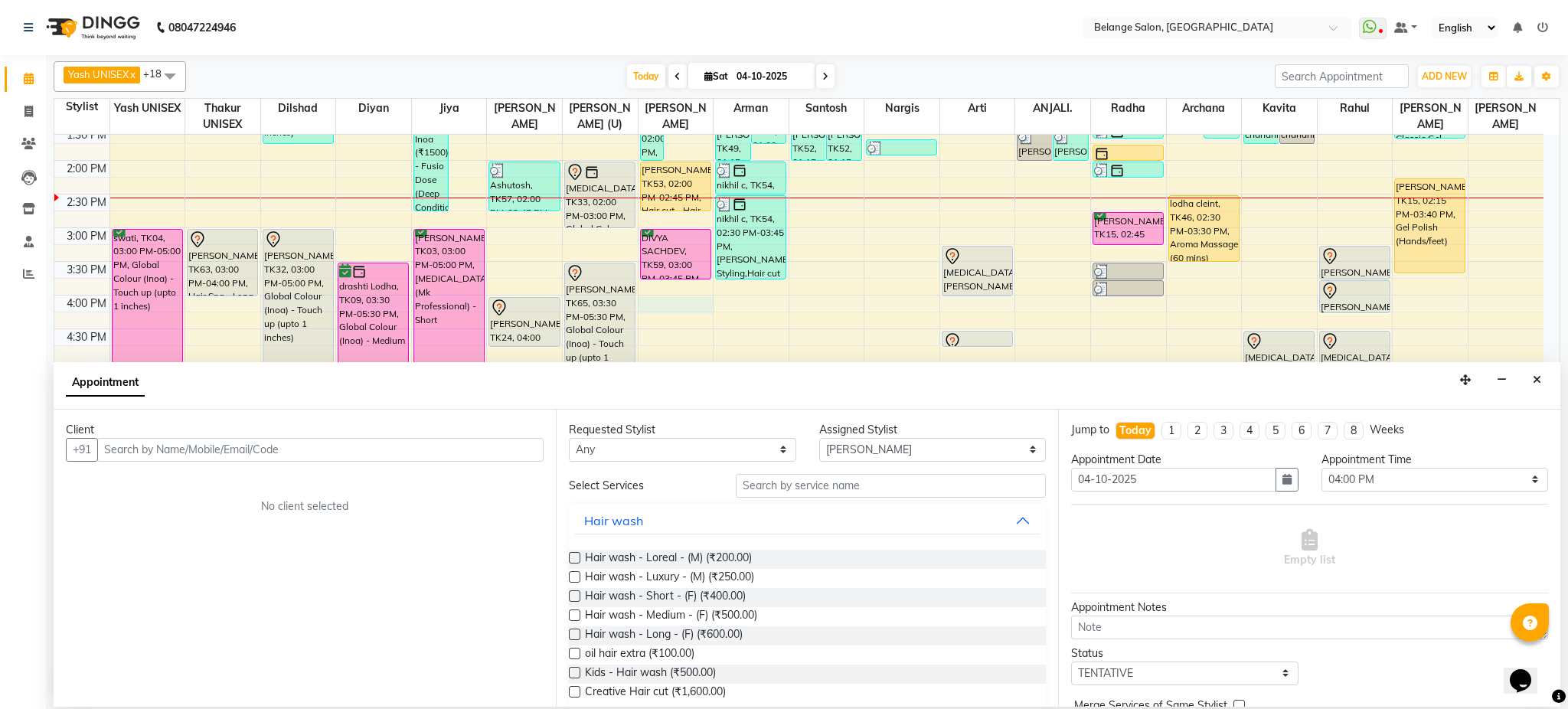
click at [361, 461] on input "text" at bounding box center [320, 450] width 446 height 24
click at [360, 453] on input "text" at bounding box center [320, 450] width 446 height 24
click at [327, 459] on input "text" at bounding box center [320, 450] width 446 height 24
drag, startPoint x: 327, startPoint y: 459, endPoint x: 263, endPoint y: 446, distance: 65.3
click at [263, 446] on input "text" at bounding box center [320, 450] width 446 height 24
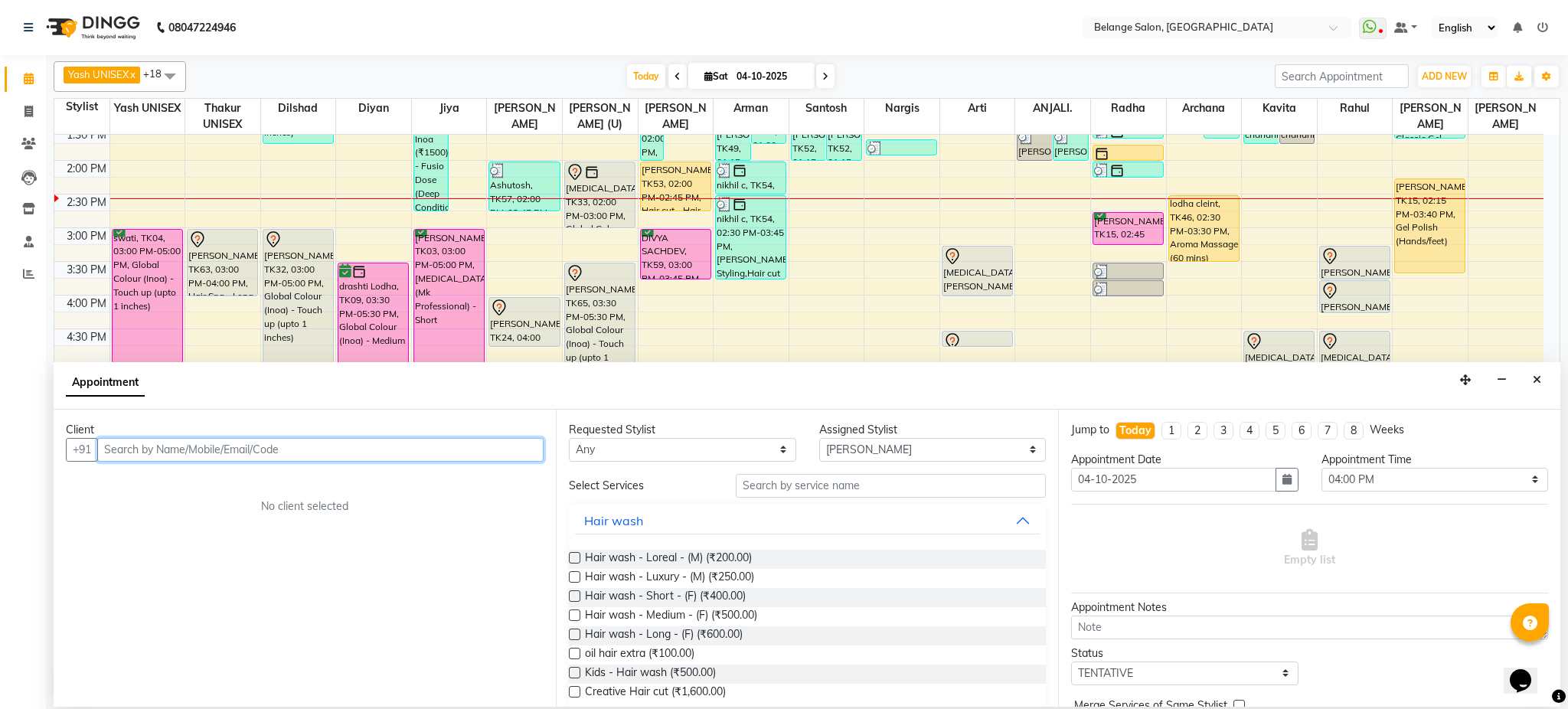
click at [263, 446] on input "text" at bounding box center [320, 450] width 446 height 24
click at [204, 483] on ngb-highlight "981000 3513" at bounding box center [199, 482] width 79 height 15
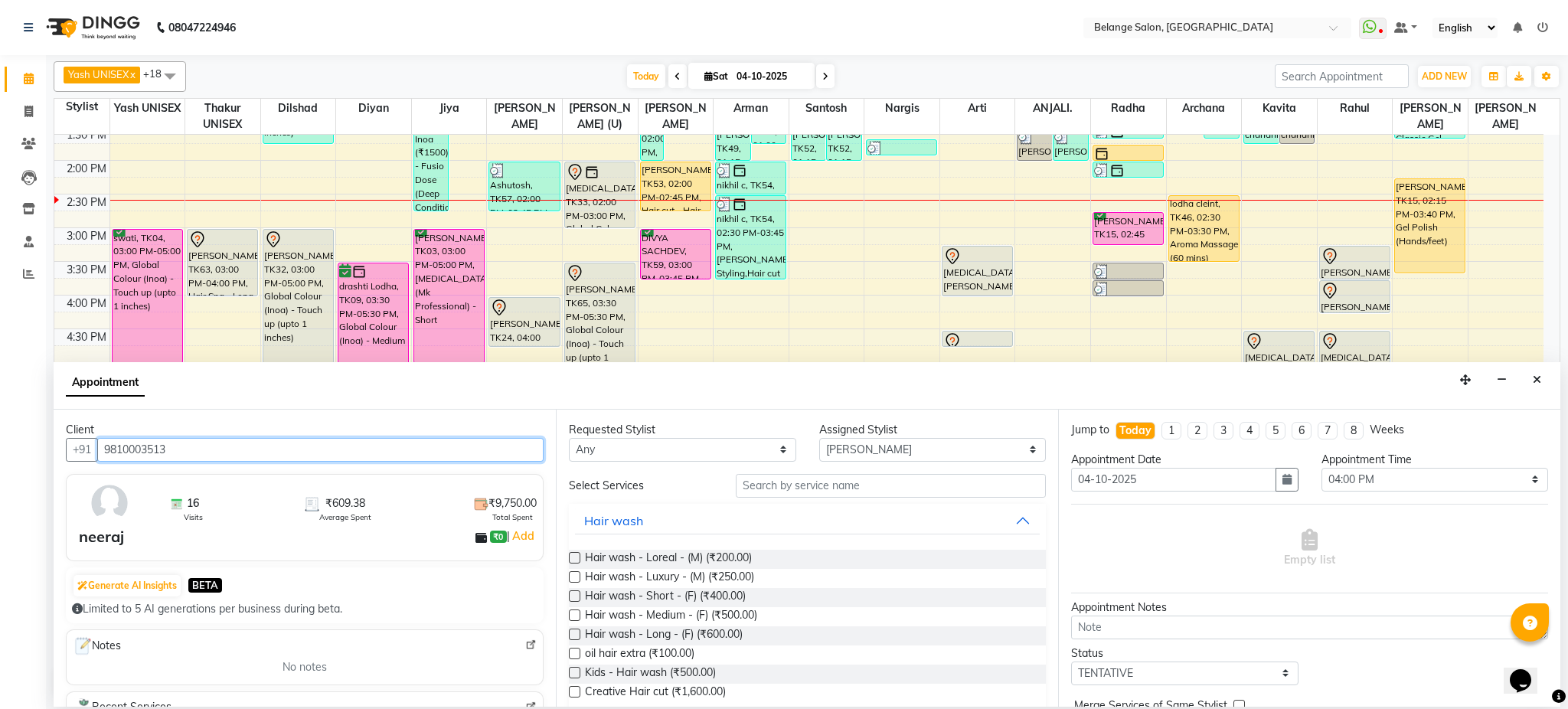
type input "9810003513"
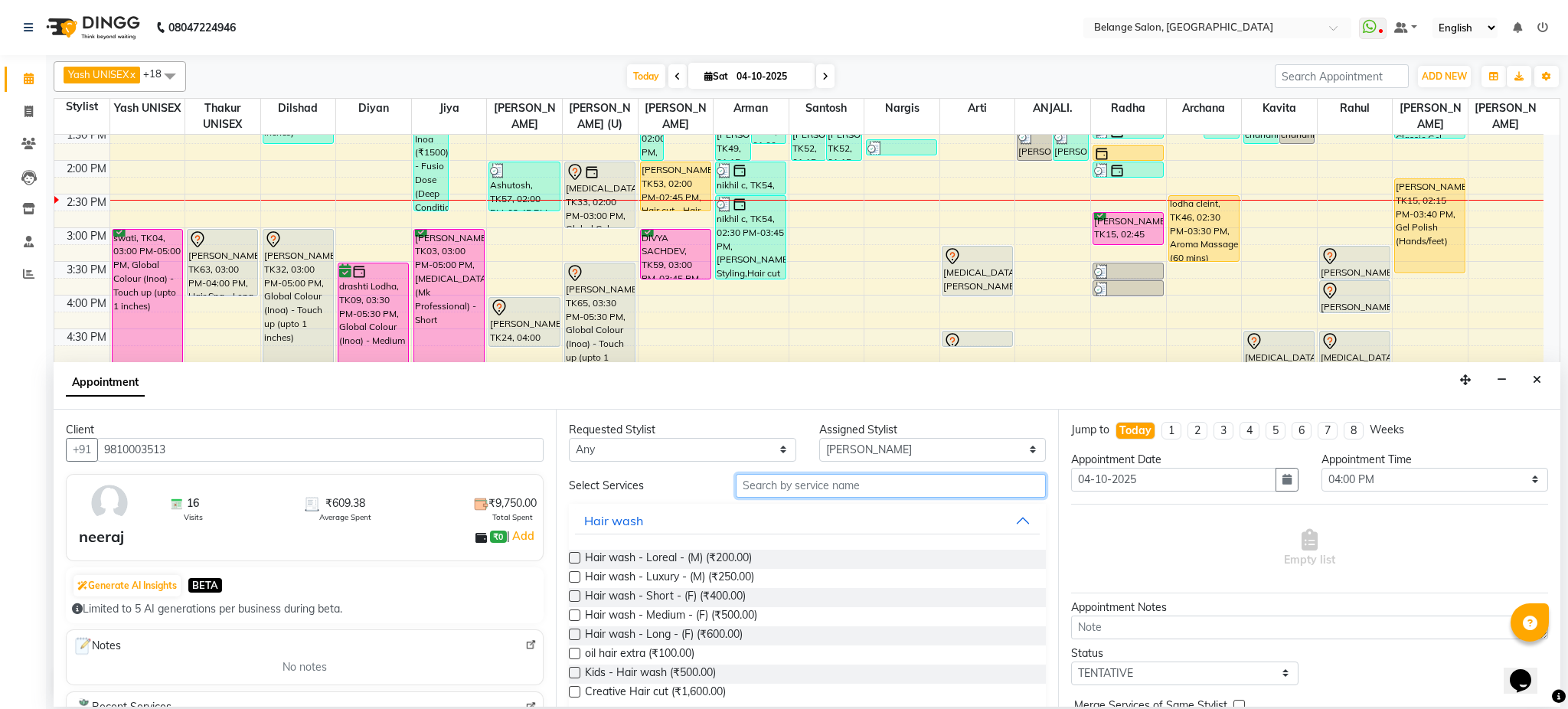
click at [896, 498] on input "text" at bounding box center [891, 486] width 310 height 24
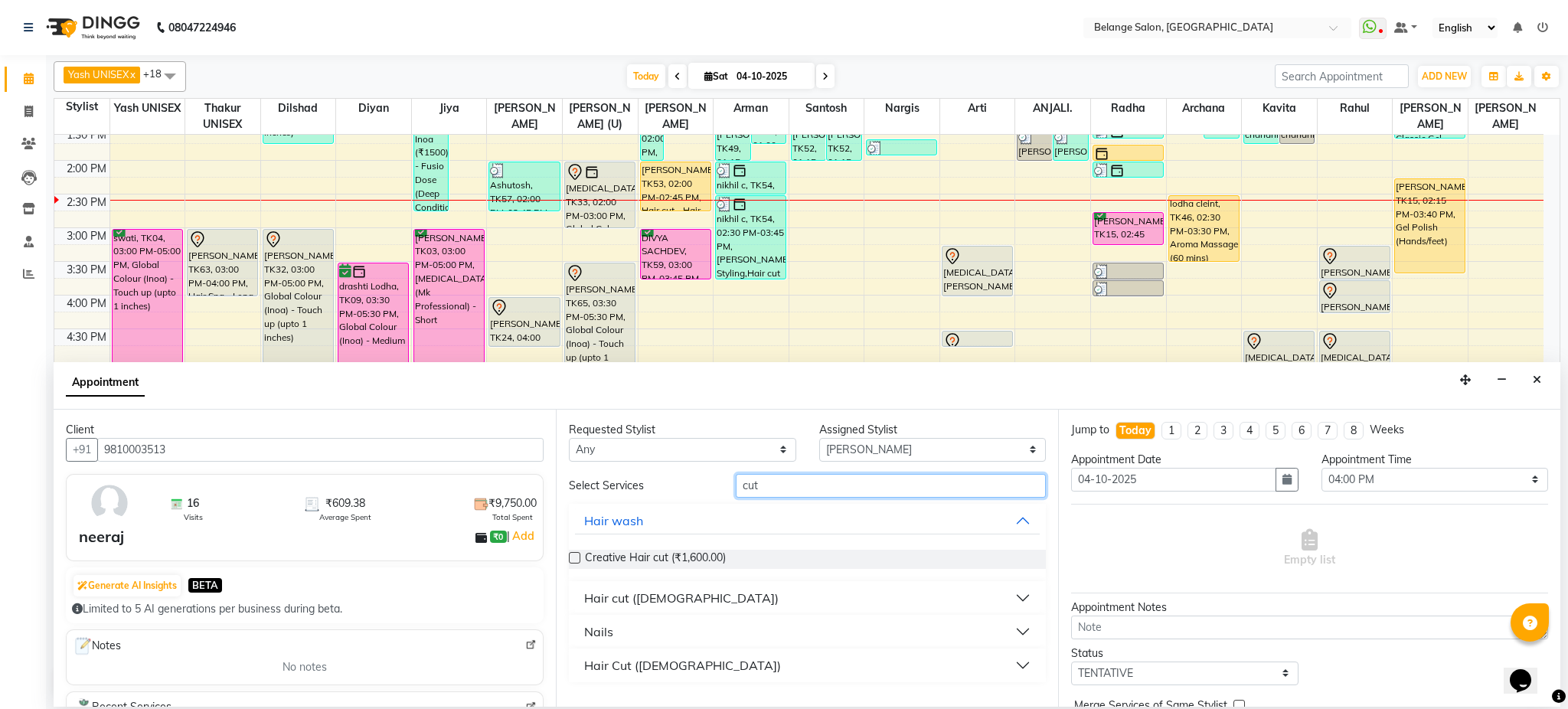
type input "cut"
click at [710, 598] on button "Hair cut (Male)" at bounding box center [807, 598] width 464 height 27
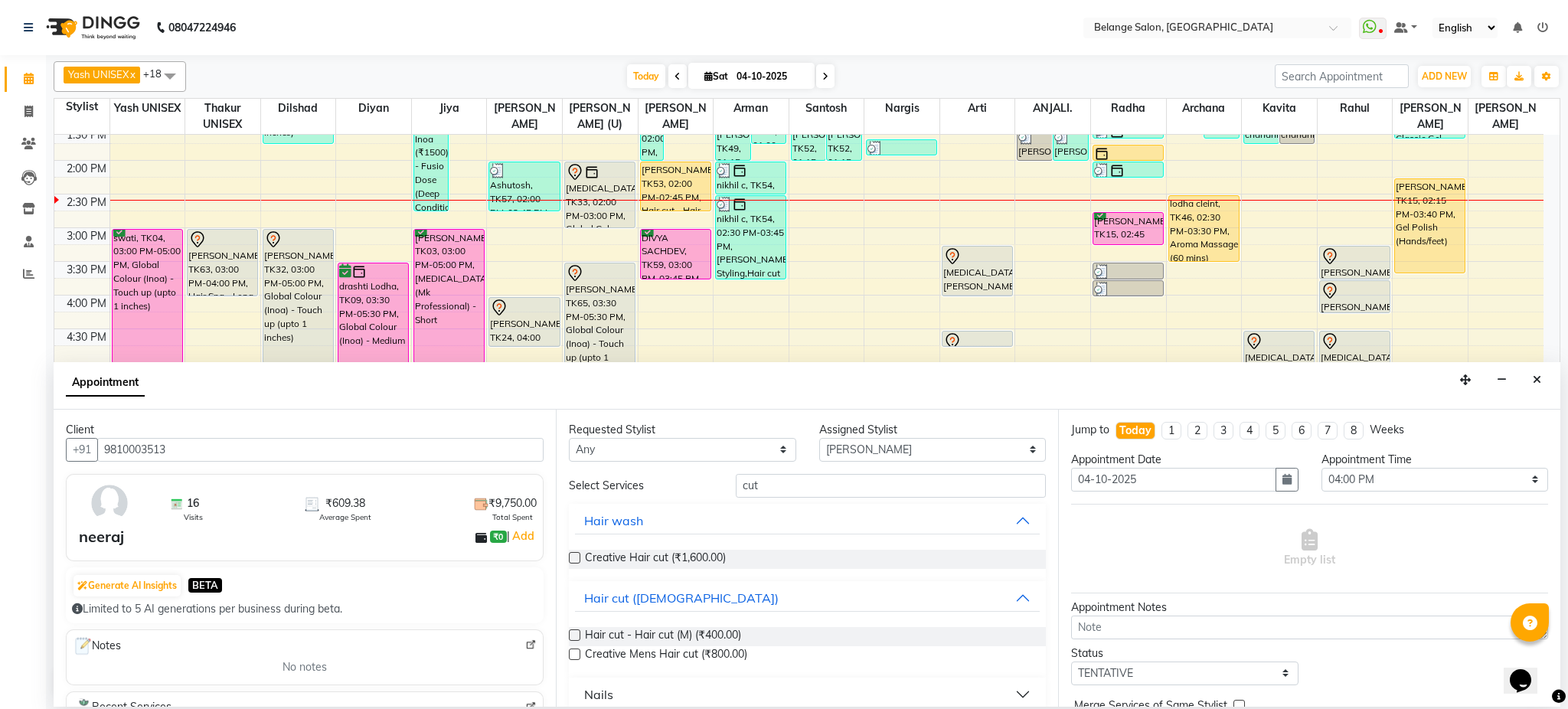
click at [570, 633] on label at bounding box center [574, 635] width 11 height 11
click at [570, 633] on input "checkbox" at bounding box center [573, 637] width 10 height 10
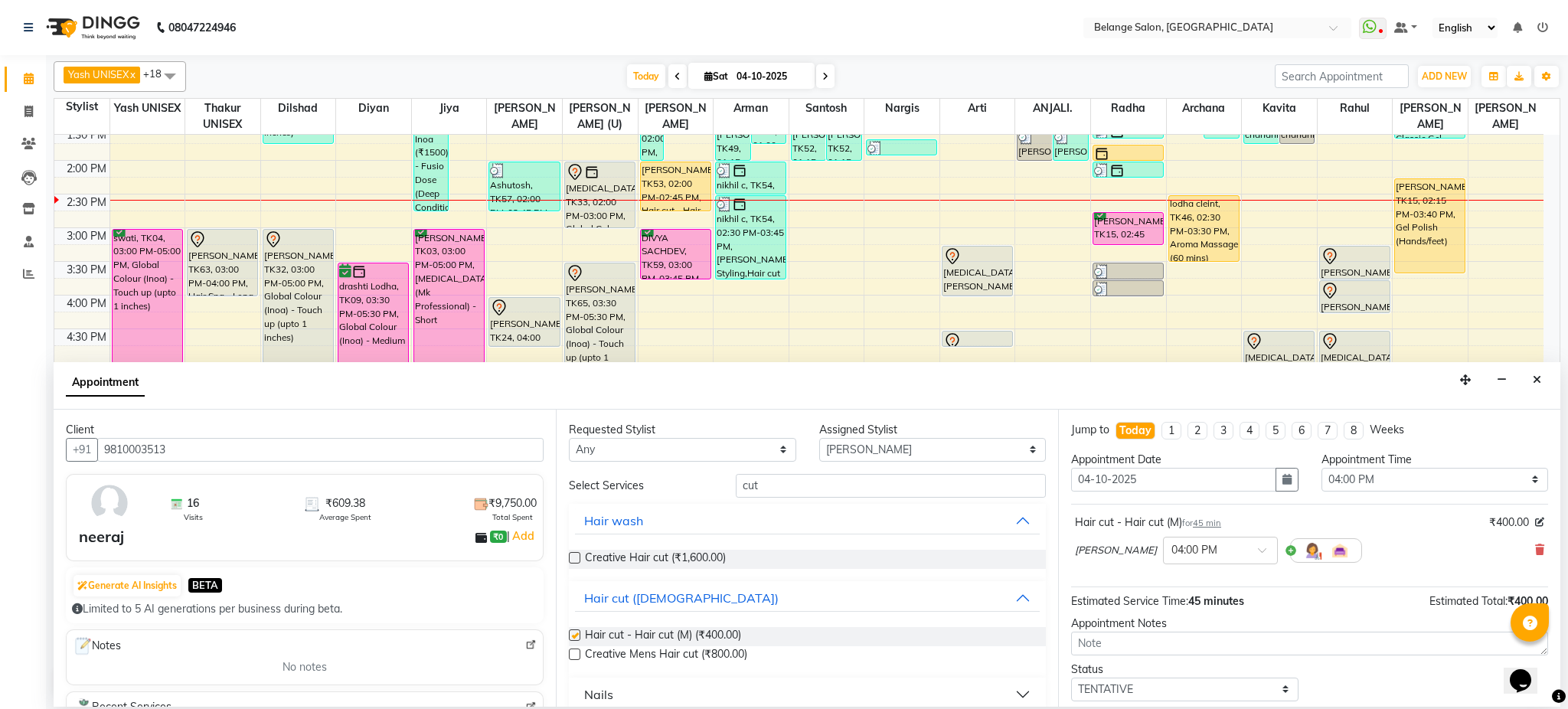
checkbox input "false"
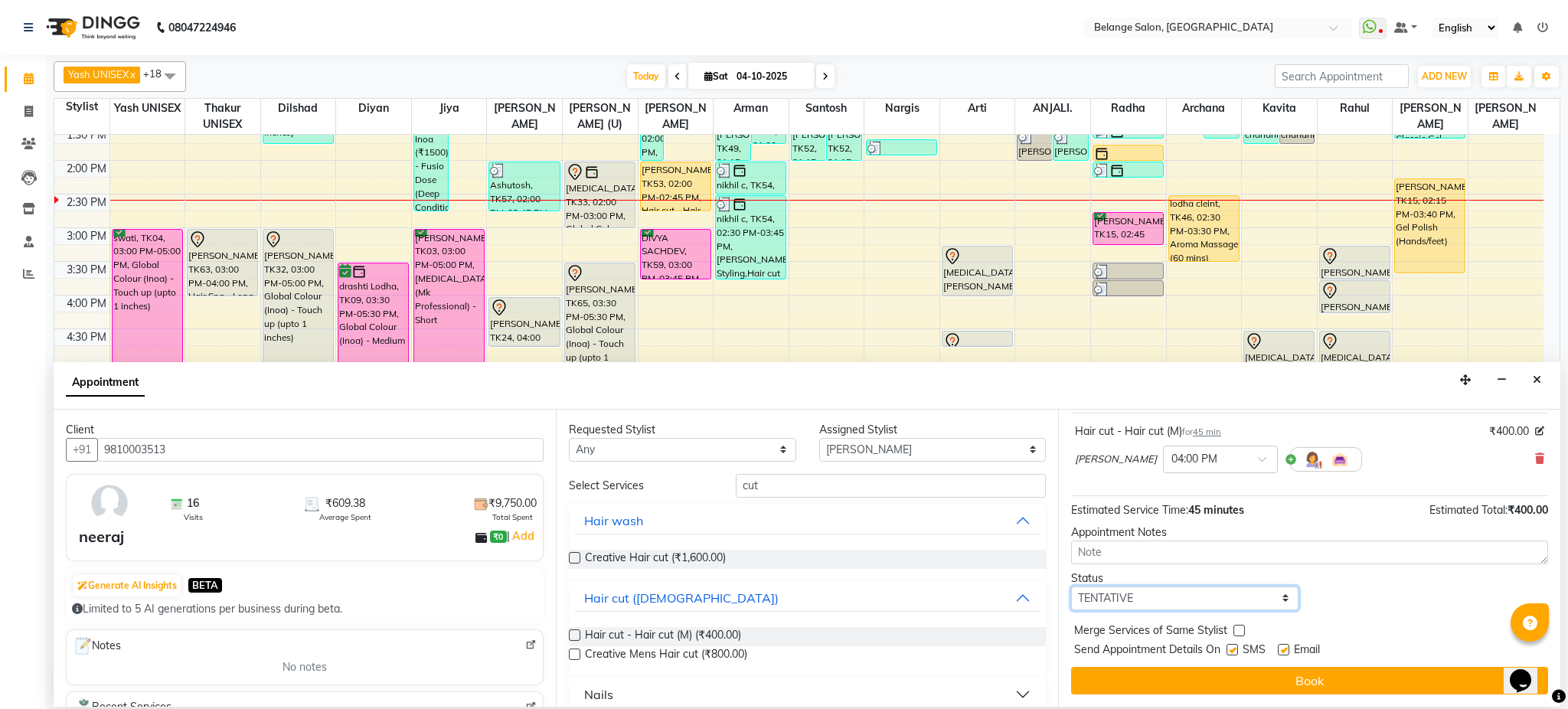
click at [1121, 602] on select "Select TENTATIVE CONFIRM CHECK-IN UPCOMING" at bounding box center [1185, 598] width 227 height 24
select select "confirm booking"
click at [1071, 586] on select "Select TENTATIVE CONFIRM CHECK-IN UPCOMING" at bounding box center [1185, 598] width 227 height 24
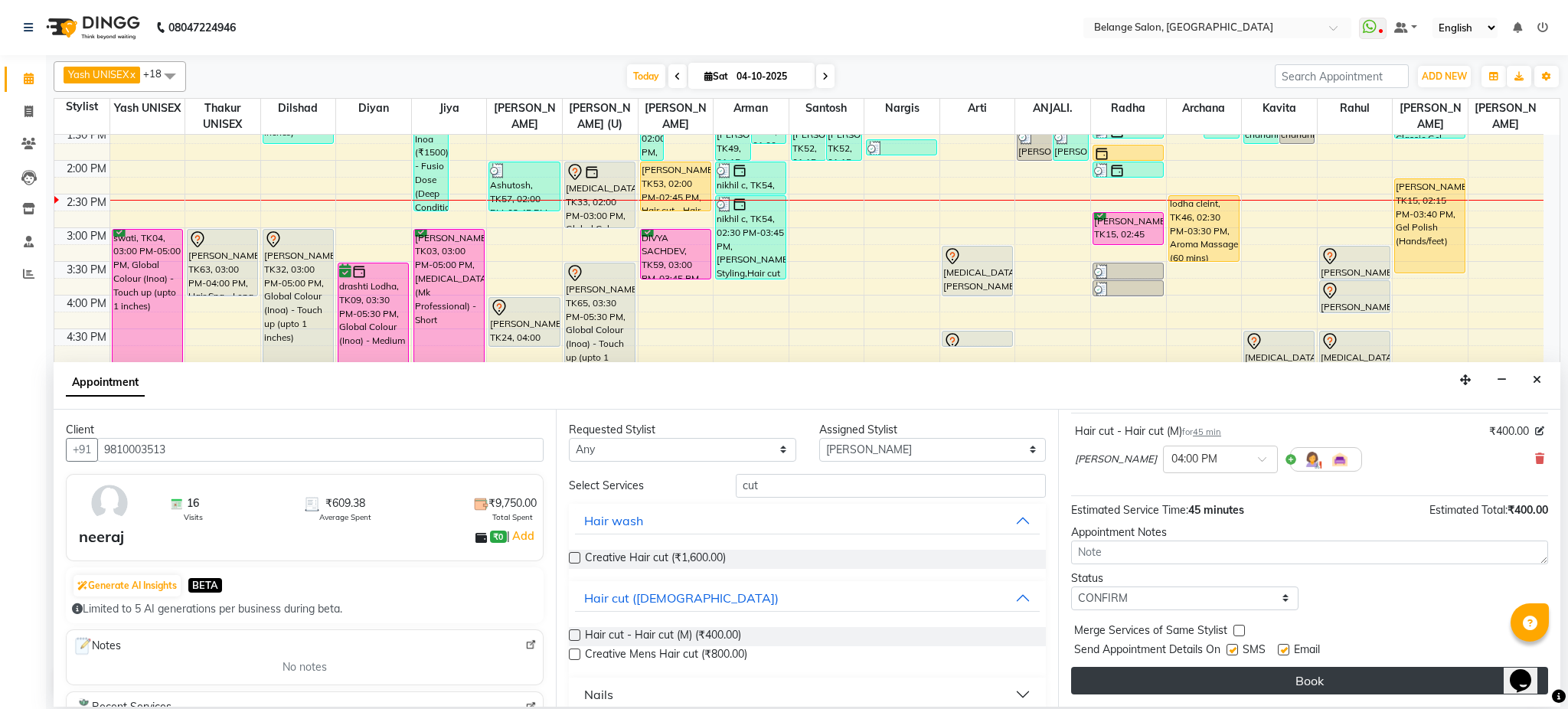
click at [1168, 685] on button "Book" at bounding box center [1310, 681] width 477 height 27
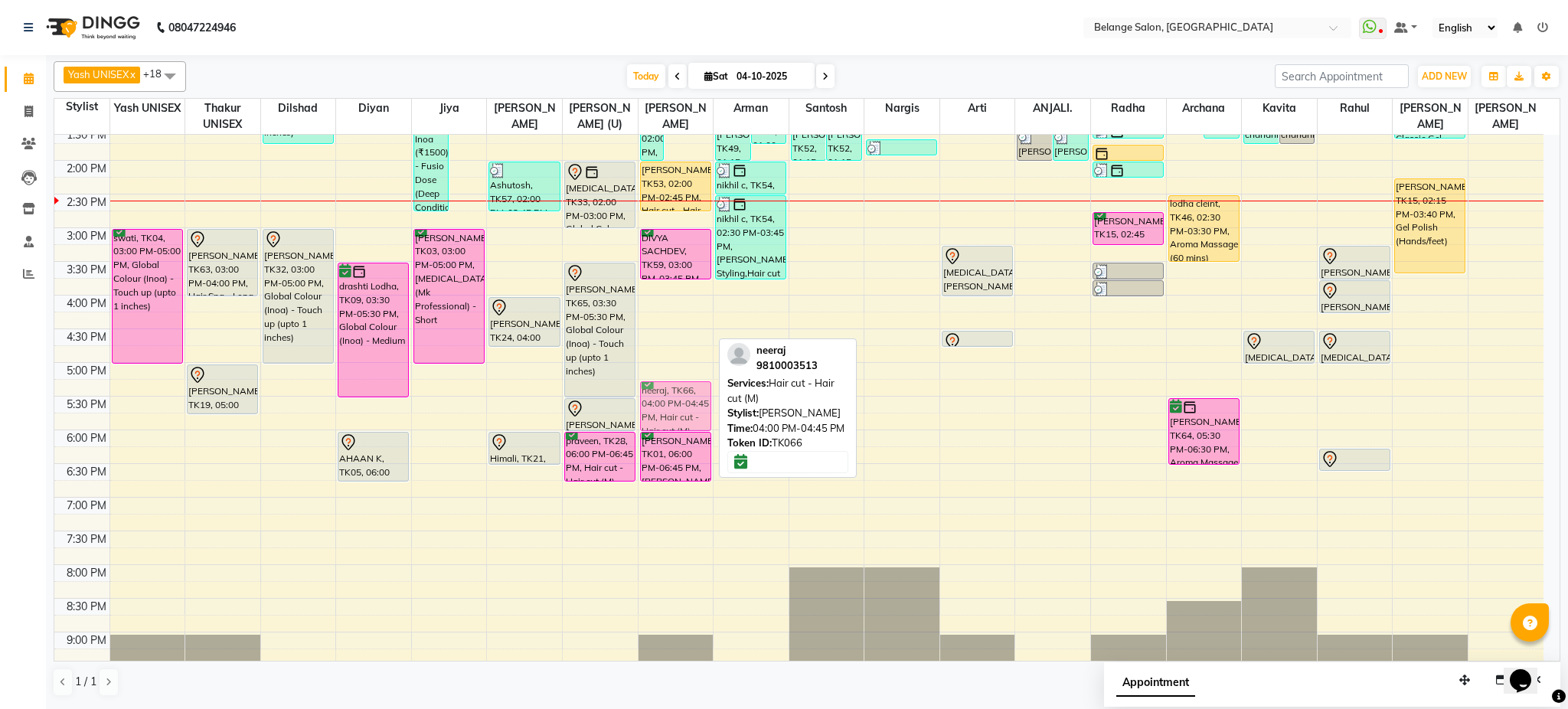
drag, startPoint x: 689, startPoint y: 335, endPoint x: 695, endPoint y: 414, distance: 79.2
click at [695, 414] on div "ADITYA, TK12, 10:30 AM-11:15 AM, Hair cut - Hair cut (M) ADITYA, TK12, 10:45 AM…" at bounding box center [676, 261] width 75 height 1010
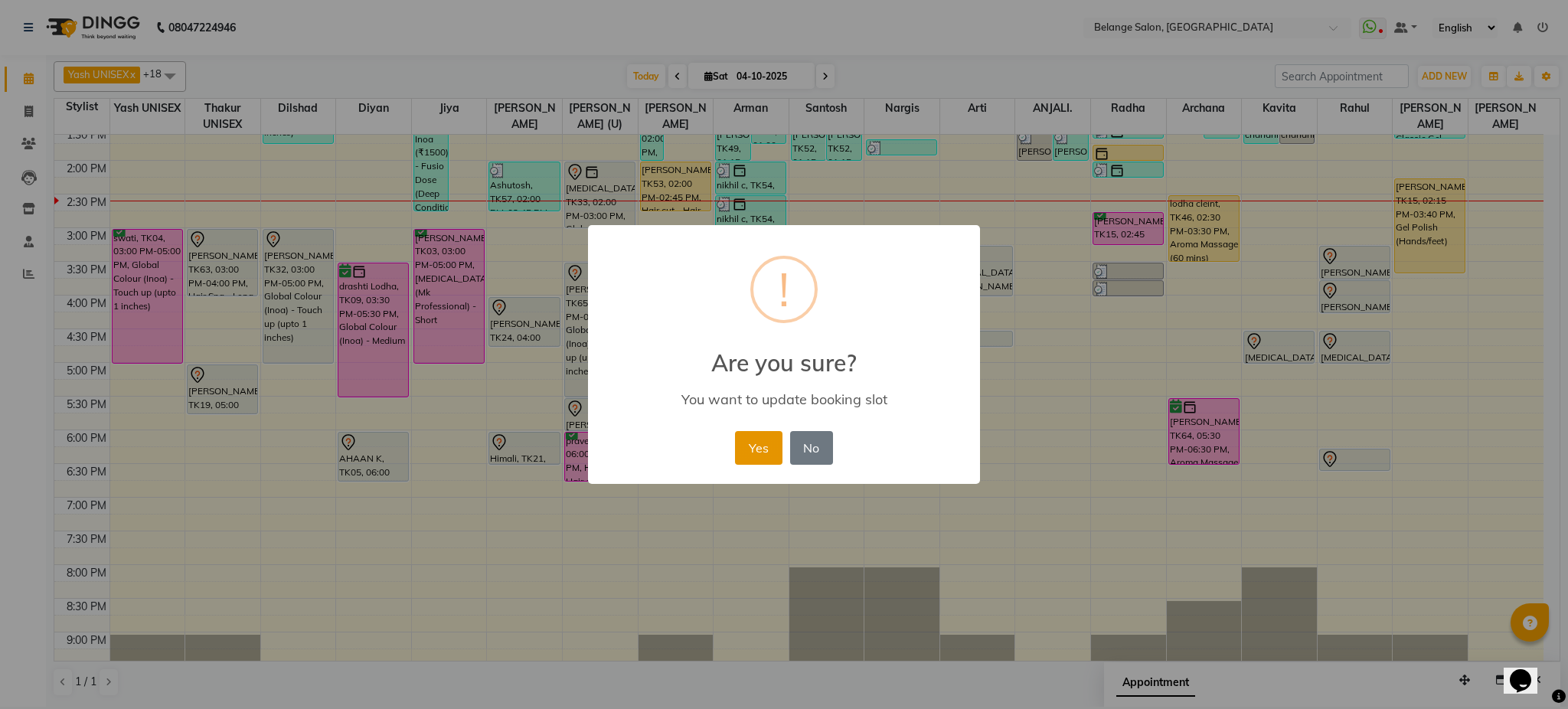
click at [754, 443] on button "Yes" at bounding box center [758, 448] width 46 height 34
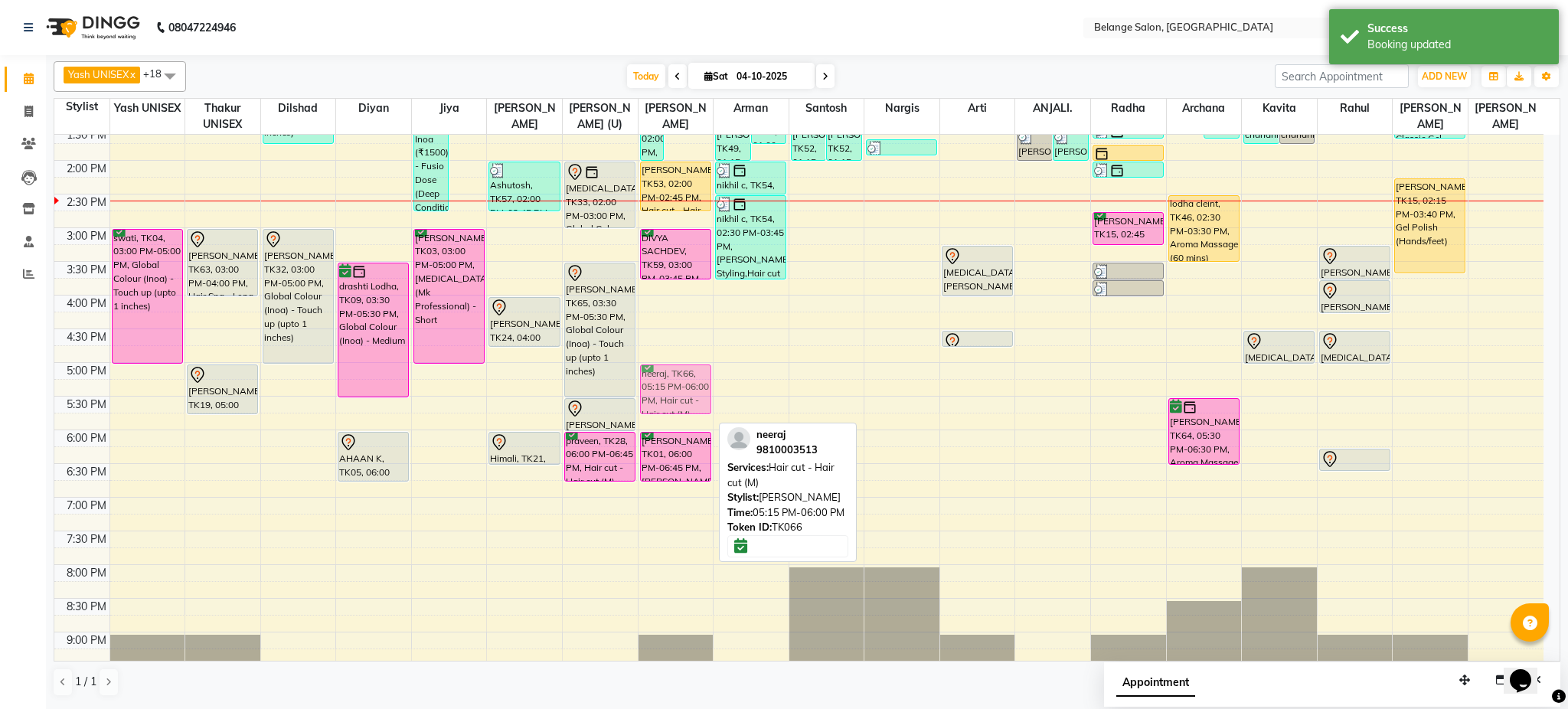
drag, startPoint x: 676, startPoint y: 395, endPoint x: 678, endPoint y: 385, distance: 10.2
click at [678, 385] on div "ADITYA, TK12, 10:30 AM-11:15 AM, Hair cut - Hair cut (M) ADITYA, TK12, 10:45 AM…" at bounding box center [676, 261] width 75 height 1010
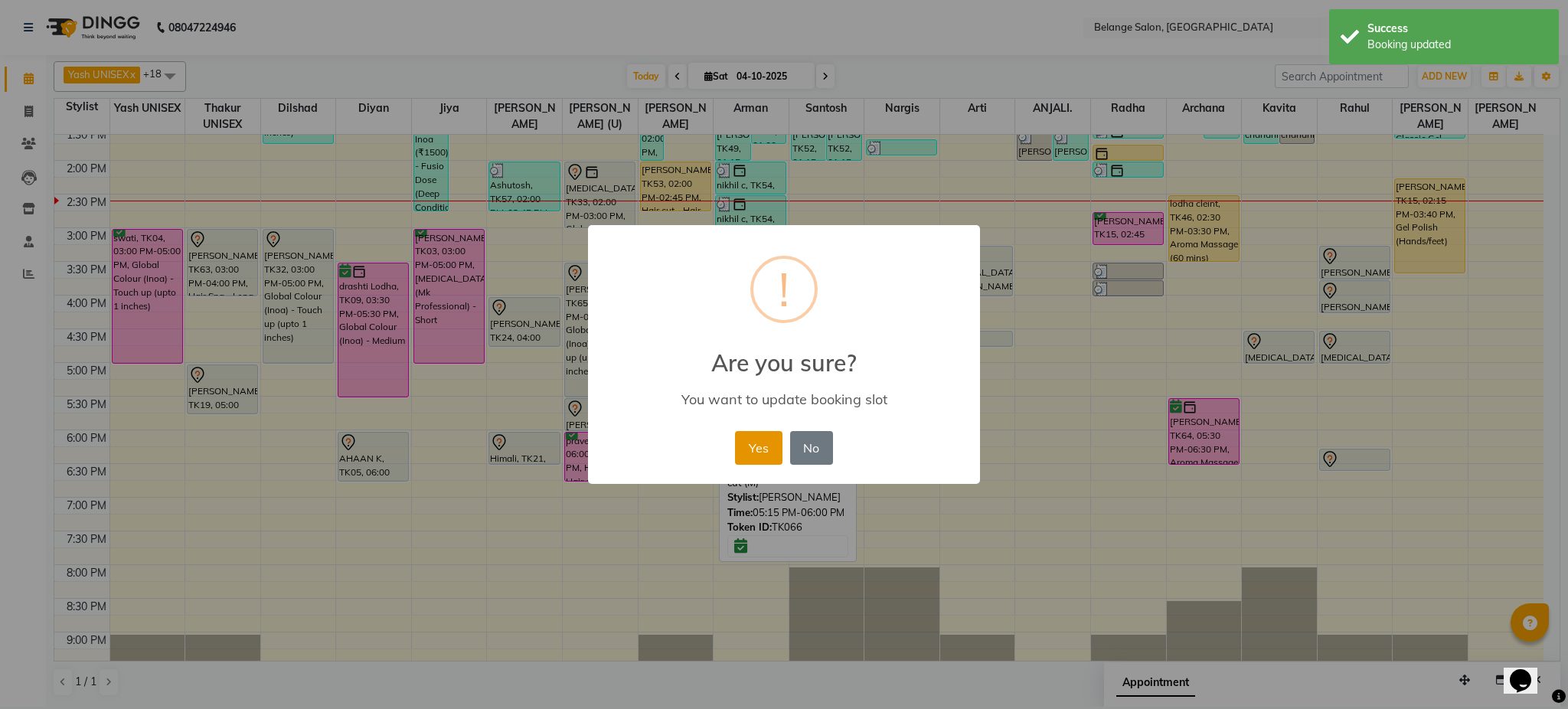
click at [767, 450] on button "Yes" at bounding box center [758, 448] width 46 height 34
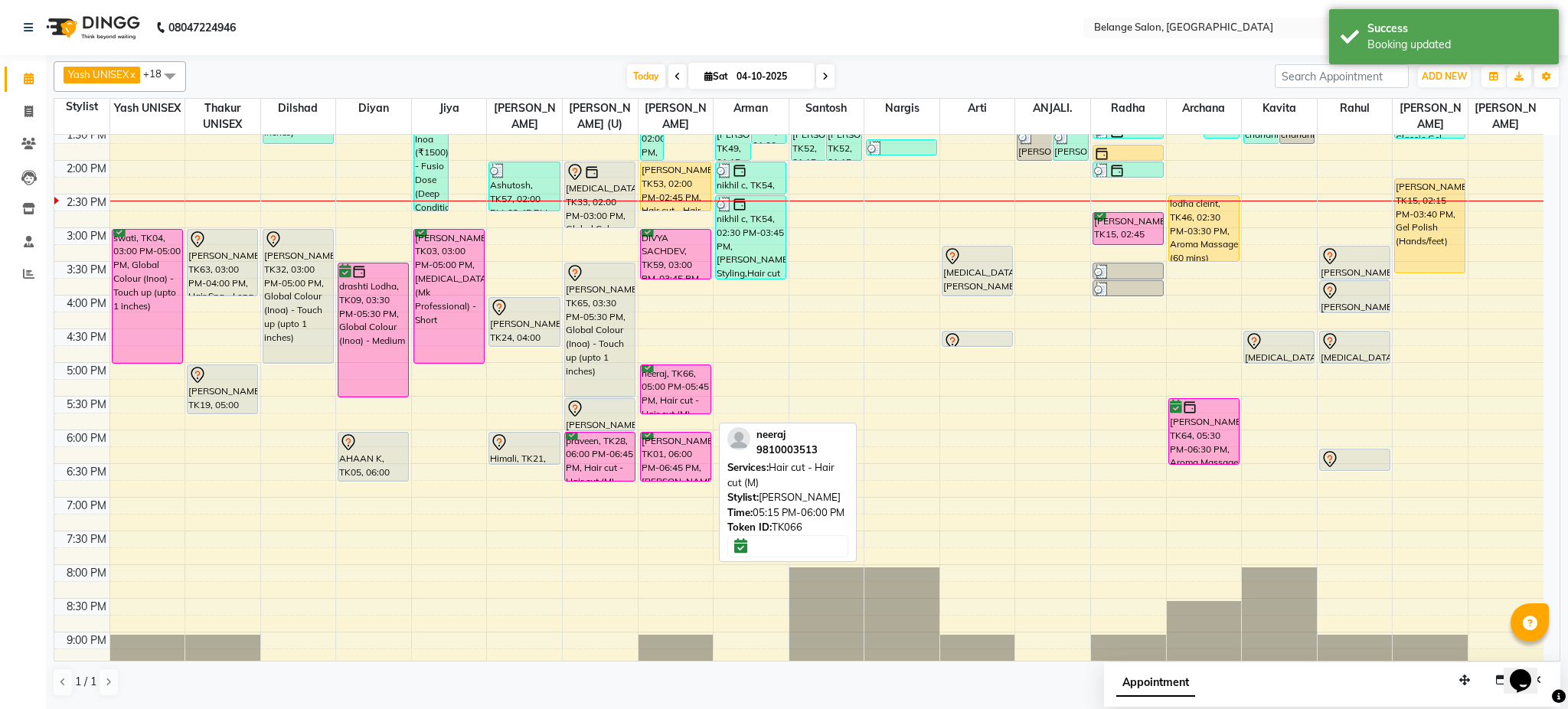
click at [895, 60] on div "Yash UNISEX x Thakur UNISEX x dilshad x diyan x Jiya x amit x aftab (U) x Ali x…" at bounding box center [807, 379] width 1507 height 648
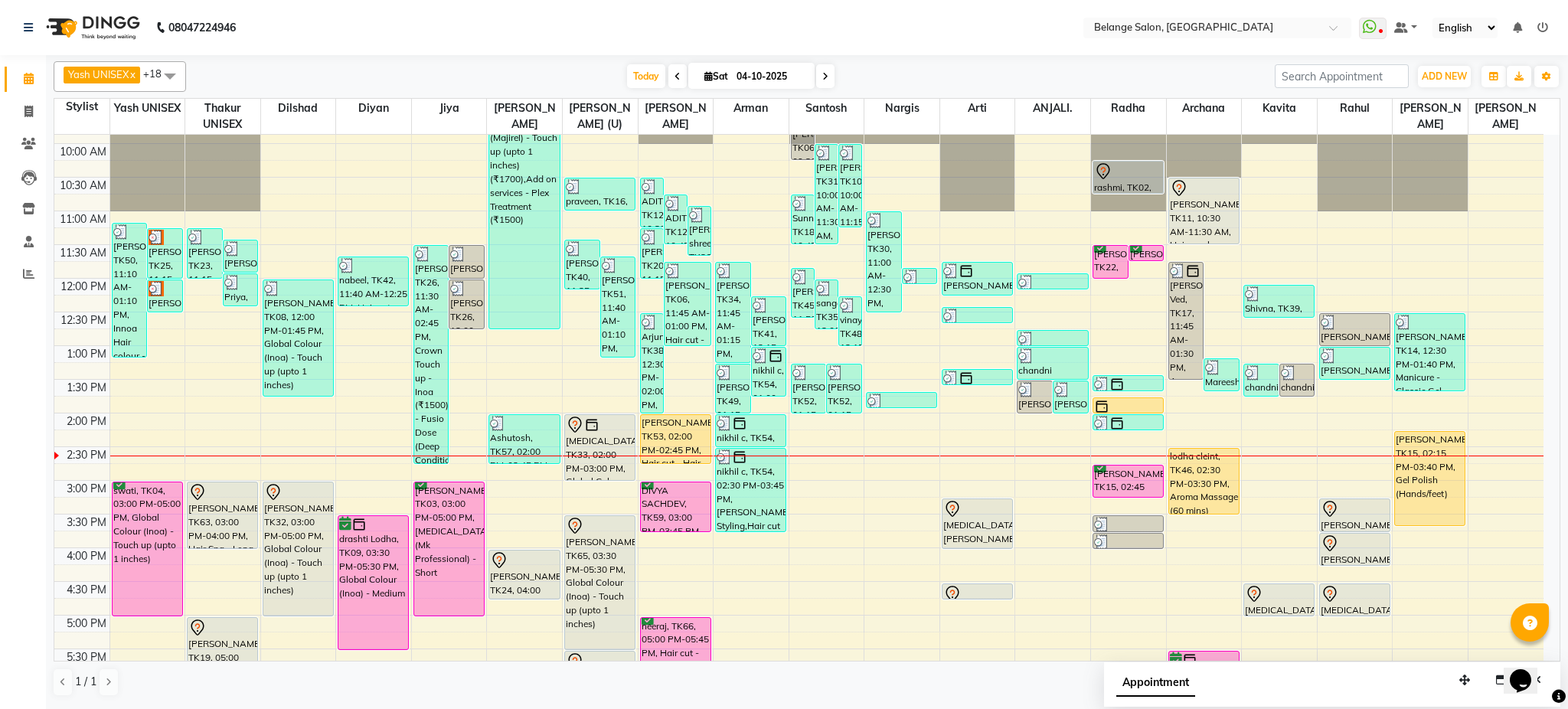
scroll to position [124, 0]
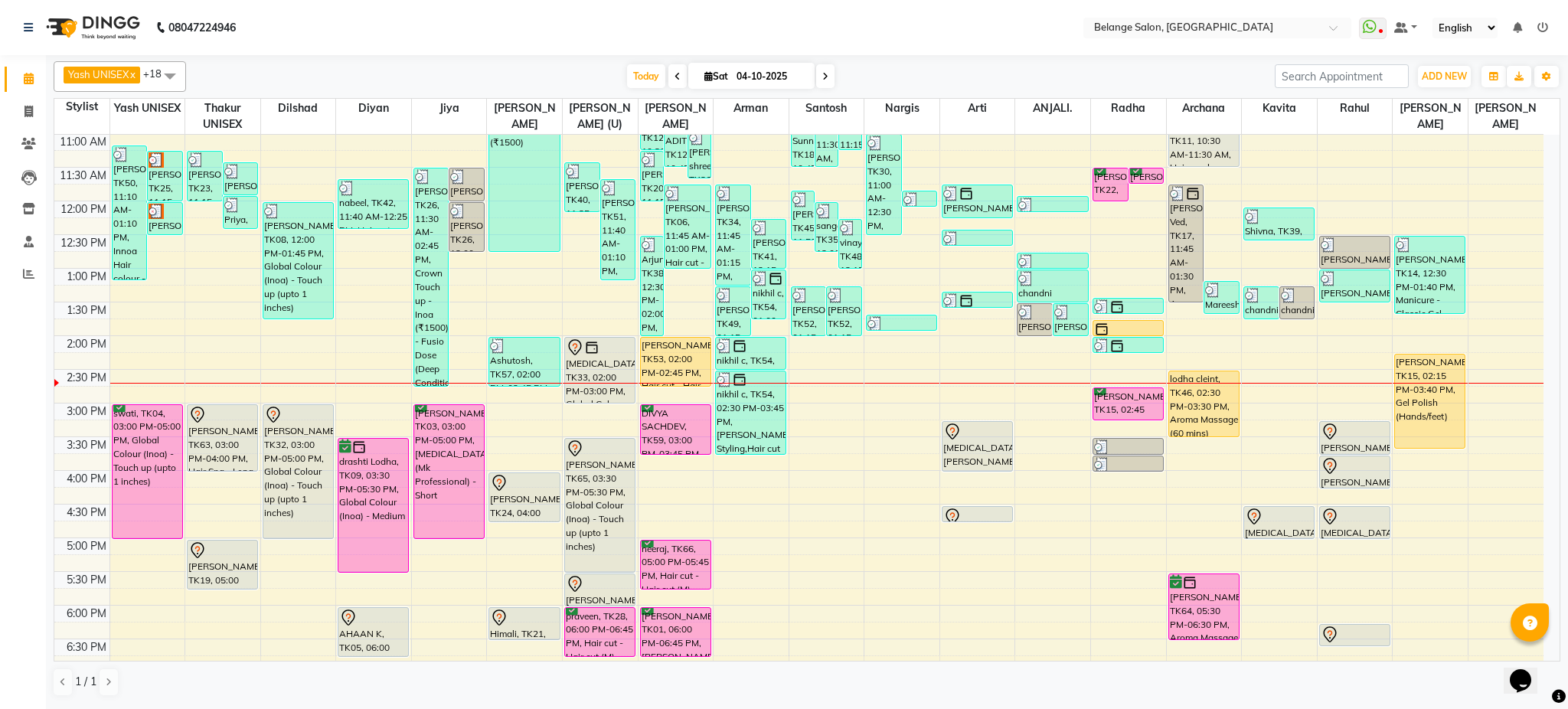
scroll to position [203, 0]
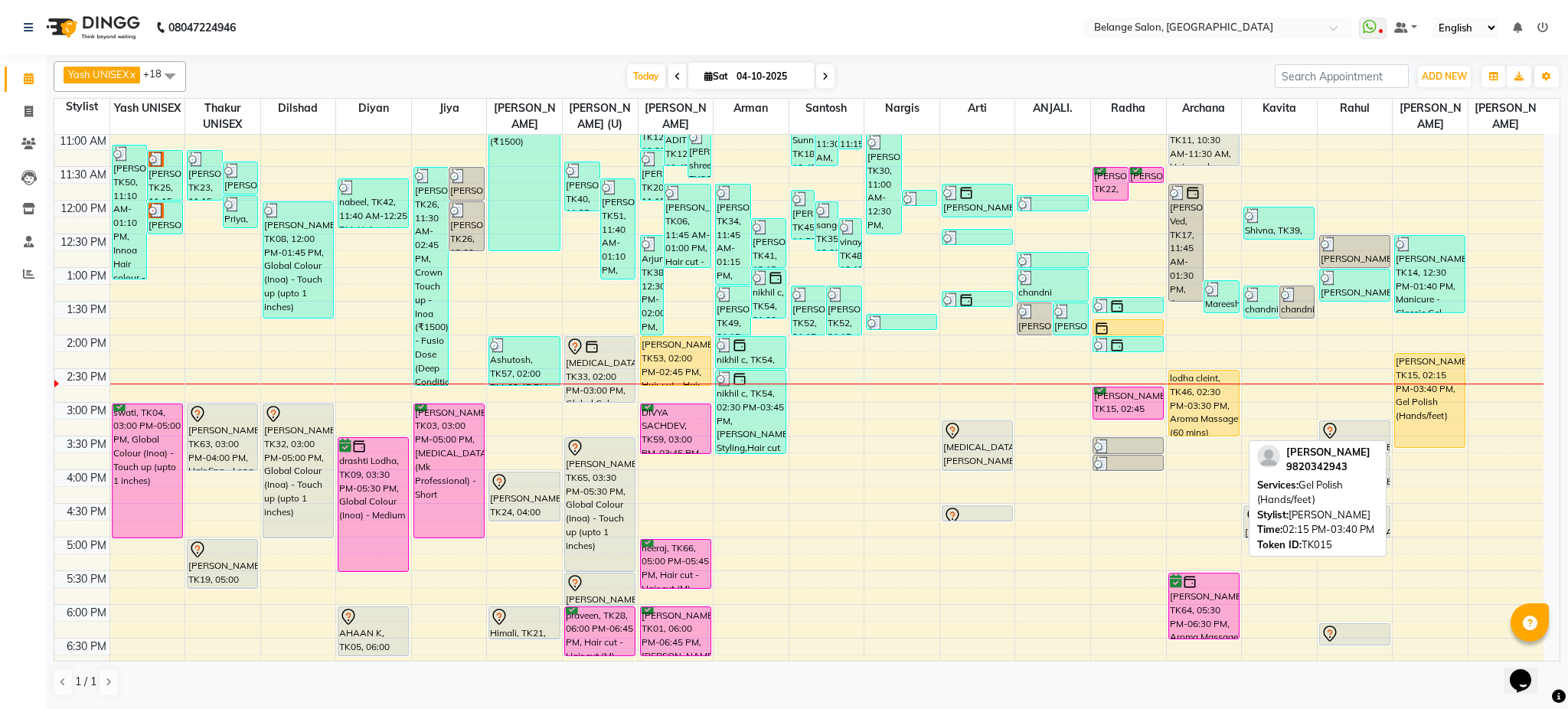
click at [1422, 412] on div "[PERSON_NAME], TK15, 02:15 PM-03:40 PM, Gel Polish (Hands/feet)" at bounding box center [1429, 401] width 70 height 94
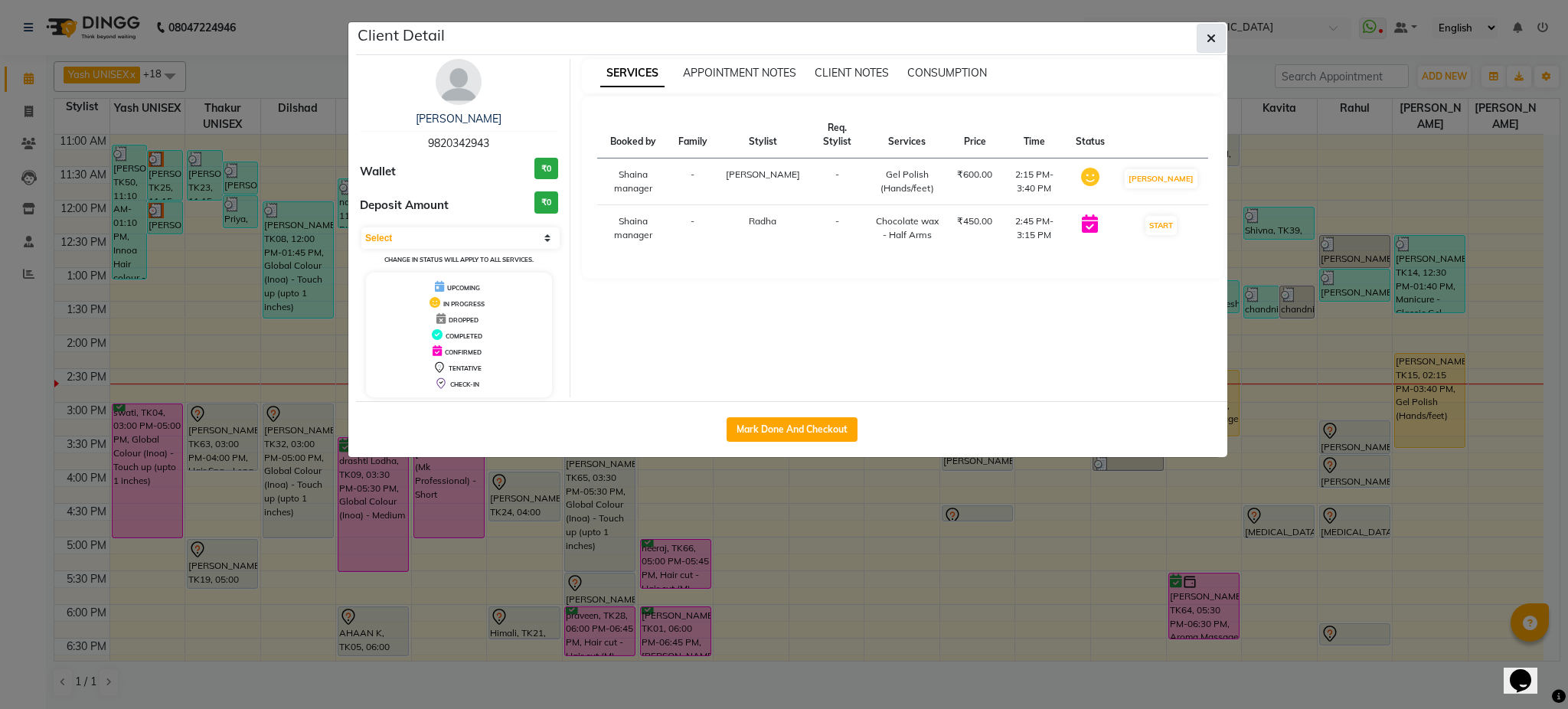
click at [1216, 34] on button "button" at bounding box center [1212, 38] width 29 height 29
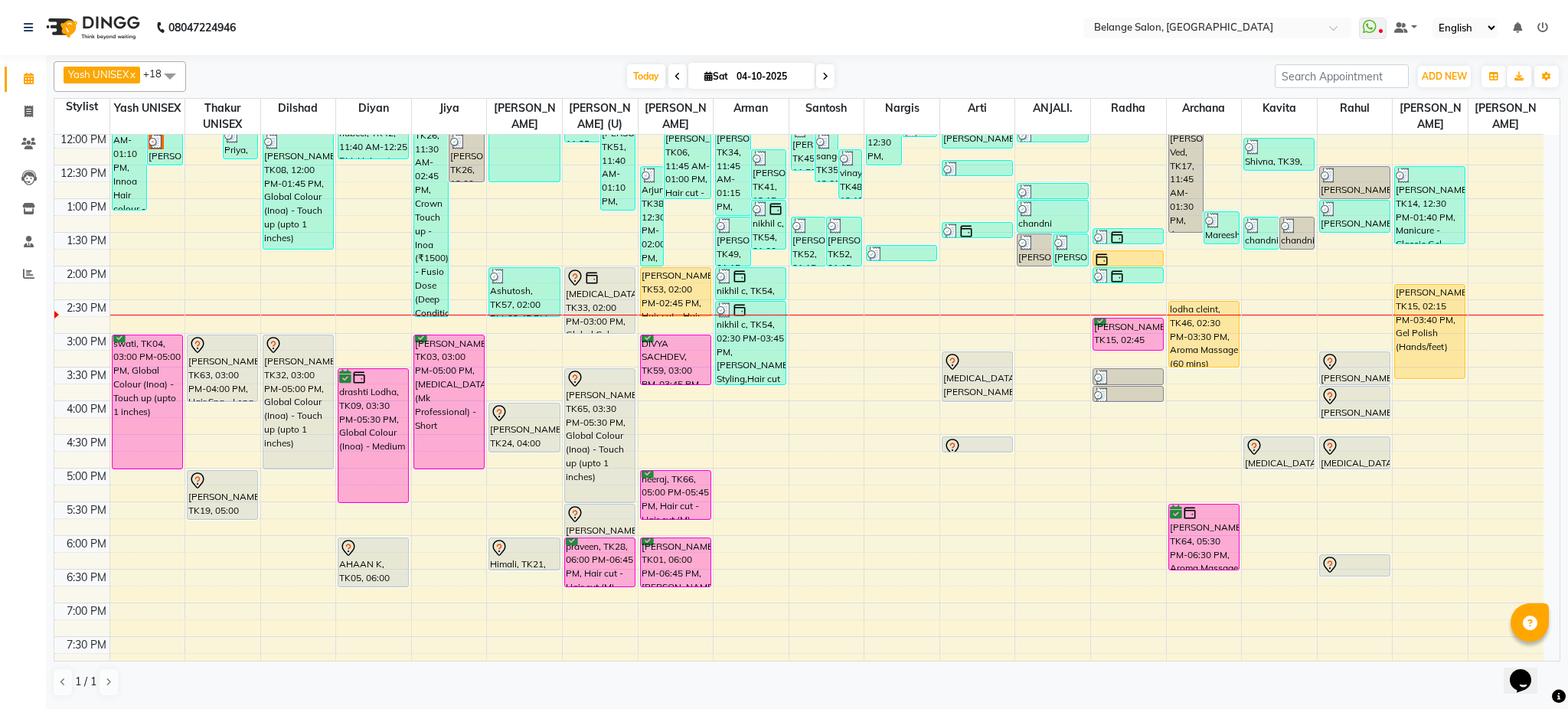
scroll to position [273, 0]
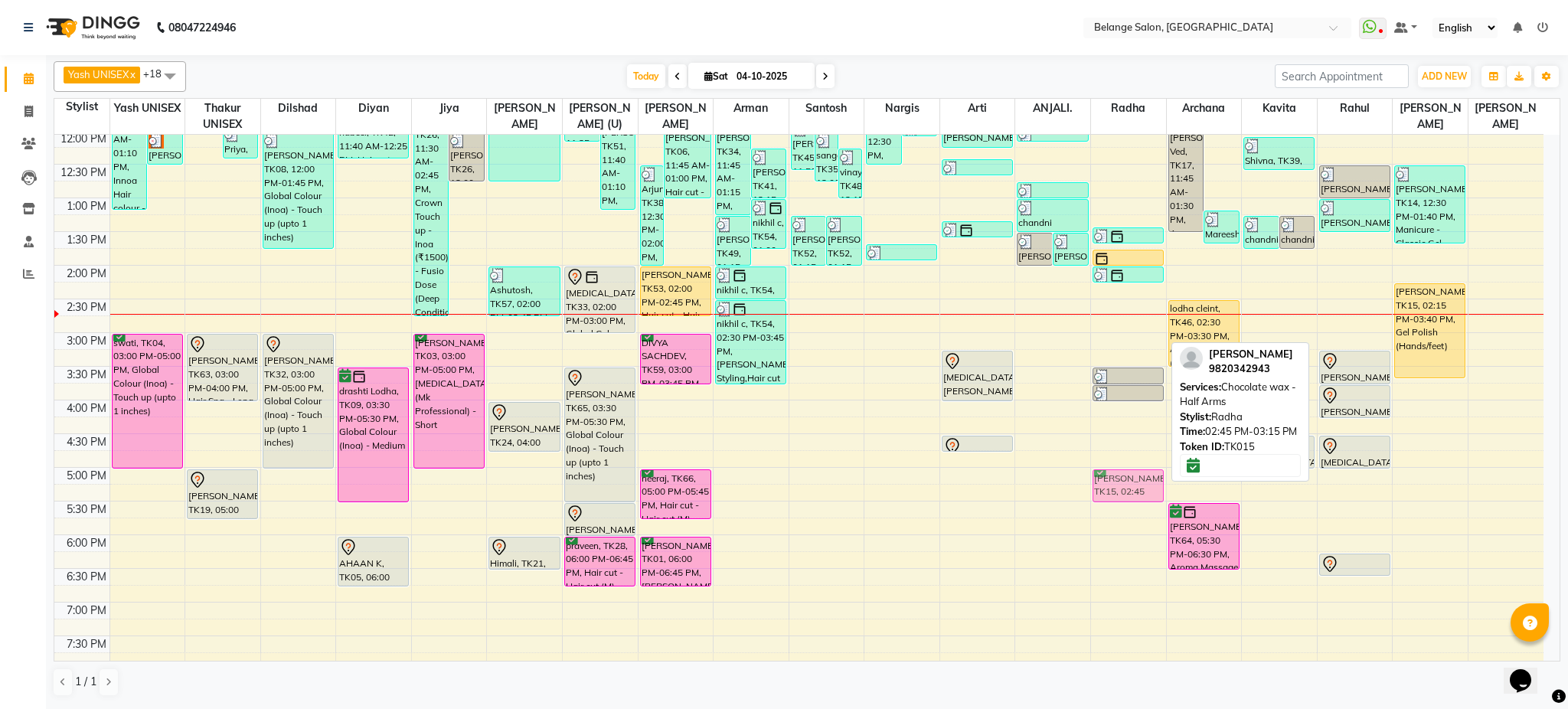
drag, startPoint x: 1120, startPoint y: 339, endPoint x: 1128, endPoint y: 483, distance: 144.2
click at [1128, 483] on div "[PERSON_NAME], TK22, 11:30 AM-12:00 PM, Pedicure - Classic (only cleaning,scrub…" at bounding box center [1129, 366] width 75 height 1010
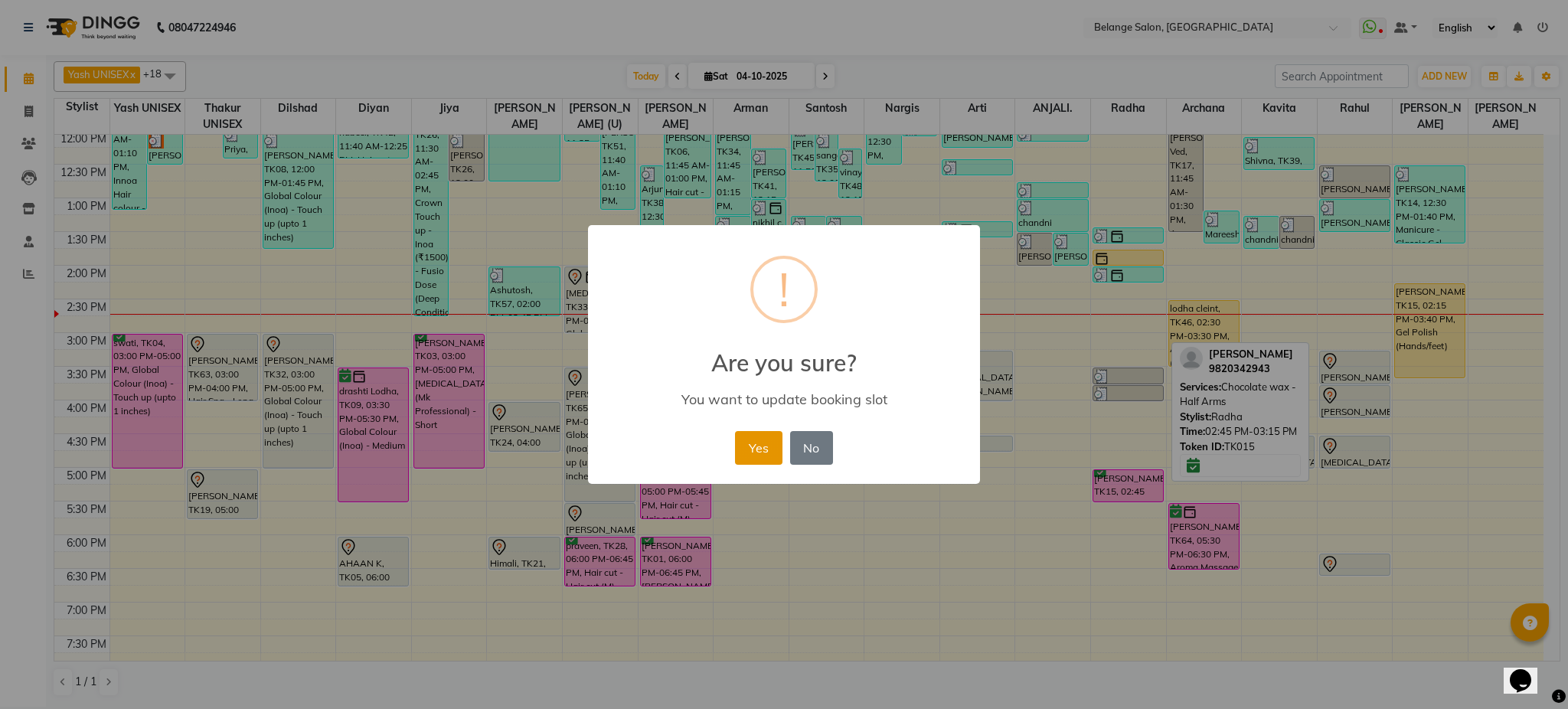
click at [754, 448] on button "Yes" at bounding box center [758, 448] width 46 height 34
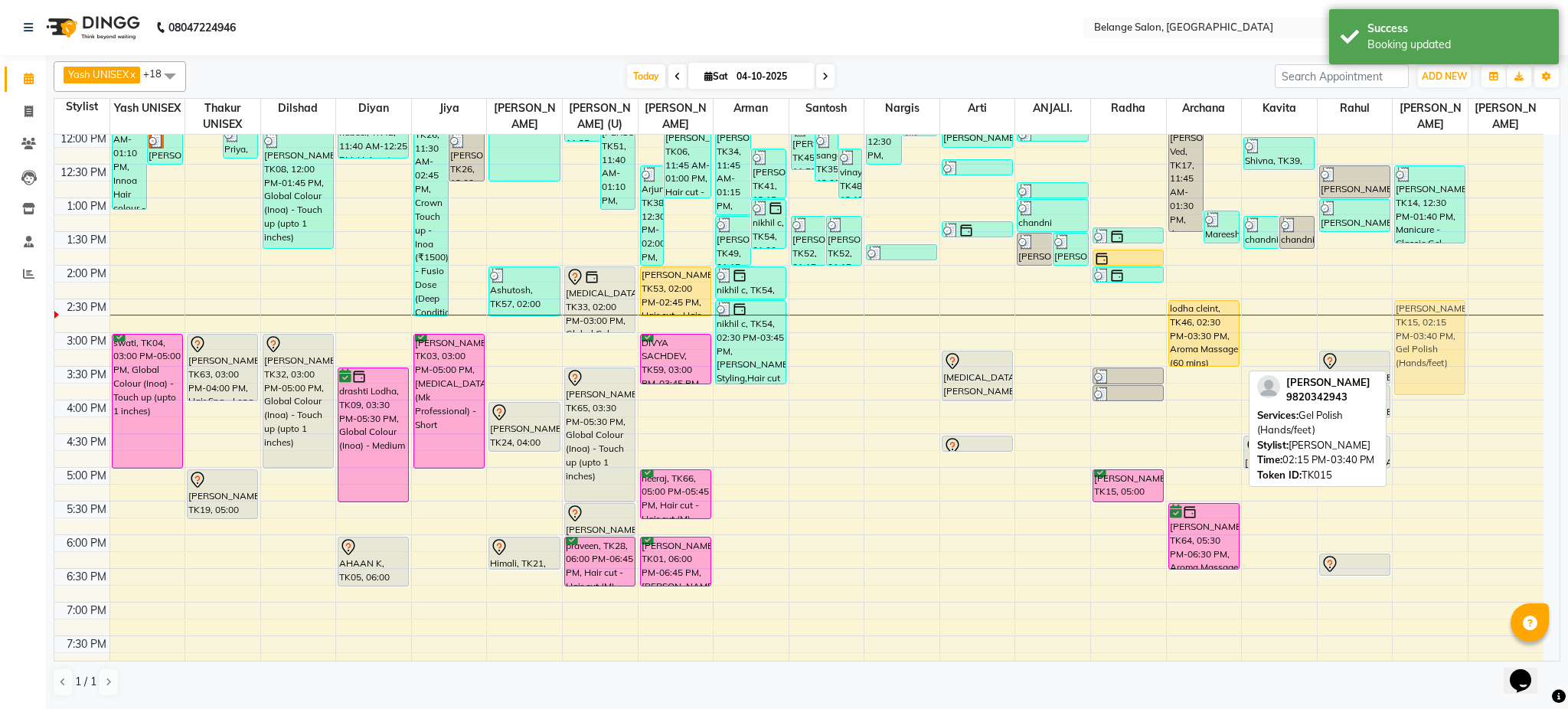
drag, startPoint x: 1447, startPoint y: 341, endPoint x: 1450, endPoint y: 357, distance: 16.3
click at [1450, 357] on div "[PERSON_NAME], TK14, 12:30 PM-01:40 PM, Manicure - Classic,Gel Polish (Hands/fe…" at bounding box center [1430, 366] width 75 height 1010
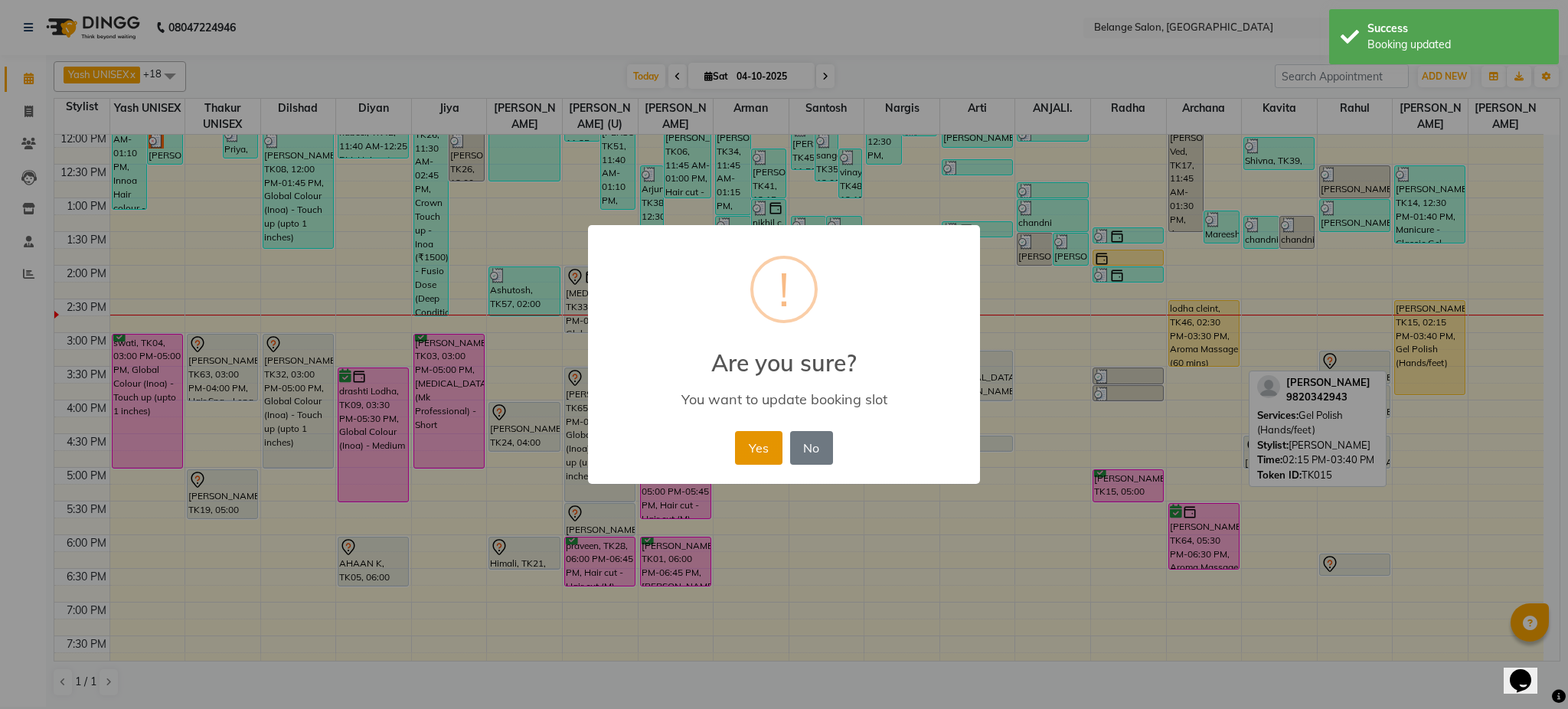
click at [755, 431] on button "Yes" at bounding box center [758, 448] width 46 height 34
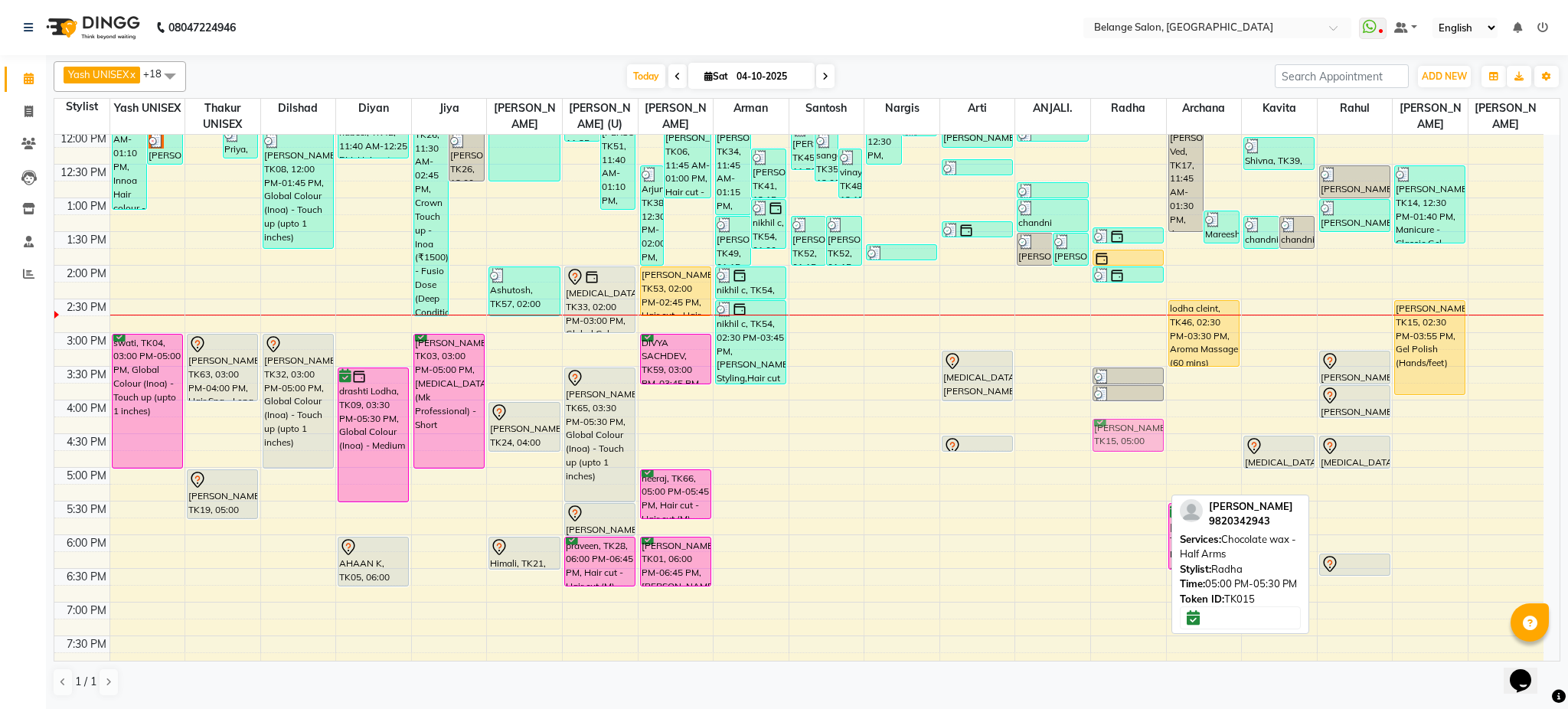
drag, startPoint x: 1123, startPoint y: 491, endPoint x: 1125, endPoint y: 433, distance: 58.0
click at [1125, 433] on div "[PERSON_NAME], TK22, 11:30 AM-12:00 PM, Pedicure - Classic (only cleaning,scrub…" at bounding box center [1129, 366] width 75 height 1010
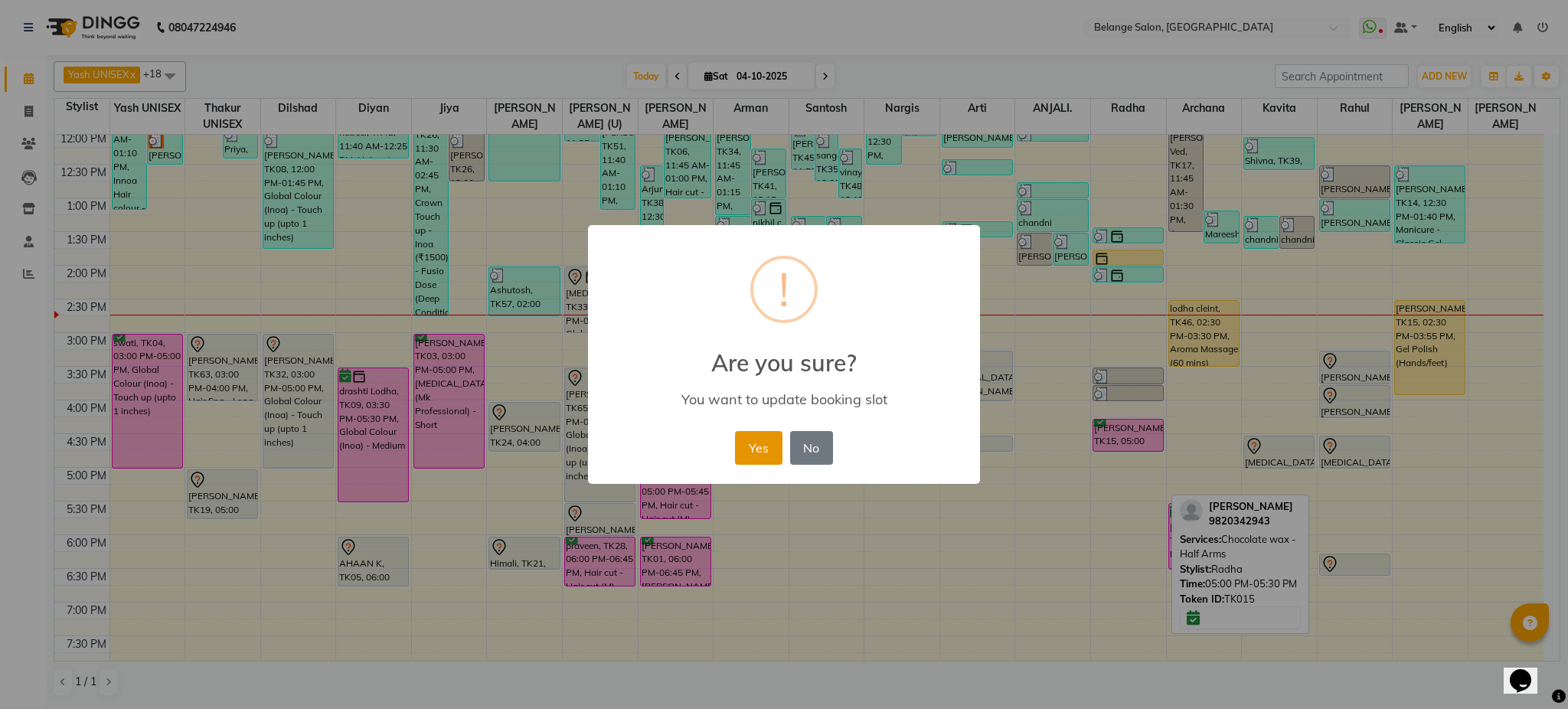
click at [766, 455] on button "Yes" at bounding box center [758, 448] width 46 height 34
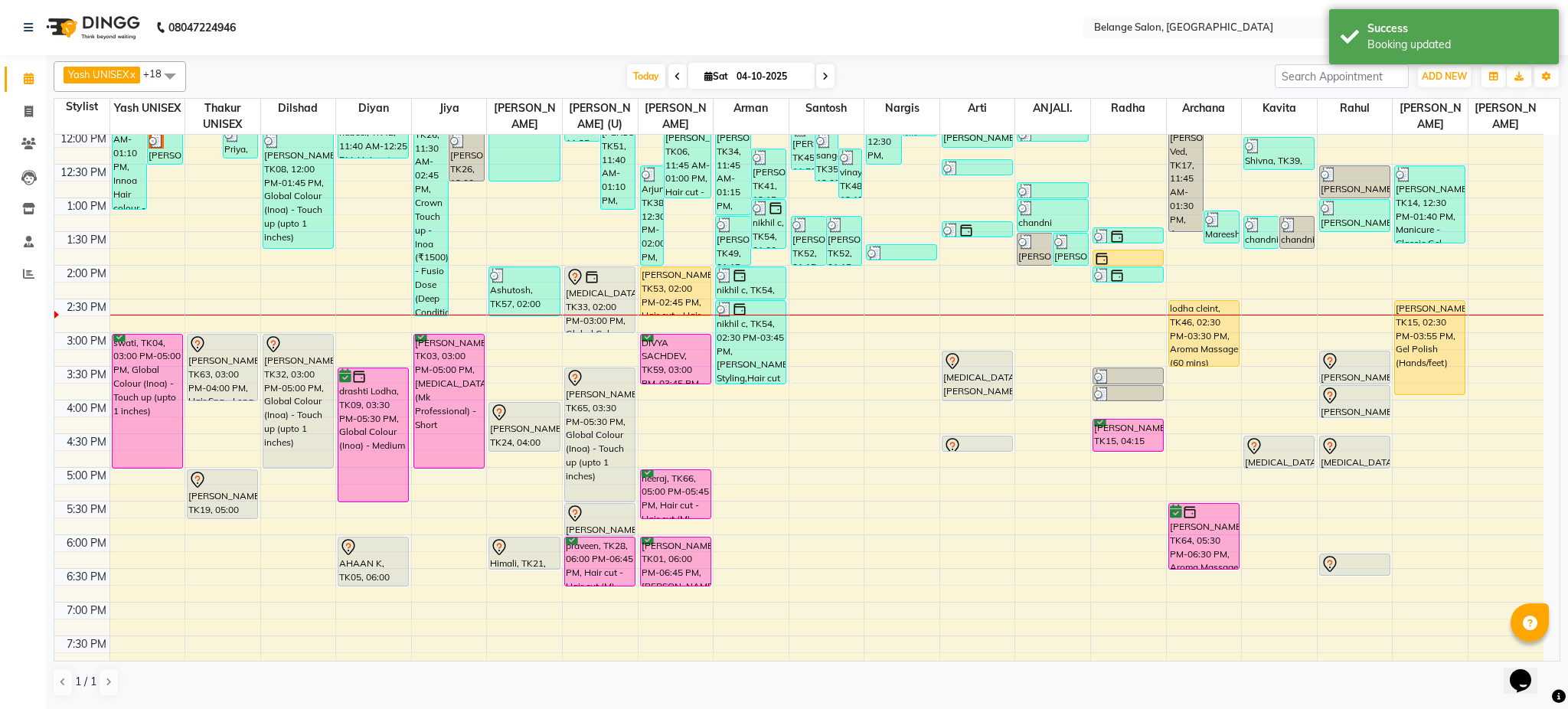
drag, startPoint x: 1140, startPoint y: 376, endPoint x: 1048, endPoint y: 376, distance: 92.0
click at [1048, 376] on div "8:00 AM 8:30 AM 9:00 AM 9:30 AM 10:00 AM 10:30 AM 11:00 AM 11:30 AM 12:00 PM 12…" at bounding box center [799, 366] width 1490 height 1010
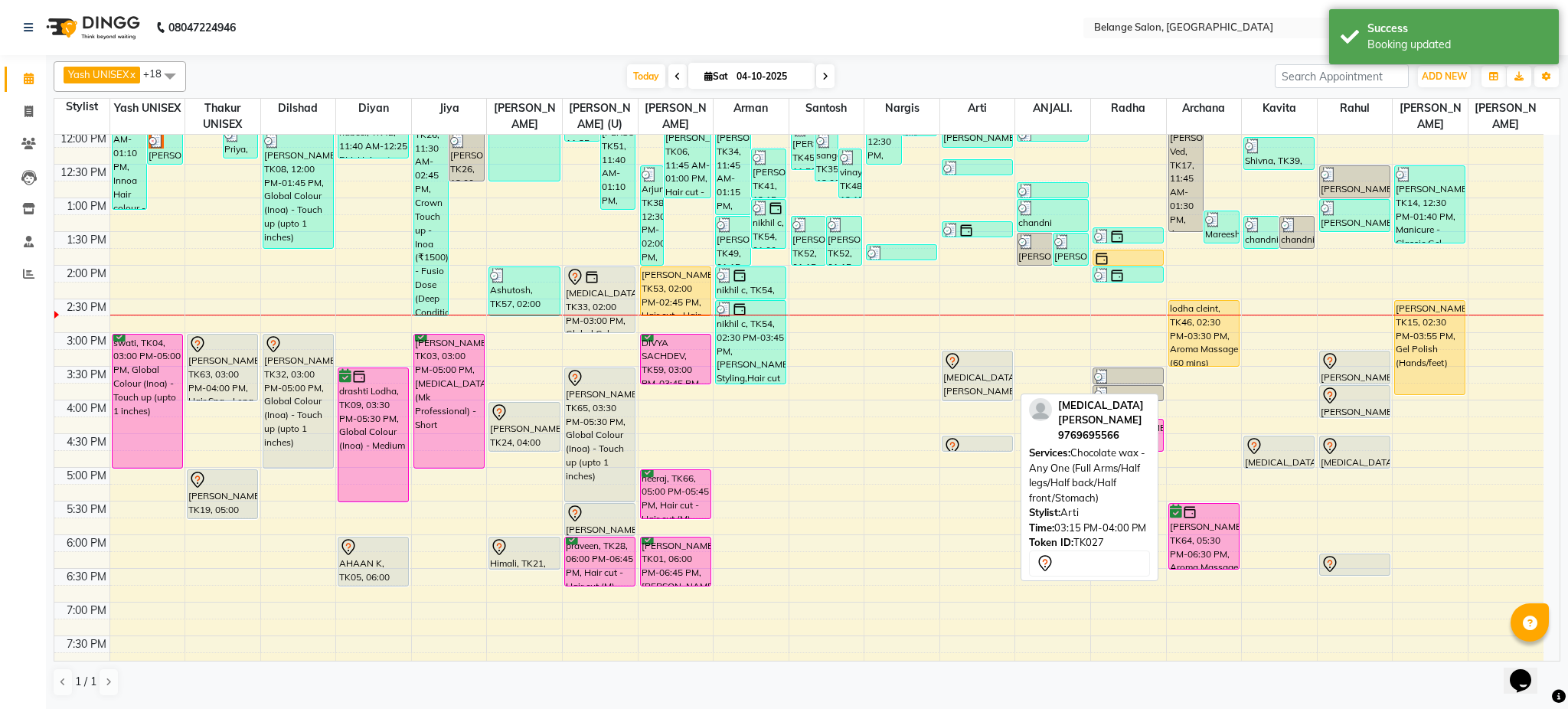
drag, startPoint x: 1121, startPoint y: 379, endPoint x: 990, endPoint y: 389, distance: 131.4
click at [990, 389] on tr "Mareesha, TK50, 11:10 AM-01:10 PM, Innoa Hair colour - M (₹1500),Hair cut - Hai…" at bounding box center [799, 366] width 1490 height 1010
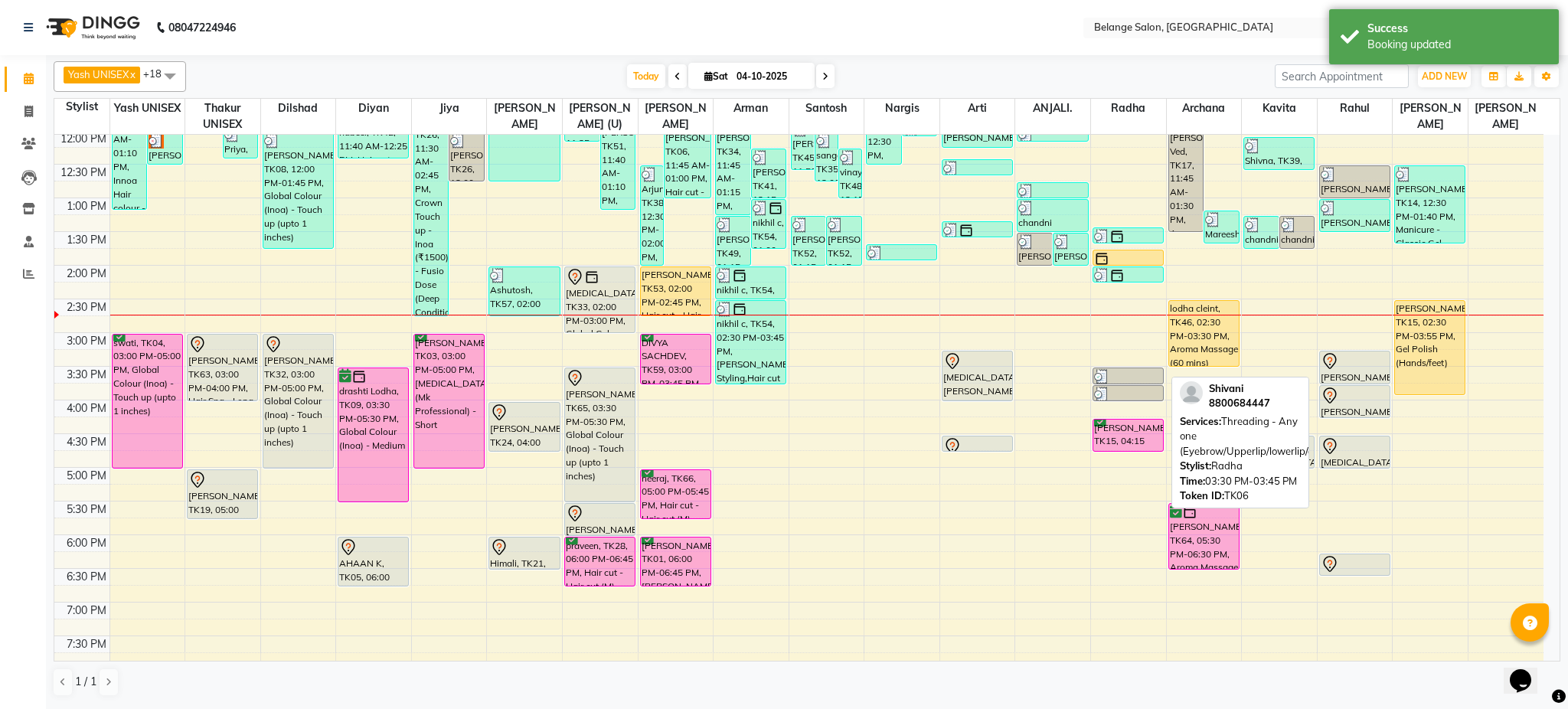
click at [1144, 380] on div at bounding box center [1128, 377] width 68 height 15
select select "3"
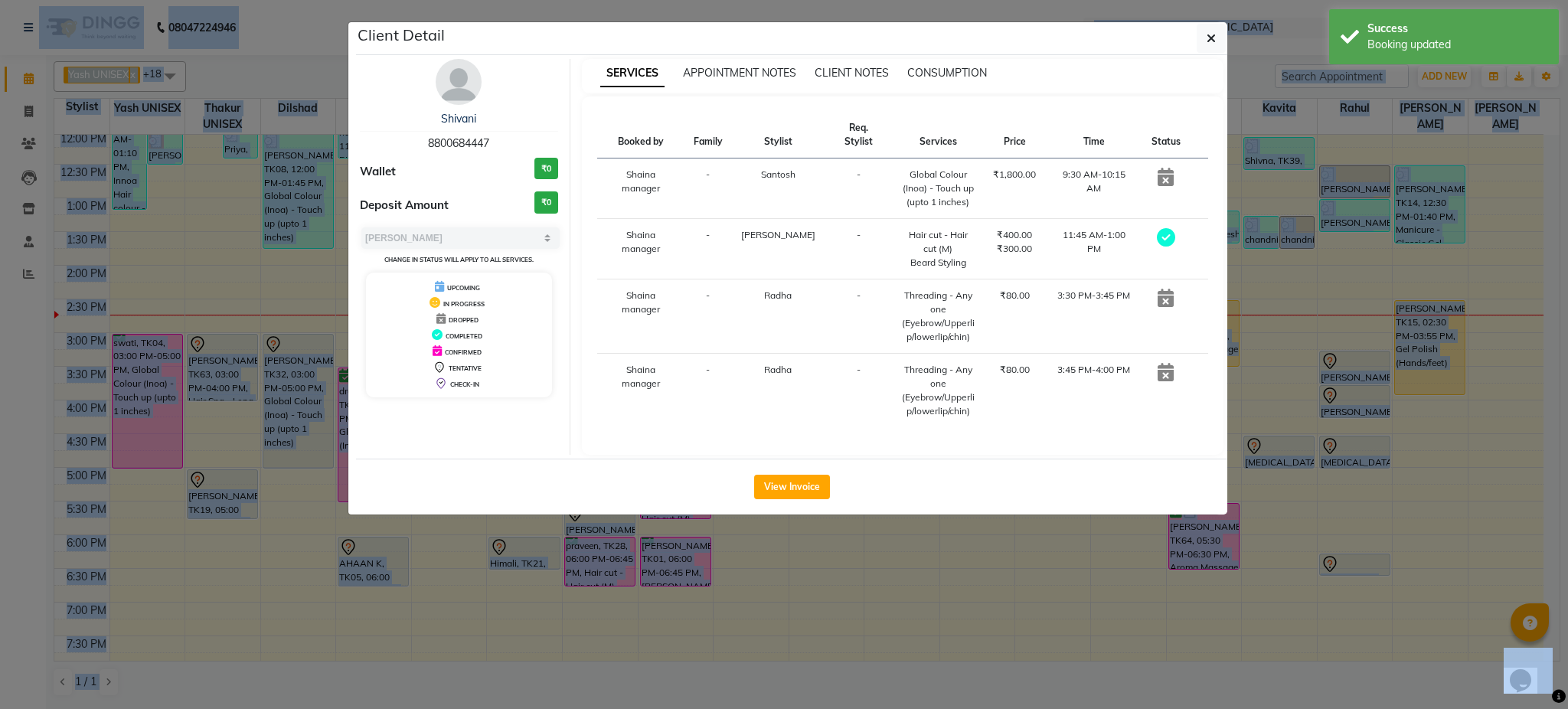
click at [1144, 380] on div "[PERSON_NAME] 8800684447 Wallet ₹0 Deposit Amount ₹0 Select MARK DONE UPCOMING …" at bounding box center [792, 257] width 871 height 404
click at [1099, 442] on div "[PERSON_NAME] 8800684447 Wallet ₹0 Deposit Amount ₹0 Select MARK DONE UPCOMING …" at bounding box center [792, 257] width 871 height 404
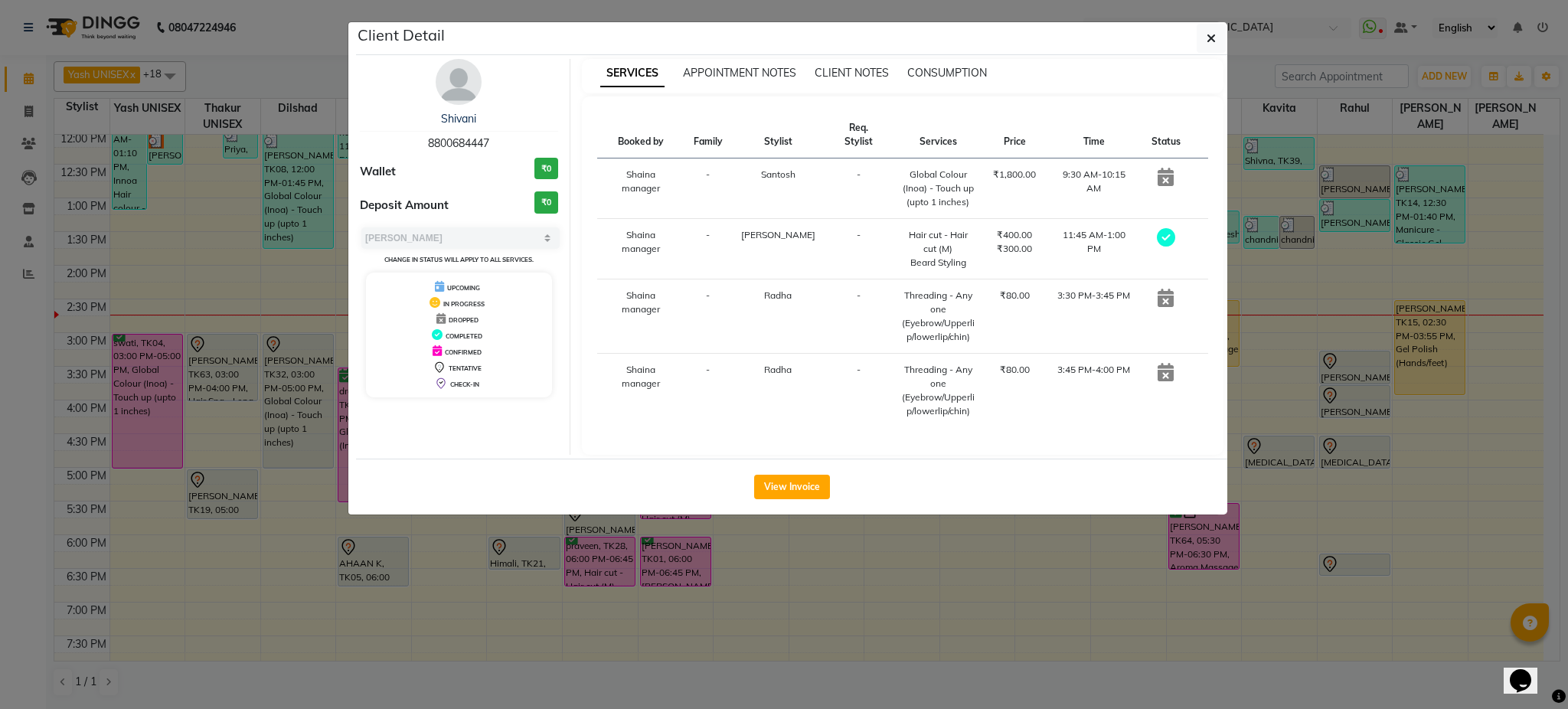
click at [1226, 38] on div "Client Detail" at bounding box center [792, 38] width 871 height 33
click at [1207, 32] on icon "button" at bounding box center [1211, 38] width 9 height 12
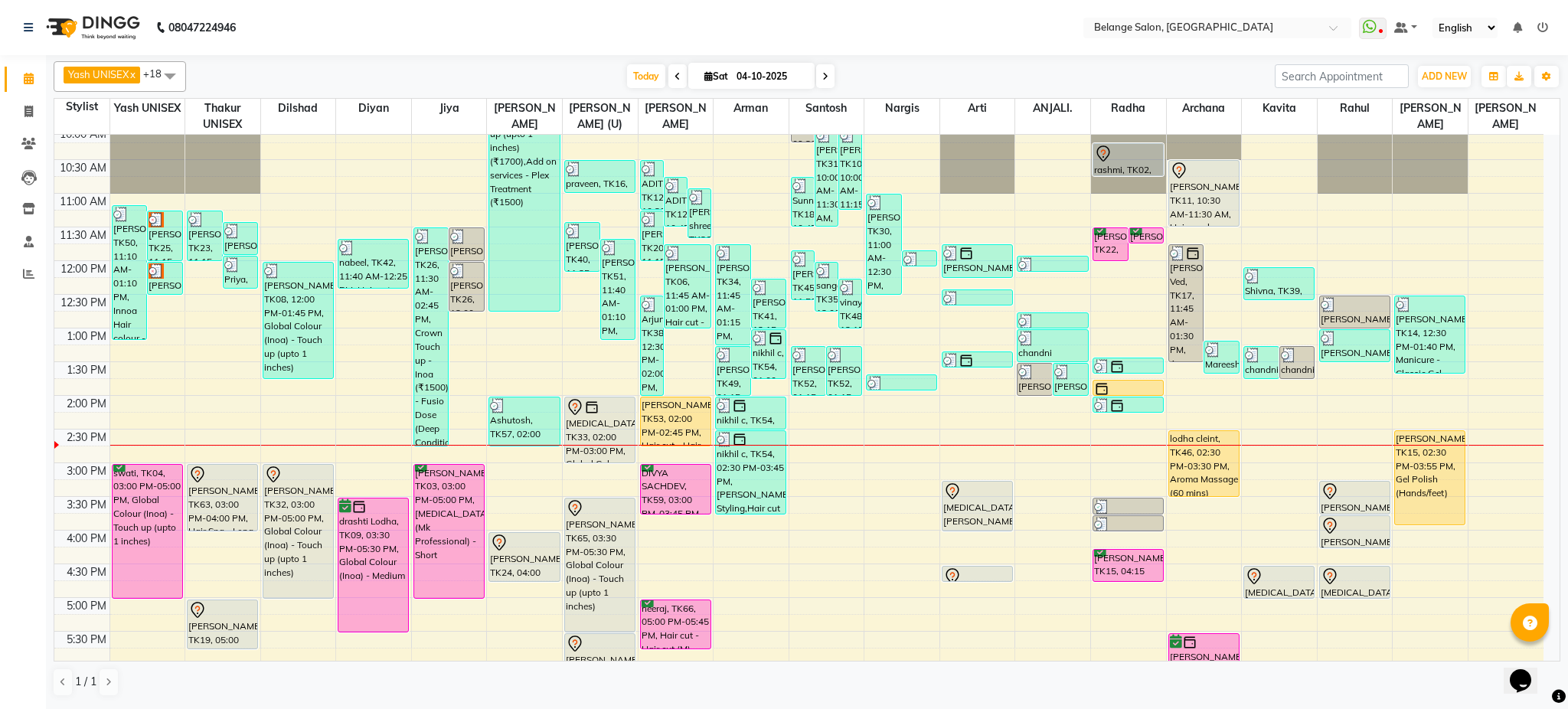
scroll to position [219, 0]
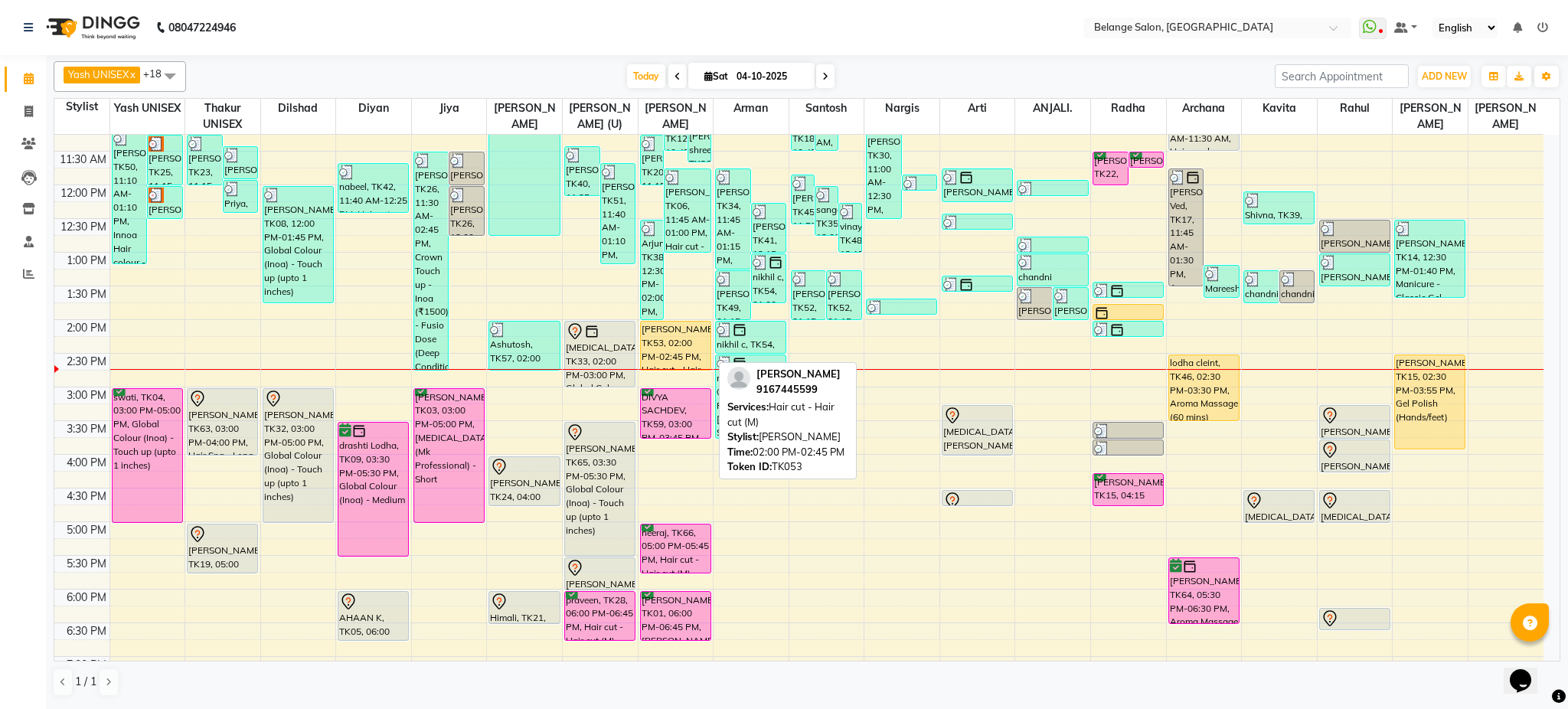
click at [681, 357] on div "[PERSON_NAME], TK53, 02:00 PM-02:45 PM, Hair cut - Hair cut (M)" at bounding box center [675, 346] width 70 height 48
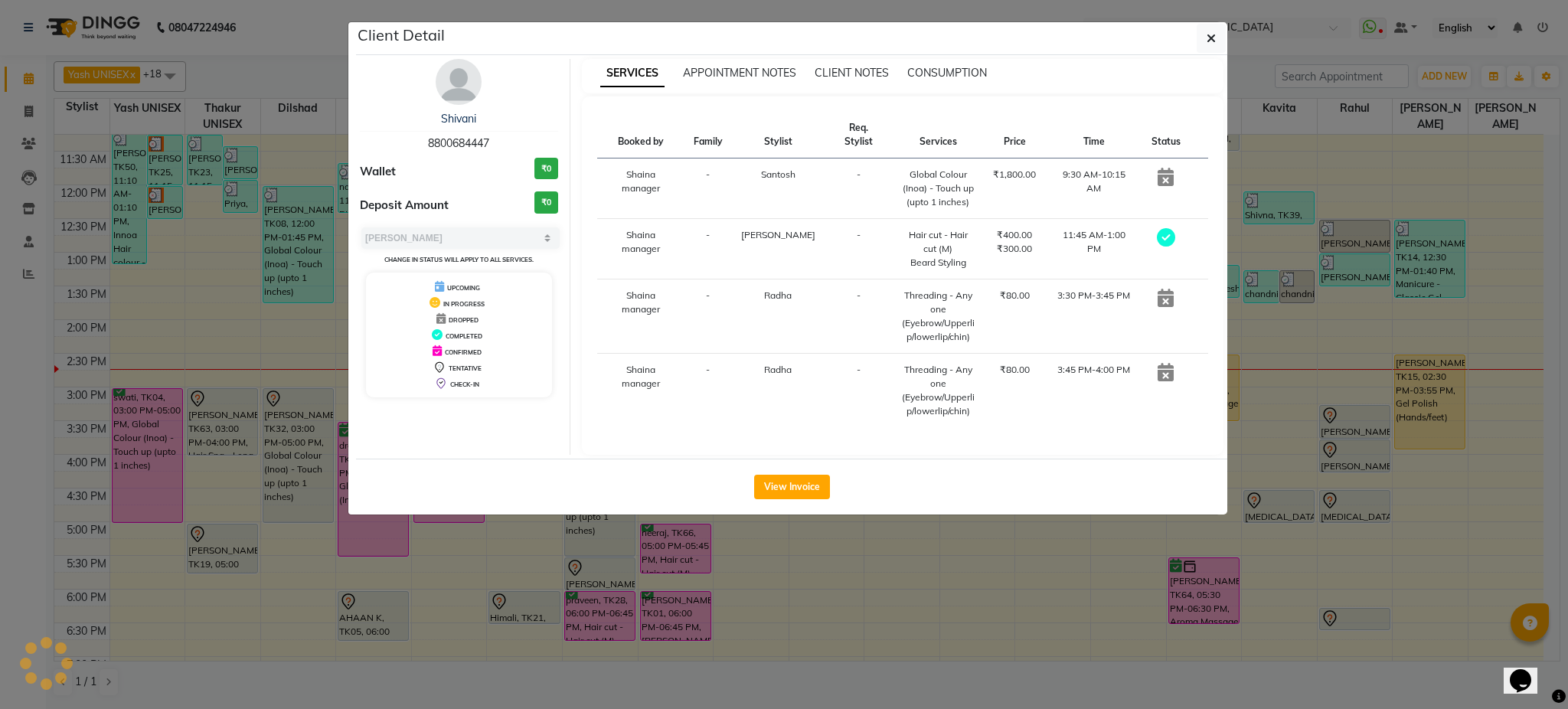
select select "1"
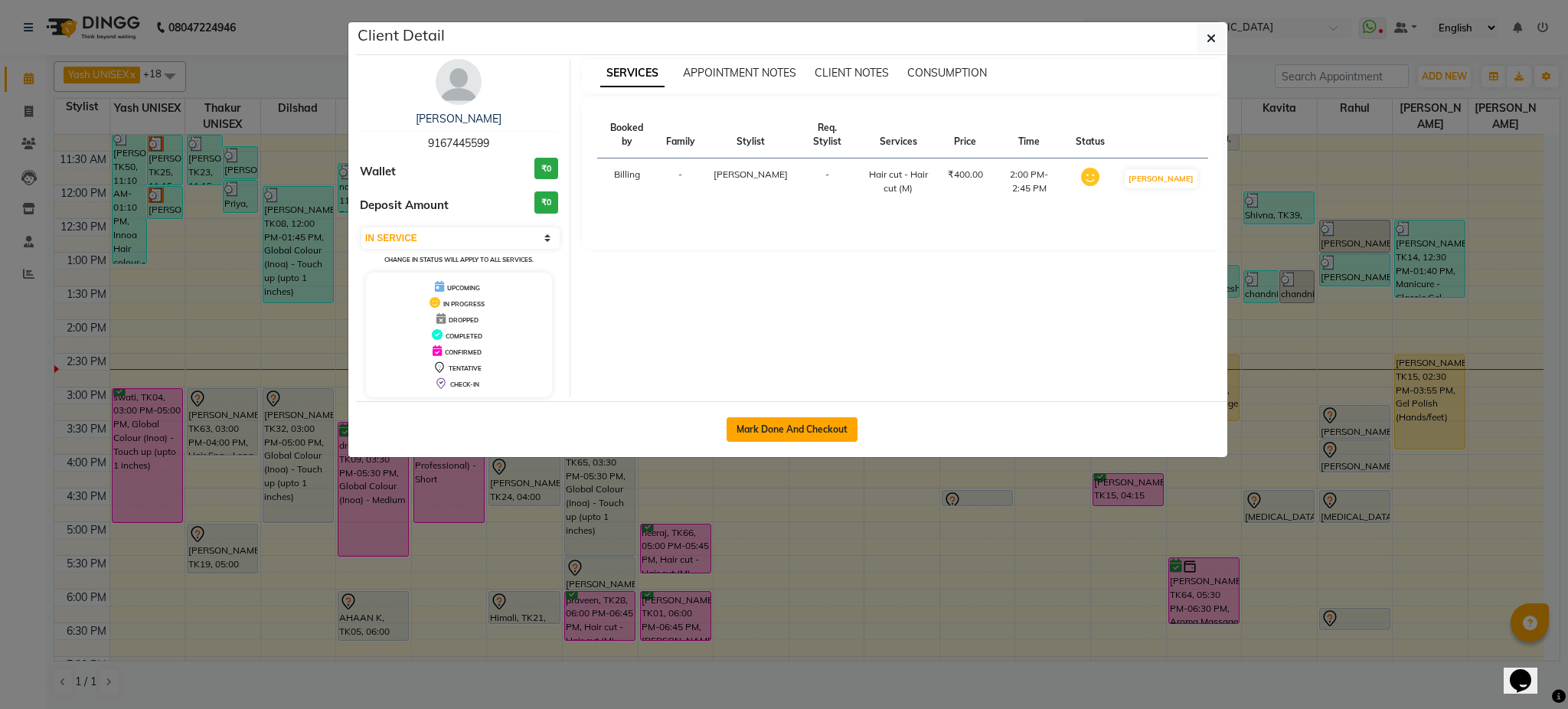
click at [806, 426] on button "Mark Done And Checkout" at bounding box center [792, 429] width 131 height 25
select select "service"
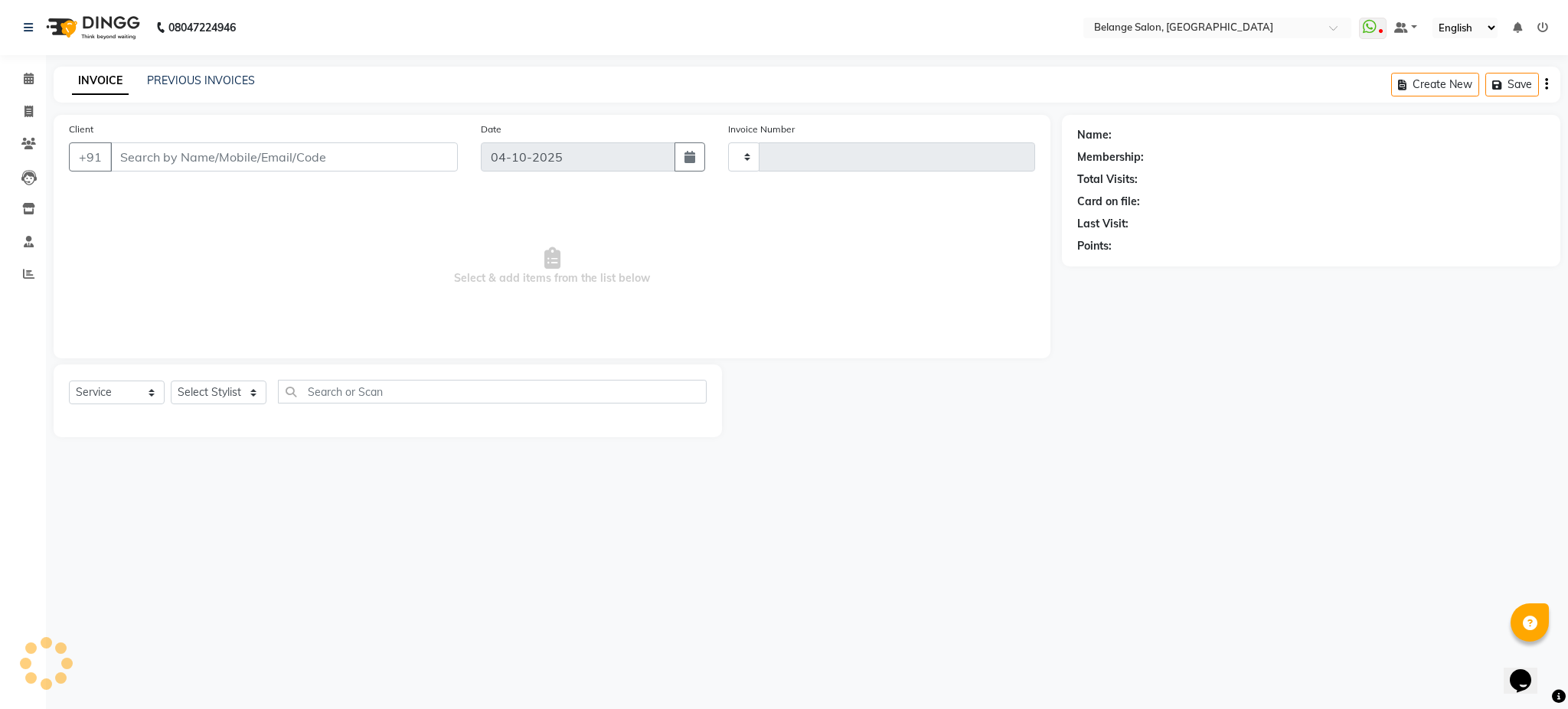
type input "13569"
select select "3"
select select "5076"
type input "9167445599"
select select "54495"
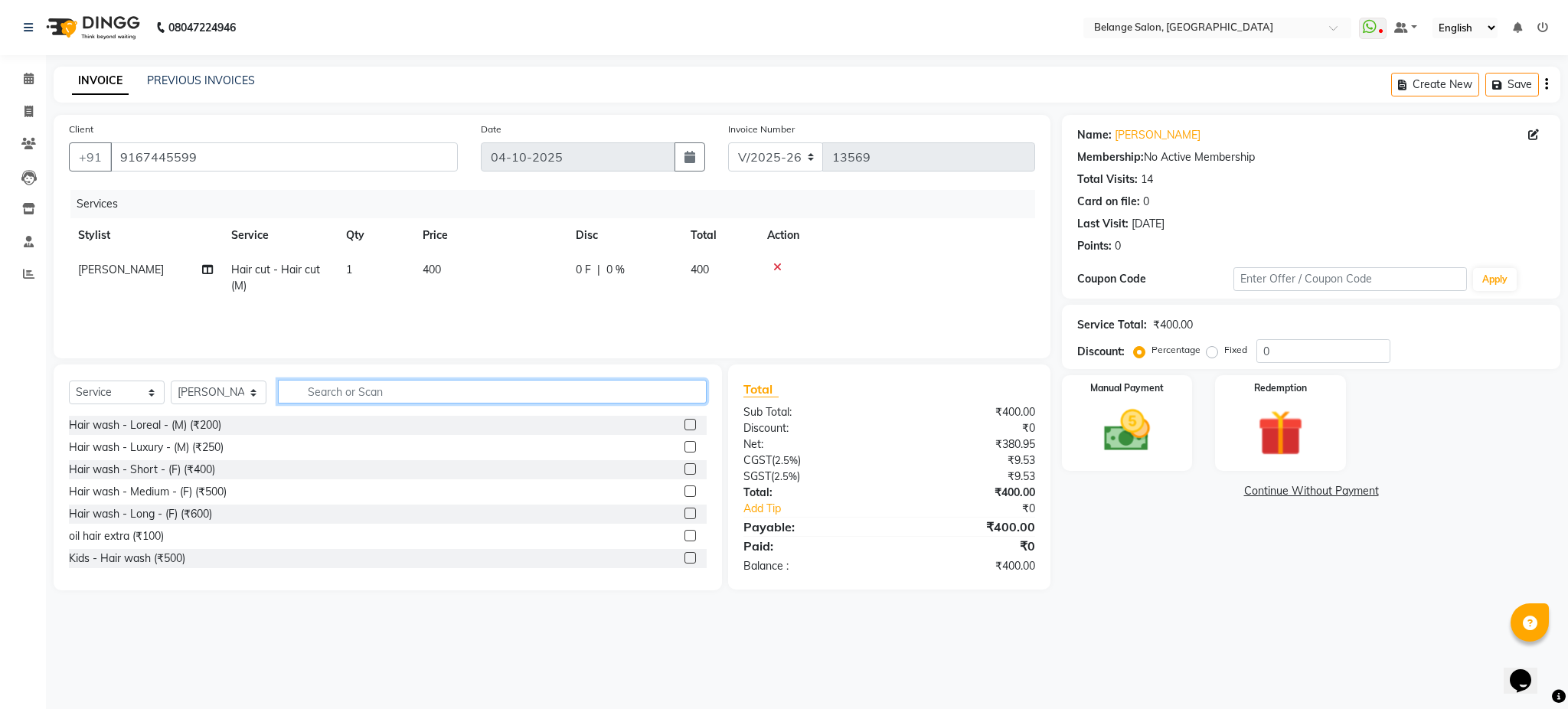
click at [425, 390] on input "text" at bounding box center [492, 392] width 428 height 24
click at [466, 392] on input "spa" at bounding box center [481, 392] width 408 height 24
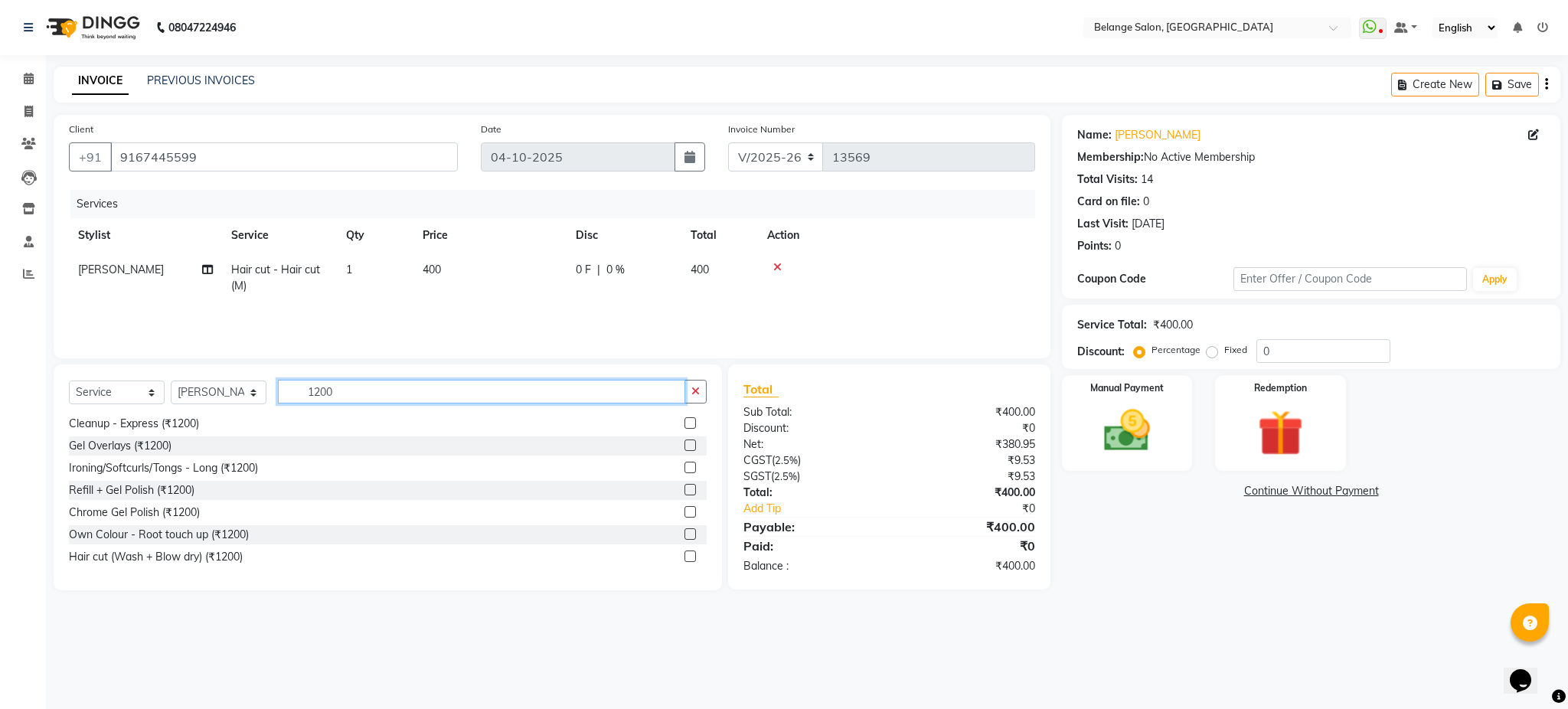
scroll to position [188, 0]
click at [435, 388] on input "1200" at bounding box center [481, 392] width 408 height 24
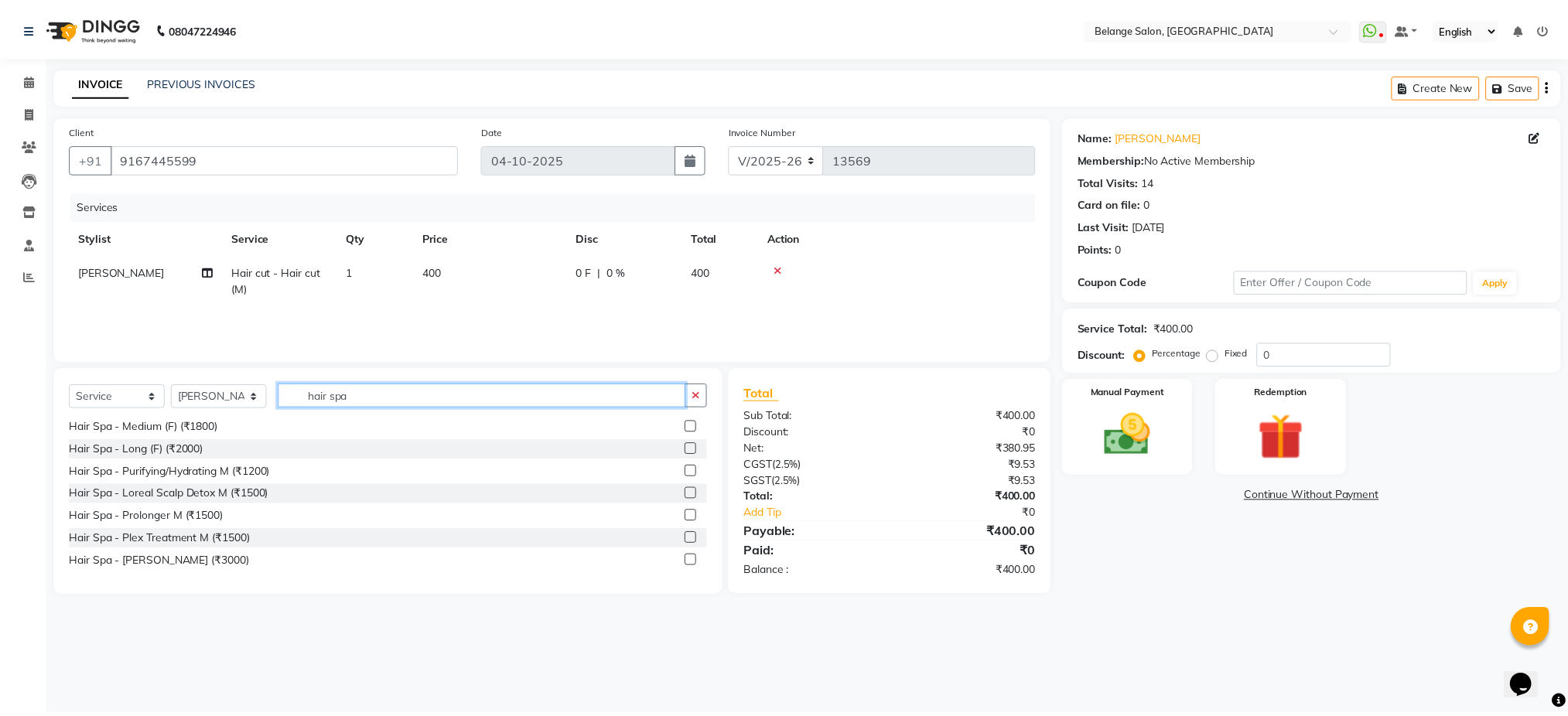
scroll to position [11, 0]
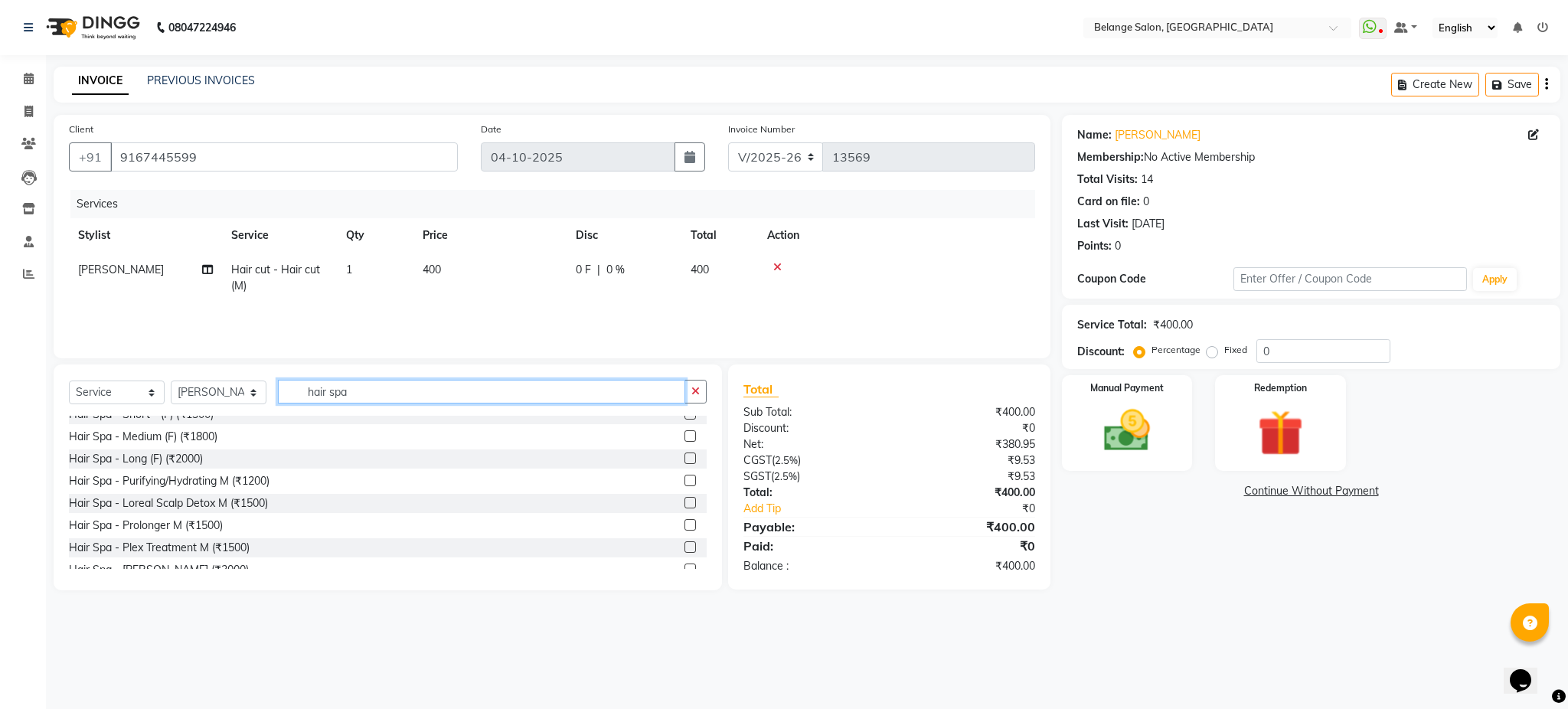
type input "hair spa"
click at [685, 480] on label at bounding box center [690, 481] width 11 height 11
click at [685, 480] on input "checkbox" at bounding box center [690, 481] width 10 height 10
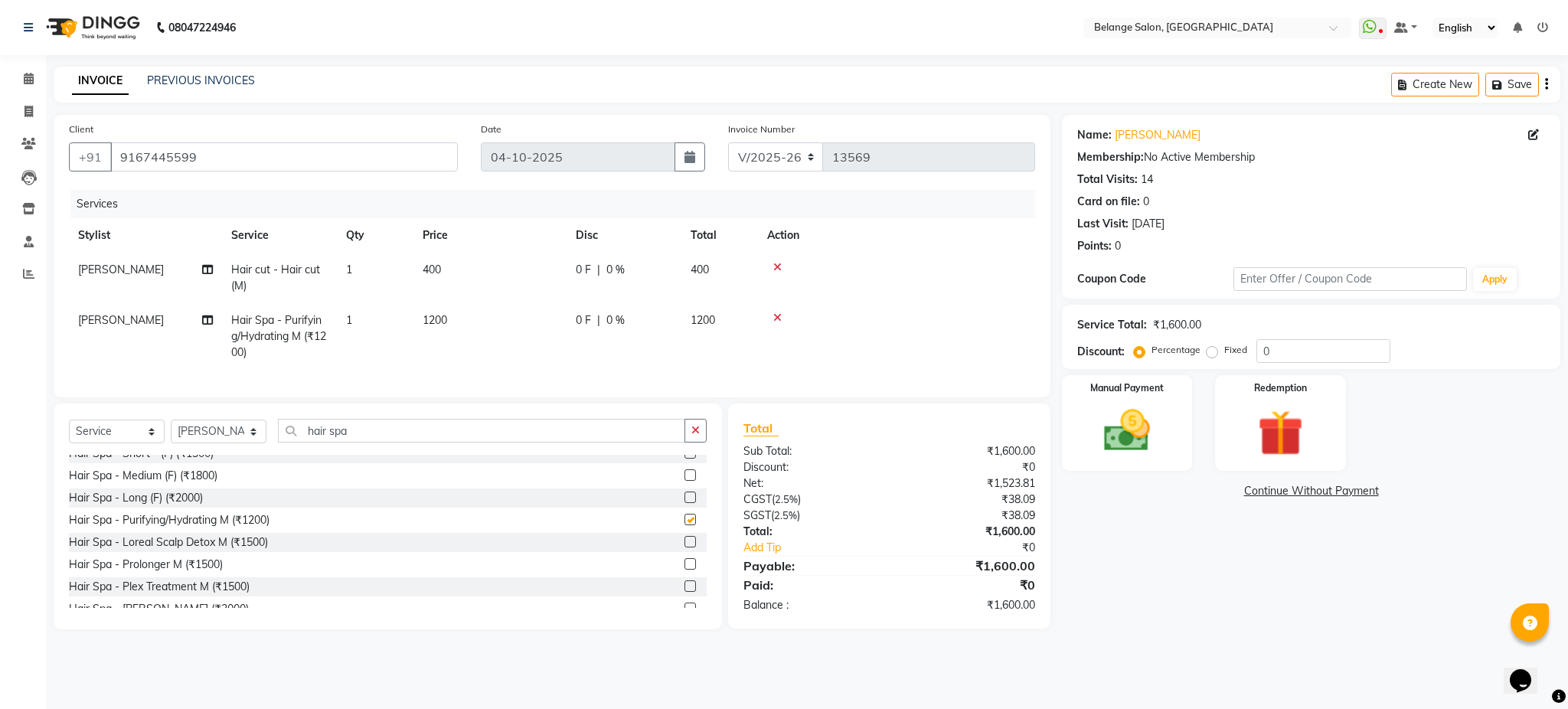
checkbox input "false"
click at [1118, 439] on img at bounding box center [1128, 431] width 78 height 55
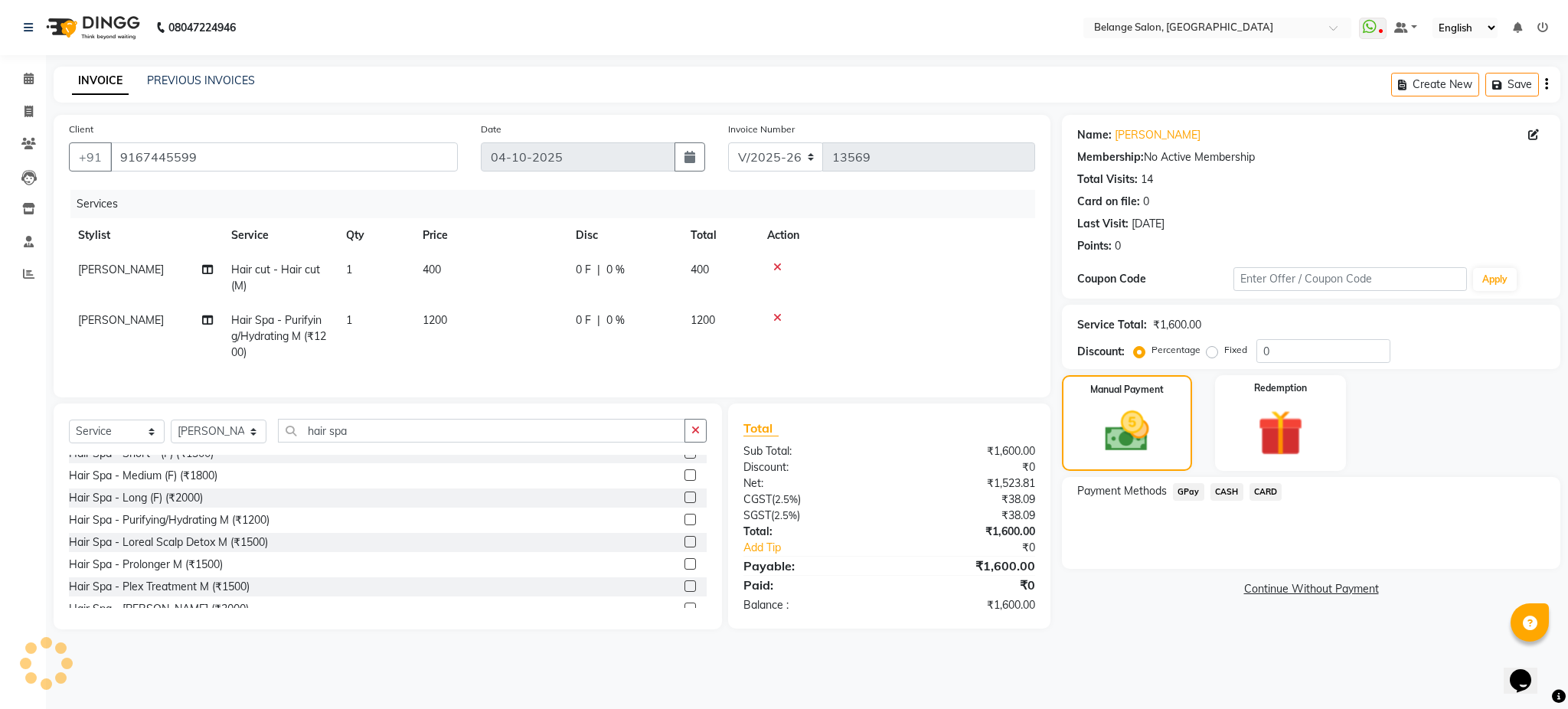
click at [1264, 488] on span "CARD" at bounding box center [1266, 492] width 33 height 18
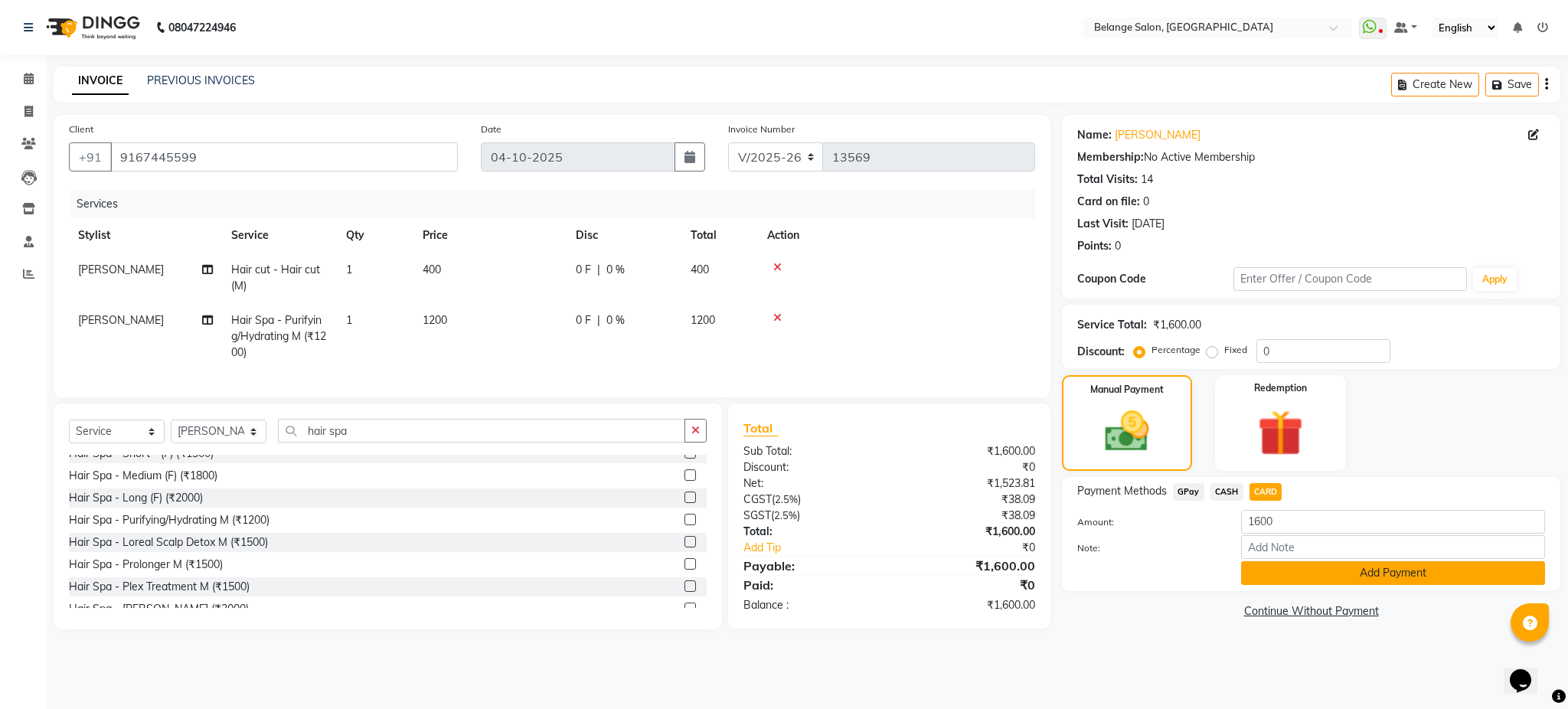
click at [1277, 571] on button "Add Payment" at bounding box center [1393, 574] width 304 height 24
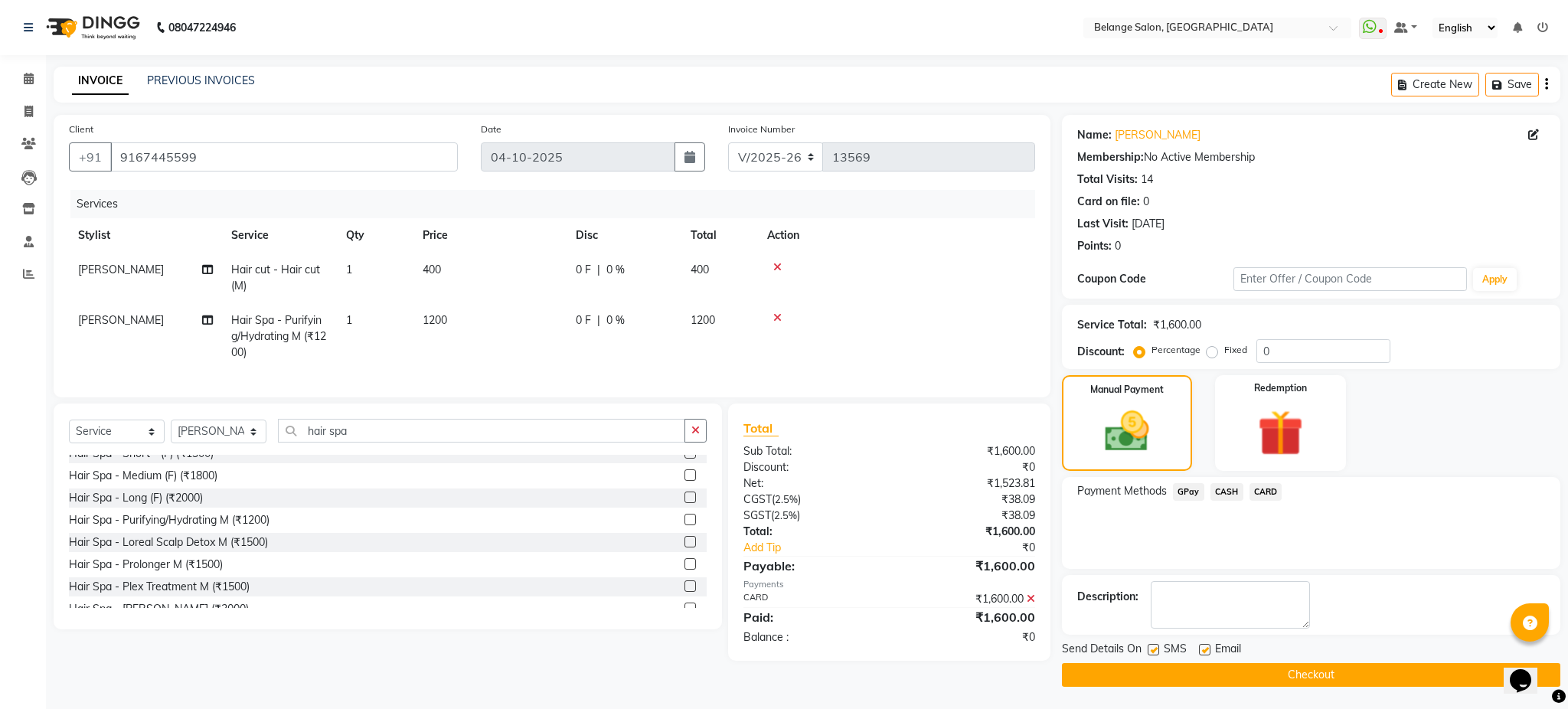
click at [1266, 671] on button "Checkout" at bounding box center [1311, 675] width 498 height 24
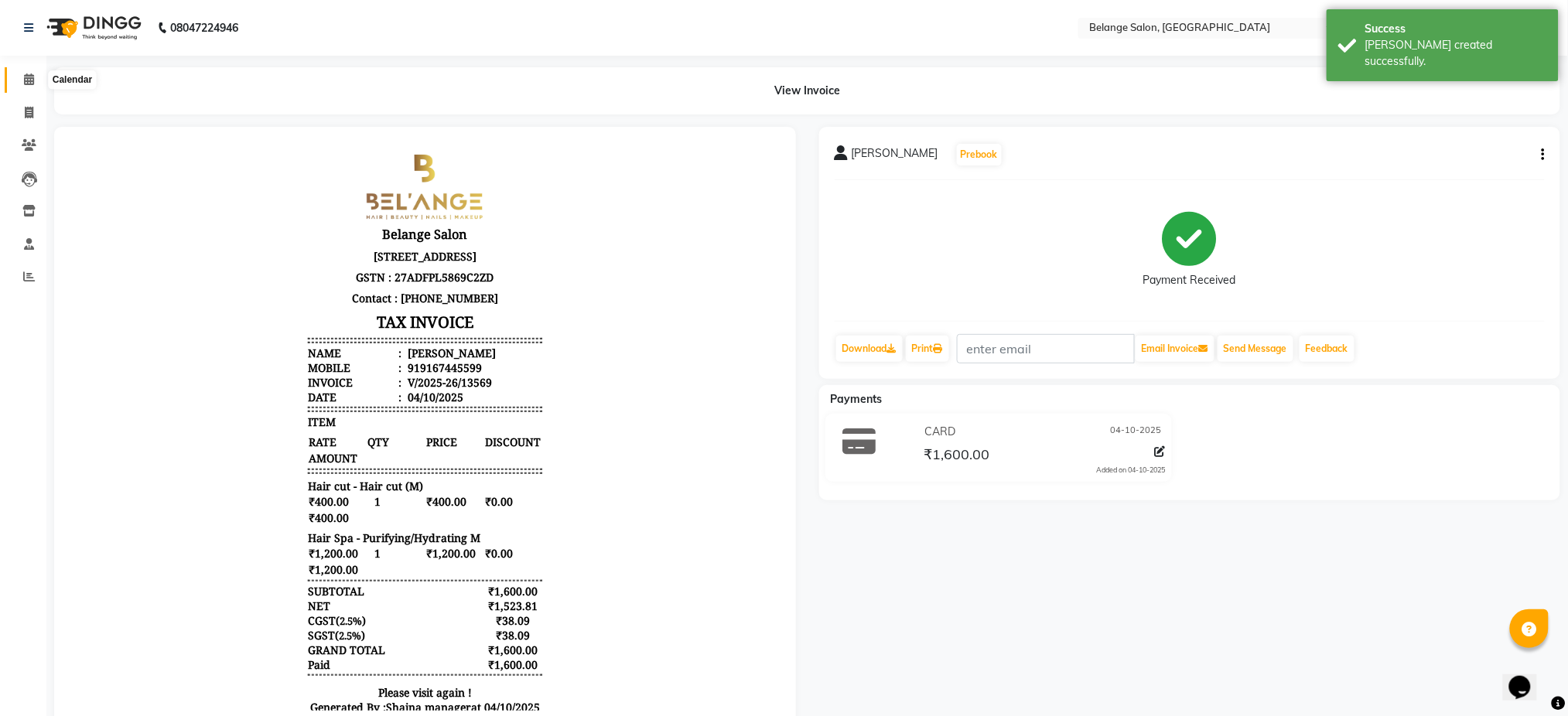
click at [31, 74] on icon at bounding box center [29, 79] width 10 height 11
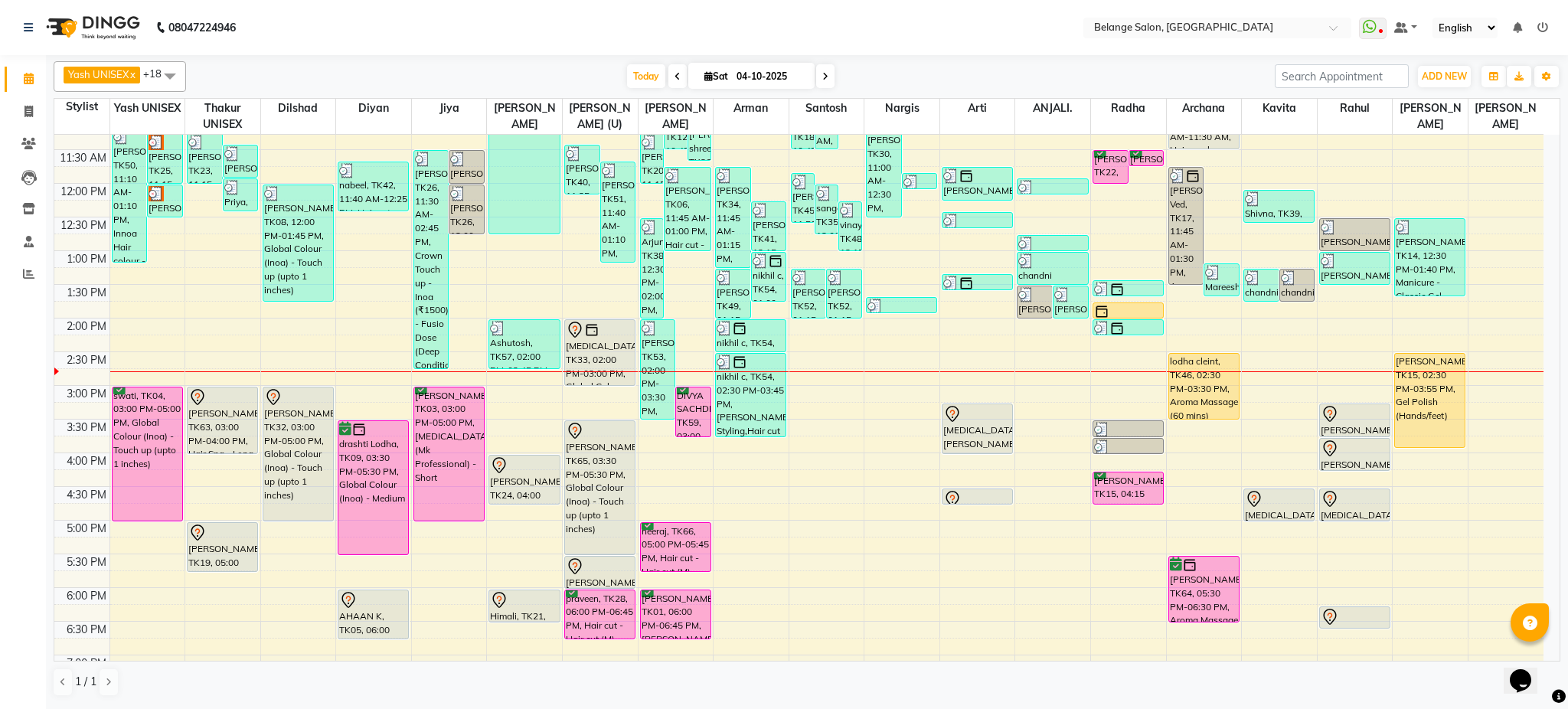
scroll to position [221, 0]
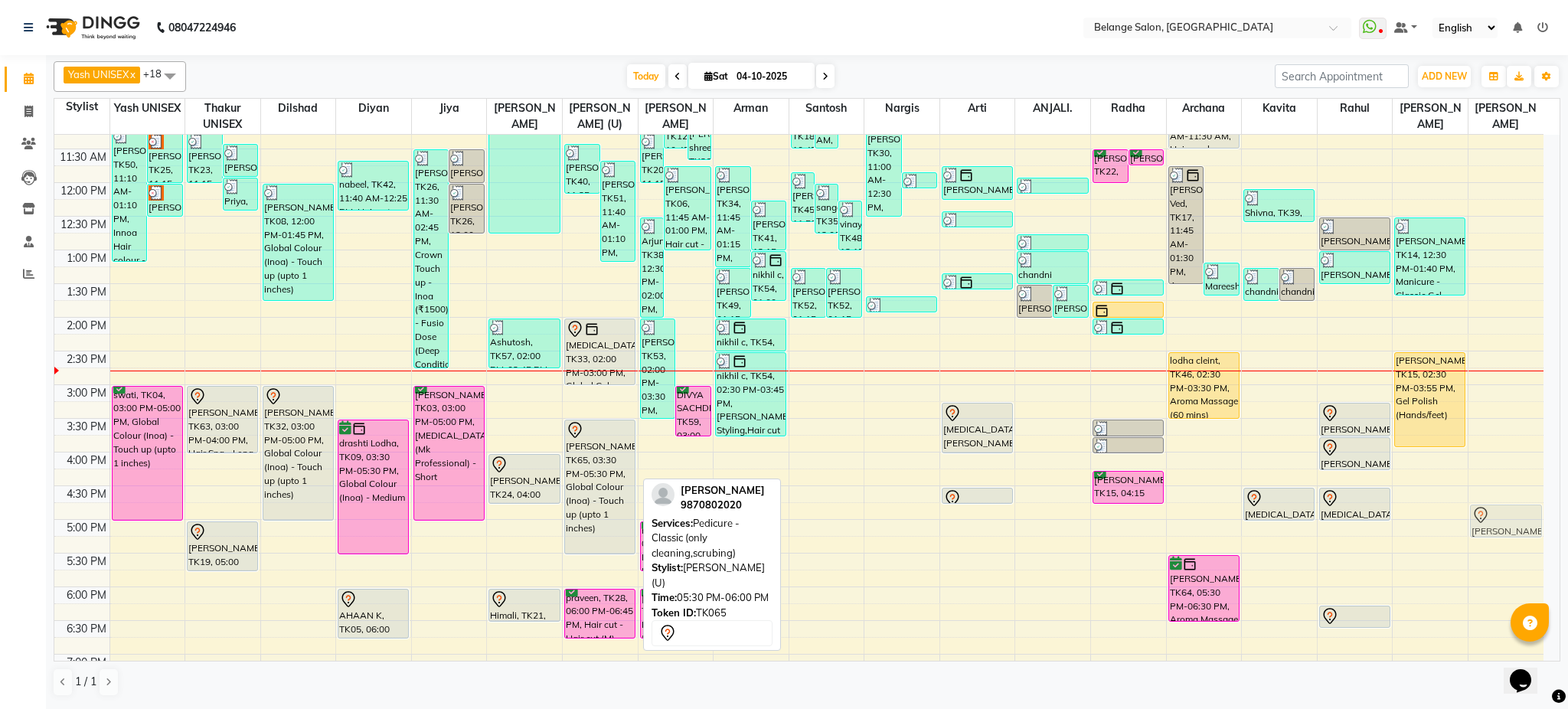
drag, startPoint x: 617, startPoint y: 573, endPoint x: 1542, endPoint y: 530, distance: 926.0
click at [1542, 530] on div "8:00 AM 8:30 AM 9:00 AM 9:30 AM 10:00 AM 10:30 AM 11:00 AM 11:30 AM 12:00 PM 12…" at bounding box center [799, 418] width 1490 height 1010
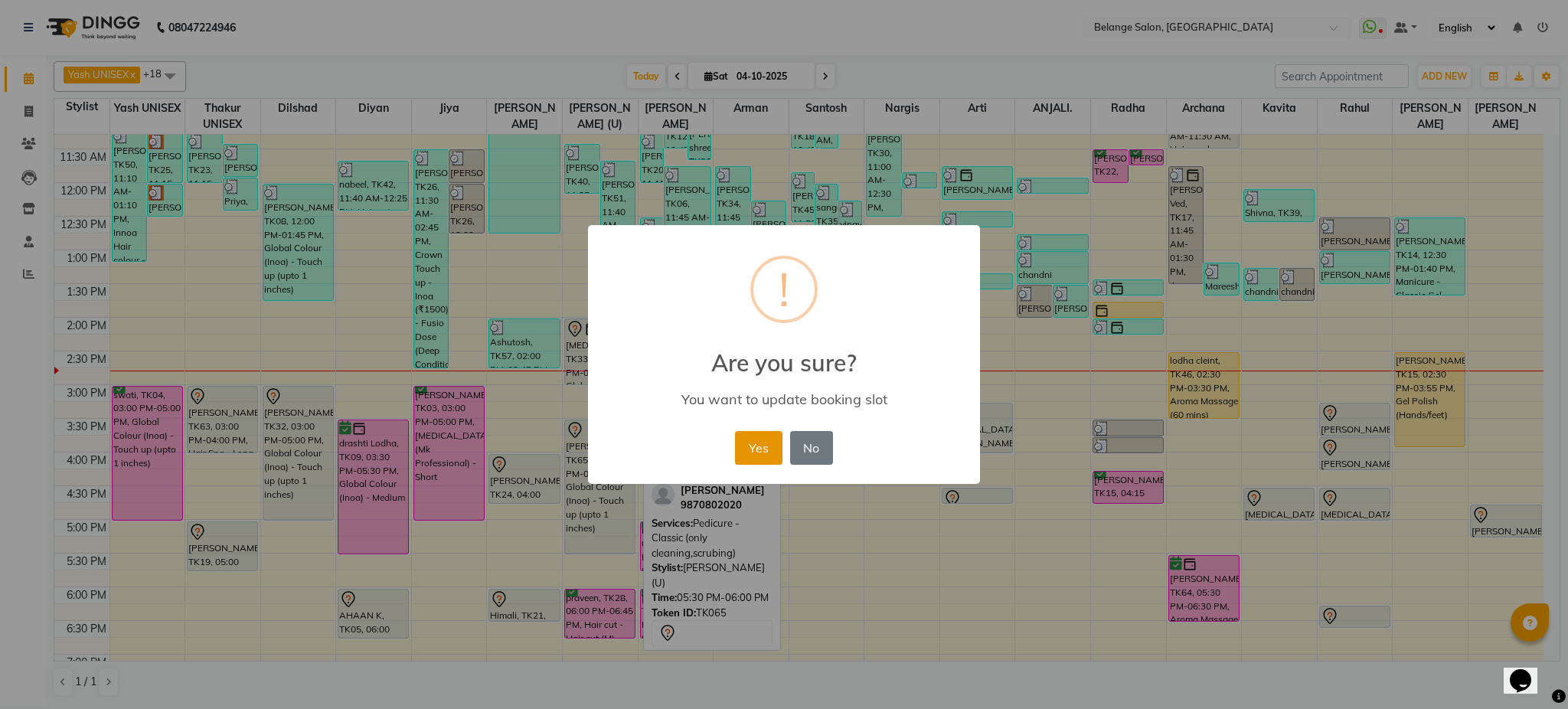
click at [763, 449] on button "Yes" at bounding box center [758, 448] width 46 height 34
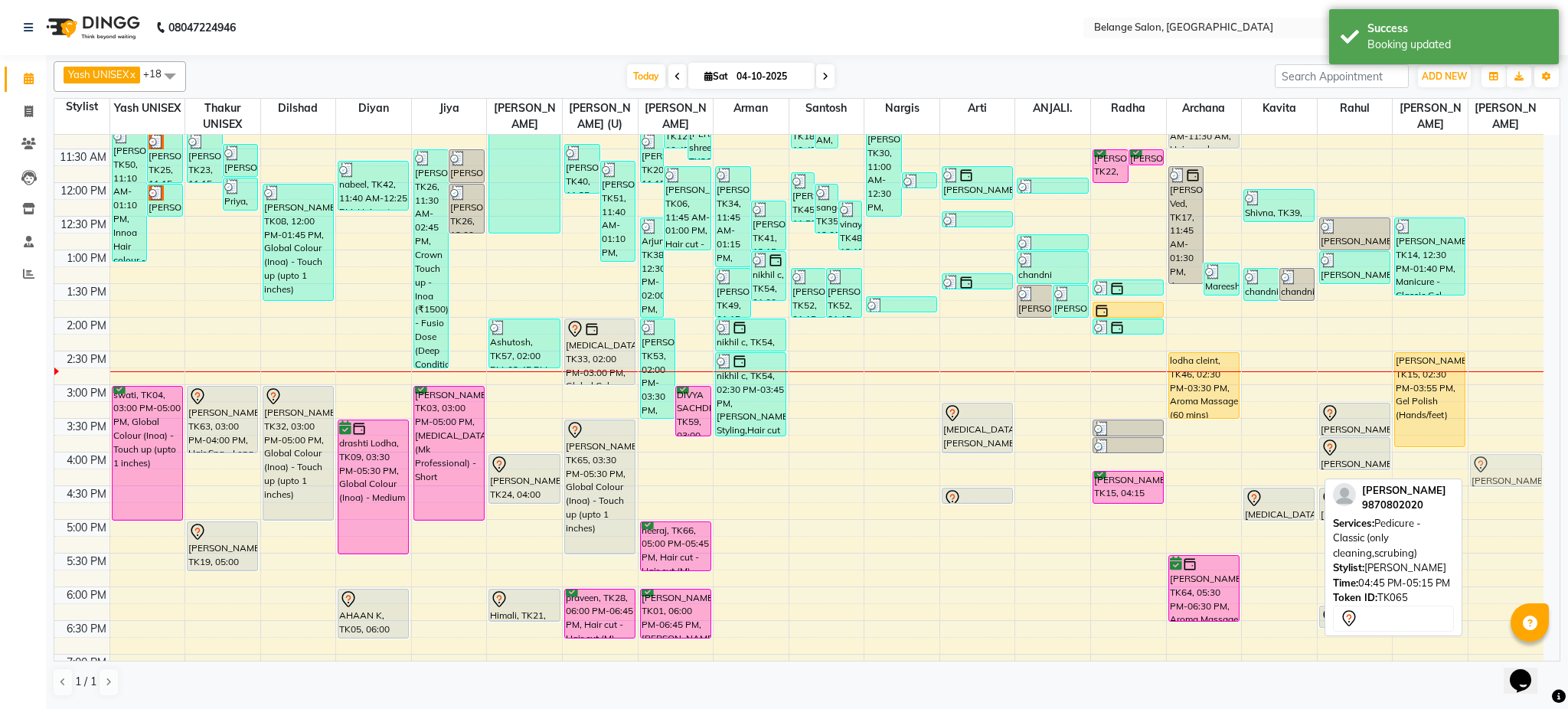
drag, startPoint x: 1522, startPoint y: 519, endPoint x: 1501, endPoint y: 466, distance: 57.0
click at [1501, 466] on div "[PERSON_NAME], TK65, 04:45 PM-05:15 PM, Pedicure - Classic (only cleaning,scrub…" at bounding box center [1506, 418] width 75 height 1010
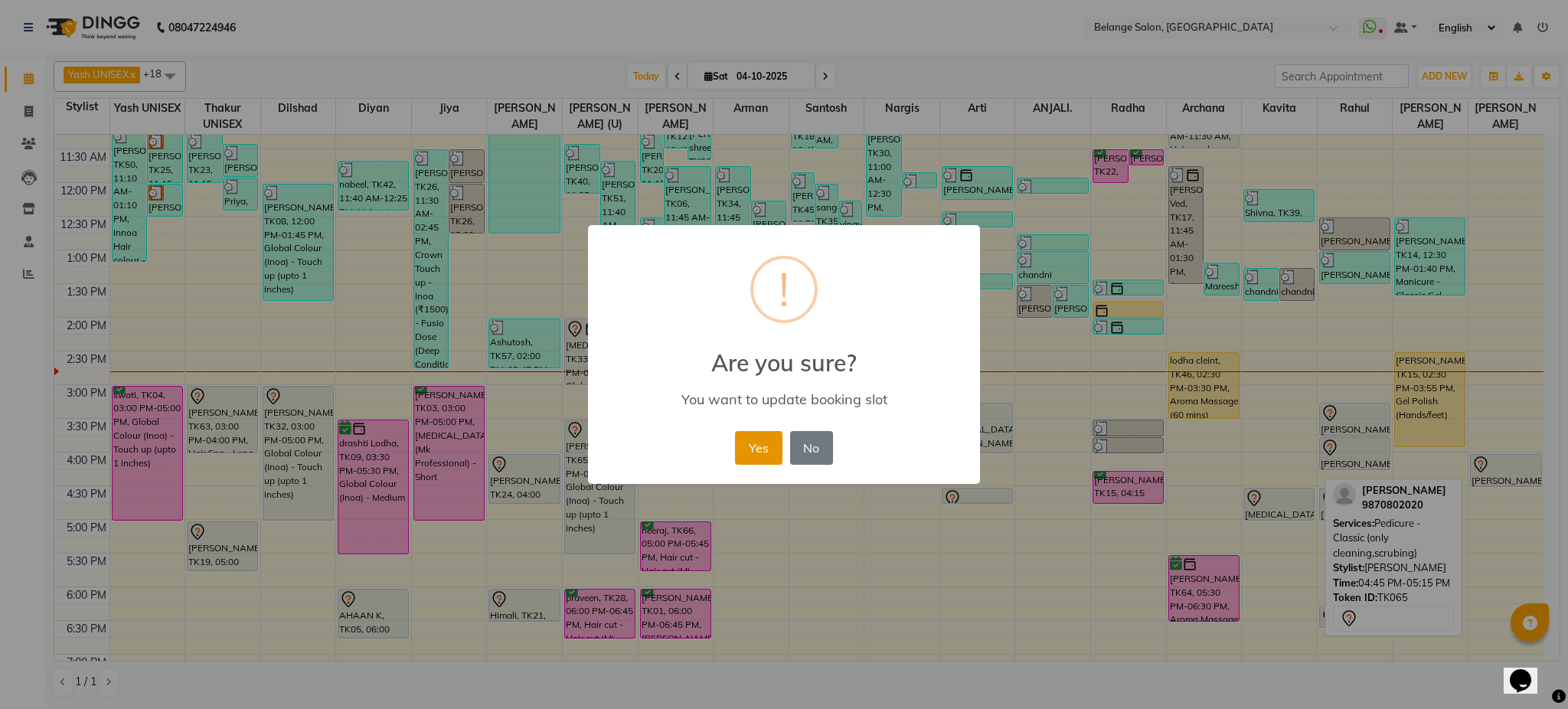
click at [761, 438] on button "Yes" at bounding box center [758, 448] width 46 height 34
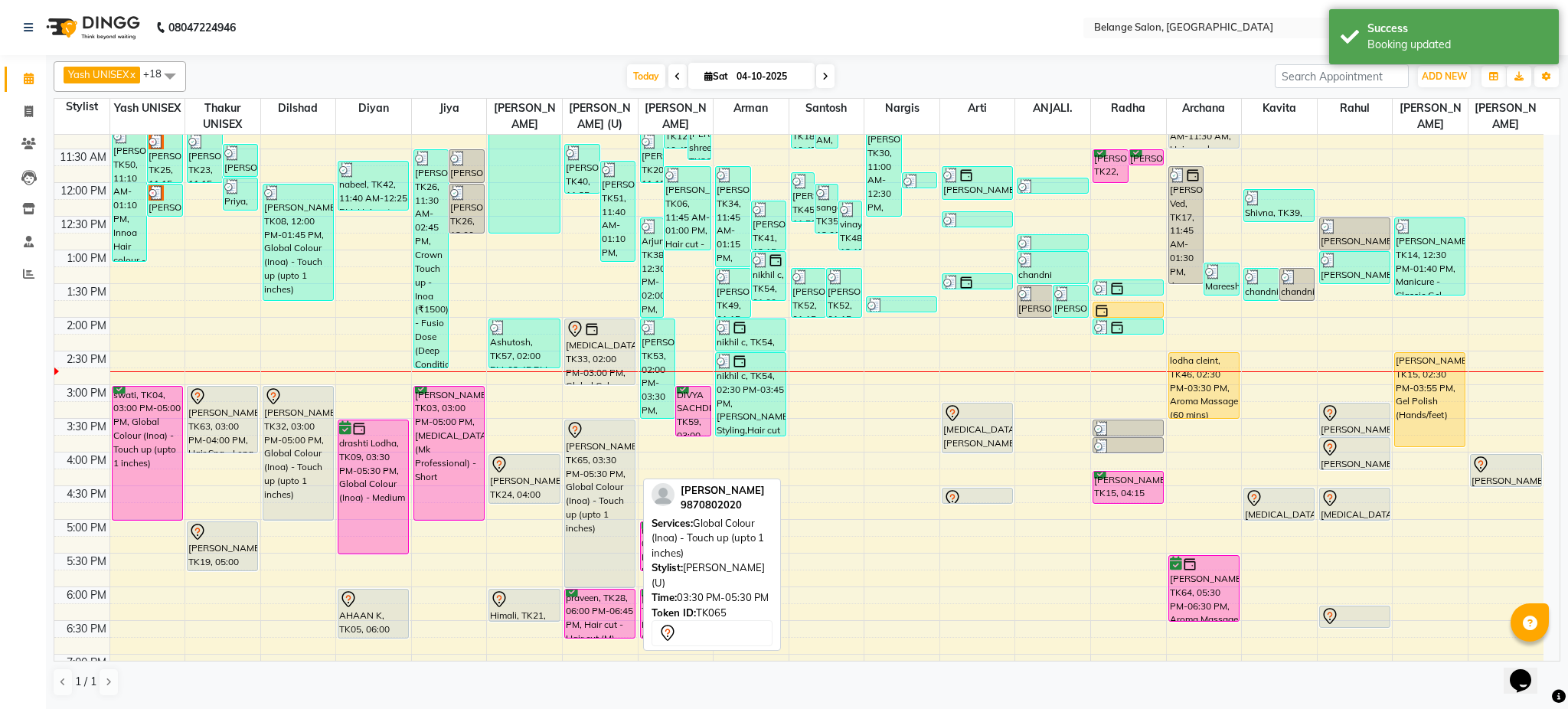
drag, startPoint x: 597, startPoint y: 551, endPoint x: 598, endPoint y: 574, distance: 23.0
click at [598, 574] on div "[PERSON_NAME], TK40, 11:25 AM-12:10 PM, Hair cut - Hair cut (M) (₹400) [PERSON_…" at bounding box center [601, 418] width 75 height 1010
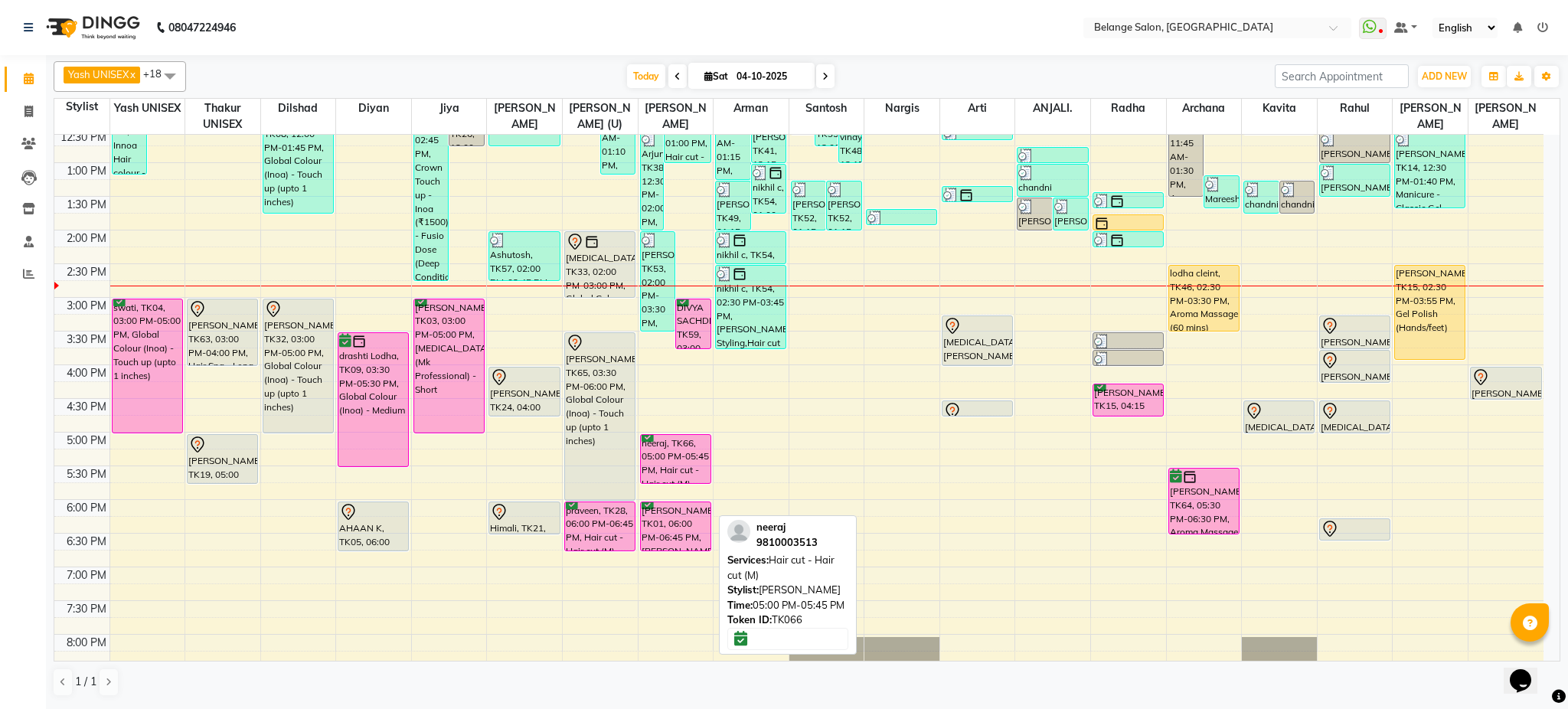
scroll to position [312, 0]
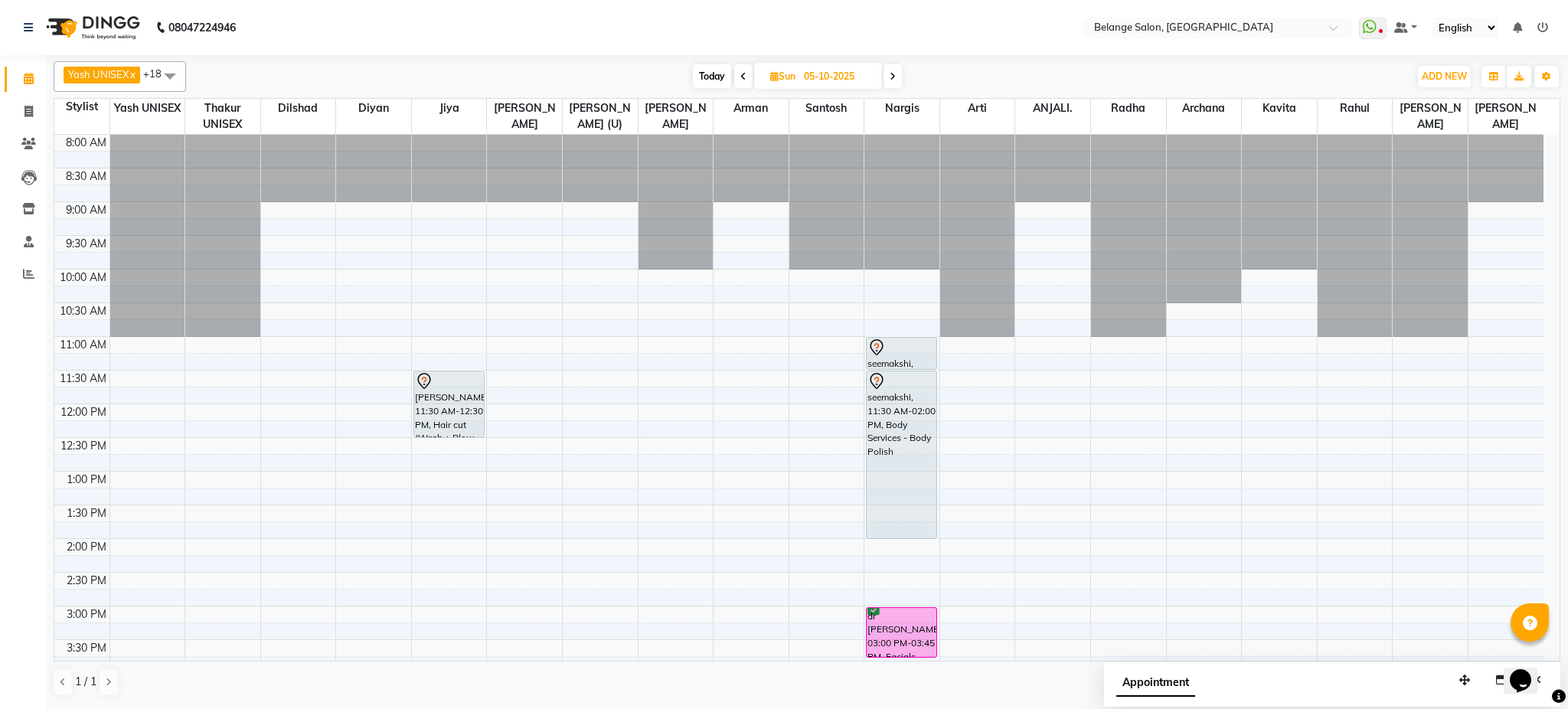
scroll to position [407, 0]
